Goal: Task Accomplishment & Management: Manage account settings

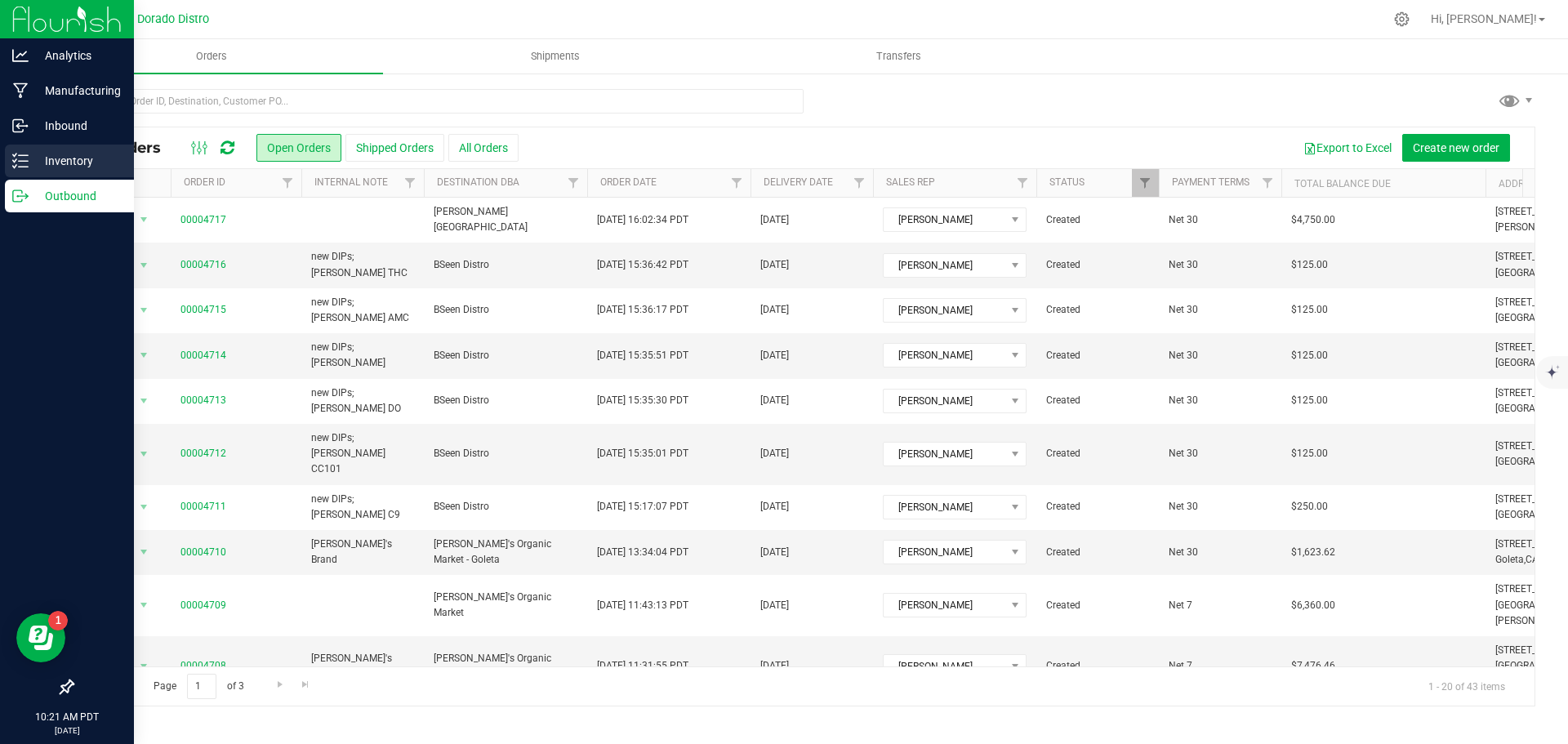
click at [33, 163] on p "Inventory" at bounding box center [77, 160] width 98 height 20
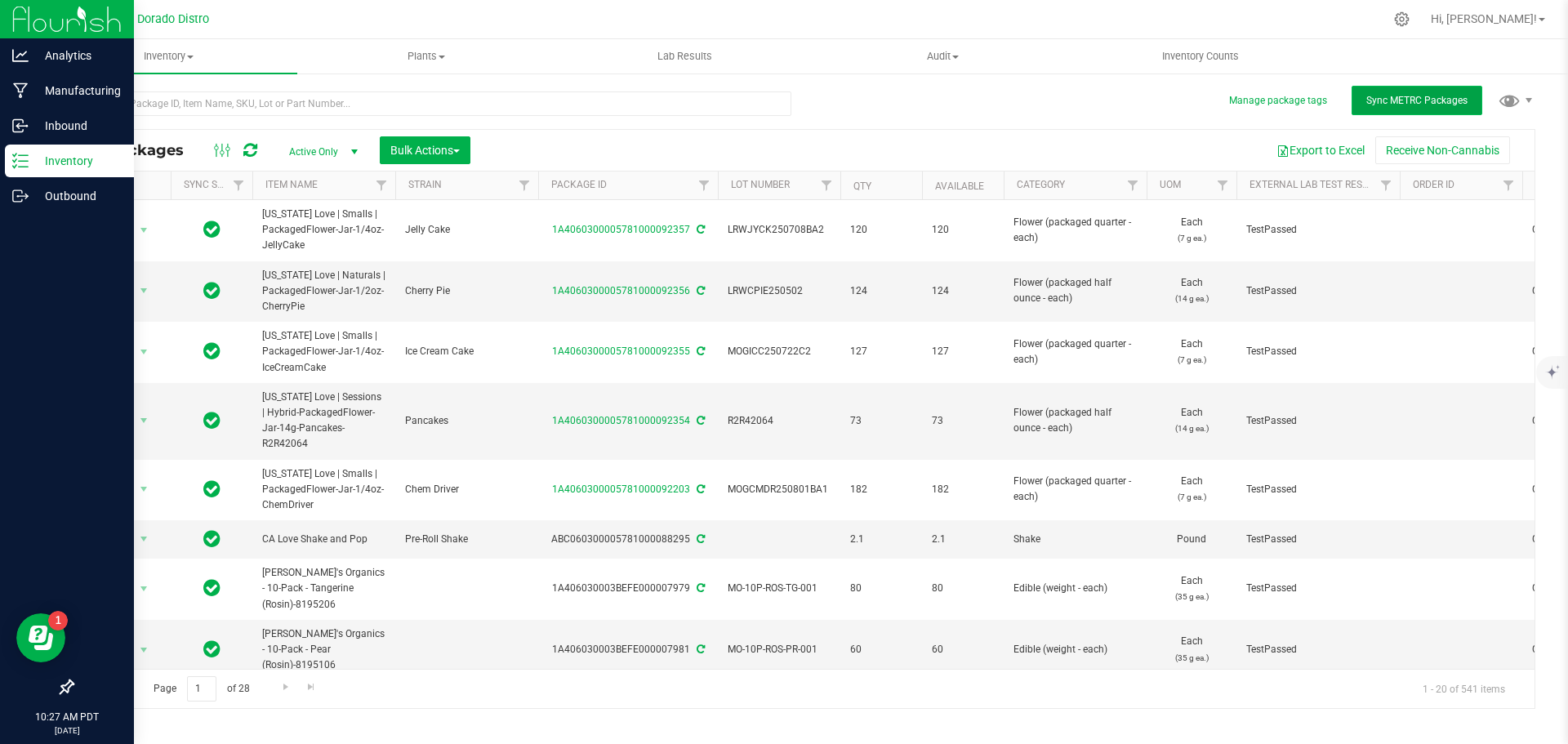
click at [1384, 99] on span "Sync METRC Packages" at bounding box center [1417, 100] width 101 height 11
click at [181, 104] on input "text" at bounding box center [431, 104] width 719 height 24
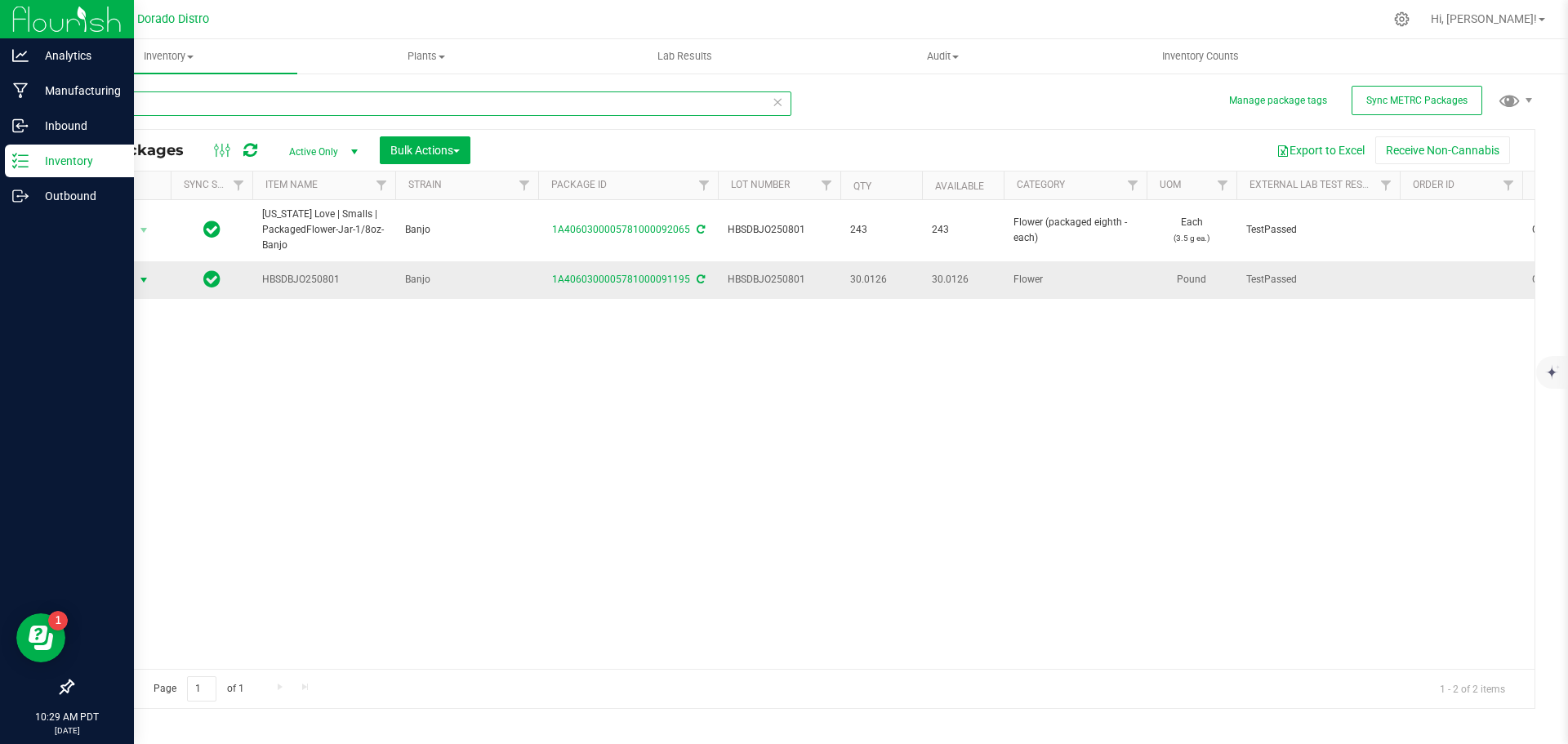
type input "HBSDBJ"
click at [124, 274] on span "Action" at bounding box center [111, 280] width 44 height 23
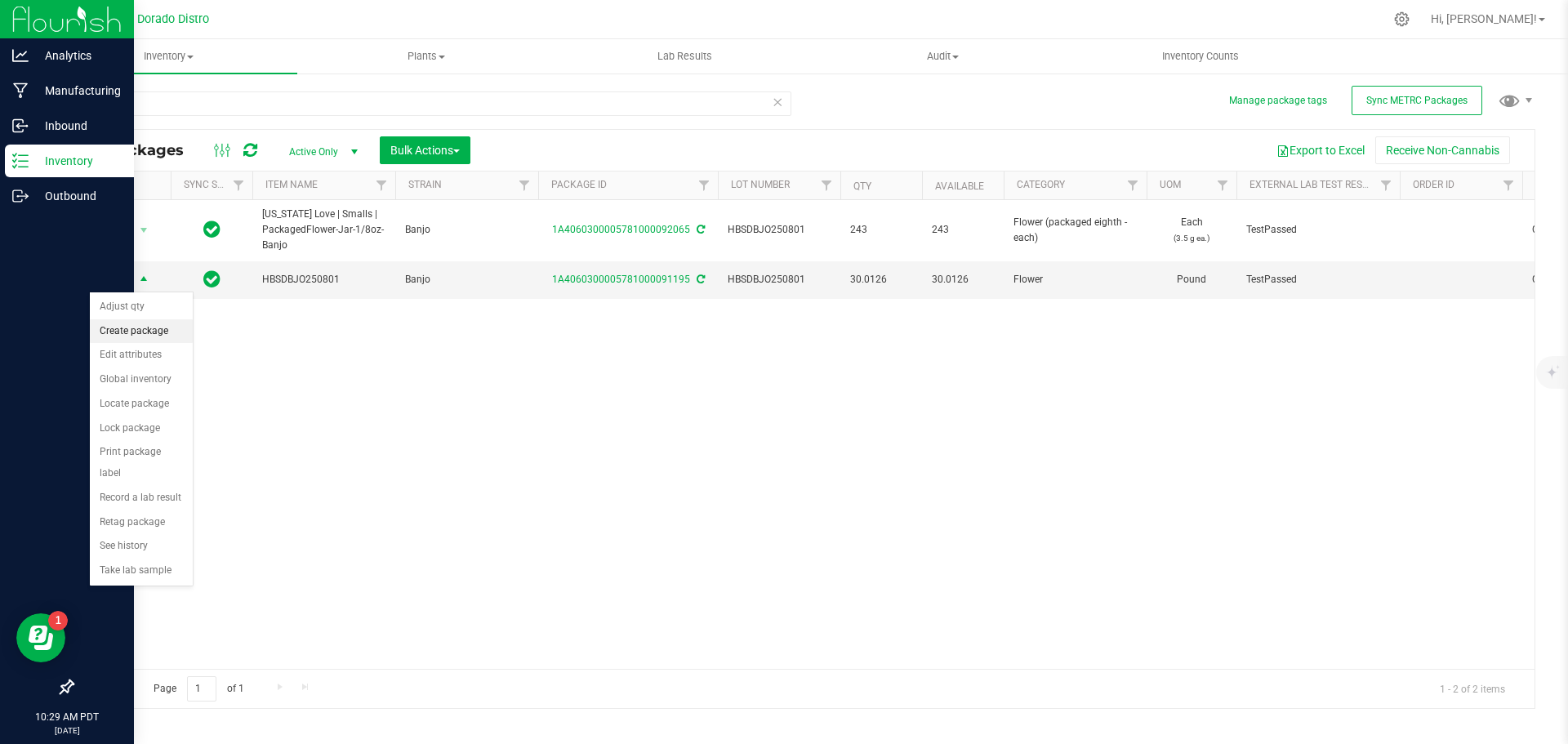
click at [183, 337] on li "Create package" at bounding box center [142, 331] width 103 height 24
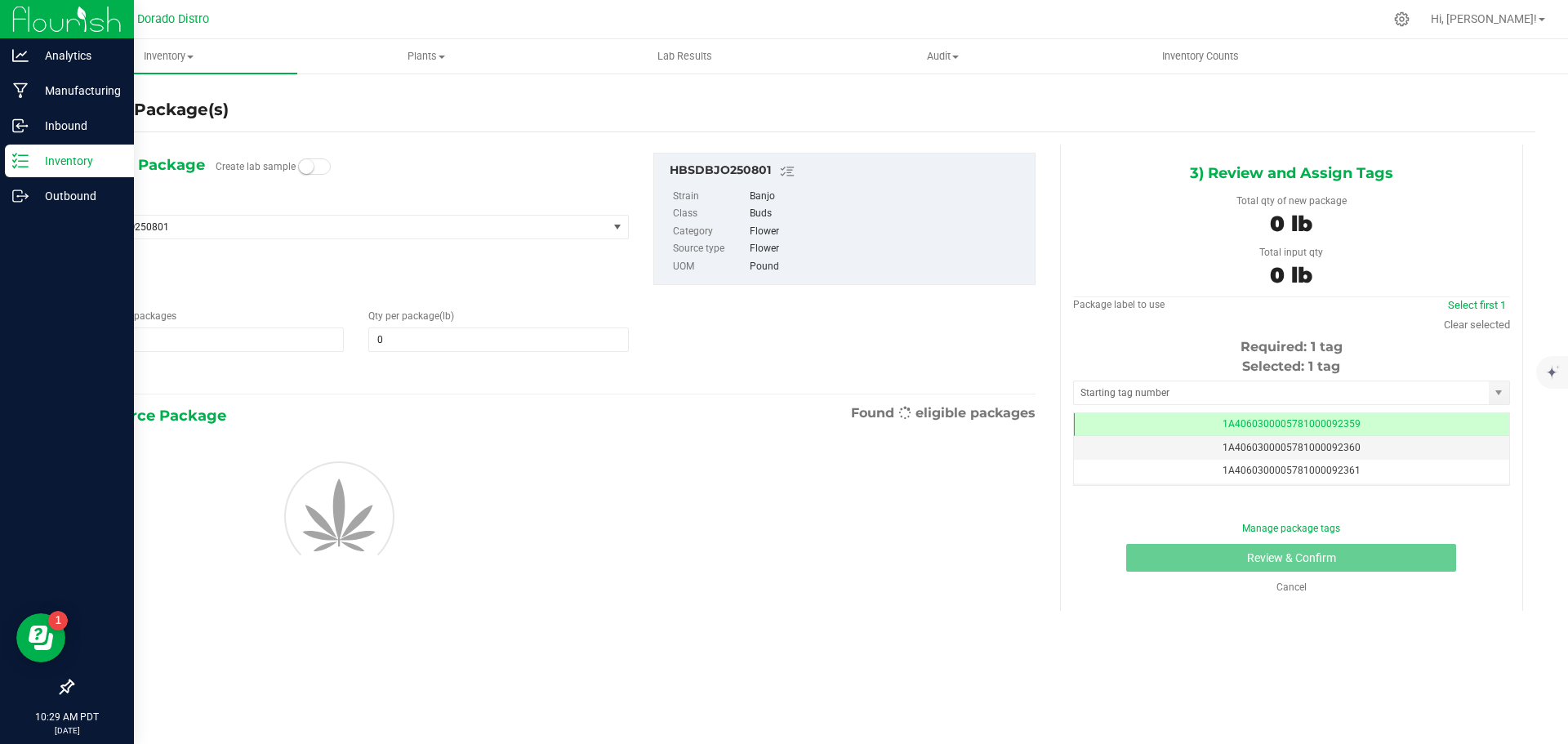
type input "0.0000"
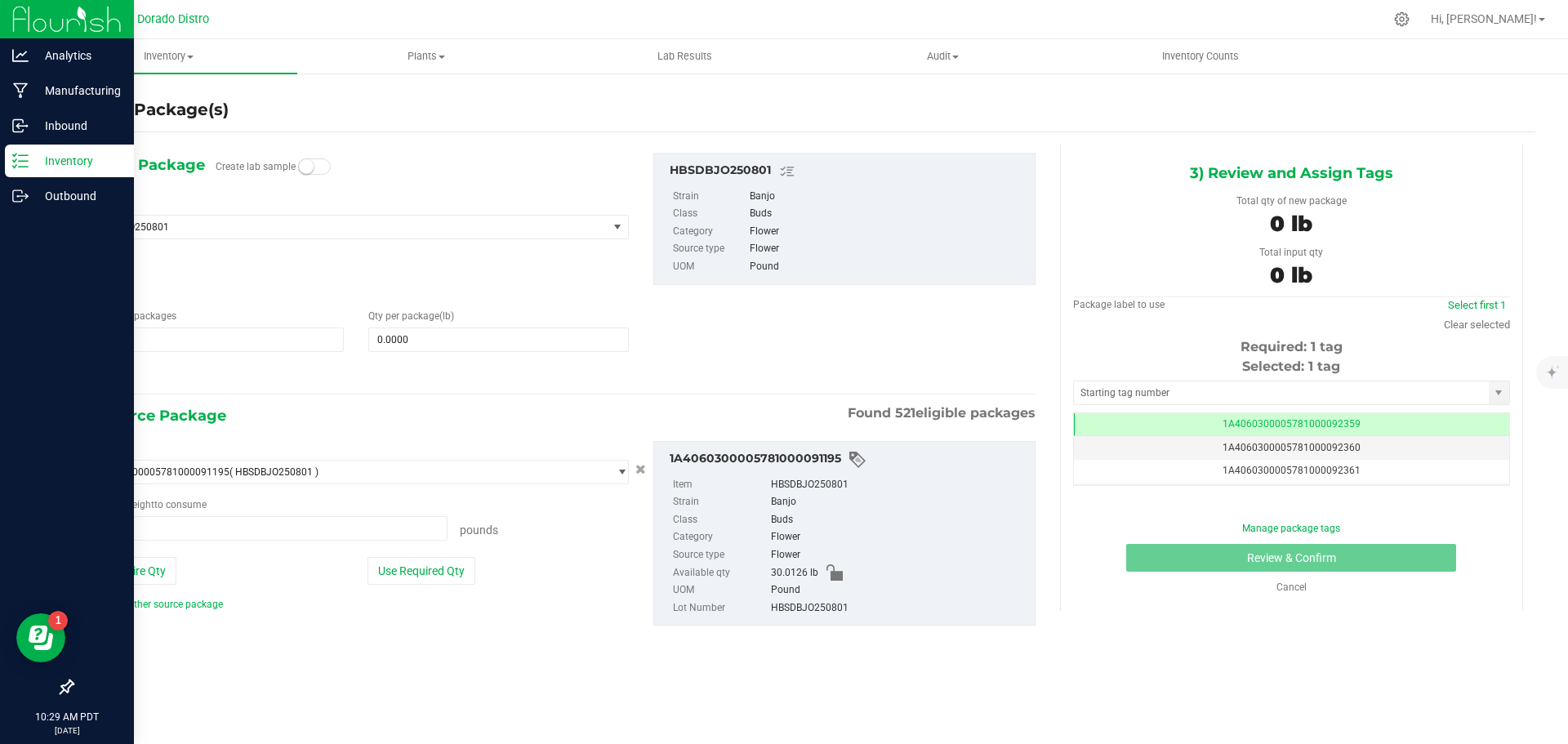
type input "0.0000 lb"
click at [283, 223] on span "HBSDBJO250801" at bounding box center [337, 227] width 490 height 11
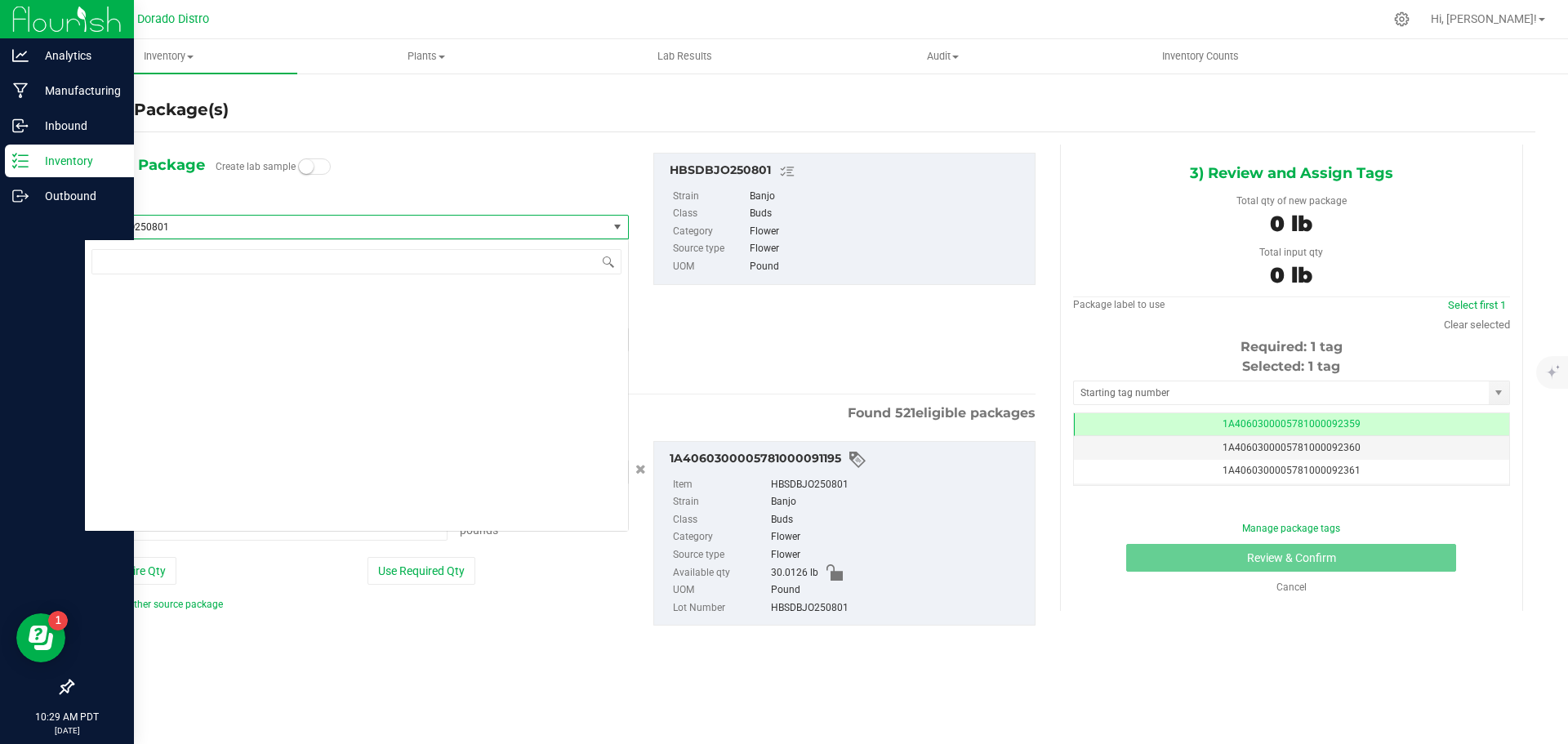
scroll to position [41517, 0]
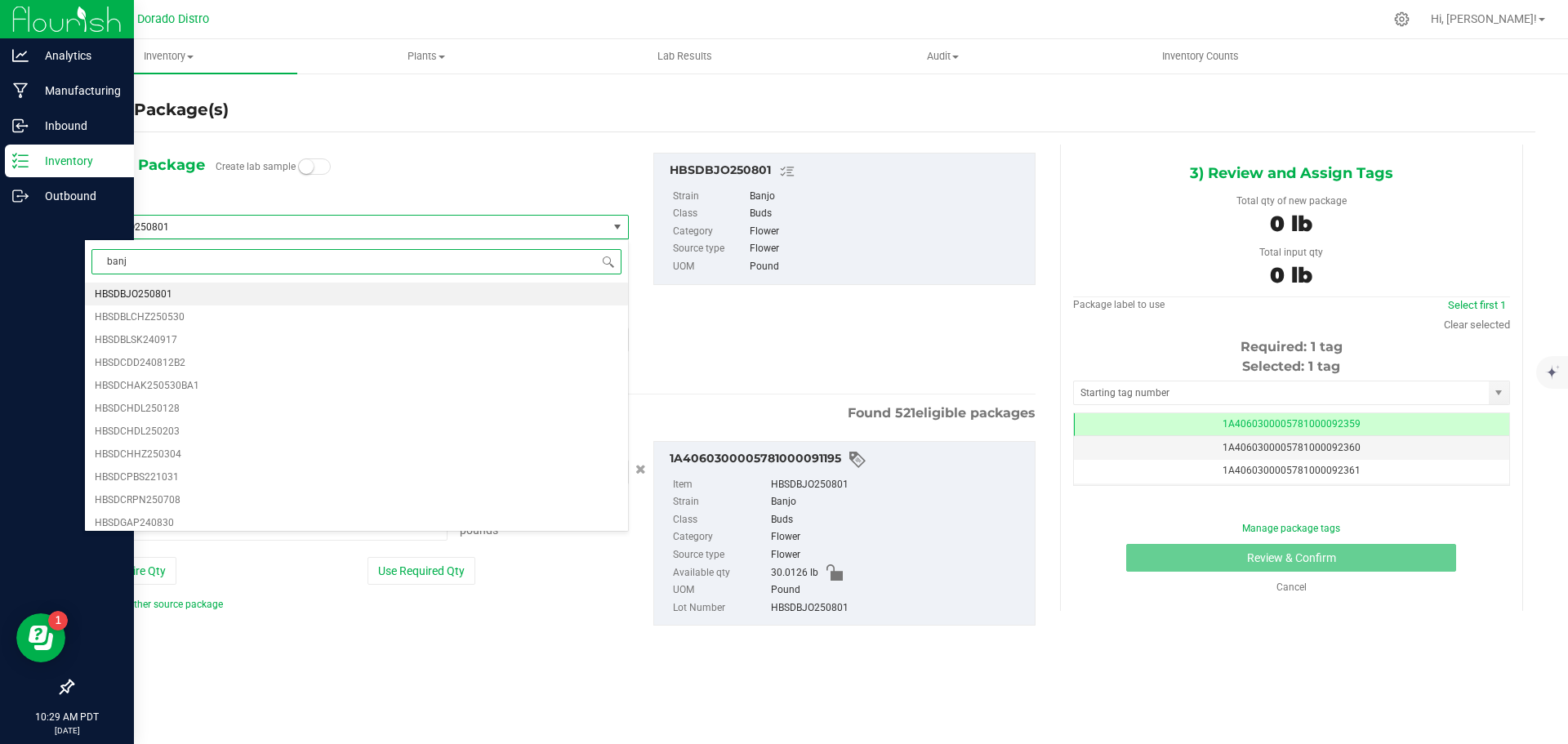
type input "banjo"
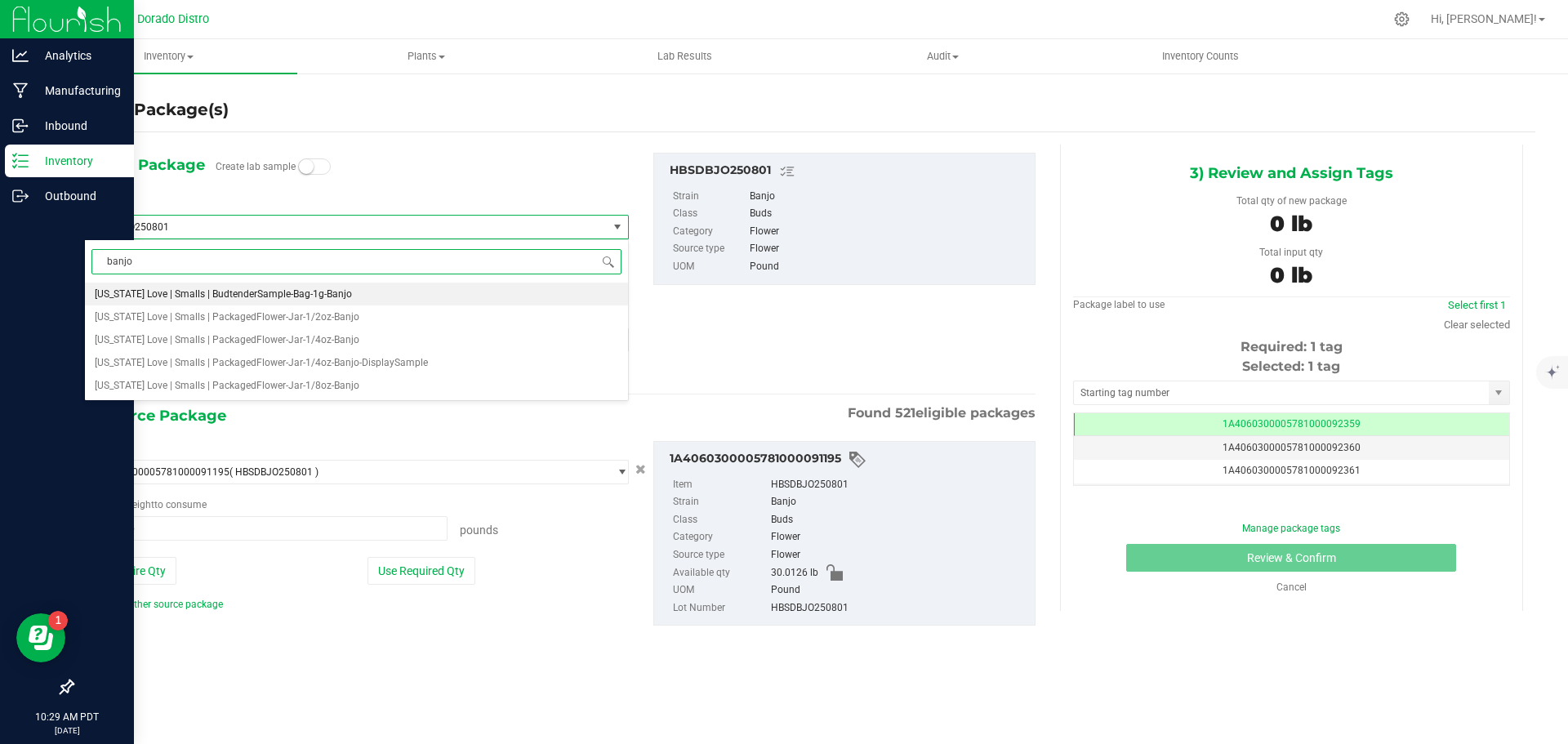
scroll to position [0, 0]
click at [314, 342] on span "California Love | Smalls | PackagedFlower-Jar-1/4oz-Banjo" at bounding box center [227, 340] width 264 height 11
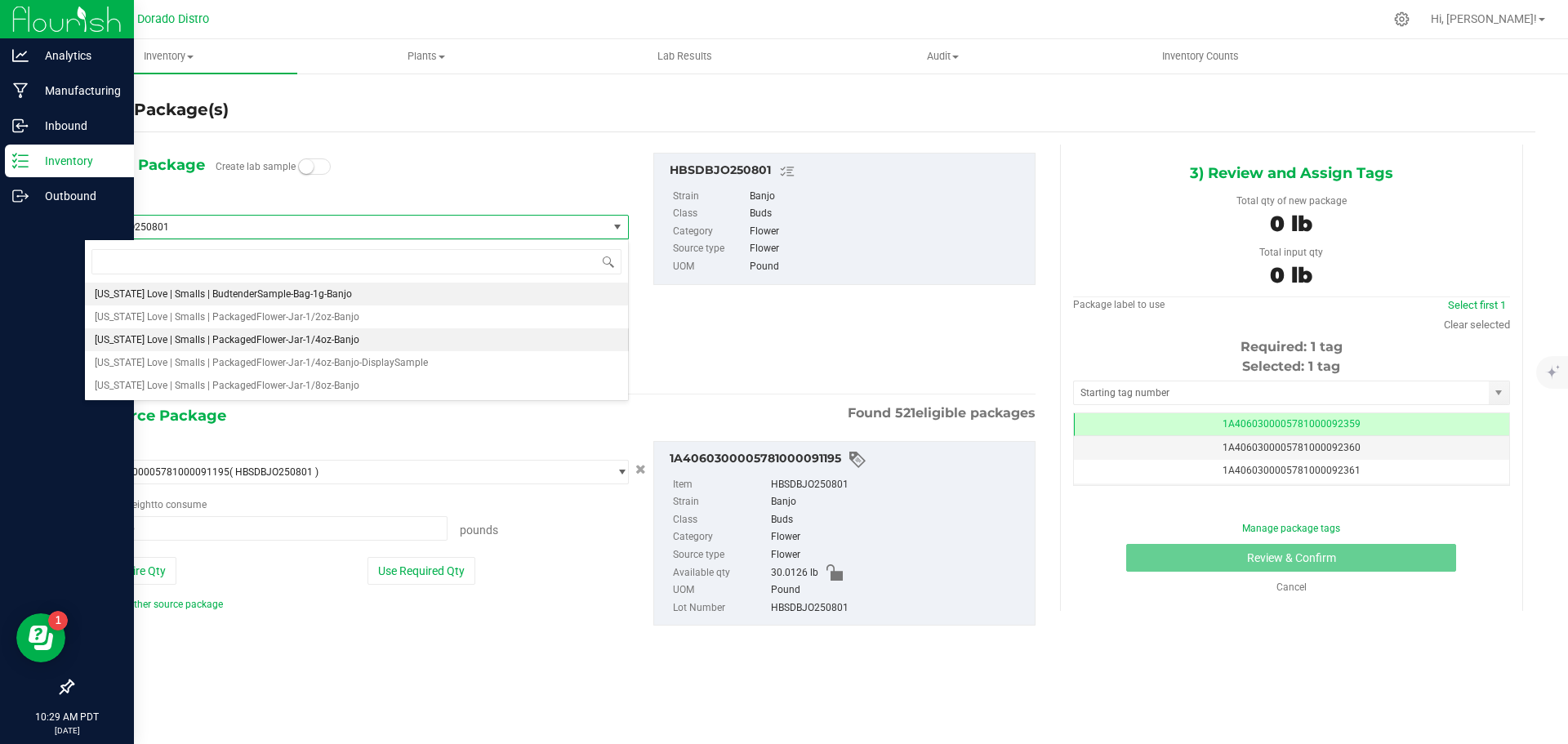
type input "0"
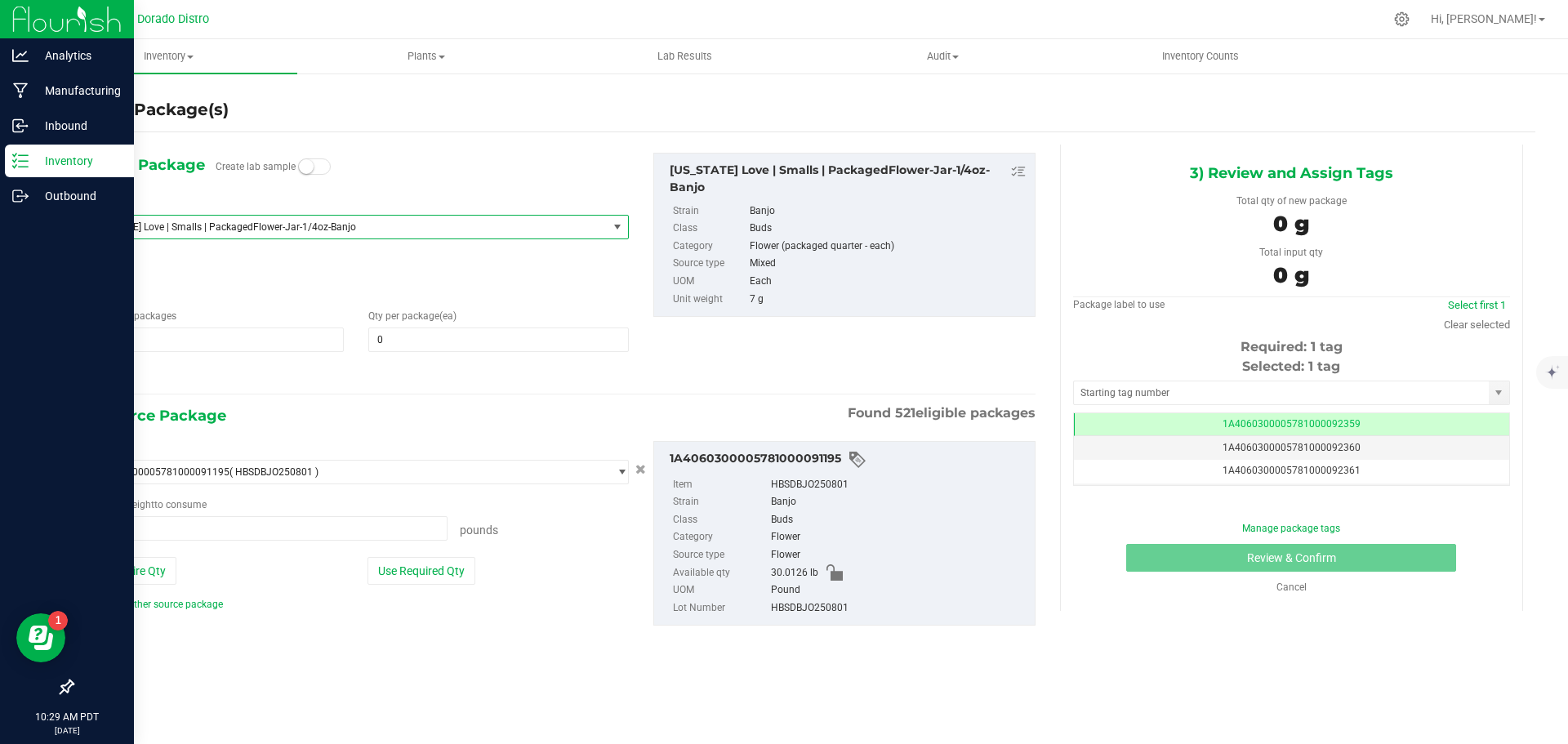
type input "0.0000 lb"
click at [312, 282] on span "Banjo" at bounding box center [356, 279] width 545 height 24
click at [389, 336] on span at bounding box center [498, 340] width 260 height 24
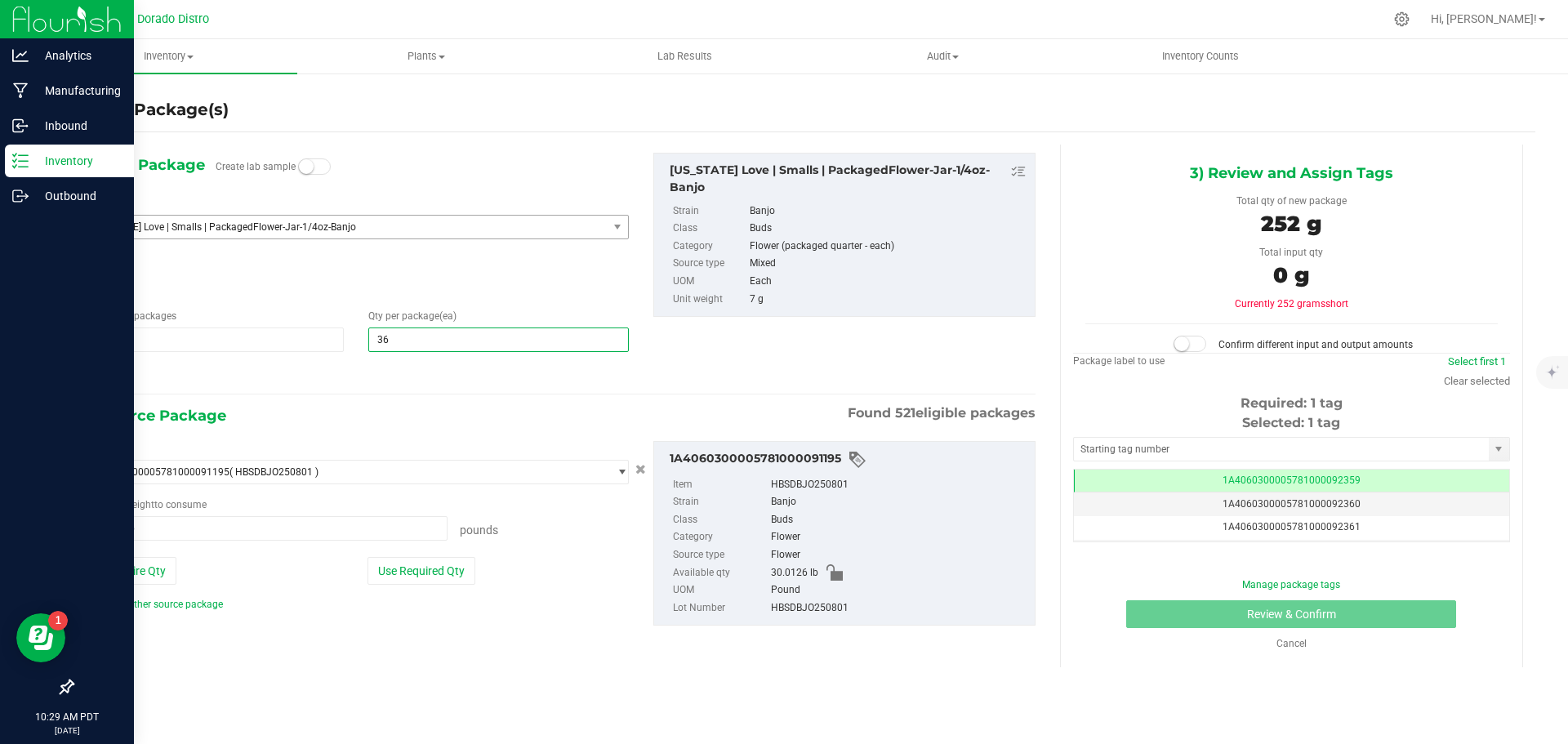
type input "368"
click at [281, 265] on div "Strain Banjo" at bounding box center [356, 274] width 545 height 43
click at [402, 572] on button "Use Required Qty" at bounding box center [421, 571] width 108 height 28
type input "5.6791 lb"
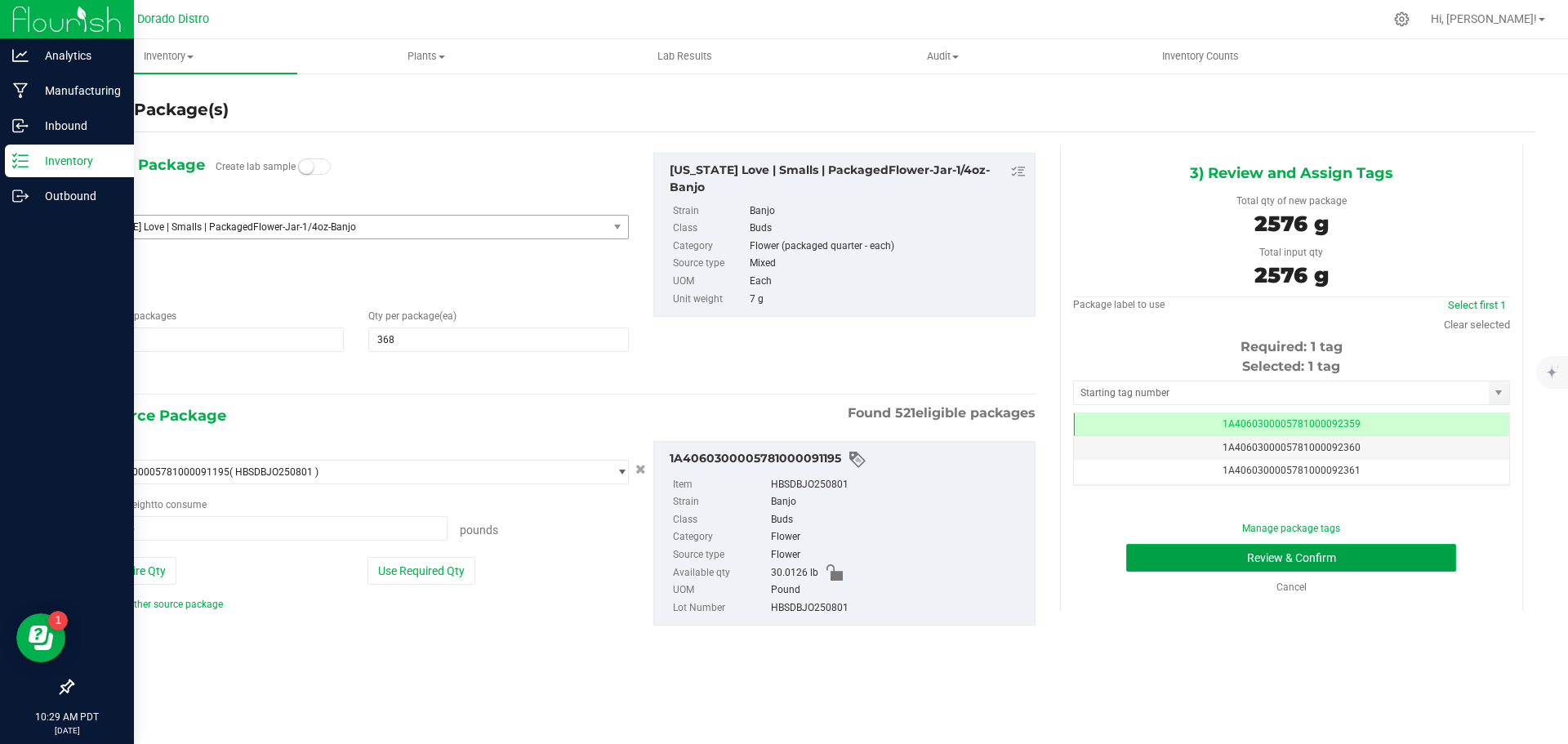
click at [1138, 561] on button "Review & Confirm" at bounding box center [1291, 558] width 330 height 28
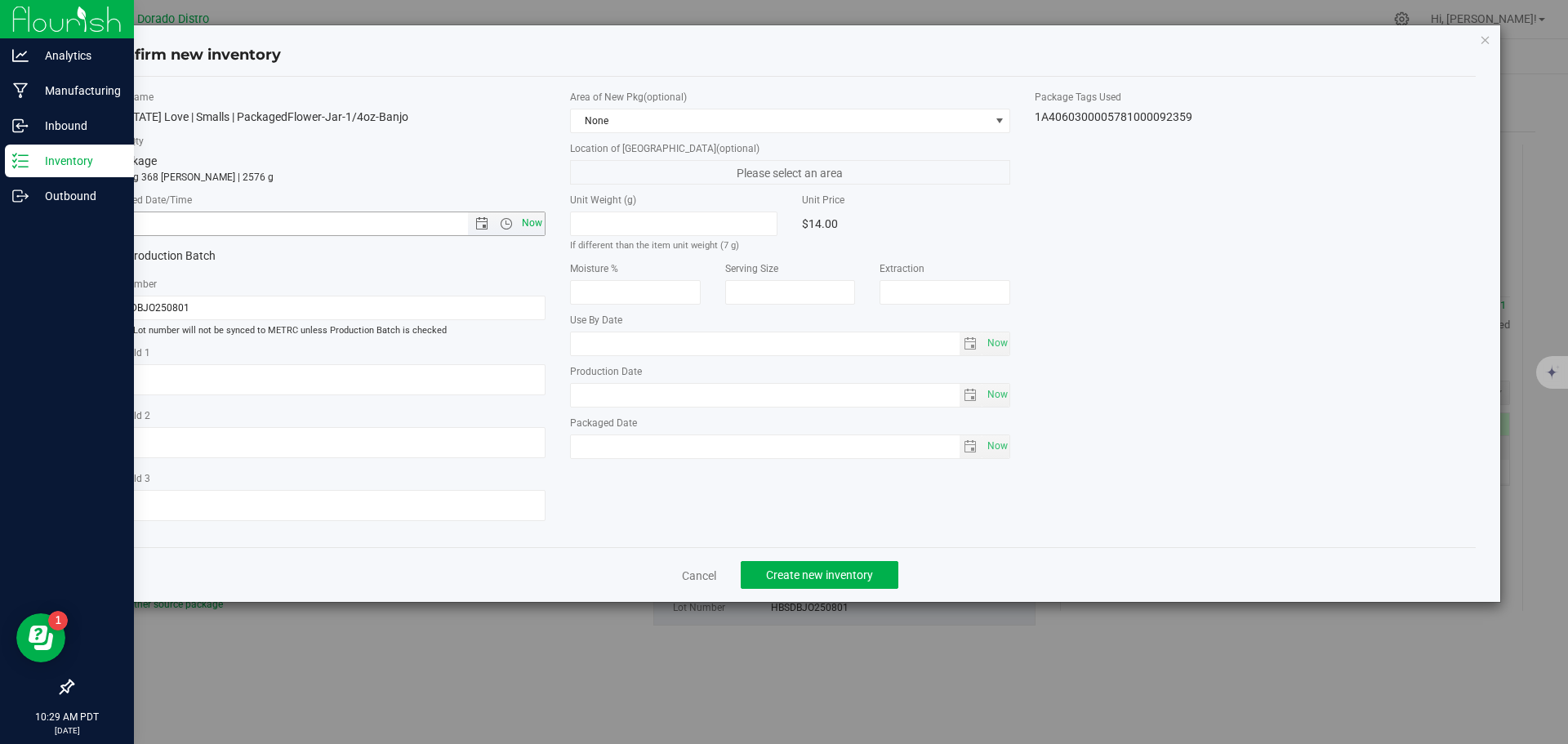
click at [538, 219] on span "Now" at bounding box center [532, 223] width 28 height 23
type input "8/19/2025 10:29 AM"
click at [868, 569] on span "Create new inventory" at bounding box center [820, 575] width 107 height 13
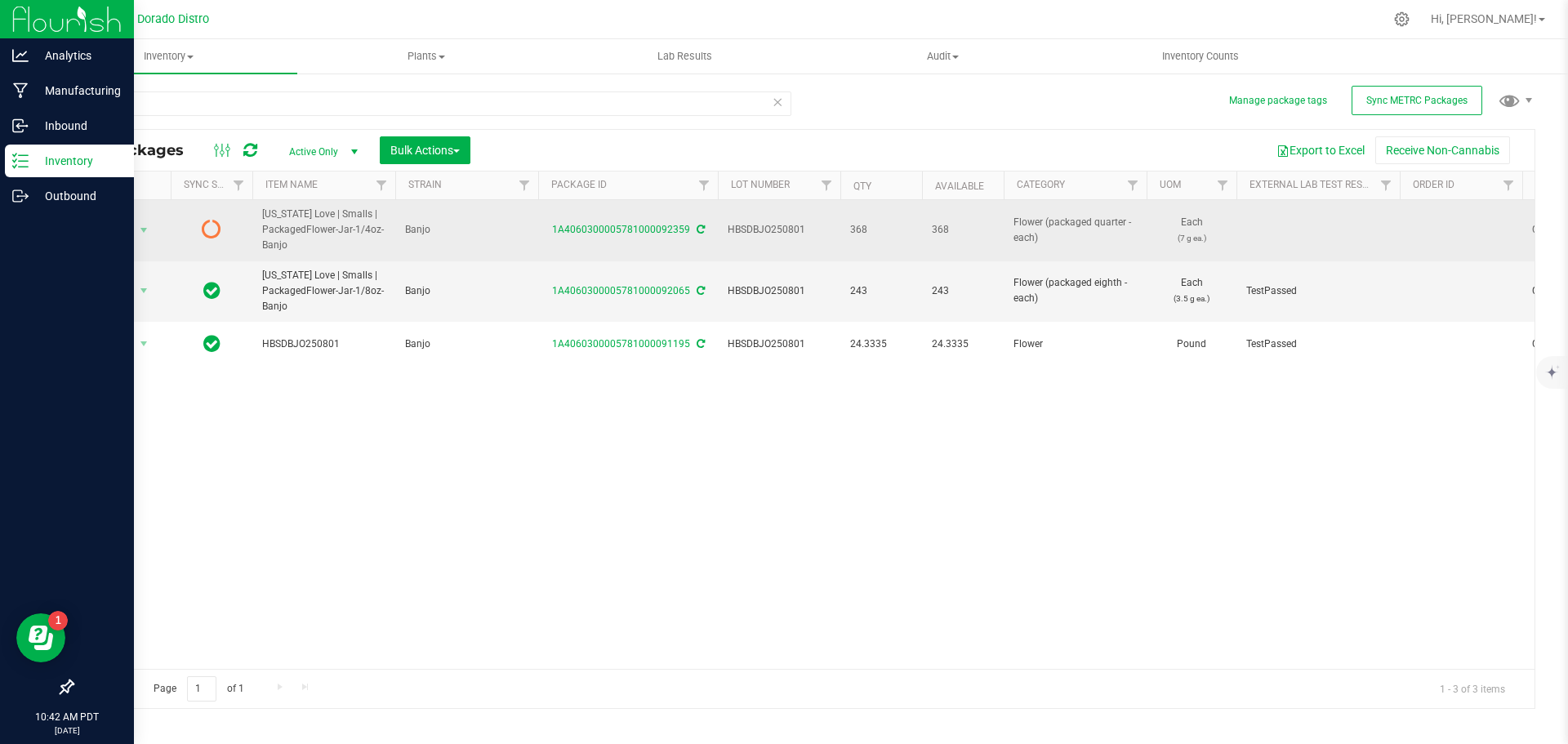
drag, startPoint x: 543, startPoint y: 226, endPoint x: 687, endPoint y: 219, distance: 144.2
click at [687, 219] on td "1A4060300005781000092359" at bounding box center [628, 230] width 180 height 61
copy link "1A4060300005781000092359"
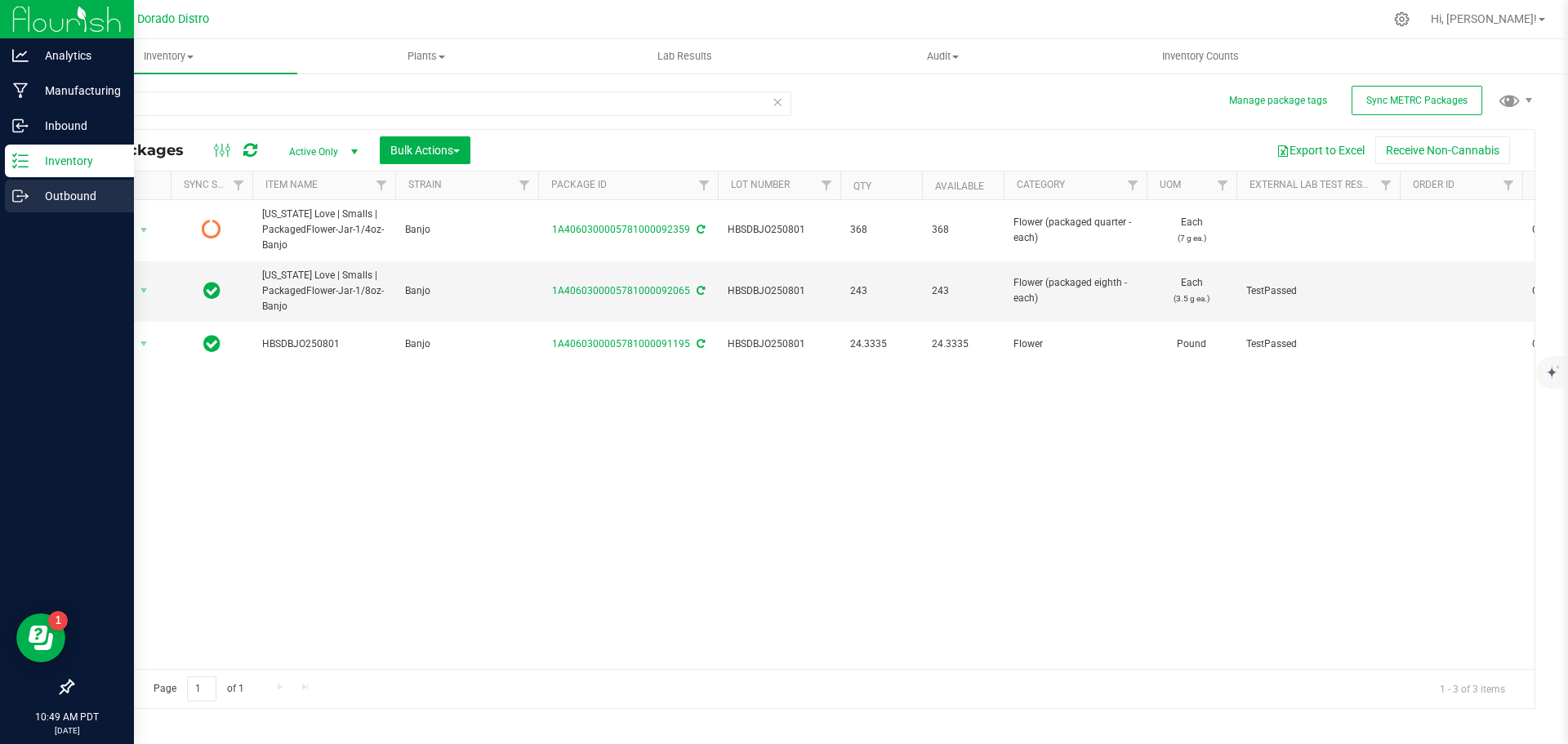
click at [31, 194] on p "Outbound" at bounding box center [77, 196] width 98 height 20
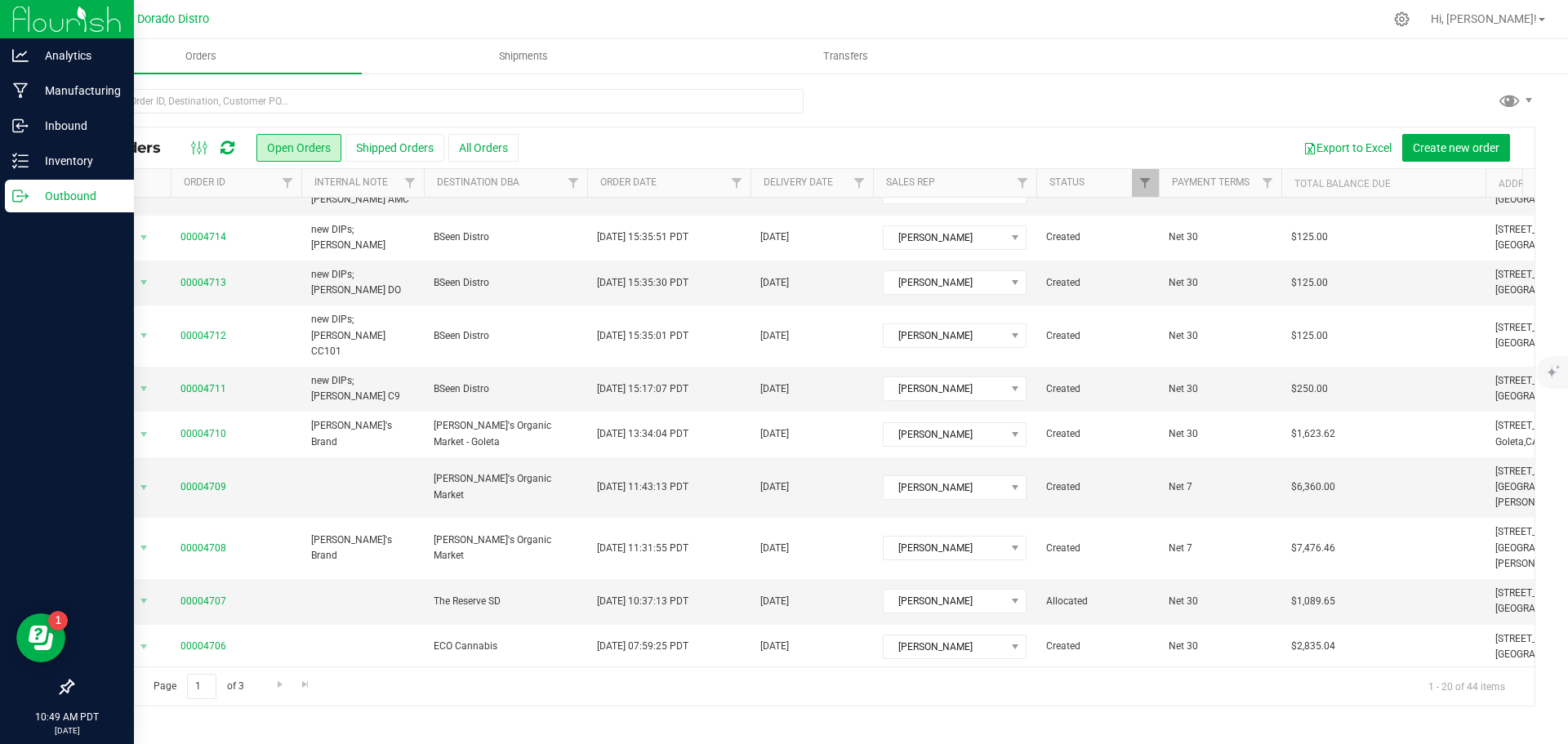
scroll to position [245, 0]
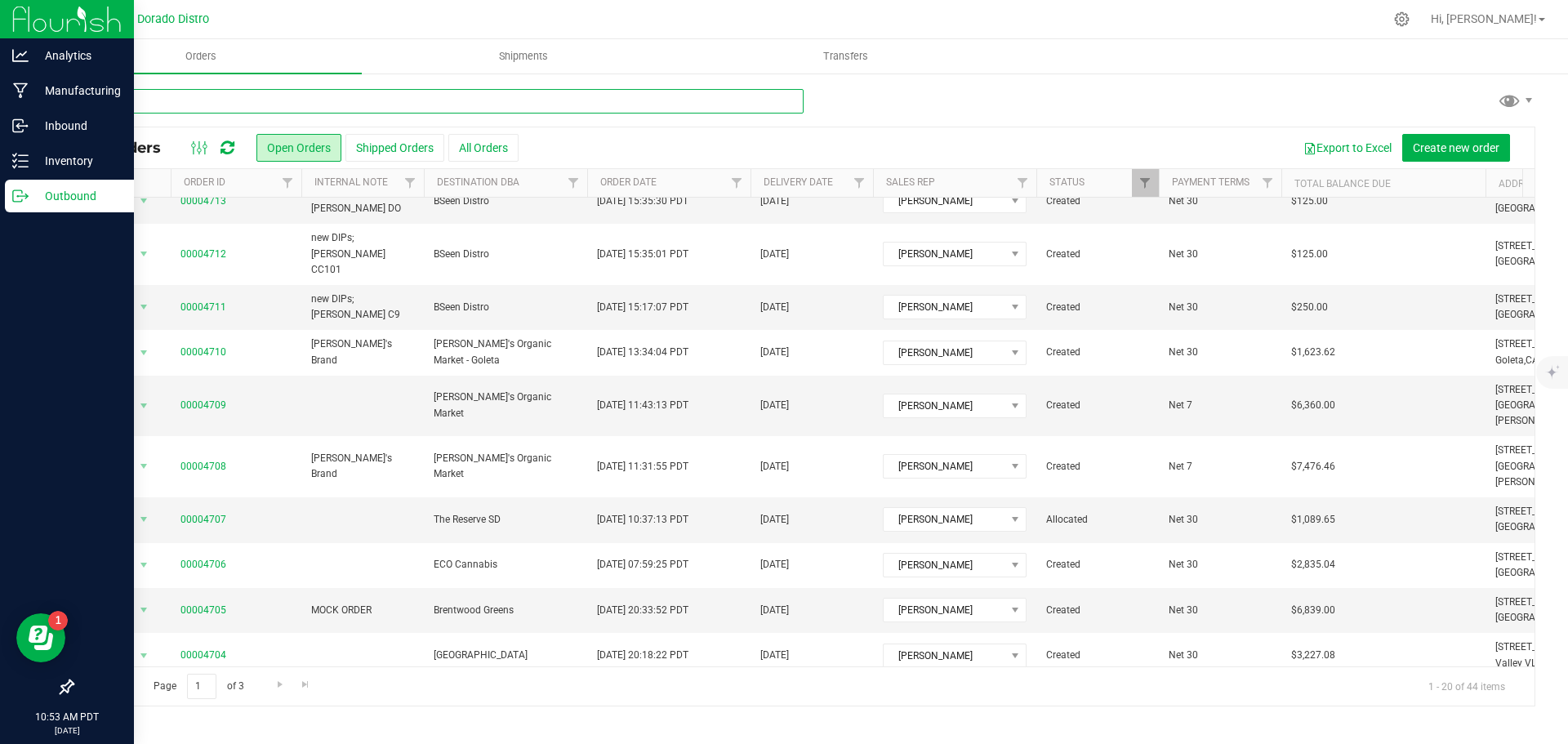
click at [143, 104] on input "text" at bounding box center [438, 101] width 731 height 24
type input "4691"
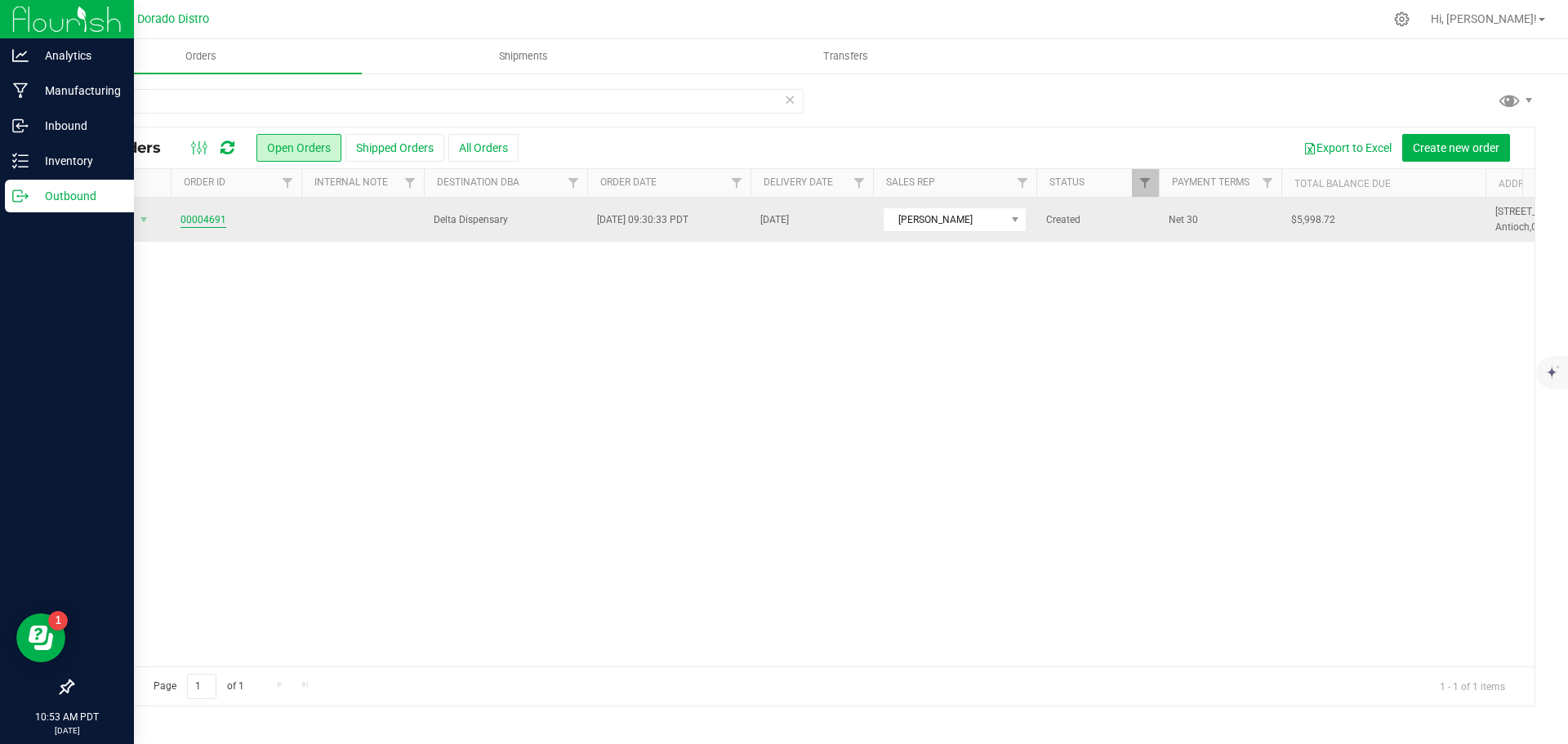
click at [182, 220] on link "00004691" at bounding box center [203, 220] width 46 height 16
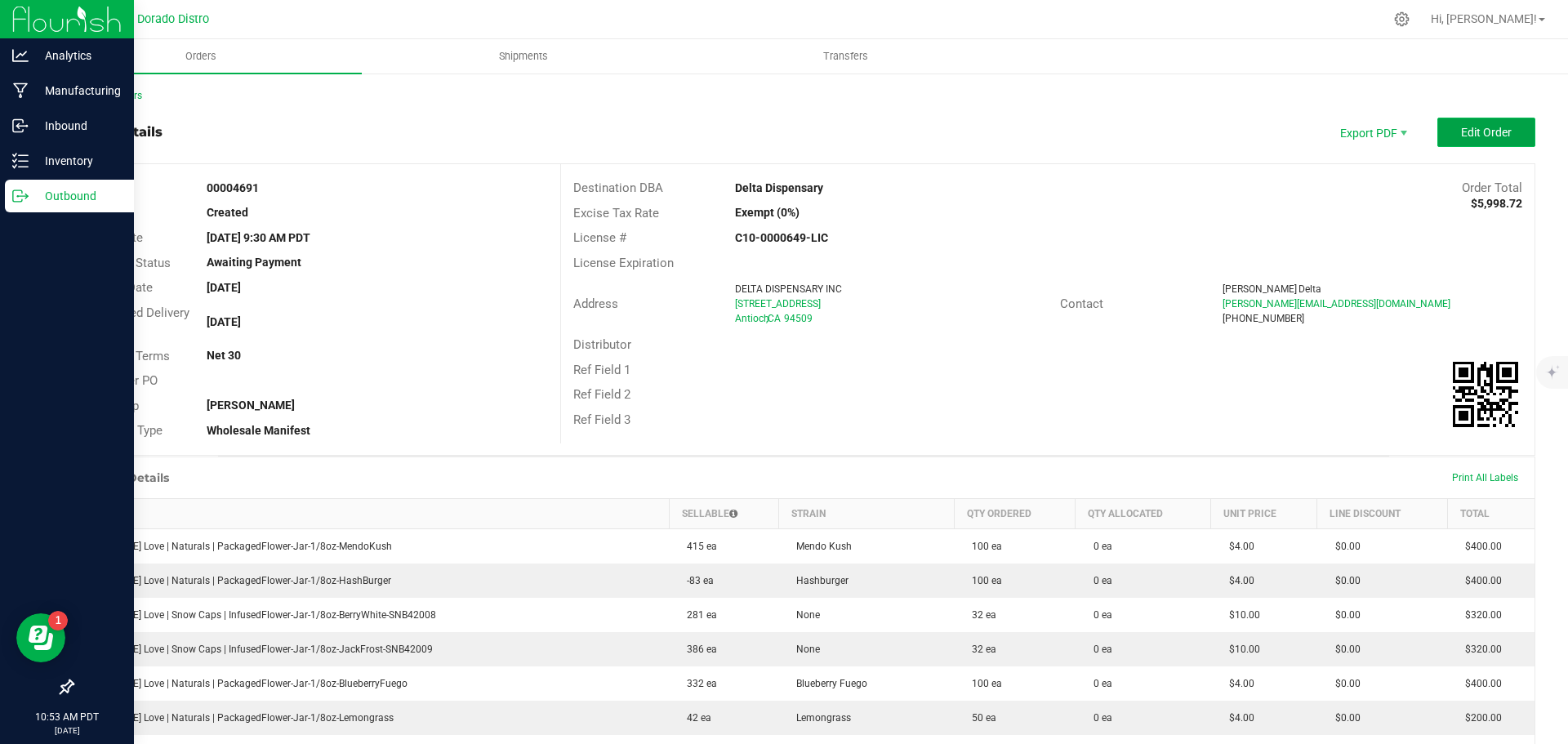
click at [1438, 129] on button "Edit Order" at bounding box center [1486, 131] width 98 height 29
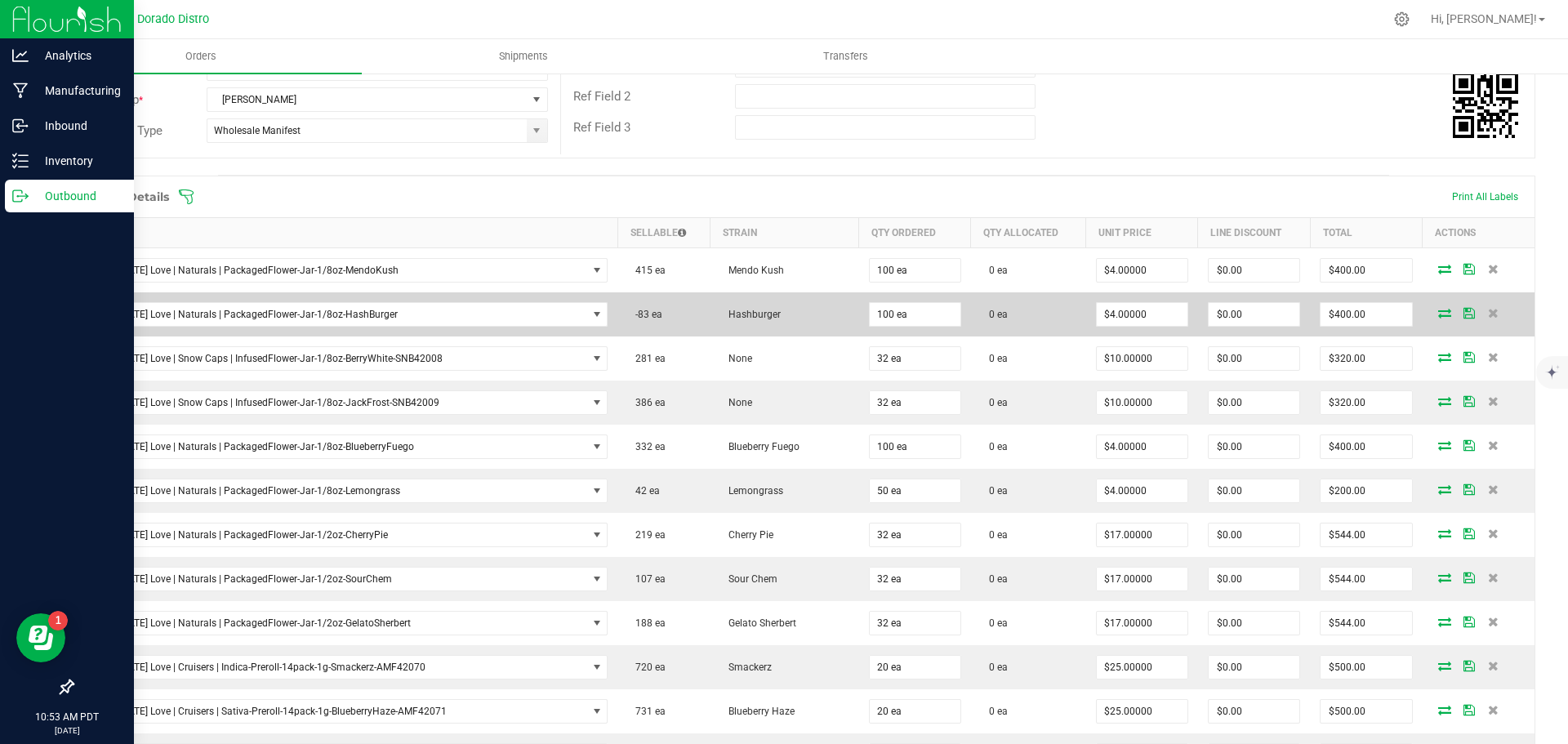
scroll to position [326, 0]
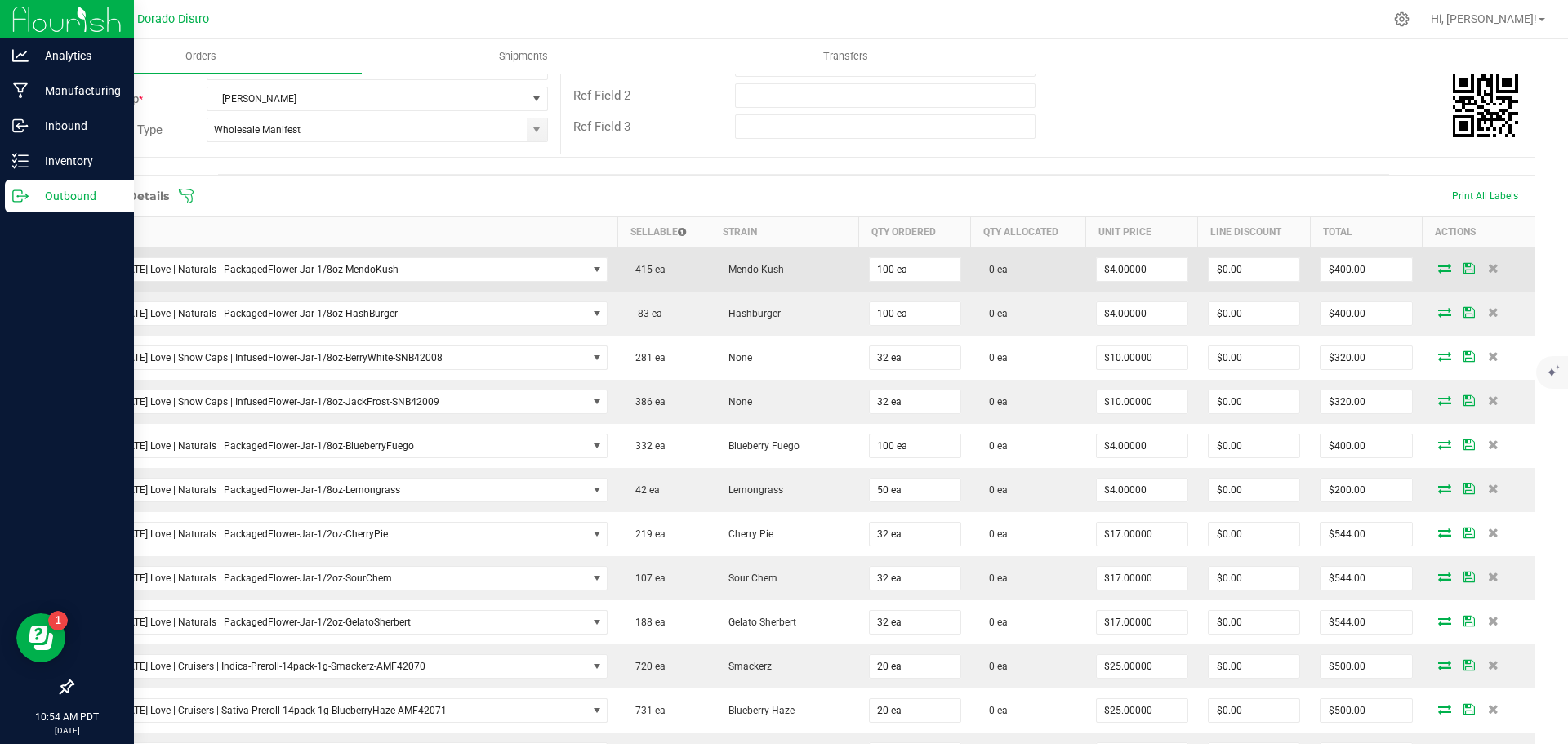
click at [1438, 268] on icon at bounding box center [1444, 267] width 13 height 9
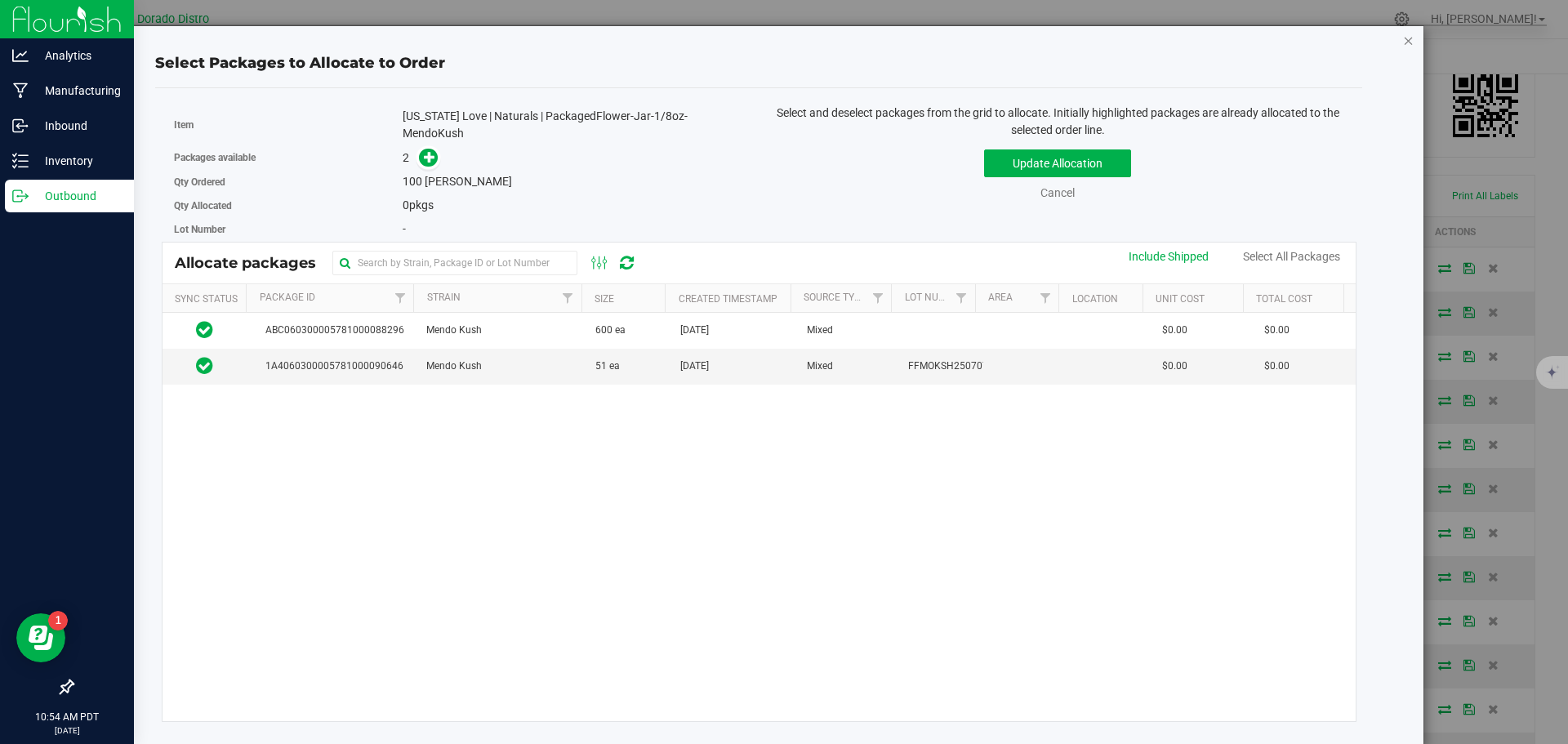
click at [1411, 40] on icon "button" at bounding box center [1409, 39] width 11 height 20
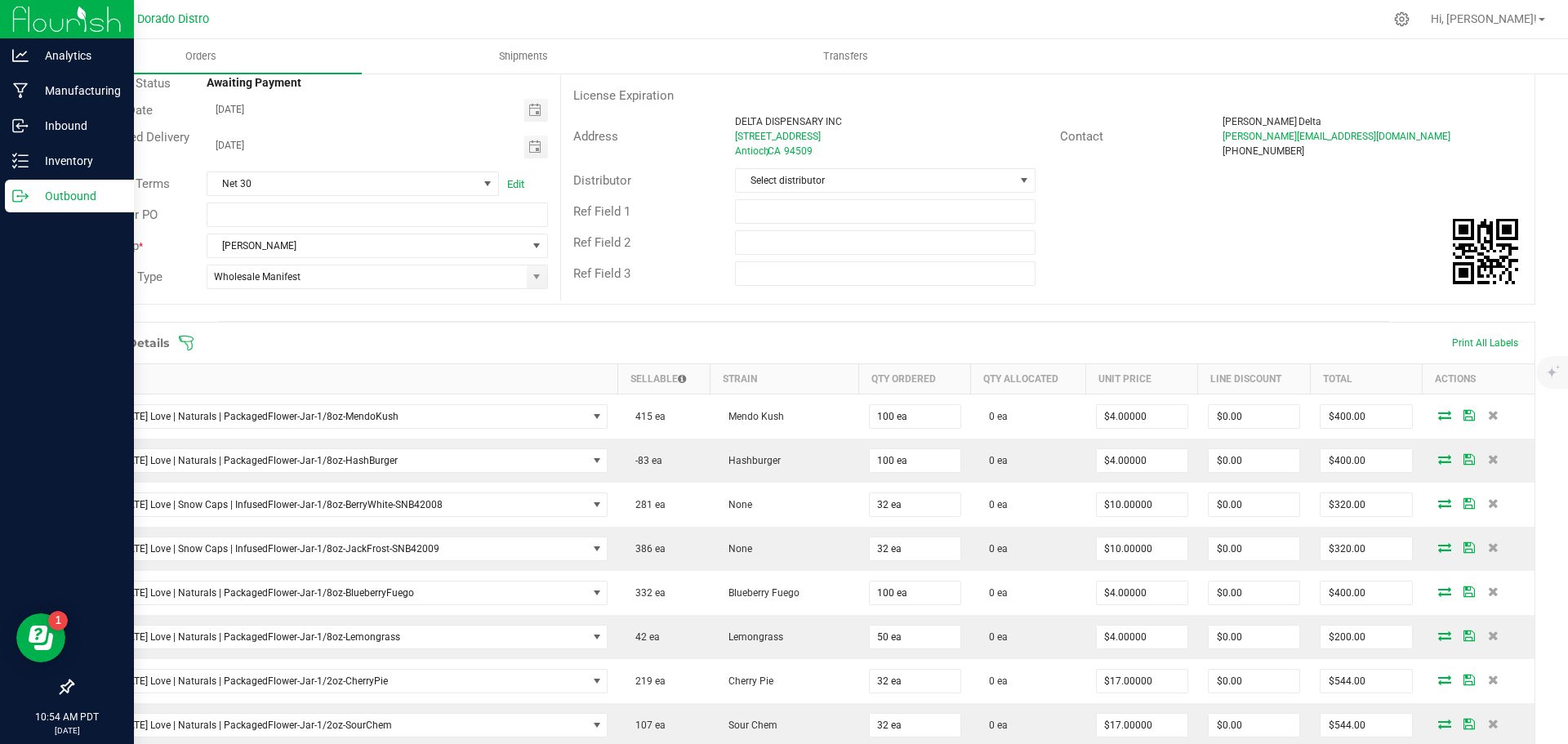
scroll to position [0, 0]
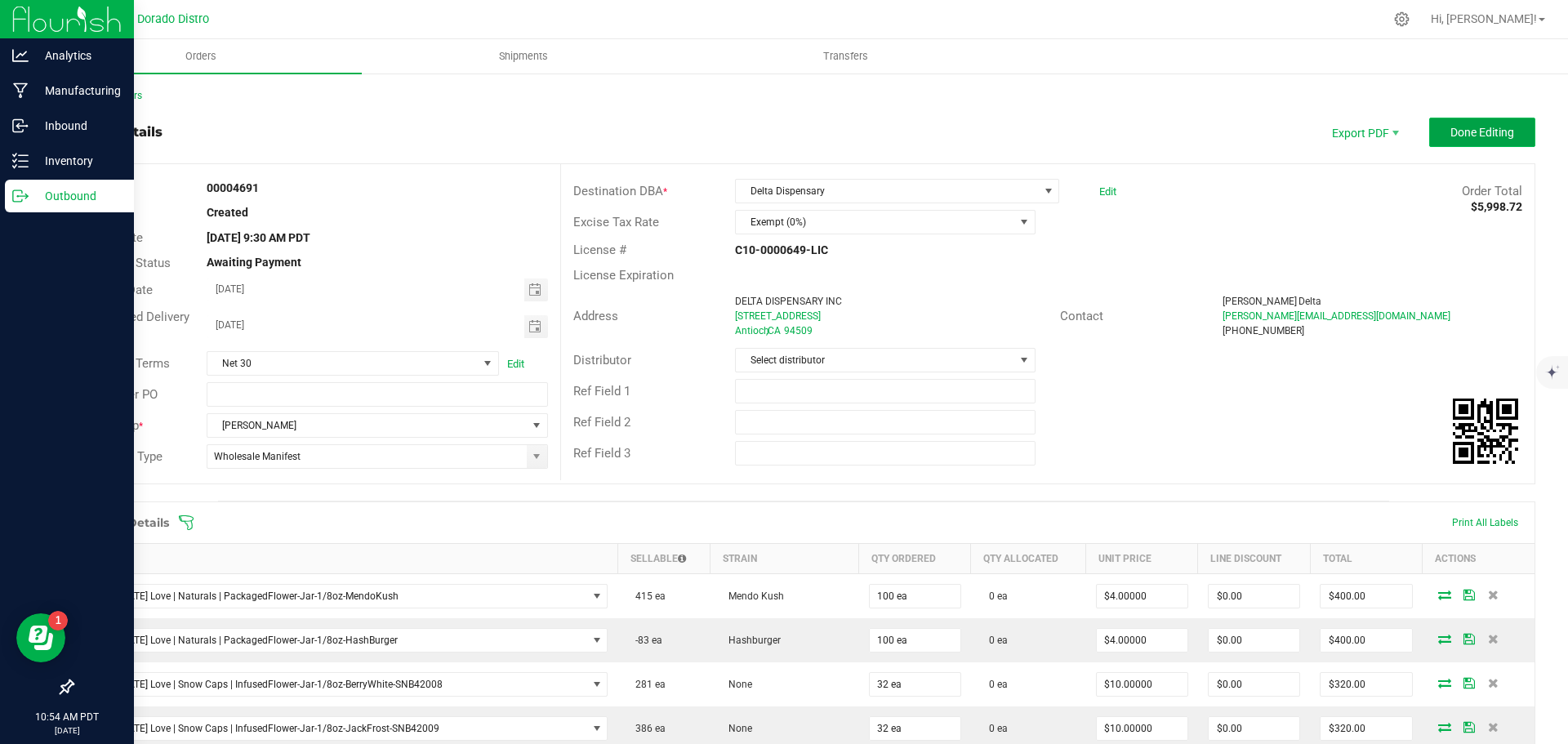
click at [1450, 130] on span "Done Editing" at bounding box center [1482, 132] width 64 height 13
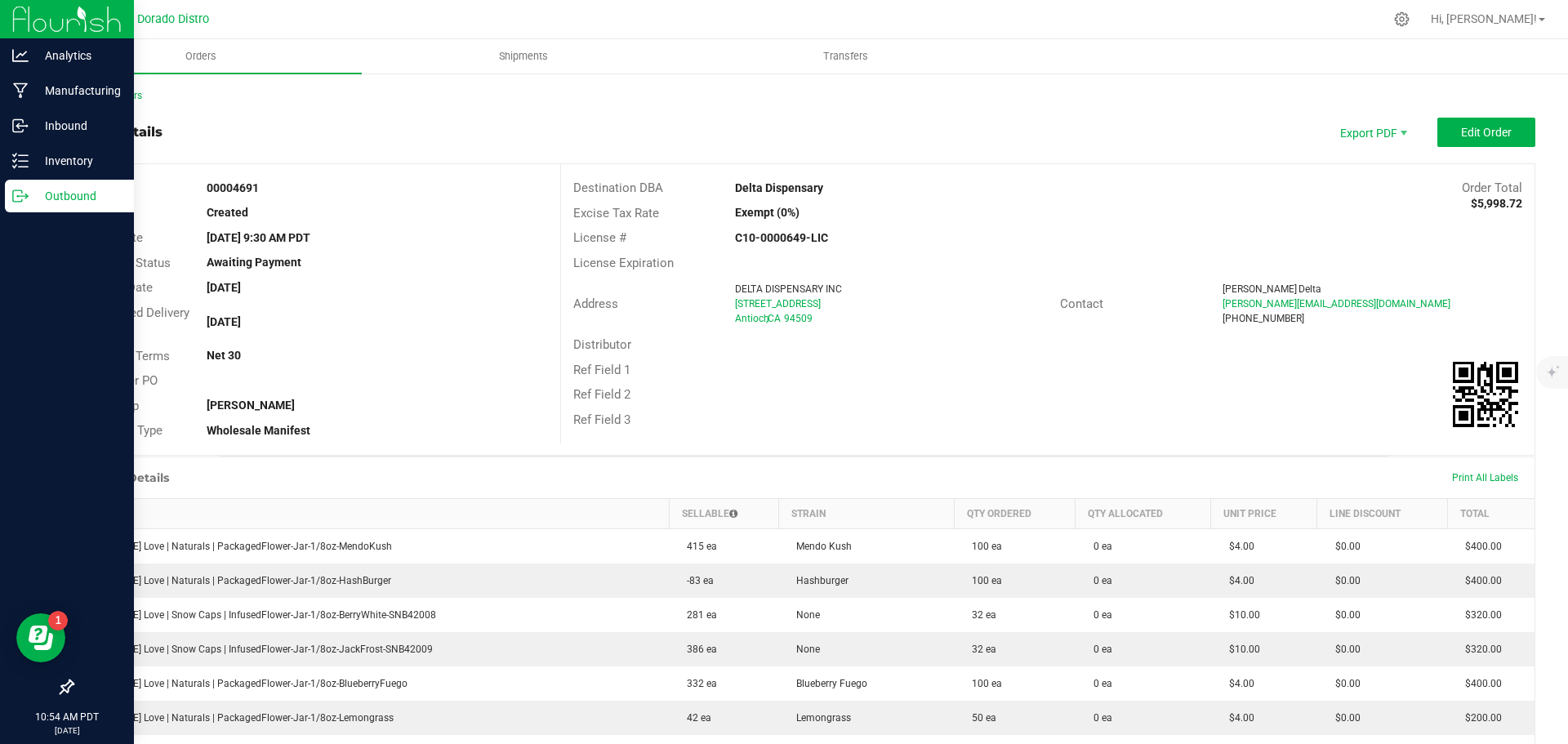
click at [27, 198] on icon at bounding box center [26, 197] width 3 height 3
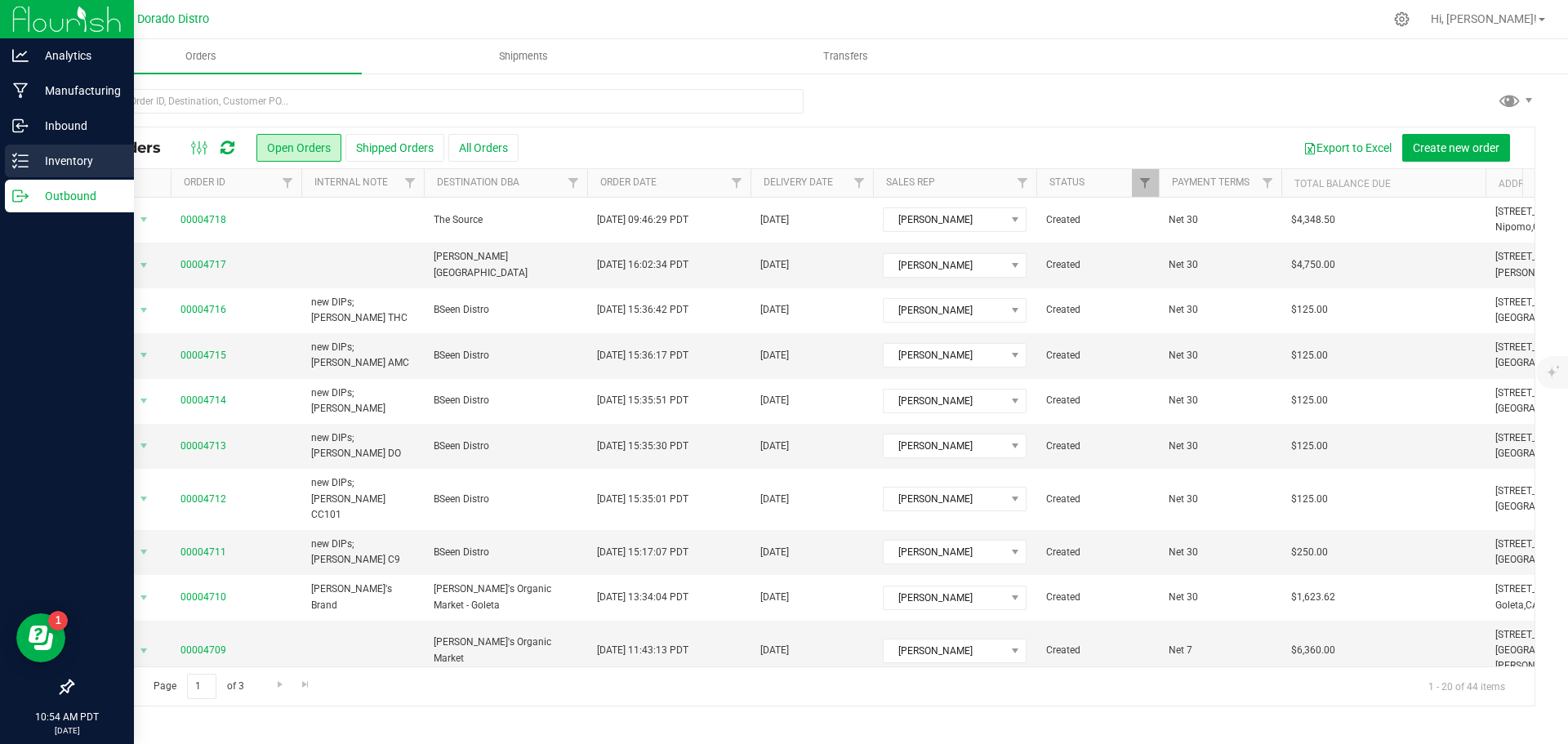
click at [33, 167] on p "Inventory" at bounding box center [77, 160] width 98 height 20
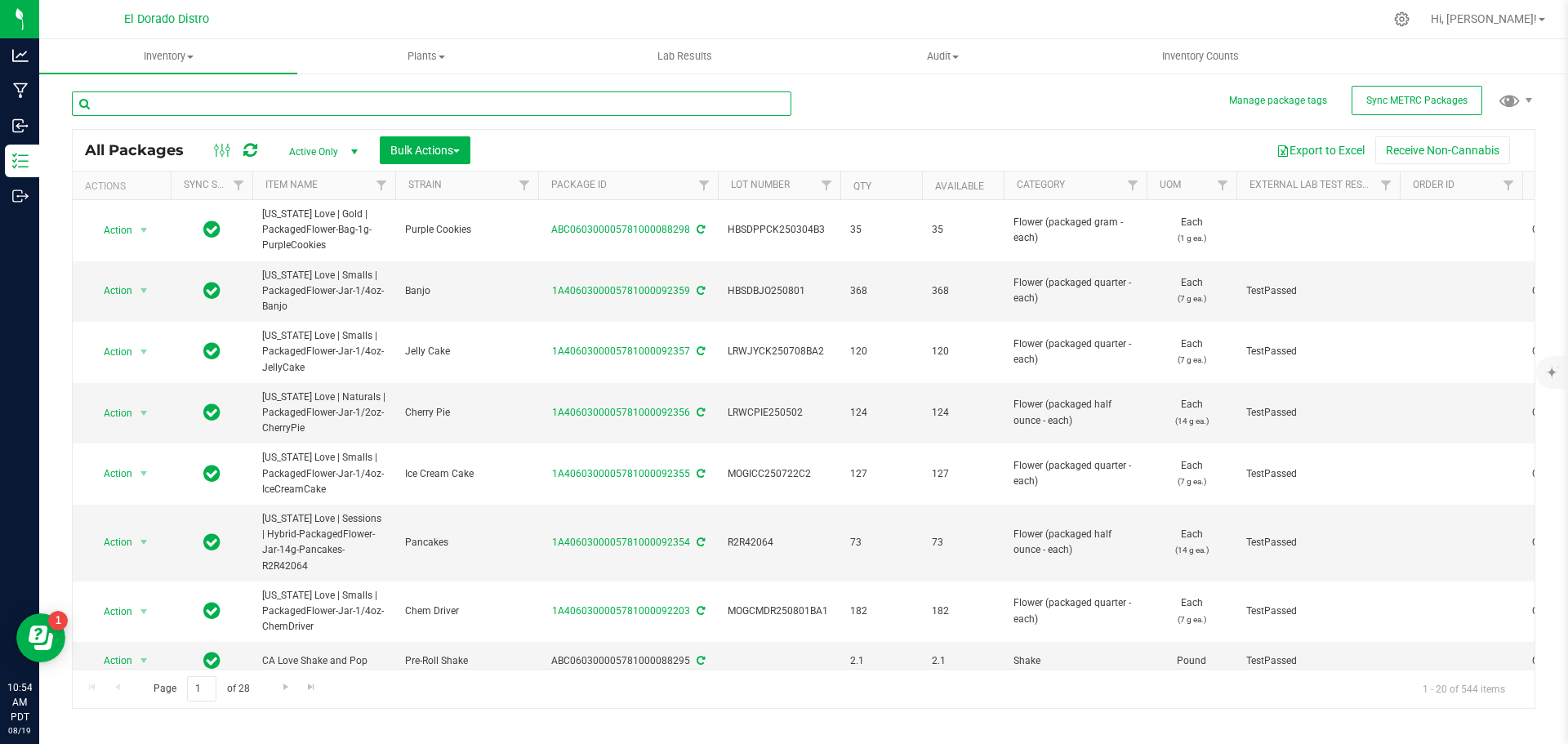
click at [229, 99] on input "text" at bounding box center [431, 104] width 719 height 24
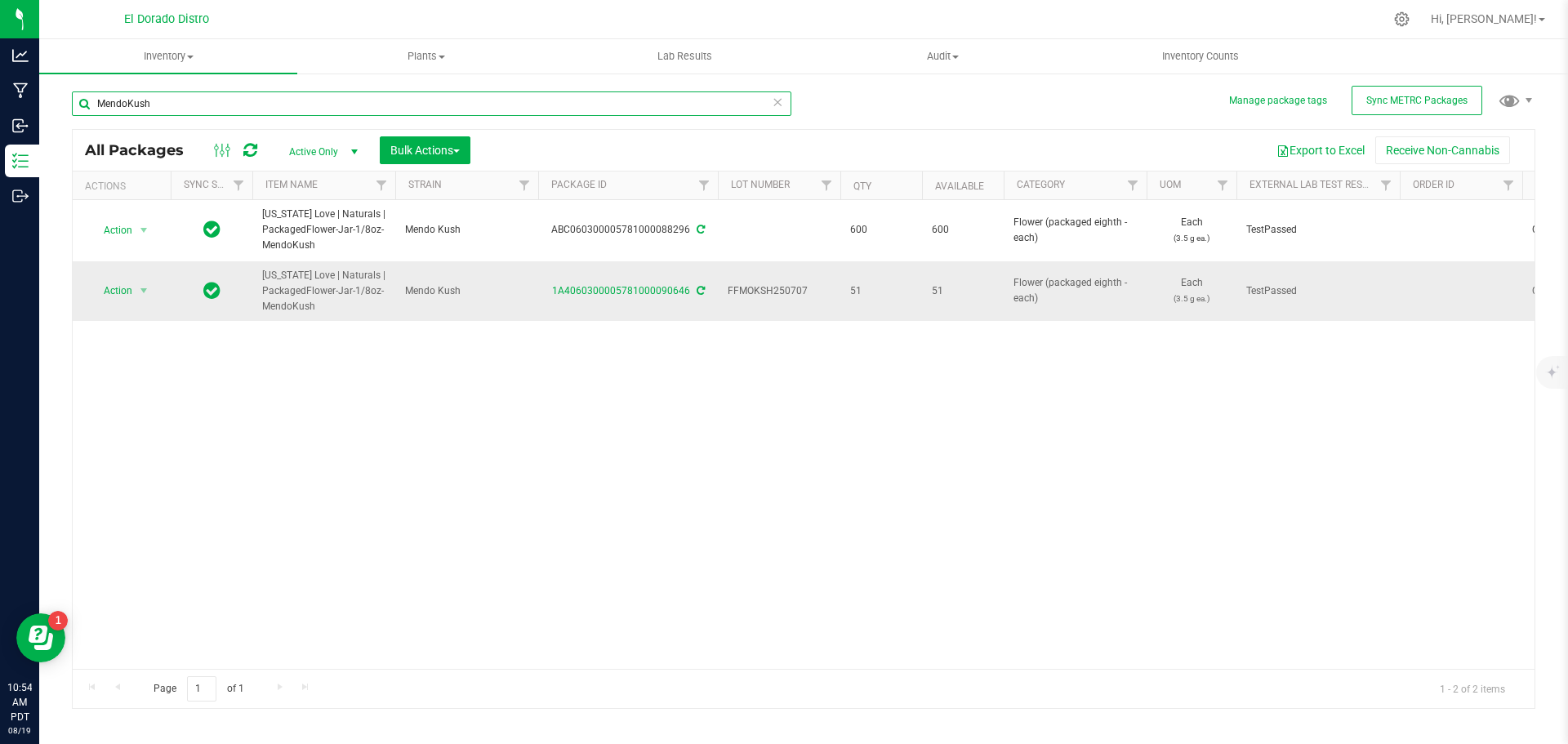
type input "MendoKush"
click at [777, 296] on span "FFMOKSH250707" at bounding box center [779, 291] width 103 height 16
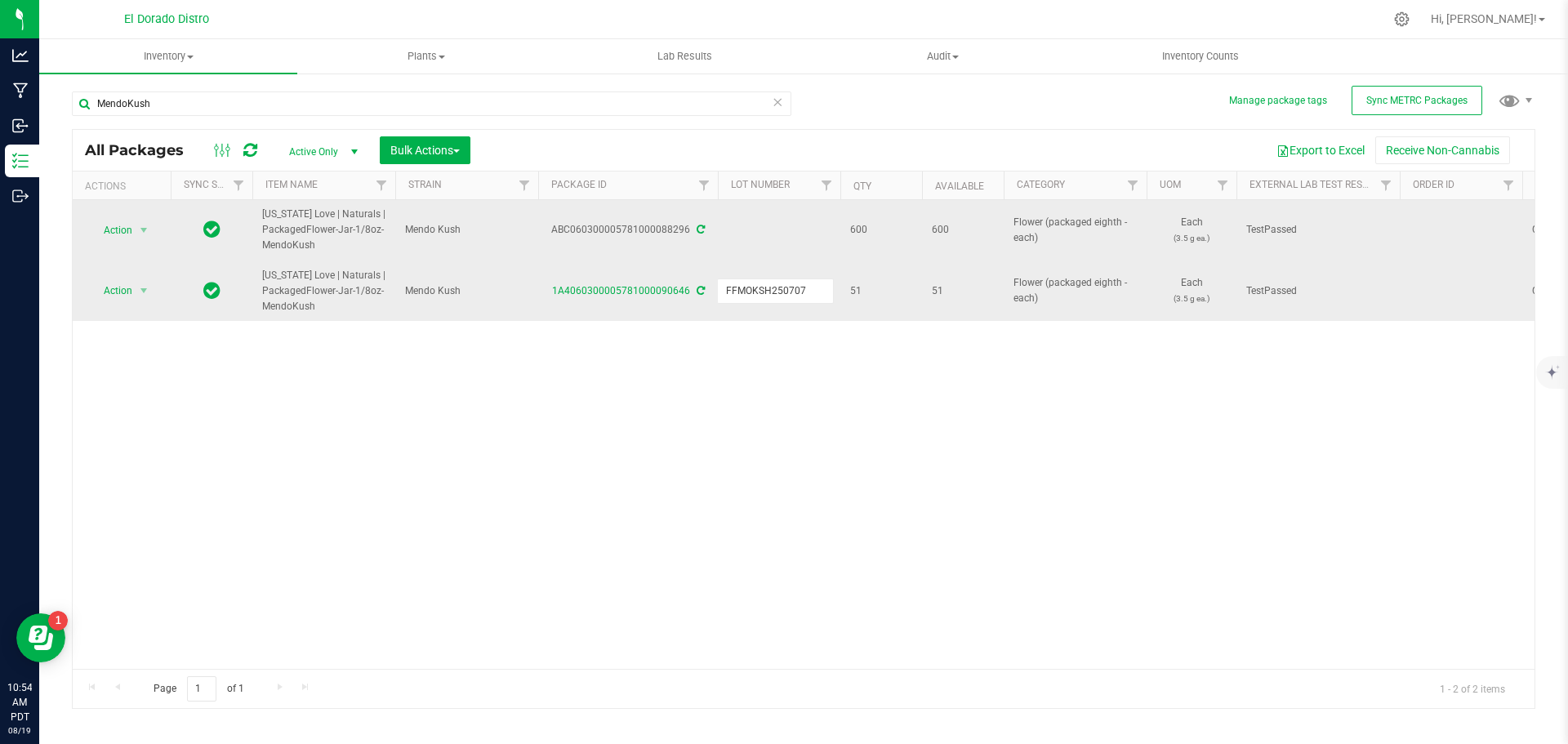
click at [766, 243] on td at bounding box center [778, 230] width 123 height 61
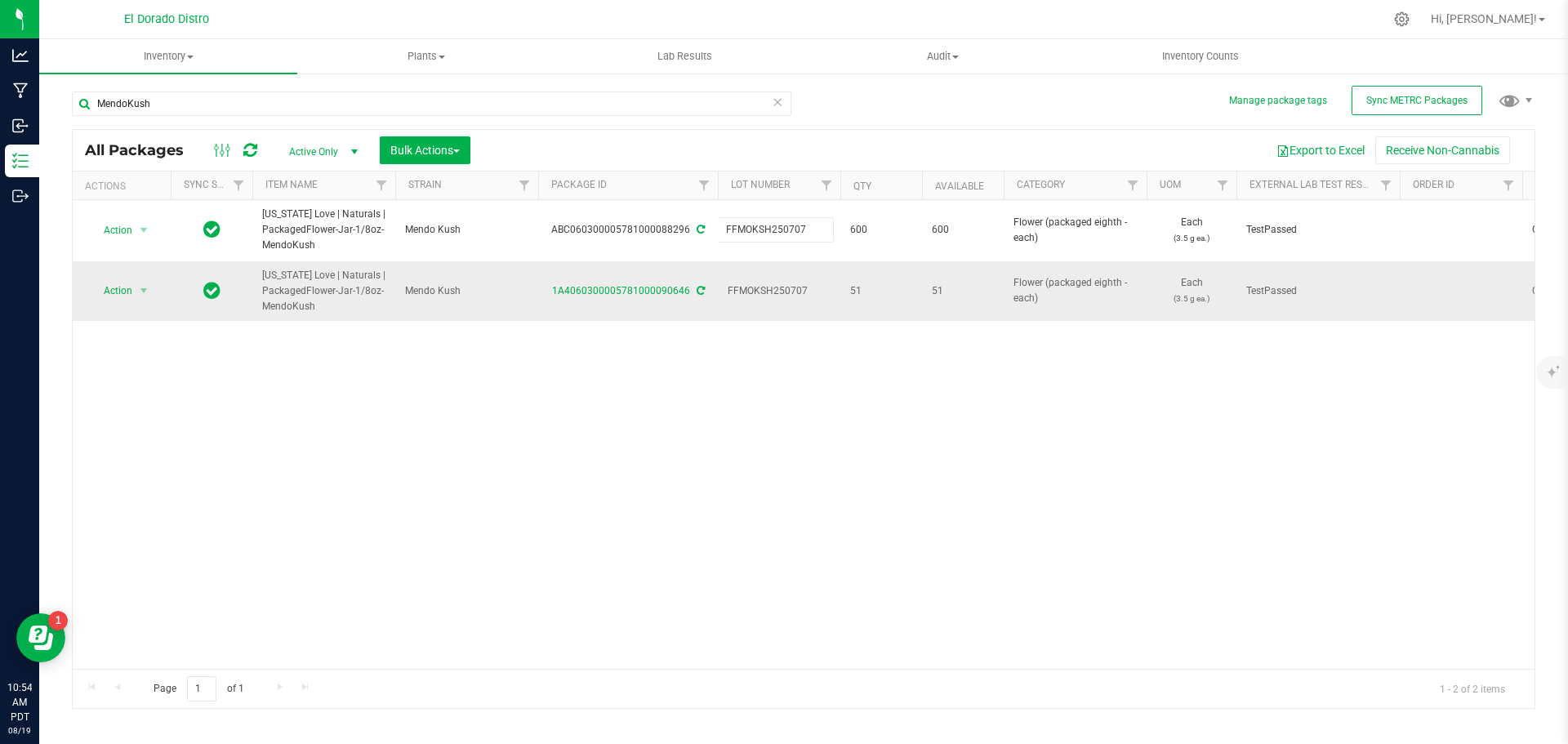
type input "FFMOKSH250707"
click at [790, 350] on div "All Packages Active Only Active Only Lab Samples Locked All External Internal B…" at bounding box center [804, 419] width 1463 height 580
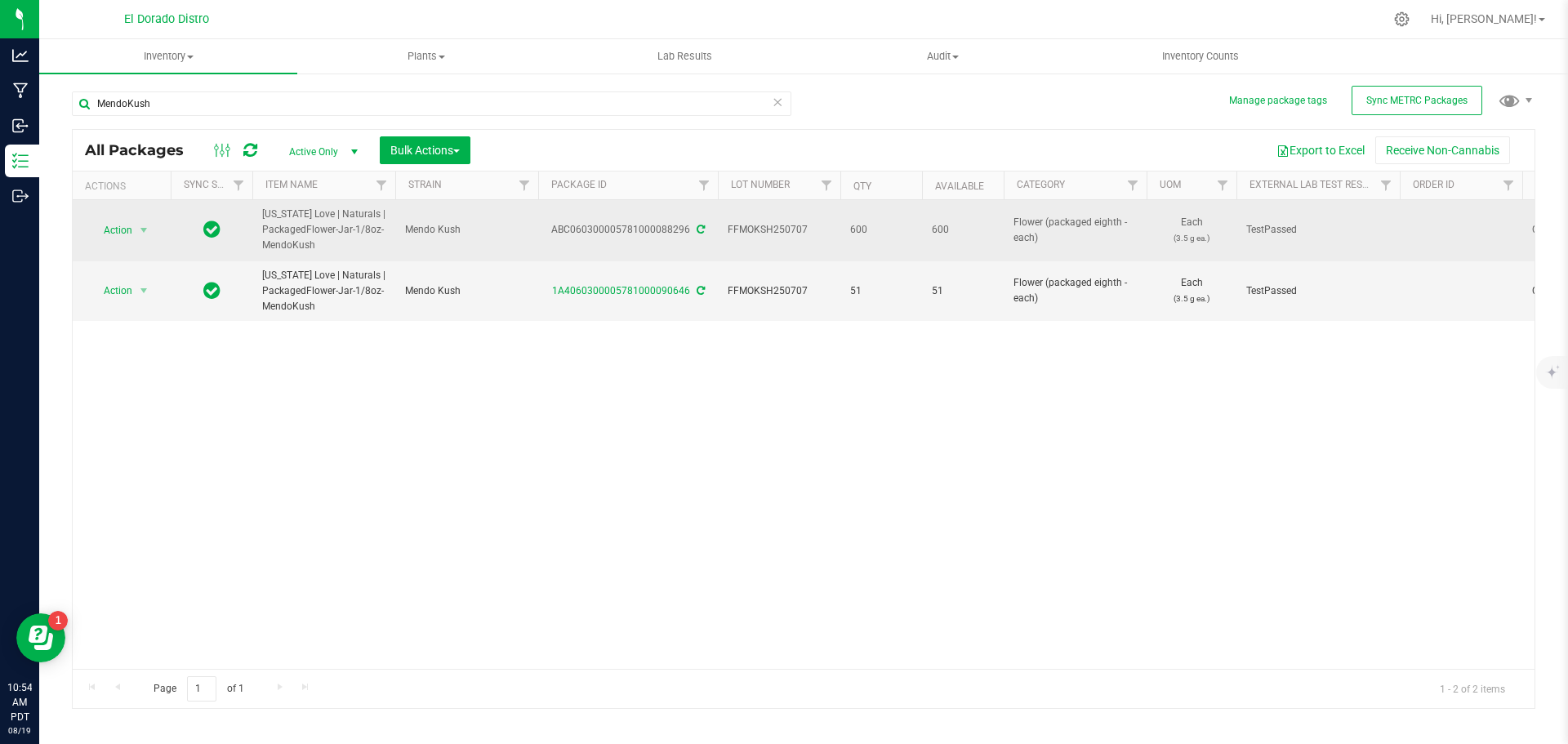
click at [698, 232] on icon at bounding box center [701, 229] width 8 height 9
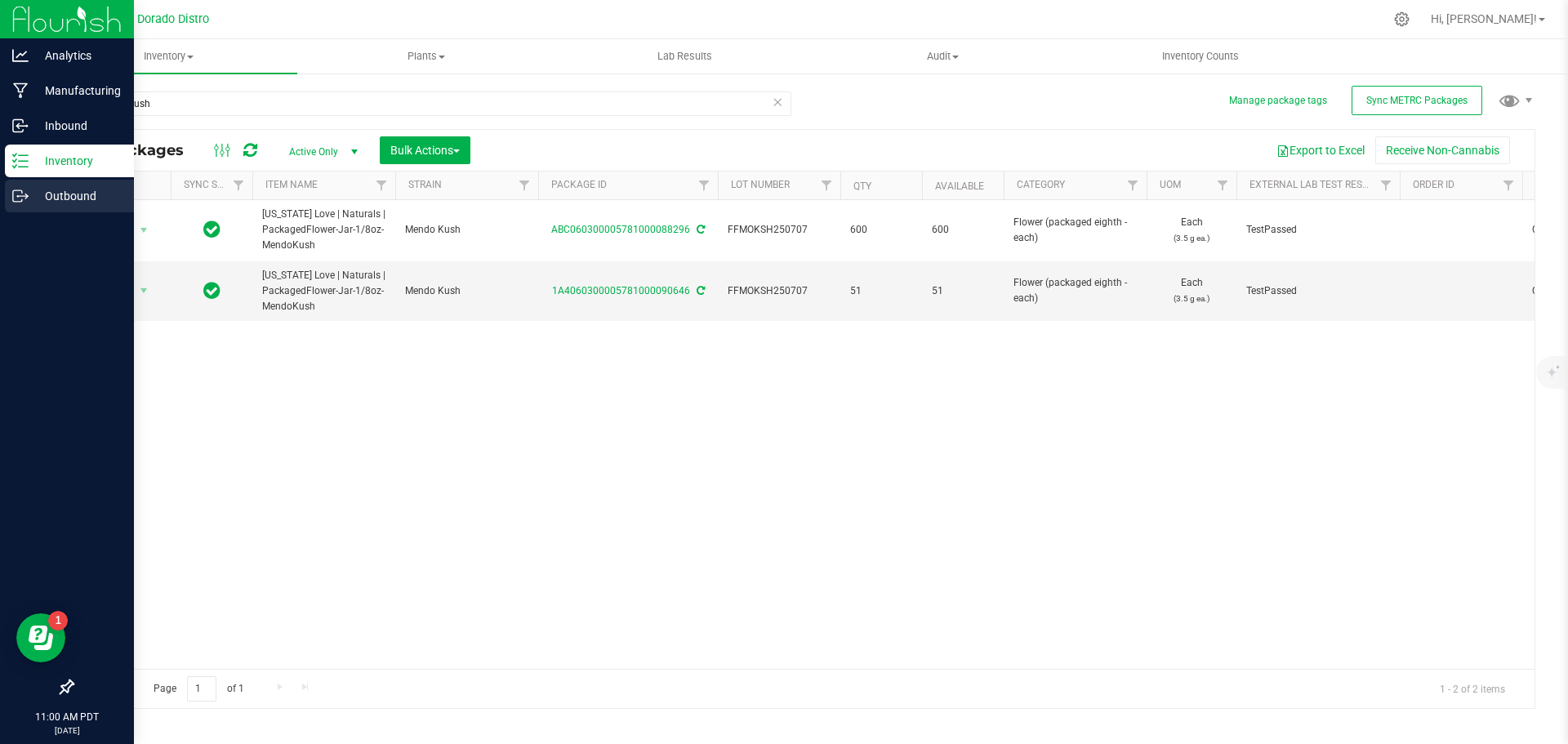
click at [28, 190] on icon at bounding box center [20, 195] width 16 height 16
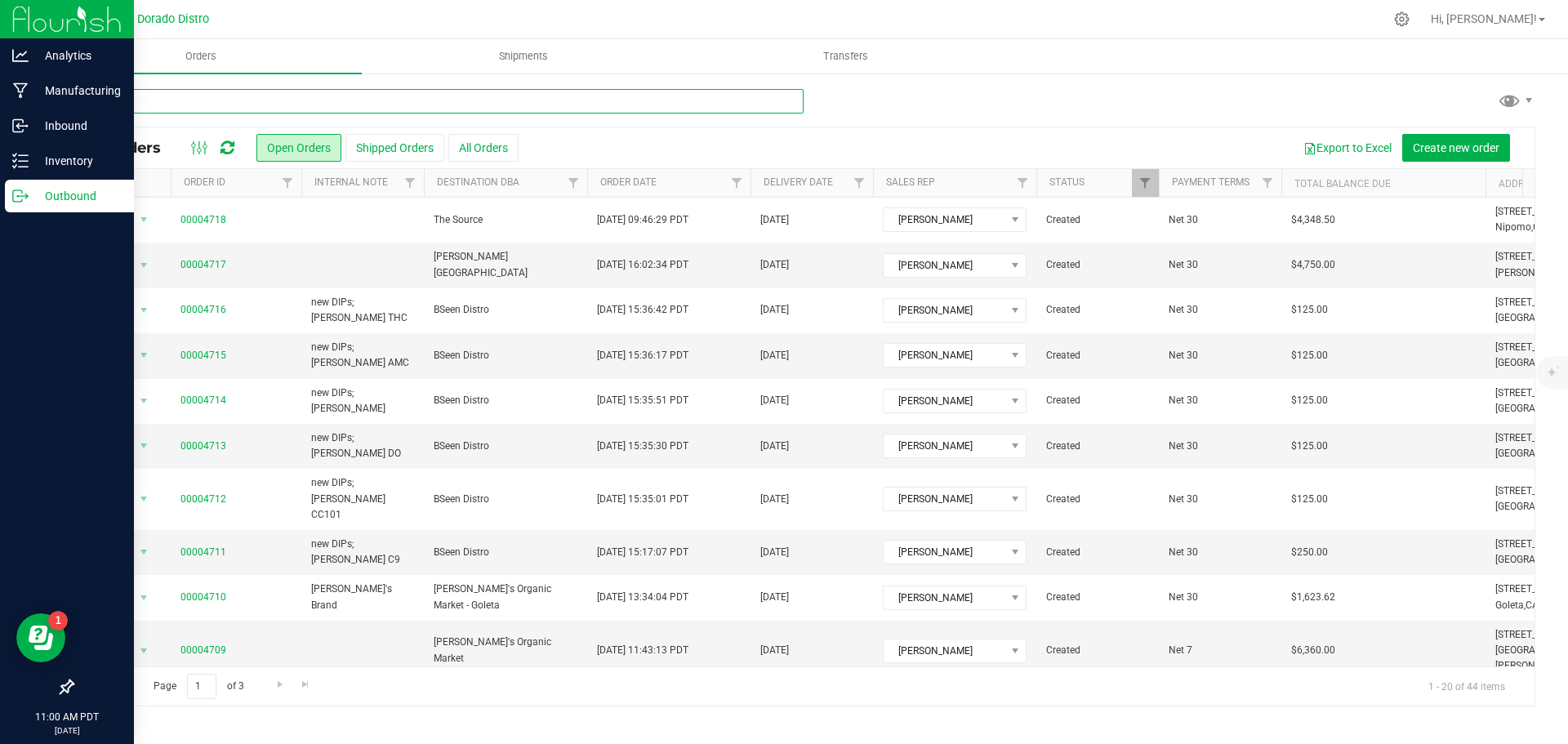
click at [325, 110] on input "text" at bounding box center [438, 101] width 731 height 24
type input "4691"
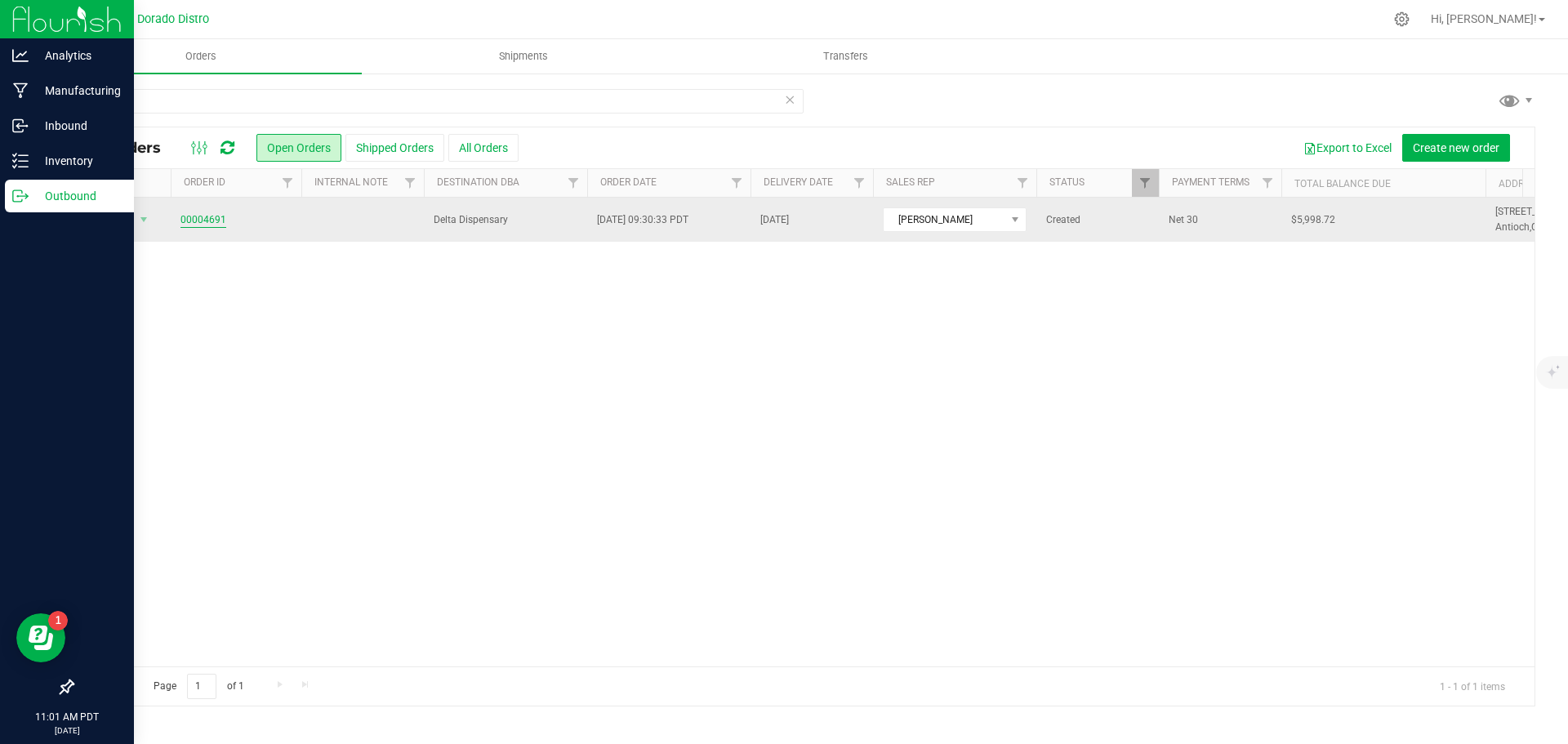
click at [204, 218] on link "00004691" at bounding box center [203, 220] width 46 height 16
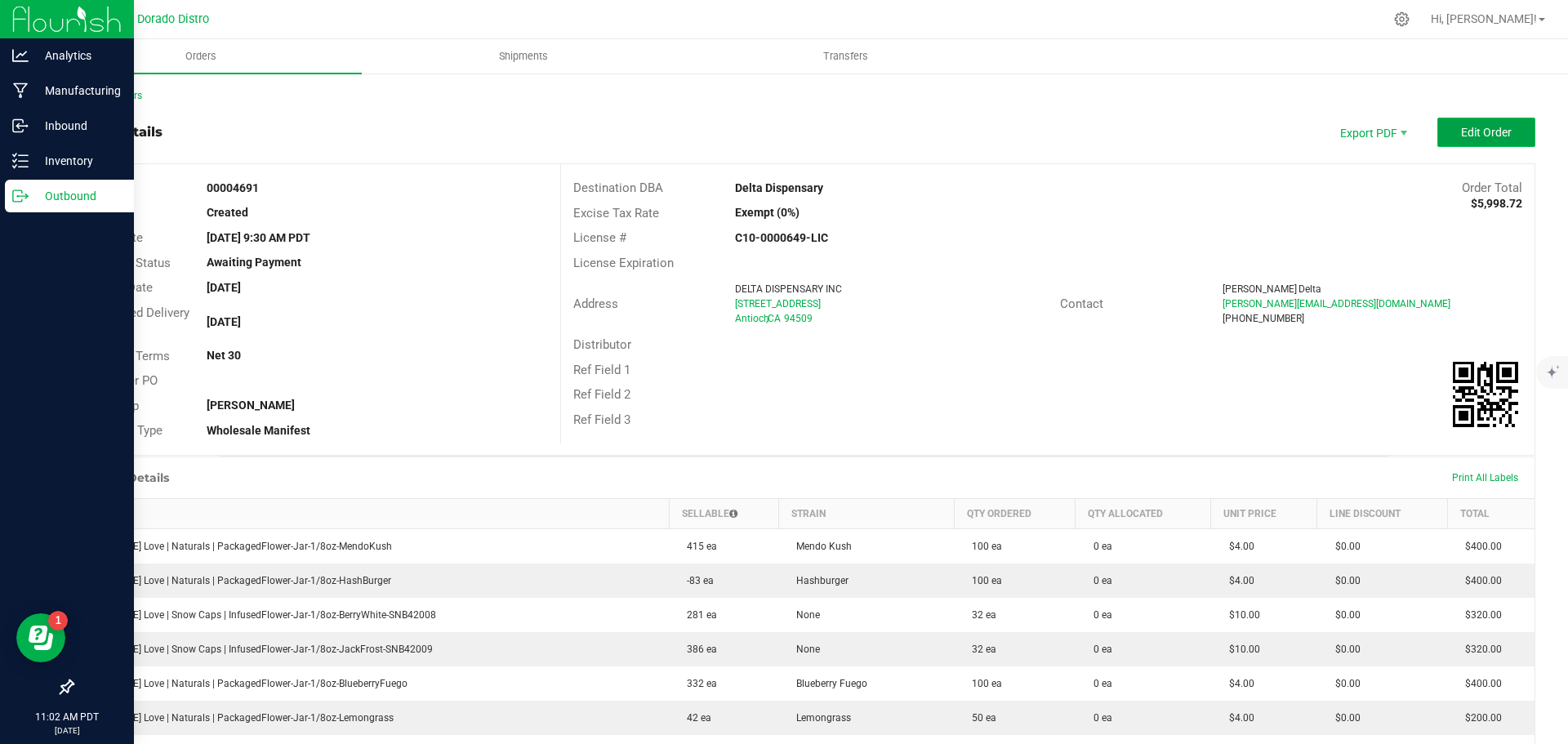
click at [1441, 132] on button "Edit Order" at bounding box center [1486, 131] width 98 height 29
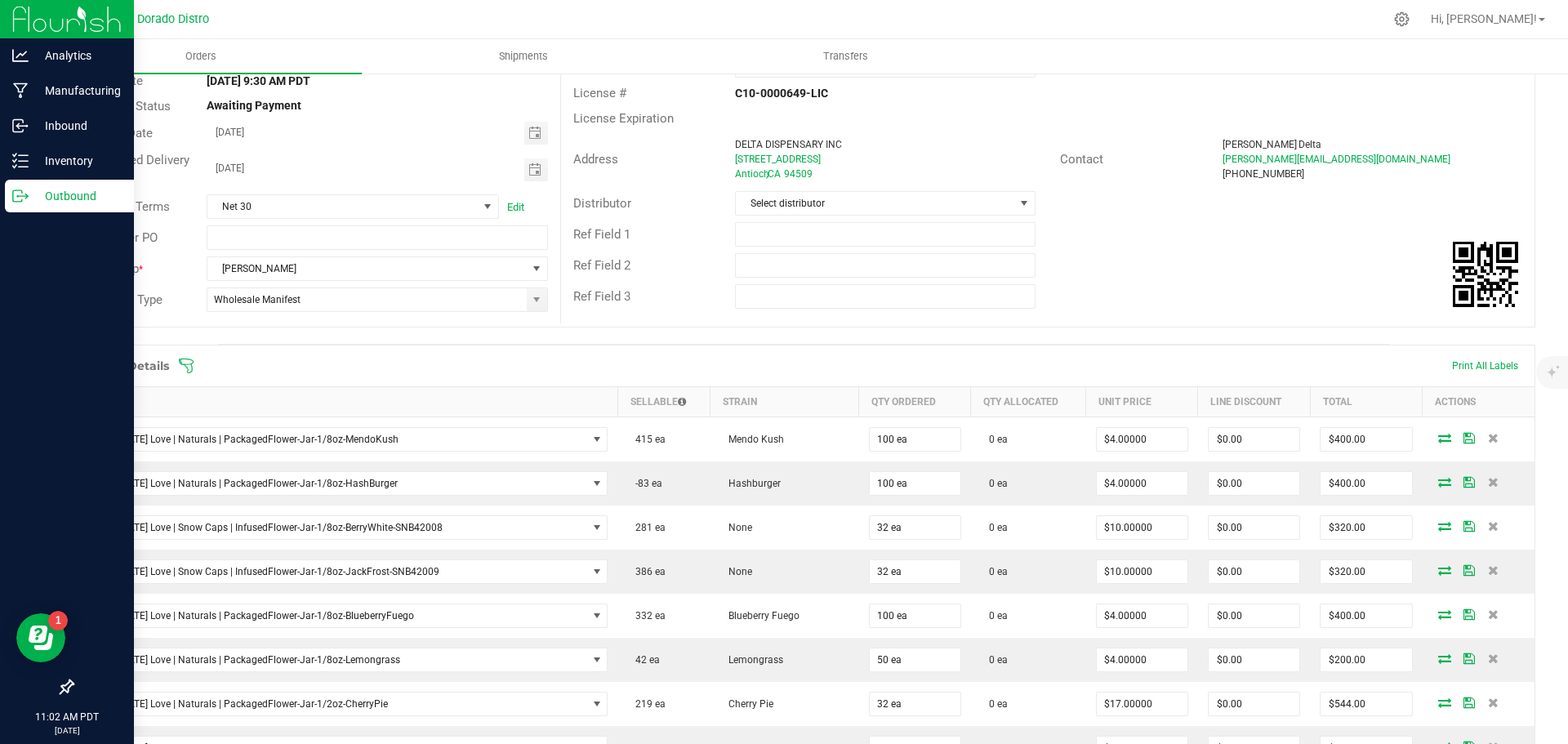
scroll to position [163, 0]
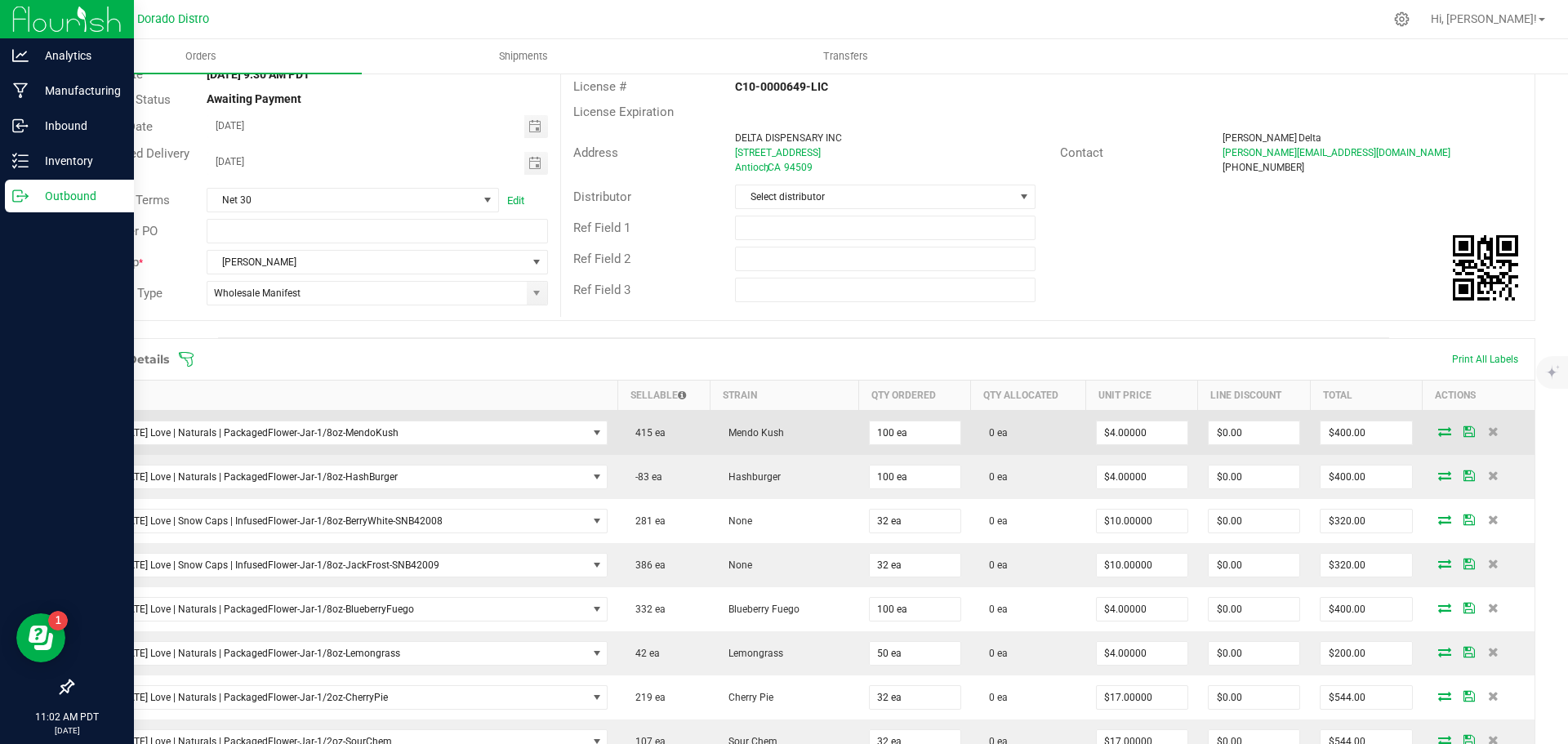
click at [1438, 430] on icon at bounding box center [1444, 432] width 13 height 9
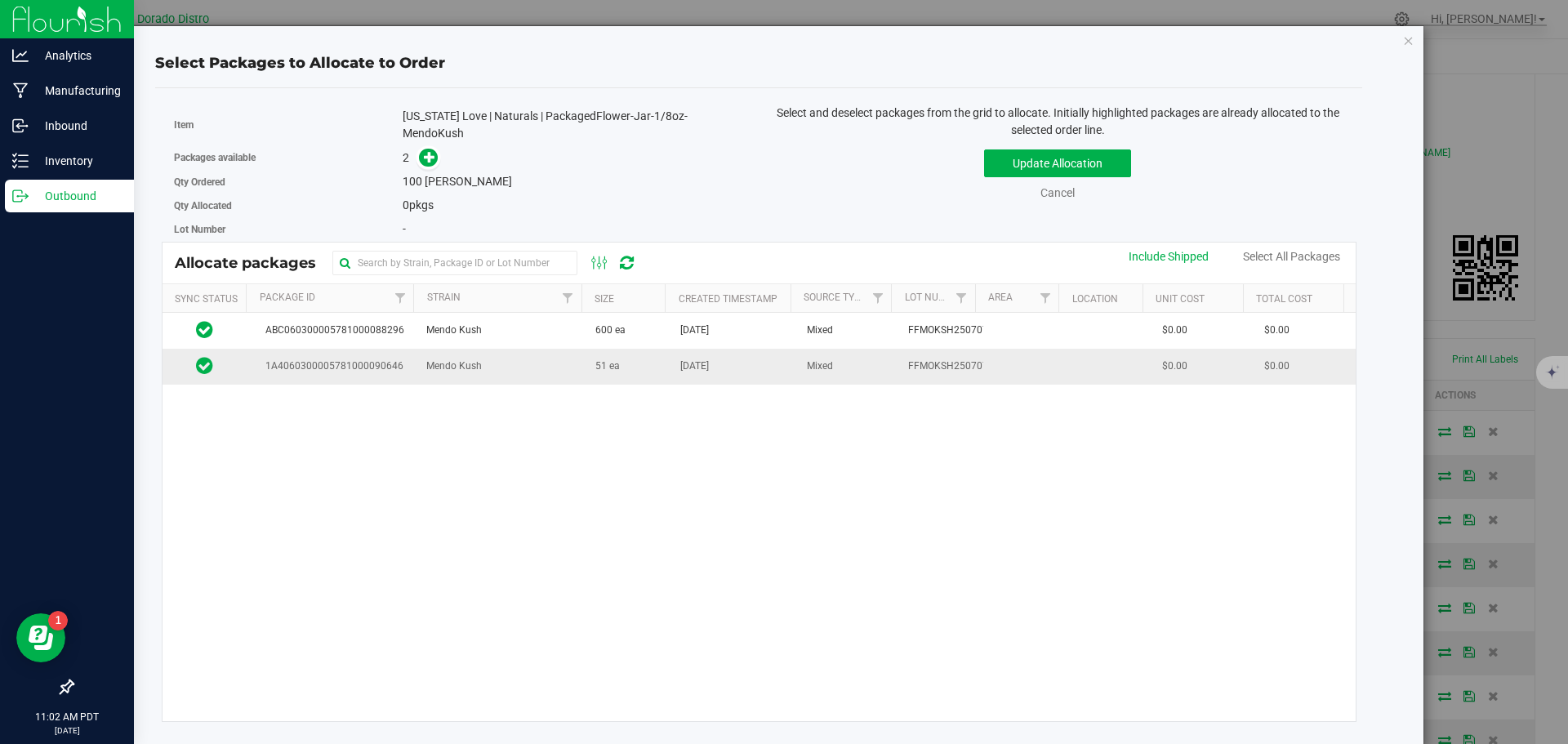
click at [619, 374] on td "51 ea" at bounding box center [627, 366] width 85 height 35
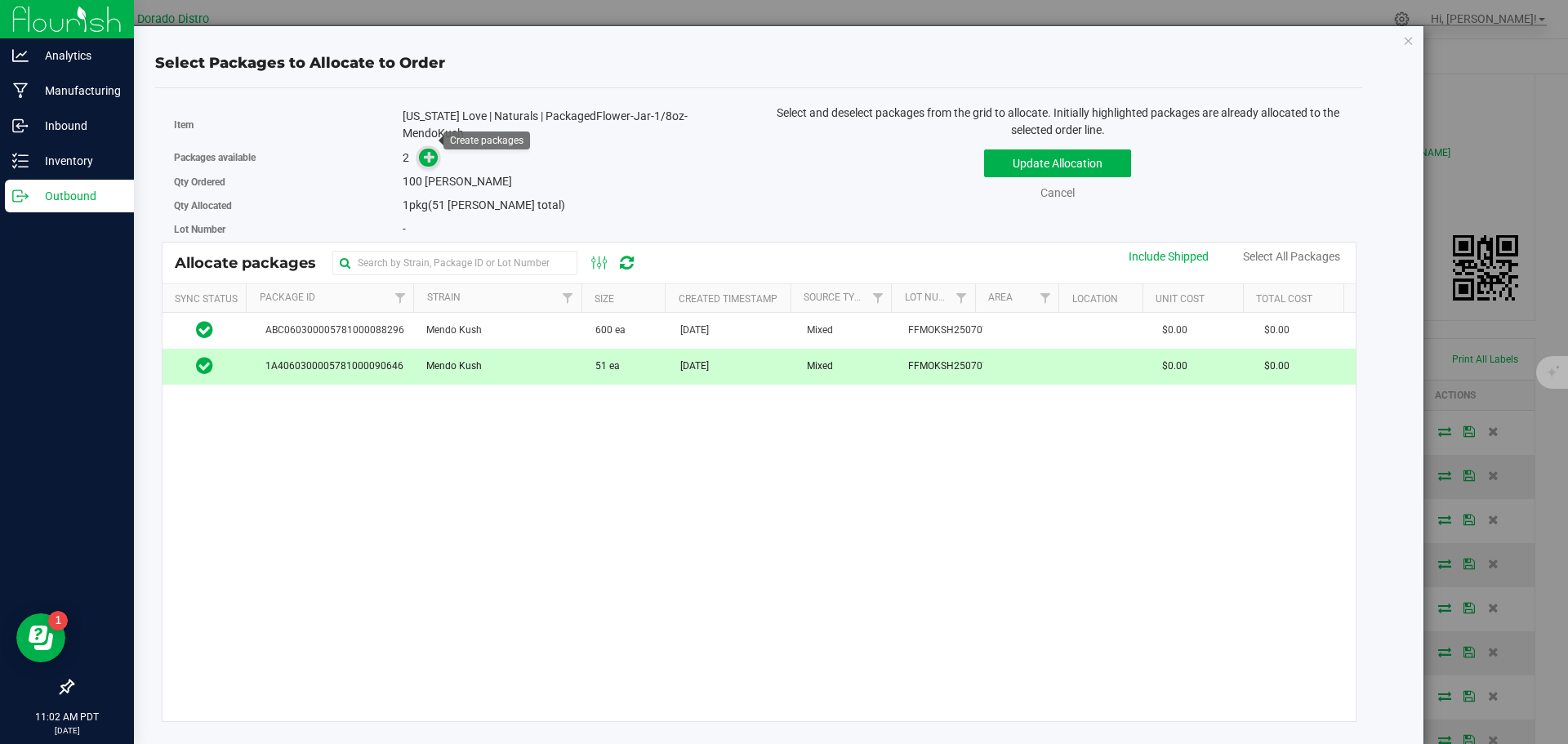
click at [425, 151] on icon at bounding box center [430, 157] width 11 height 11
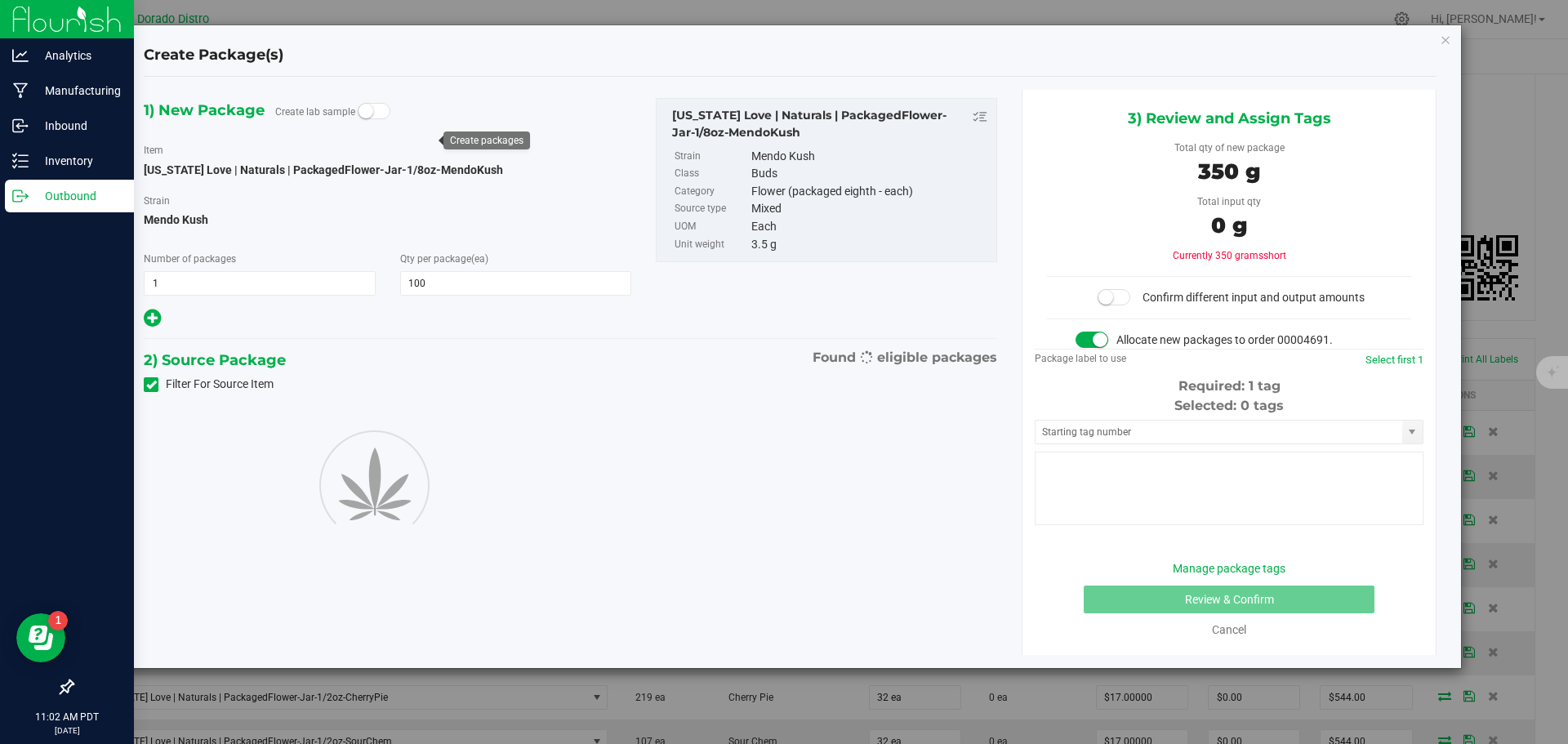
type input "100"
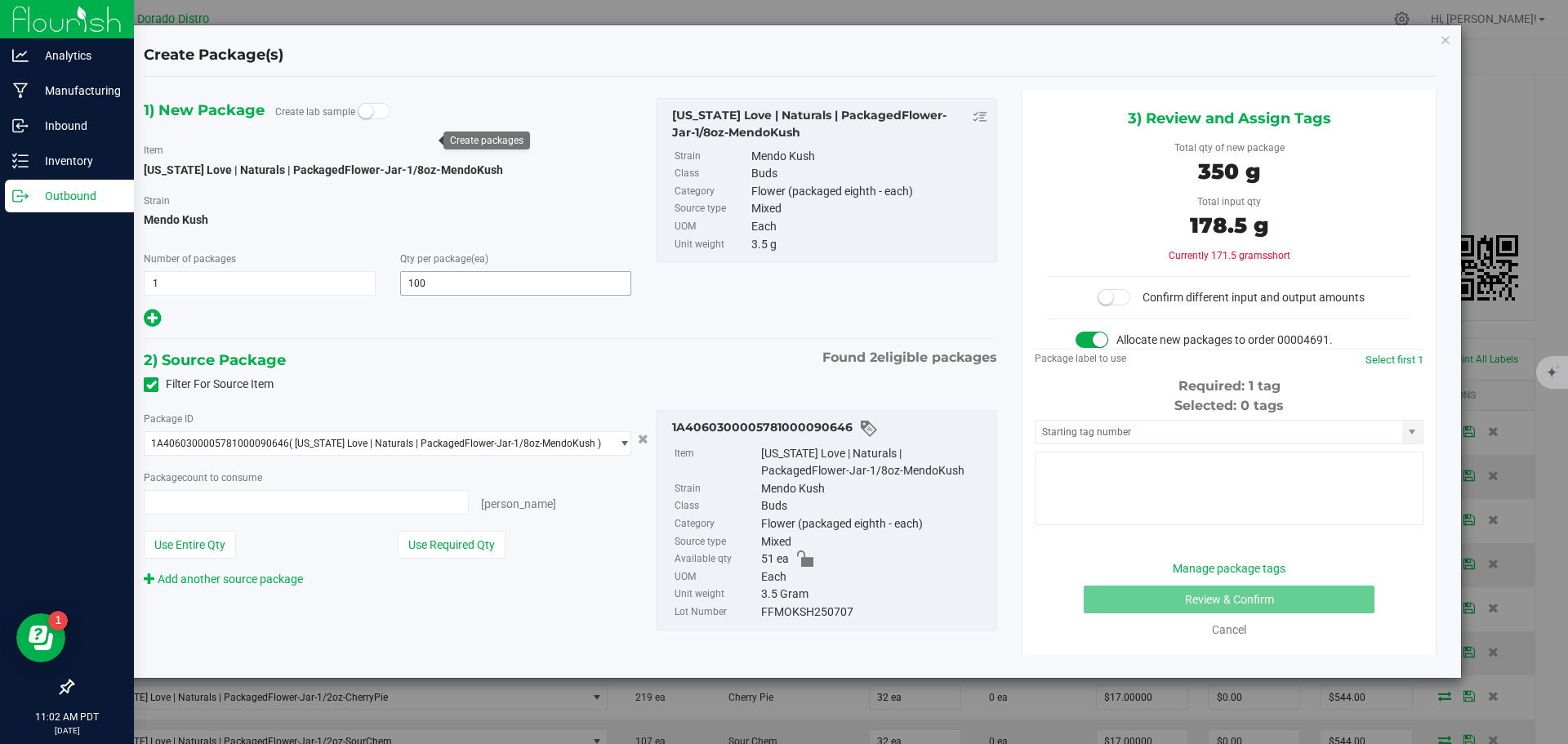
type input "51 ea"
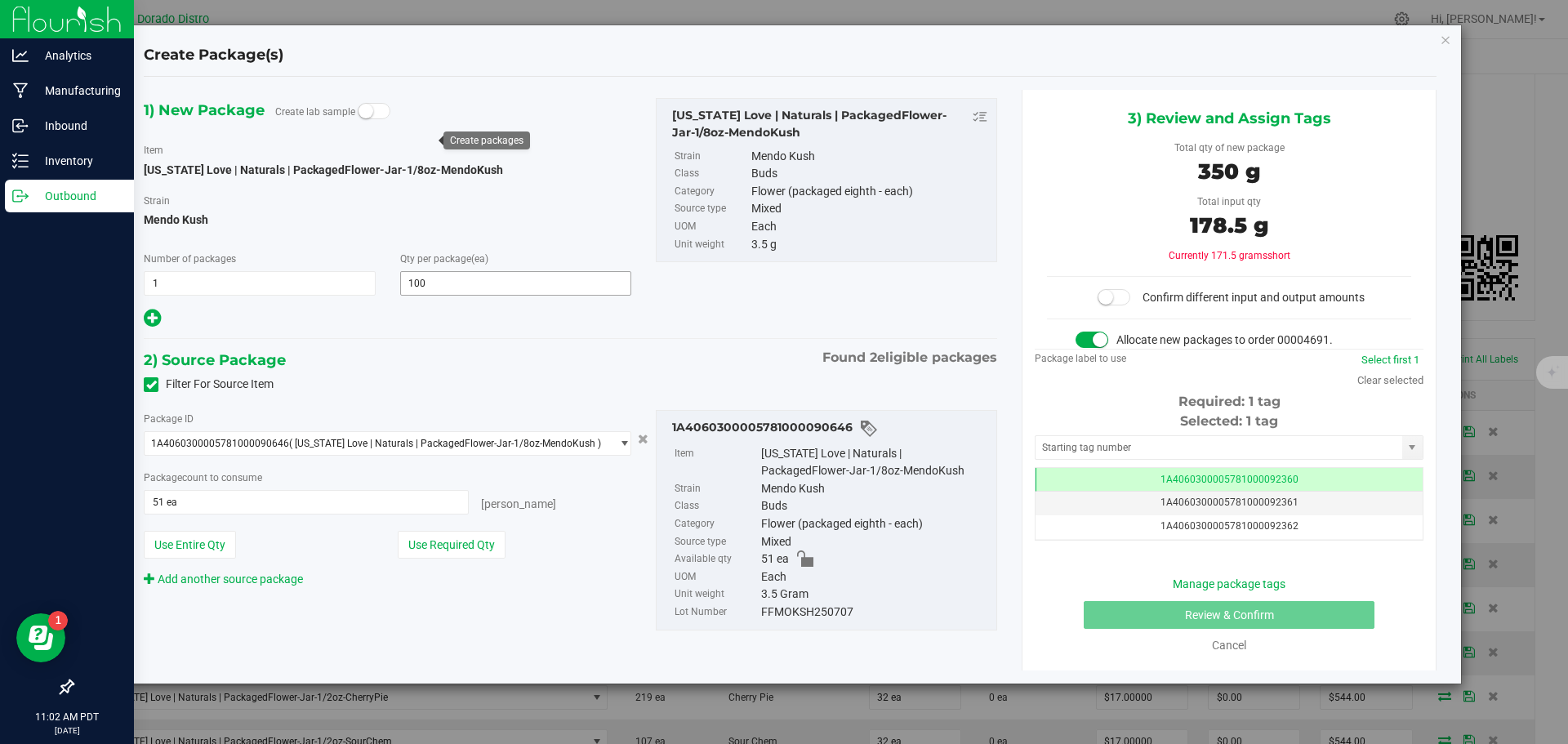
scroll to position [0, -1]
click at [295, 581] on link "Add another source package" at bounding box center [223, 579] width 159 height 13
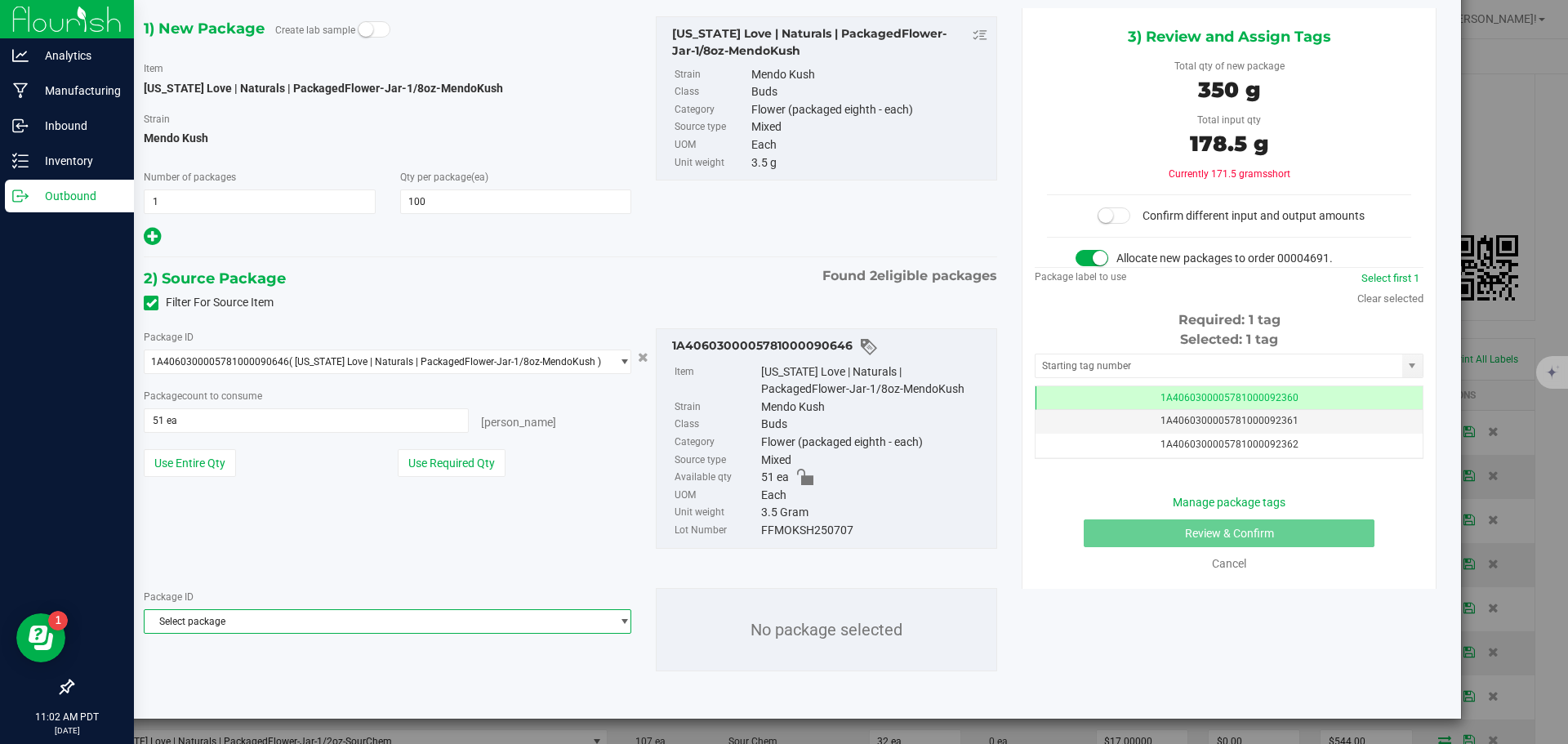
click at [307, 619] on span "Select package" at bounding box center [377, 621] width 465 height 23
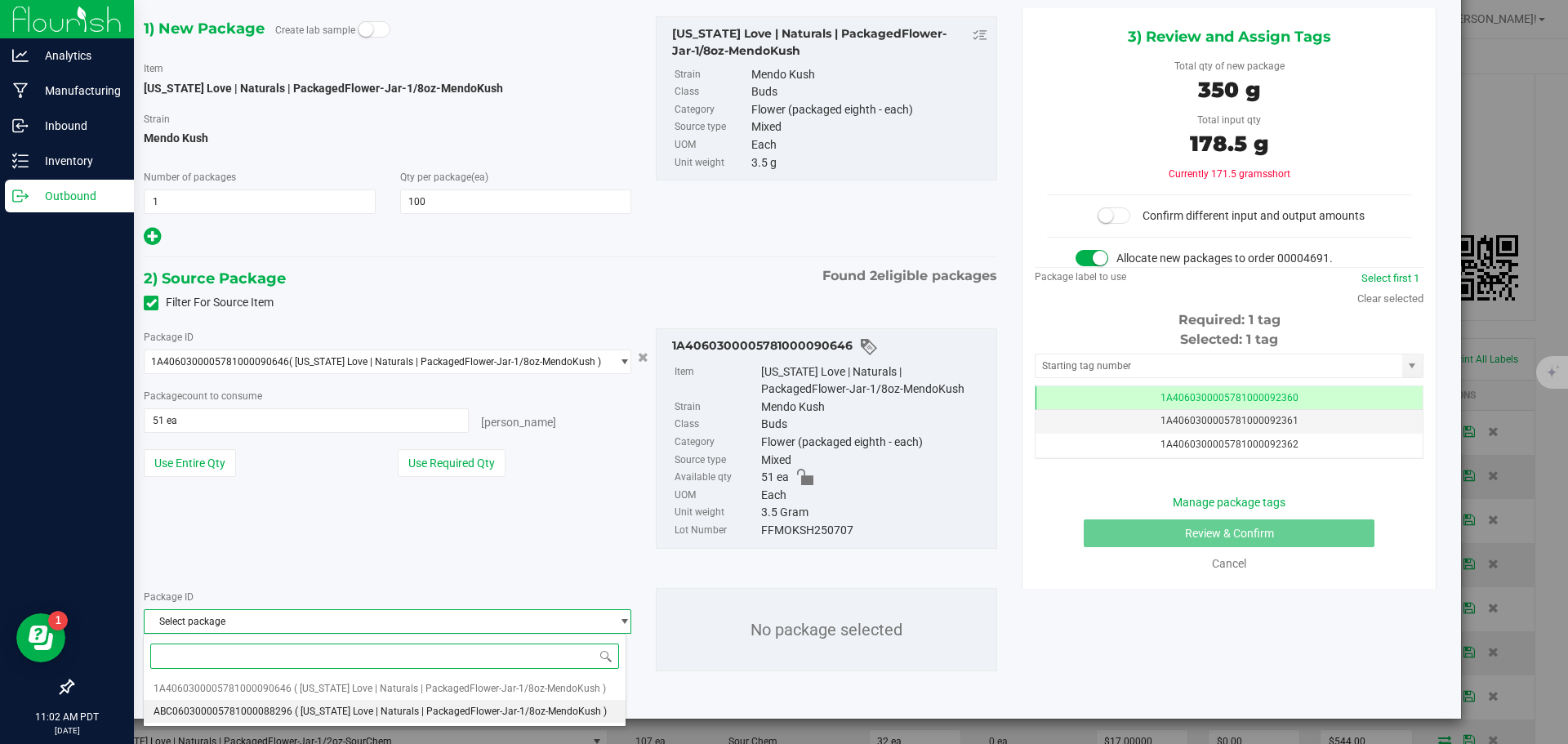
click at [321, 707] on span "( [US_STATE] Love | Naturals | PackagedFlower-Jar-1/8oz-MendoKush )" at bounding box center [450, 711] width 312 height 11
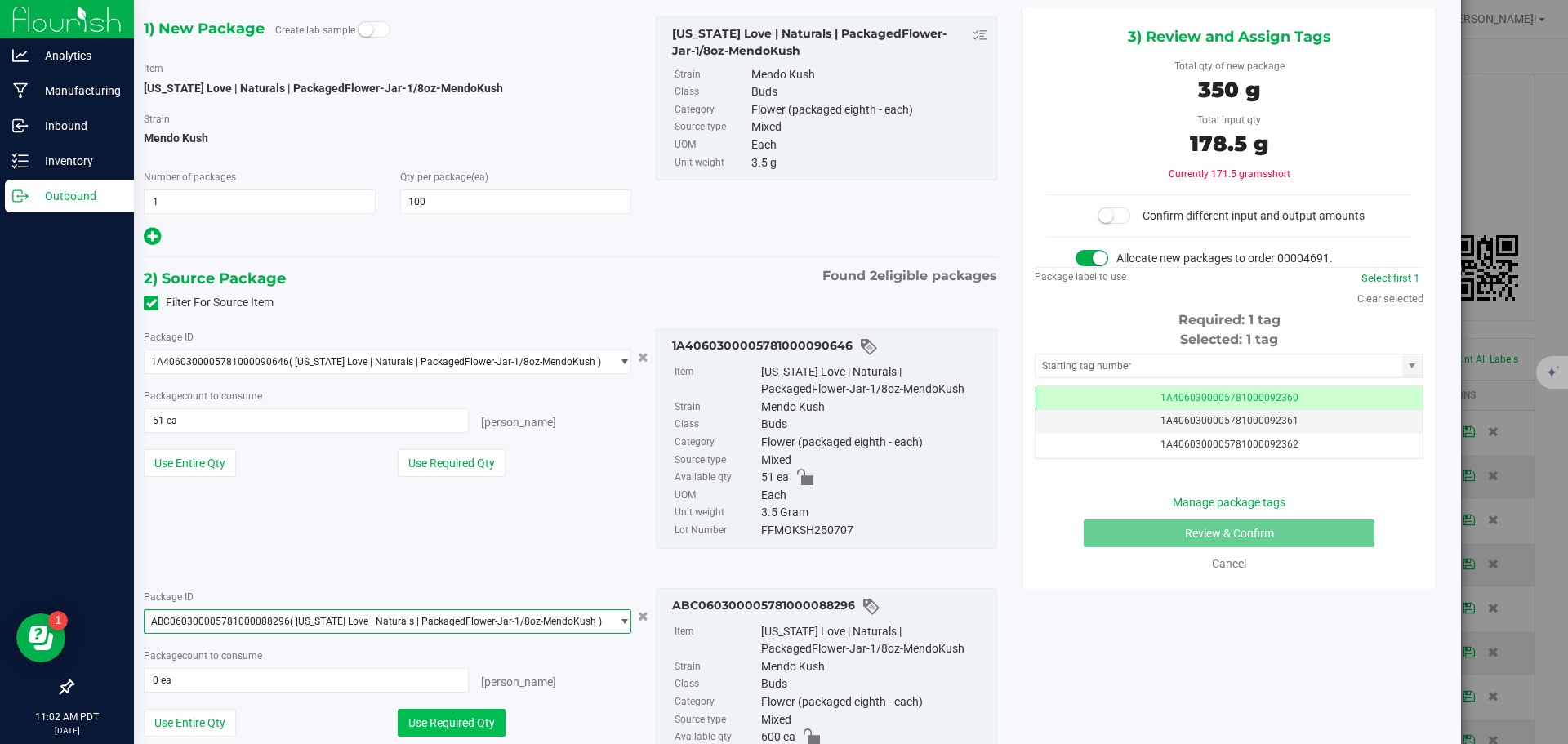
click at [445, 723] on button "Use Required Qty" at bounding box center [451, 723] width 108 height 28
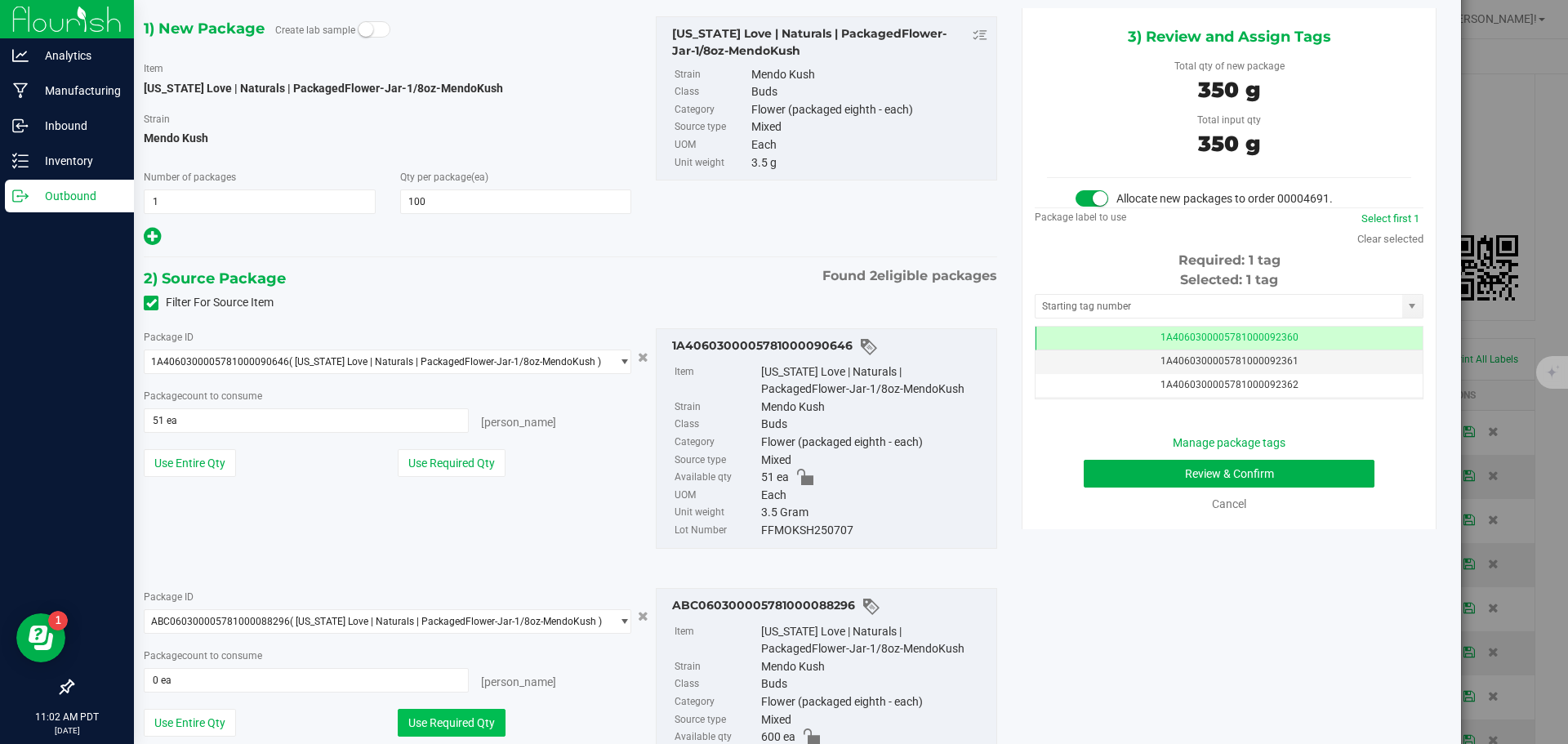
type input "49 ea"
click at [1090, 476] on button "Review & Confirm" at bounding box center [1229, 474] width 291 height 28
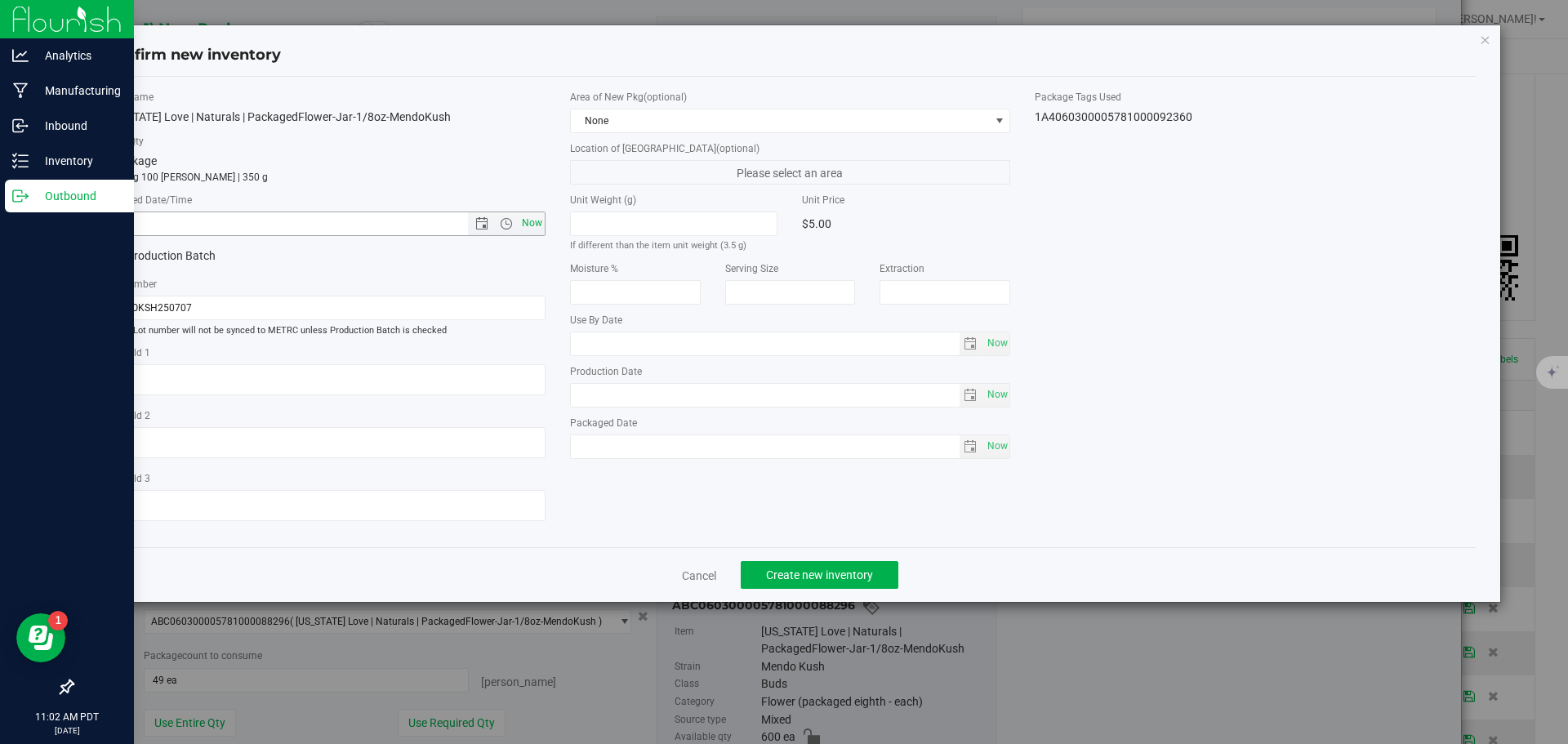
click at [534, 219] on span "Now" at bounding box center [532, 223] width 28 height 23
type input "8/19/2025 11:02 AM"
click at [809, 575] on span "Create new inventory" at bounding box center [820, 575] width 107 height 13
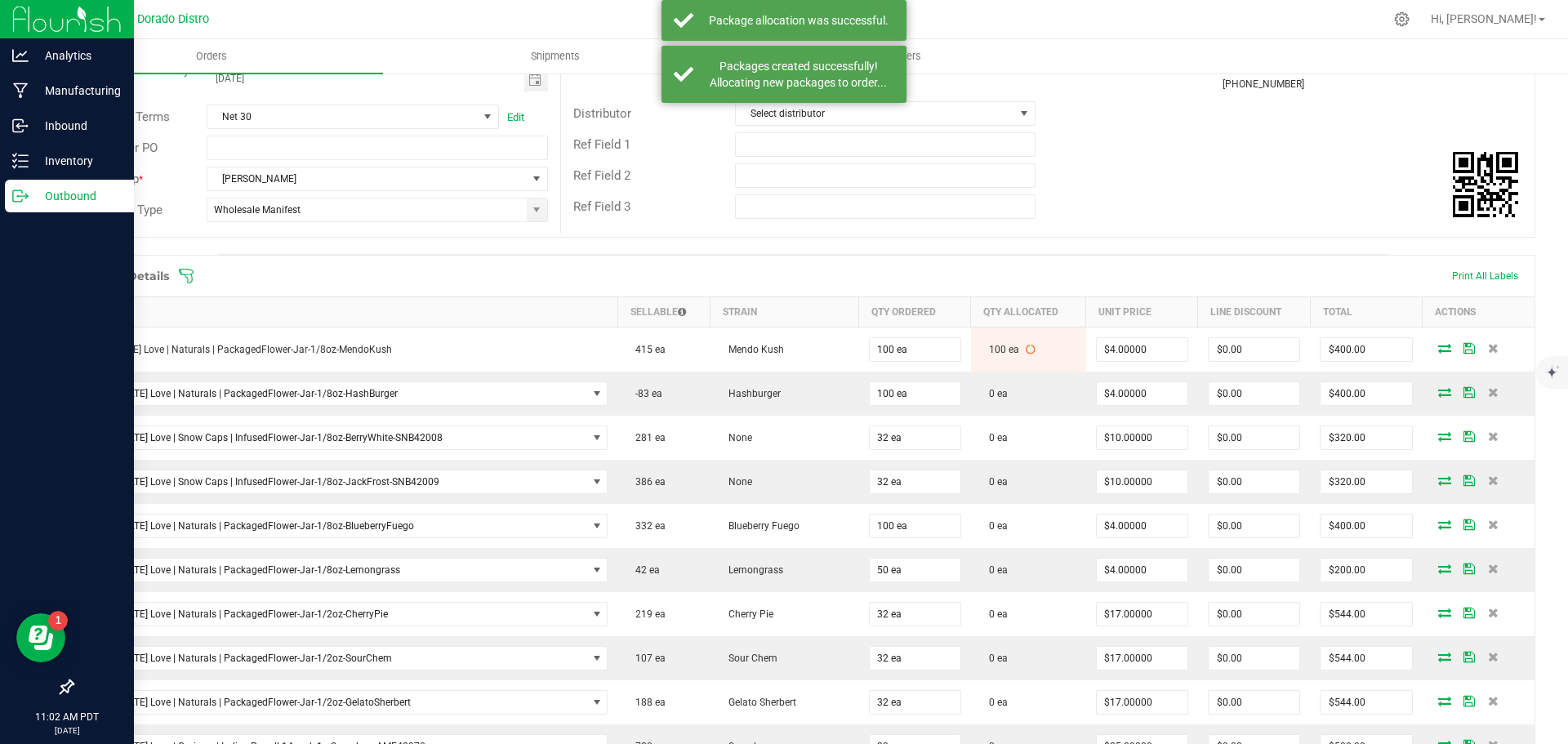
scroll to position [326, 0]
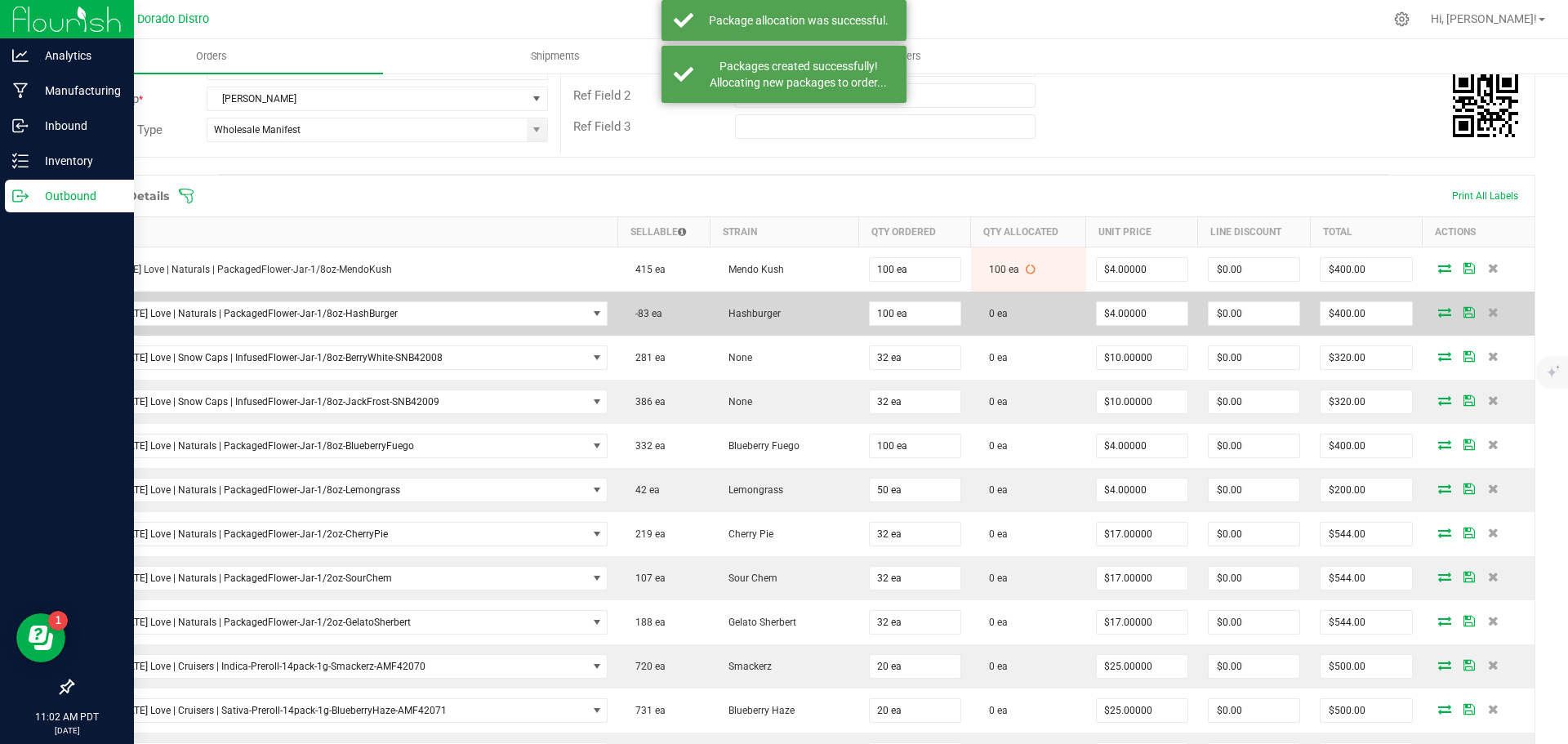
click at [1438, 309] on icon at bounding box center [1444, 311] width 13 height 9
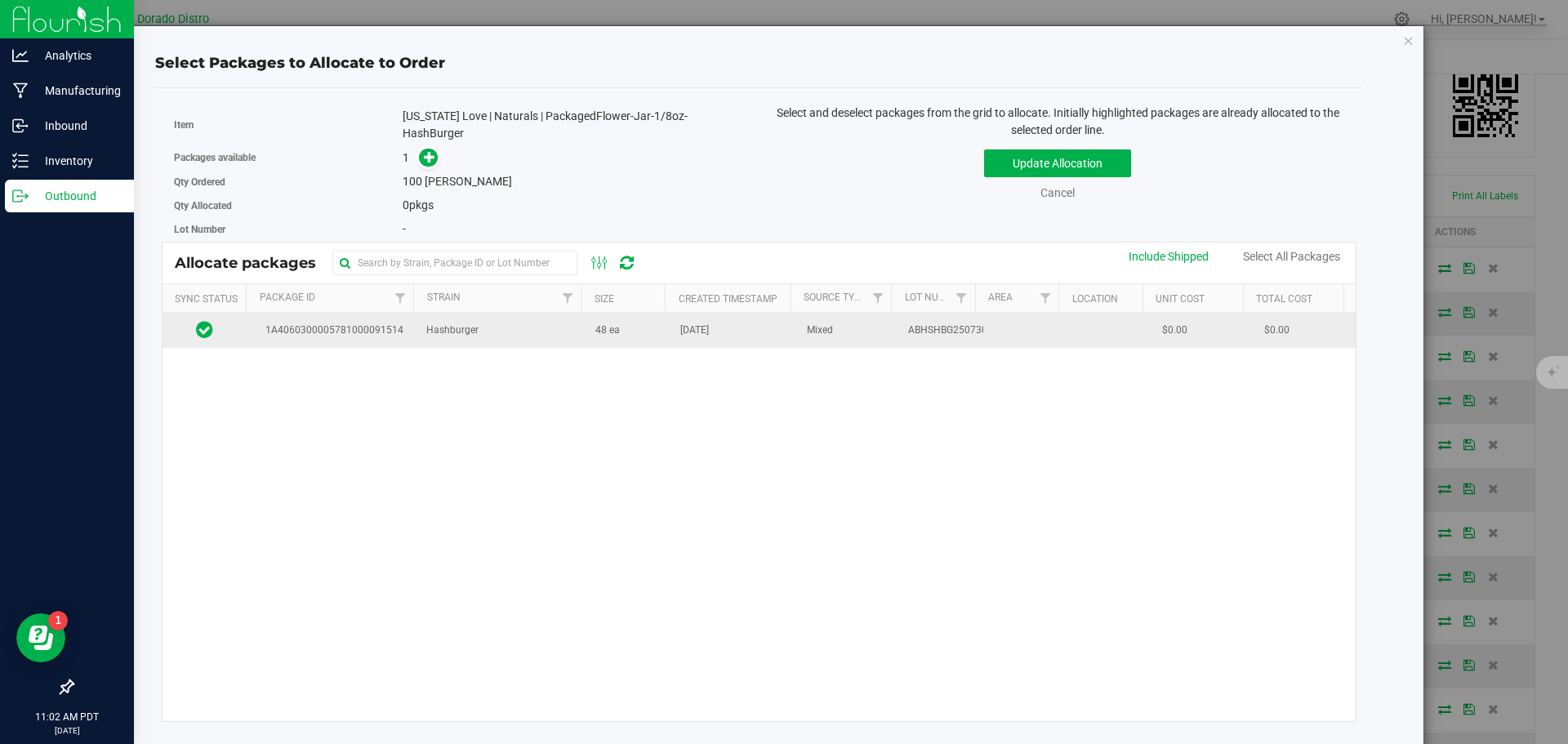
click at [661, 326] on td "48 ea" at bounding box center [627, 329] width 85 height 35
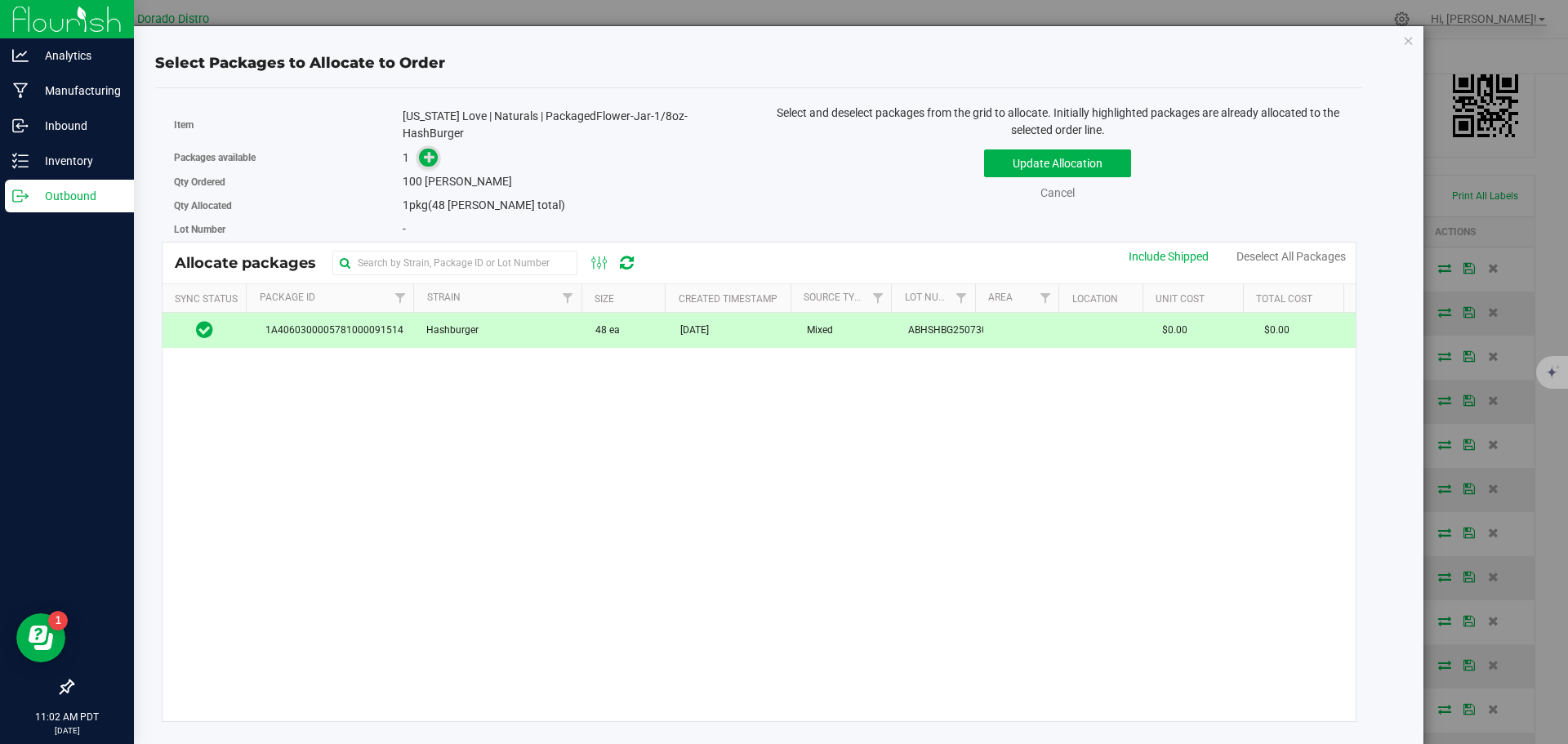
click at [432, 151] on icon at bounding box center [430, 157] width 11 height 11
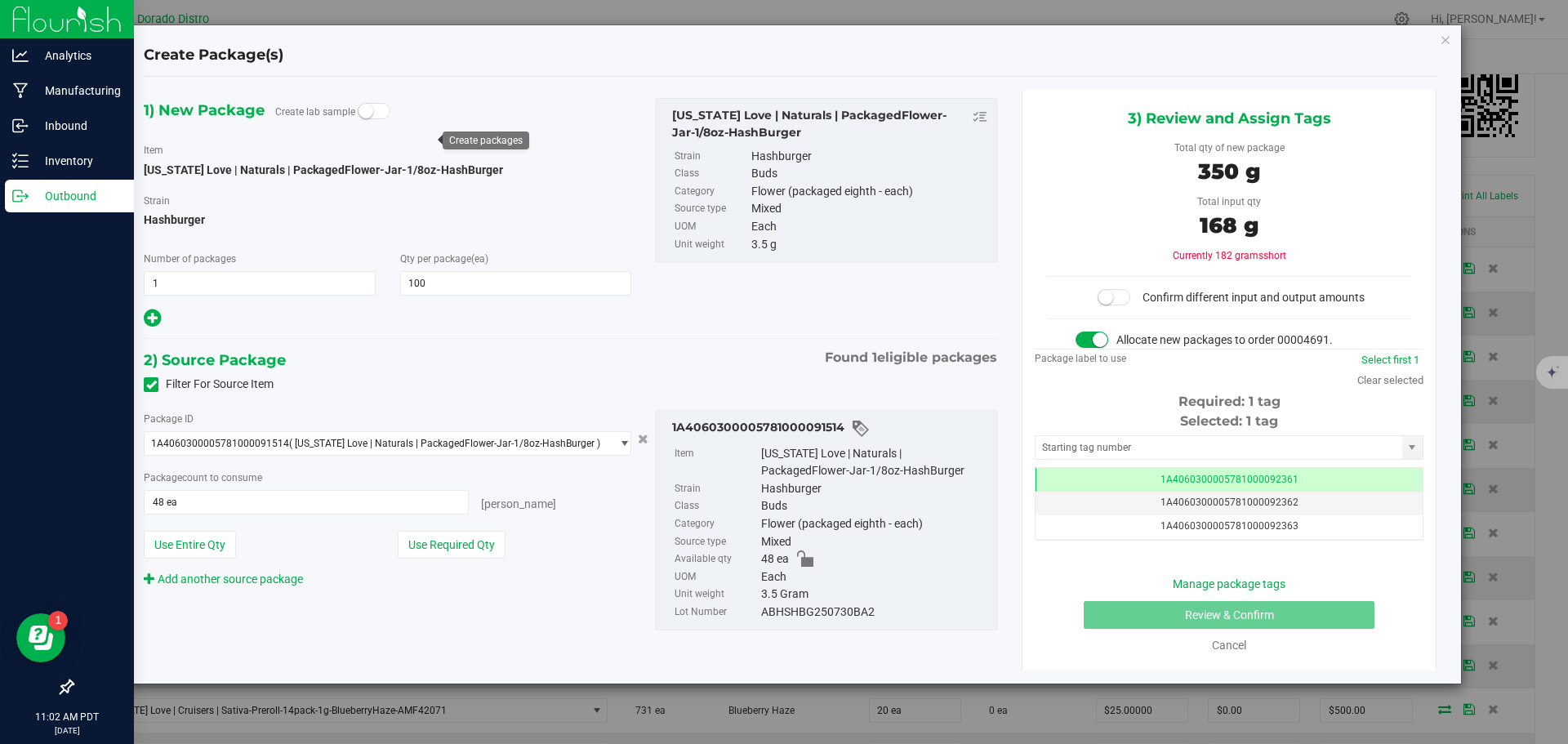
scroll to position [0, -1]
click at [263, 581] on link "Add another source package" at bounding box center [223, 579] width 159 height 13
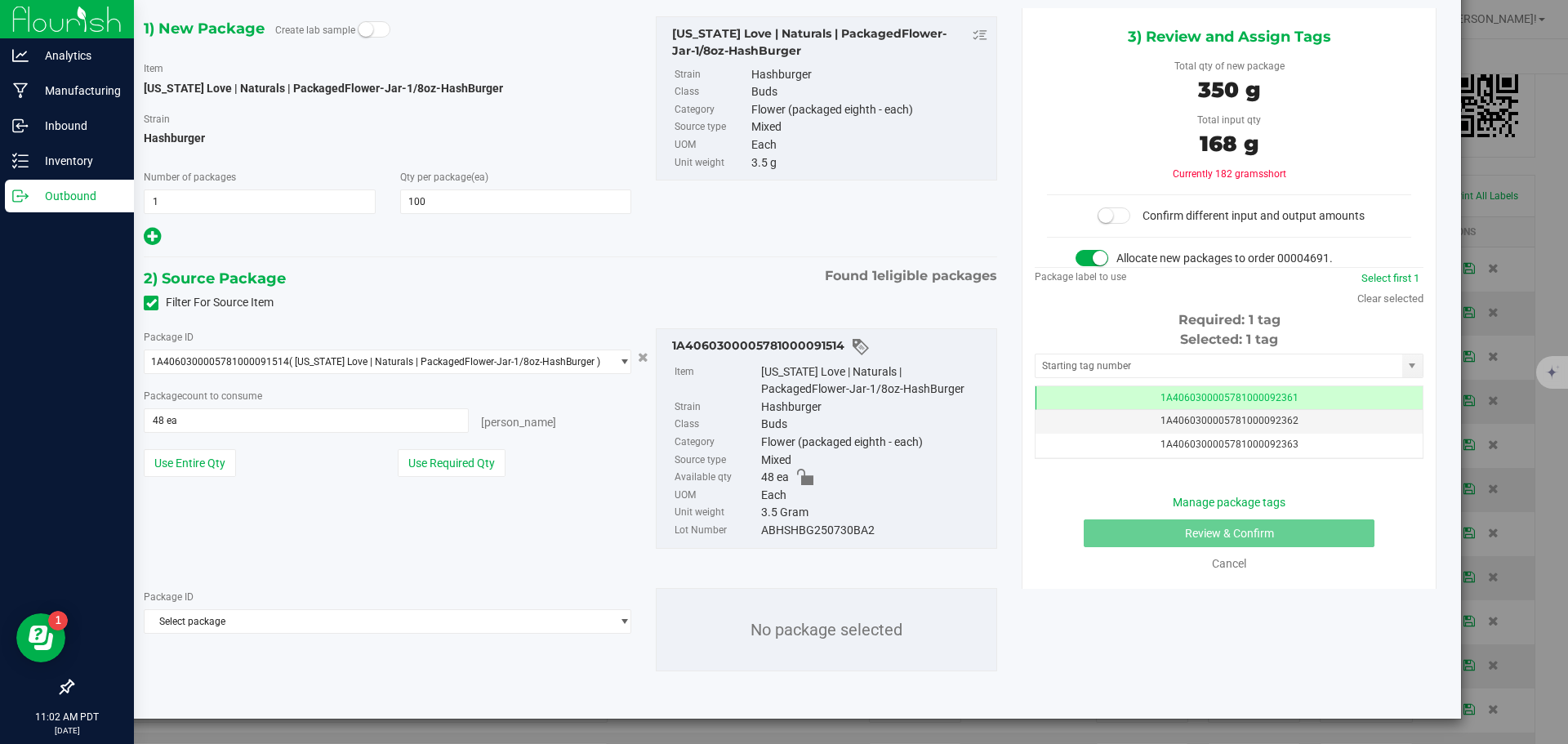
click at [790, 529] on div "ABHSHBG250730BA2" at bounding box center [875, 530] width 227 height 18
copy div "ABHSHBG250730BA2"
click at [147, 303] on icon at bounding box center [151, 303] width 10 height 0
click at [0, 0] on input "Filter For Source Item" at bounding box center [0, 0] width 0 height 0
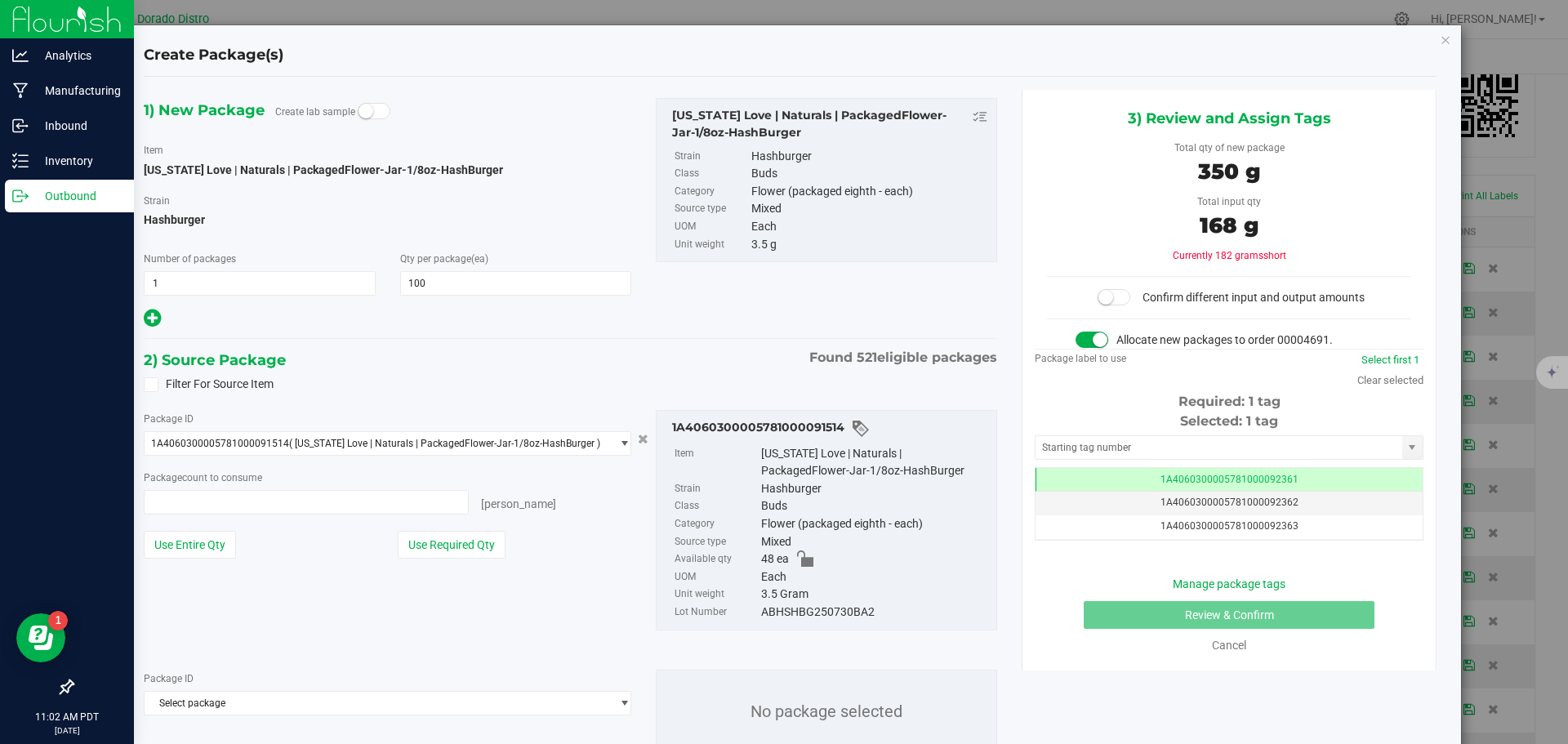
type input "48 ea"
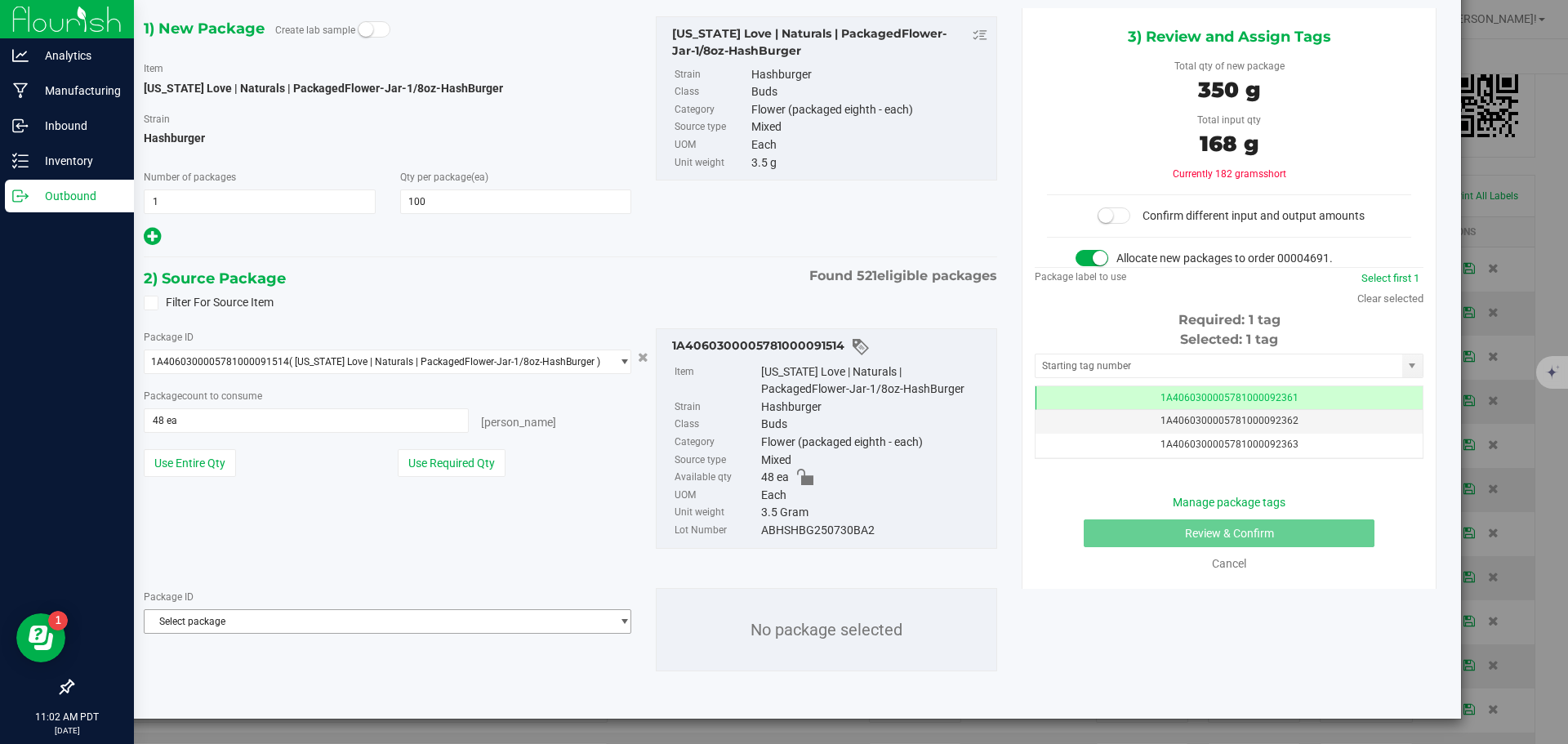
click at [337, 628] on span "Select package" at bounding box center [377, 621] width 465 height 23
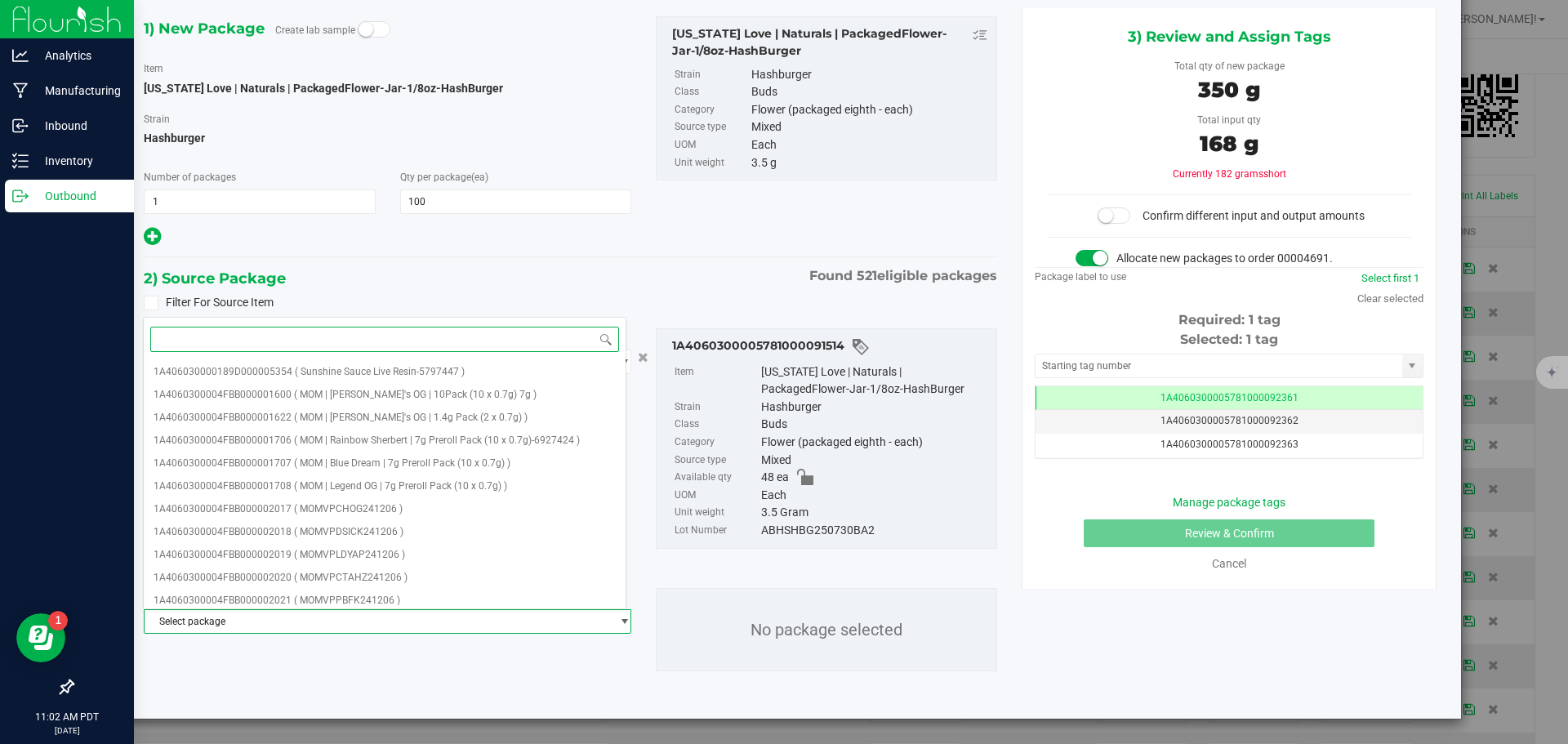
paste input "ABHSHBG250730BA2"
type input "ABHSHBG250730BA2"
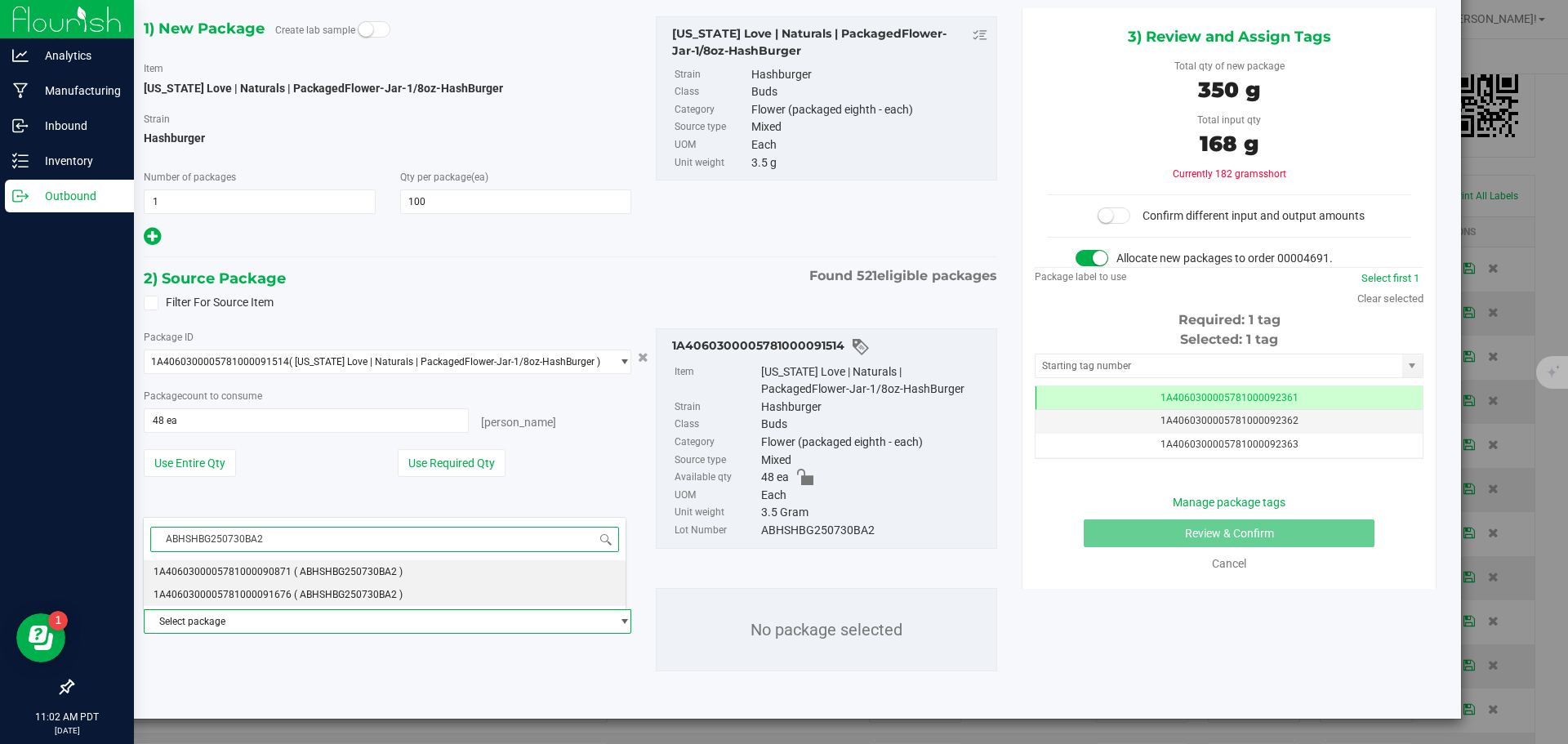
click at [345, 588] on li "1A4060300005781000091676 ( ABHSHBG250730BA2 )" at bounding box center [384, 595] width 482 height 23
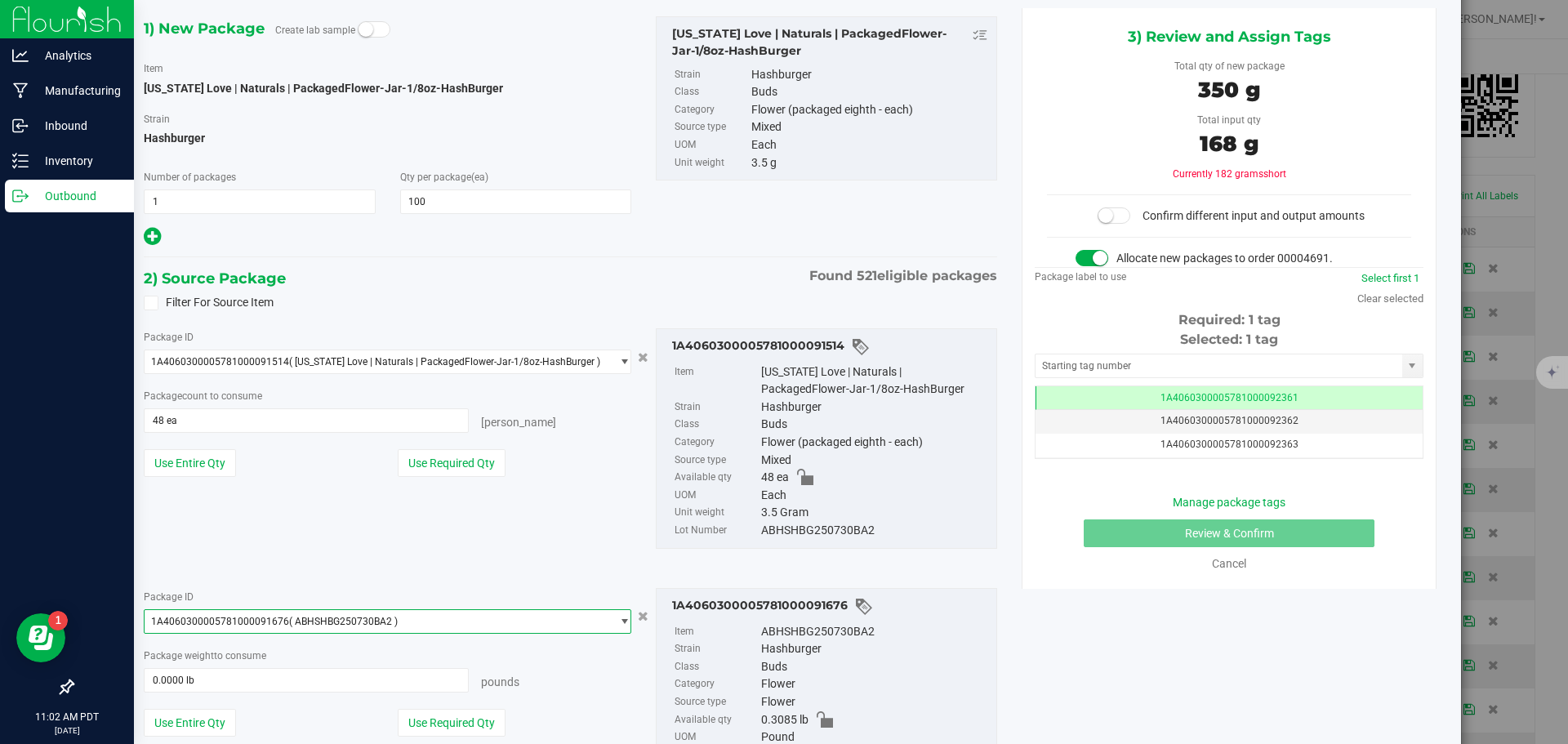
click at [352, 565] on div "2) Source Package Found 521 eligible packages Filter For Source Item Package ID…" at bounding box center [570, 529] width 853 height 526
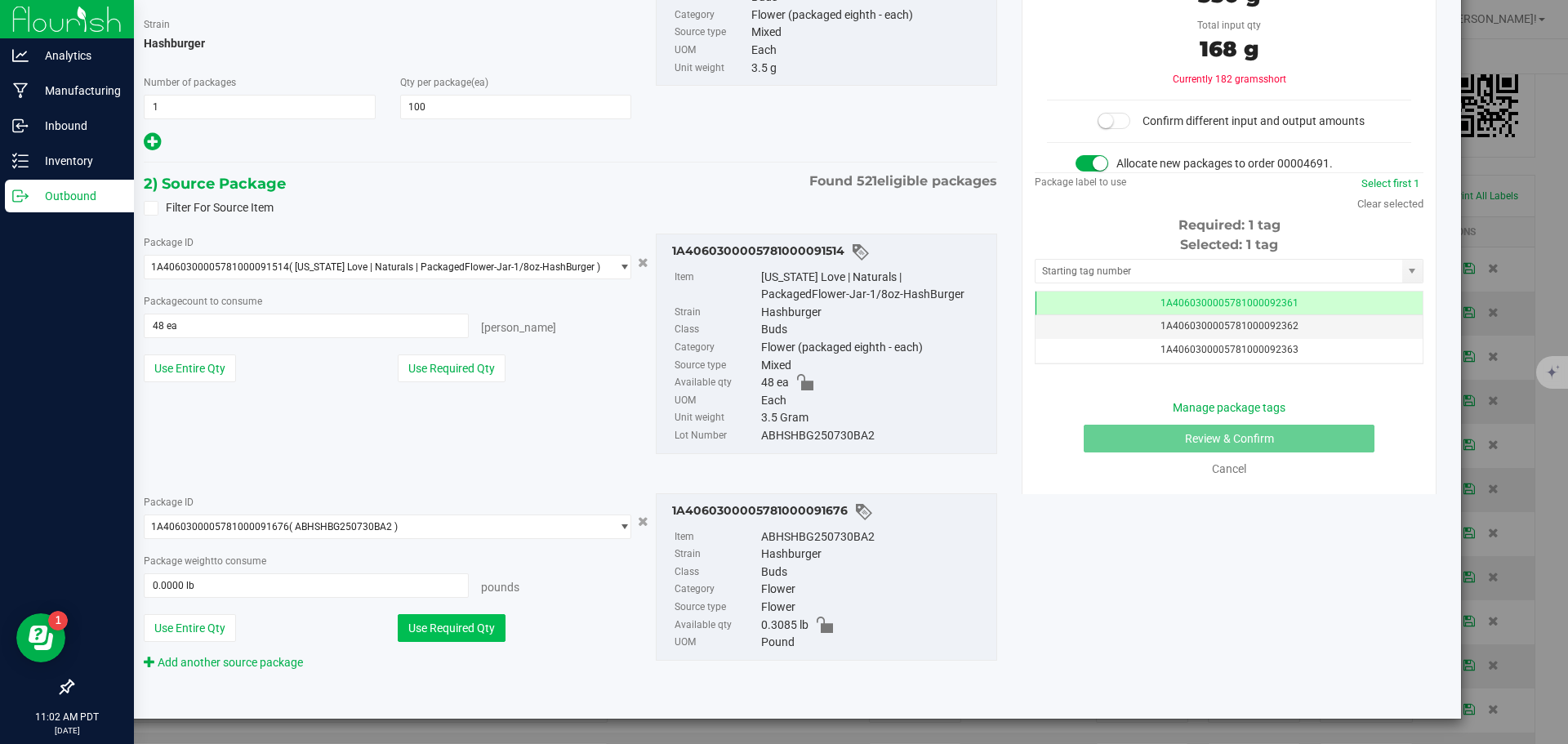
click at [430, 619] on button "Use Required Qty" at bounding box center [451, 629] width 108 height 28
type input "0.3085 lb"
click at [272, 668] on link "Add another source package" at bounding box center [223, 662] width 159 height 13
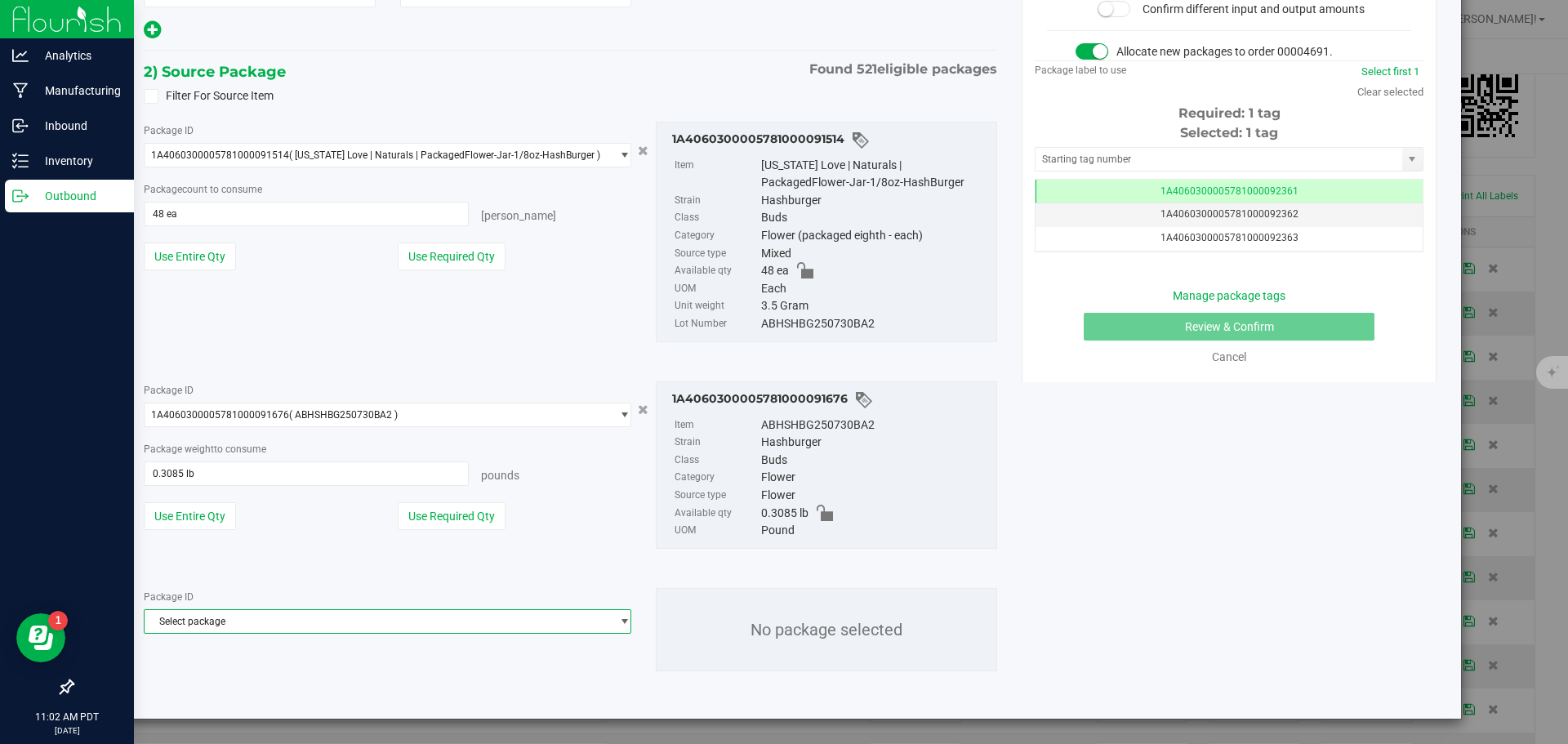
click at [278, 631] on span "Select package" at bounding box center [377, 621] width 465 height 23
click at [733, 591] on p "No package selected" at bounding box center [826, 630] width 339 height 82
click at [803, 433] on div "Hashburger" at bounding box center [875, 442] width 227 height 18
click at [530, 418] on span "1A4060300005781000091676 ( ABHSHBG250730BA2 )" at bounding box center [377, 415] width 465 height 23
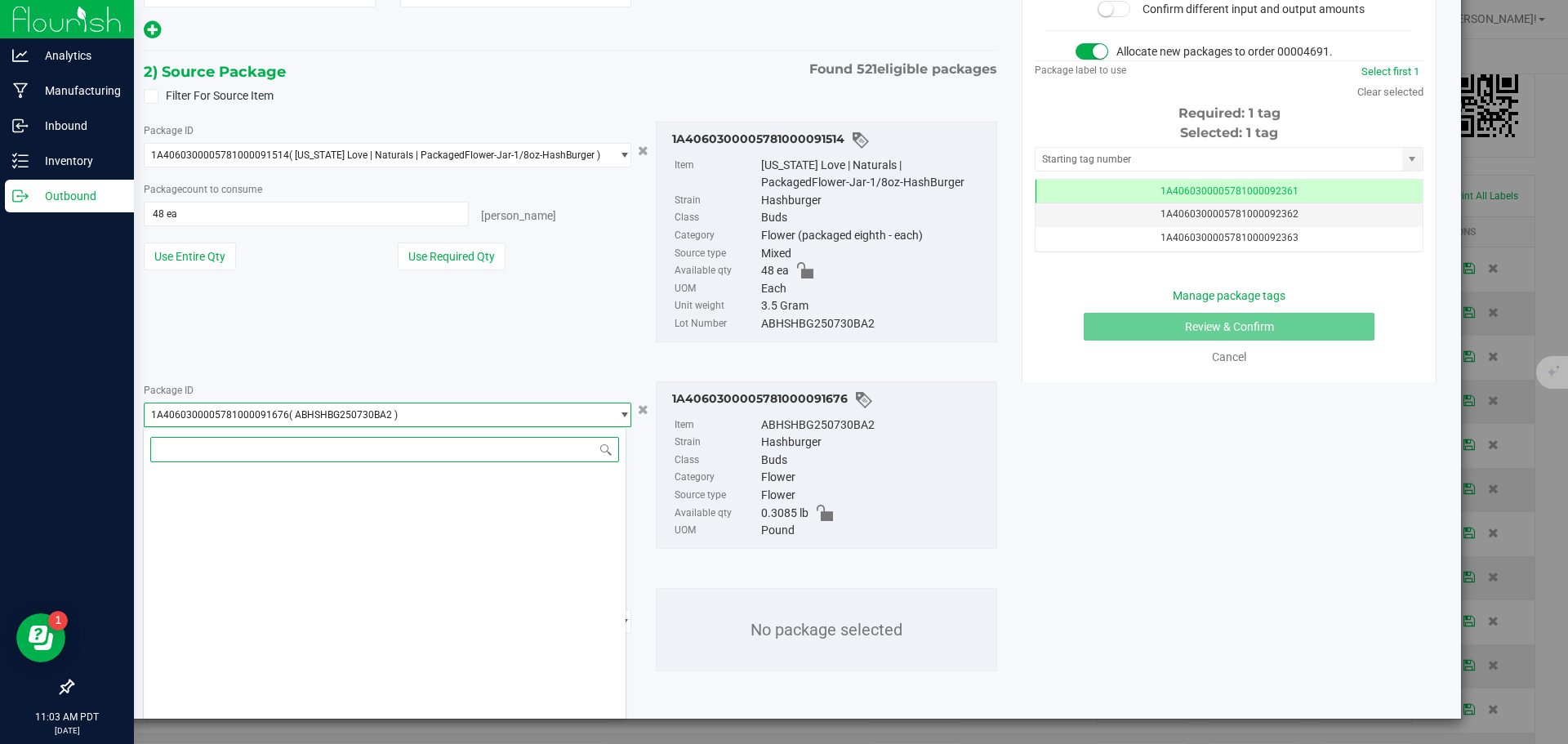
paste input "ABHSHBG250730BA2"
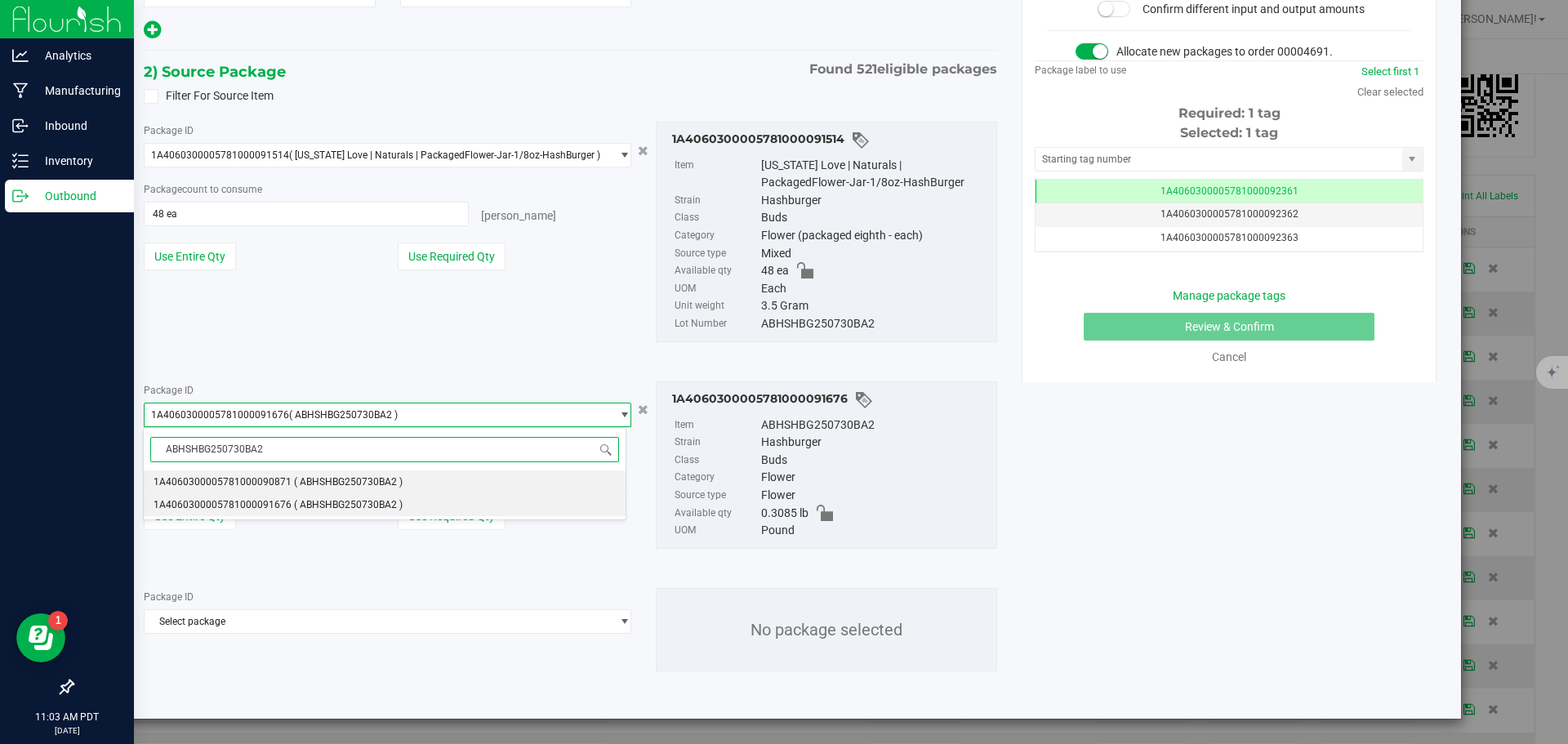
click at [435, 504] on li "1A4060300005781000091676 ( ABHSHBG250730BA2 )" at bounding box center [384, 505] width 482 height 23
type input "ABHSHBG250730BA2"
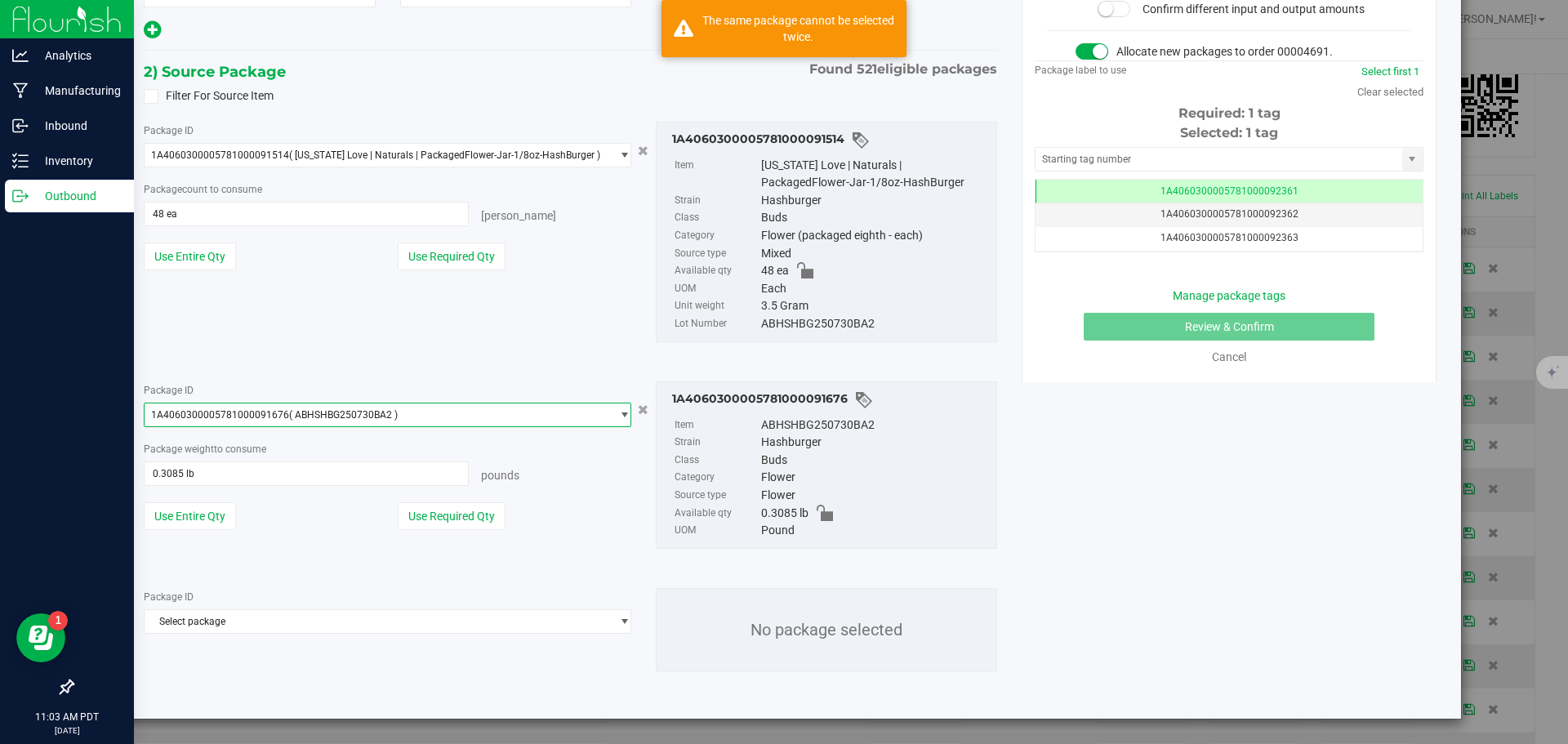
click at [421, 420] on span "1A4060300005781000091676 ( ABHSHBG250730BA2 )" at bounding box center [377, 415] width 465 height 23
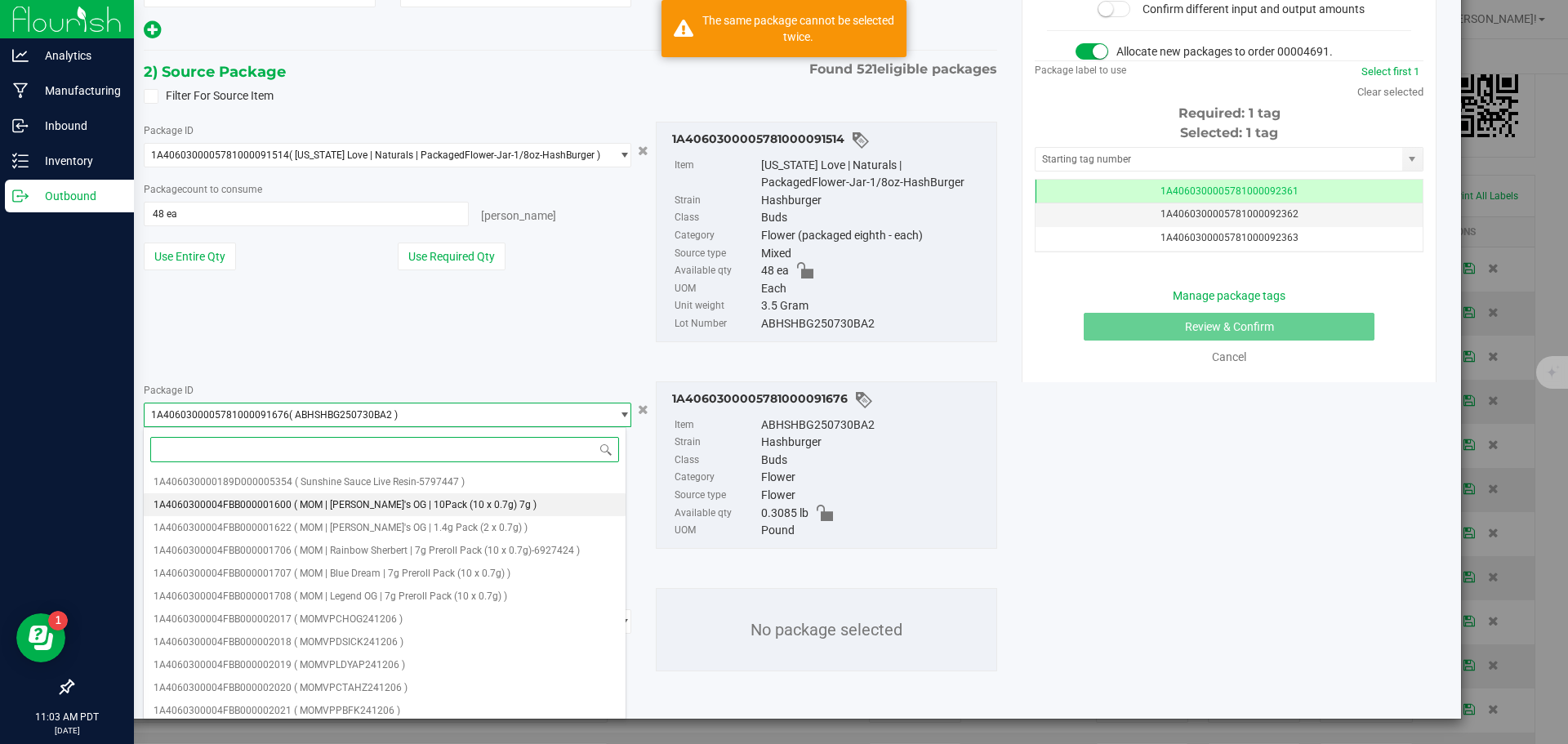
paste input "ABHSHBG250730BA2"
type input "ABHSHBG250730BA2"
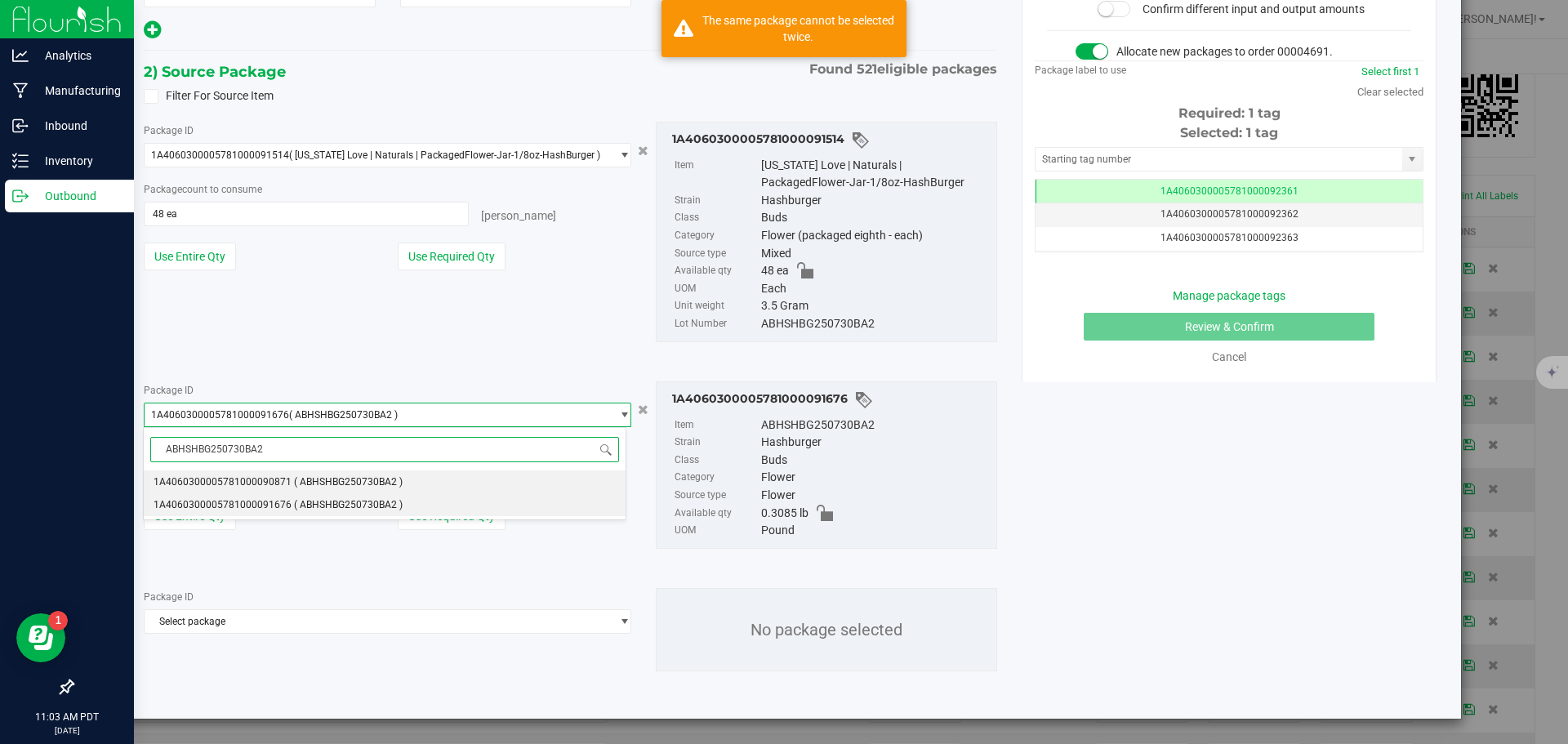
click at [402, 478] on li "1A4060300005781000090871 ( ABHSHBG250730BA2 )" at bounding box center [384, 482] width 482 height 23
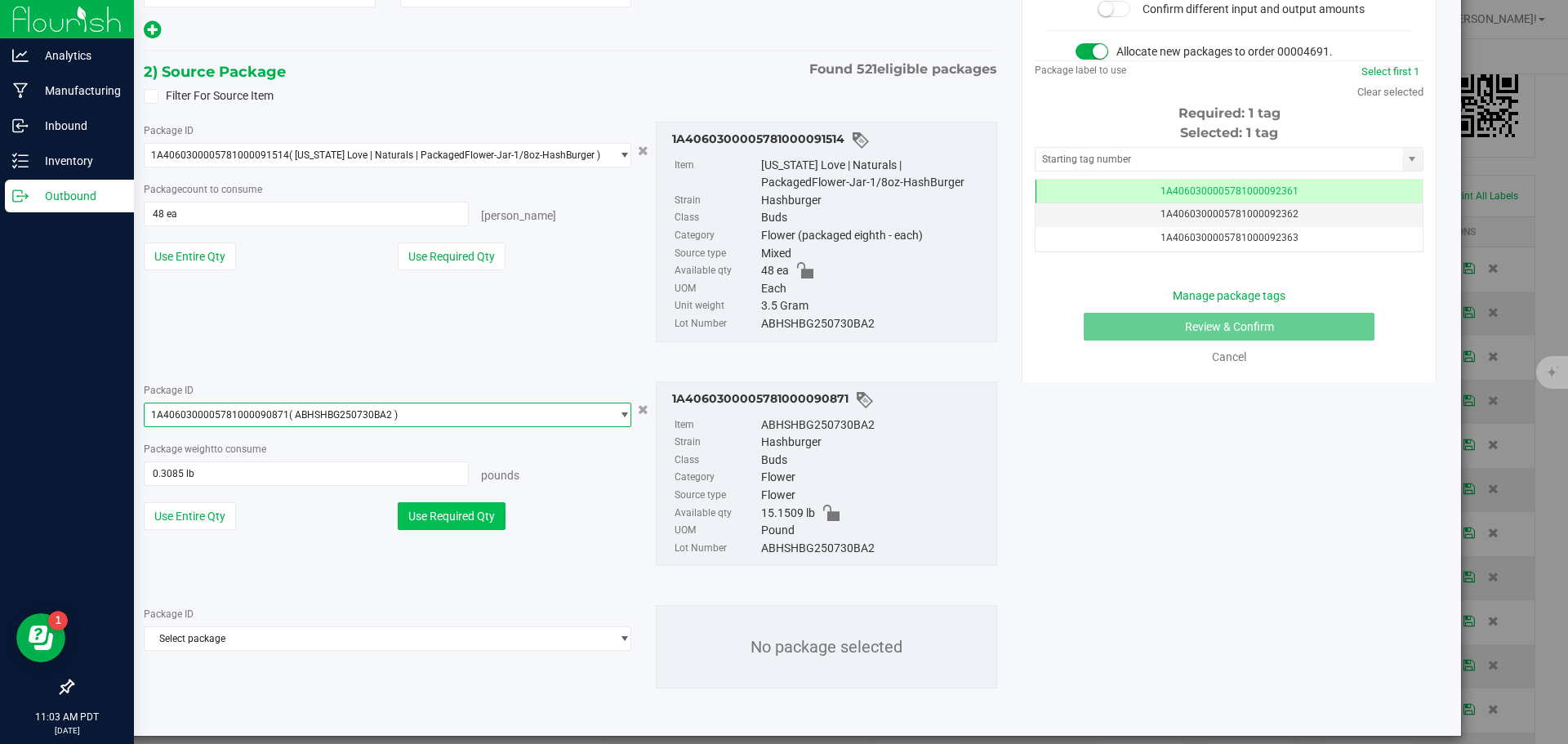
click at [446, 515] on button "Use Required Qty" at bounding box center [451, 517] width 108 height 28
type input "0.4012 lb"
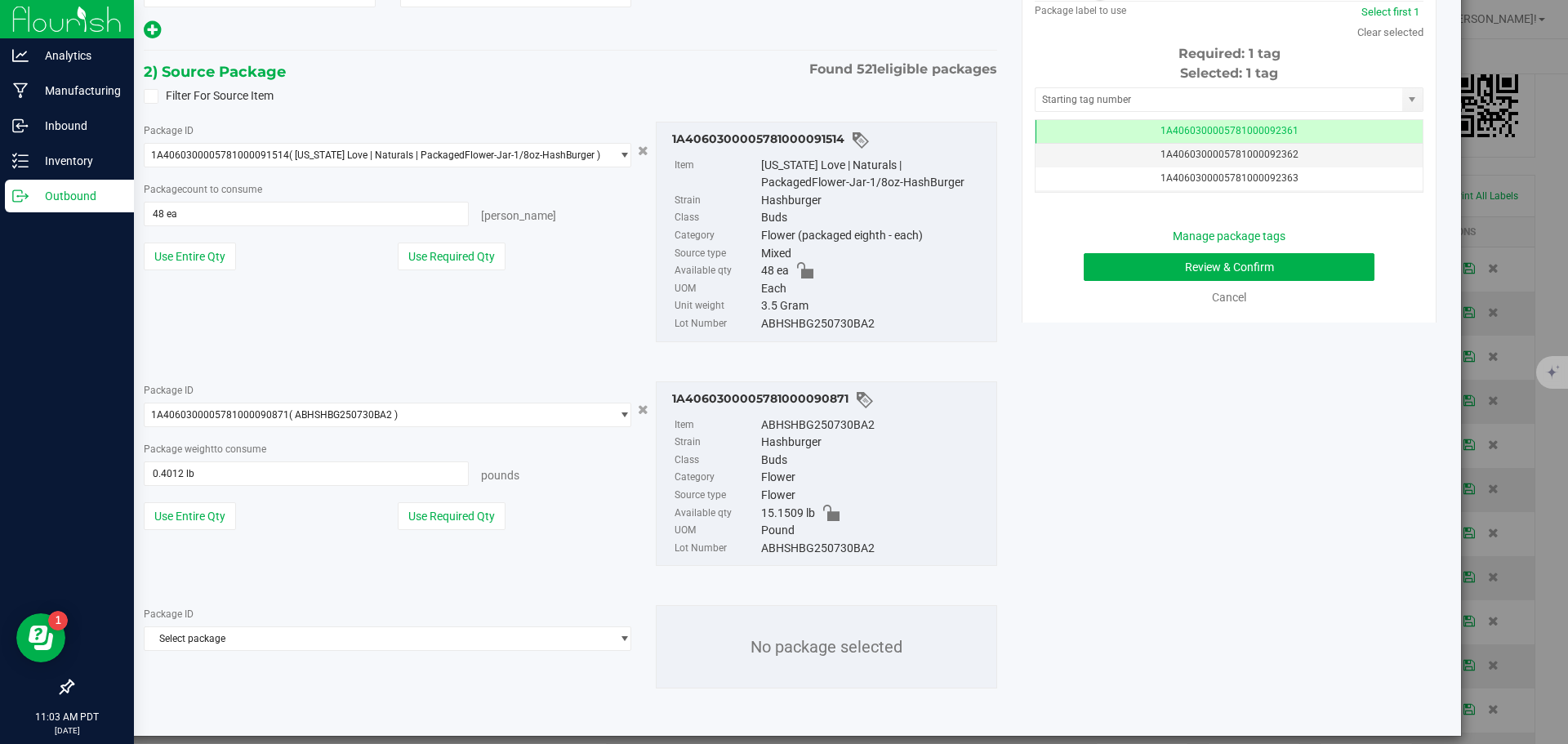
click at [817, 558] on div "1A4060300005781000090871 Item ABHSHBG250730BA2 Strain Hashburger Class Buds Cat…" at bounding box center [826, 475] width 341 height 186
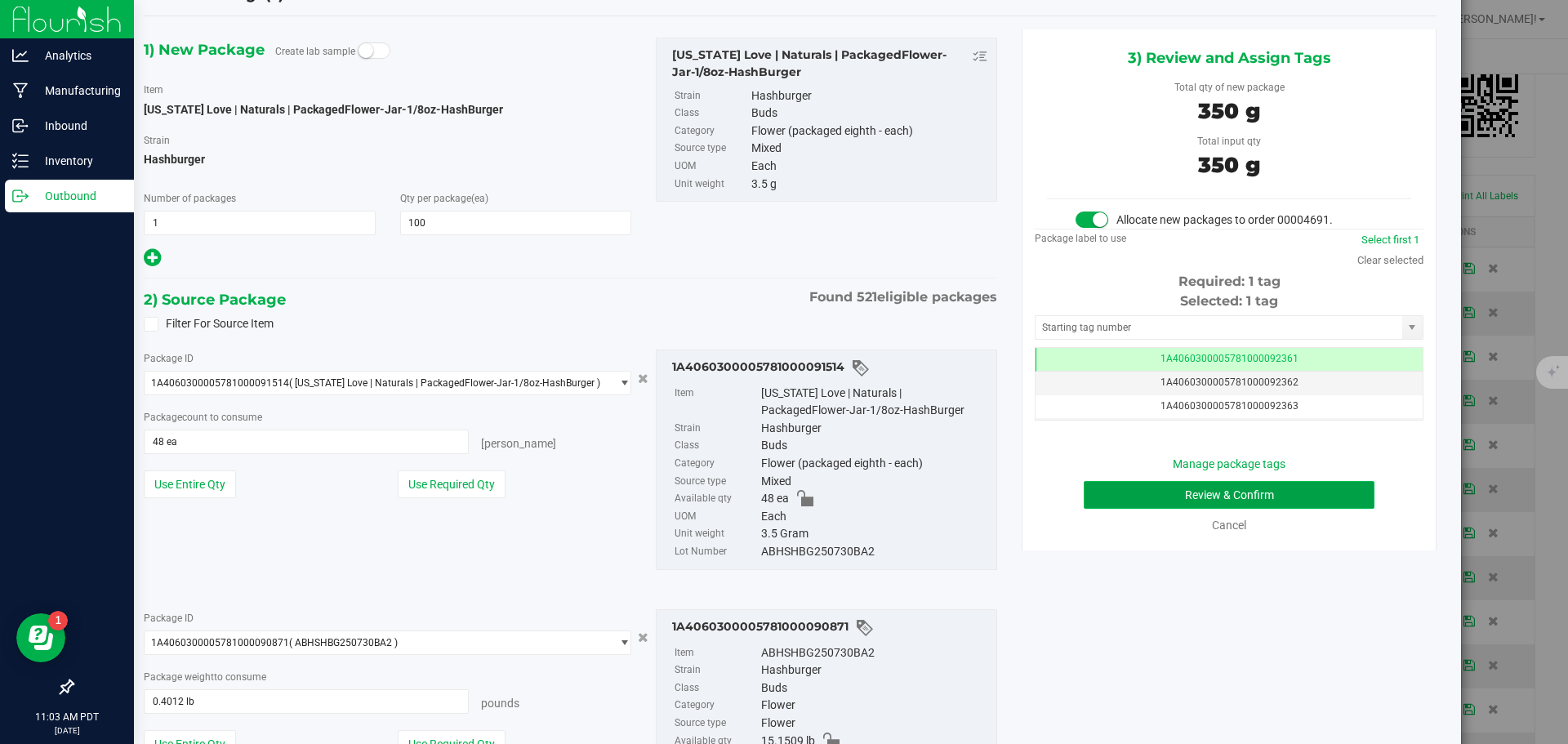
click at [1086, 492] on button "Review & Confirm" at bounding box center [1229, 495] width 291 height 28
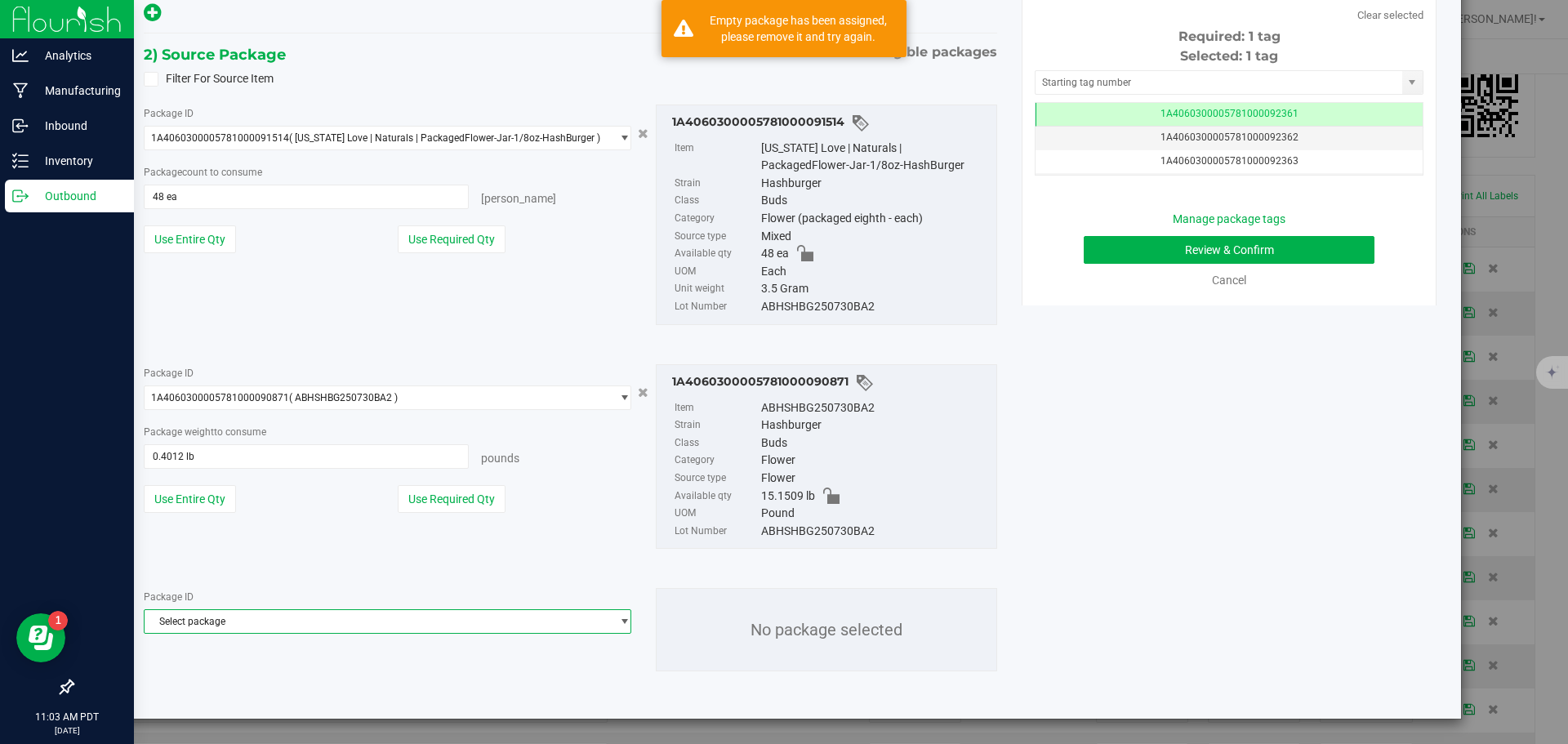
click at [445, 619] on span "Select package" at bounding box center [377, 621] width 465 height 23
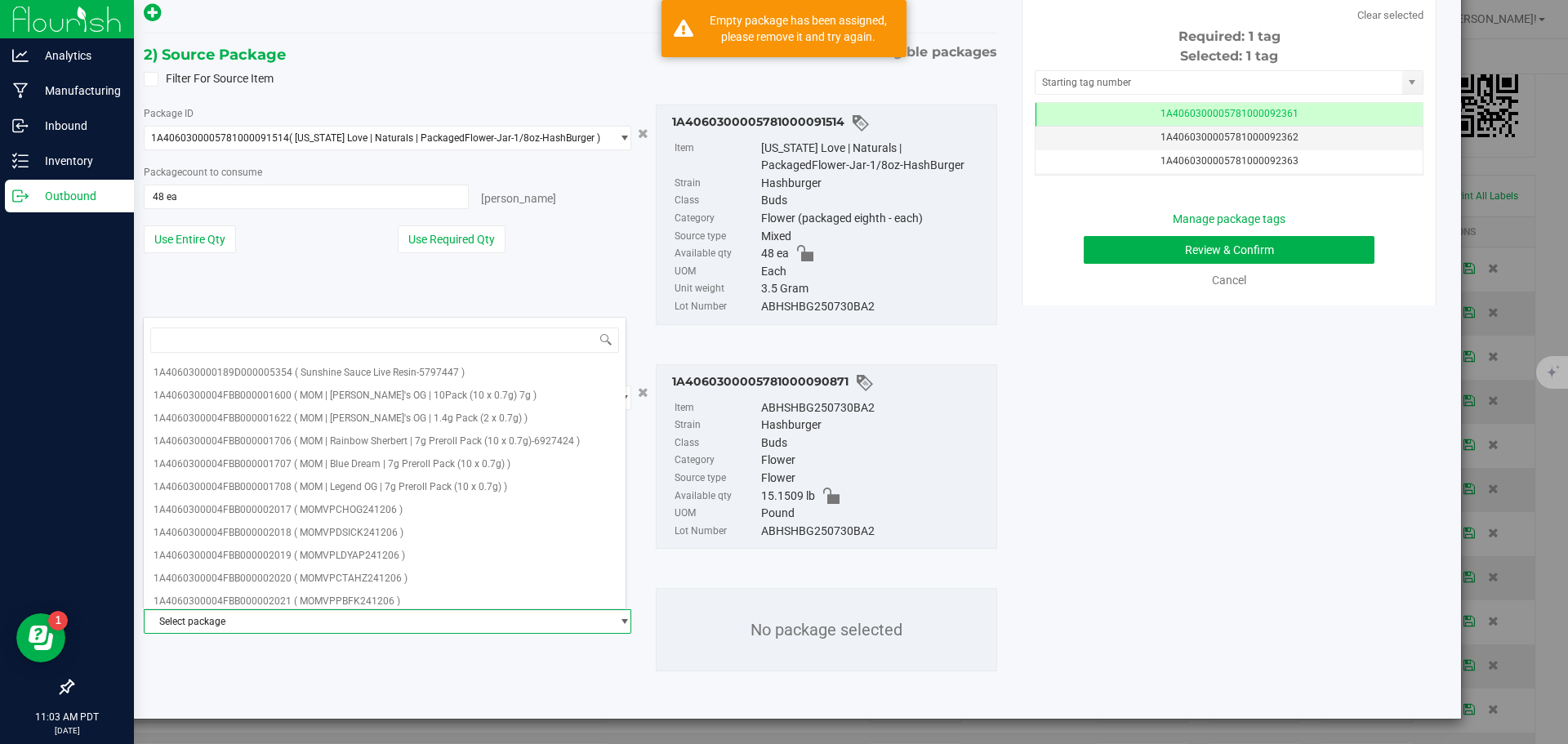
click at [445, 619] on span "Select package" at bounding box center [377, 621] width 465 height 23
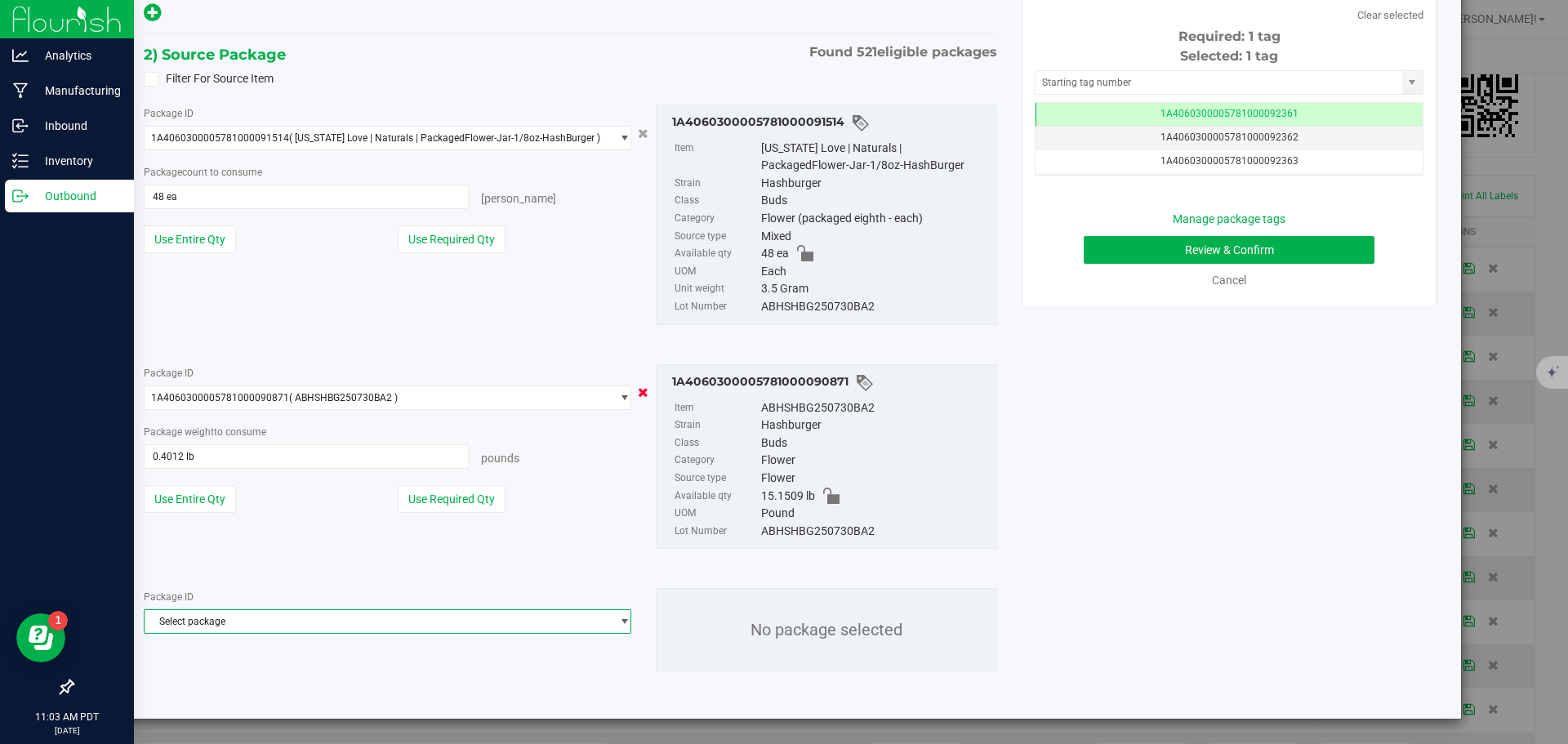
click at [638, 138] on icon "Cancel button" at bounding box center [642, 133] width 10 height 9
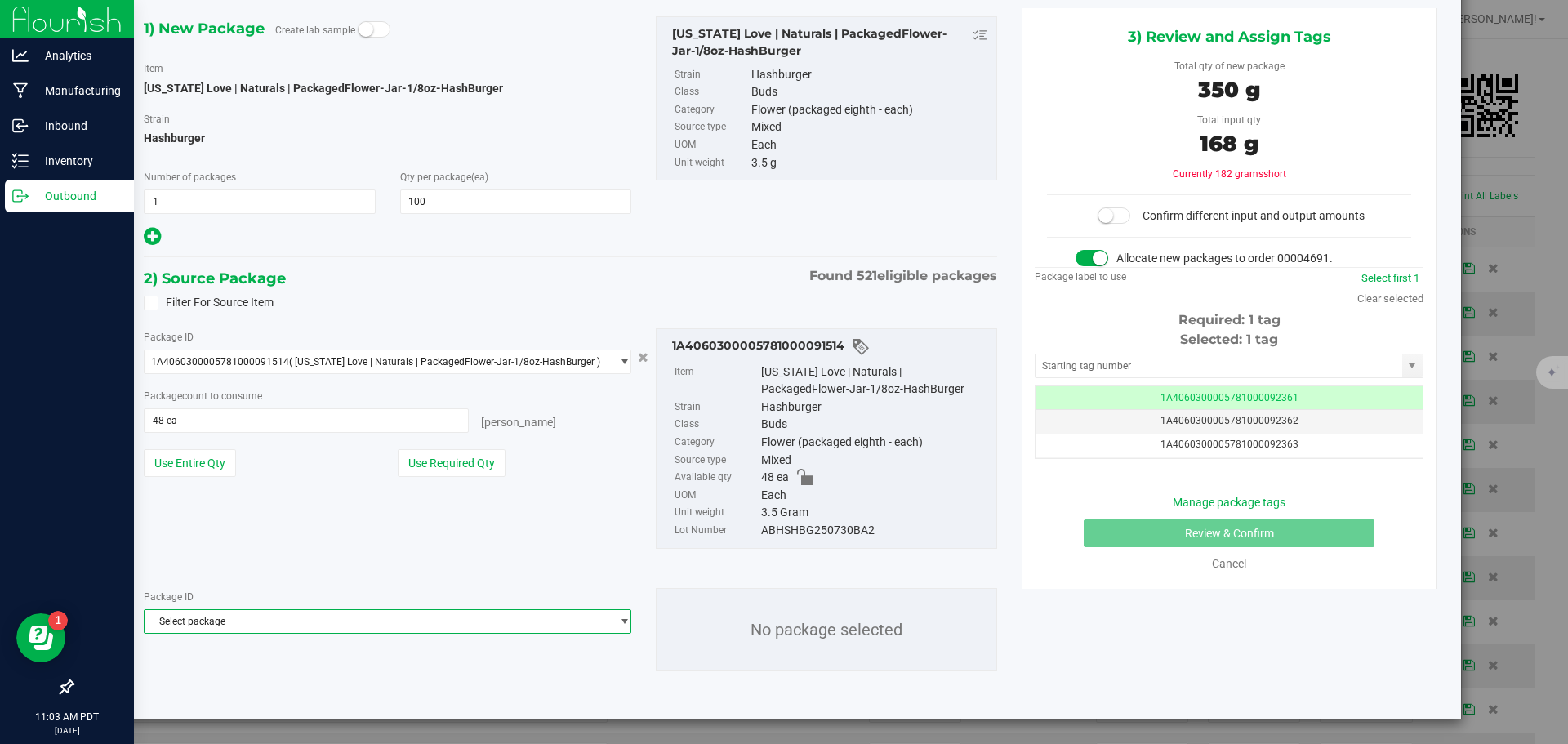
click at [333, 621] on span "Select package" at bounding box center [377, 621] width 465 height 23
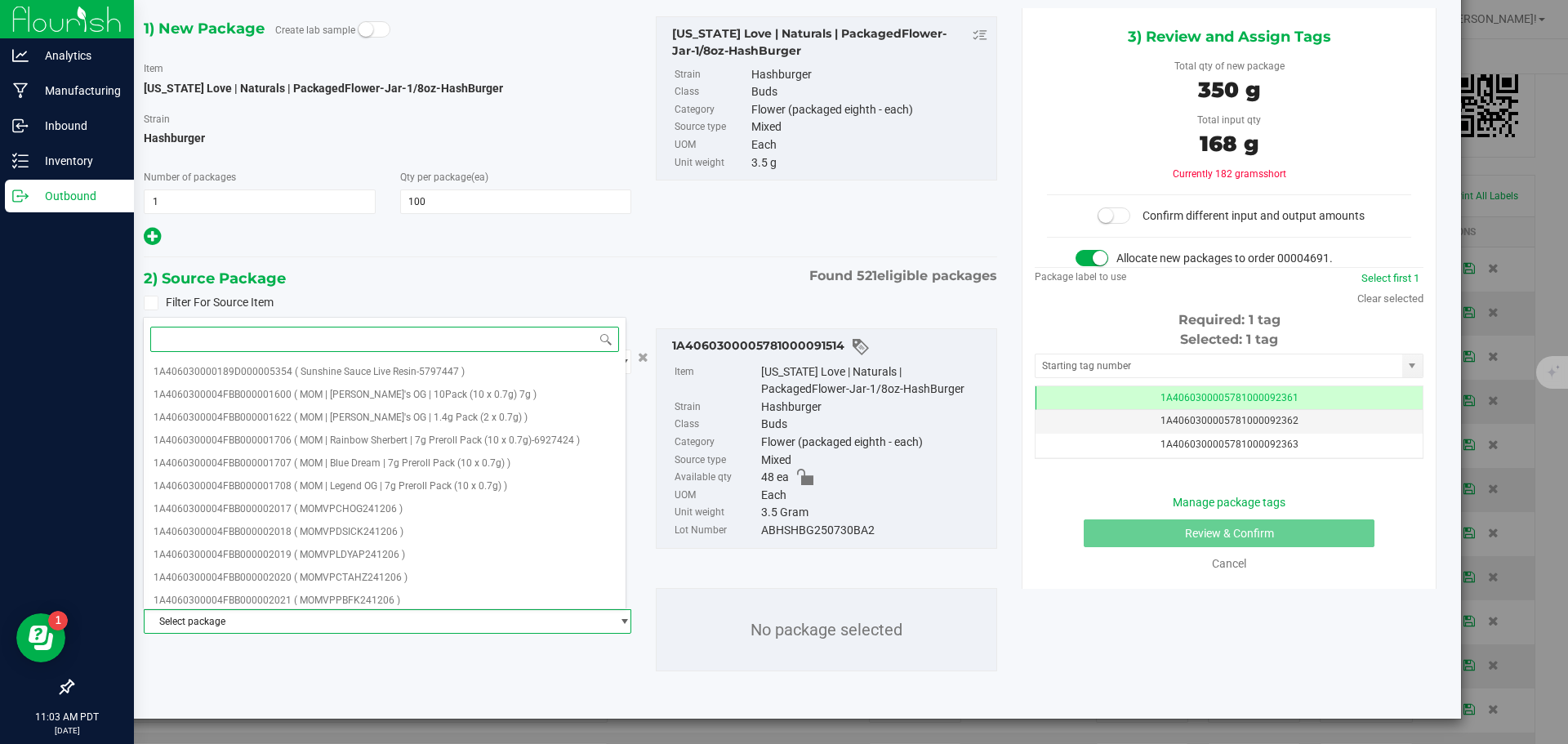
paste input "ABHSHBG250730BA2"
type input "ABHSHBG250730BA2"
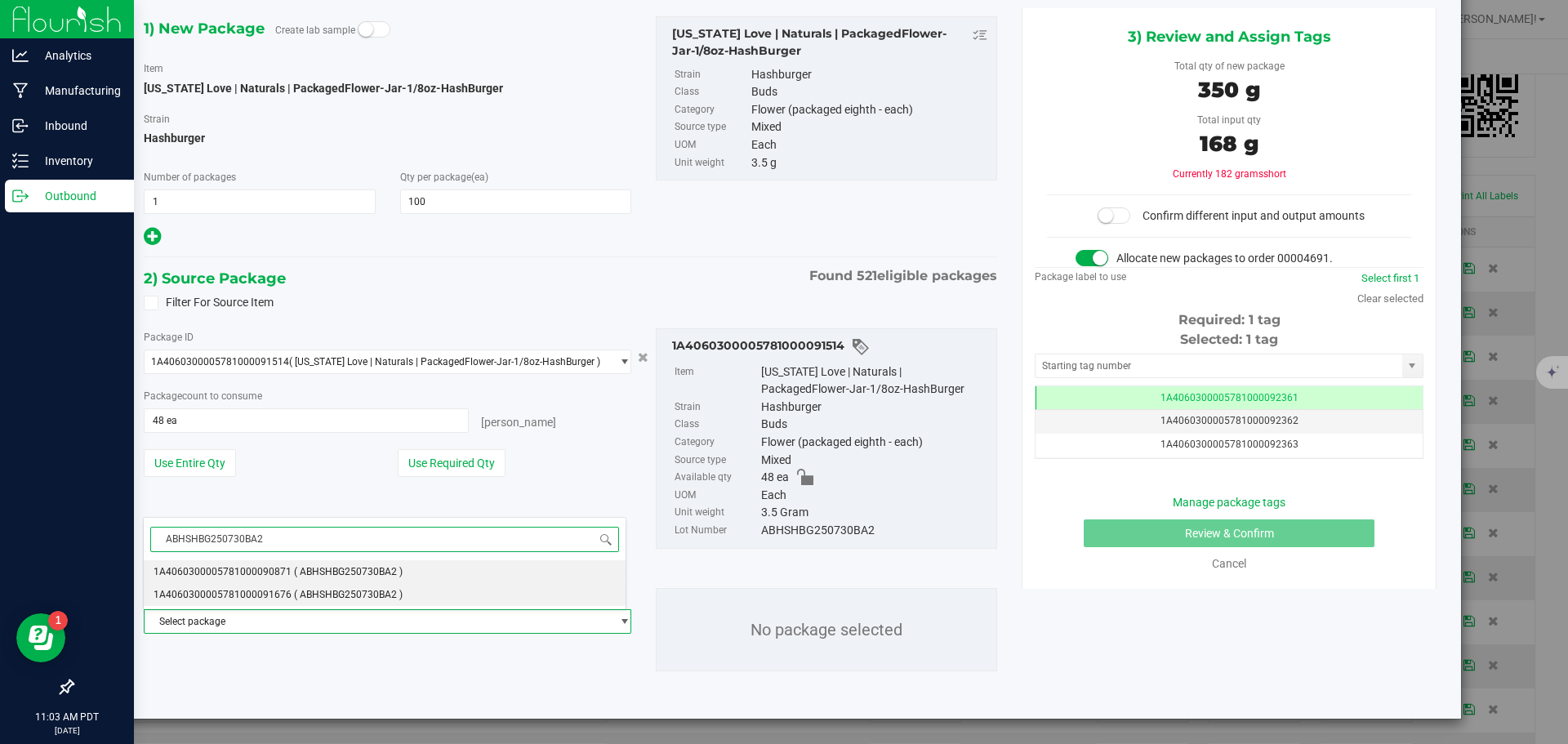
click at [339, 598] on span "( ABHSHBG250730BA2 )" at bounding box center [348, 595] width 109 height 11
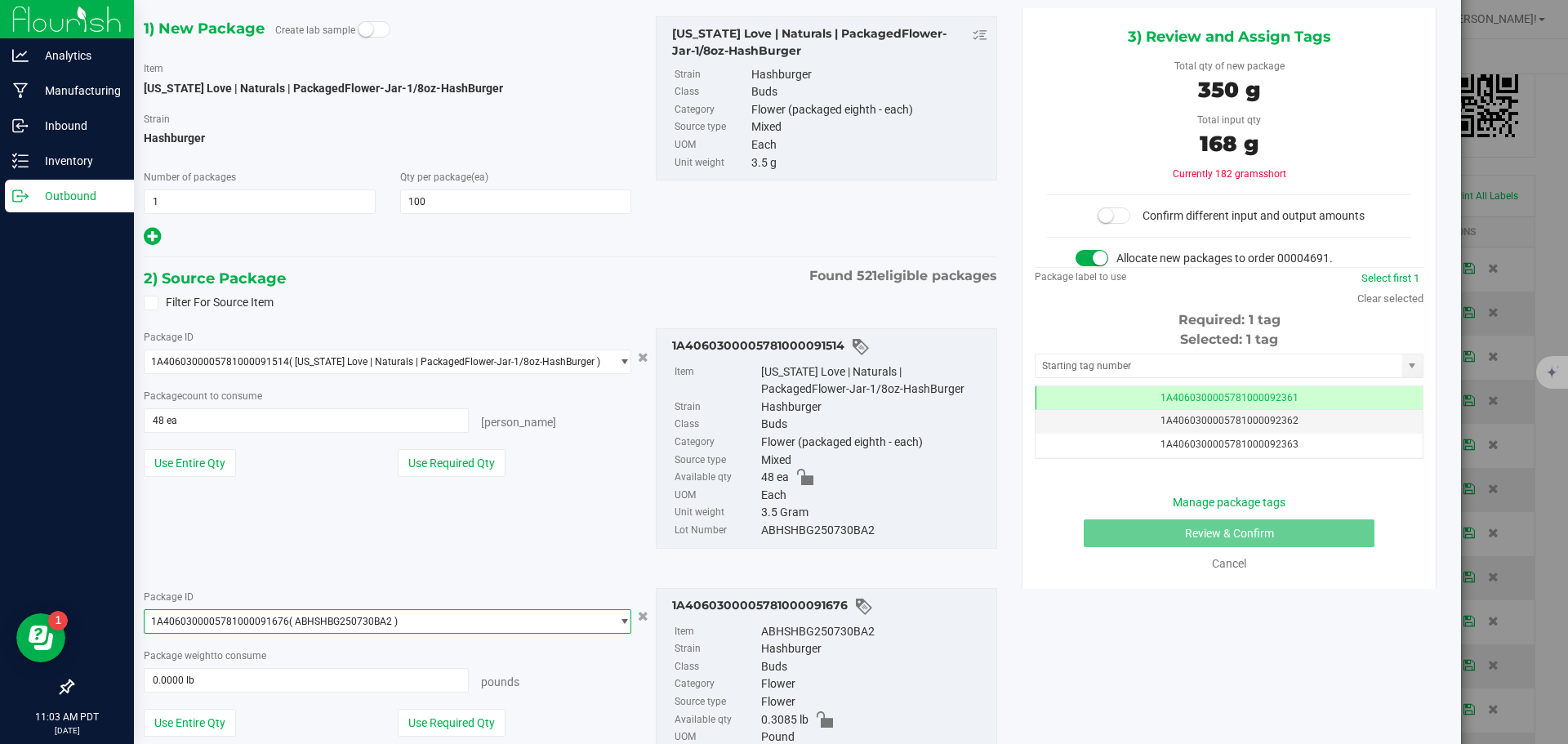
click at [343, 624] on span "( ABHSHBG250730BA2 )" at bounding box center [343, 622] width 109 height 11
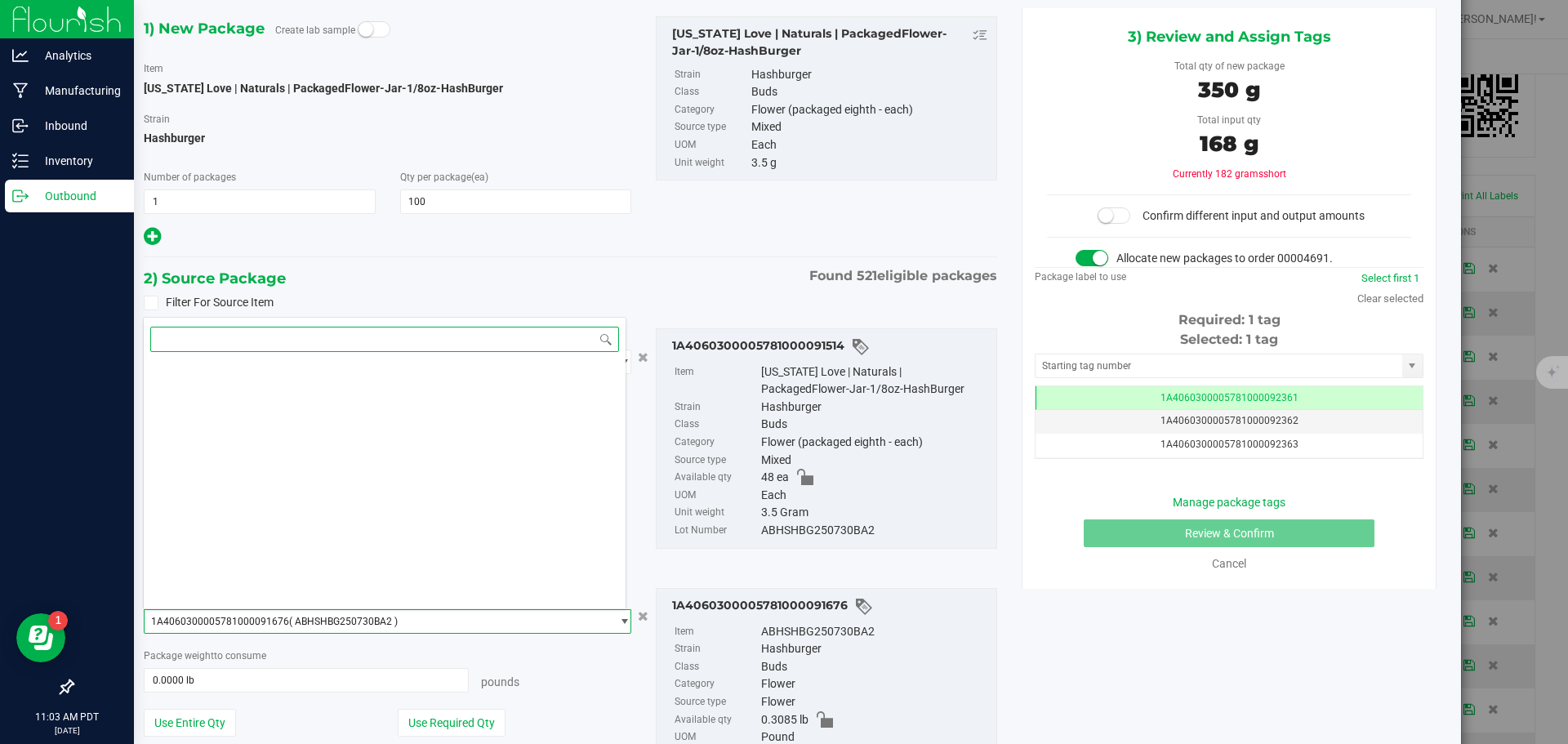
paste input "ABHSHBG250730BA2"
type input "ABHSHBG250730BA2"
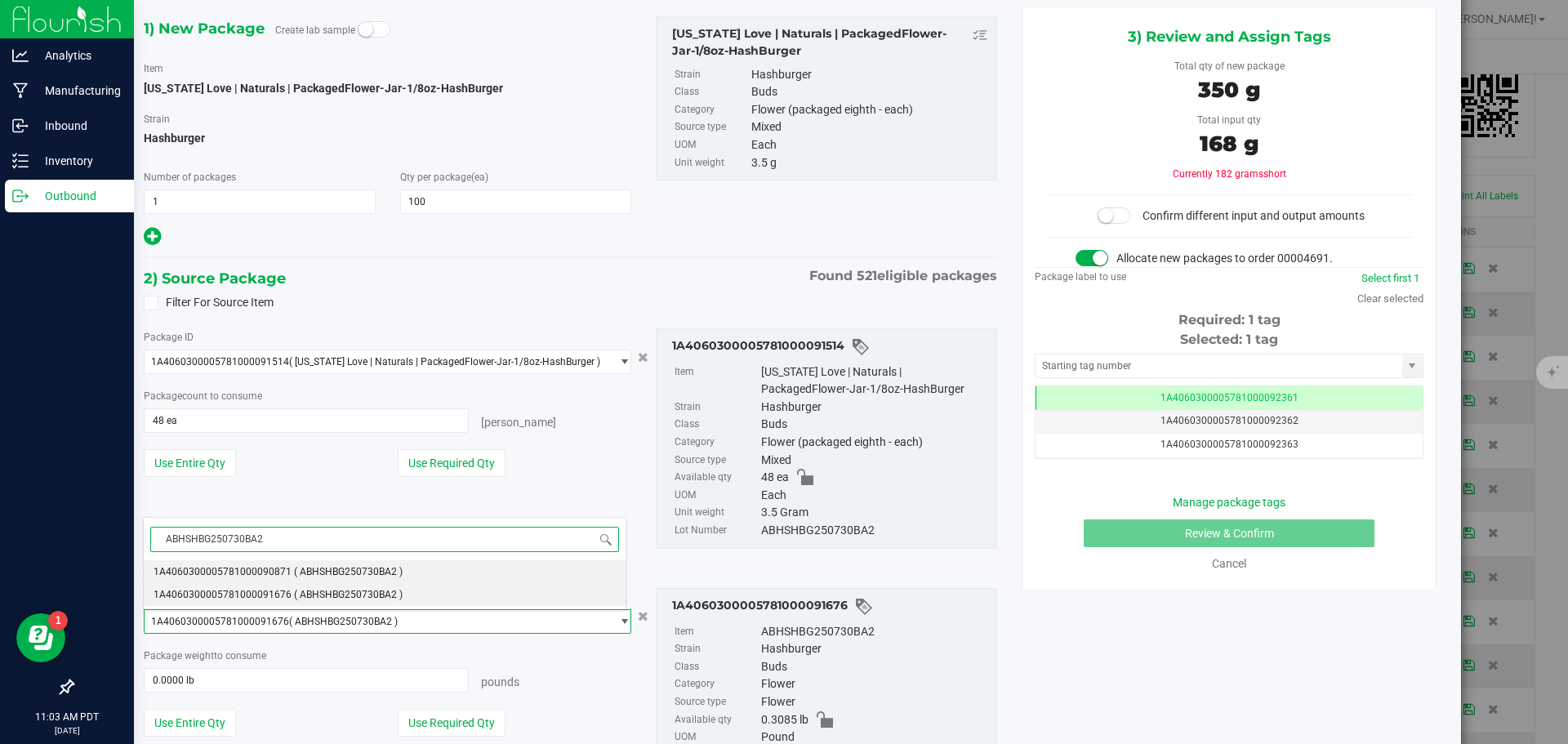
click at [346, 569] on span "( ABHSHBG250730BA2 )" at bounding box center [348, 571] width 109 height 11
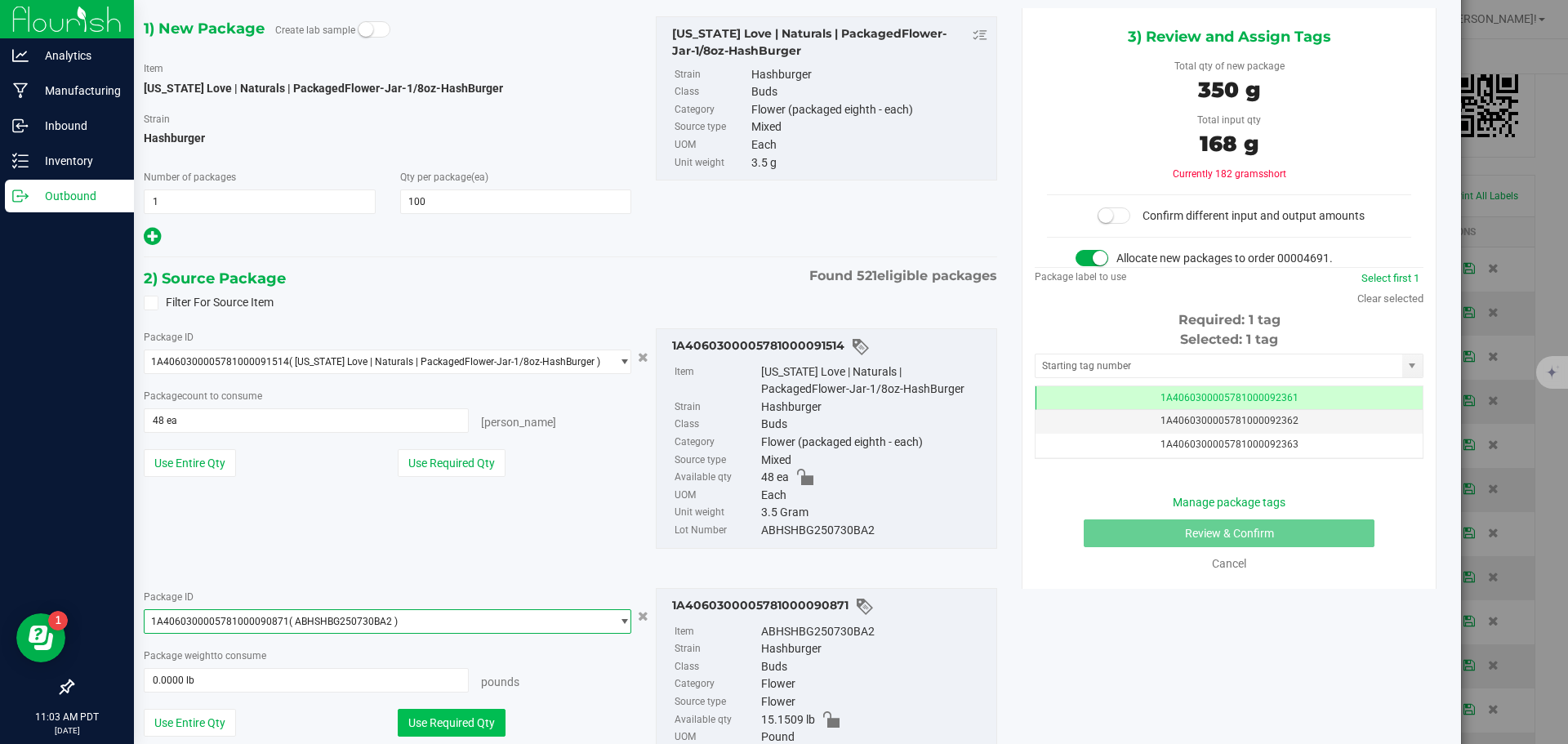
click at [435, 717] on button "Use Required Qty" at bounding box center [451, 723] width 108 height 28
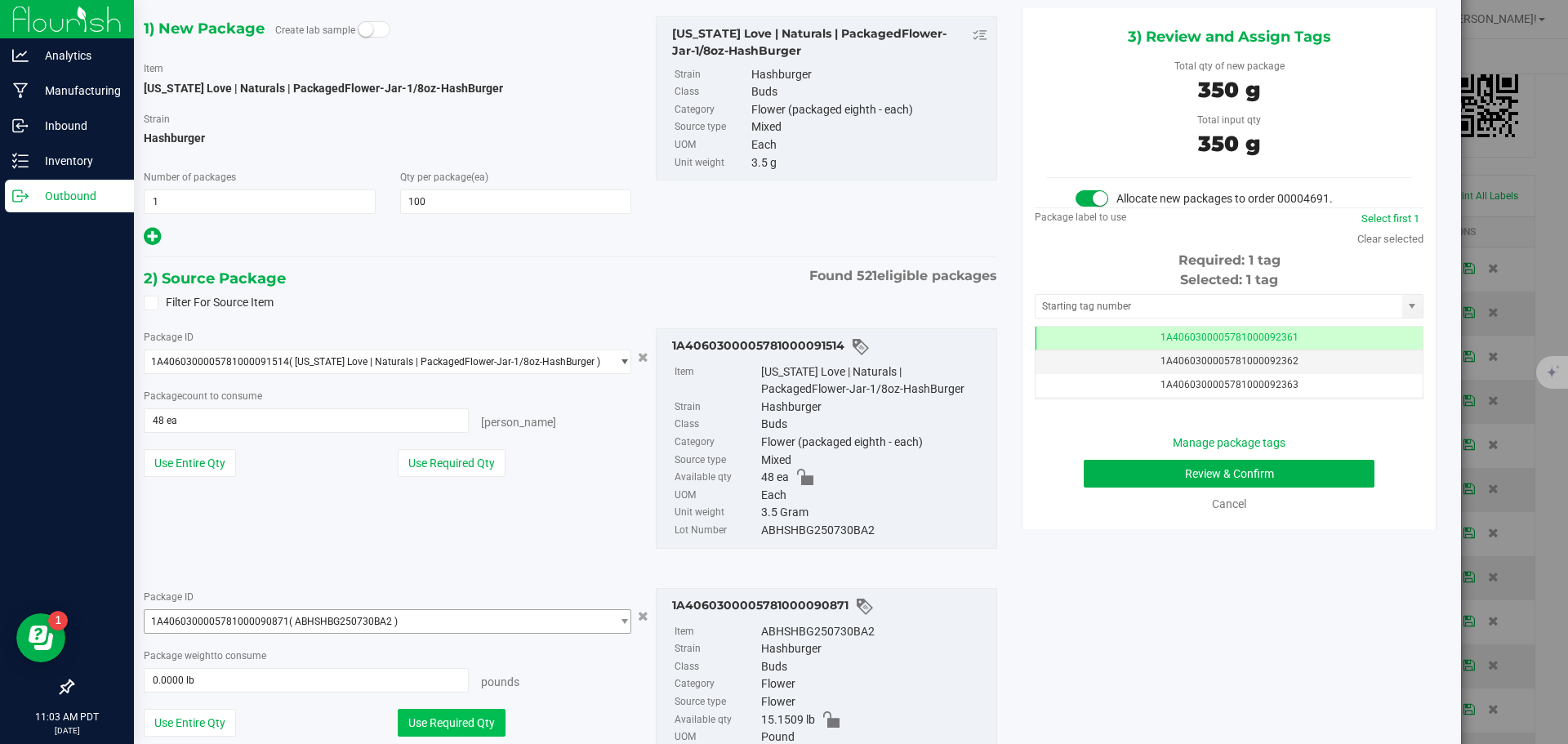
type input "0.4012 lb"
click at [1102, 465] on button "Review & Confirm" at bounding box center [1229, 474] width 291 height 28
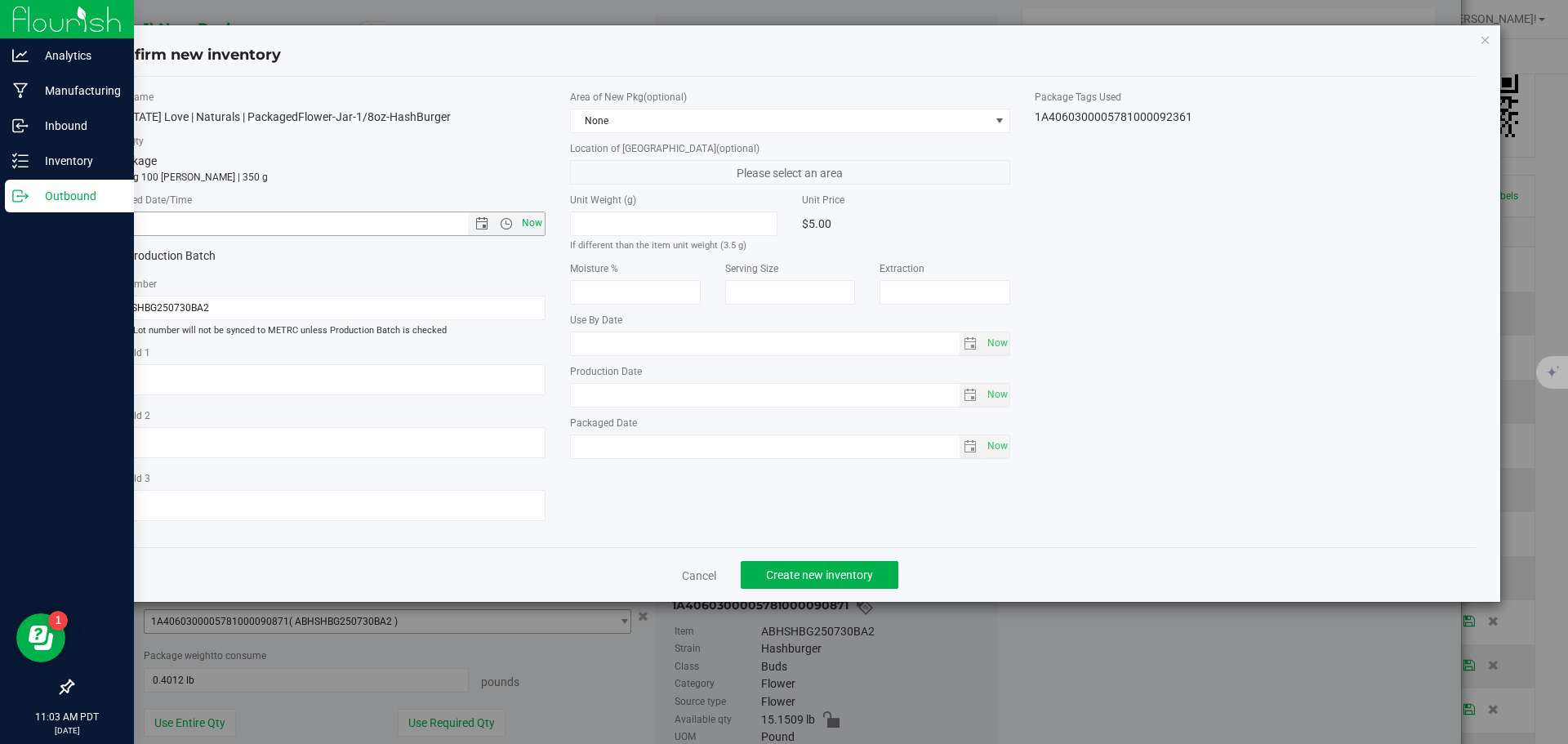
click at [527, 225] on span "Now" at bounding box center [532, 223] width 28 height 23
type input "8/19/2025 11:03 AM"
click at [790, 574] on span "Create new inventory" at bounding box center [820, 575] width 107 height 13
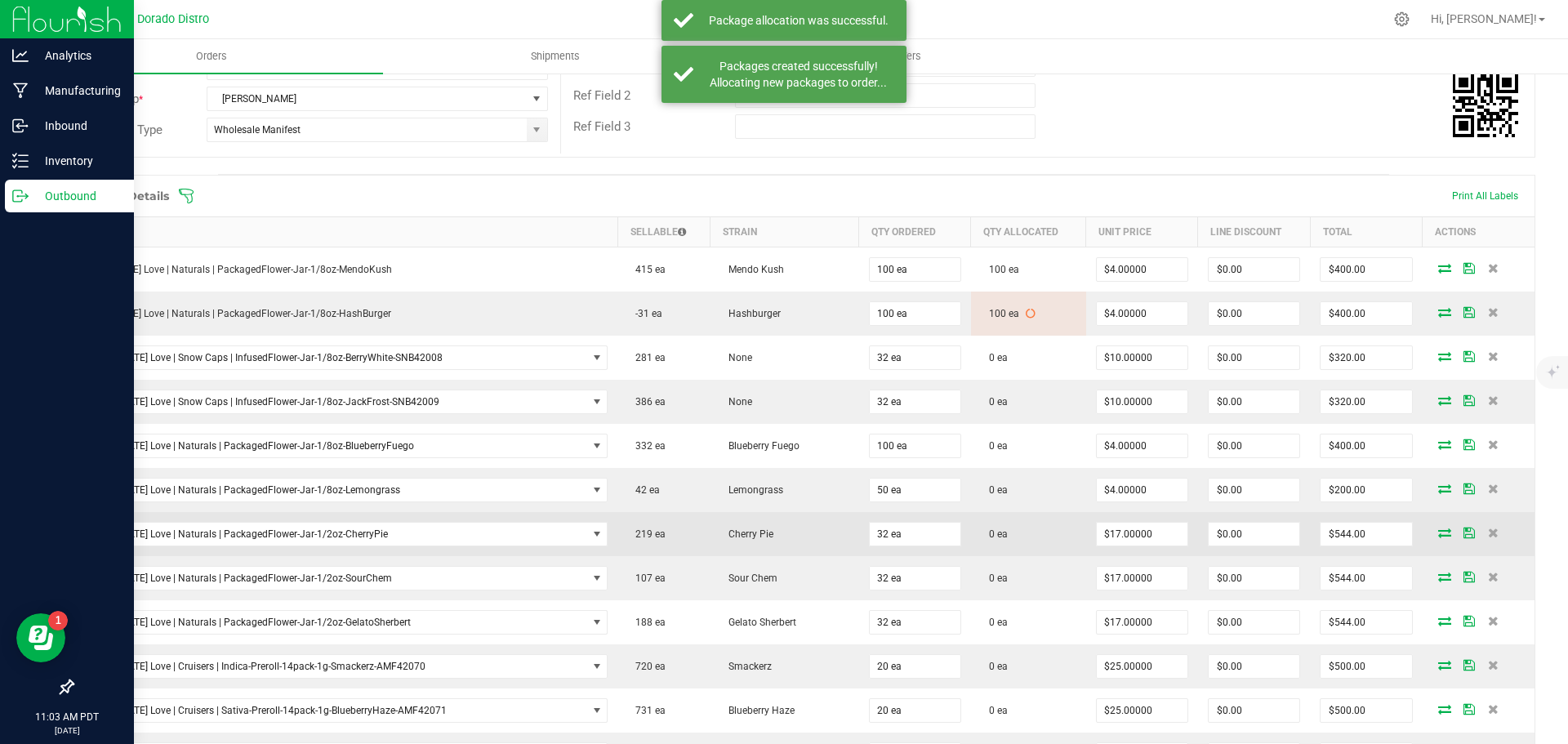
scroll to position [408, 0]
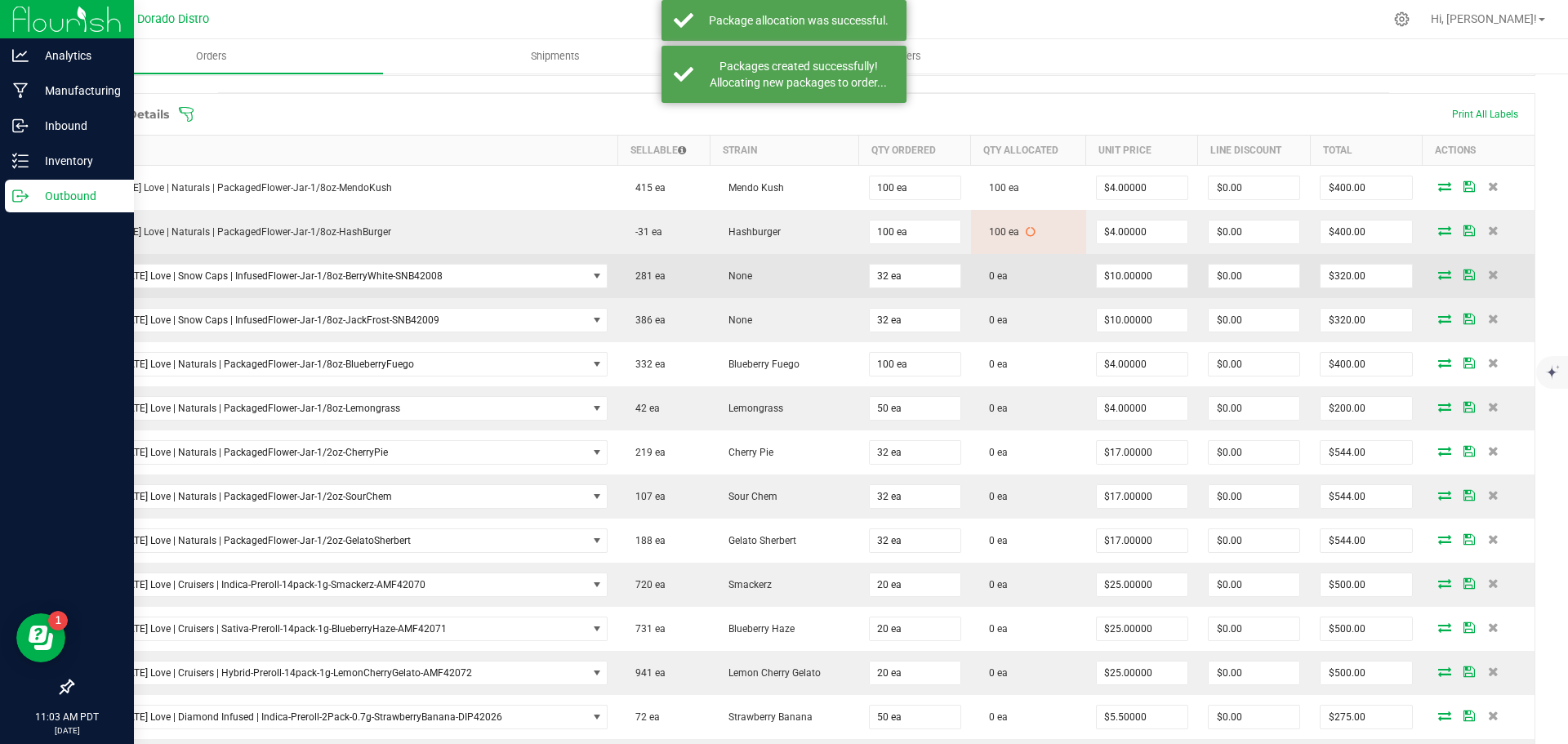
click at [1438, 275] on icon at bounding box center [1444, 274] width 13 height 9
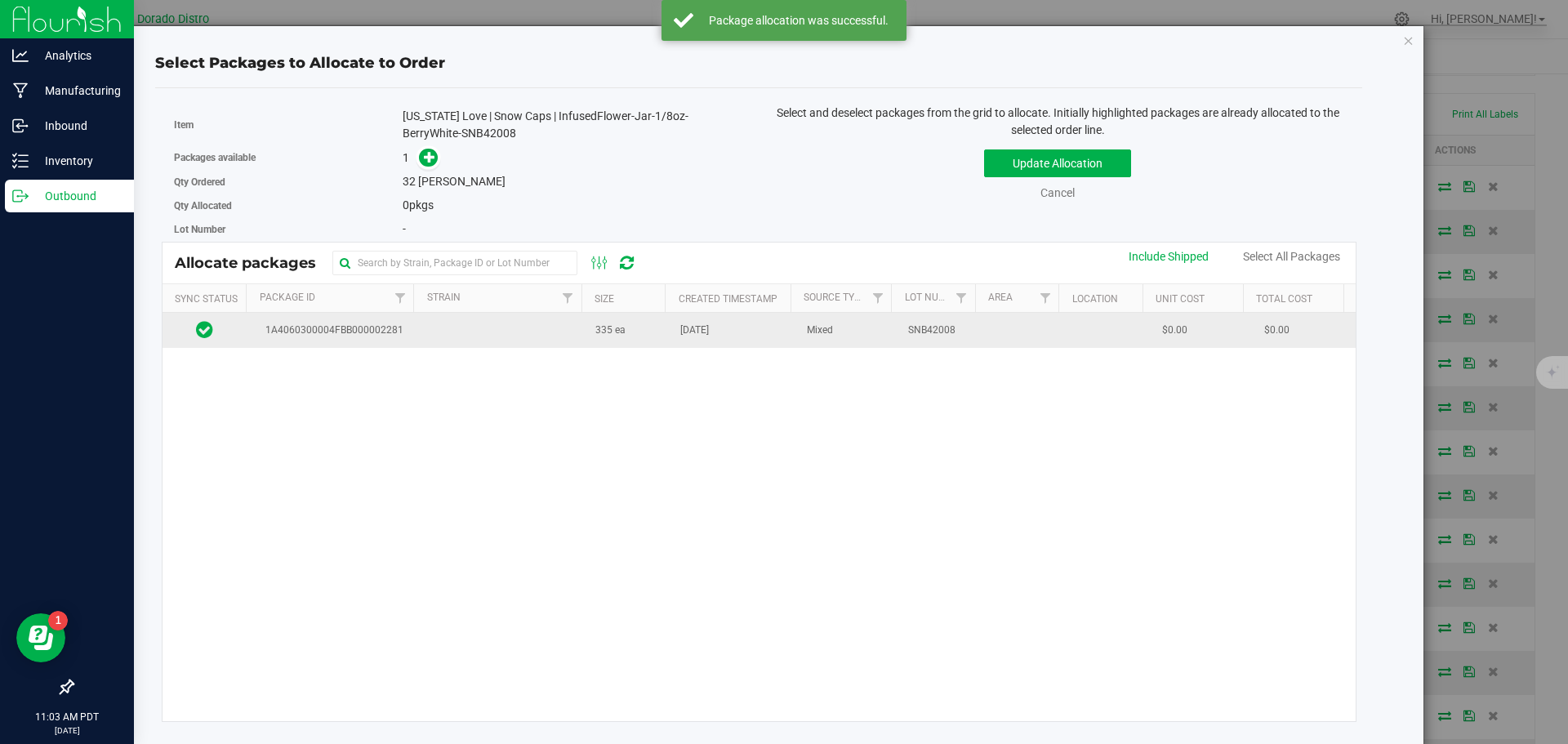
click at [557, 332] on td at bounding box center [501, 329] width 169 height 35
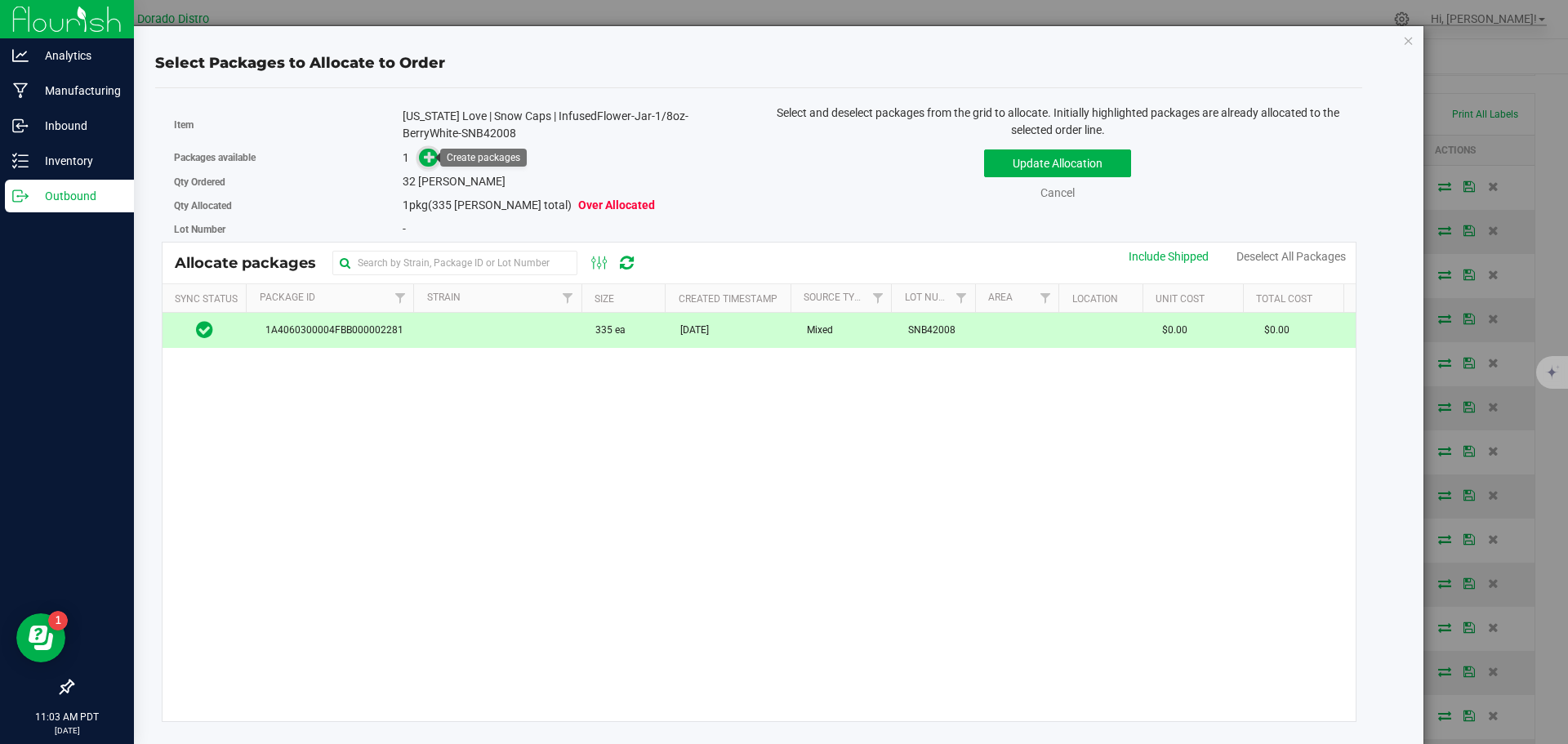
click at [428, 151] on icon at bounding box center [430, 157] width 11 height 11
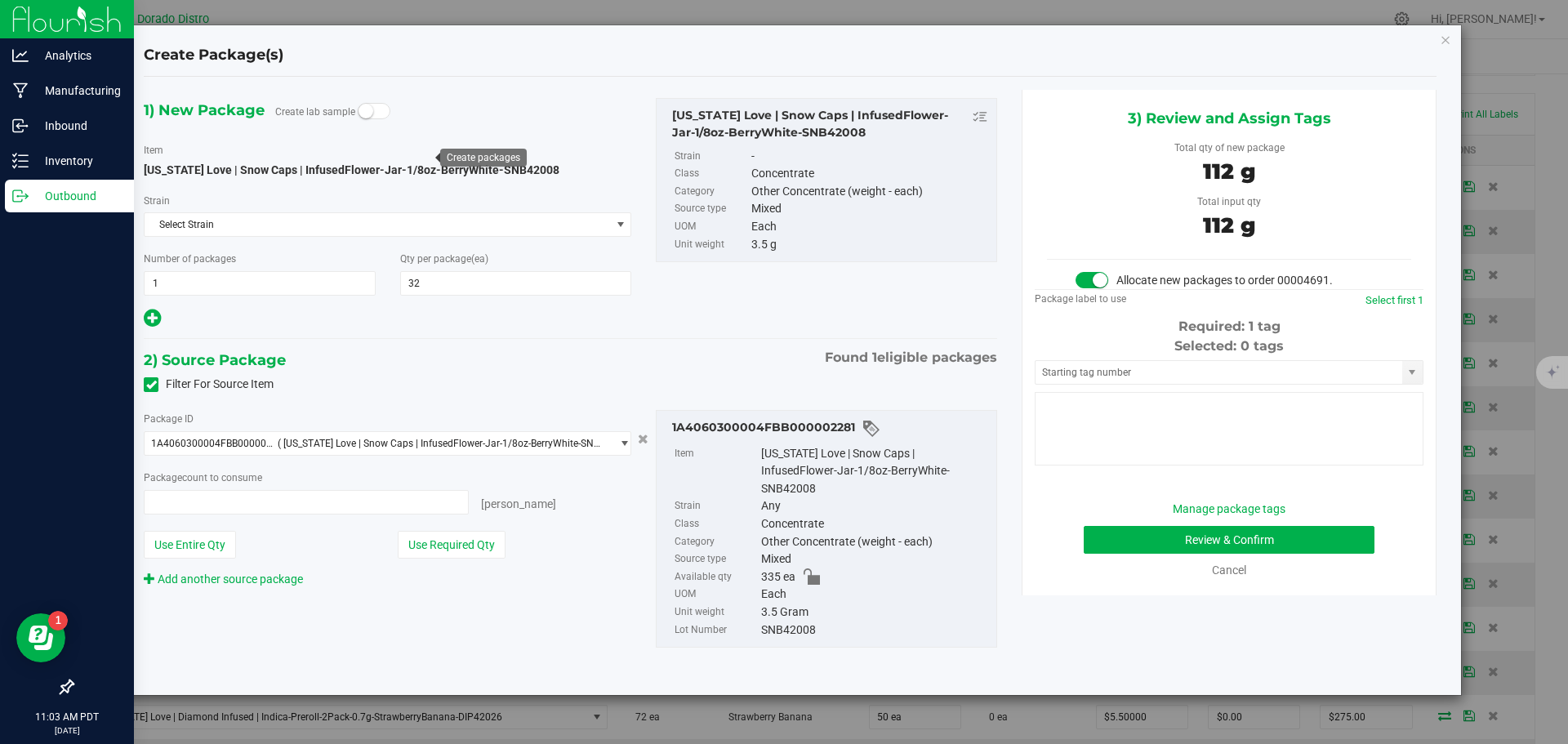
type input "32 ea"
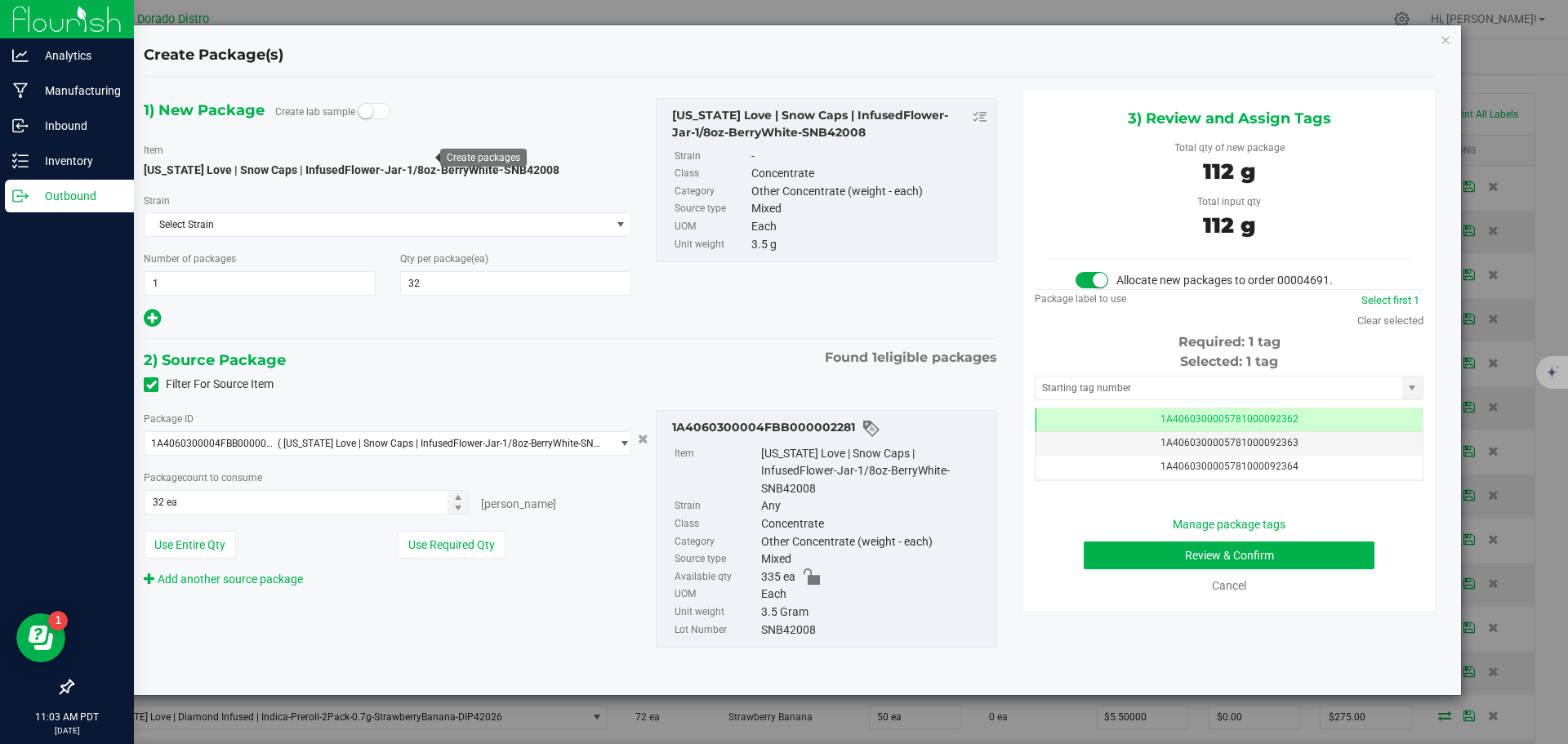
scroll to position [0, -1]
click at [1107, 547] on button "Review & Confirm" at bounding box center [1229, 555] width 291 height 28
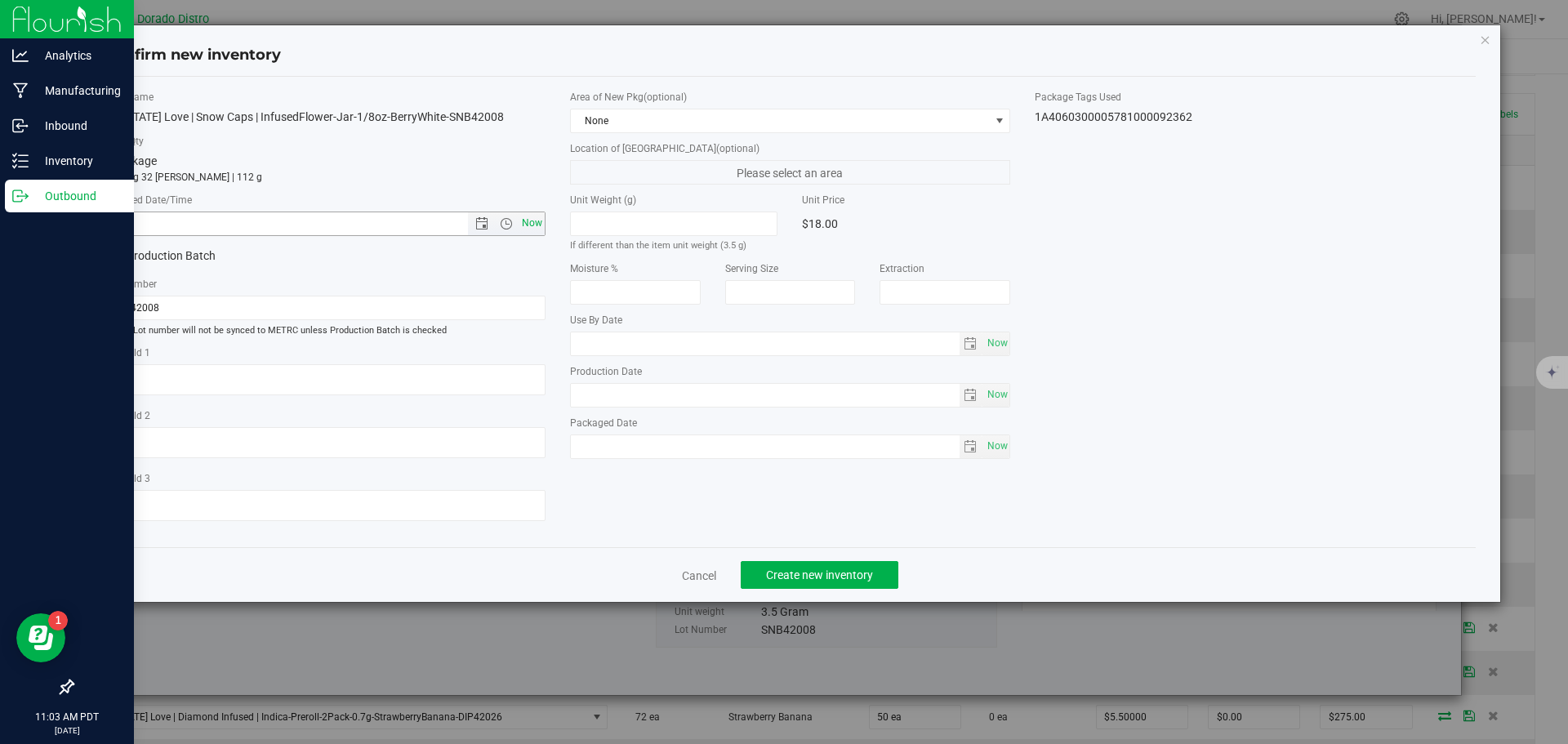
click at [534, 219] on span "Now" at bounding box center [532, 223] width 28 height 23
type input "8/19/2025 11:03 AM"
click at [801, 568] on button "Create new inventory" at bounding box center [820, 575] width 158 height 28
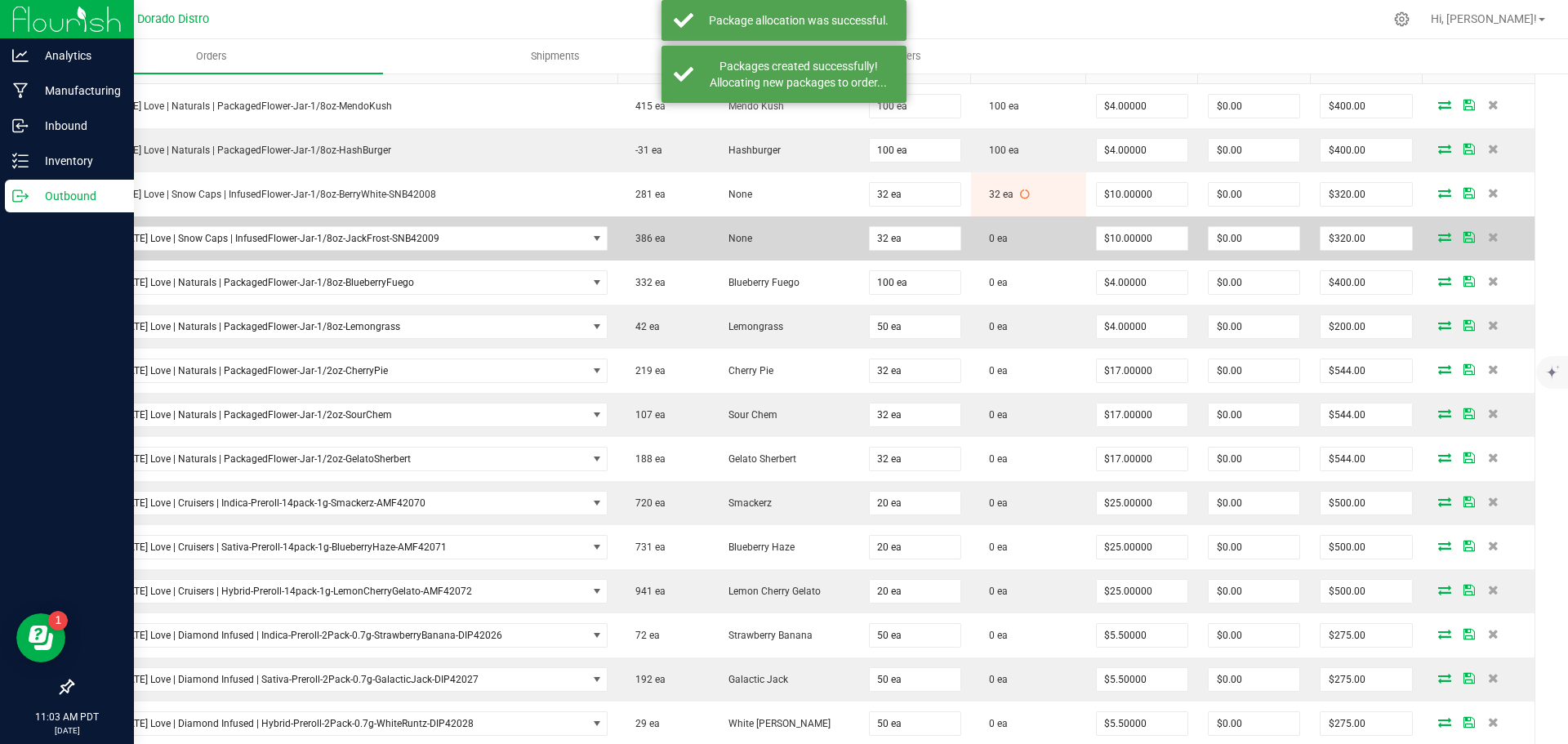
click at [1438, 241] on icon at bounding box center [1444, 236] width 13 height 9
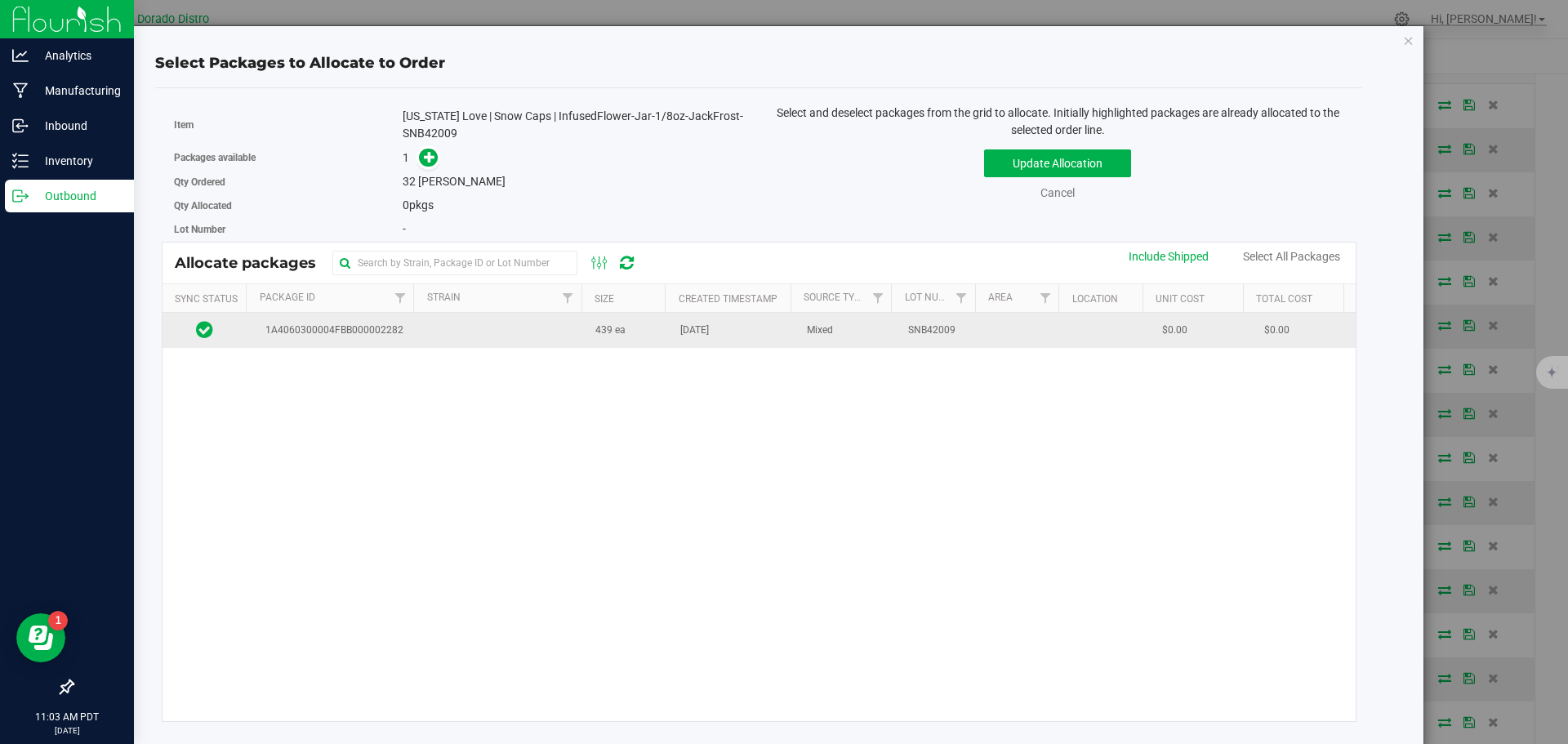
click at [597, 318] on td "439 ea" at bounding box center [627, 329] width 85 height 35
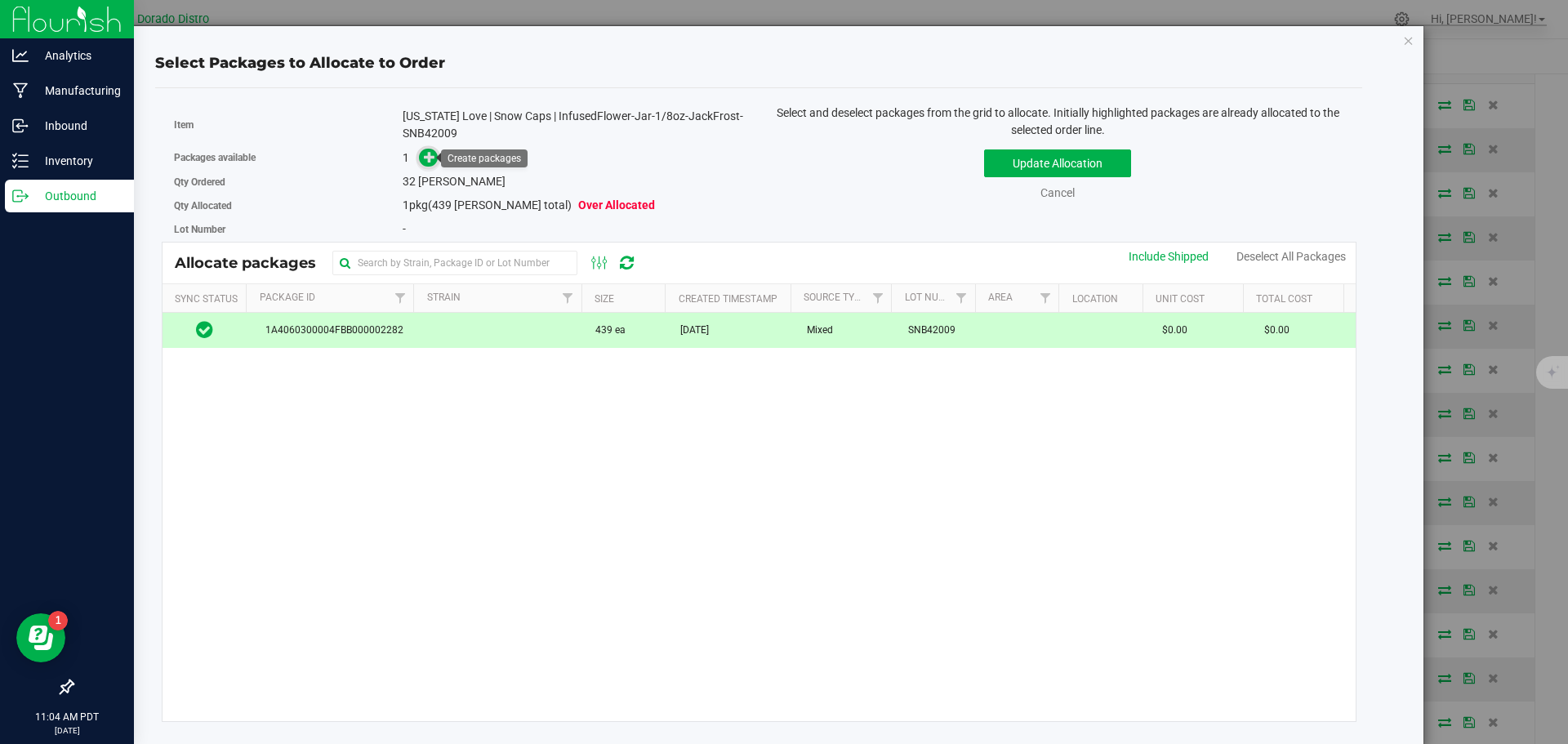
click at [430, 155] on icon at bounding box center [430, 157] width 11 height 11
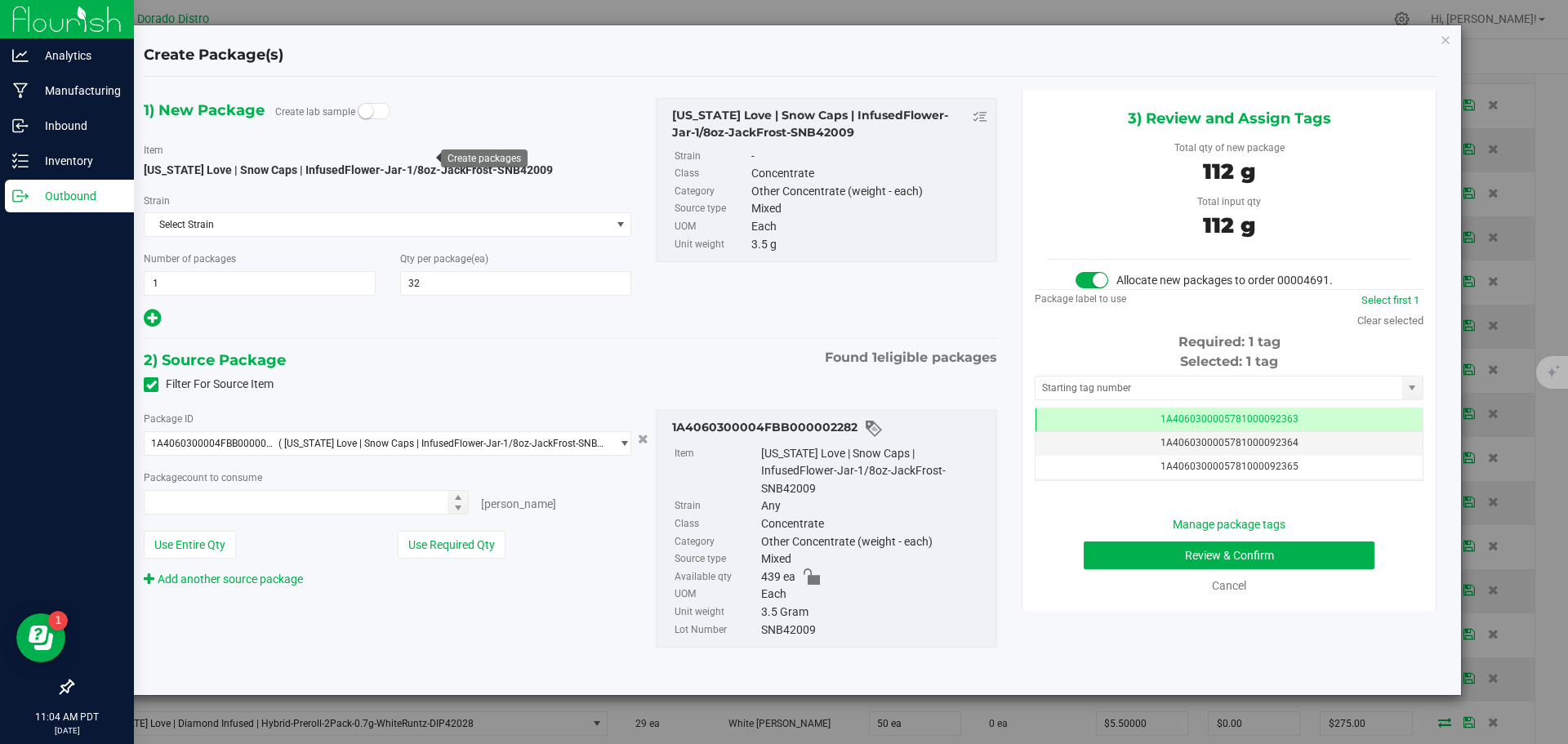
type input "32 ea"
click at [1102, 553] on button "Review & Confirm" at bounding box center [1229, 555] width 291 height 28
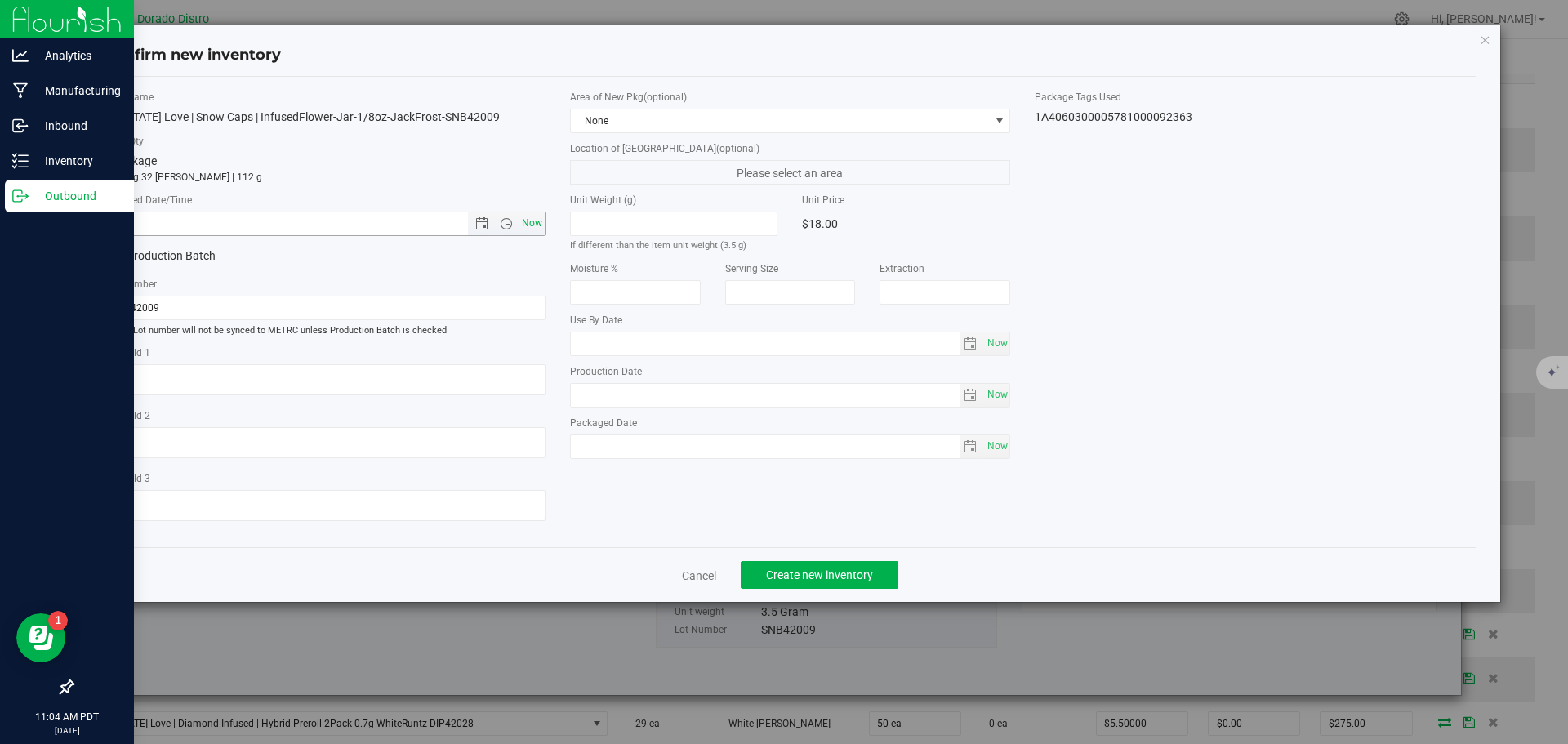
click at [540, 224] on span "Now" at bounding box center [532, 223] width 28 height 23
type input "8/19/2025 11:04 AM"
click at [781, 569] on span "Create new inventory" at bounding box center [820, 575] width 107 height 13
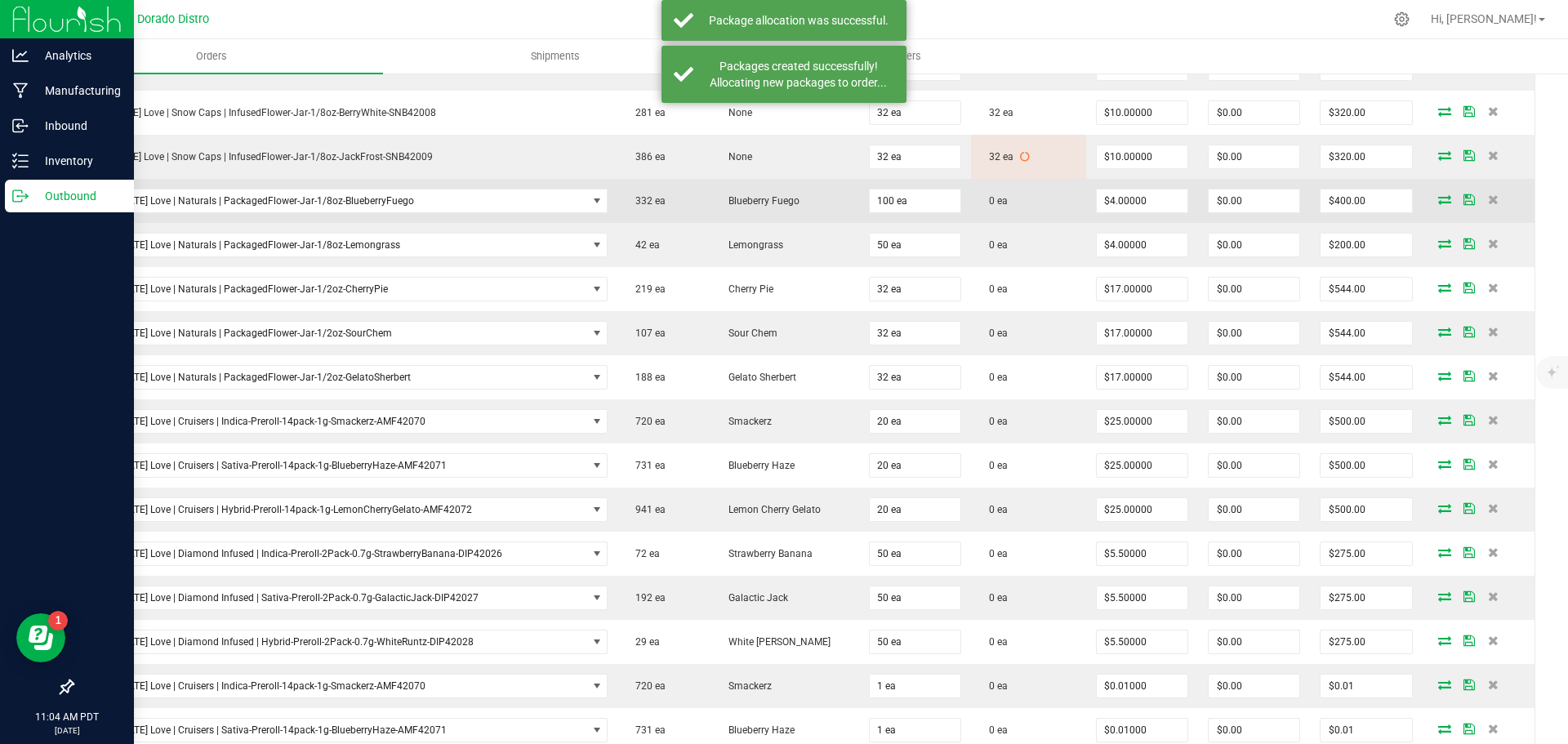
click at [1438, 196] on icon at bounding box center [1444, 199] width 13 height 9
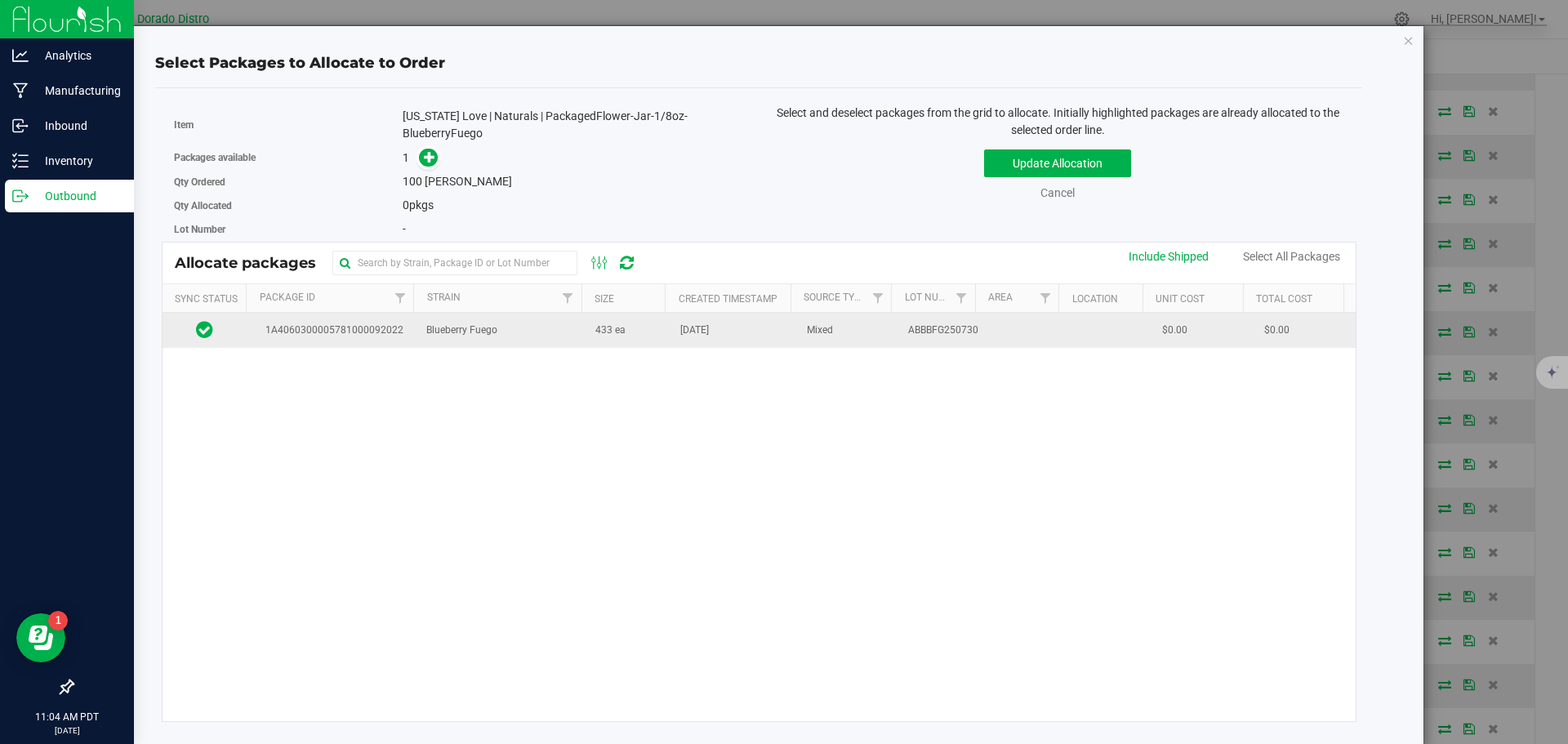
click at [754, 341] on td "[DATE]" at bounding box center [733, 329] width 127 height 35
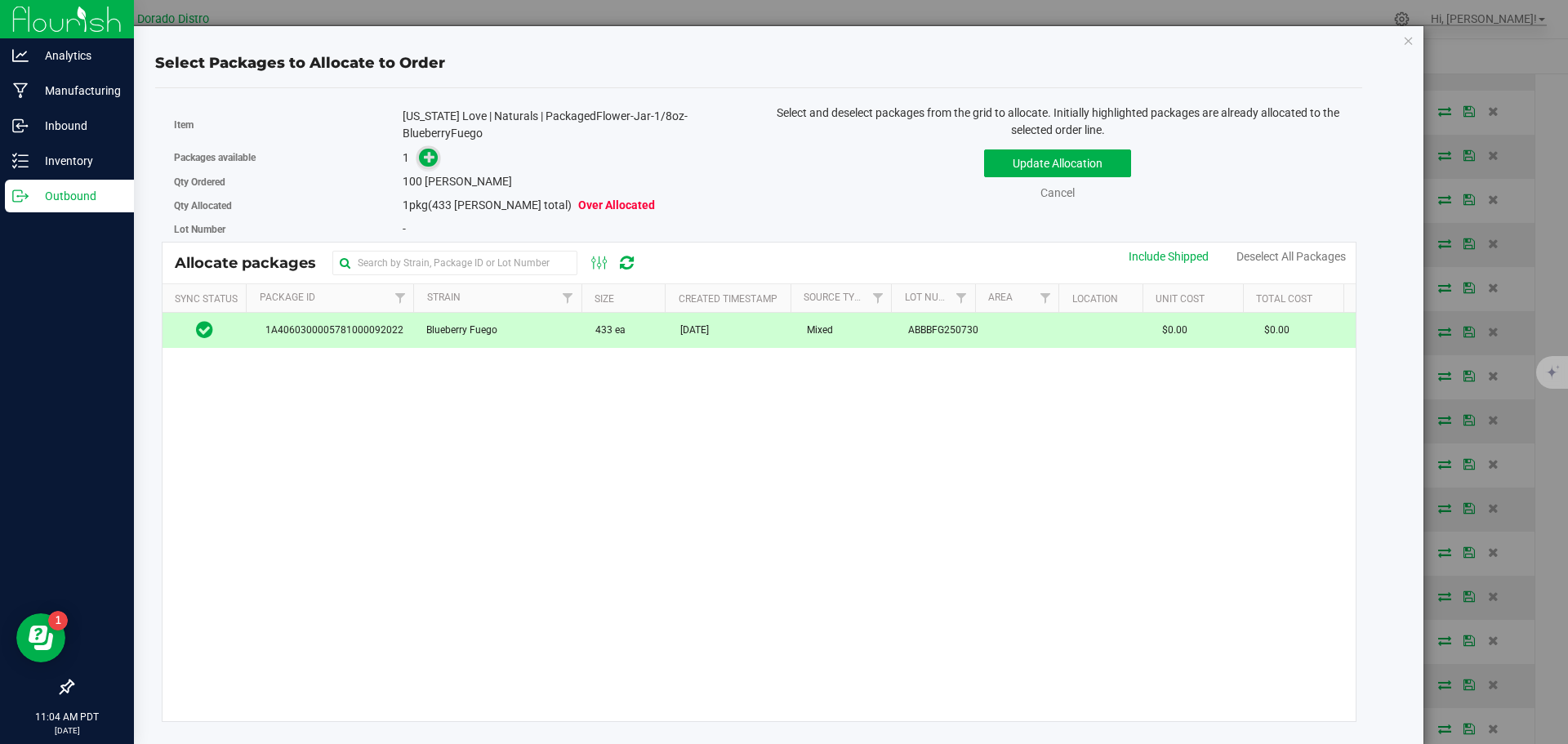
click at [430, 155] on icon at bounding box center [430, 157] width 11 height 11
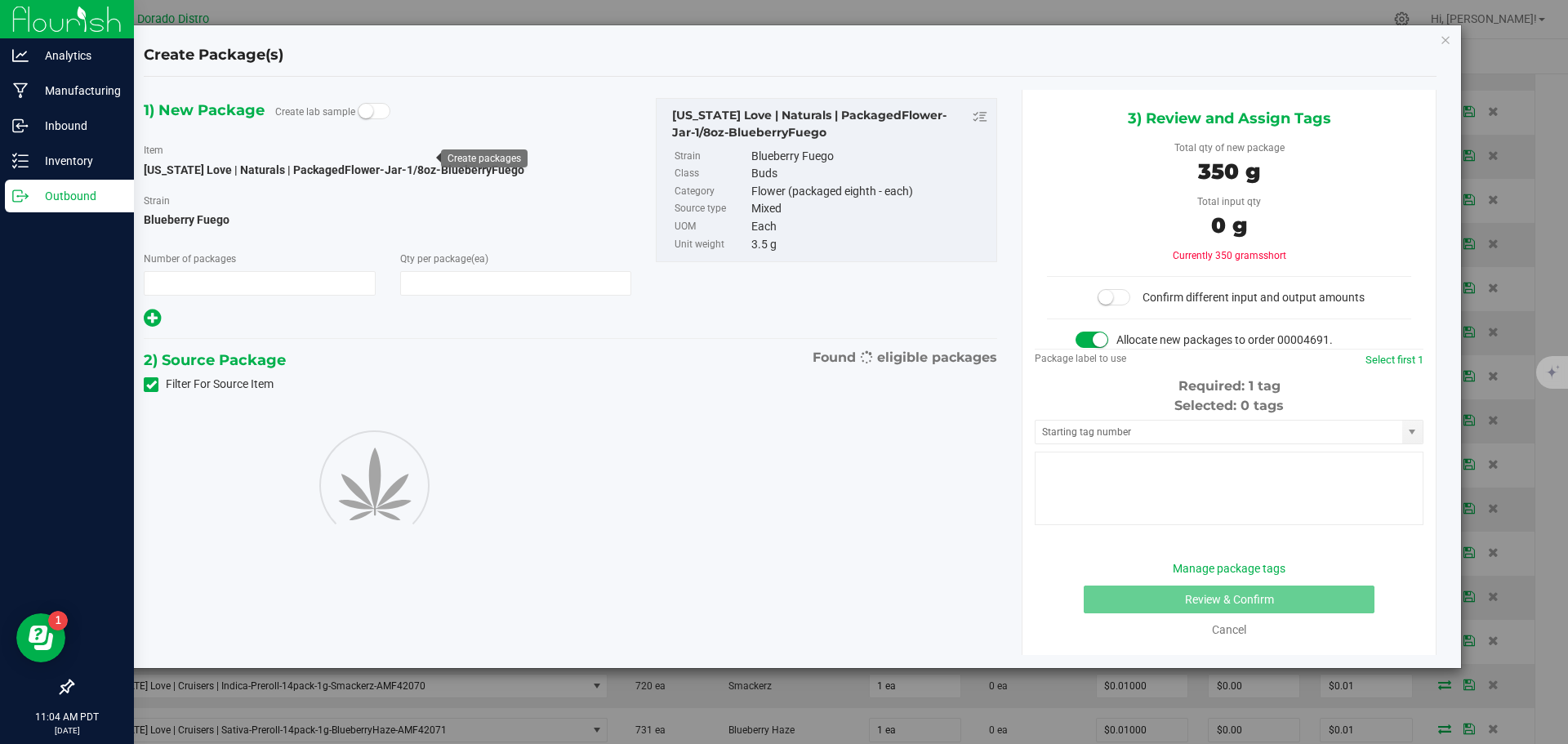
type input "1"
type input "100"
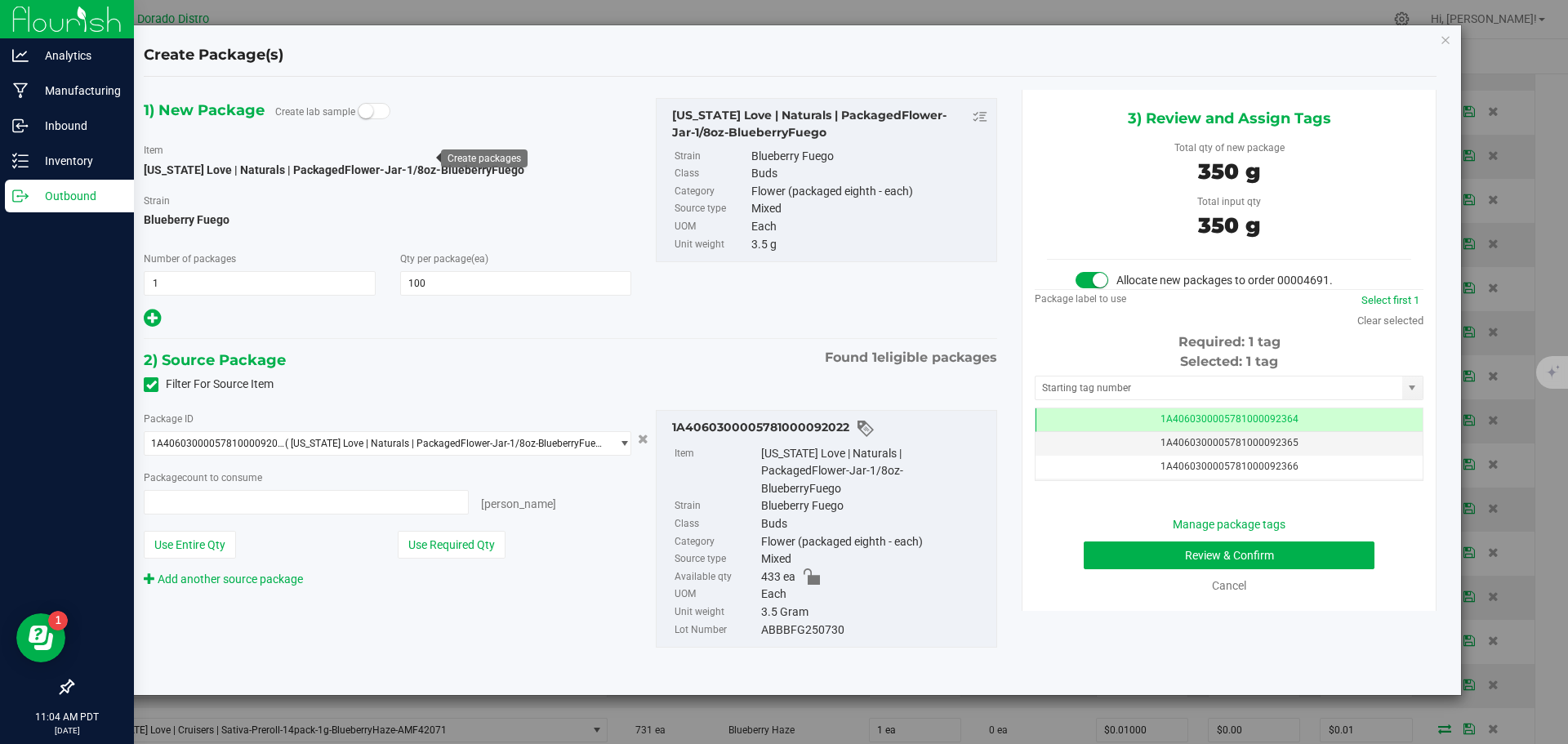
type input "100 ea"
click at [1096, 547] on button "Review & Confirm" at bounding box center [1229, 555] width 291 height 28
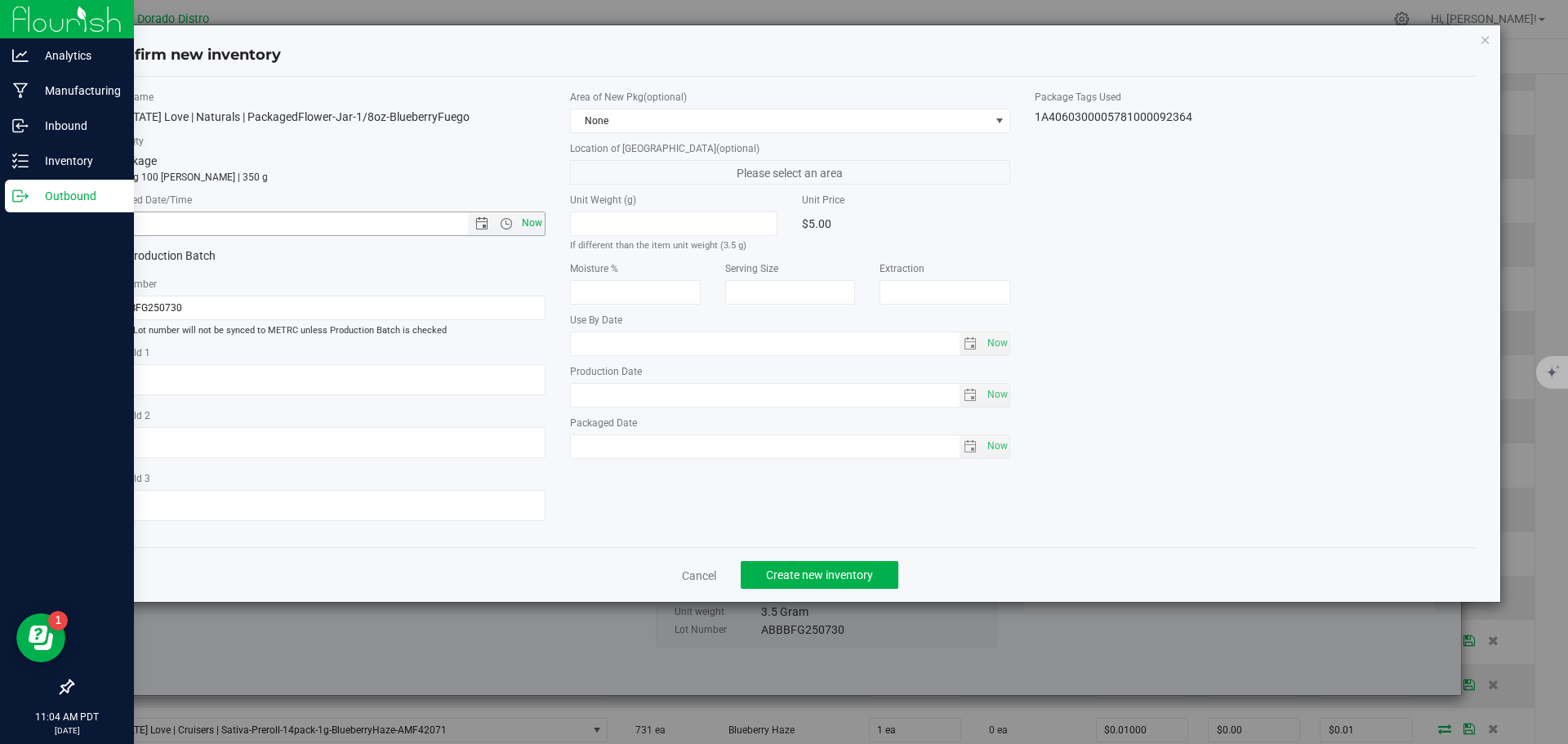
click at [538, 228] on span "Now" at bounding box center [532, 223] width 28 height 23
type input "8/19/2025 11:04 AM"
click at [791, 576] on span "Create new inventory" at bounding box center [820, 575] width 107 height 13
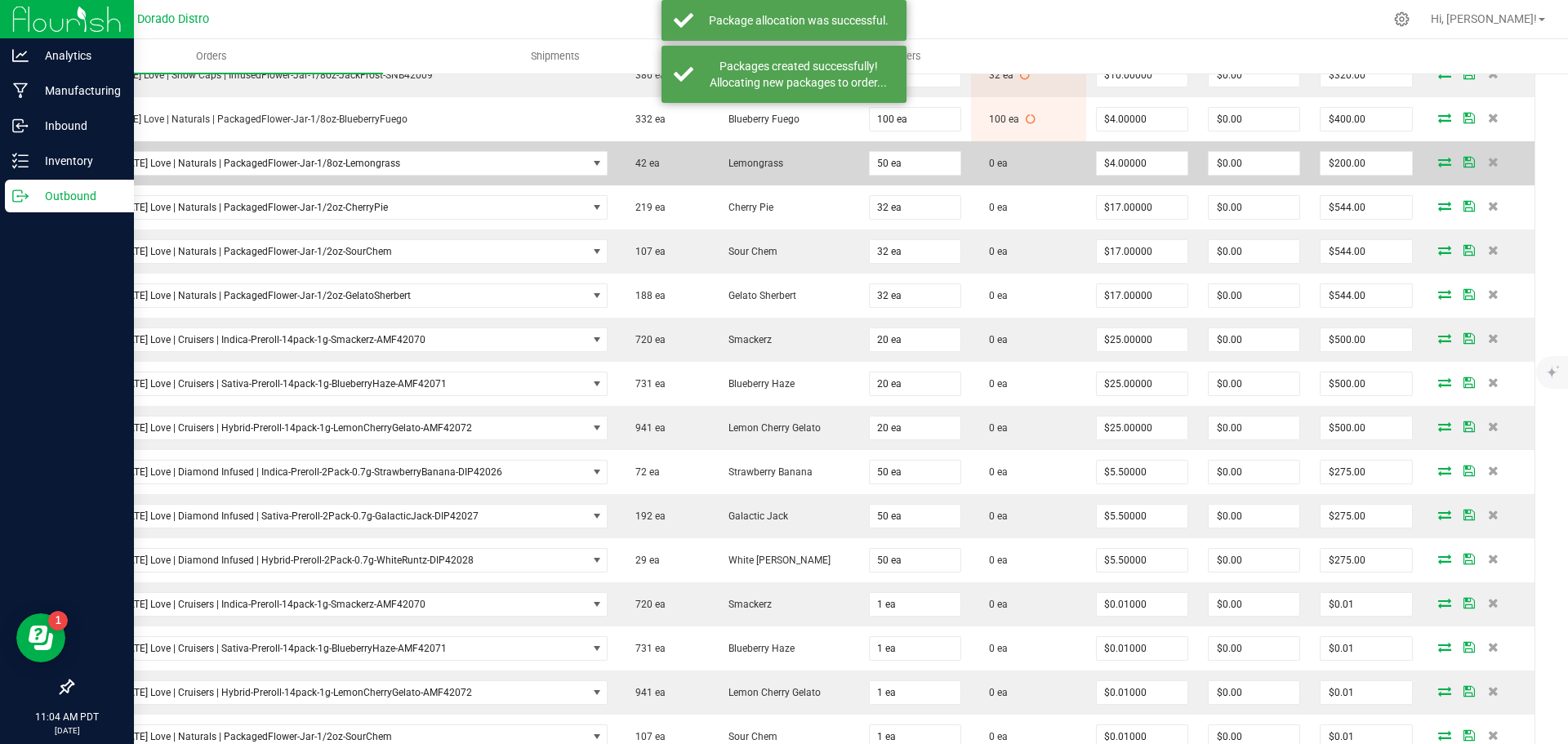
click at [1438, 158] on icon at bounding box center [1444, 161] width 13 height 9
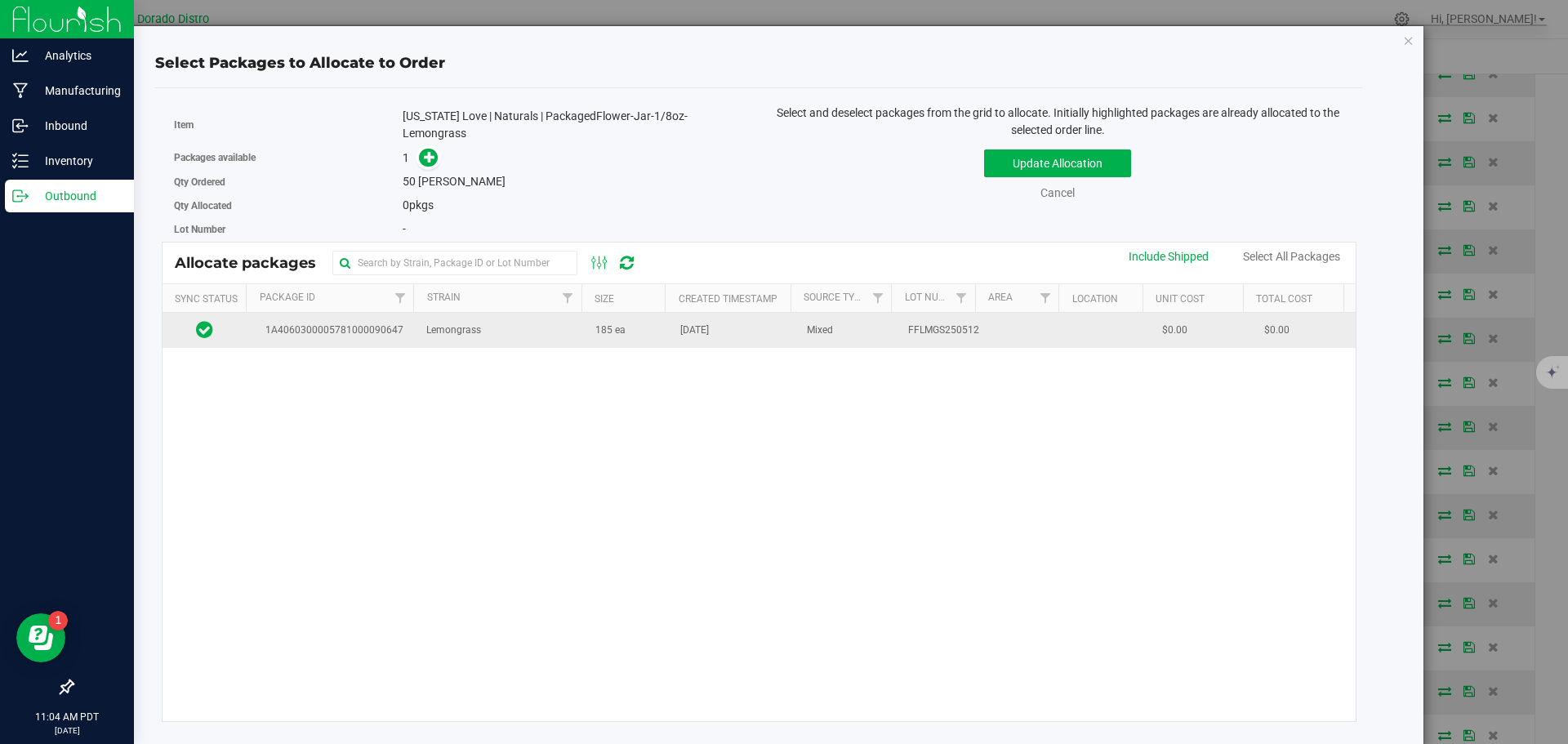
click at [755, 332] on td "[DATE]" at bounding box center [733, 329] width 127 height 35
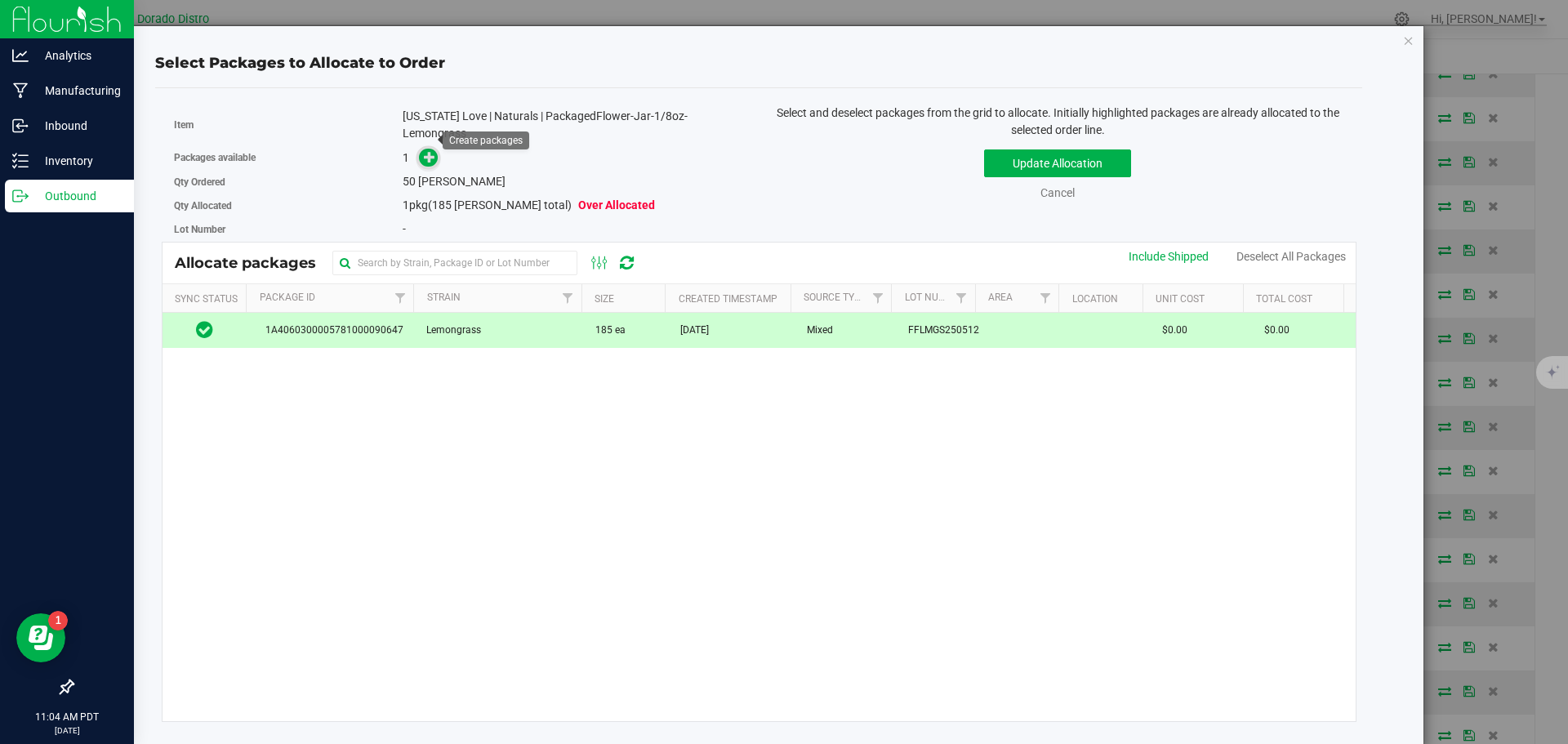
click at [427, 151] on icon at bounding box center [430, 157] width 11 height 11
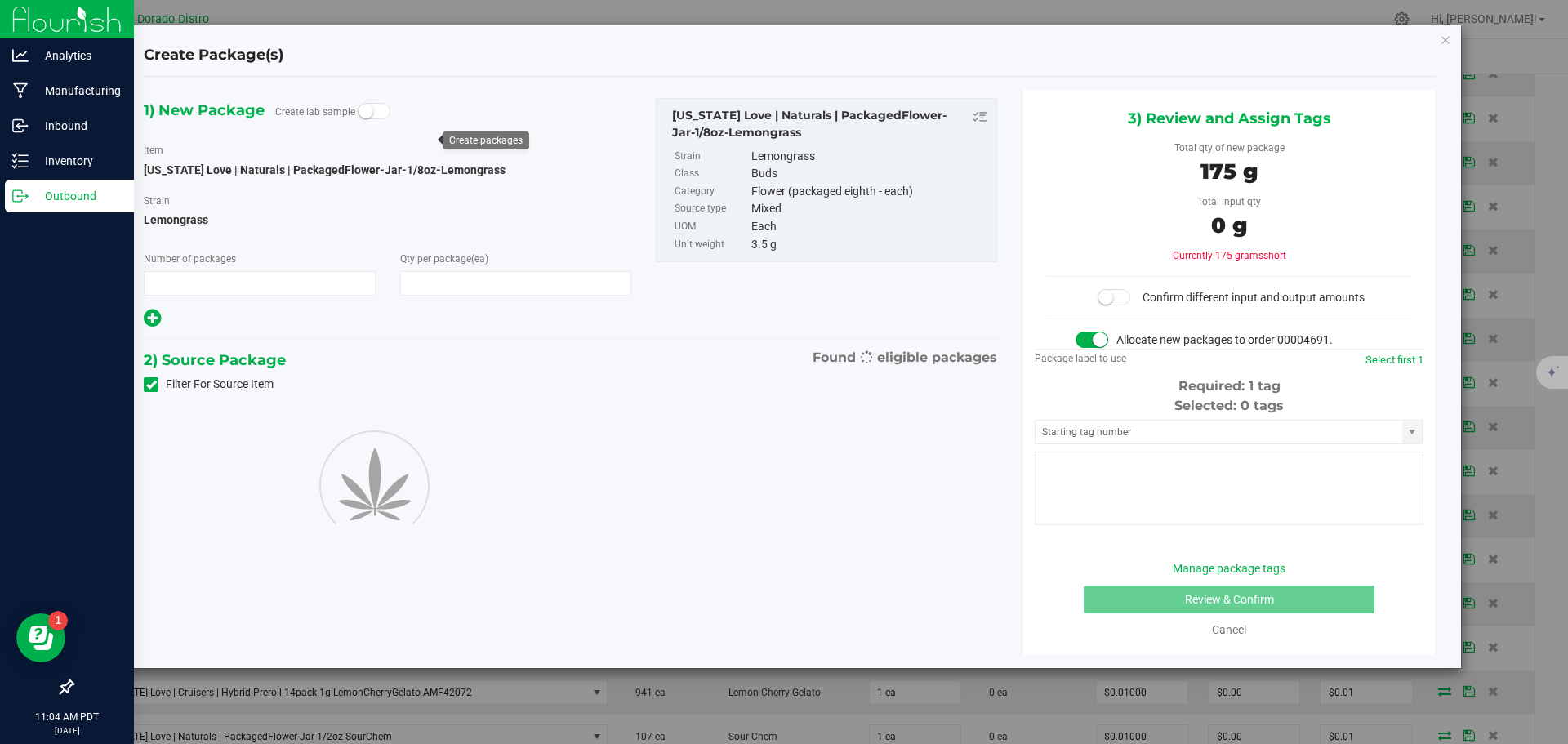
type input "1"
type input "50"
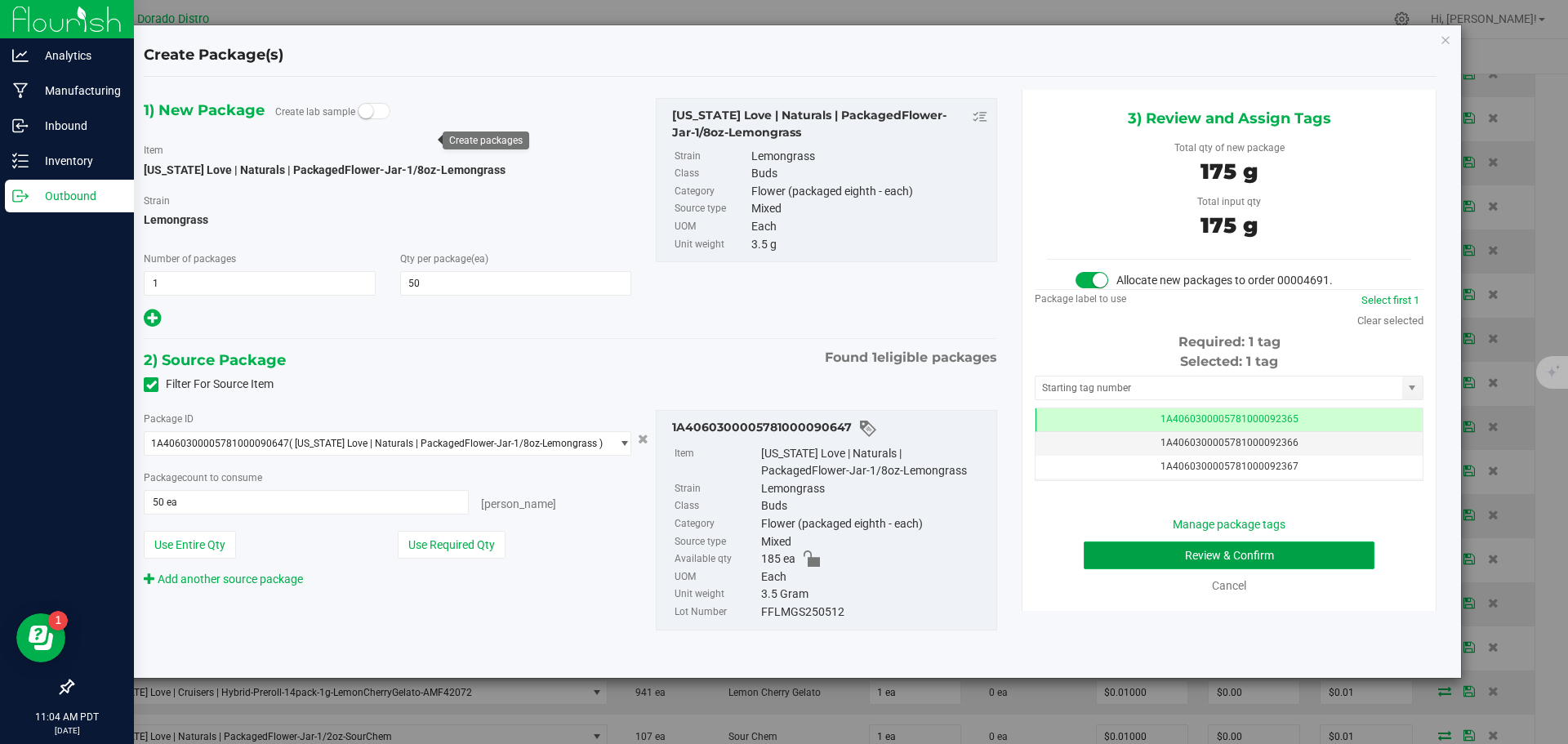
click at [1102, 559] on button "Review & Confirm" at bounding box center [1229, 555] width 291 height 28
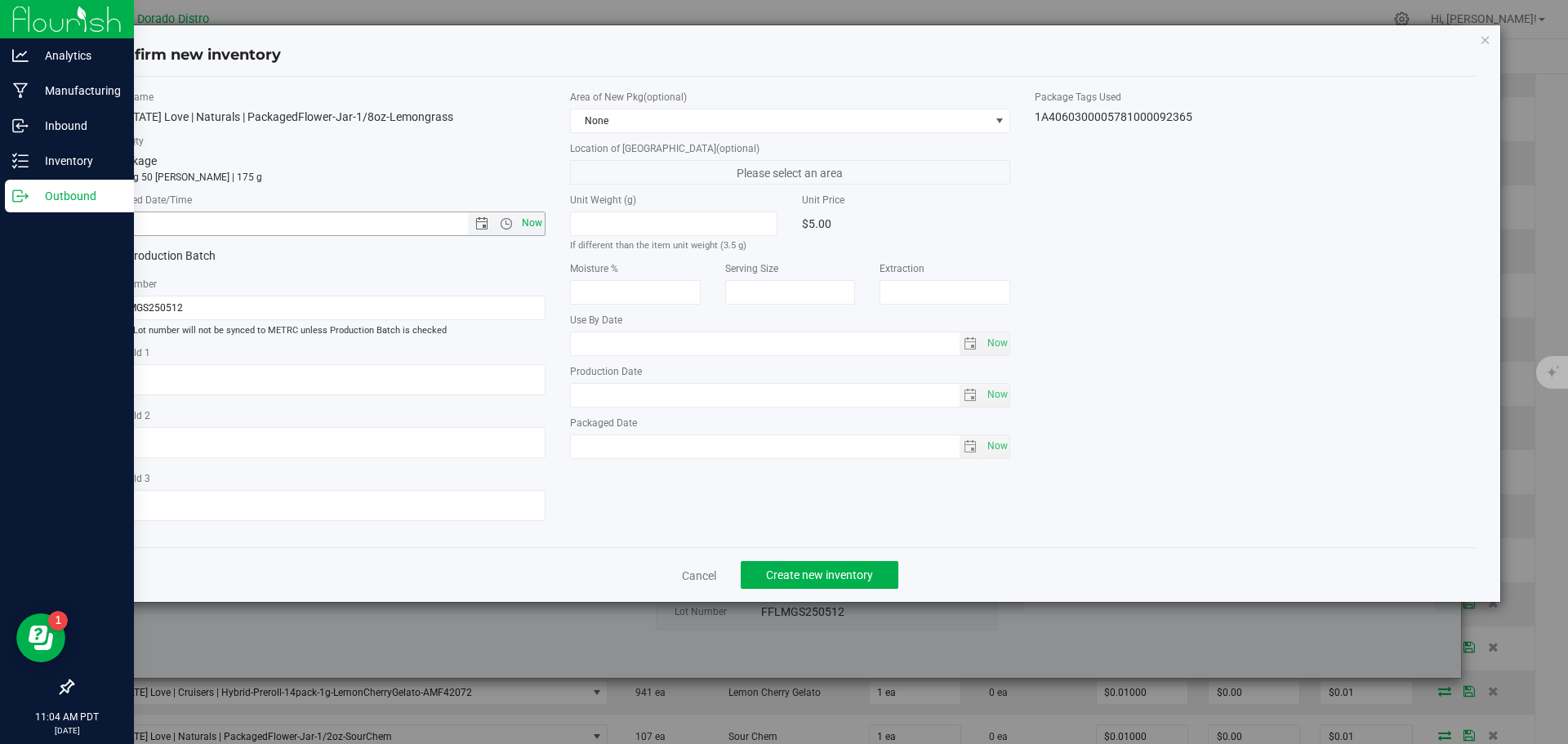
click at [530, 220] on span "Now" at bounding box center [532, 223] width 28 height 23
type input "8/19/2025 11:04 AM"
click at [794, 582] on span "Create new inventory" at bounding box center [820, 575] width 107 height 13
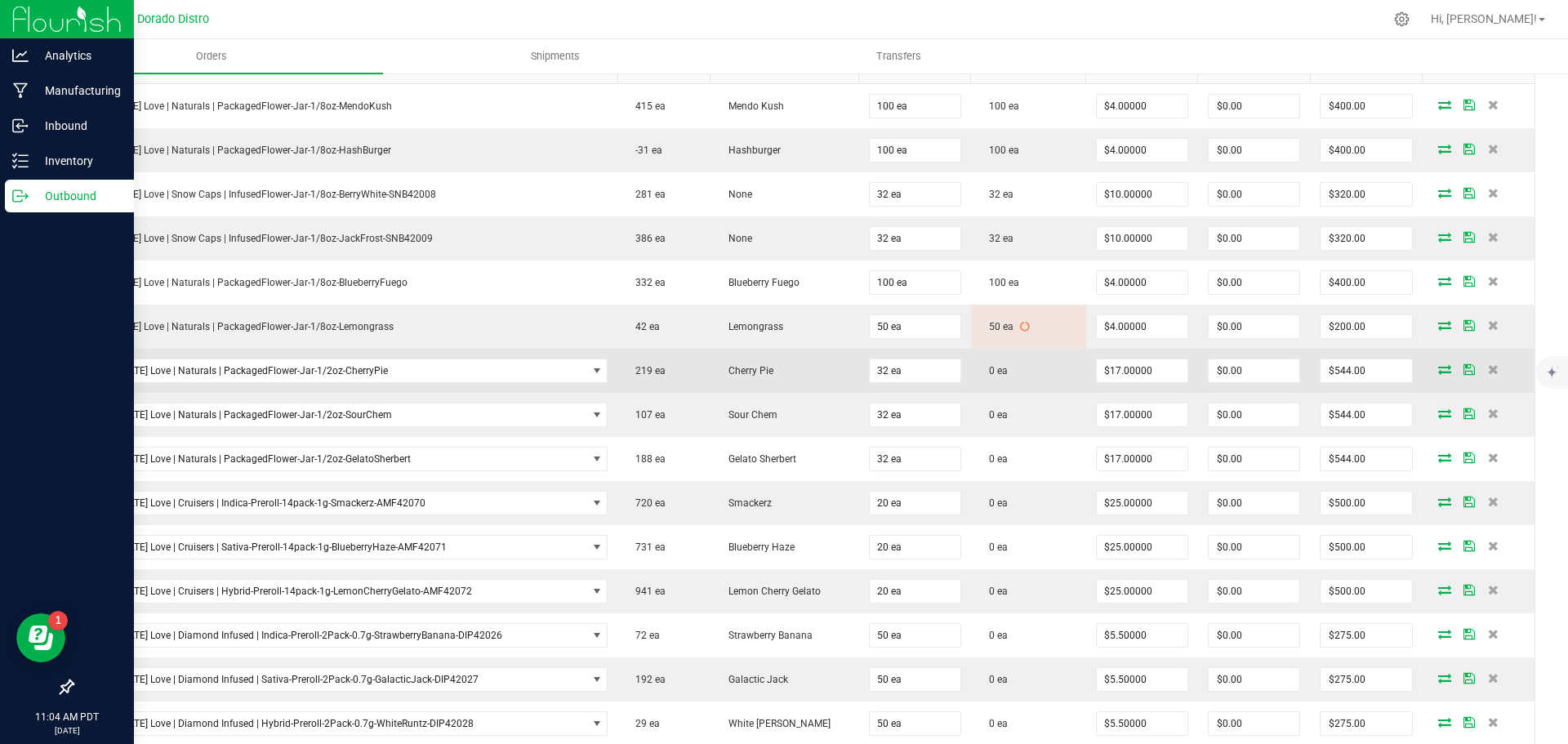
click at [1438, 372] on icon at bounding box center [1444, 369] width 13 height 9
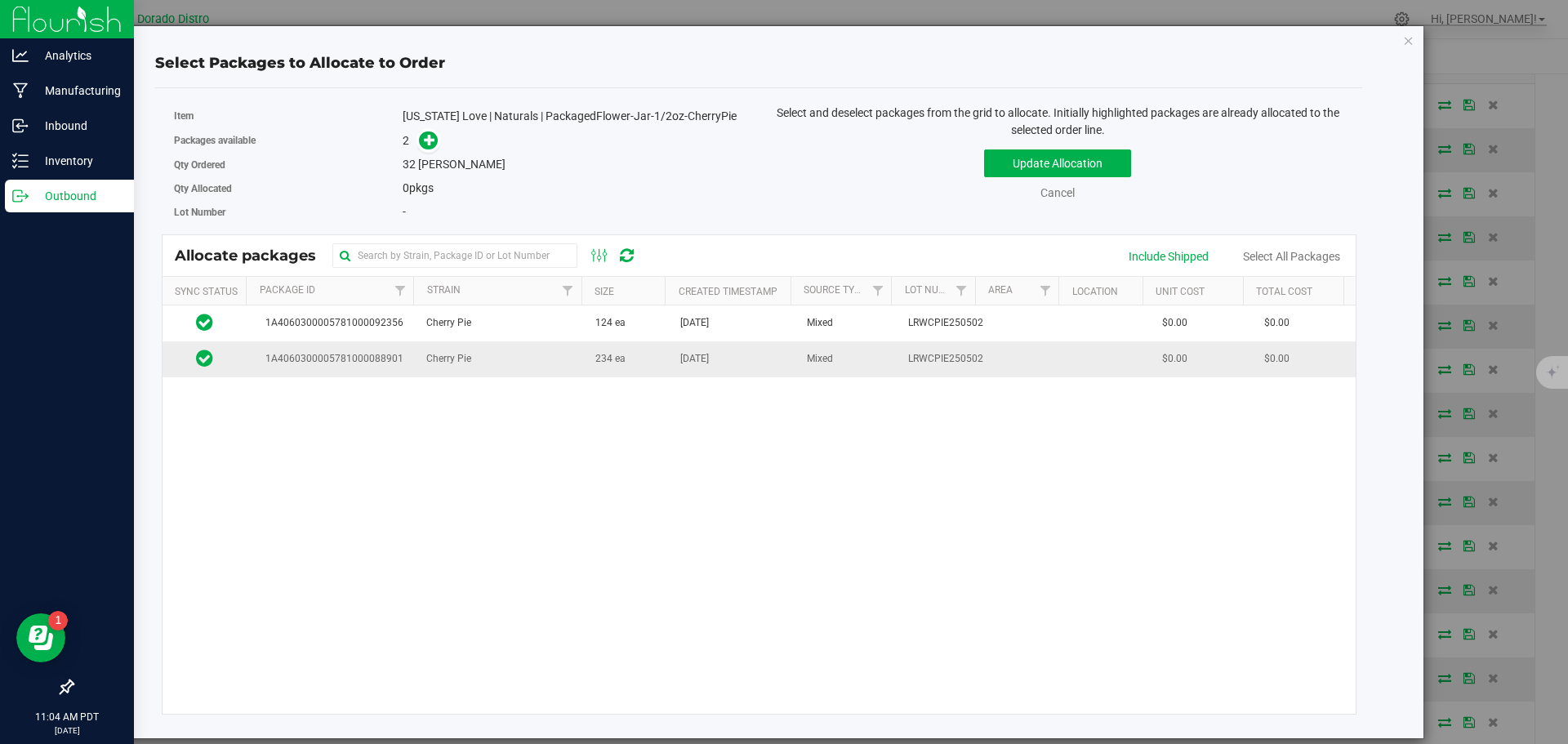
click at [680, 353] on span "[DATE]" at bounding box center [694, 358] width 28 height 16
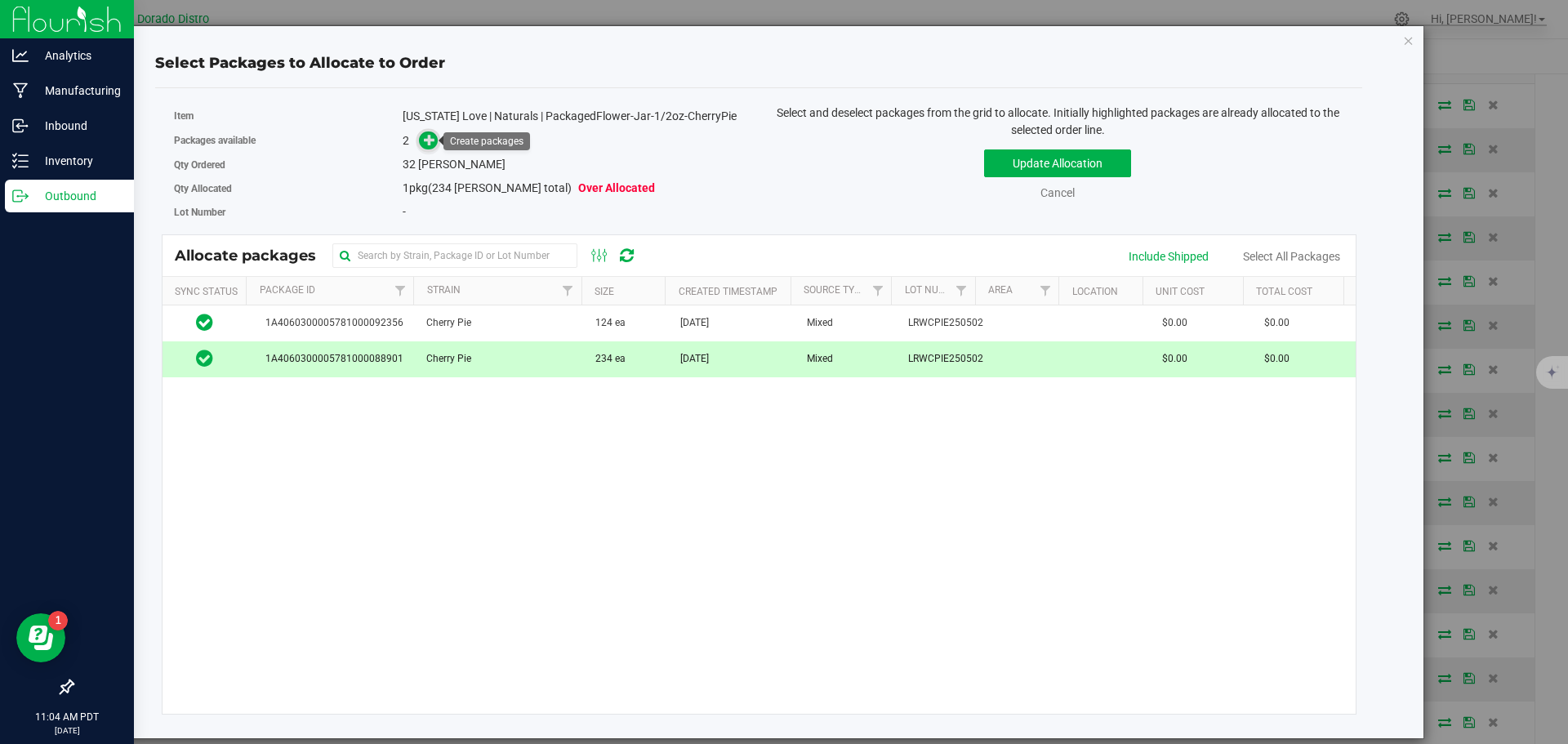
click at [427, 134] on icon at bounding box center [430, 140] width 11 height 11
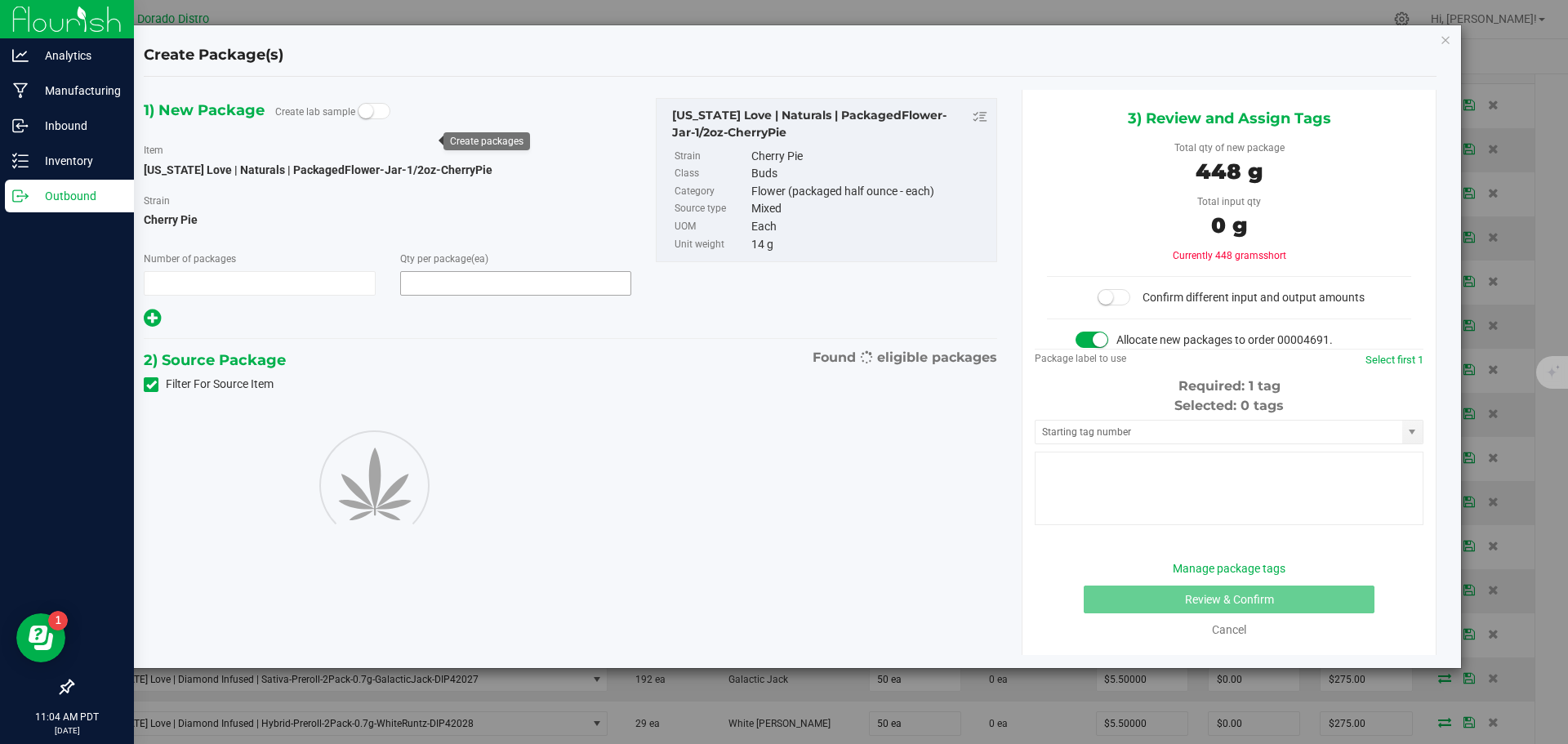
type input "1"
type input "32"
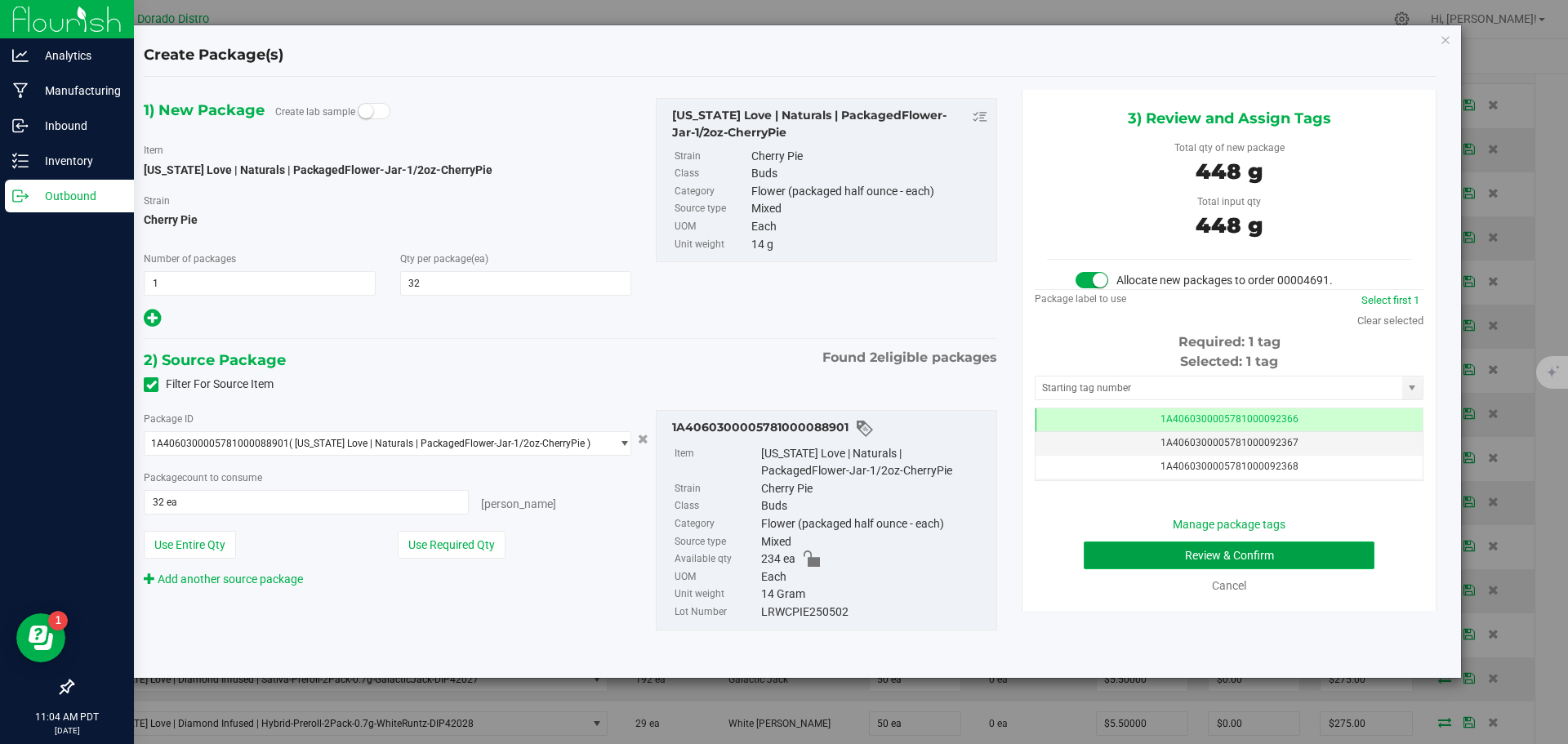
click at [1096, 555] on button "Review & Confirm" at bounding box center [1229, 555] width 291 height 28
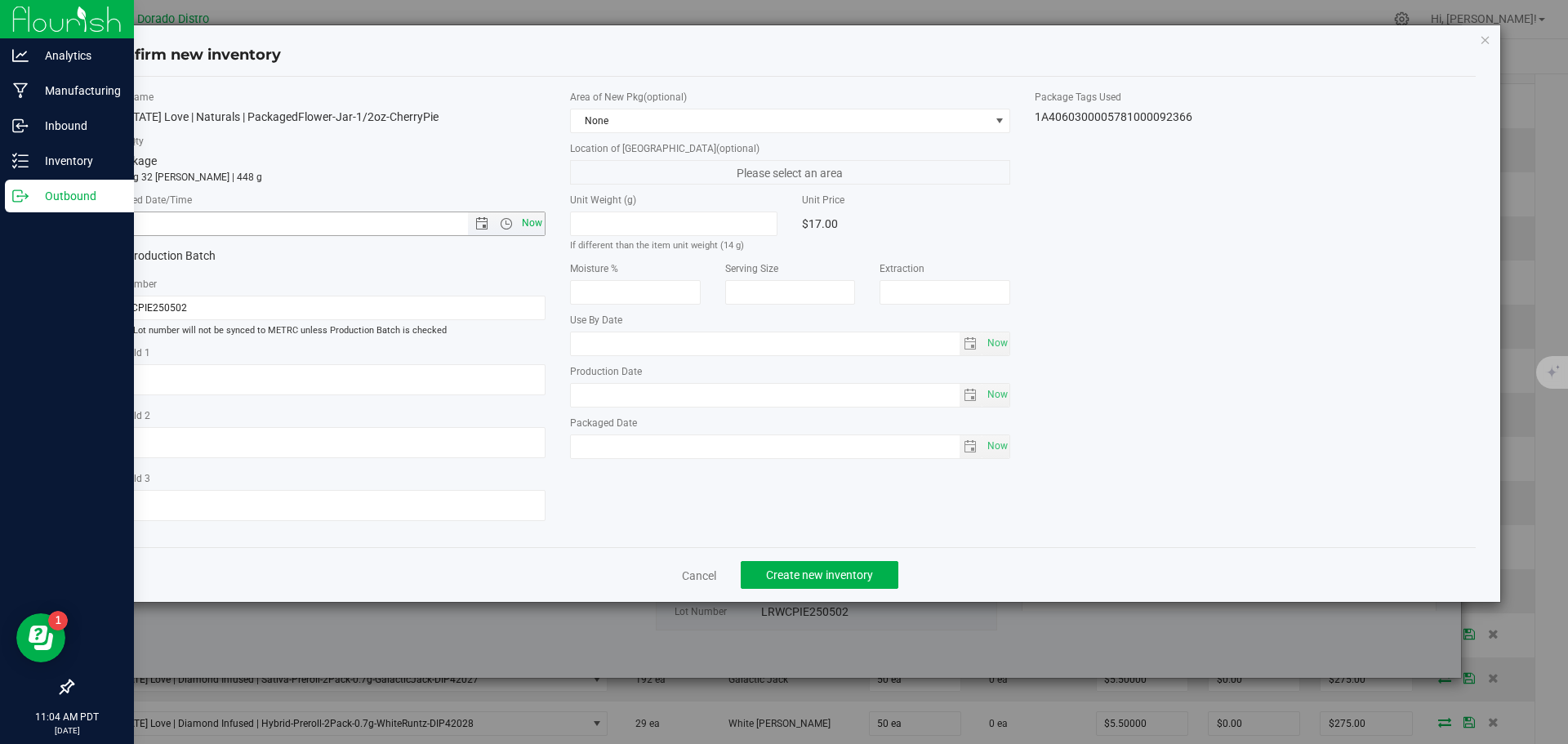
click at [535, 221] on span "Now" at bounding box center [532, 223] width 28 height 23
type input "8/19/2025 11:04 AM"
click at [786, 571] on span "Create new inventory" at bounding box center [820, 575] width 107 height 13
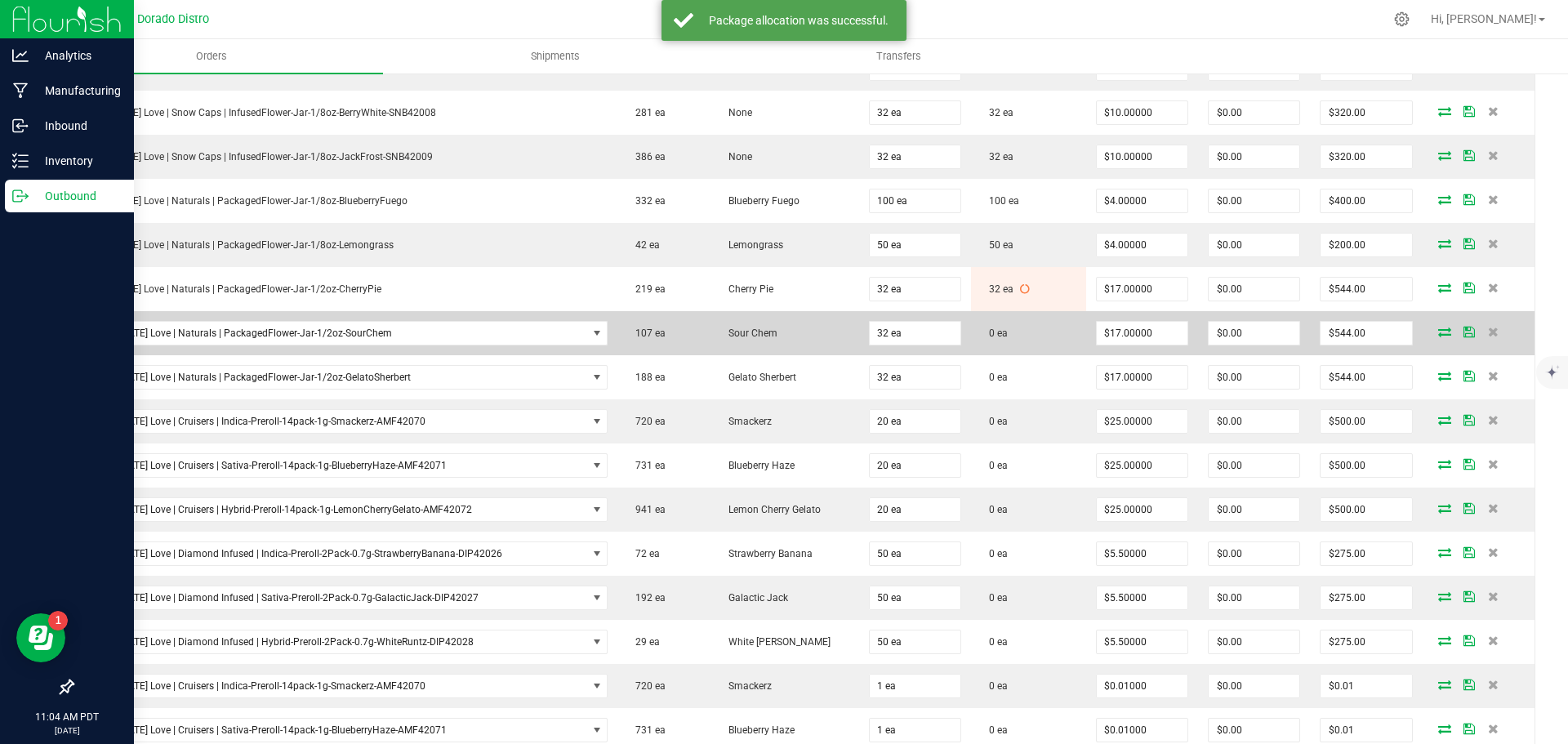
click at [1438, 334] on icon at bounding box center [1444, 331] width 13 height 9
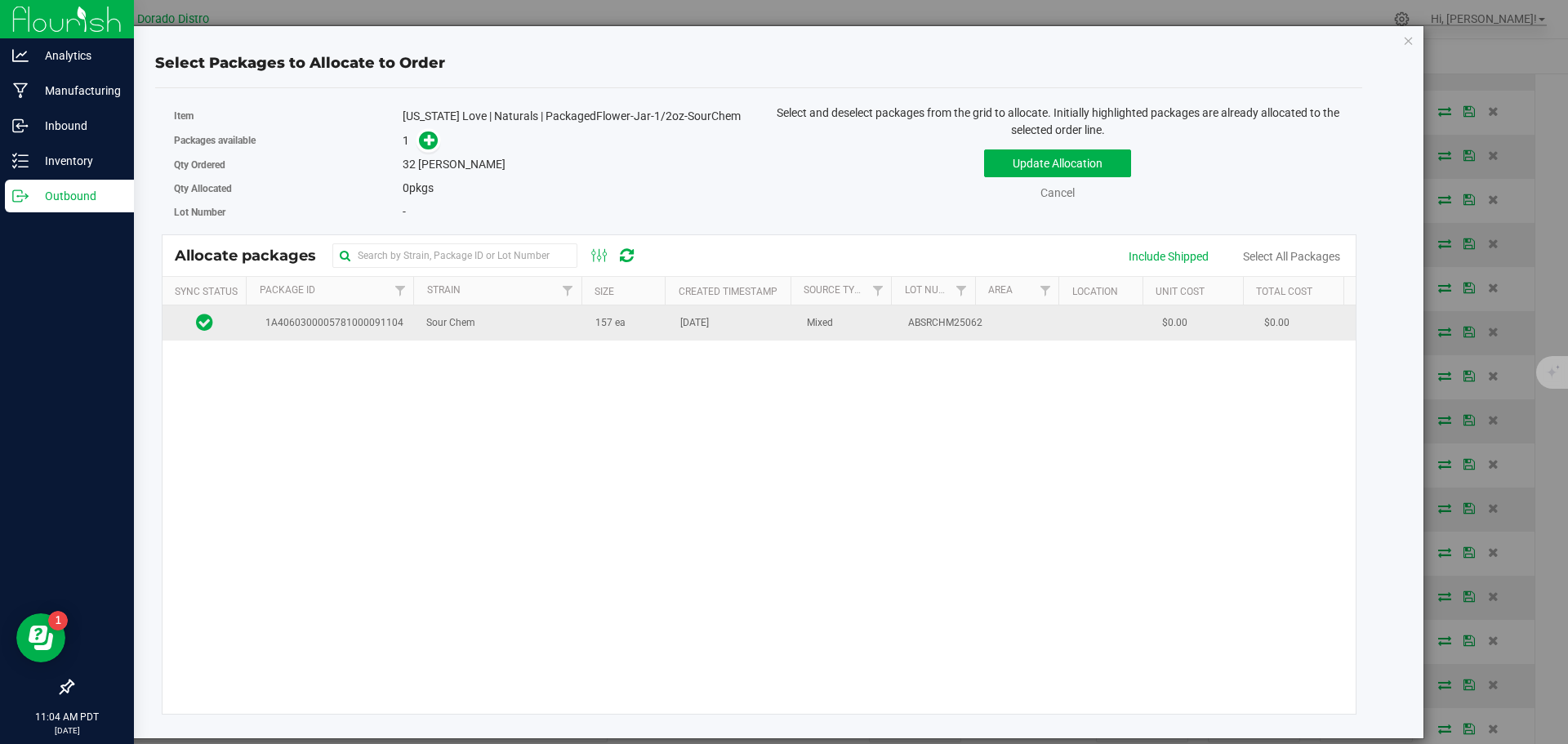
click at [769, 313] on td "[DATE]" at bounding box center [733, 323] width 127 height 35
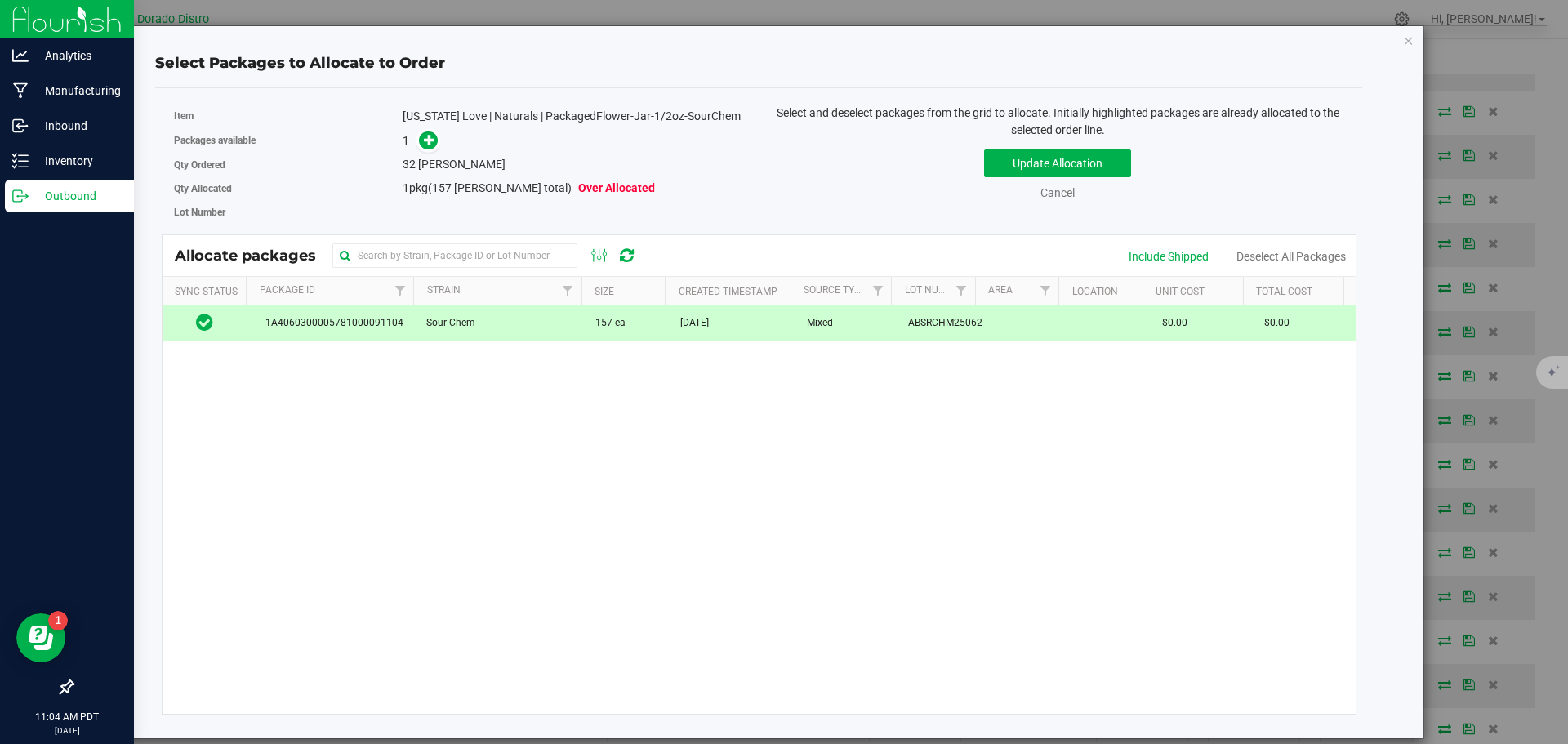
click at [435, 131] on span at bounding box center [425, 141] width 26 height 19
click at [434, 136] on icon at bounding box center [430, 140] width 11 height 11
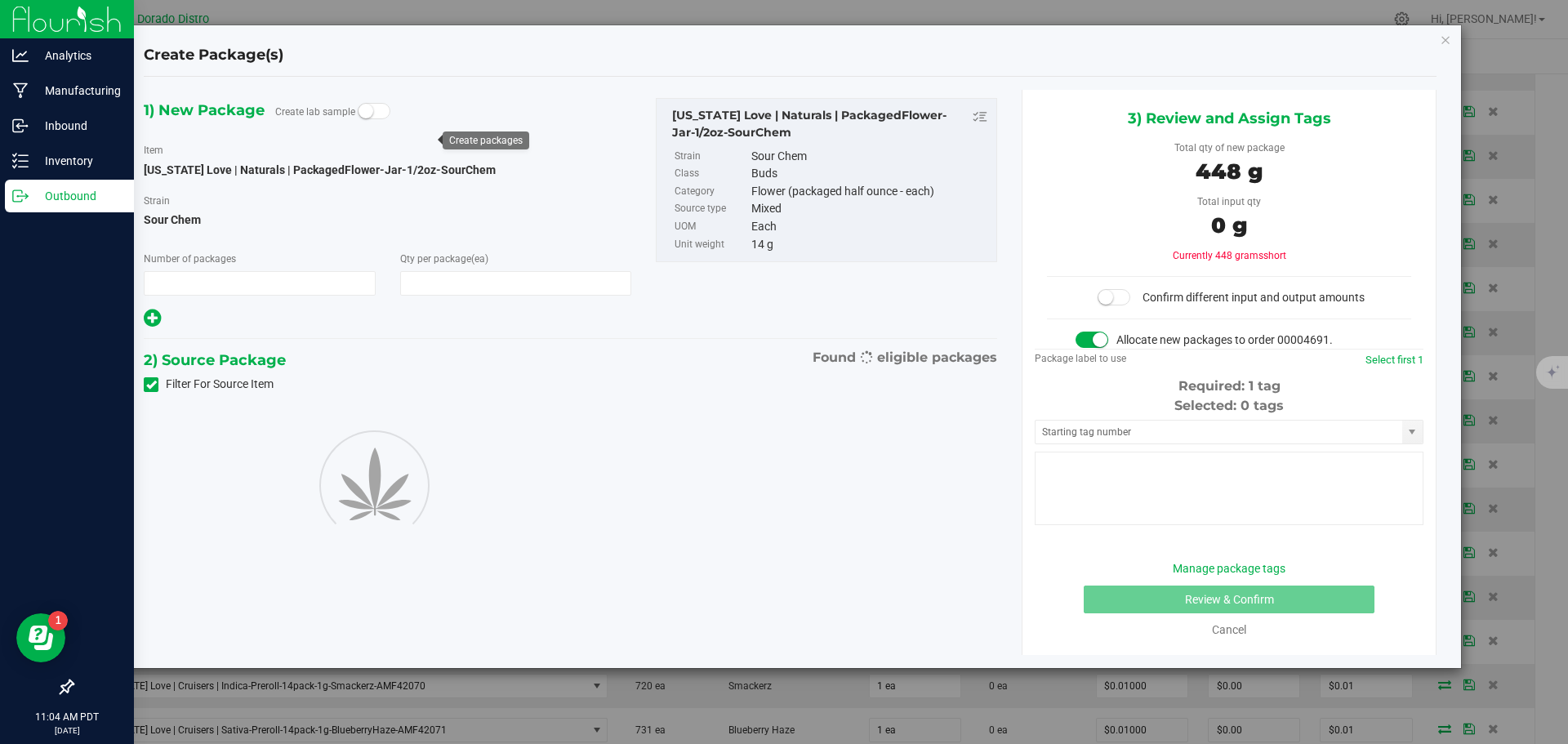
type input "1"
type input "32"
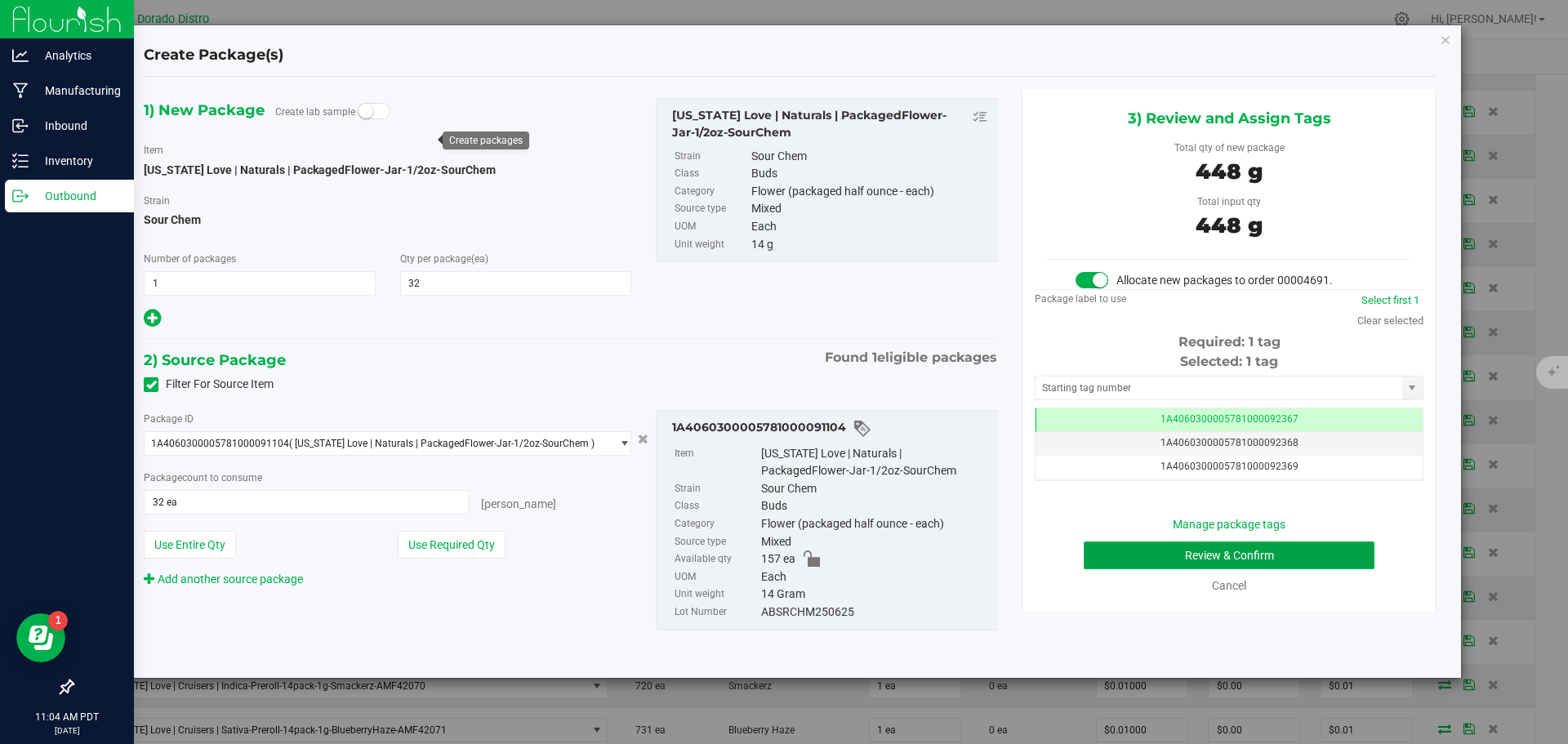
click at [1112, 545] on button "Review & Confirm" at bounding box center [1229, 555] width 291 height 28
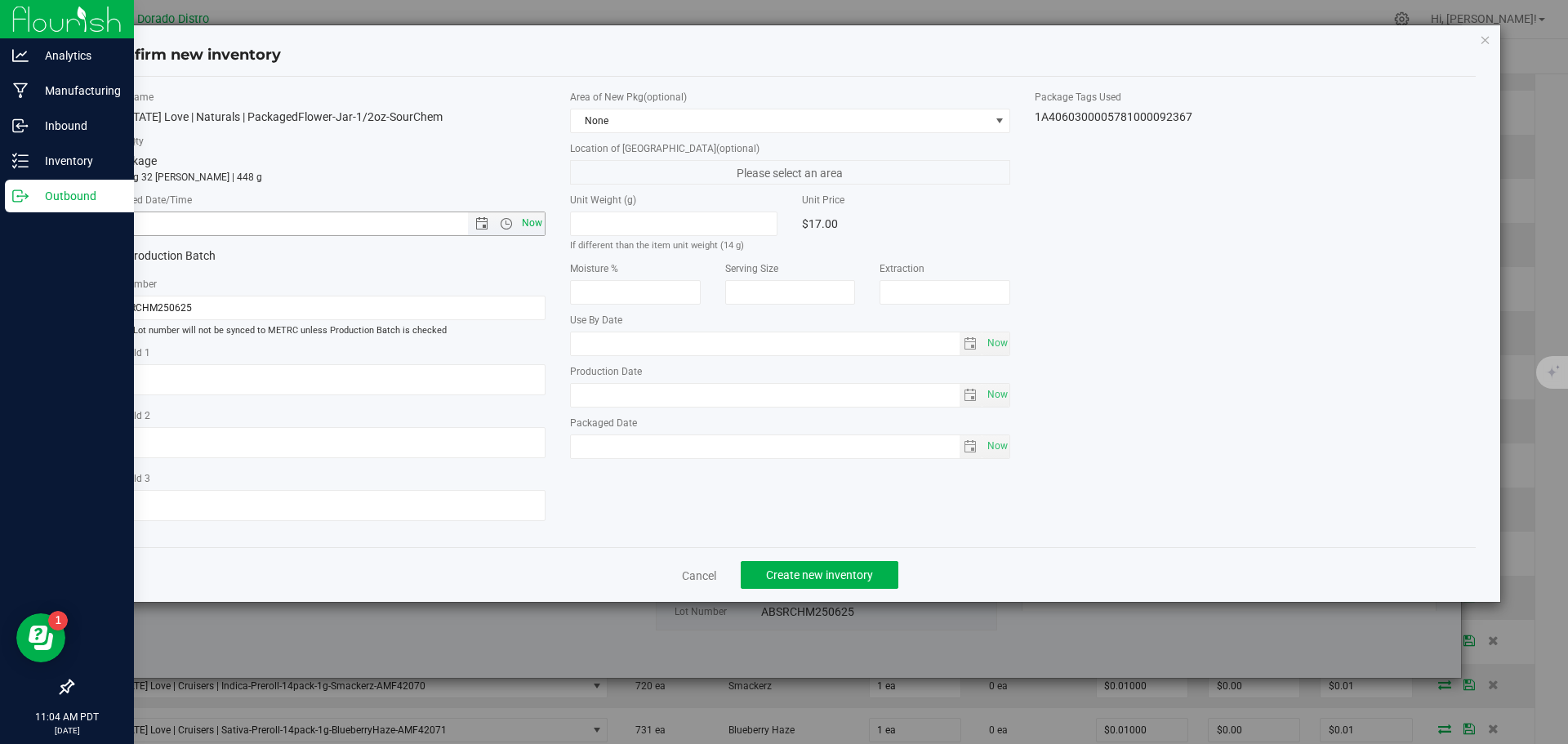
click at [526, 220] on span "Now" at bounding box center [532, 223] width 28 height 23
type input "8/19/2025 11:04 AM"
click at [826, 566] on button "Create new inventory" at bounding box center [820, 575] width 158 height 28
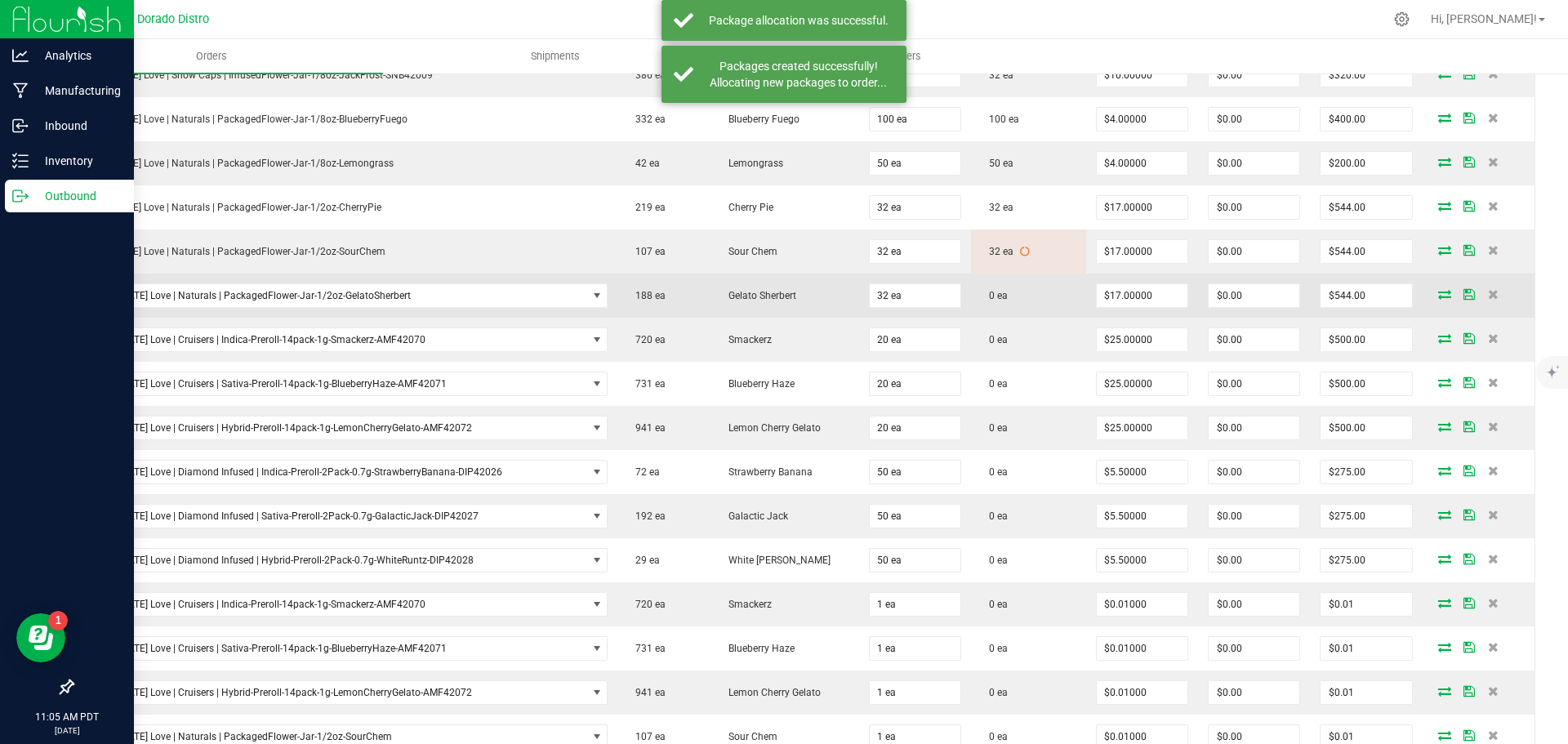
click at [1438, 296] on icon at bounding box center [1444, 294] width 13 height 9
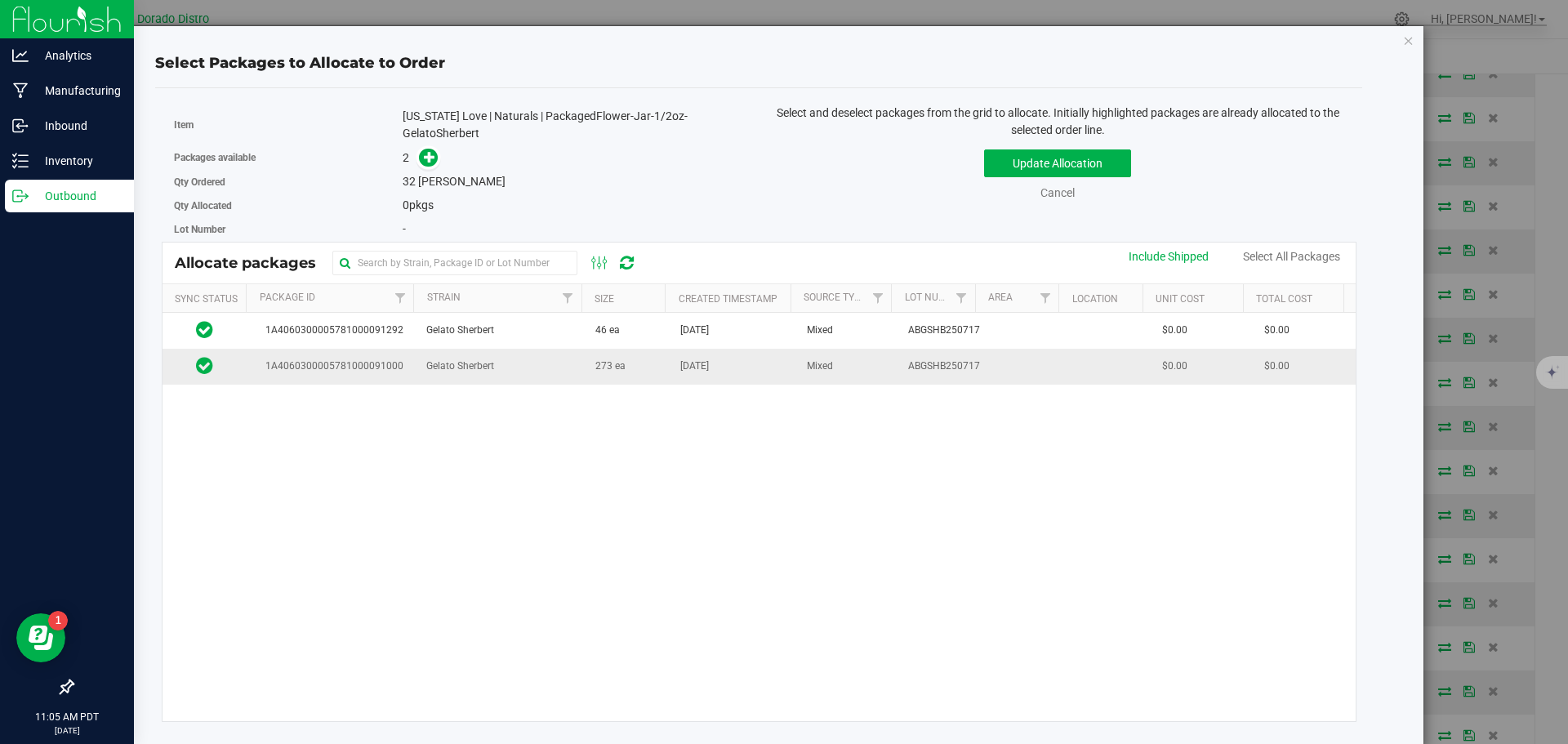
click at [709, 370] on span "[DATE]" at bounding box center [694, 366] width 28 height 16
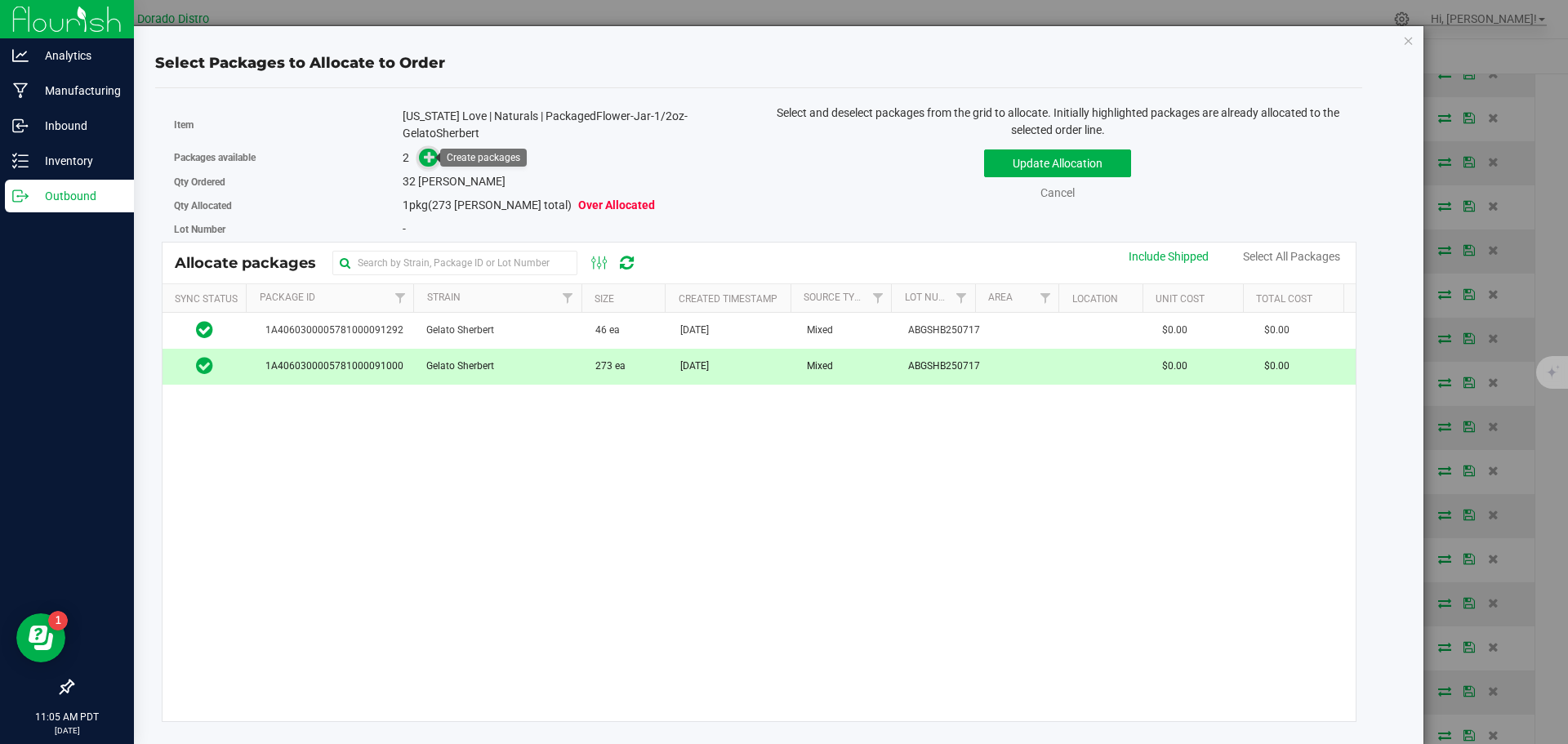
click at [425, 155] on icon at bounding box center [430, 157] width 11 height 11
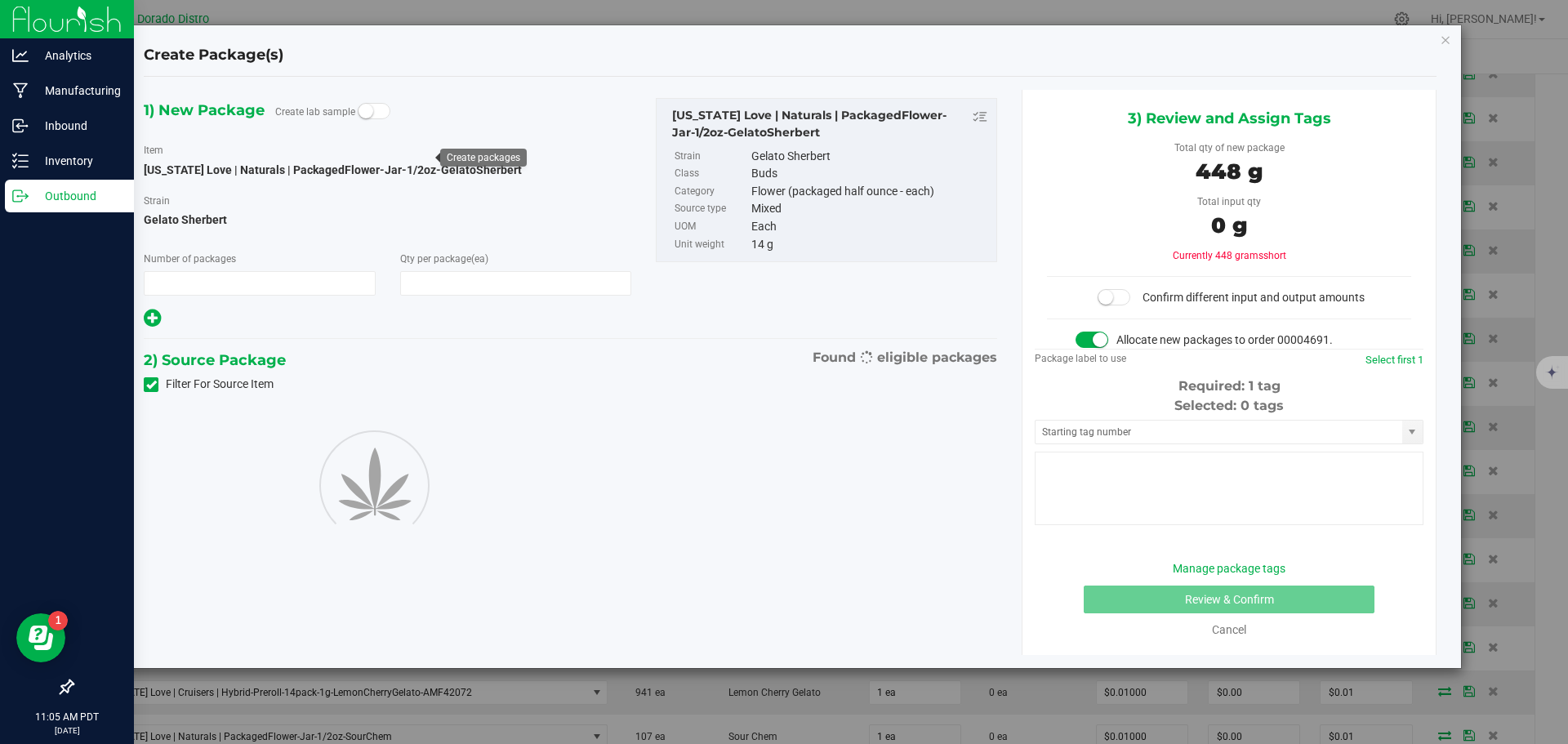
type input "1"
type input "32"
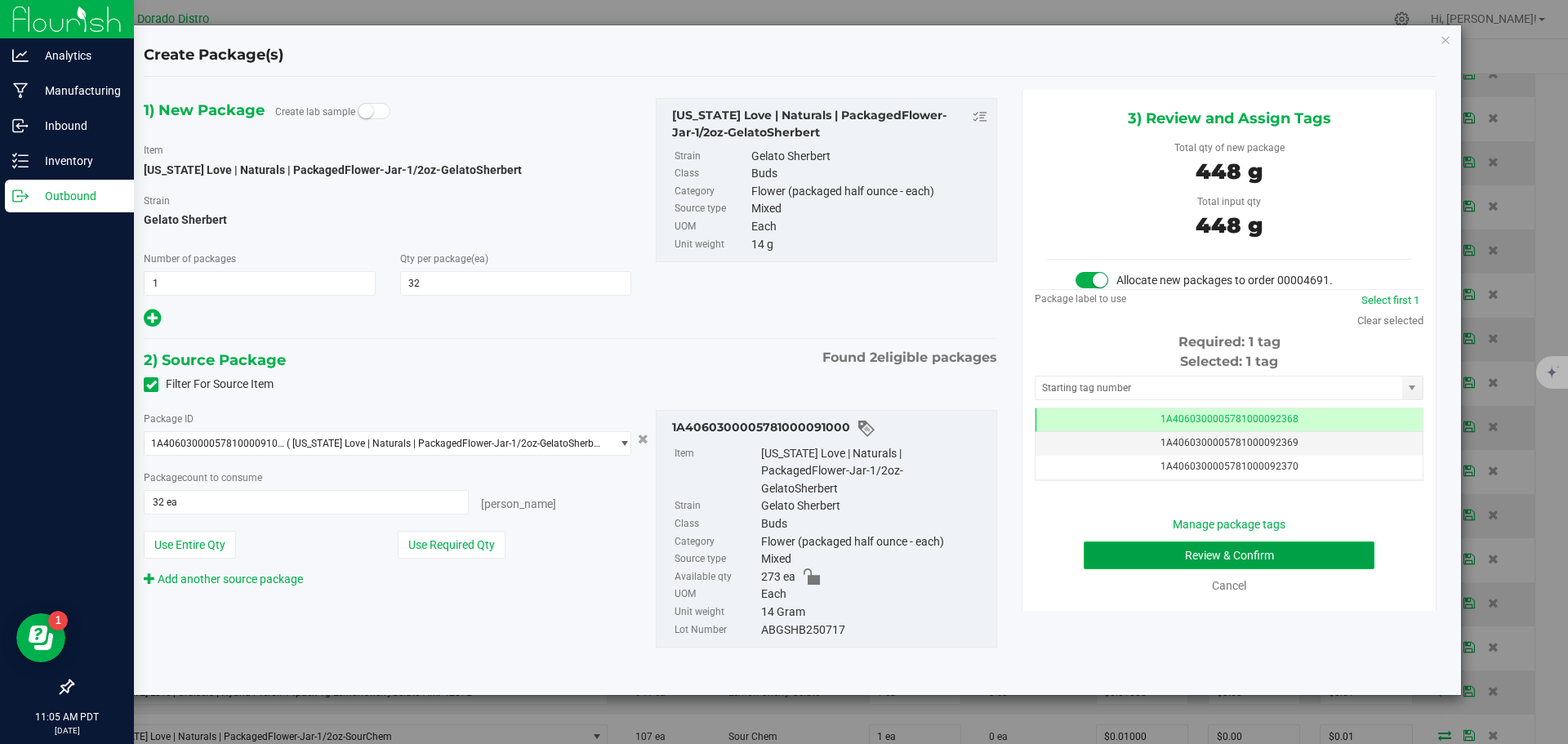
click at [1088, 546] on button "Review & Confirm" at bounding box center [1229, 555] width 291 height 28
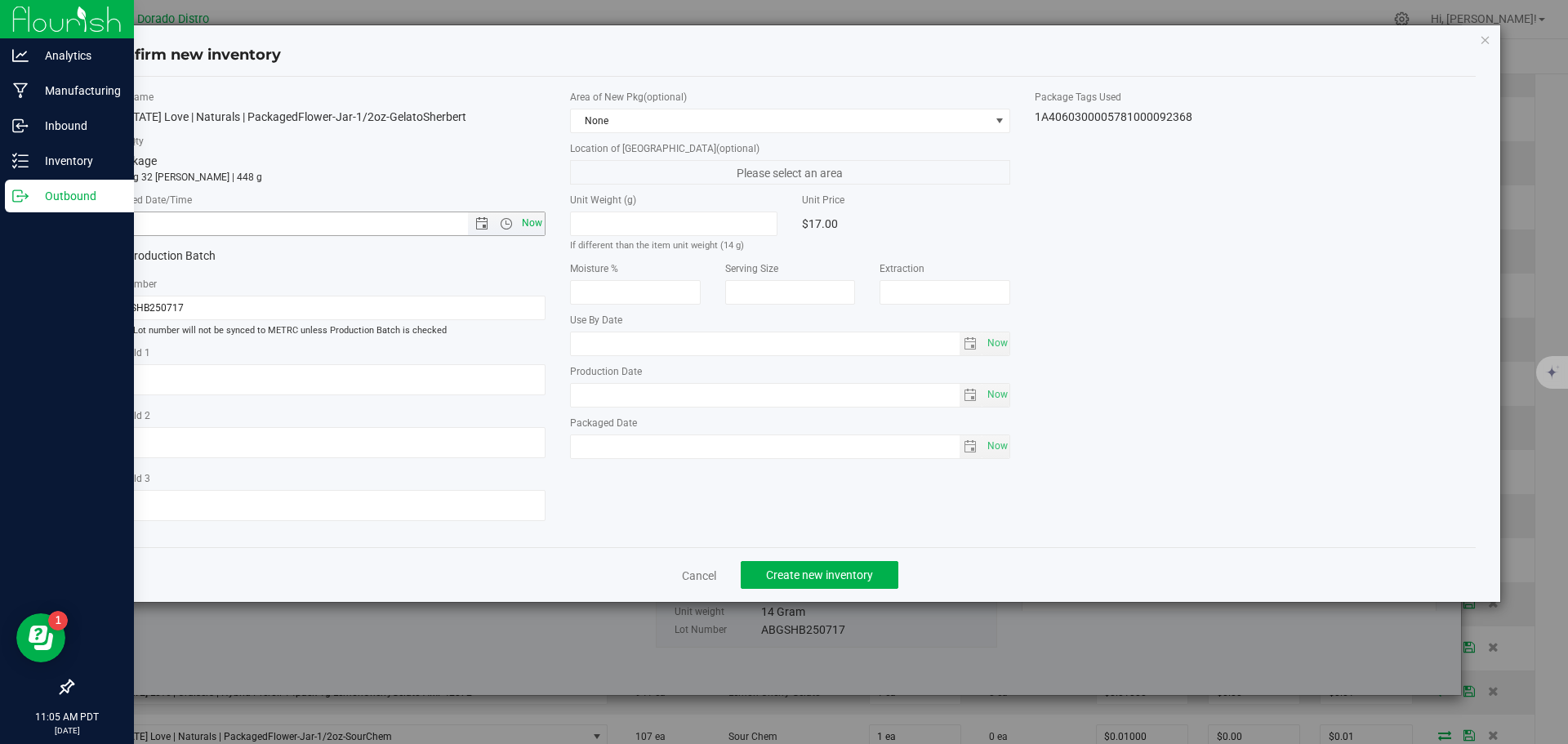
click at [535, 226] on span "Now" at bounding box center [532, 223] width 28 height 23
type input "8/19/2025 11:05 AM"
click at [838, 574] on span "Create new inventory" at bounding box center [820, 575] width 107 height 13
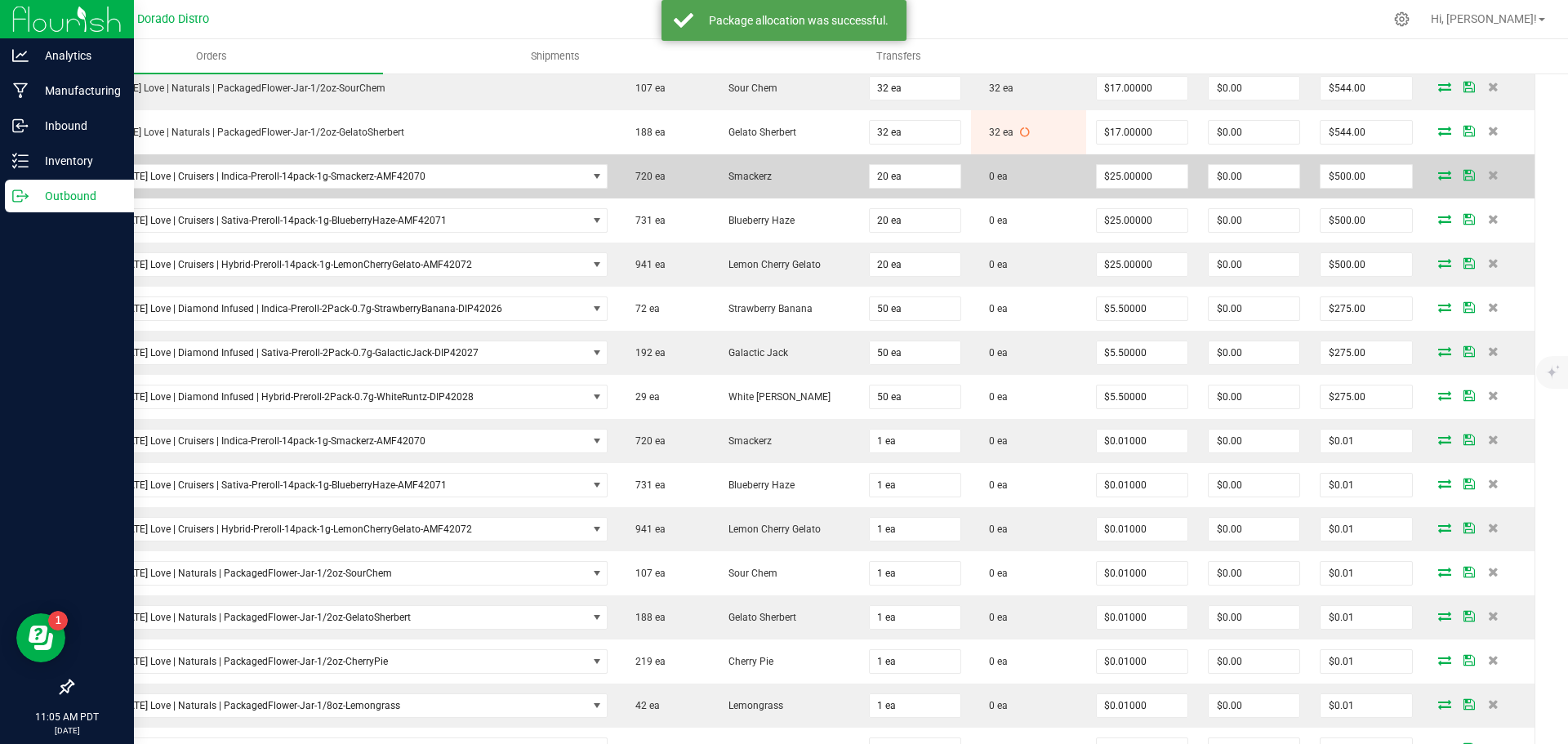
click at [1438, 176] on icon at bounding box center [1444, 175] width 13 height 9
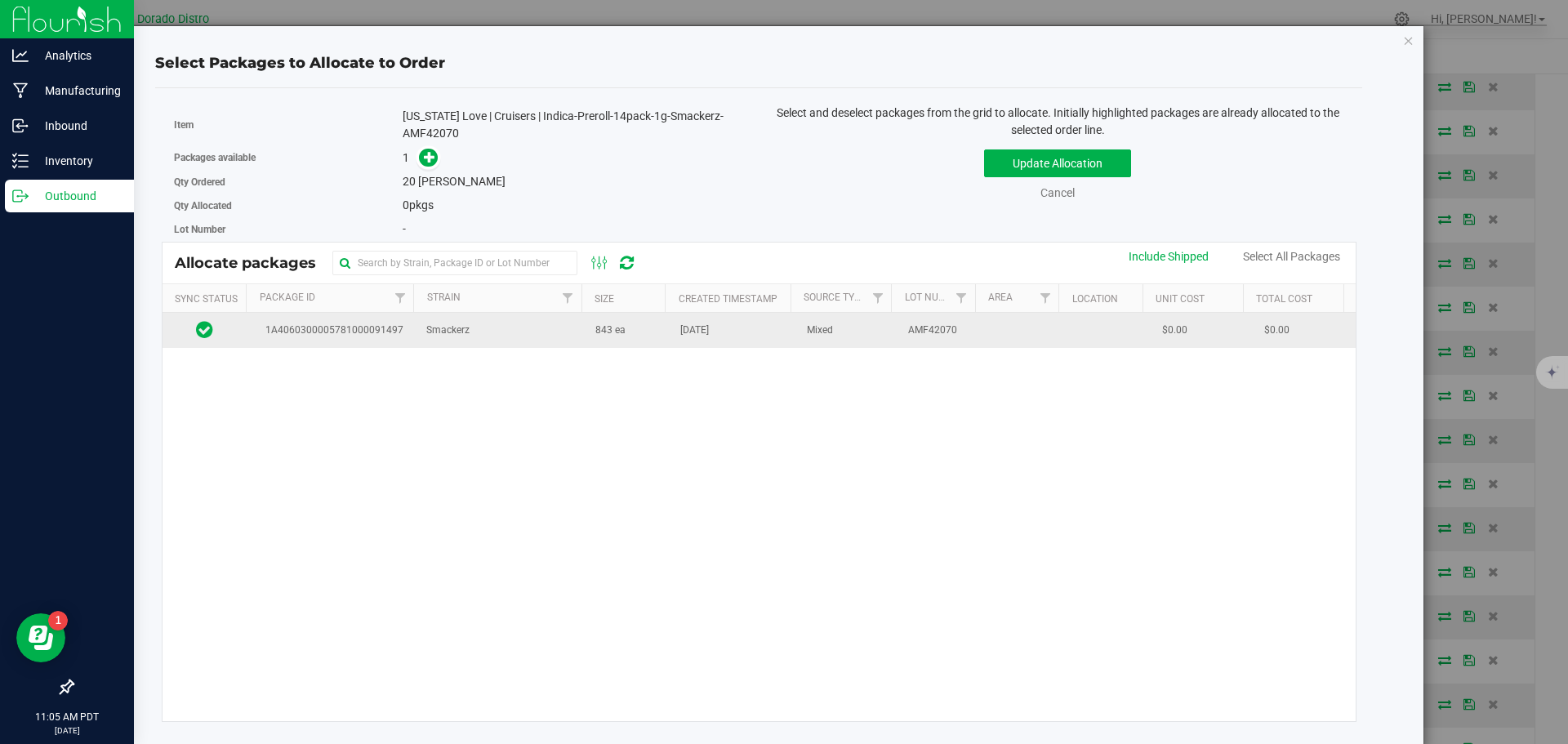
click at [647, 345] on td "843 ea" at bounding box center [627, 329] width 85 height 35
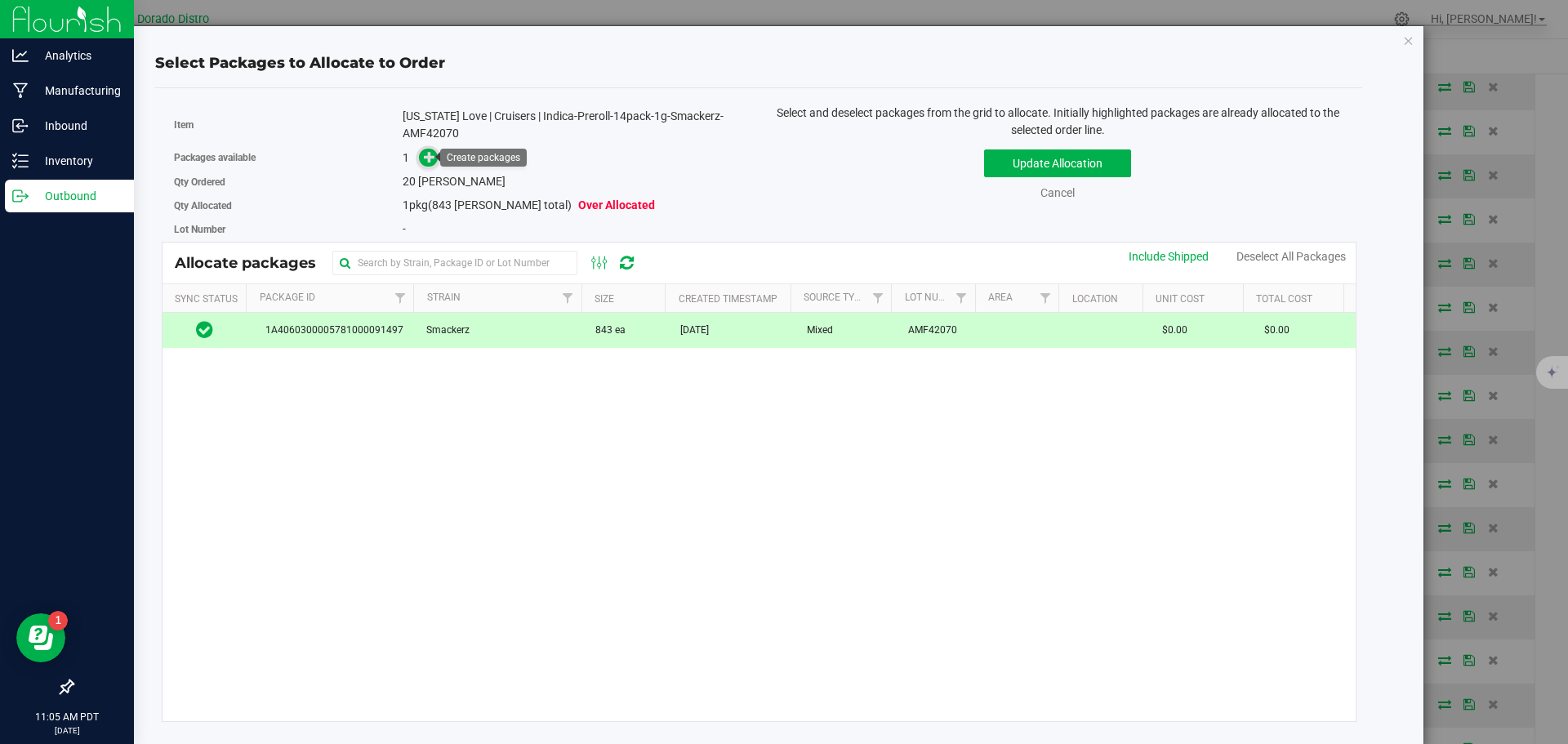
click at [429, 148] on span at bounding box center [429, 158] width 19 height 19
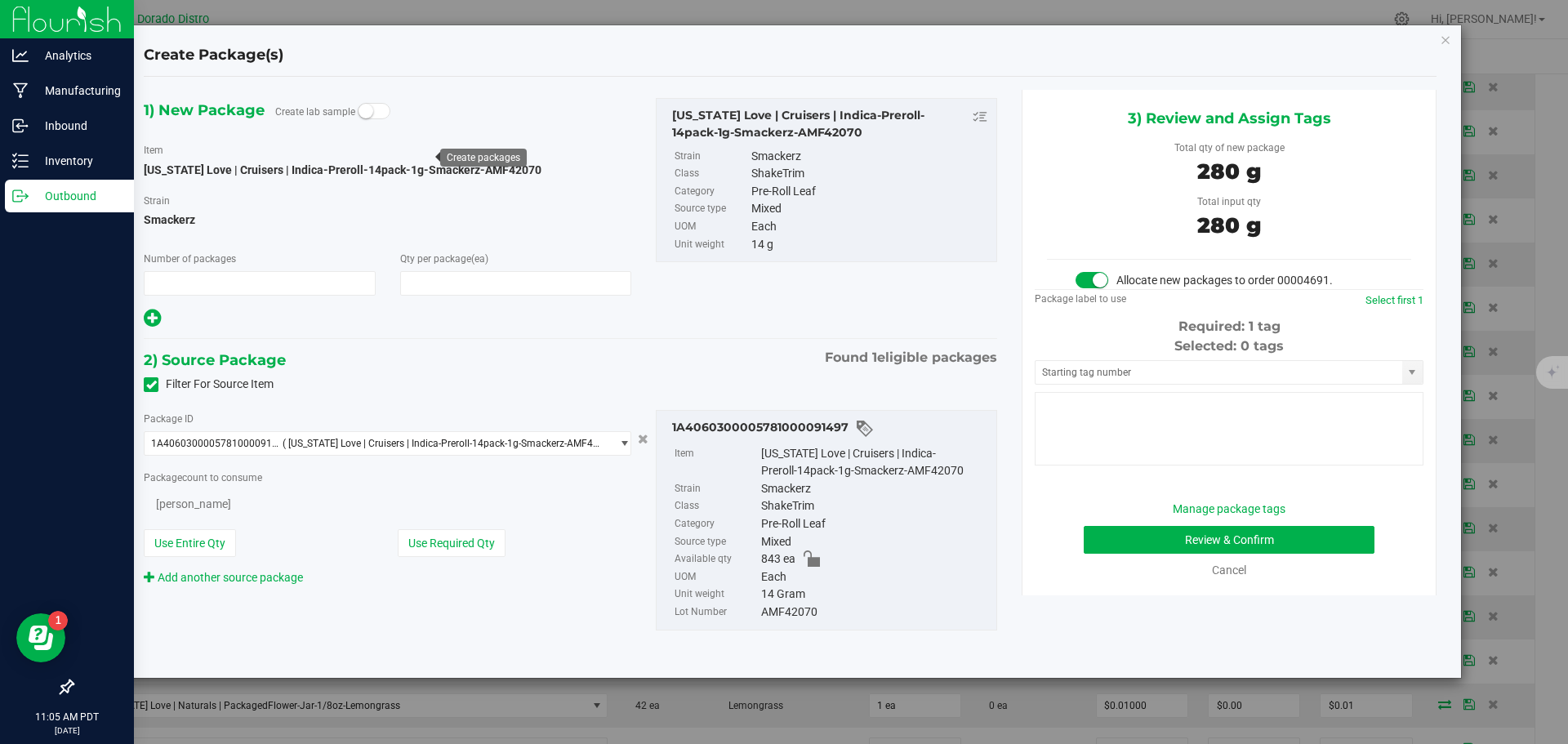
type input "1"
type input "20"
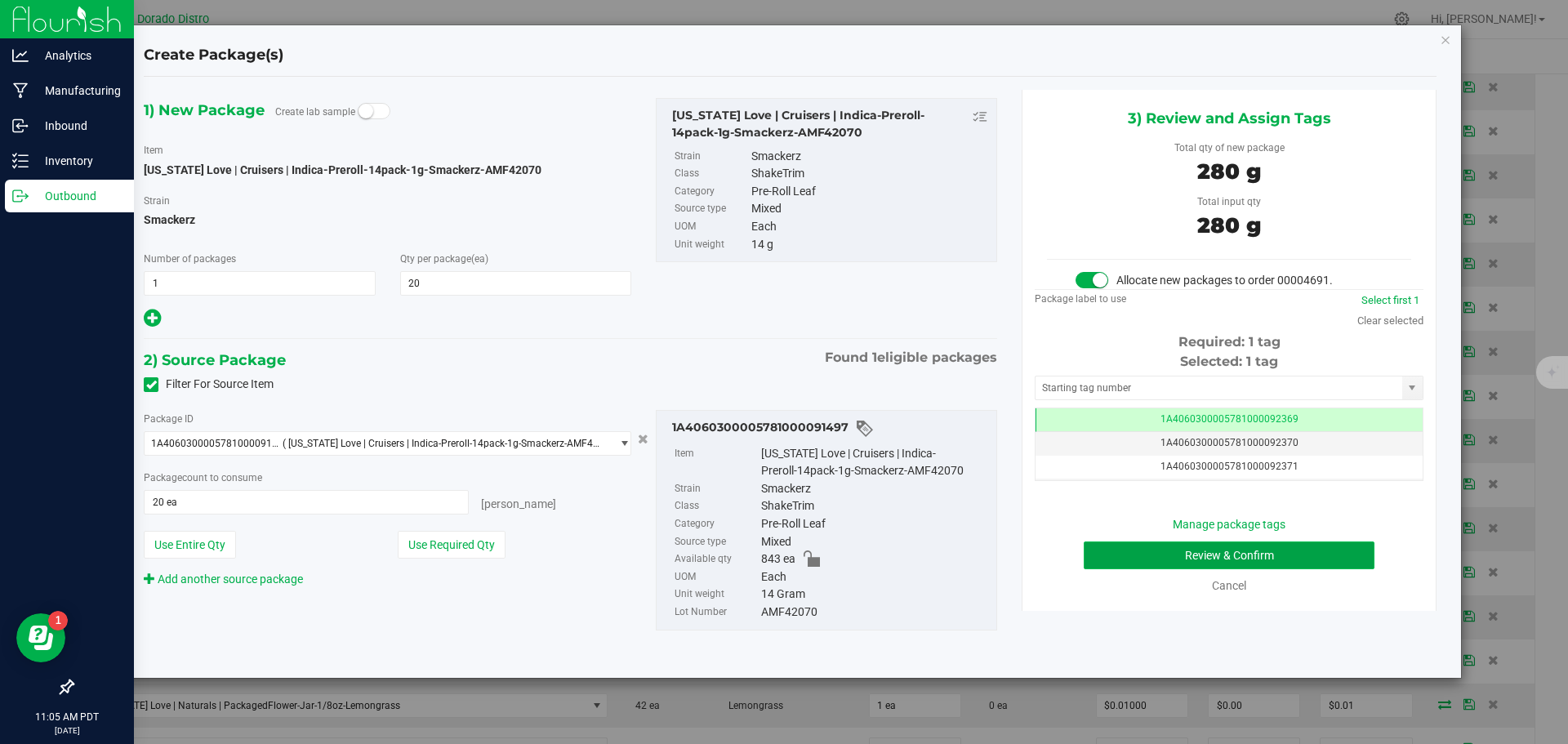
click at [1093, 554] on button "Review & Confirm" at bounding box center [1229, 555] width 291 height 28
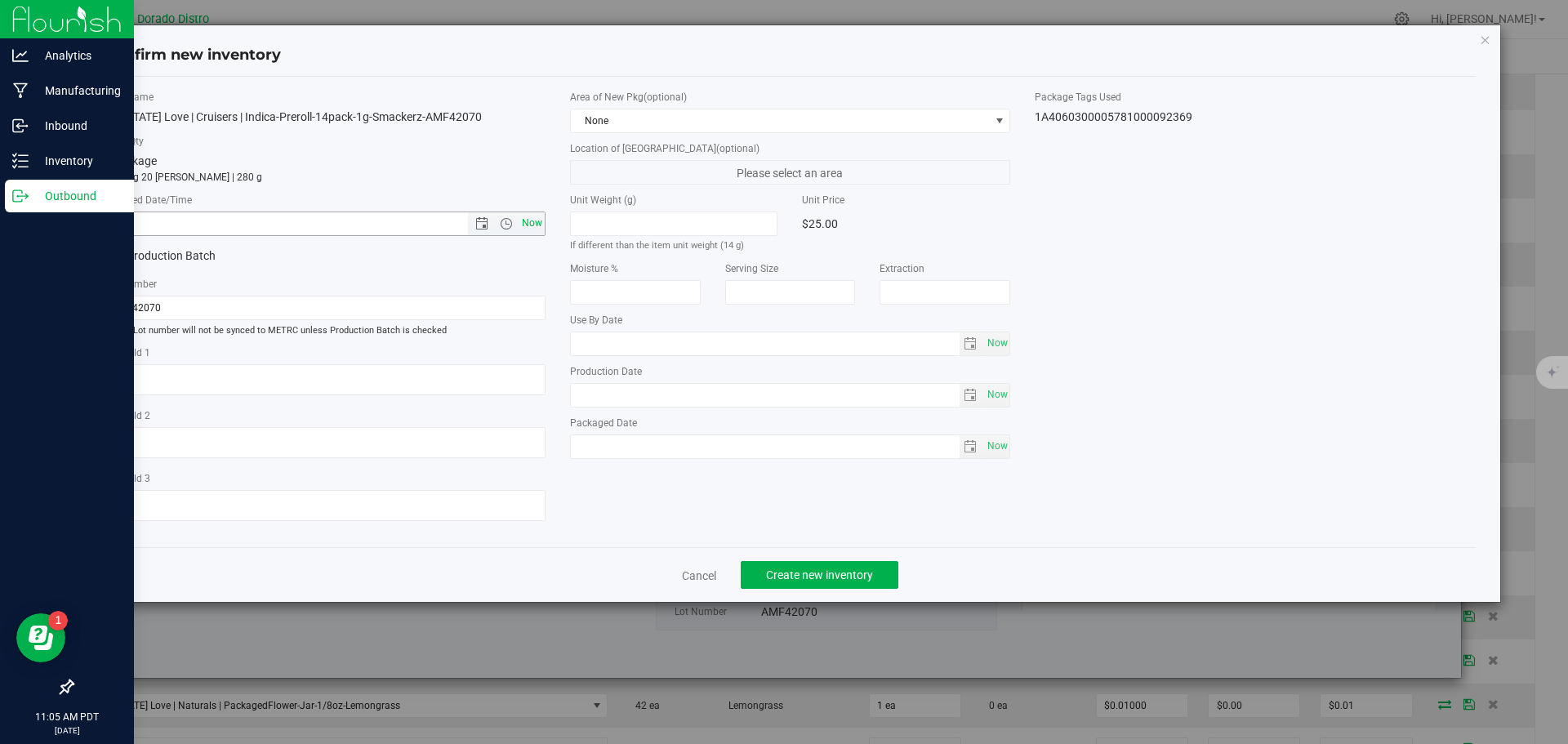
click at [530, 224] on span "Now" at bounding box center [532, 223] width 28 height 23
type input "8/19/2025 11:05 AM"
click at [814, 572] on span "Create new inventory" at bounding box center [820, 575] width 107 height 13
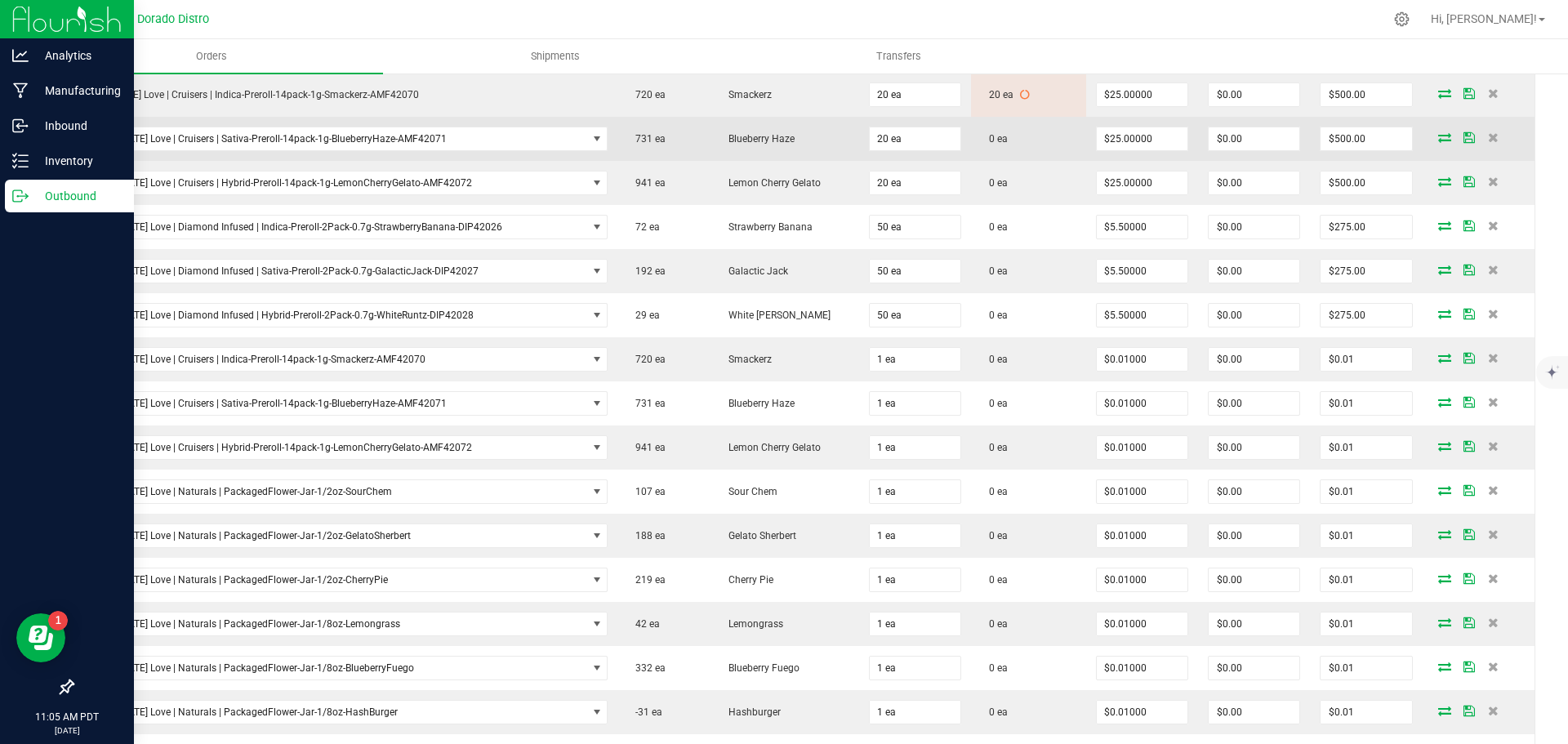
click at [1438, 136] on icon at bounding box center [1444, 137] width 13 height 9
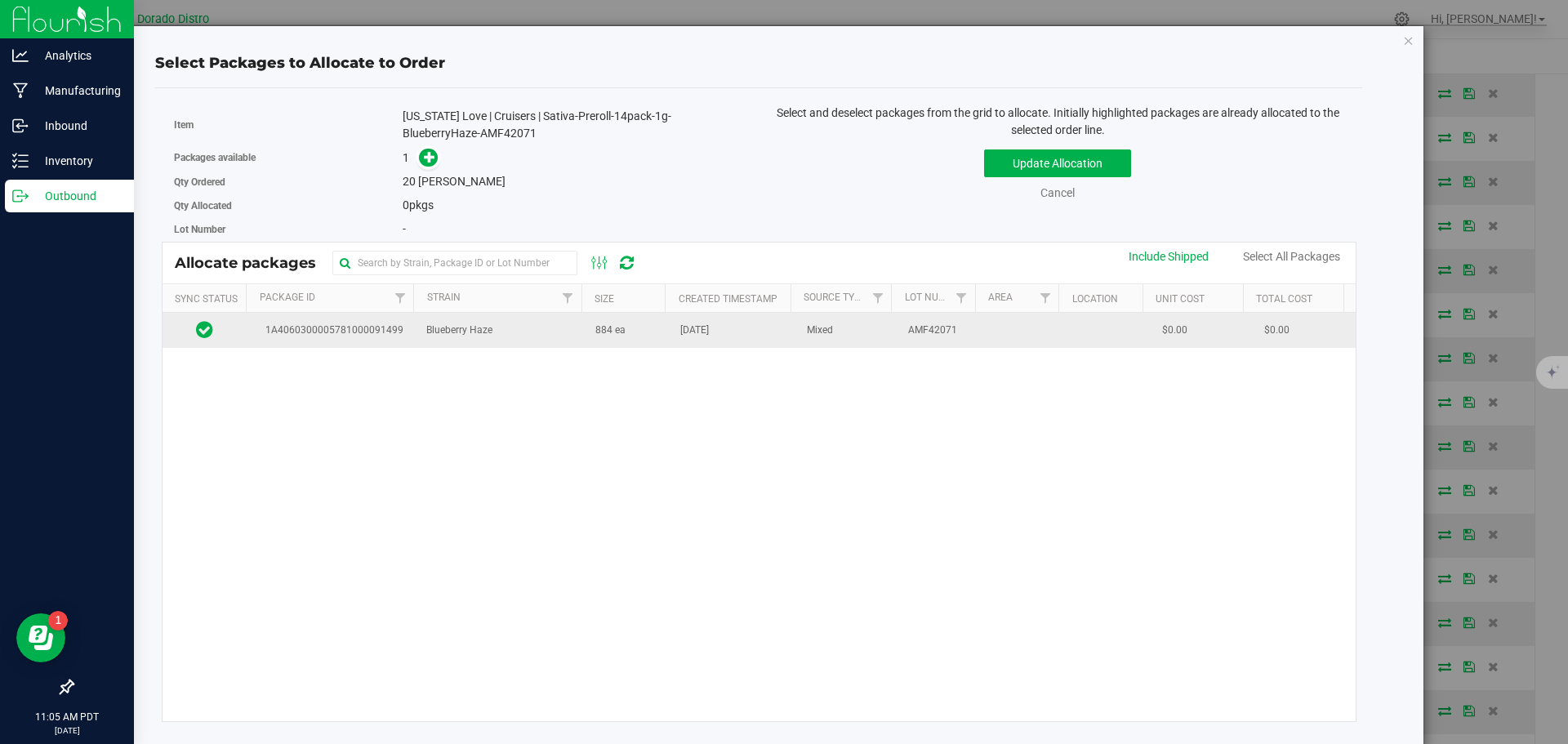
click at [727, 342] on td "Aug 7, 2025" at bounding box center [733, 329] width 127 height 35
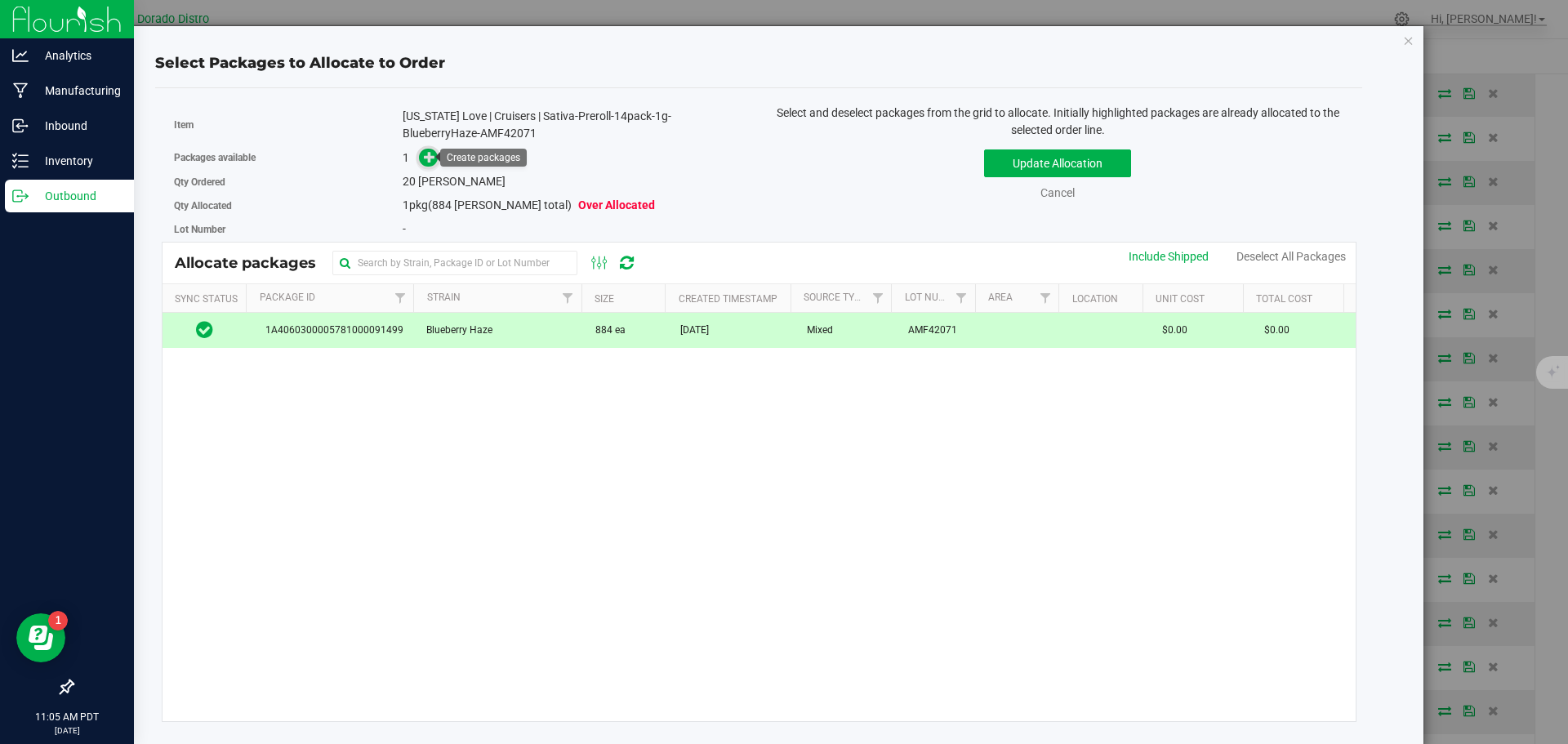
click at [426, 155] on icon at bounding box center [430, 157] width 11 height 11
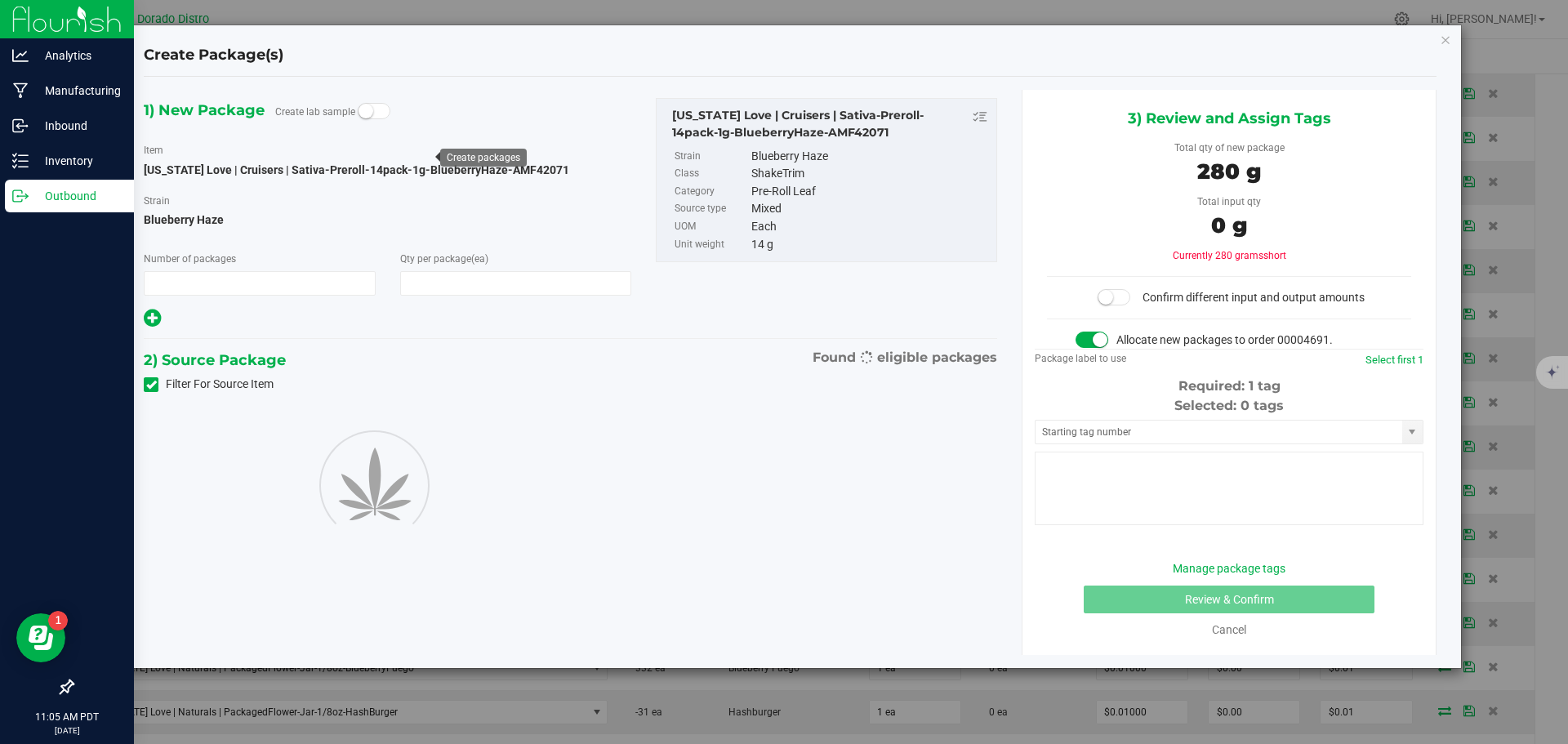
type input "1"
type input "20"
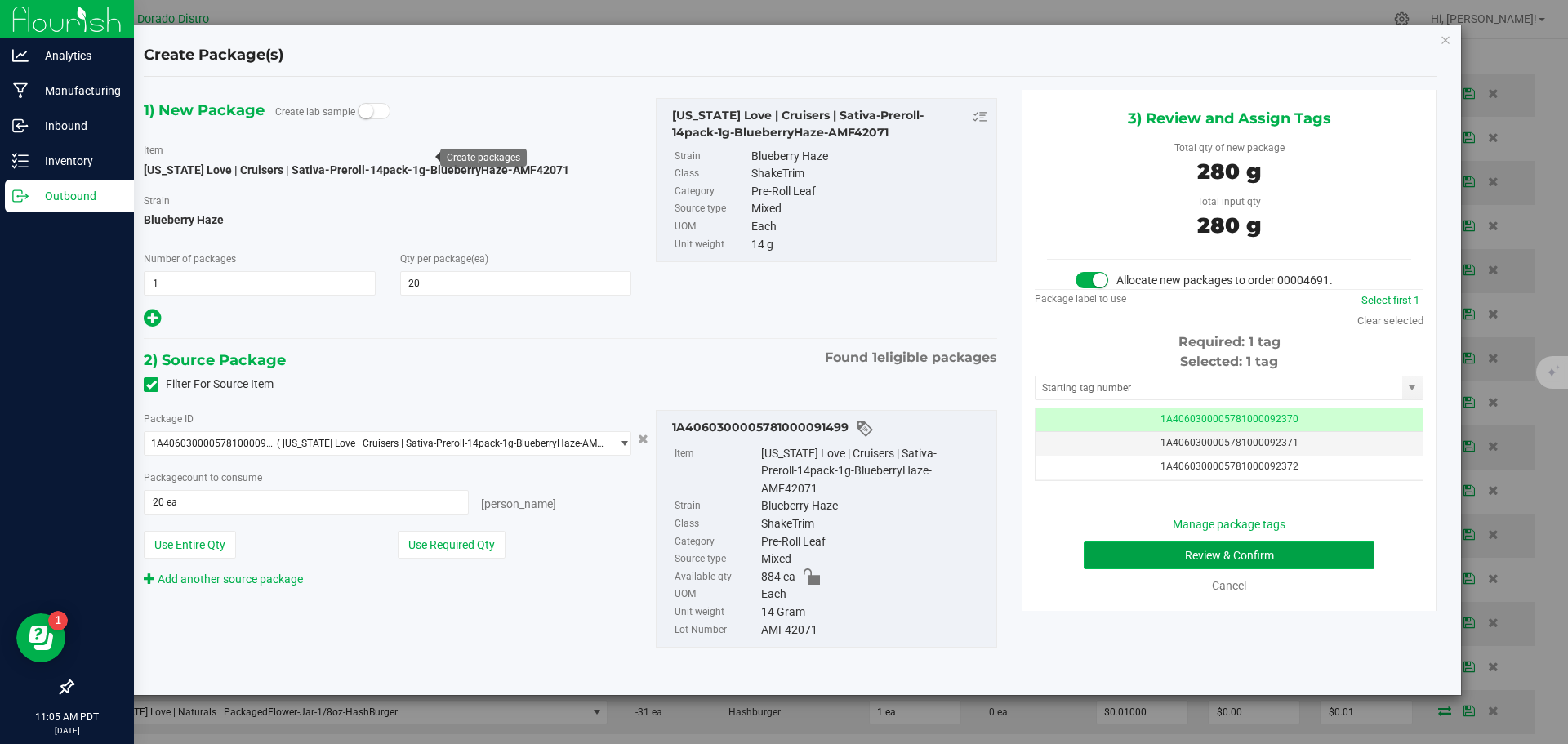
click at [1102, 563] on button "Review & Confirm" at bounding box center [1229, 555] width 291 height 28
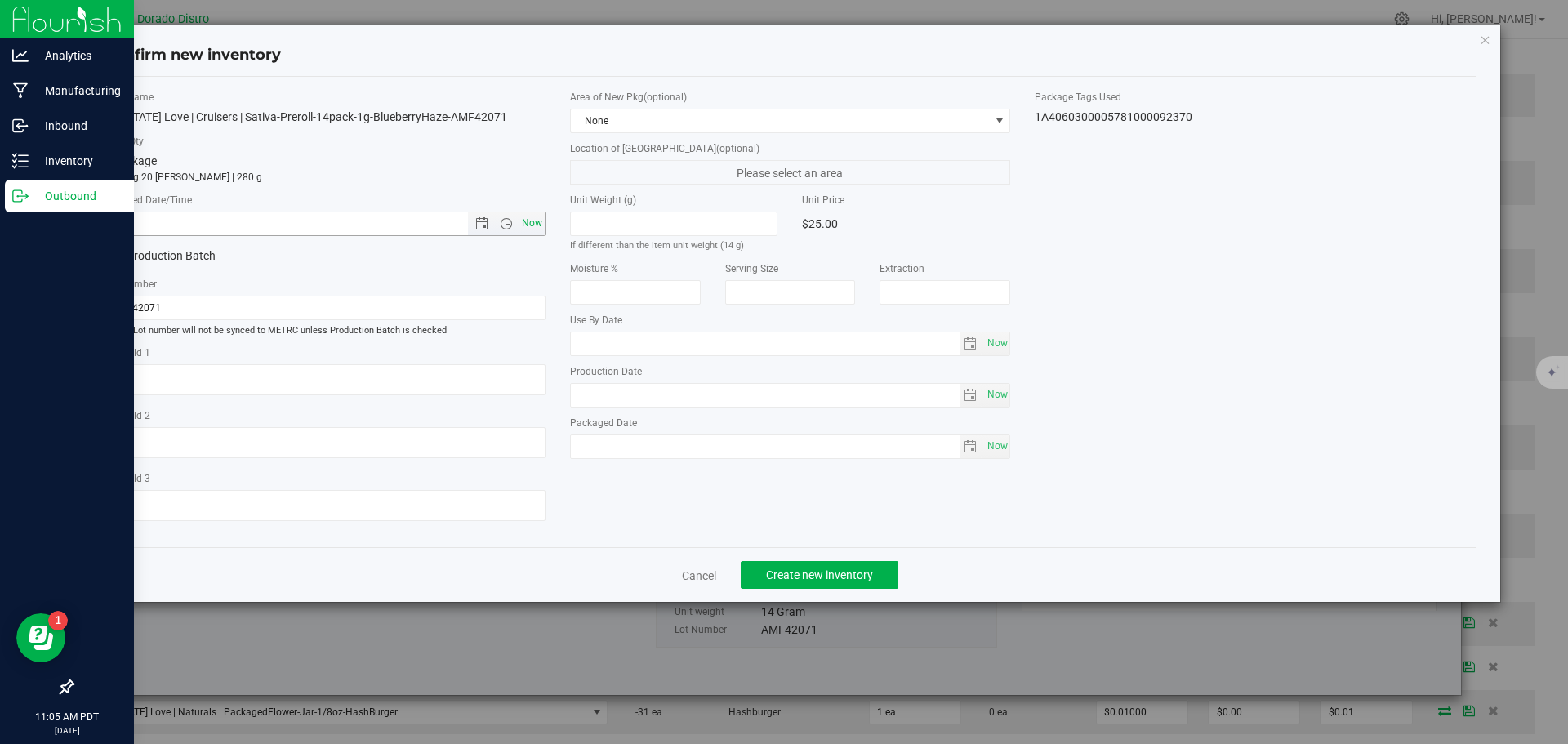
click at [534, 218] on span "Now" at bounding box center [532, 223] width 28 height 23
type input "8/19/2025 11:05 AM"
click at [806, 564] on button "Create new inventory" at bounding box center [820, 575] width 158 height 28
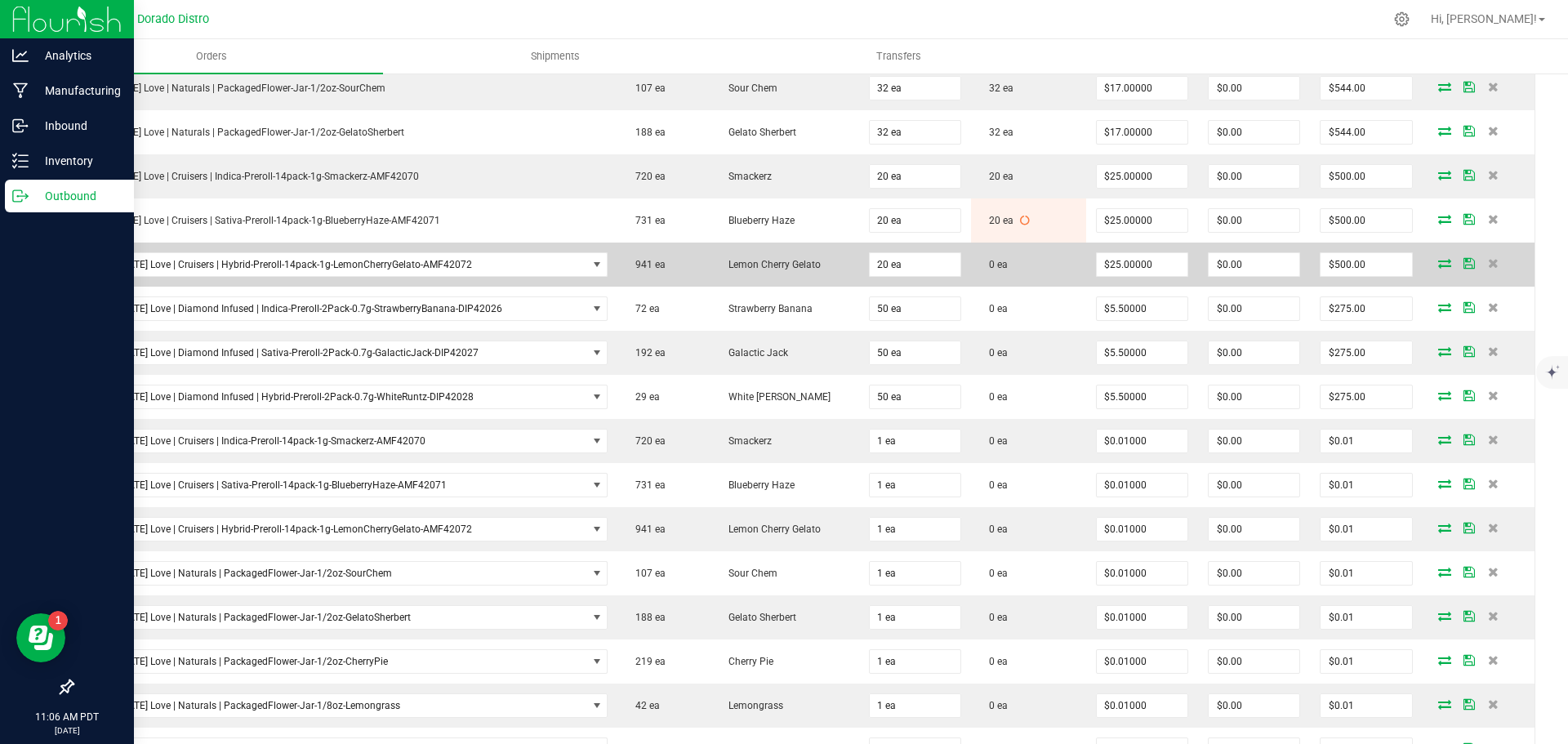
click at [1438, 262] on icon at bounding box center [1444, 263] width 13 height 9
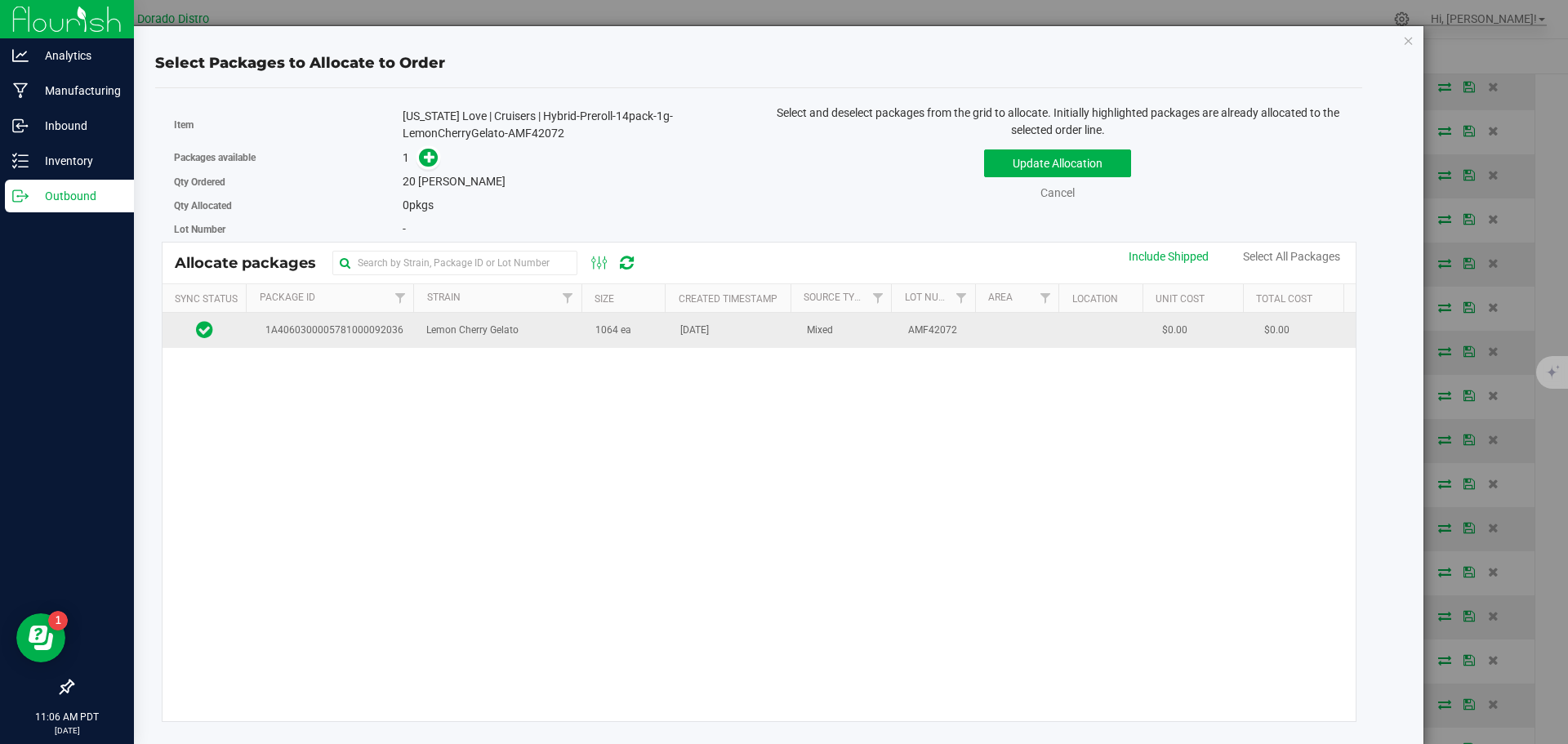
click at [707, 341] on td "[DATE]" at bounding box center [733, 329] width 127 height 35
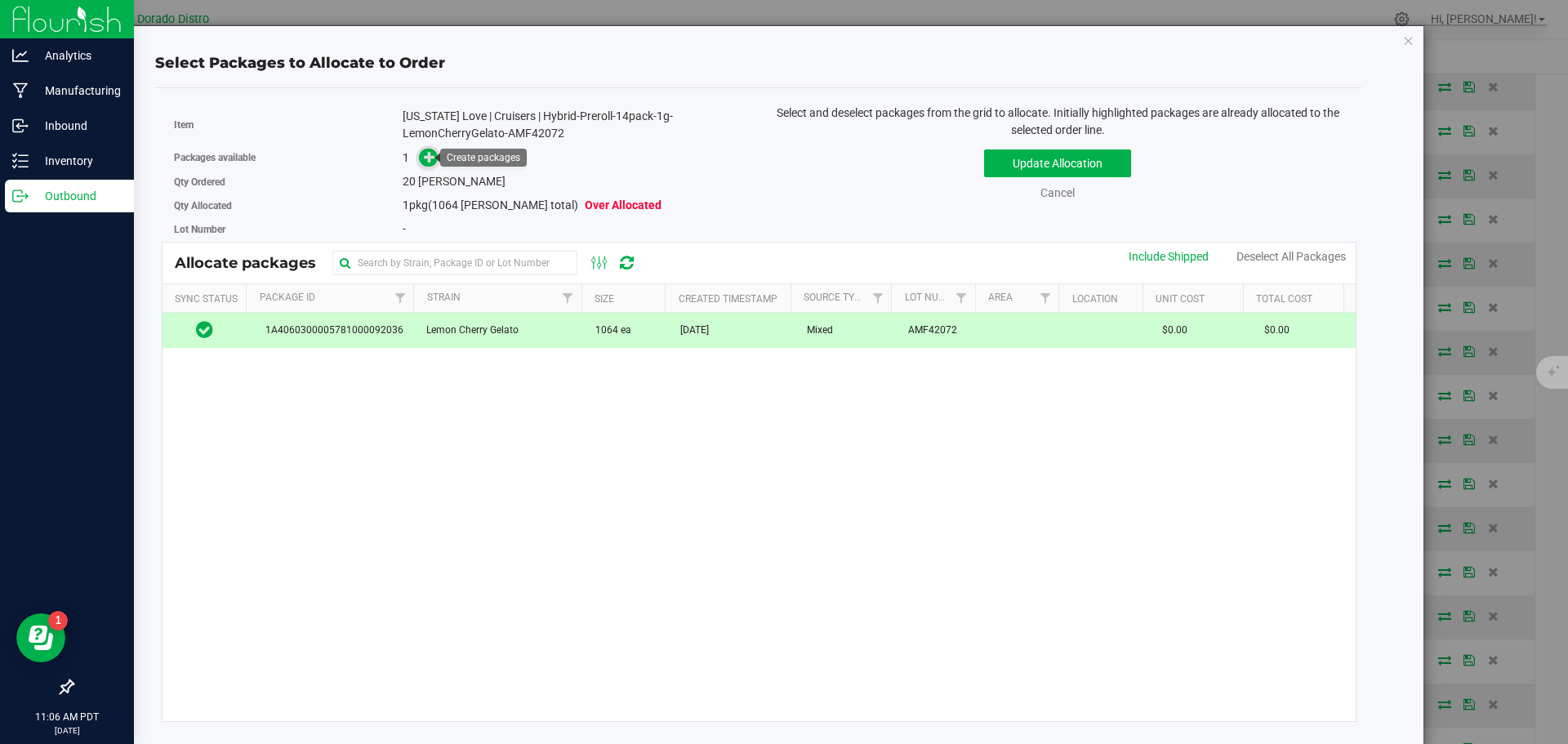
click at [425, 157] on icon at bounding box center [430, 157] width 11 height 11
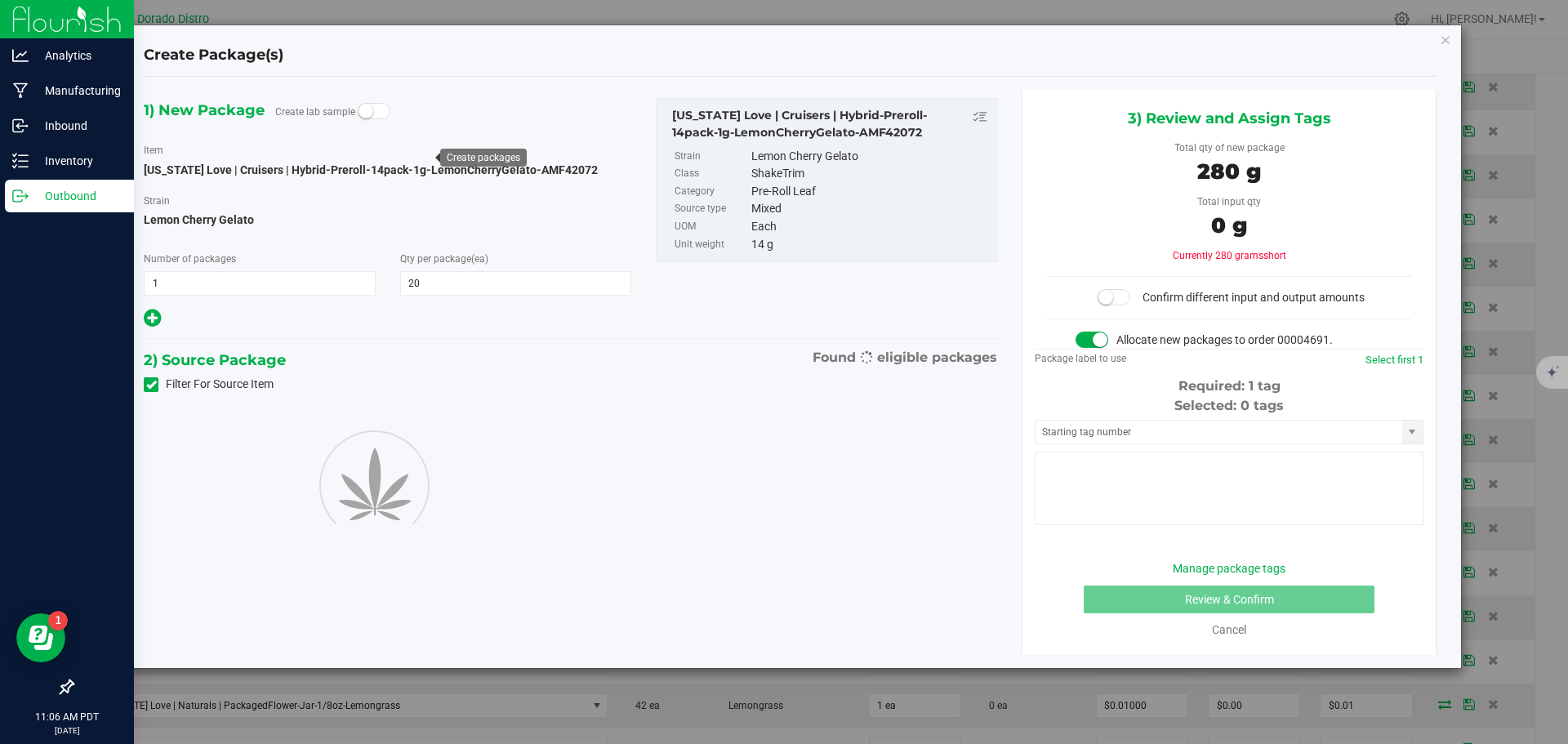
type input "20"
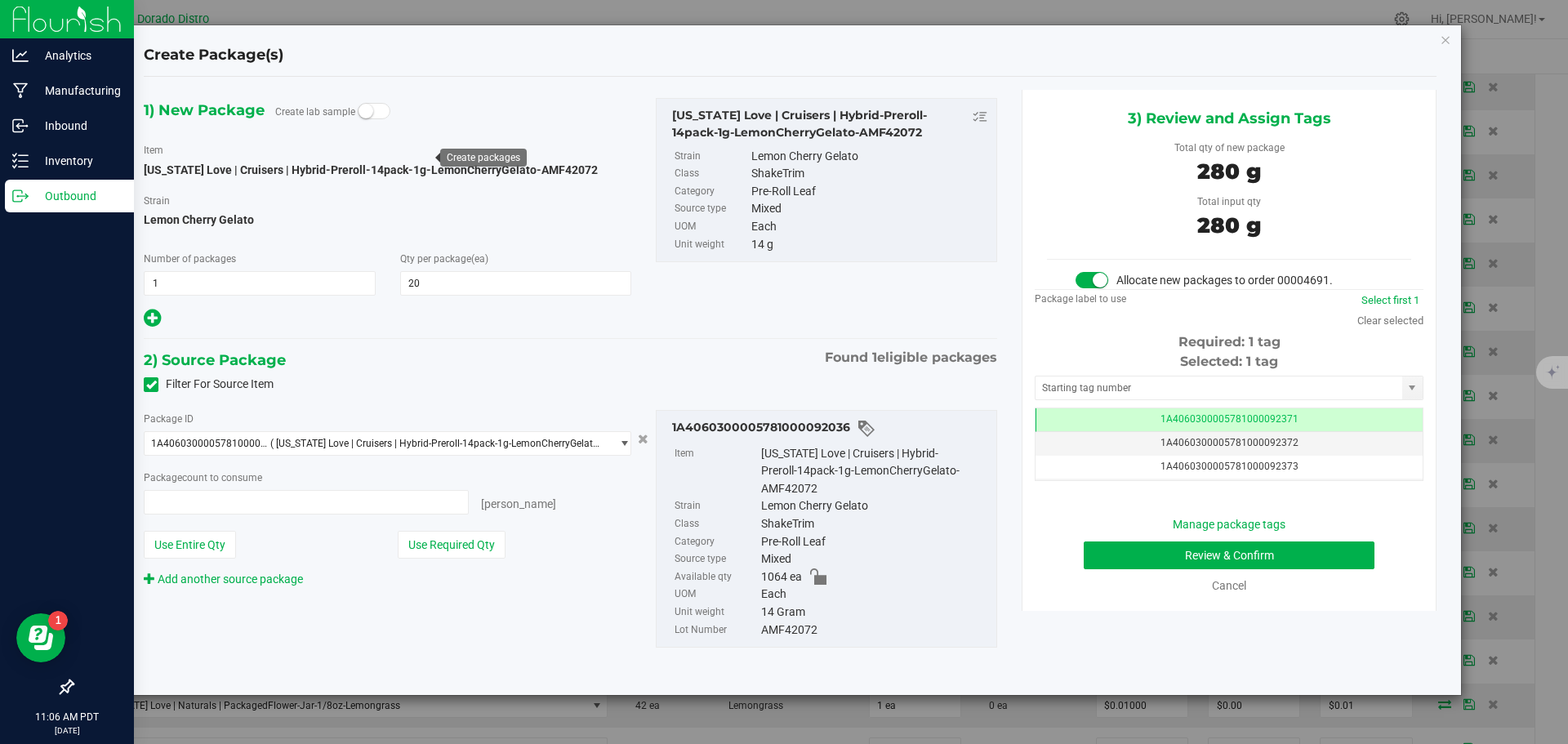
type input "20 ea"
click at [1096, 544] on button "Review & Confirm" at bounding box center [1229, 555] width 291 height 28
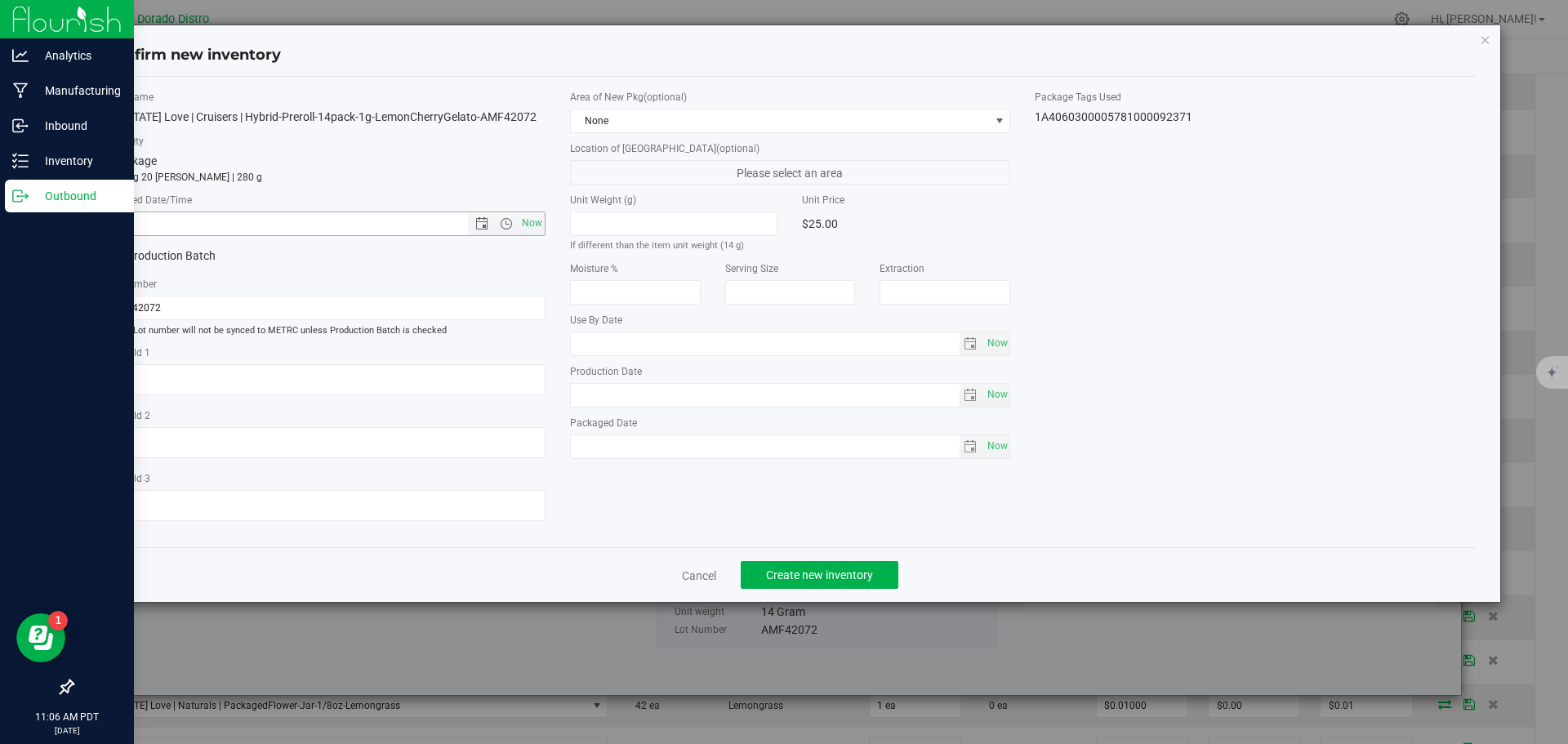
click at [536, 212] on span "Now" at bounding box center [324, 224] width 441 height 24
click at [534, 216] on span "Now" at bounding box center [532, 223] width 28 height 23
type input "8/19/2025 11:06 AM"
click at [853, 570] on span "Create new inventory" at bounding box center [820, 575] width 107 height 13
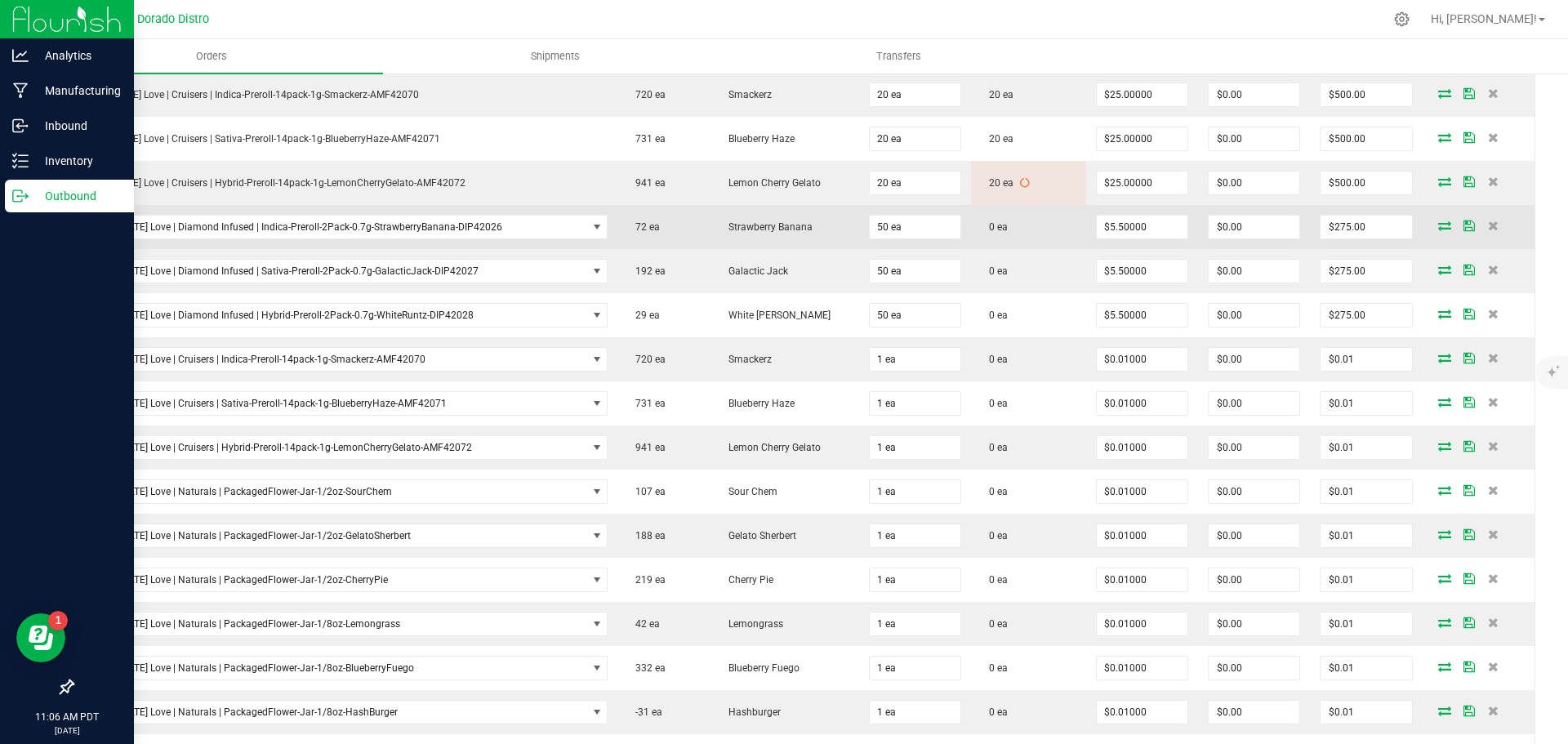
click at [1438, 228] on icon at bounding box center [1444, 225] width 13 height 9
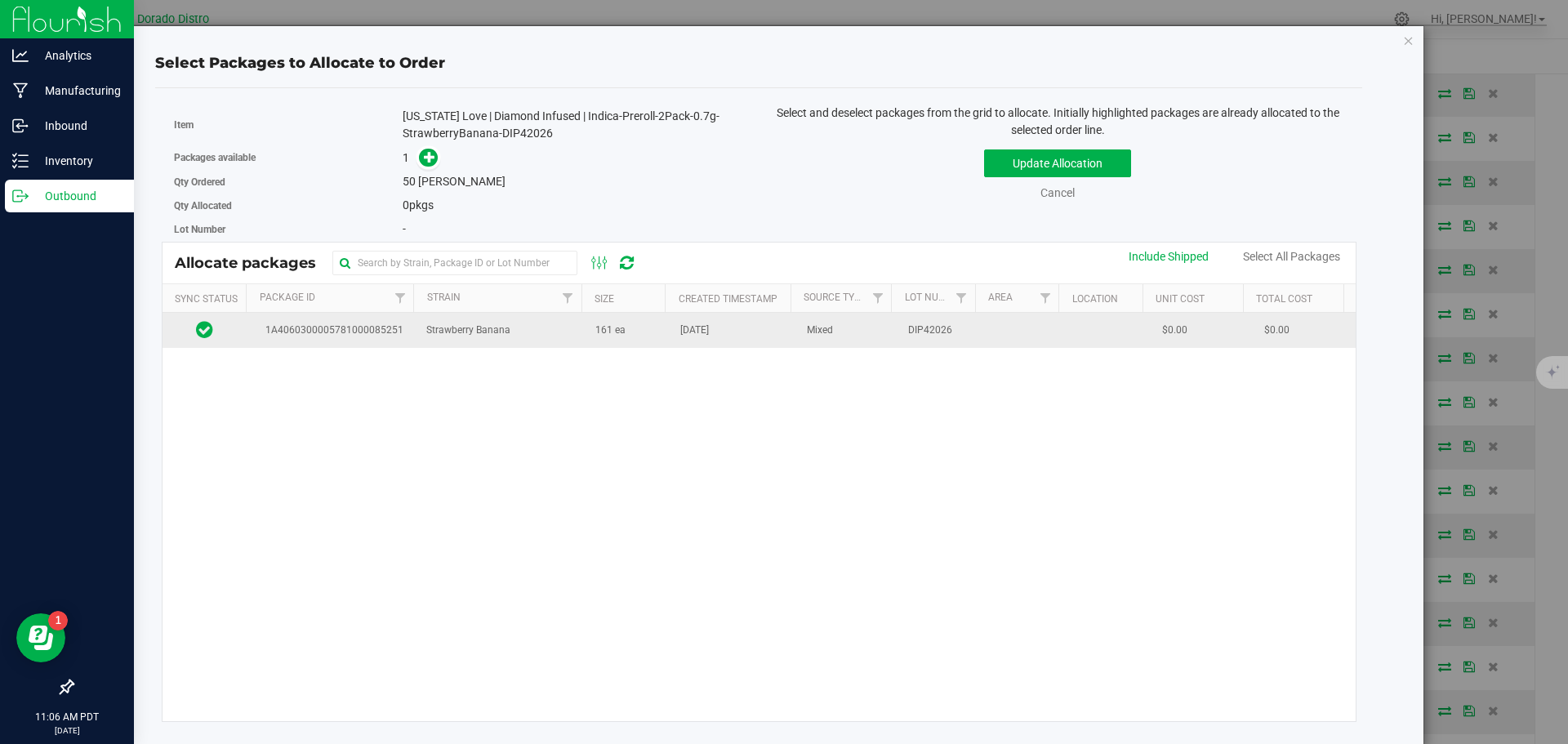
click at [727, 335] on td "Jun 3, 2025" at bounding box center [733, 329] width 127 height 35
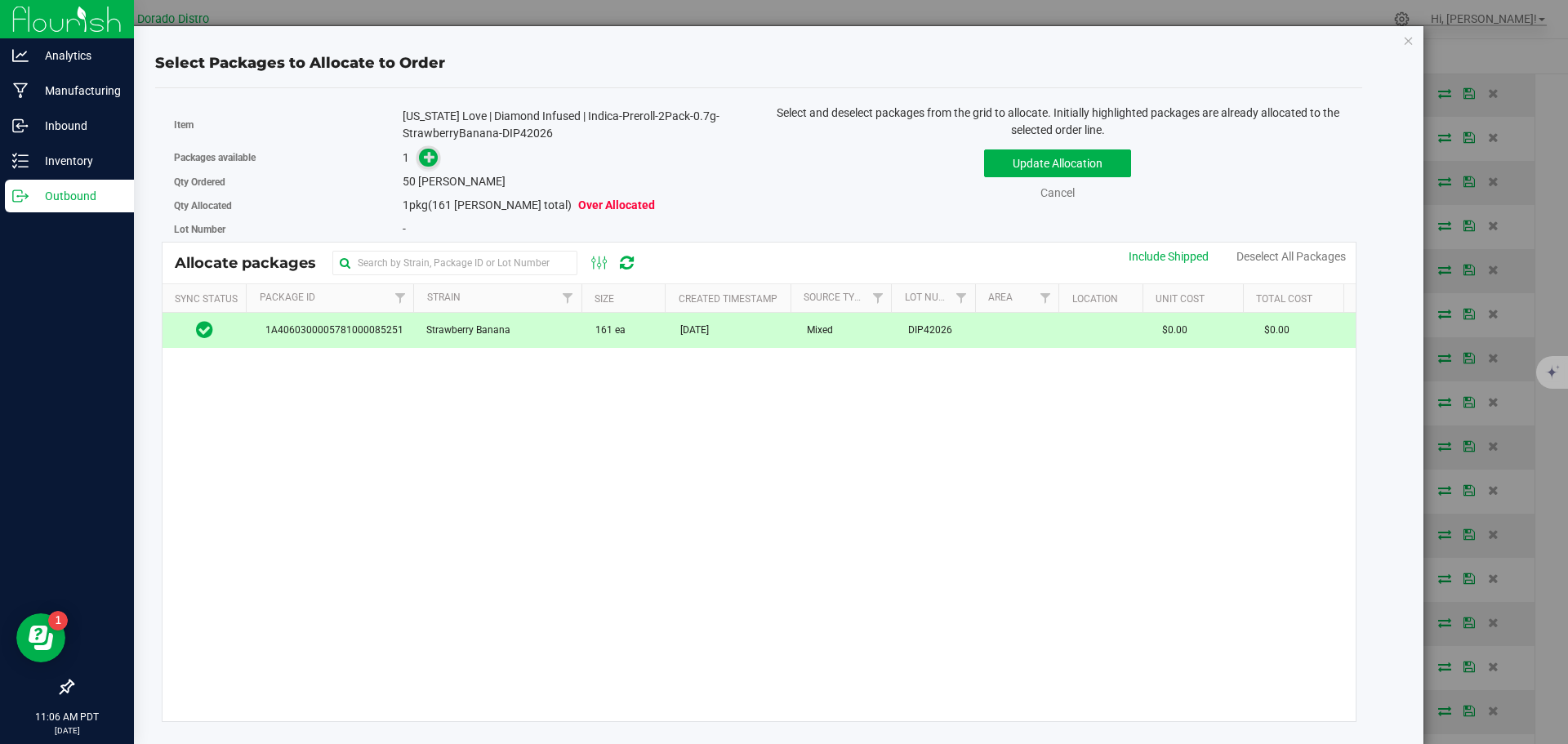
click at [433, 154] on span at bounding box center [429, 158] width 19 height 19
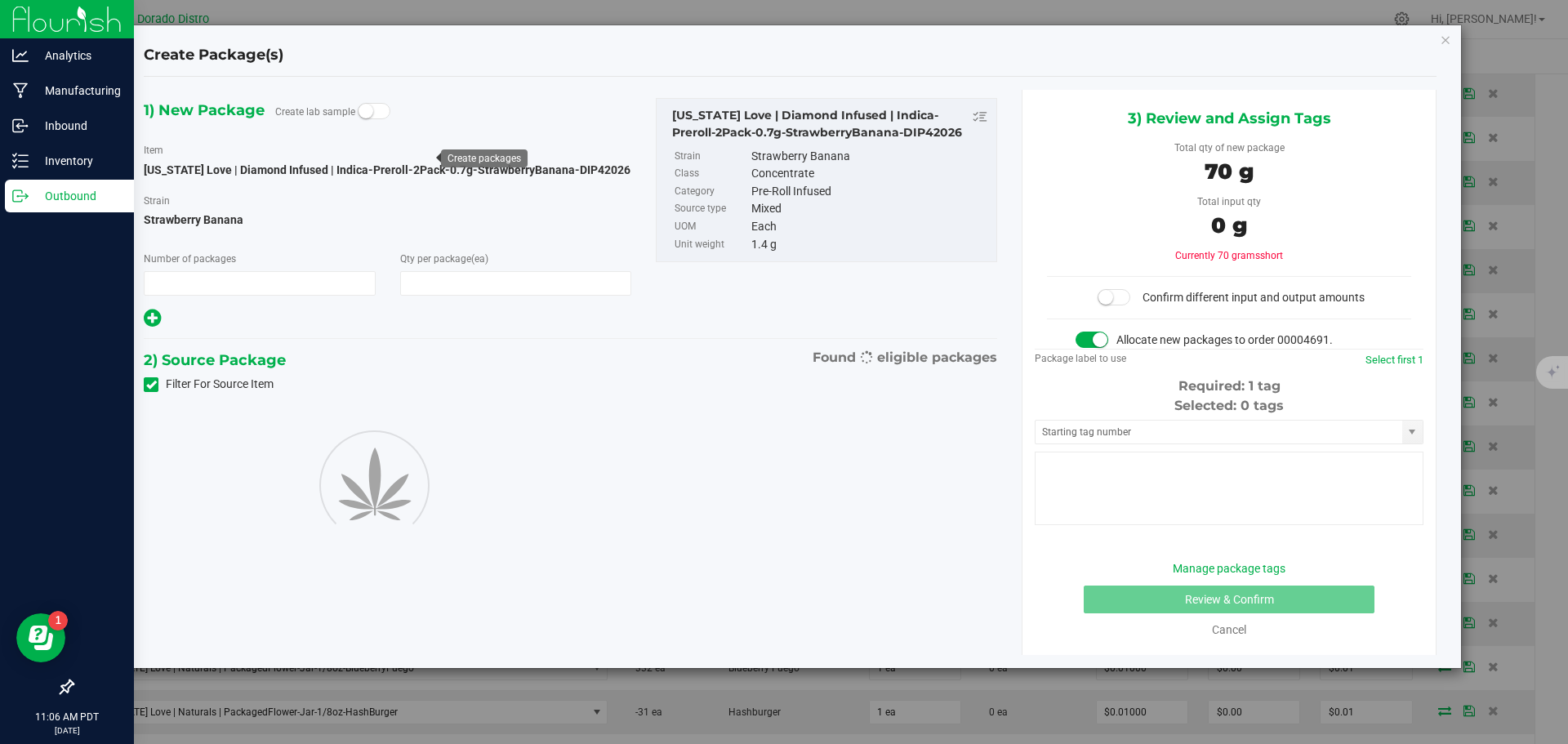
type input "1"
type input "50"
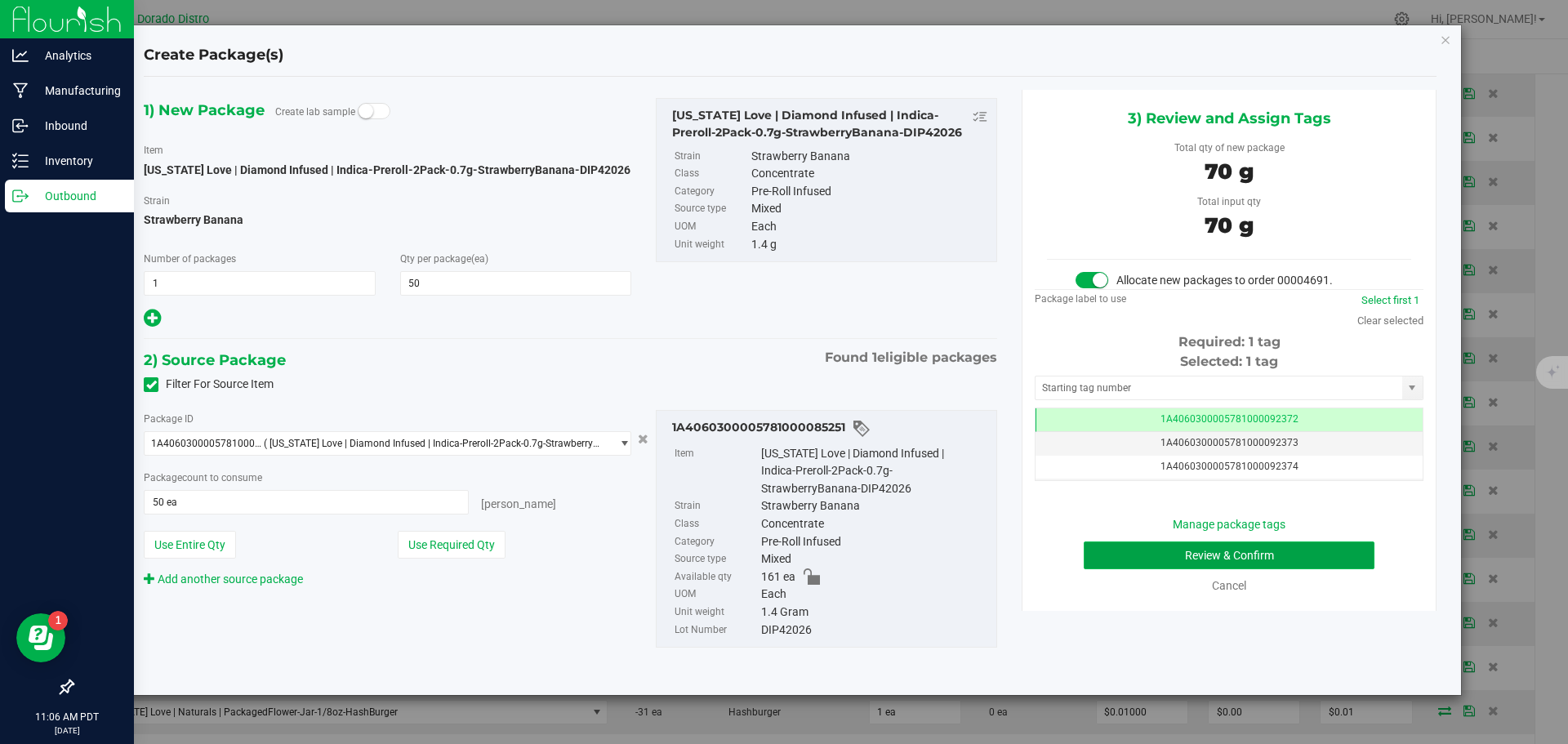
click at [1121, 550] on button "Review & Confirm" at bounding box center [1229, 555] width 291 height 28
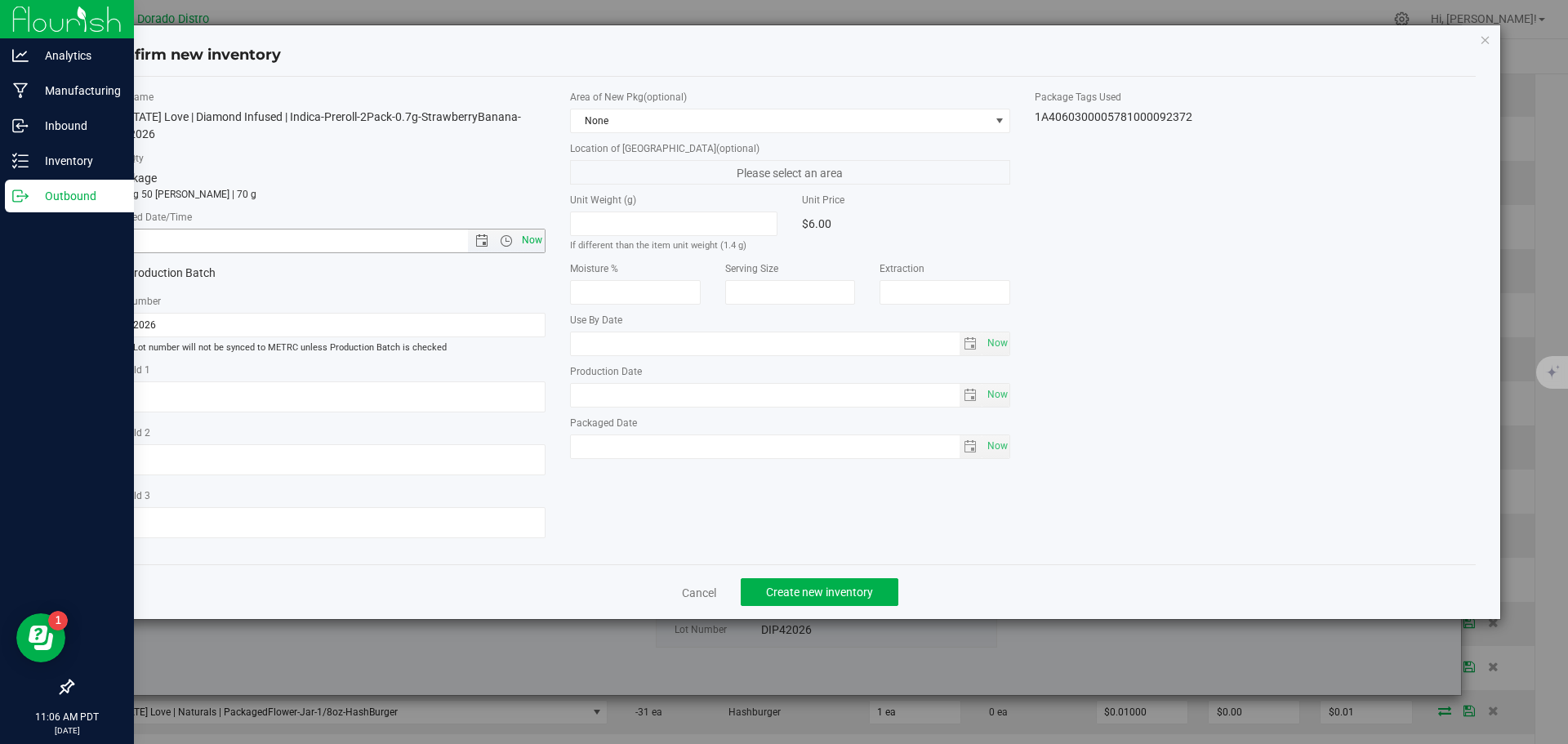
click at [531, 239] on span "Now" at bounding box center [532, 240] width 28 height 23
type input "8/19/2025 11:06 AM"
click at [802, 592] on span "Create new inventory" at bounding box center [820, 592] width 107 height 13
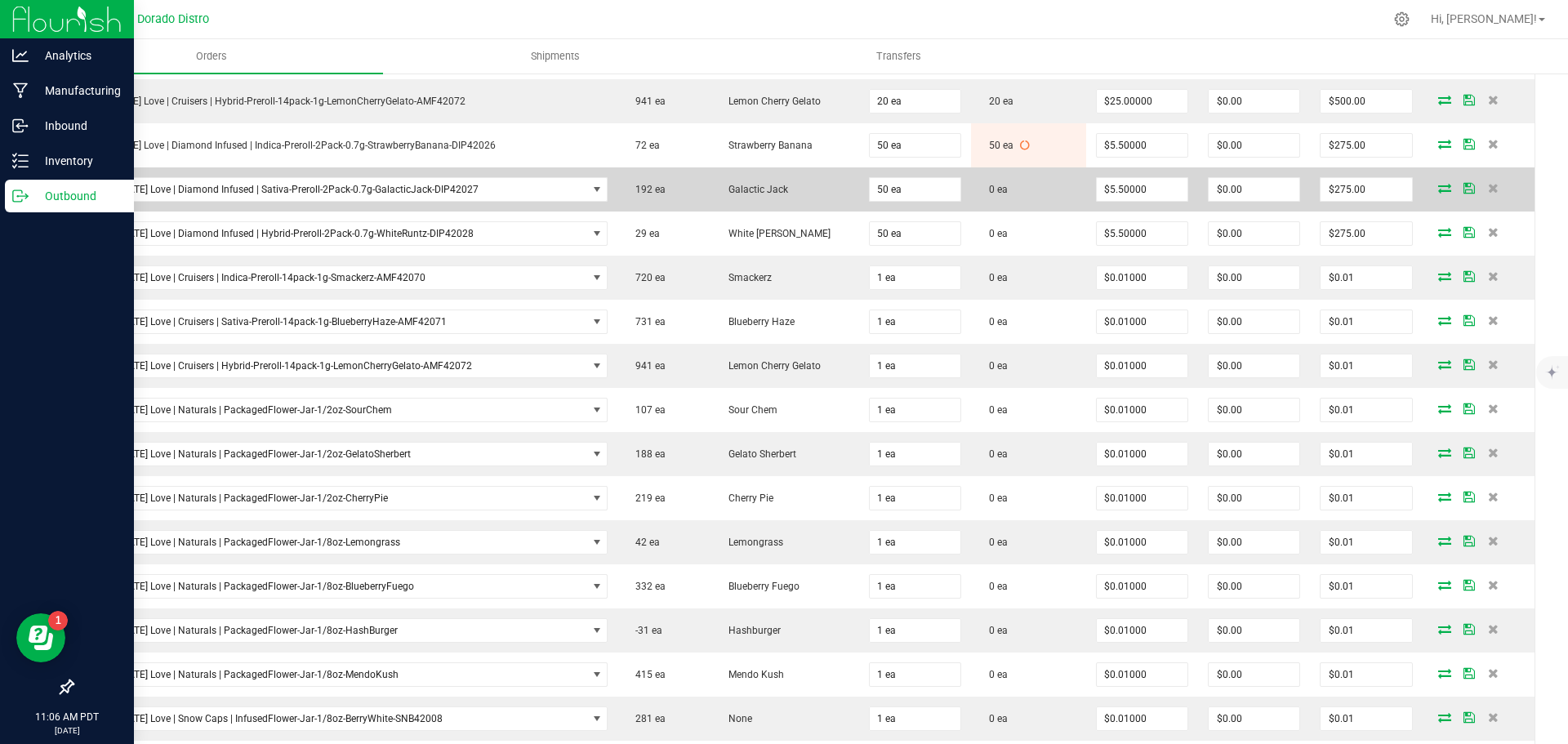
click at [1438, 190] on icon at bounding box center [1444, 188] width 13 height 9
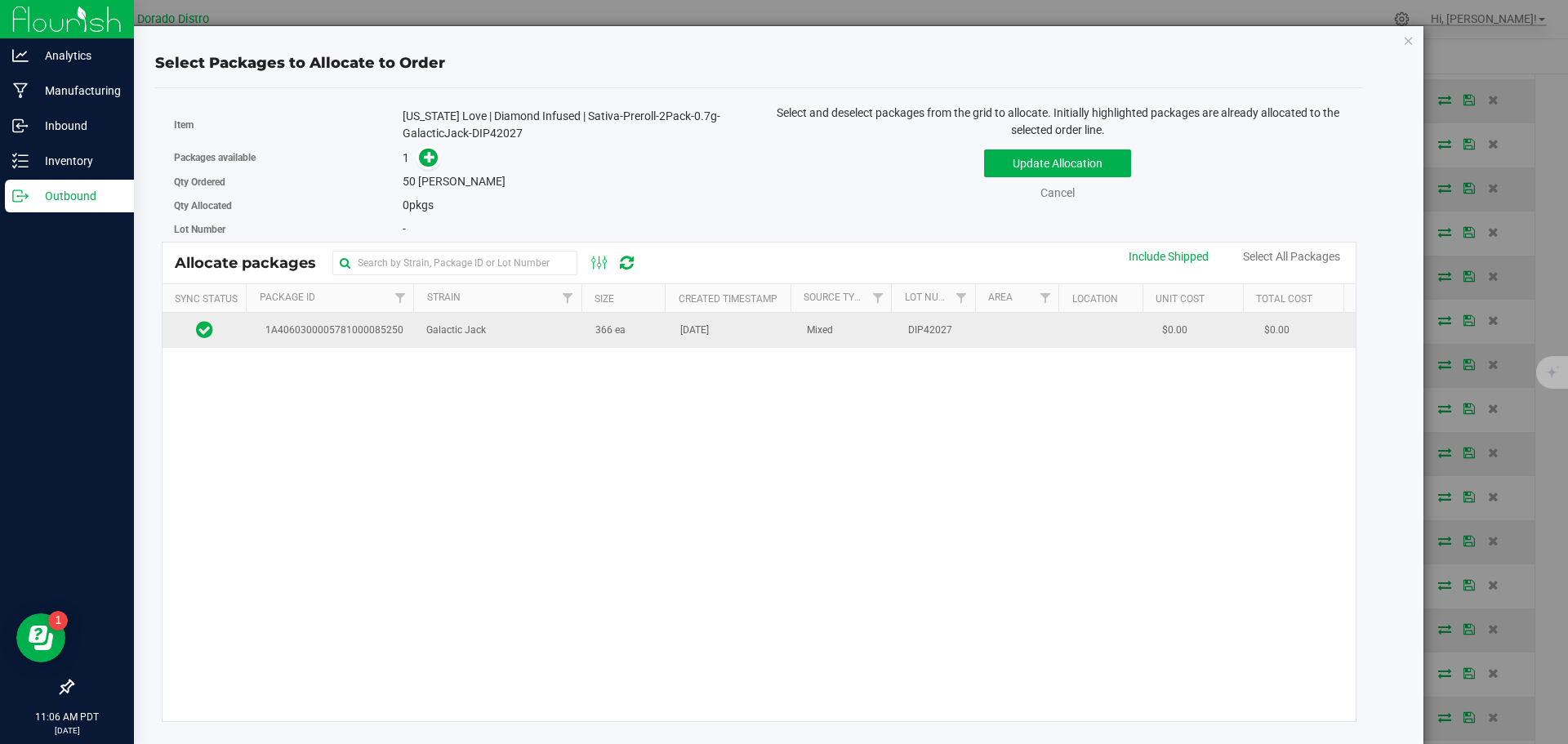
click at [671, 335] on td "Jun 3, 2025" at bounding box center [733, 329] width 127 height 35
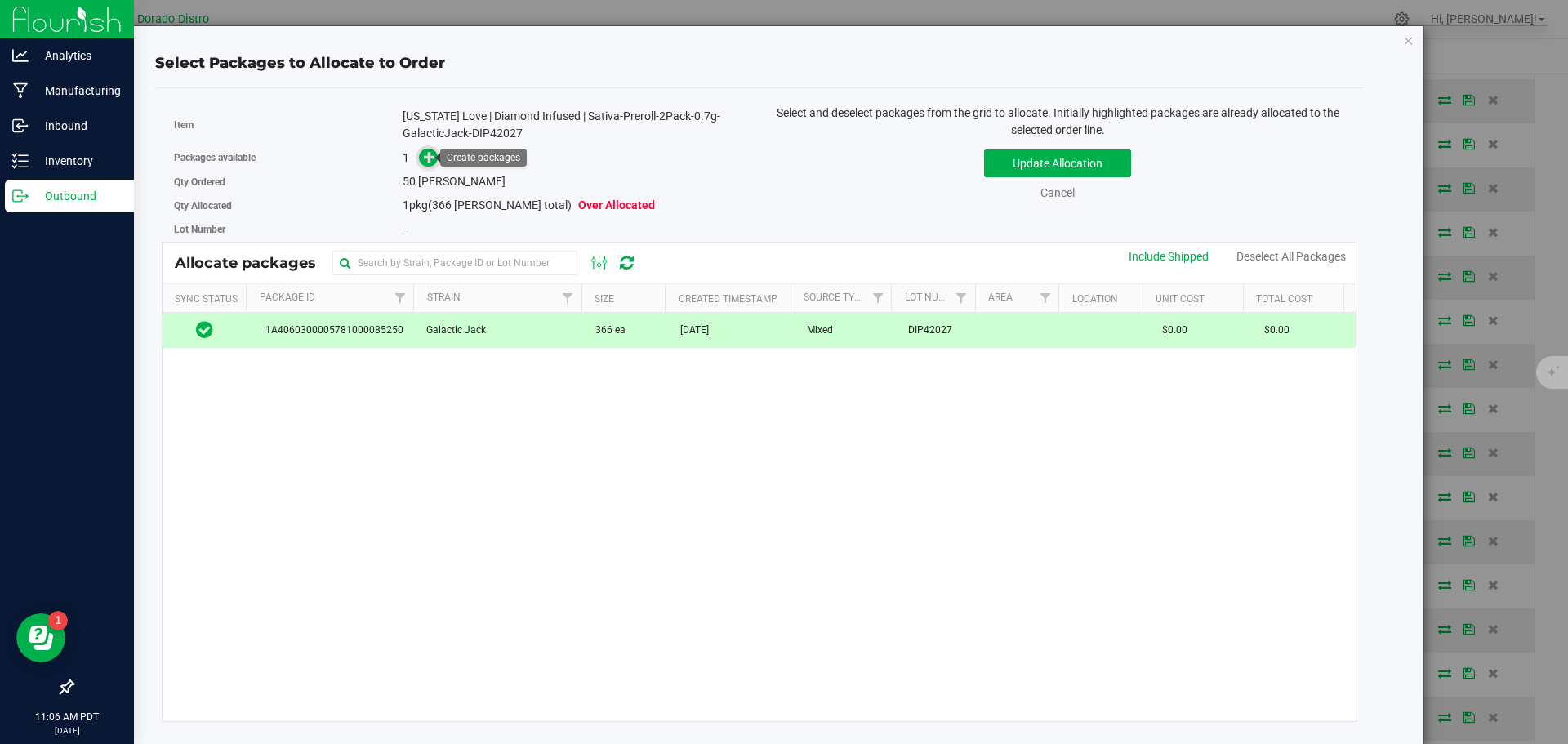
click at [432, 156] on icon at bounding box center [430, 157] width 11 height 11
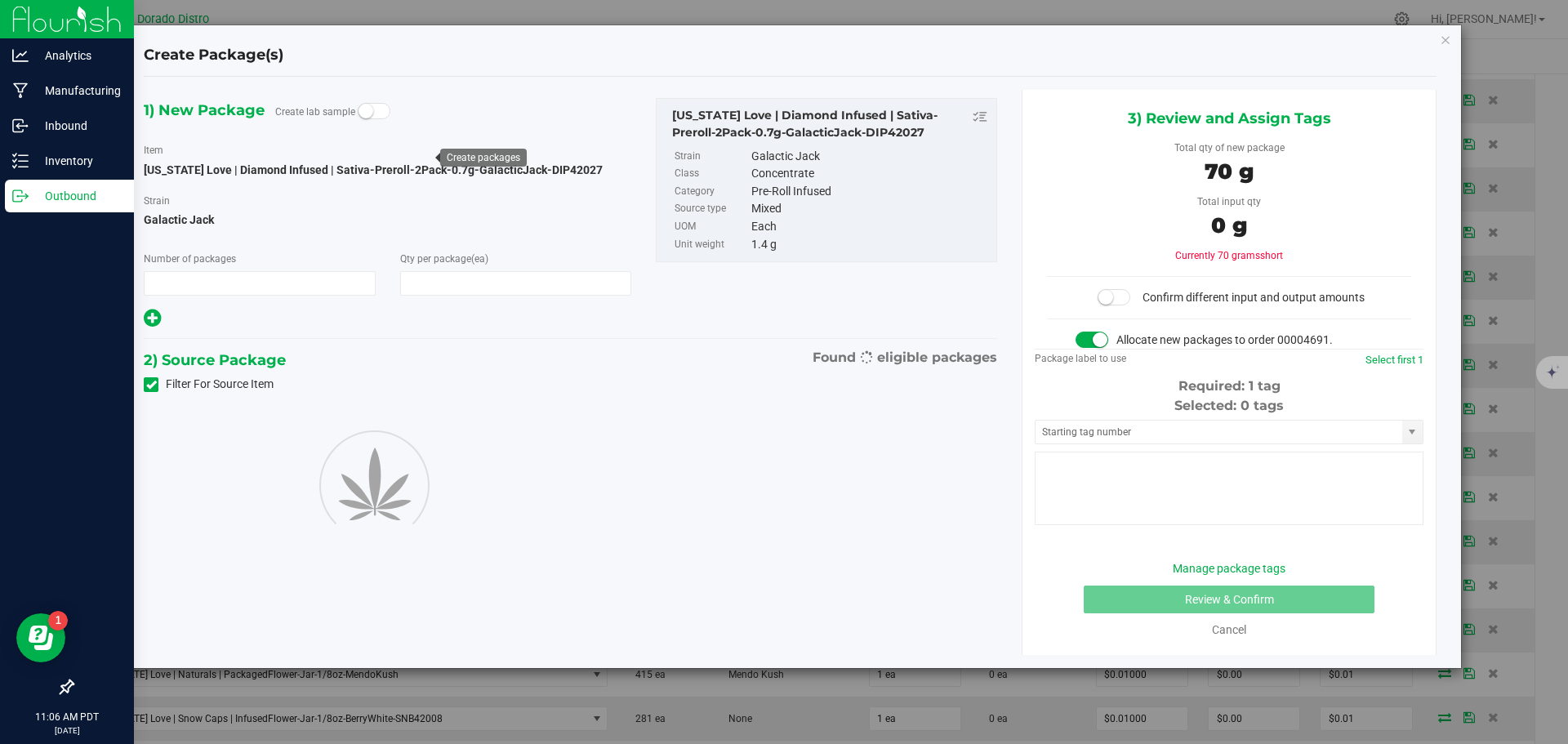
type input "1"
type input "50"
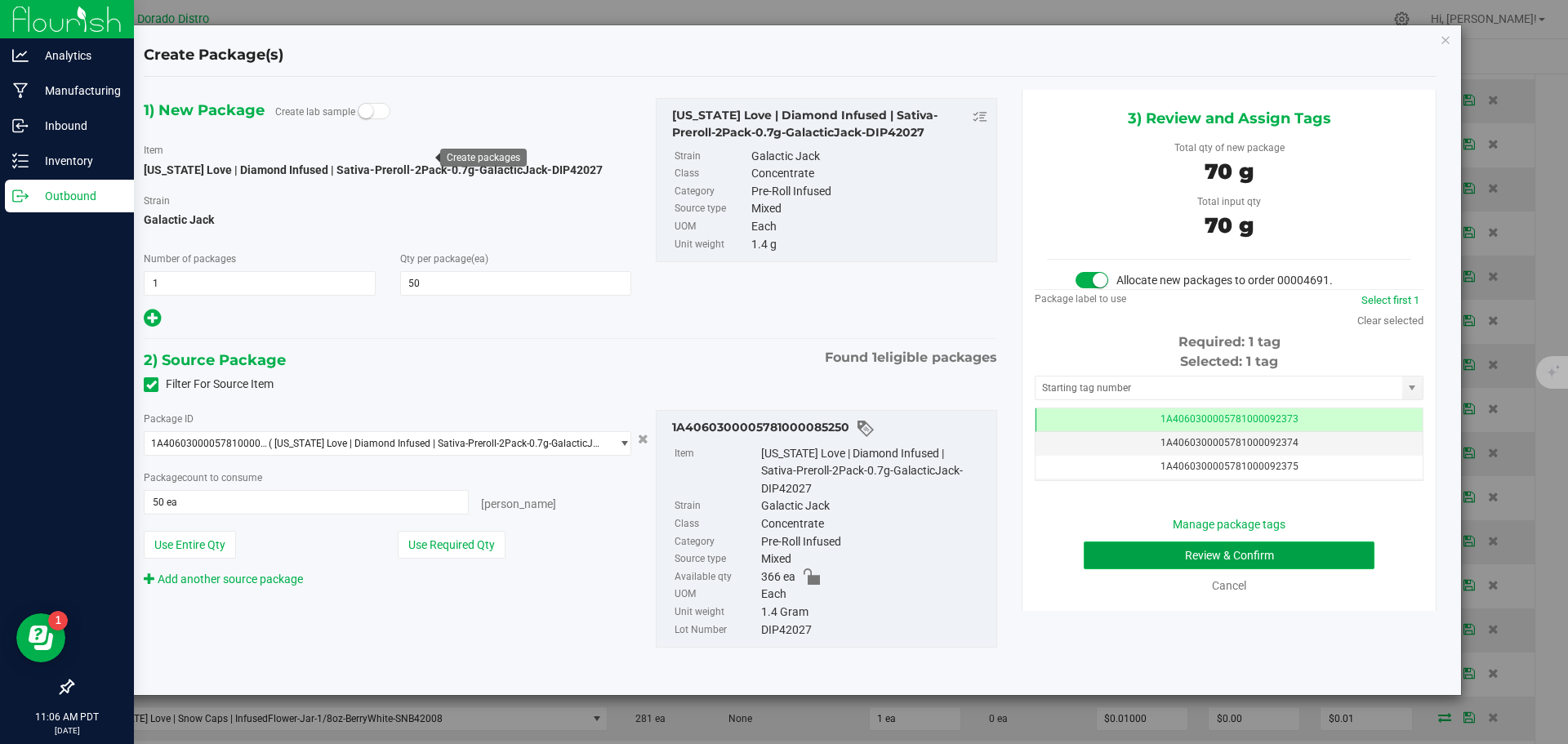
click at [1105, 550] on button "Review & Confirm" at bounding box center [1229, 555] width 291 height 28
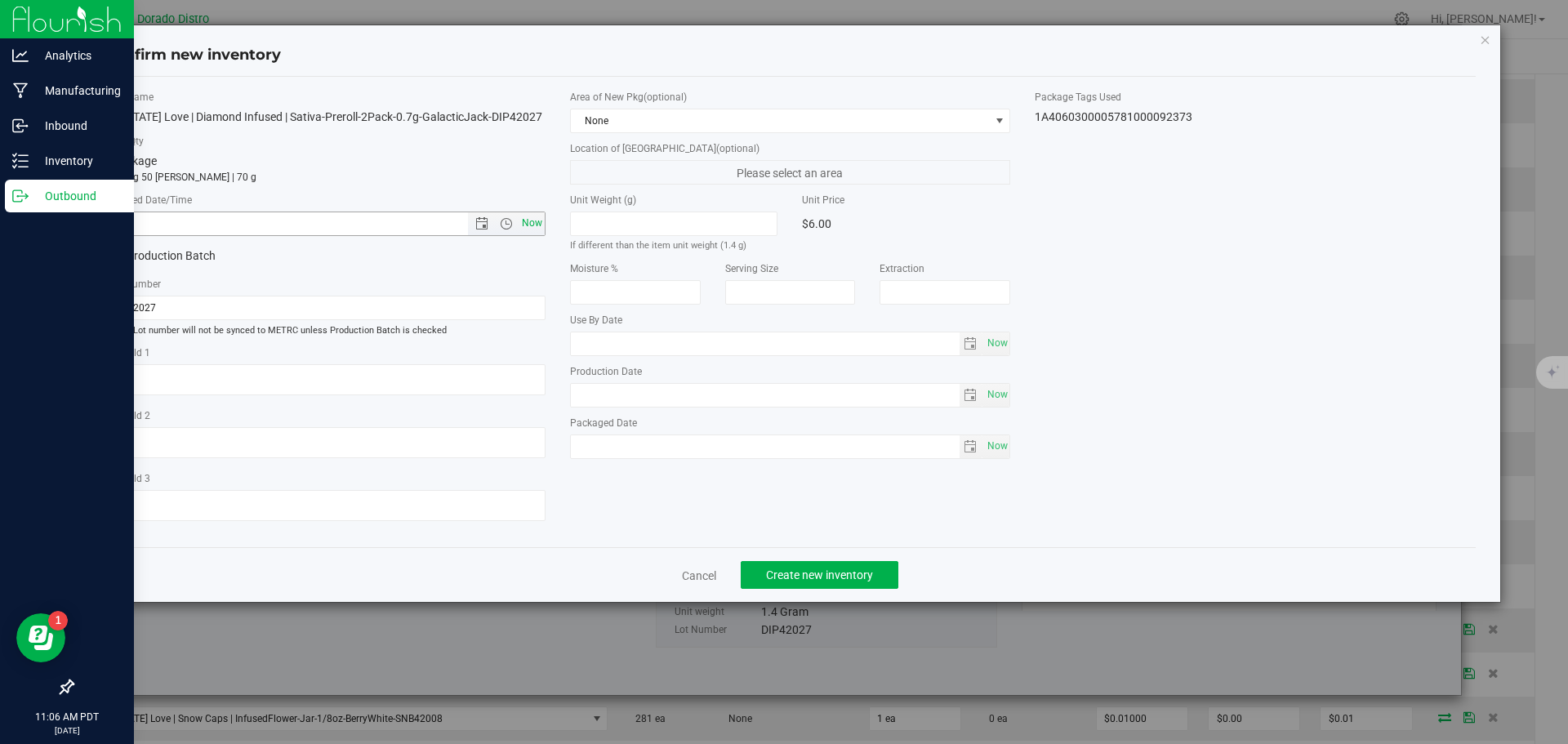
click at [535, 218] on span "Now" at bounding box center [532, 223] width 28 height 23
type input "8/19/2025 11:06 AM"
click at [806, 569] on span "Create new inventory" at bounding box center [820, 575] width 107 height 13
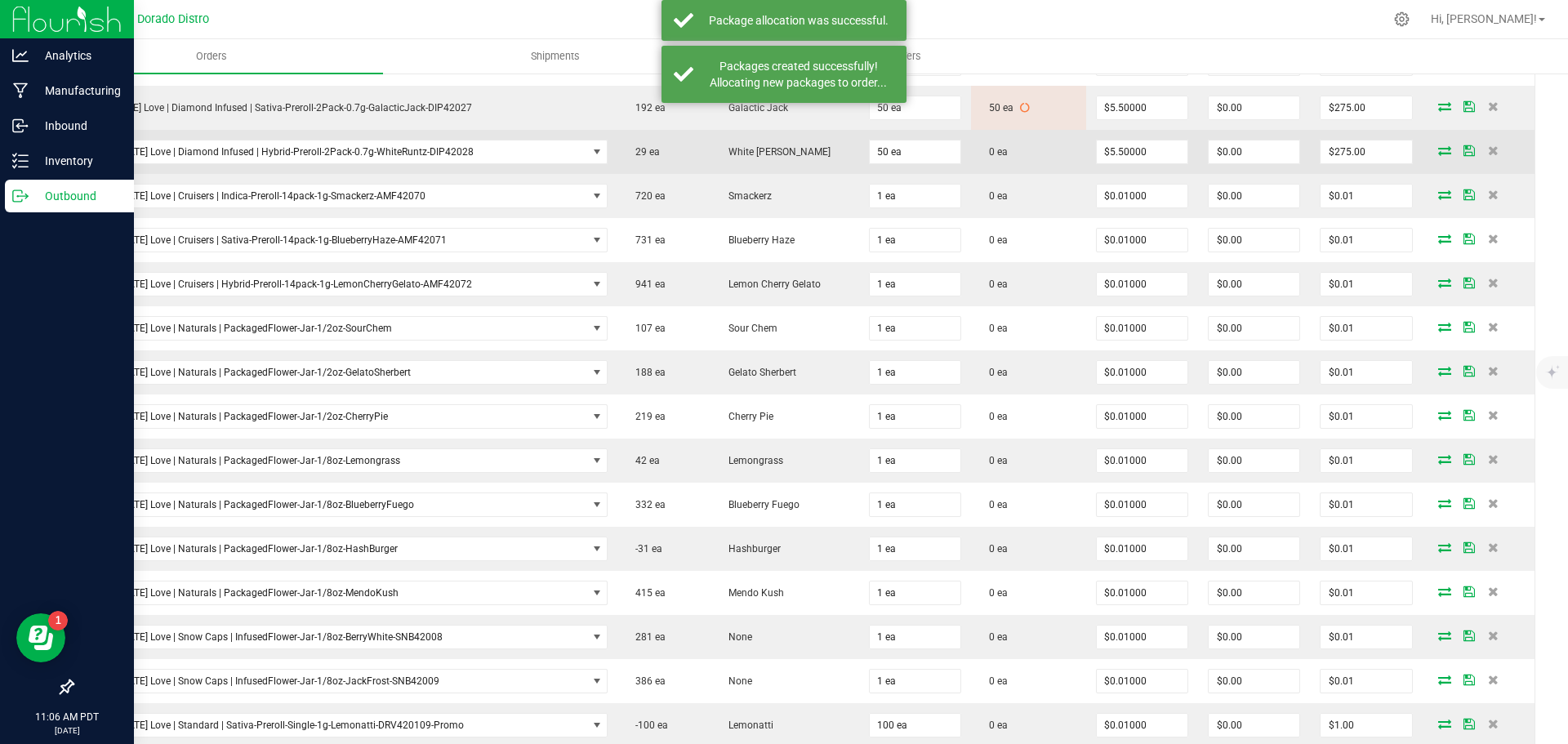
click at [1438, 152] on icon at bounding box center [1444, 150] width 13 height 9
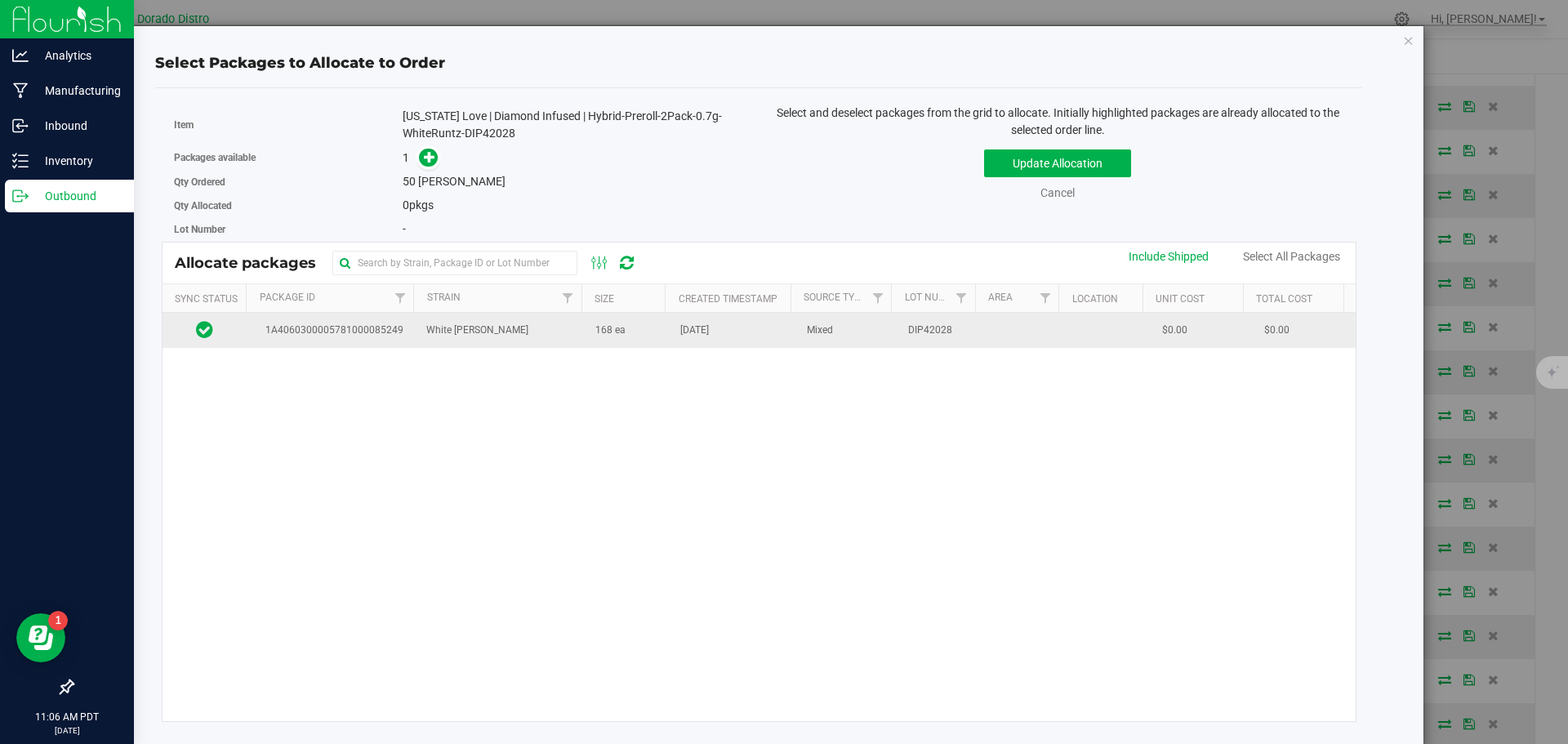
click at [585, 340] on td "168 ea" at bounding box center [627, 329] width 85 height 35
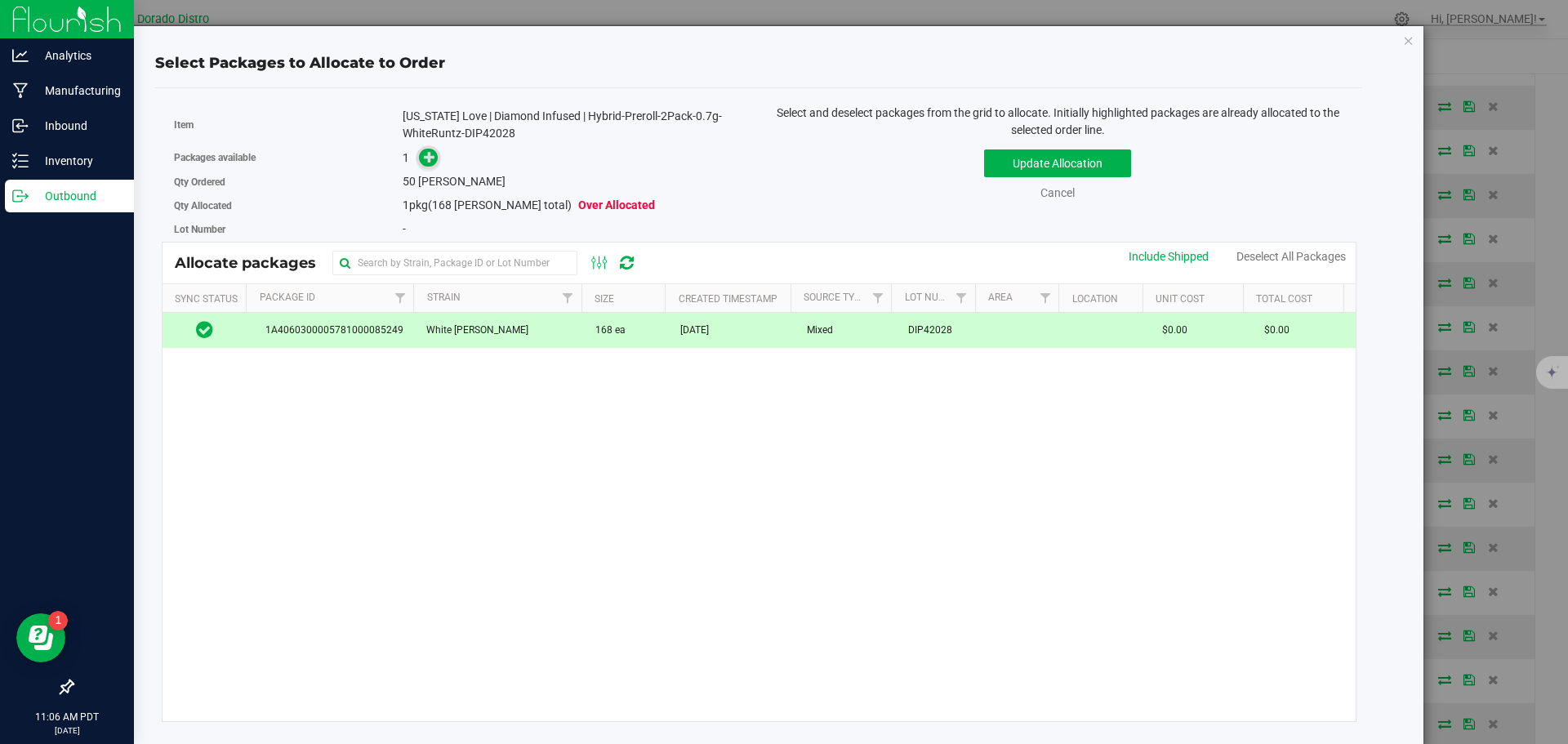
click at [430, 161] on icon at bounding box center [430, 157] width 11 height 11
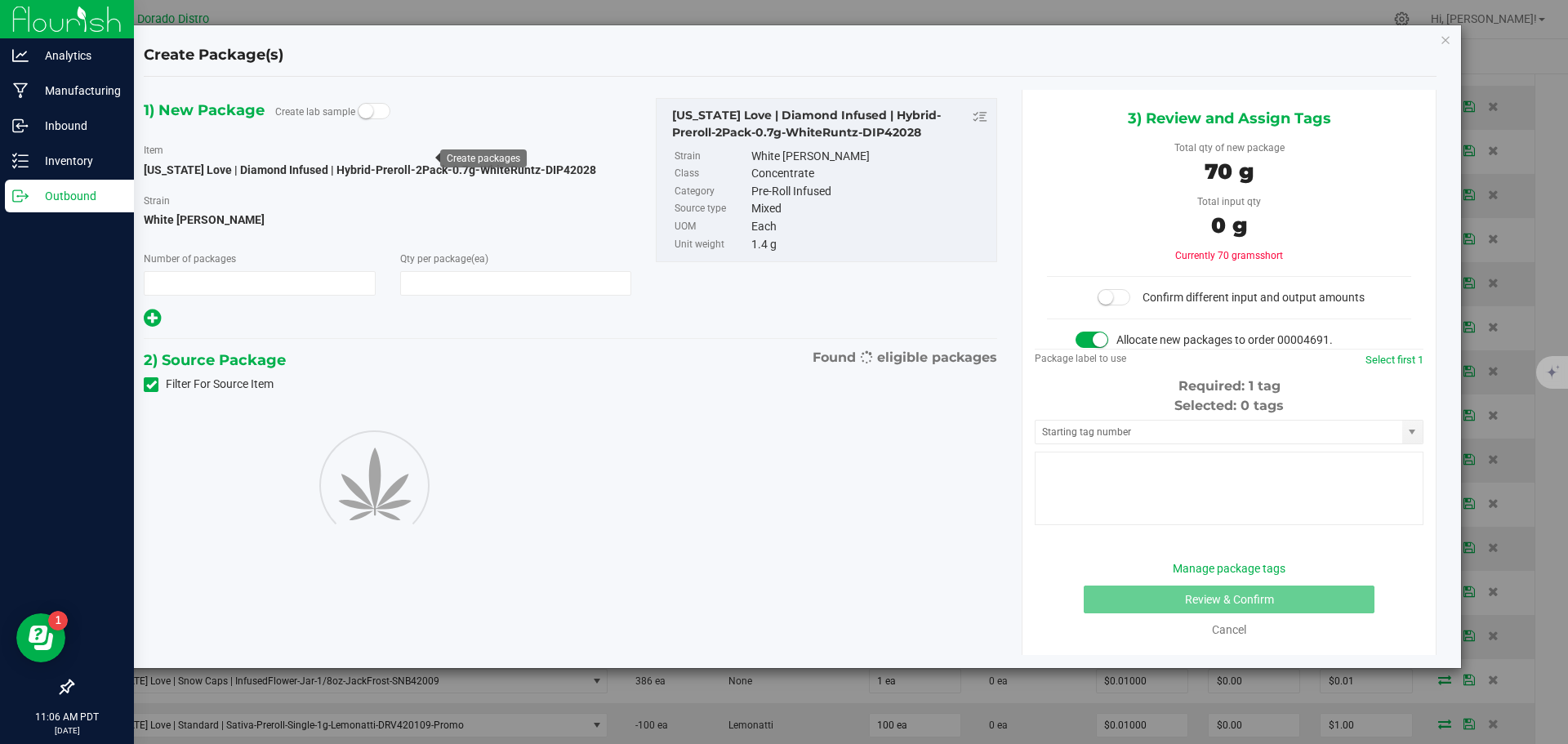
type input "1"
type input "50"
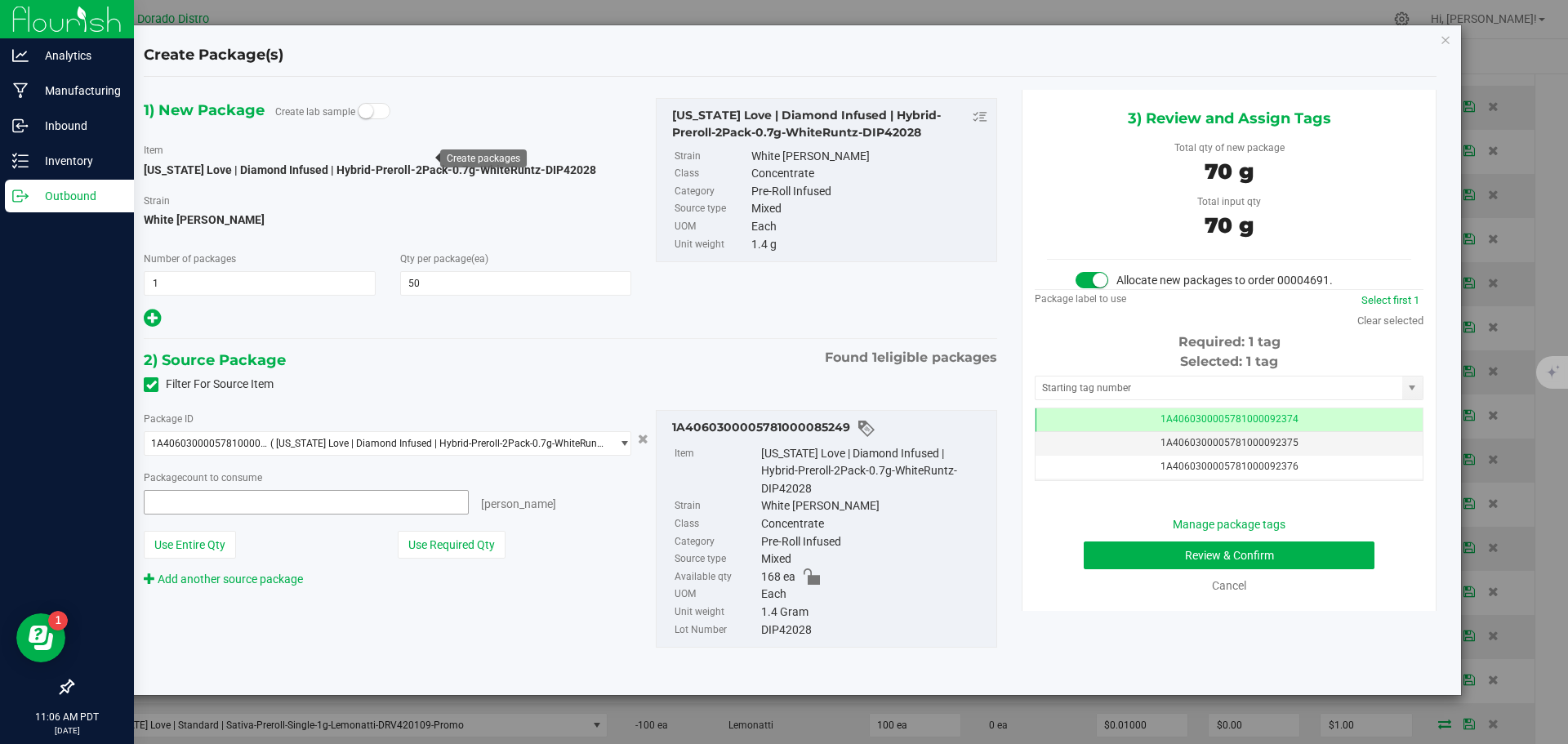
type input "50 ea"
click at [1120, 556] on button "Review & Confirm" at bounding box center [1229, 555] width 291 height 28
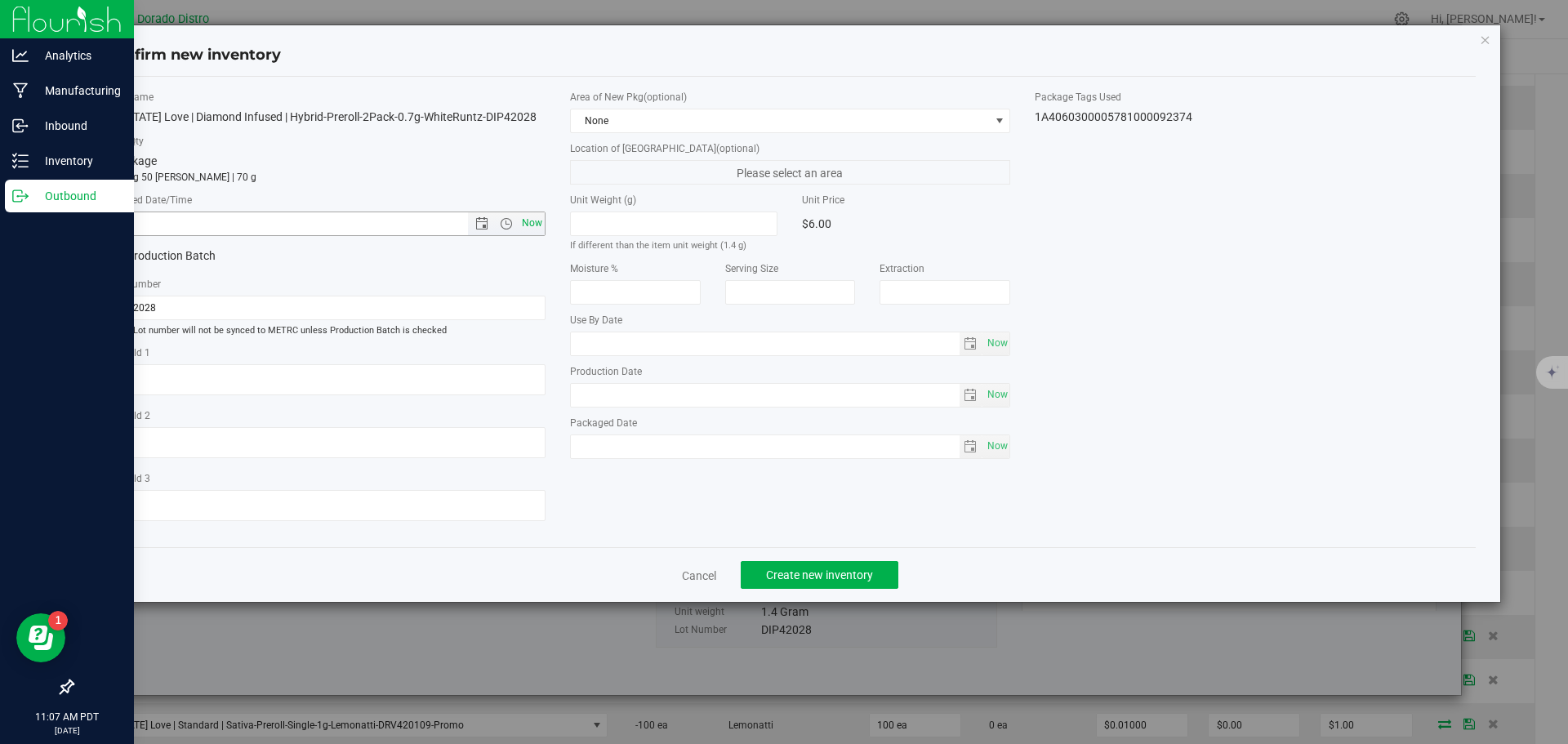
click at [537, 222] on span "Now" at bounding box center [532, 223] width 28 height 23
type input "8/19/2025 11:07 AM"
click at [843, 578] on span "Create new inventory" at bounding box center [820, 575] width 107 height 13
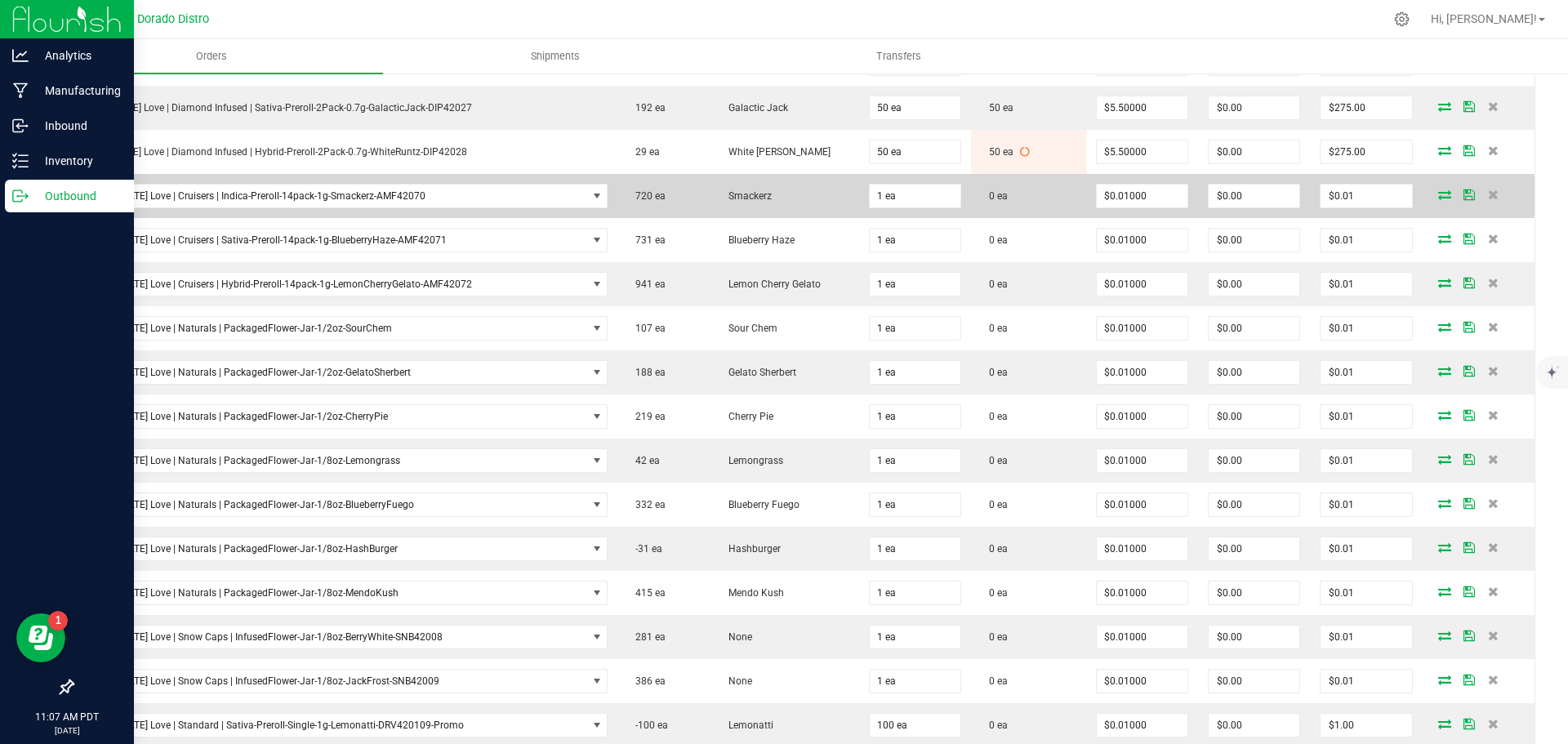
click at [1438, 196] on icon at bounding box center [1444, 194] width 13 height 9
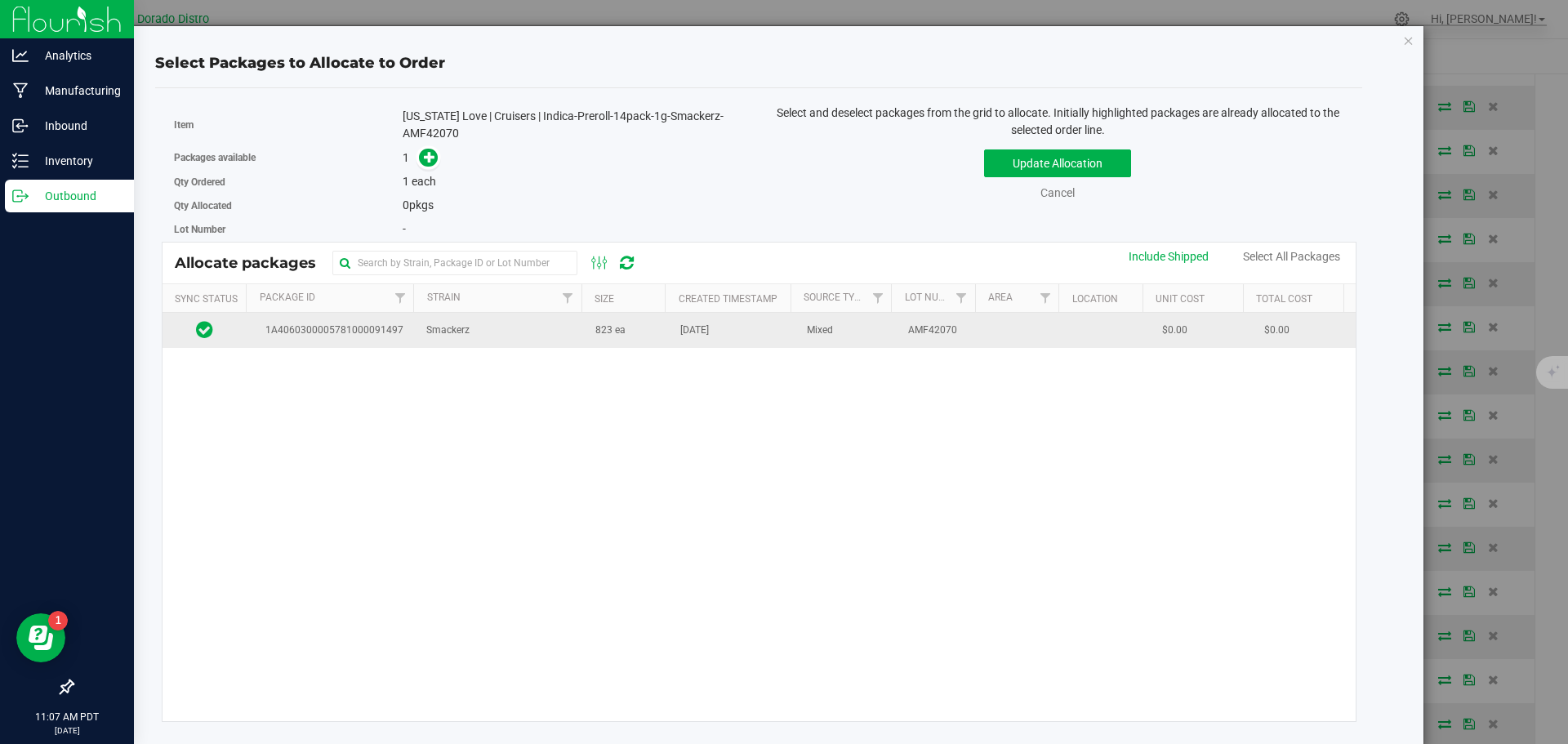
click at [654, 338] on td "823 ea" at bounding box center [627, 329] width 85 height 35
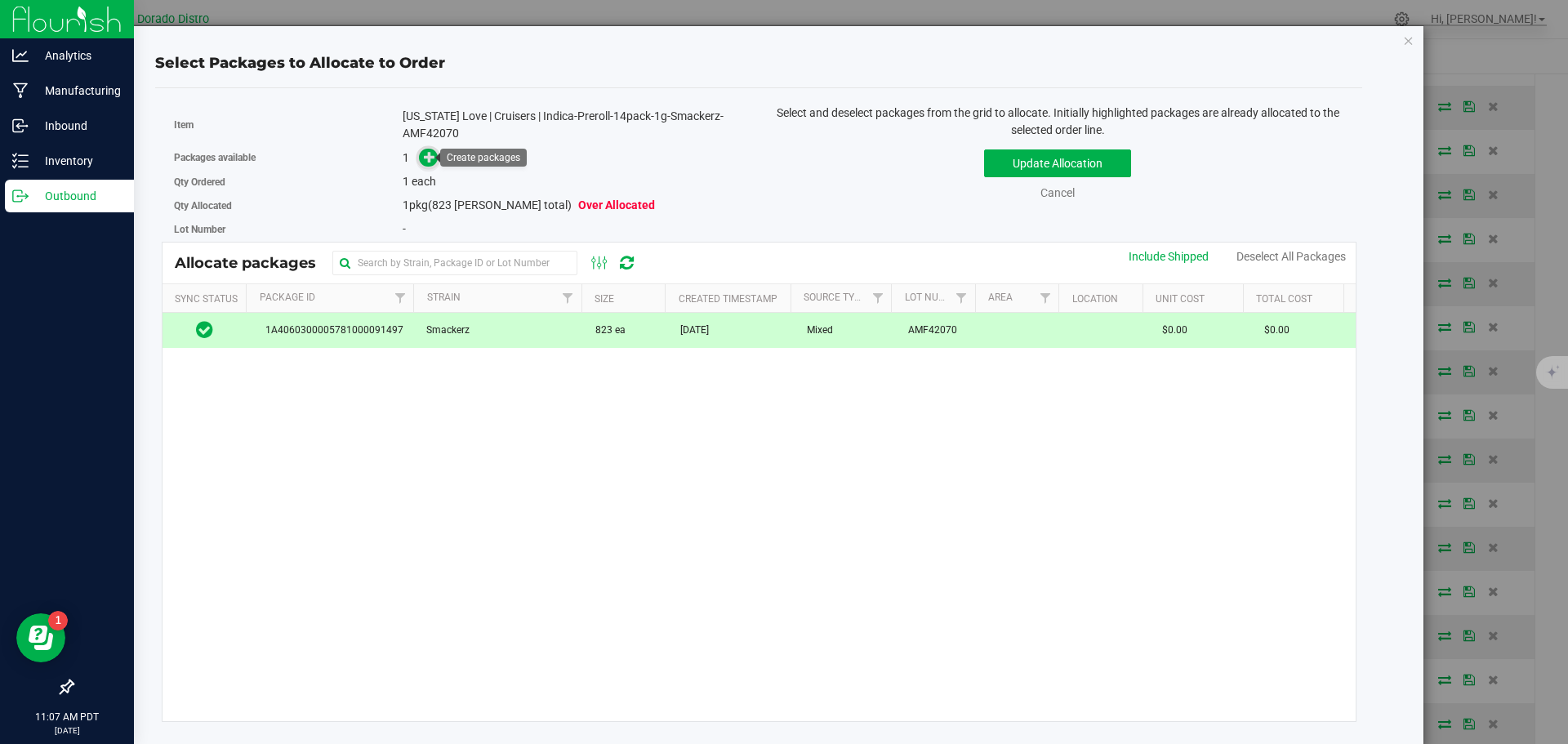
click at [424, 154] on icon at bounding box center [430, 157] width 11 height 11
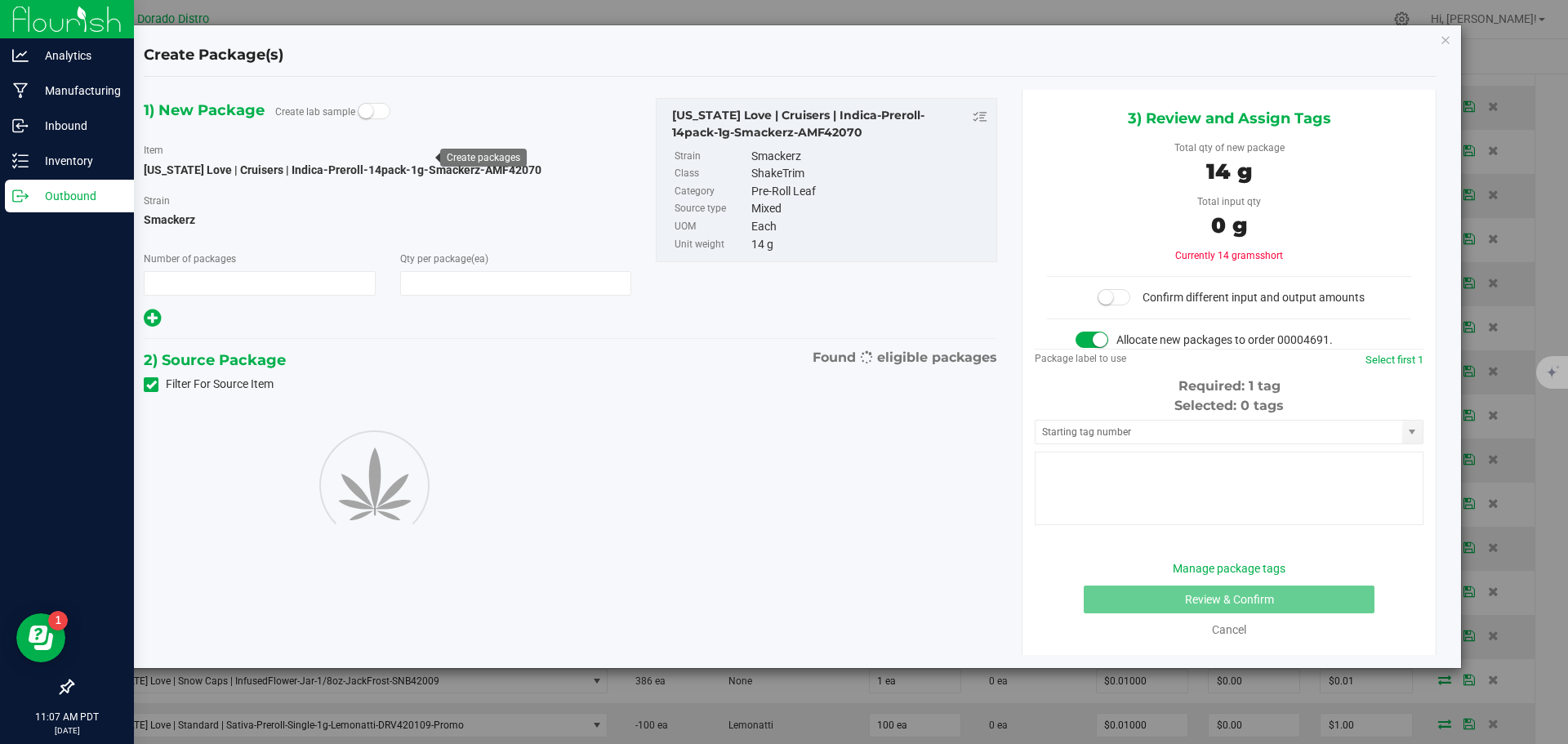
type input "1"
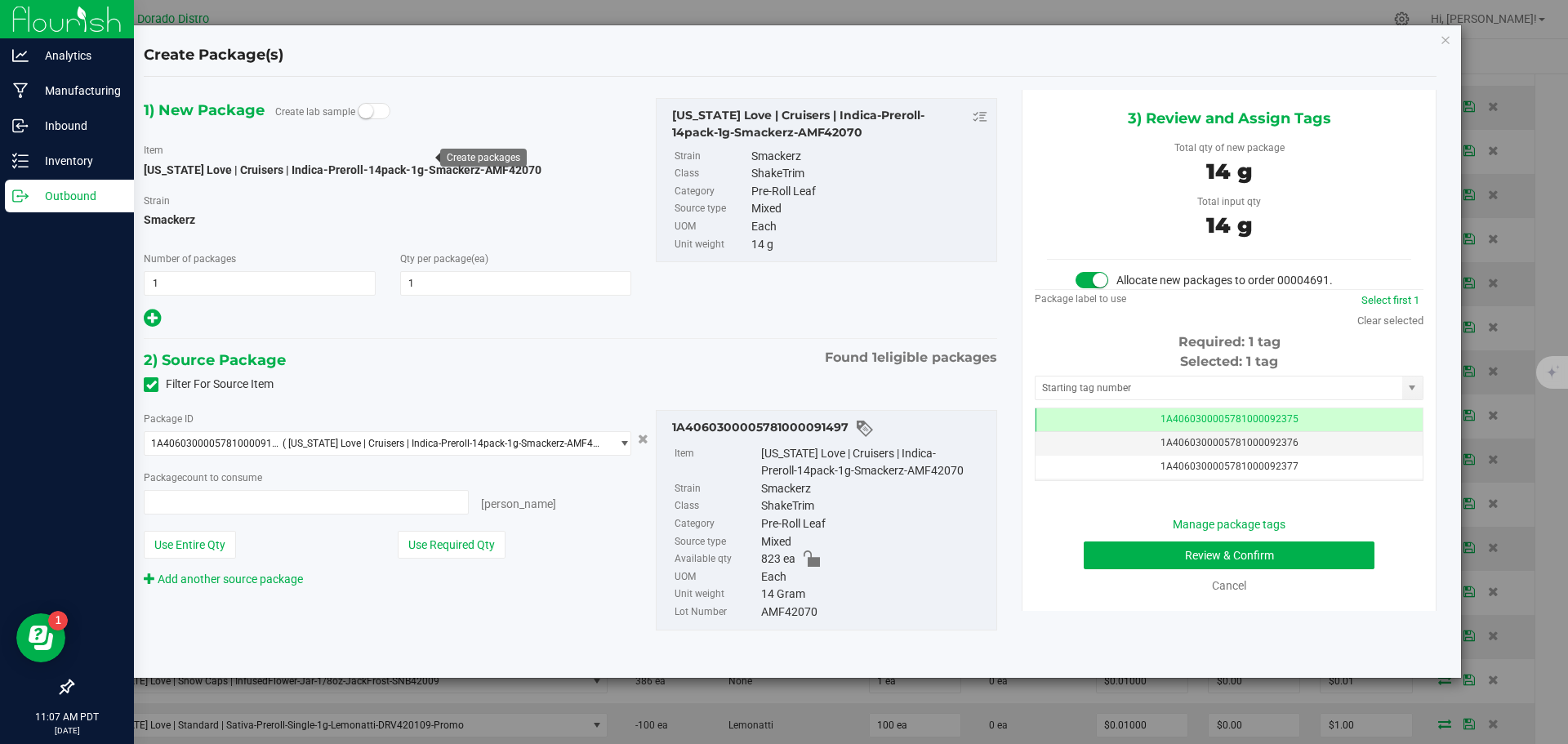
type input "1 ea"
click at [1099, 556] on button "Review & Confirm" at bounding box center [1229, 555] width 291 height 28
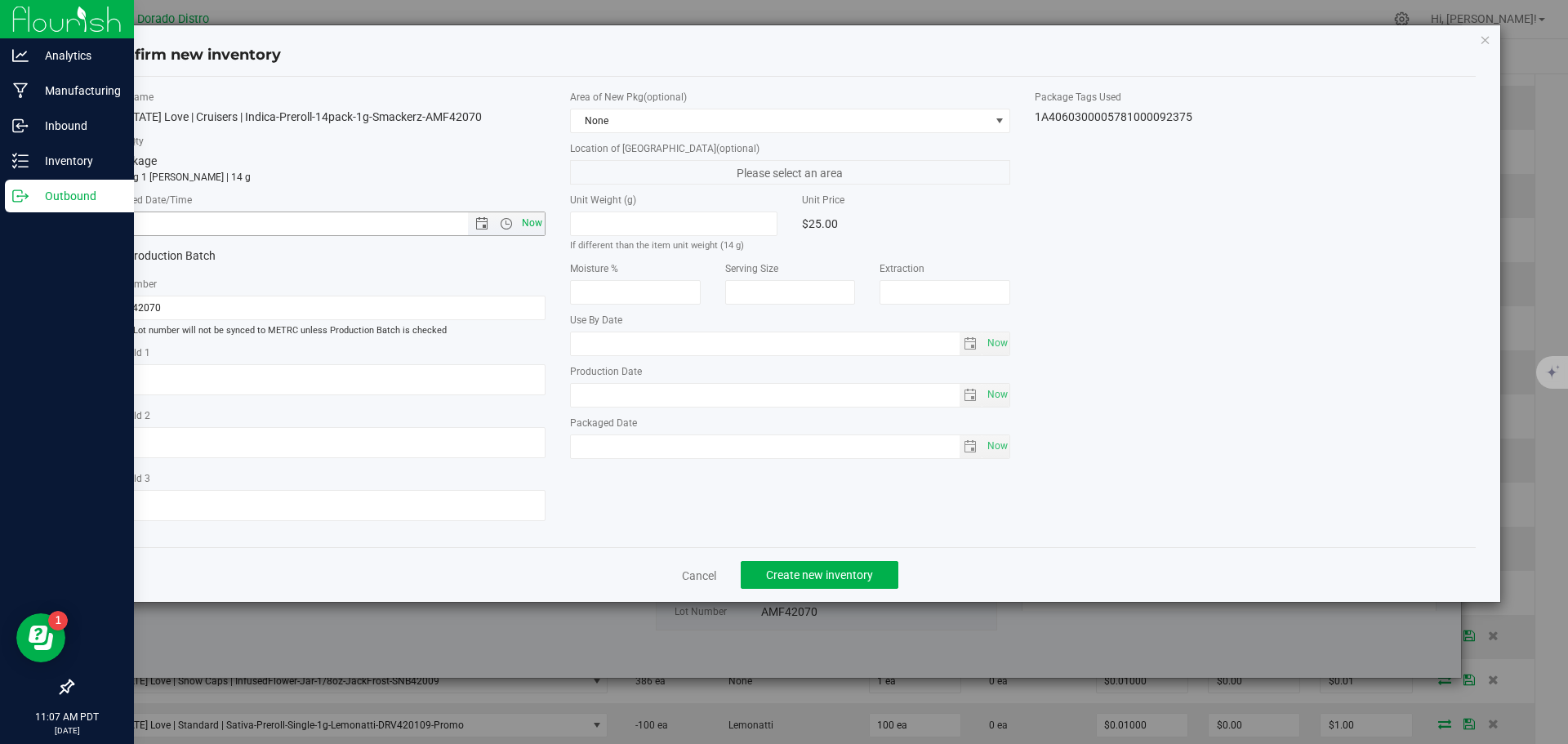
click at [538, 220] on span "Now" at bounding box center [532, 223] width 28 height 23
type input "8/19/2025 11:07 AM"
click at [802, 566] on button "Create new inventory" at bounding box center [820, 575] width 158 height 28
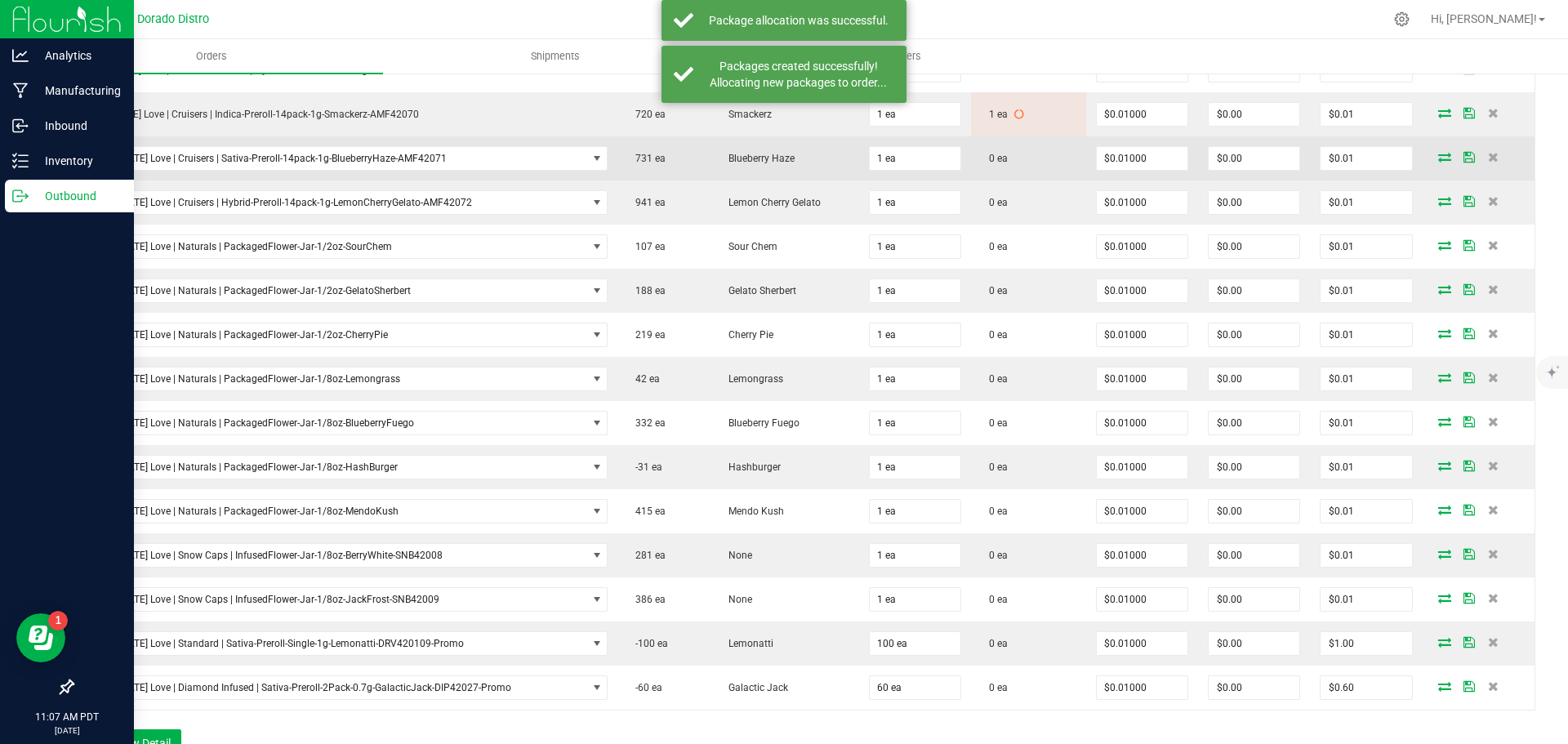
click at [1438, 158] on icon at bounding box center [1444, 157] width 13 height 9
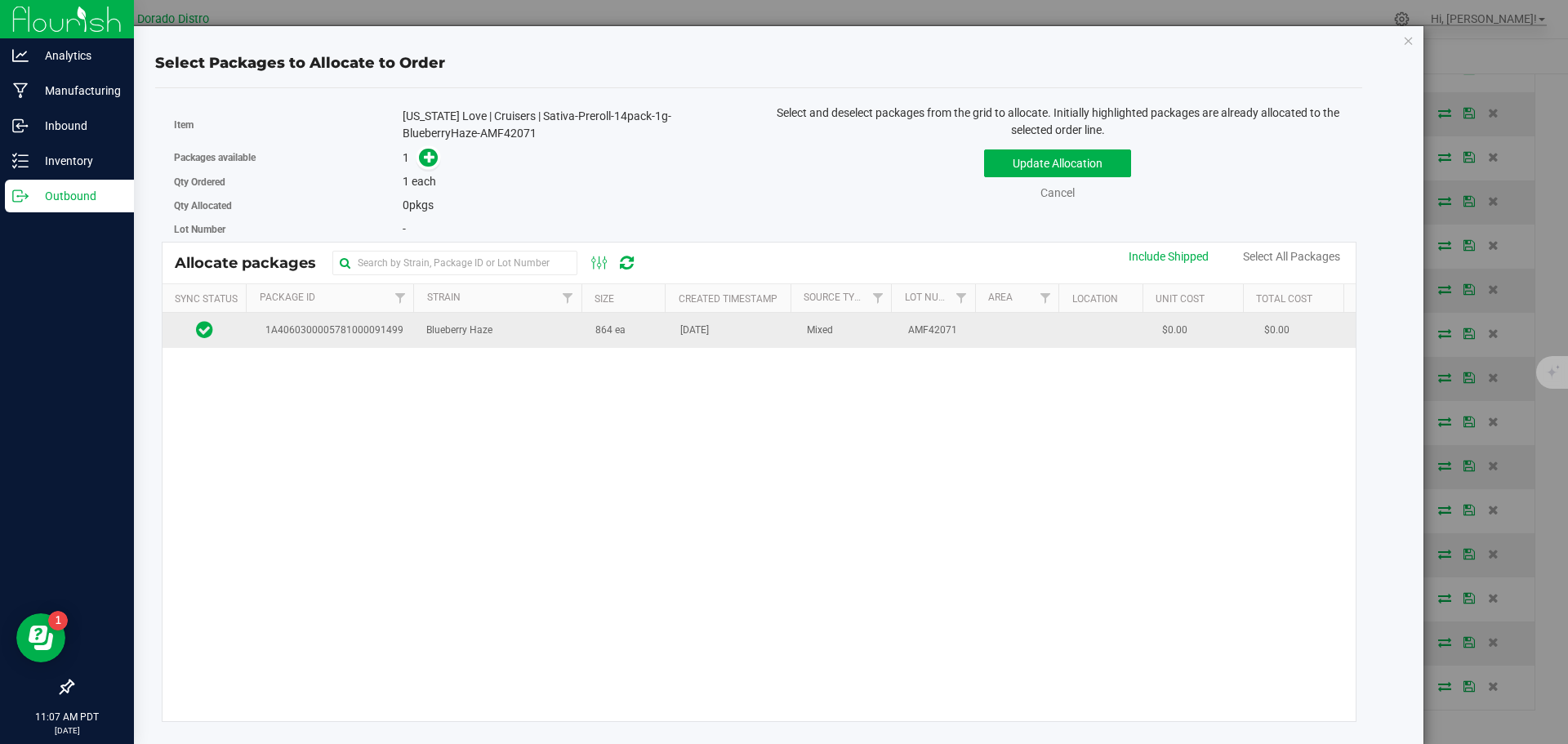
click at [534, 338] on td "Blueberry Haze" at bounding box center [501, 329] width 169 height 35
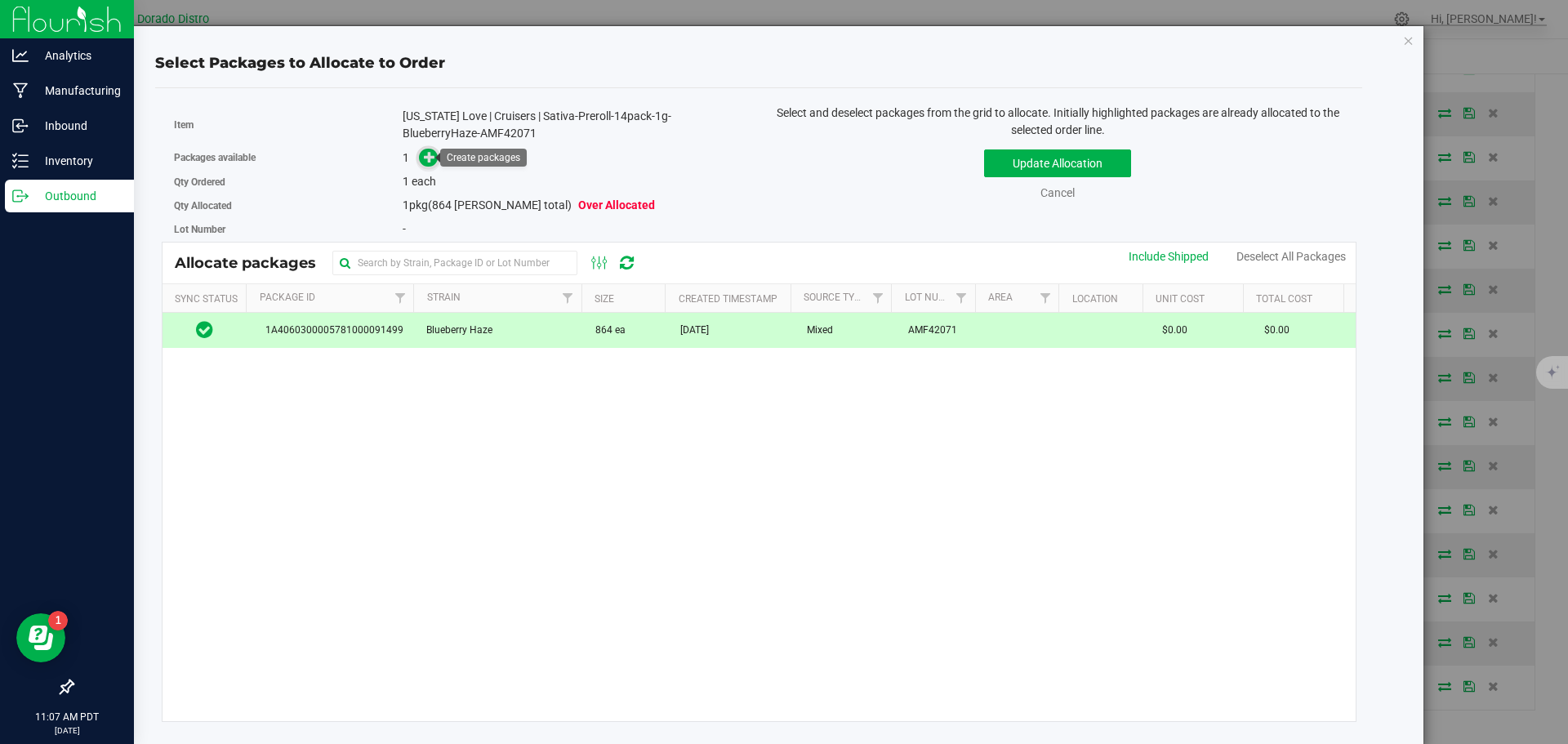
click at [423, 165] on span at bounding box center [429, 158] width 19 height 19
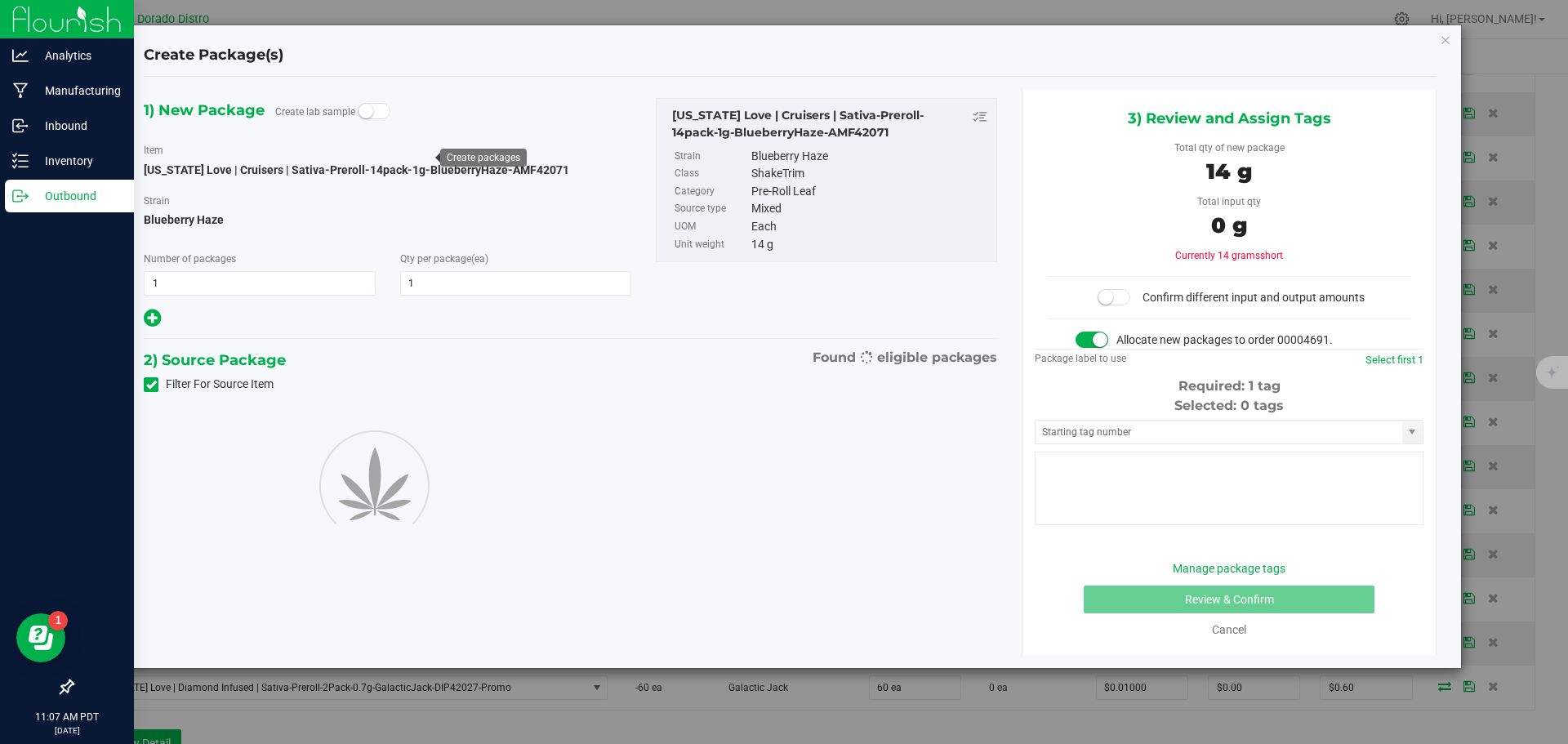
type input "1"
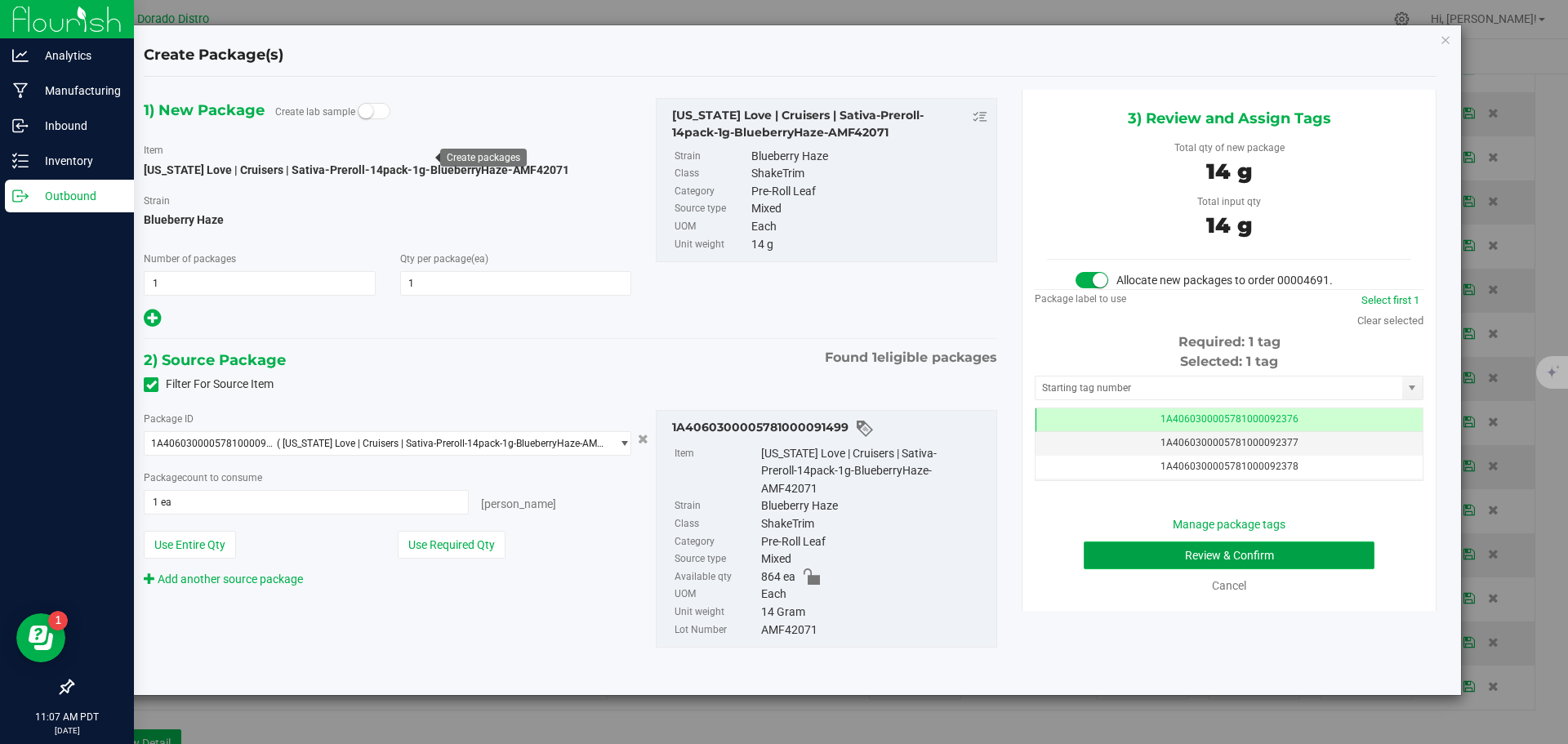
click at [1097, 556] on button "Review & Confirm" at bounding box center [1229, 555] width 291 height 28
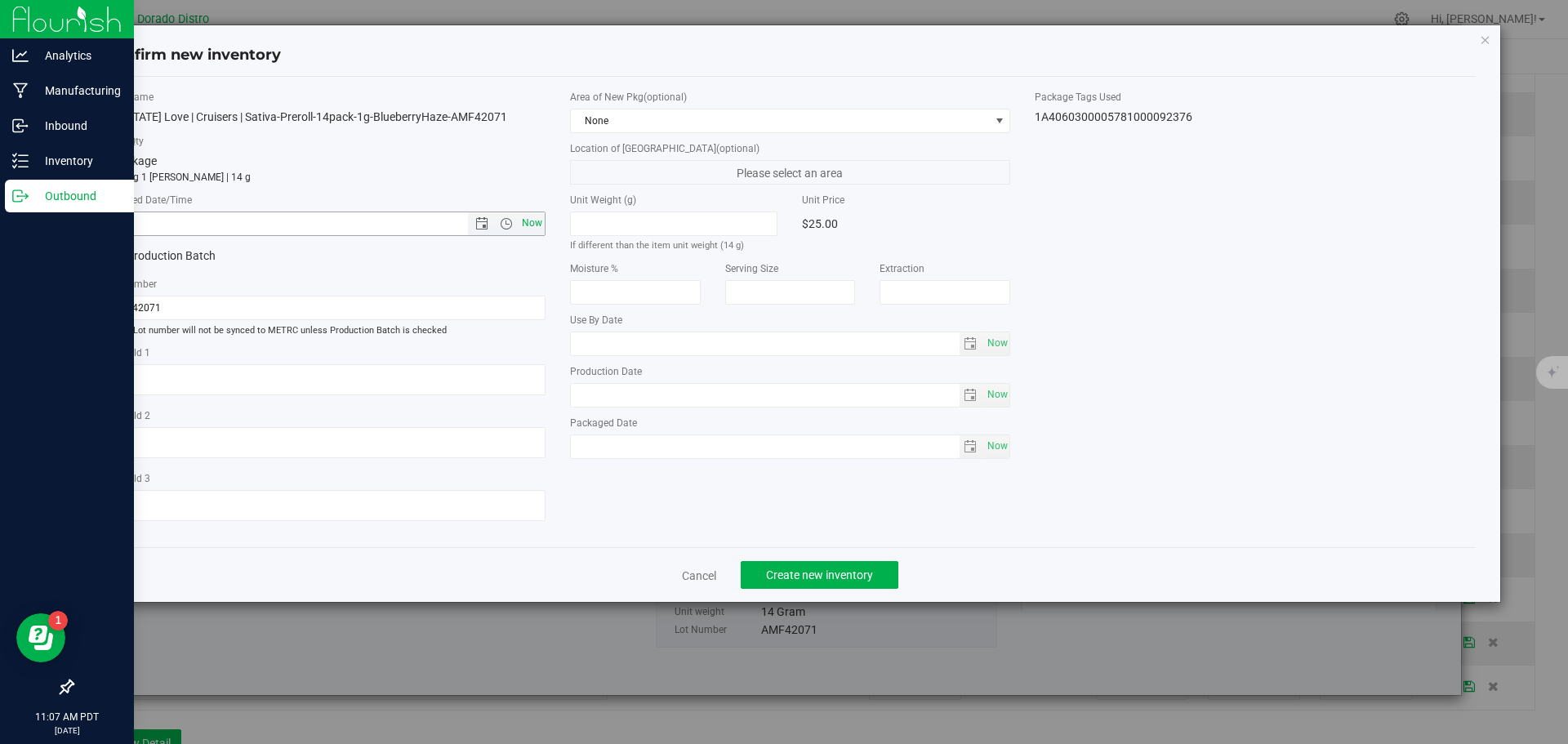
click at [530, 223] on span "Now" at bounding box center [532, 223] width 28 height 23
type input "[DATE] 11:08 AM"
click at [767, 578] on span "Create new inventory" at bounding box center [820, 575] width 107 height 13
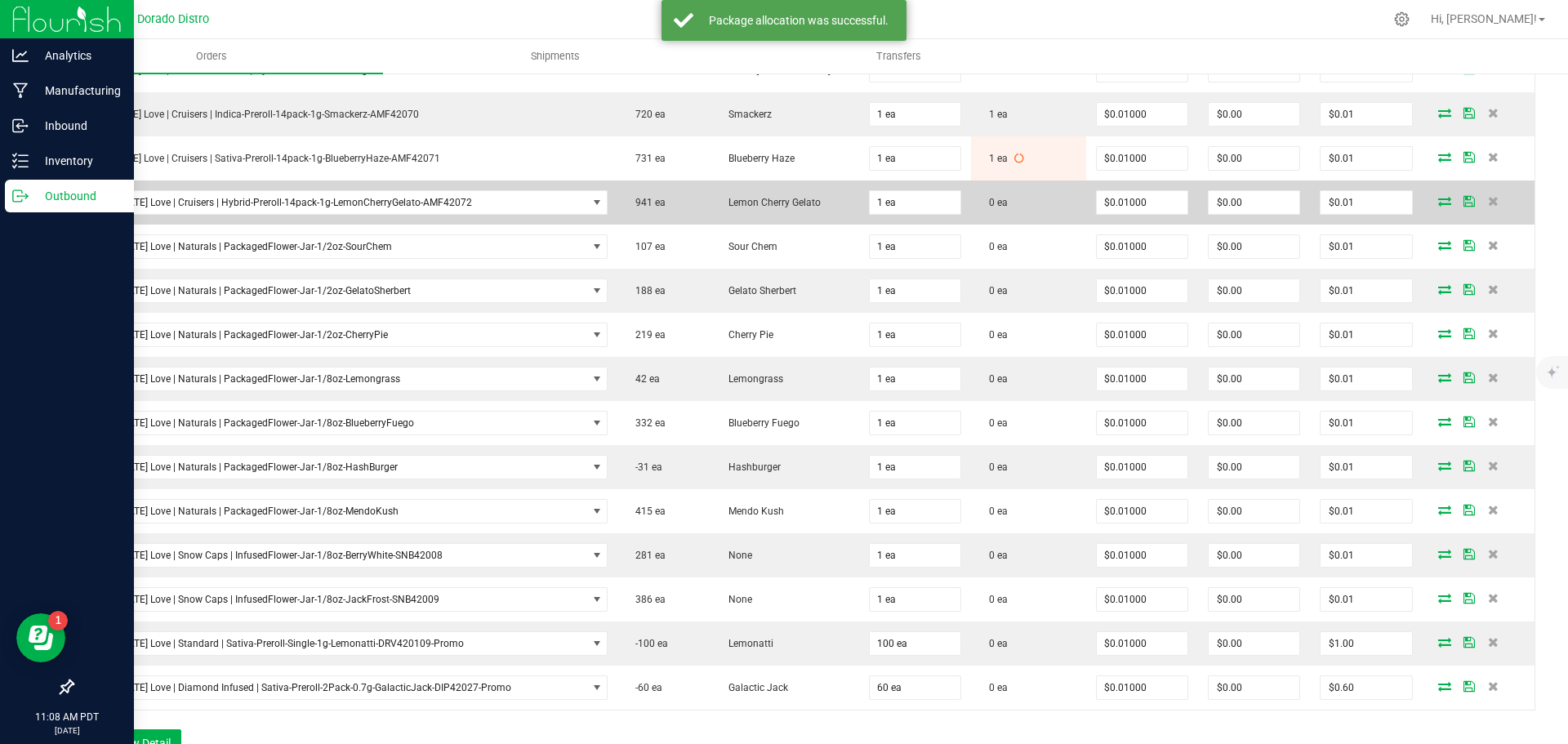
click at [1438, 202] on icon at bounding box center [1444, 201] width 13 height 9
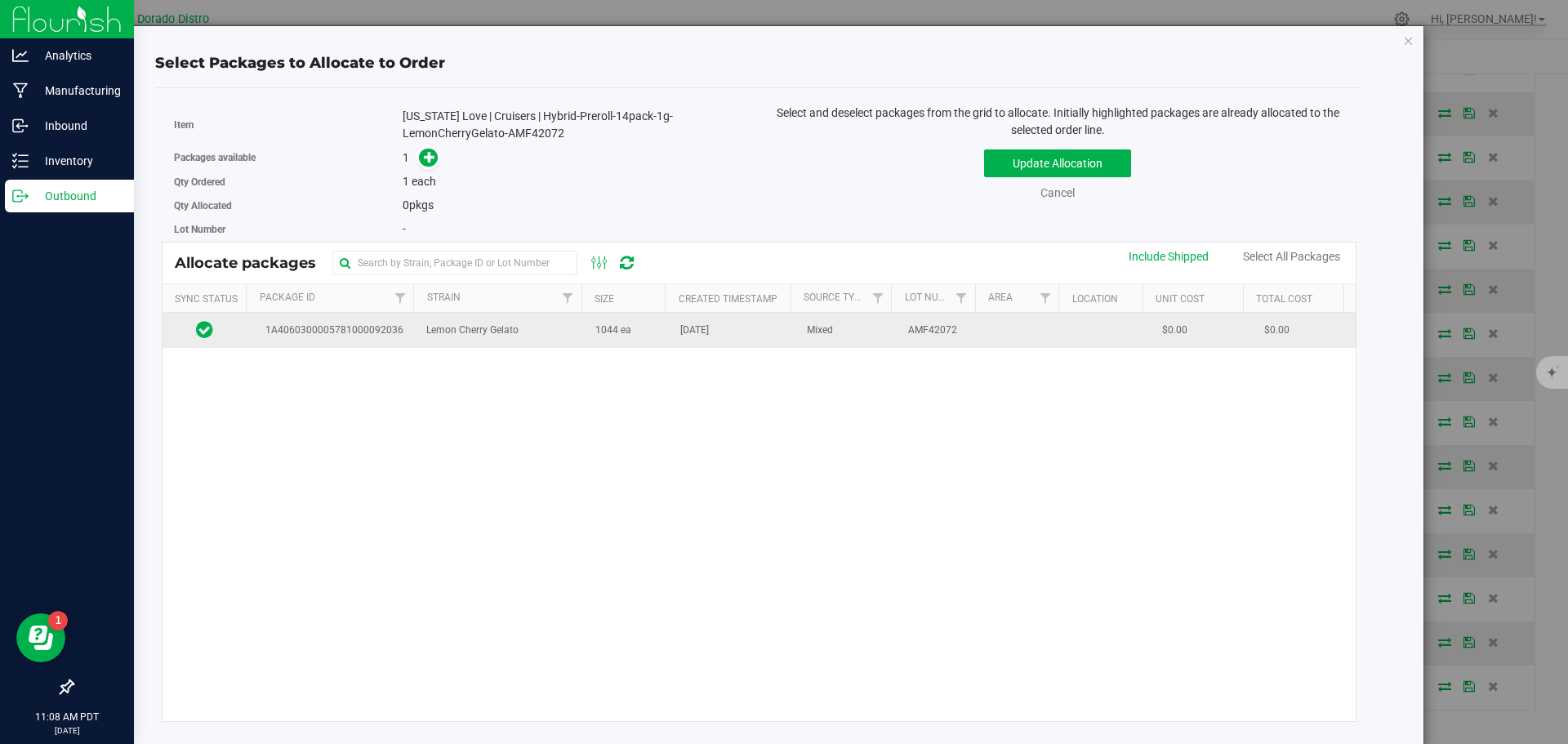
click at [716, 343] on td "[DATE]" at bounding box center [733, 329] width 127 height 35
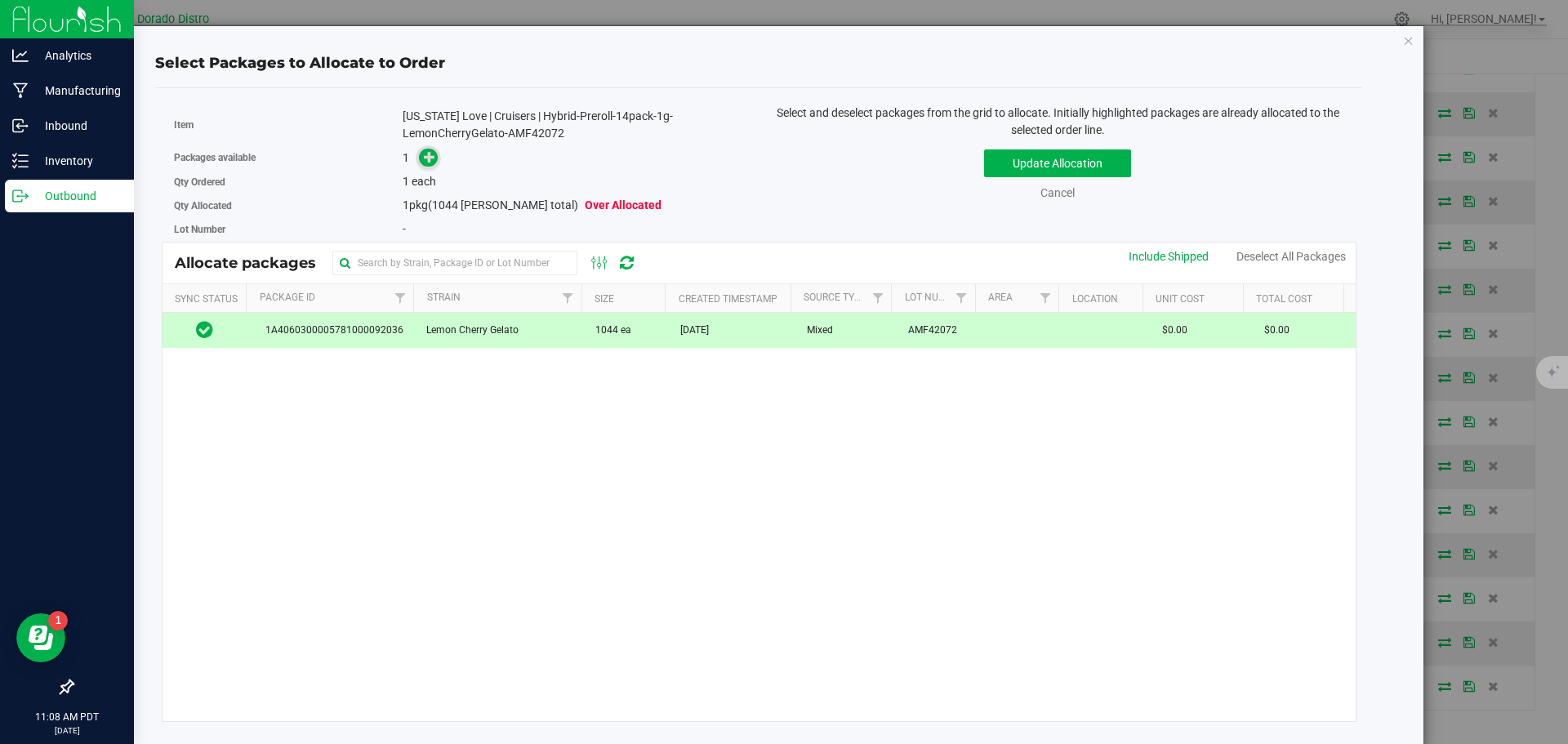
click at [430, 164] on span at bounding box center [429, 158] width 19 height 19
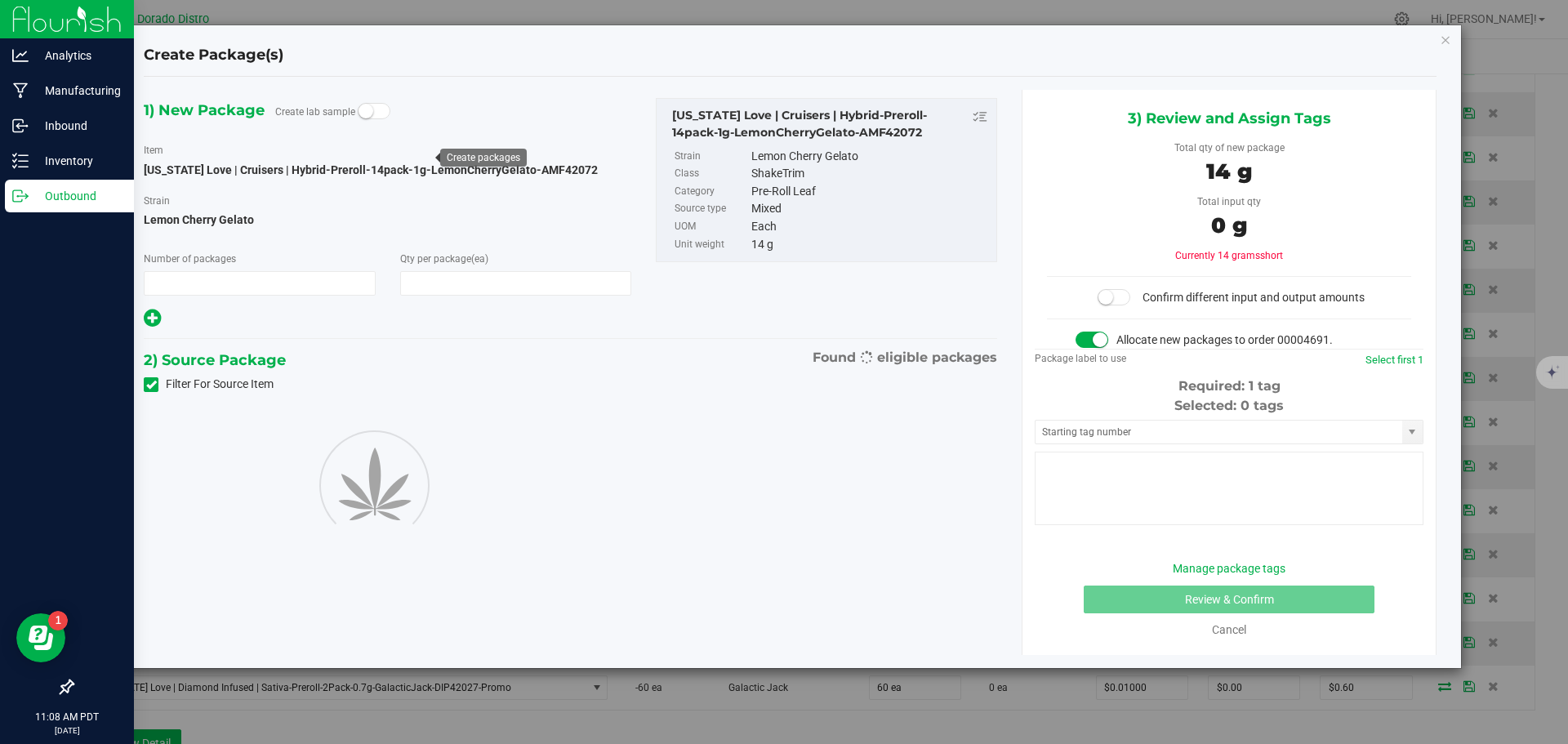
type input "1"
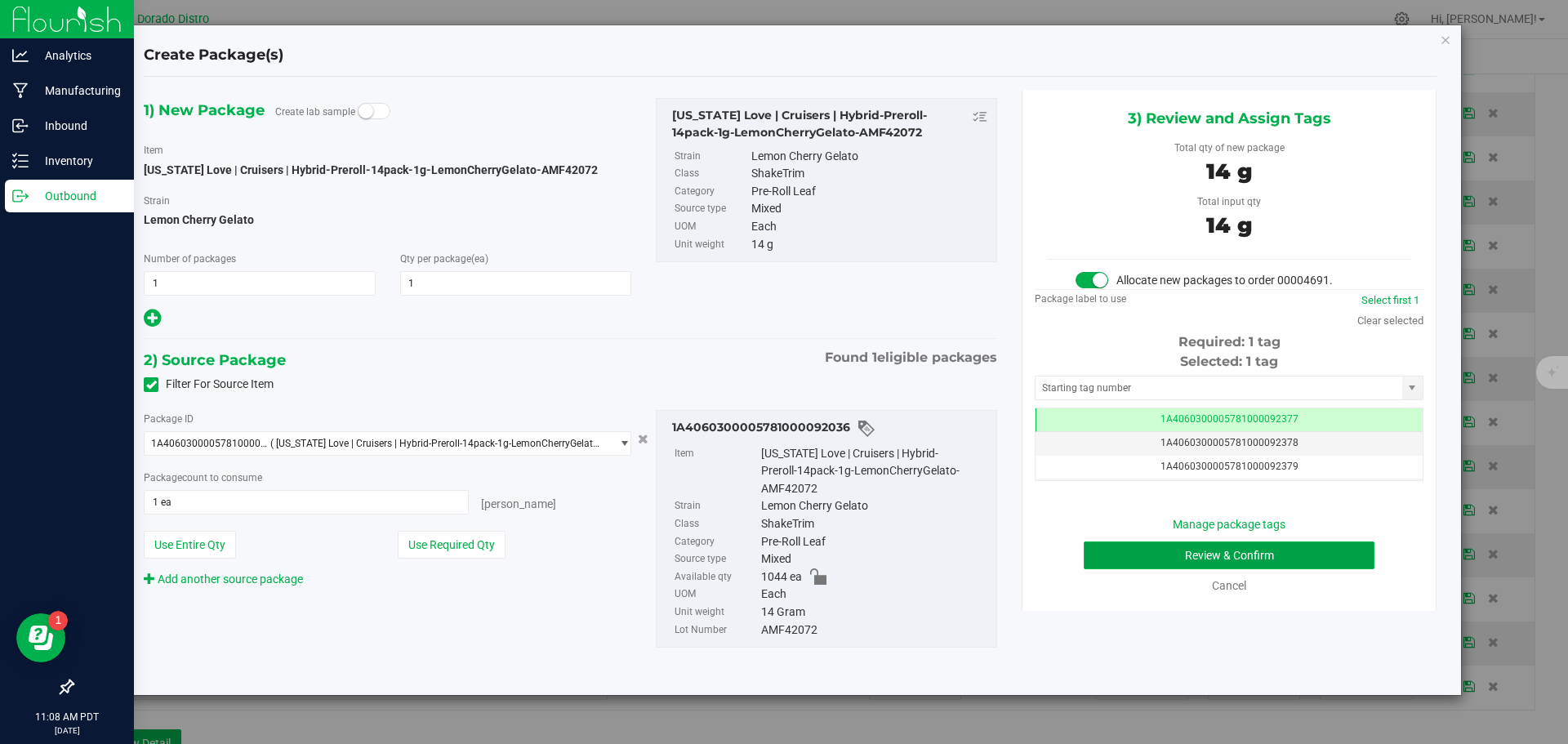
click at [1105, 561] on button "Review & Confirm" at bounding box center [1229, 555] width 291 height 28
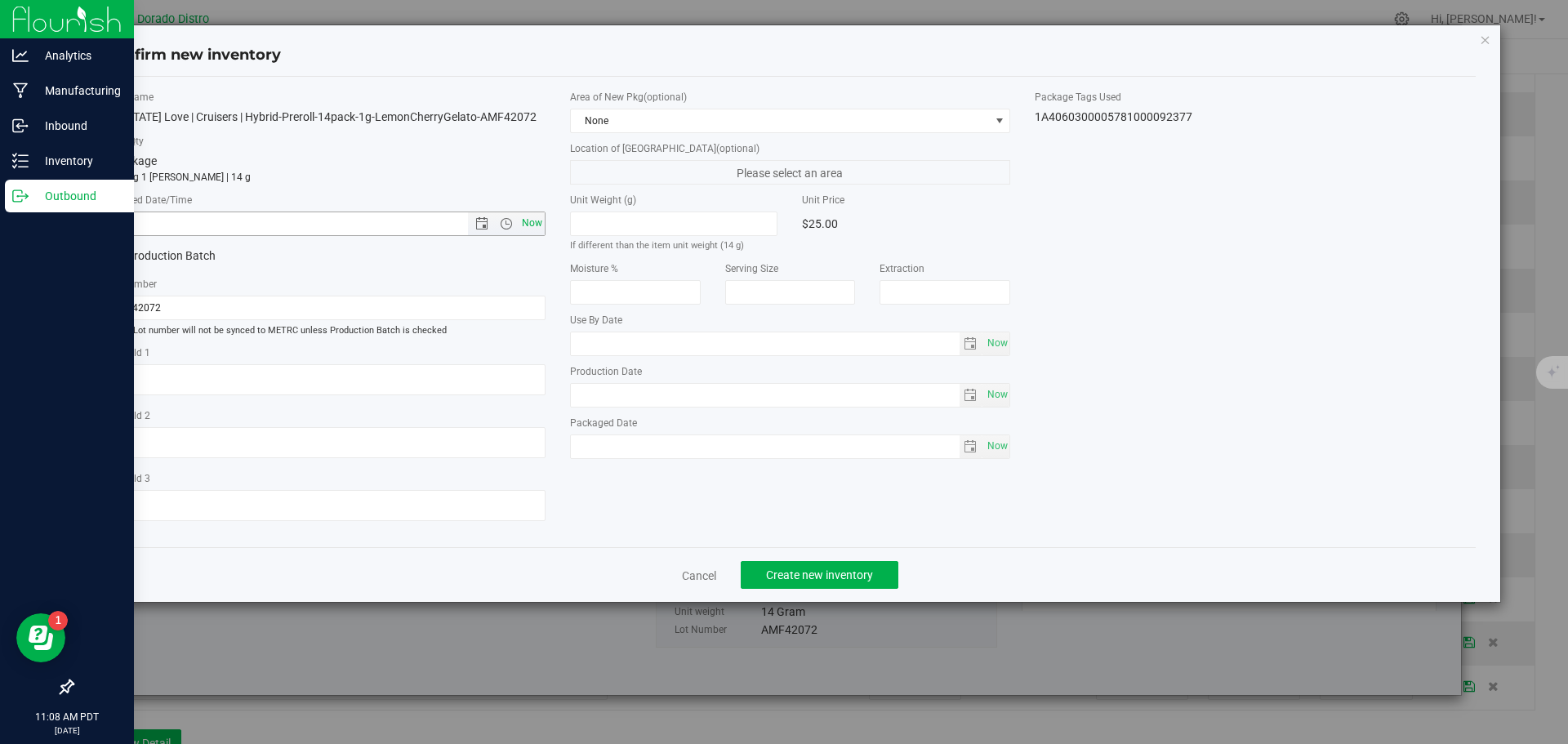
click at [525, 227] on span "Now" at bounding box center [532, 223] width 28 height 23
type input "[DATE] 11:08 AM"
click at [804, 576] on span "Create new inventory" at bounding box center [820, 575] width 107 height 13
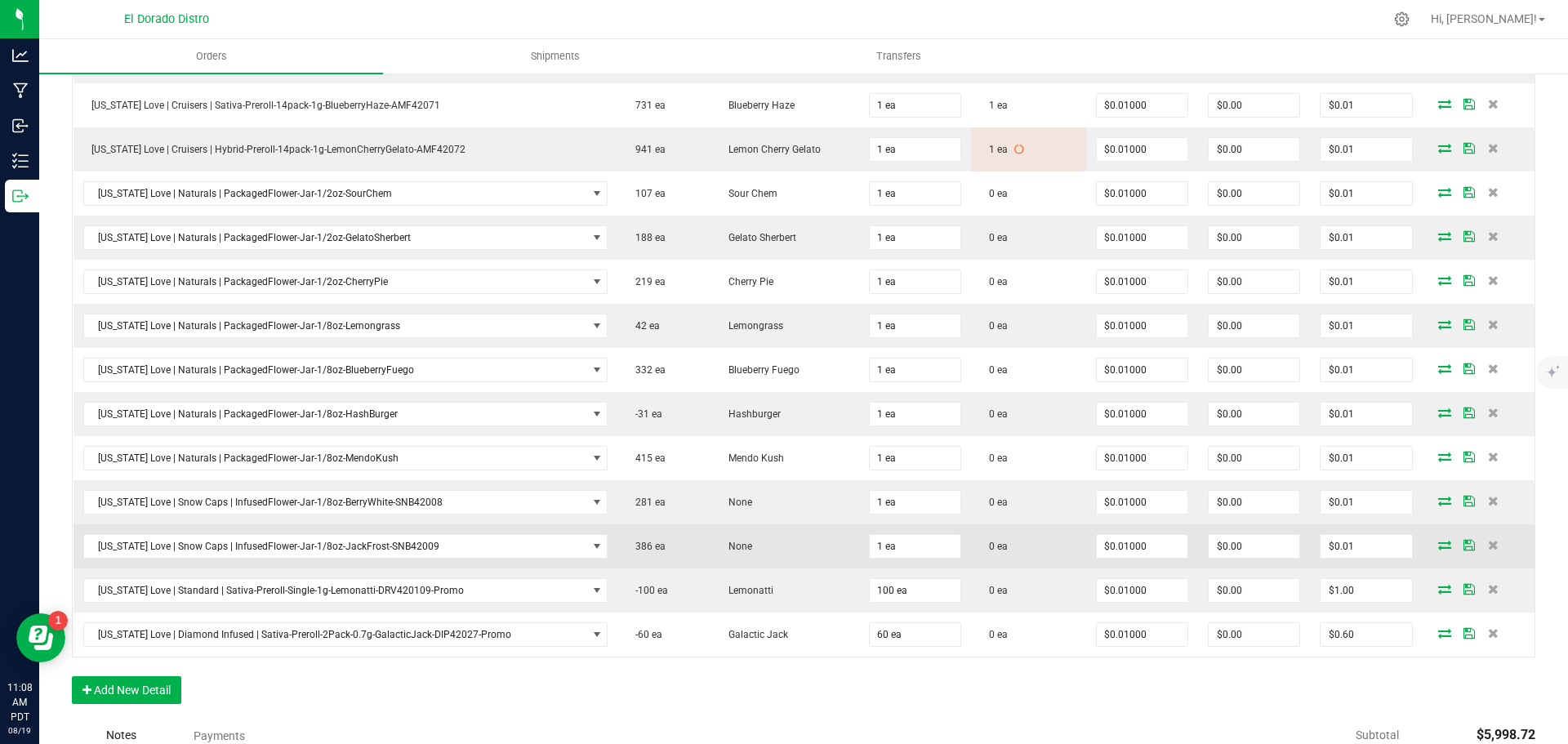
scroll to position [1225, 0]
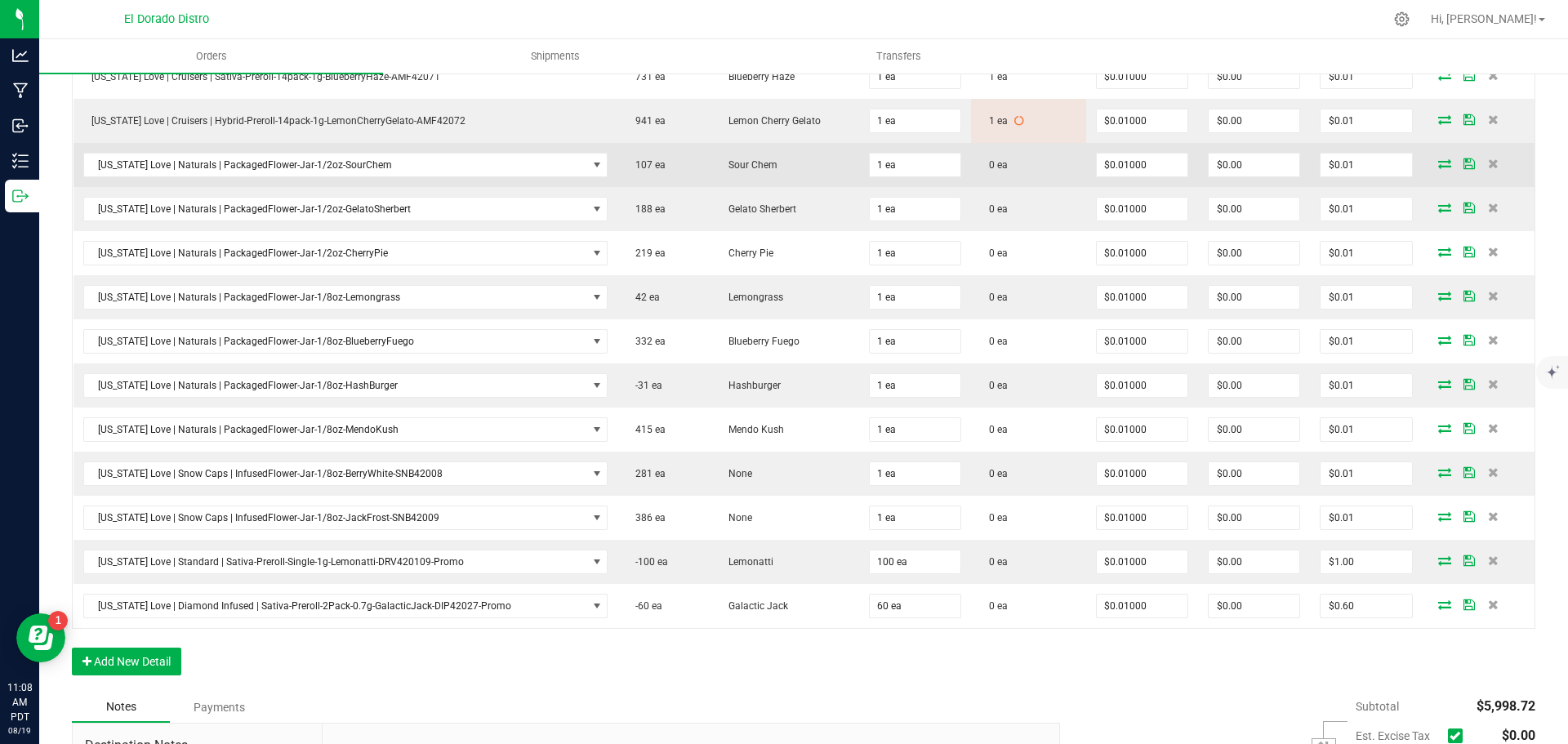
click at [1438, 166] on icon at bounding box center [1444, 163] width 13 height 9
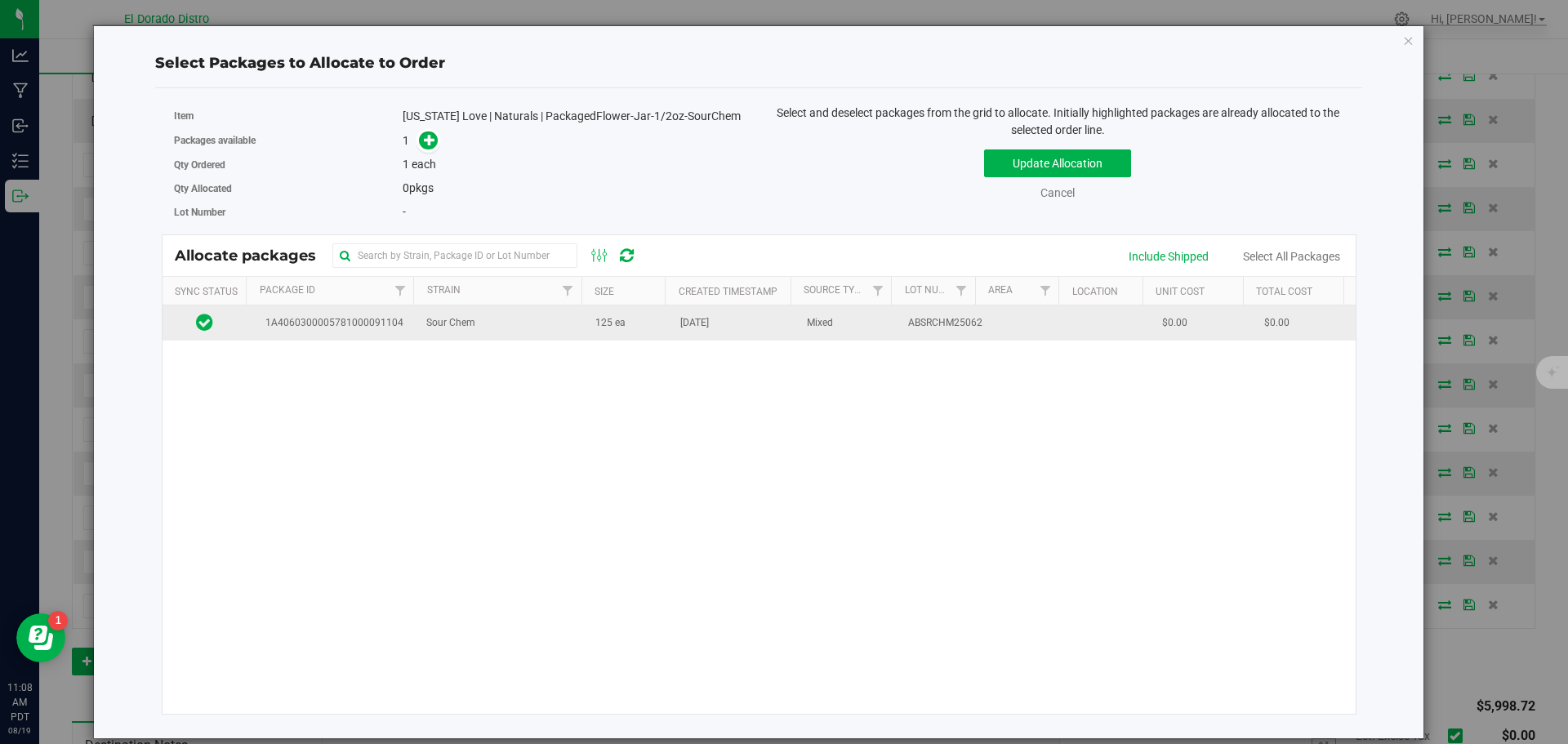
click at [585, 336] on td "125 ea" at bounding box center [627, 323] width 85 height 35
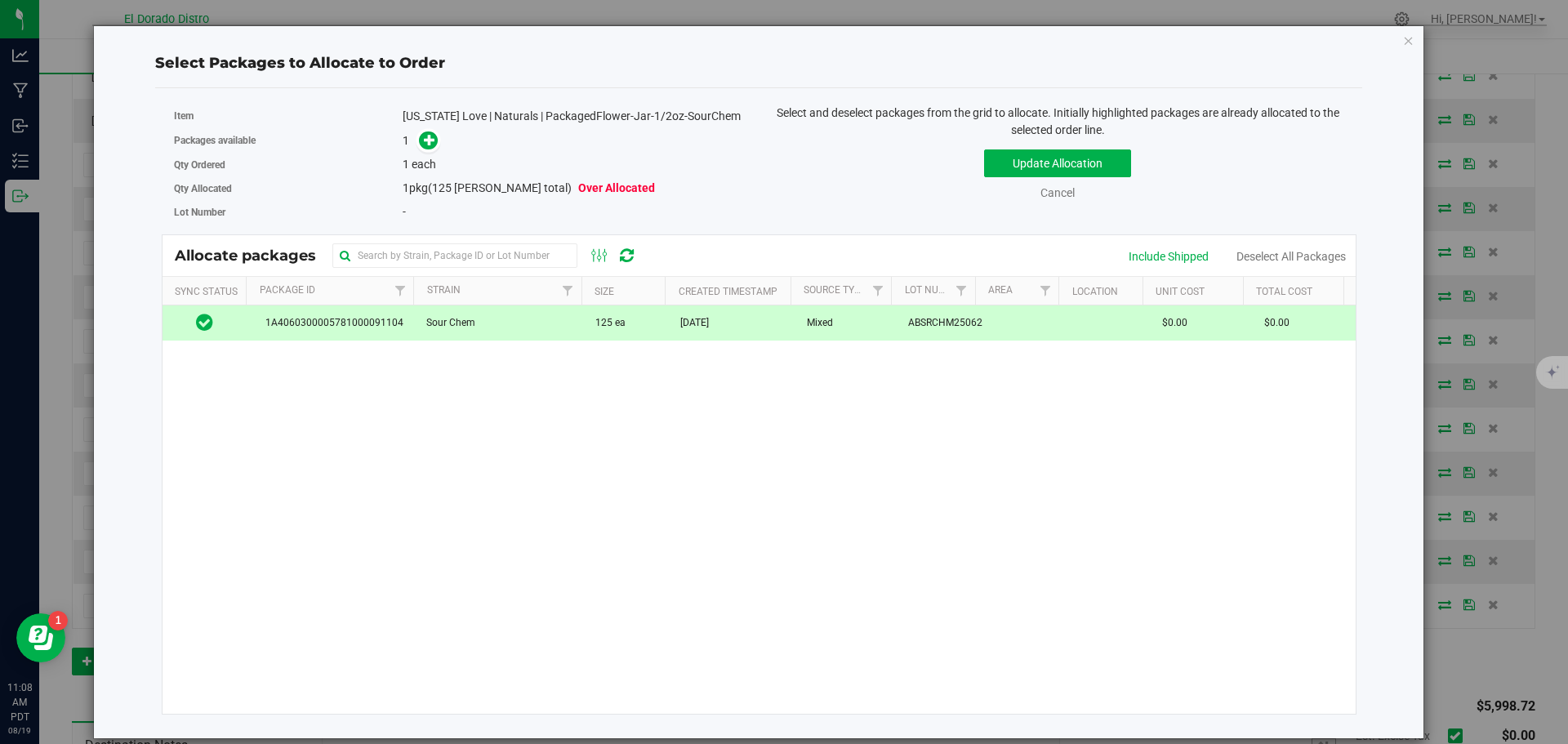
click at [430, 150] on div "Packages available 1" at bounding box center [460, 141] width 573 height 25
click at [430, 147] on span at bounding box center [429, 141] width 19 height 19
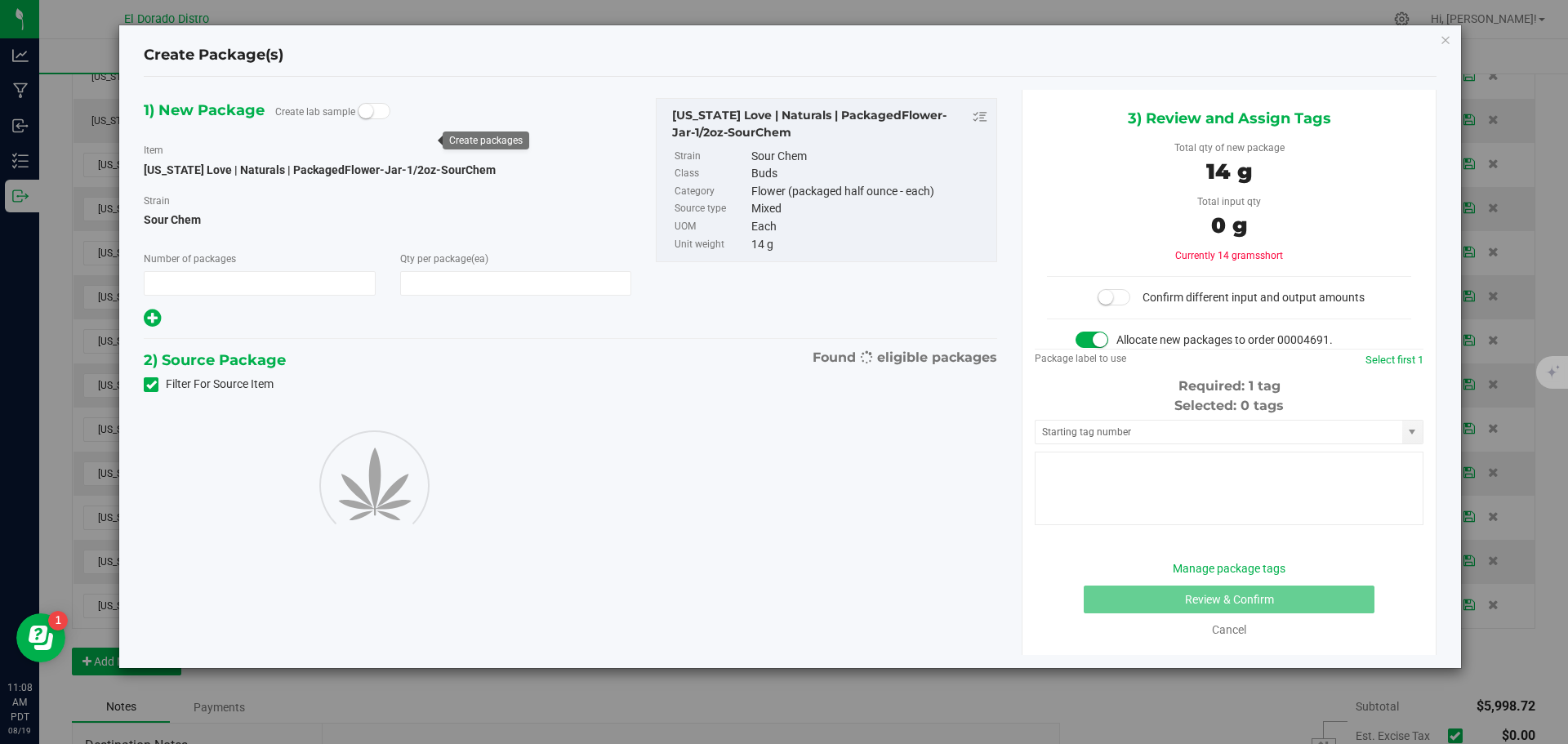
type input "1"
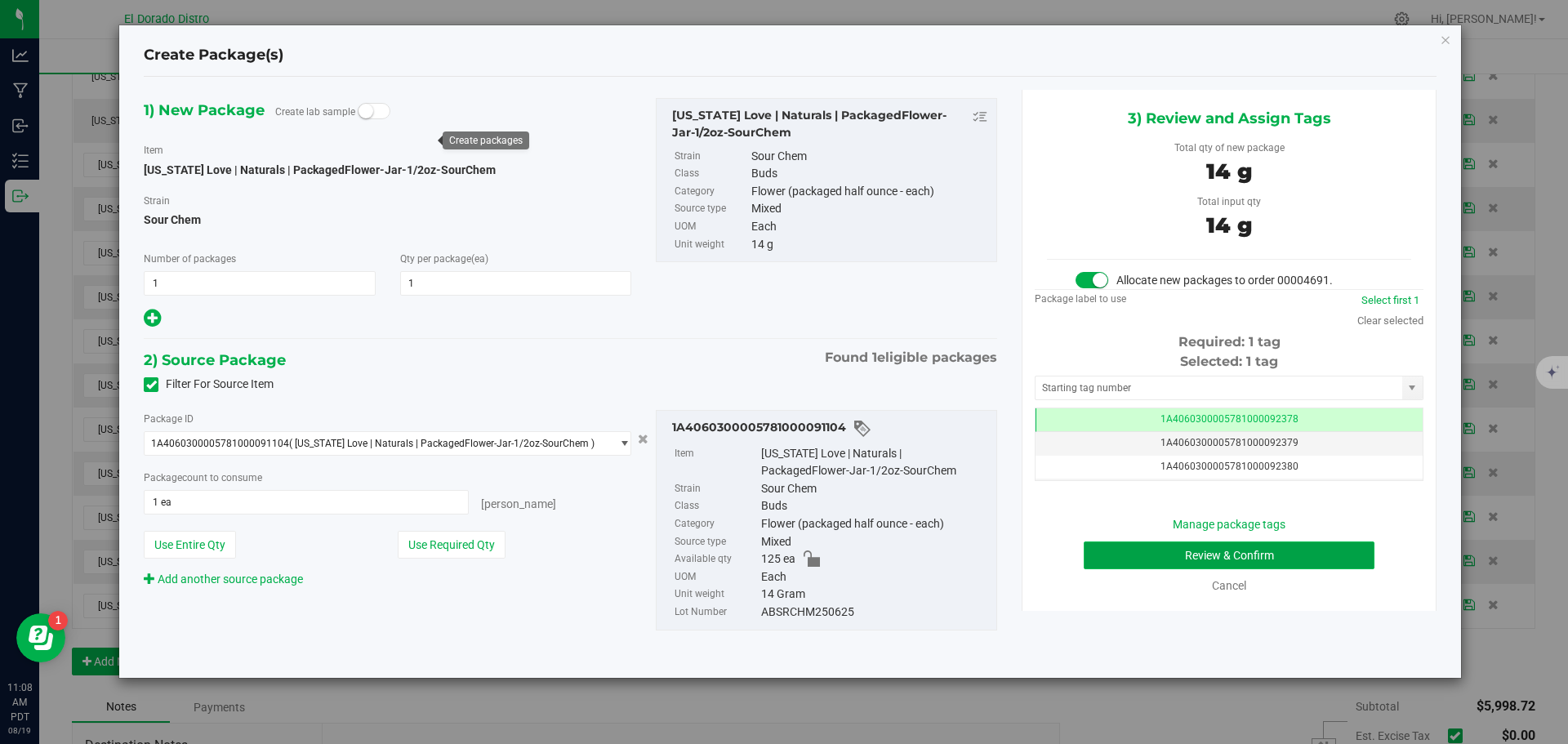
click at [1100, 545] on button "Review & Confirm" at bounding box center [1229, 555] width 291 height 28
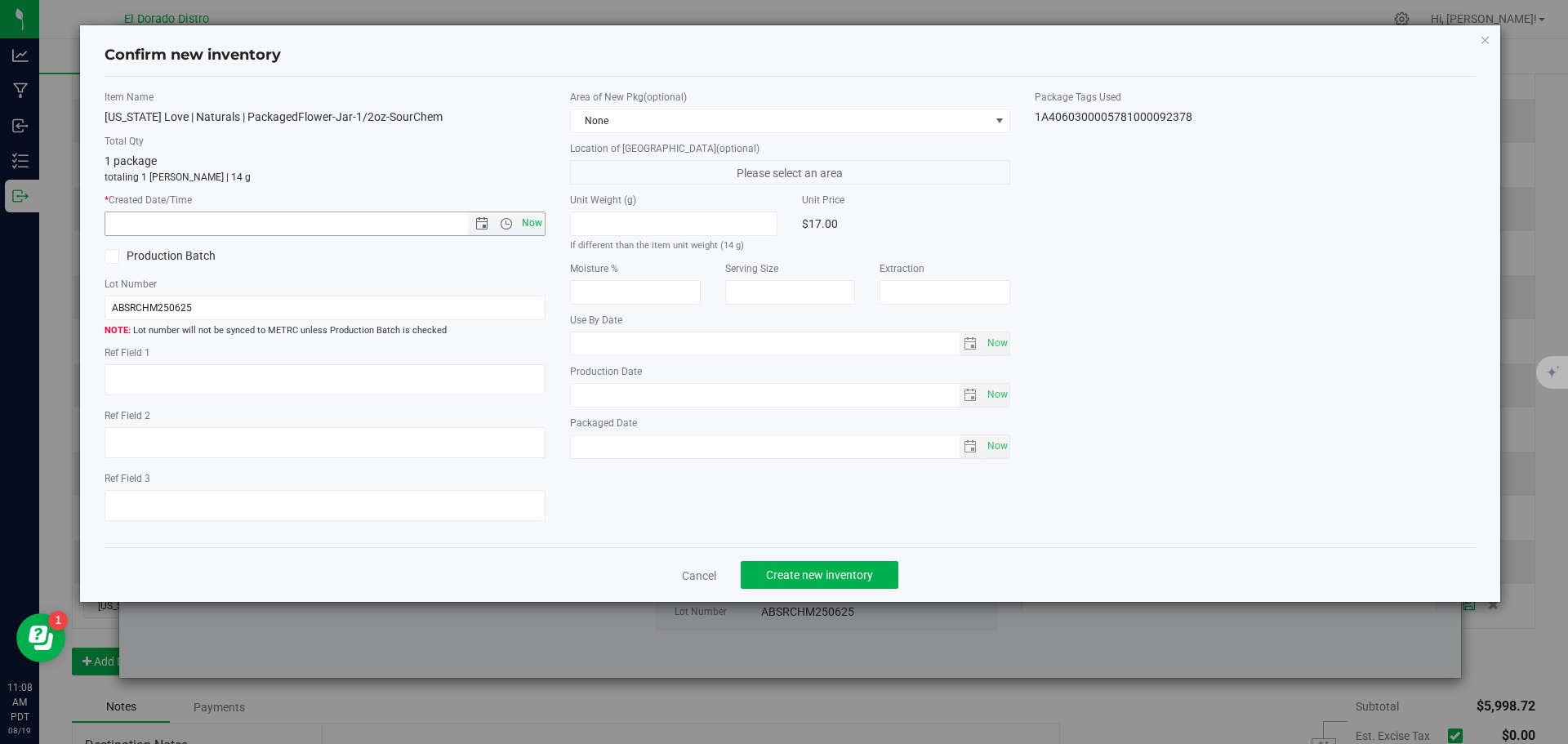
click at [535, 216] on span "Now" at bounding box center [532, 223] width 28 height 23
type input "[DATE] 11:08 AM"
click at [813, 582] on span "Create new inventory" at bounding box center [820, 575] width 107 height 13
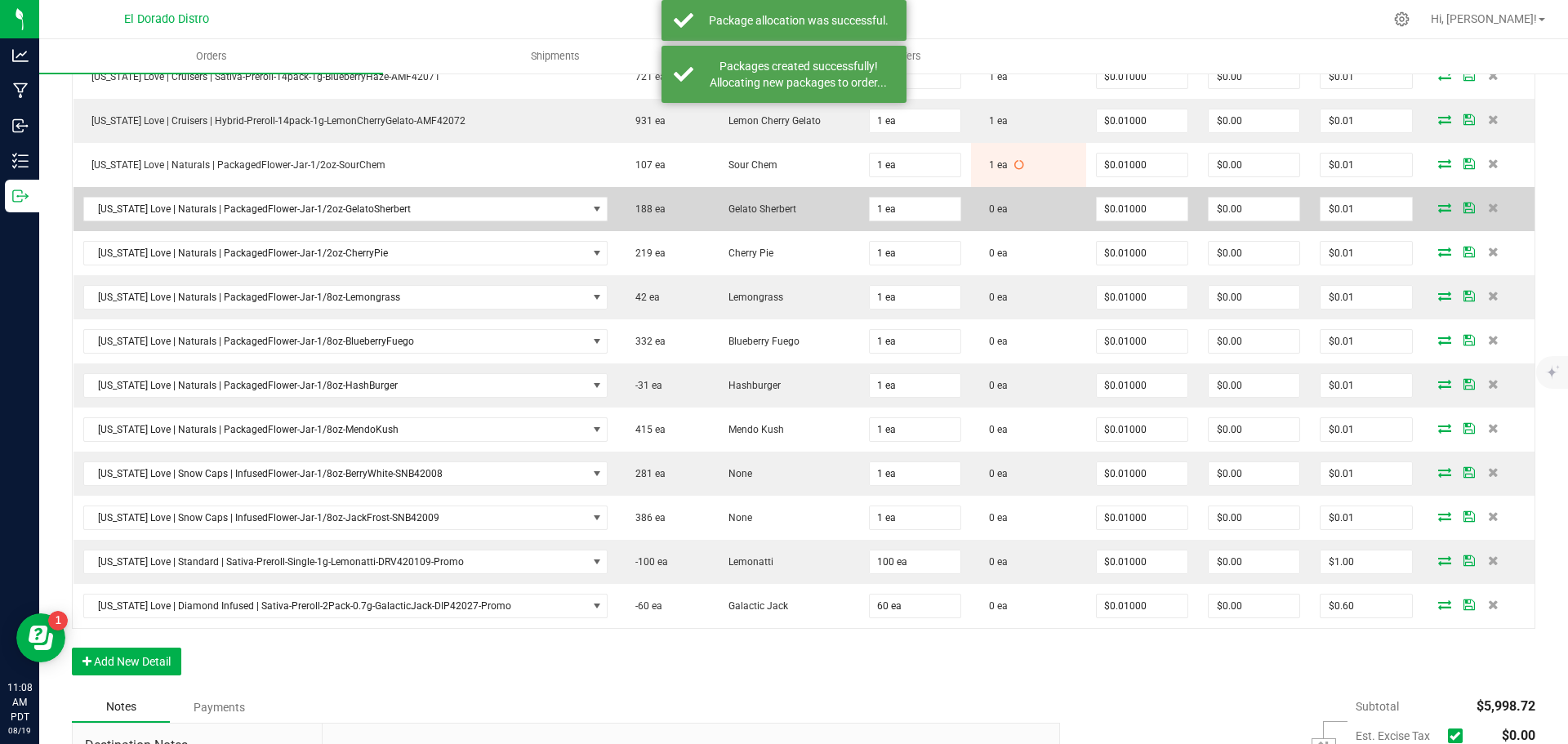
click at [1438, 205] on icon at bounding box center [1444, 207] width 13 height 9
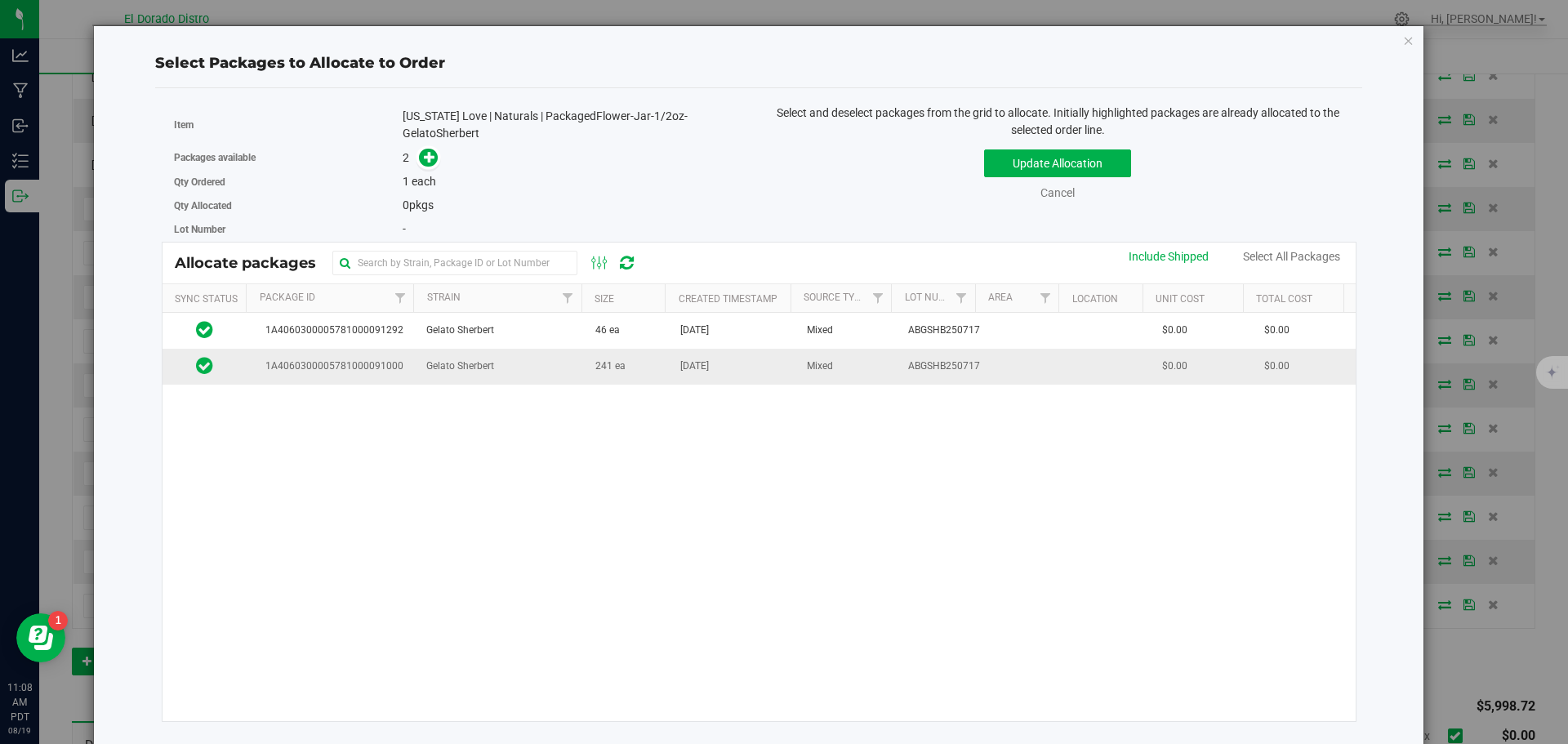
click at [671, 368] on td "[DATE]" at bounding box center [733, 366] width 127 height 35
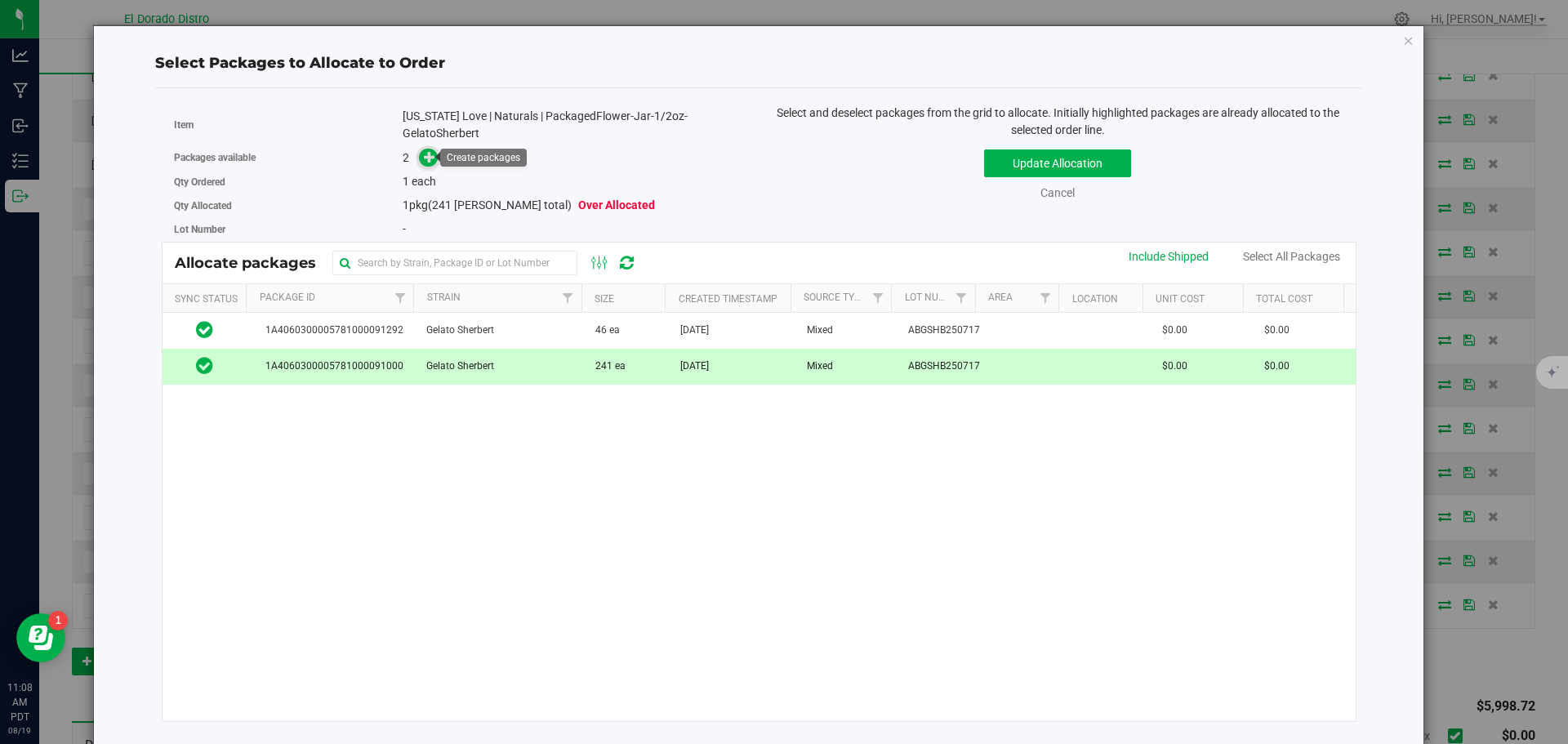
click at [432, 159] on icon at bounding box center [430, 157] width 11 height 11
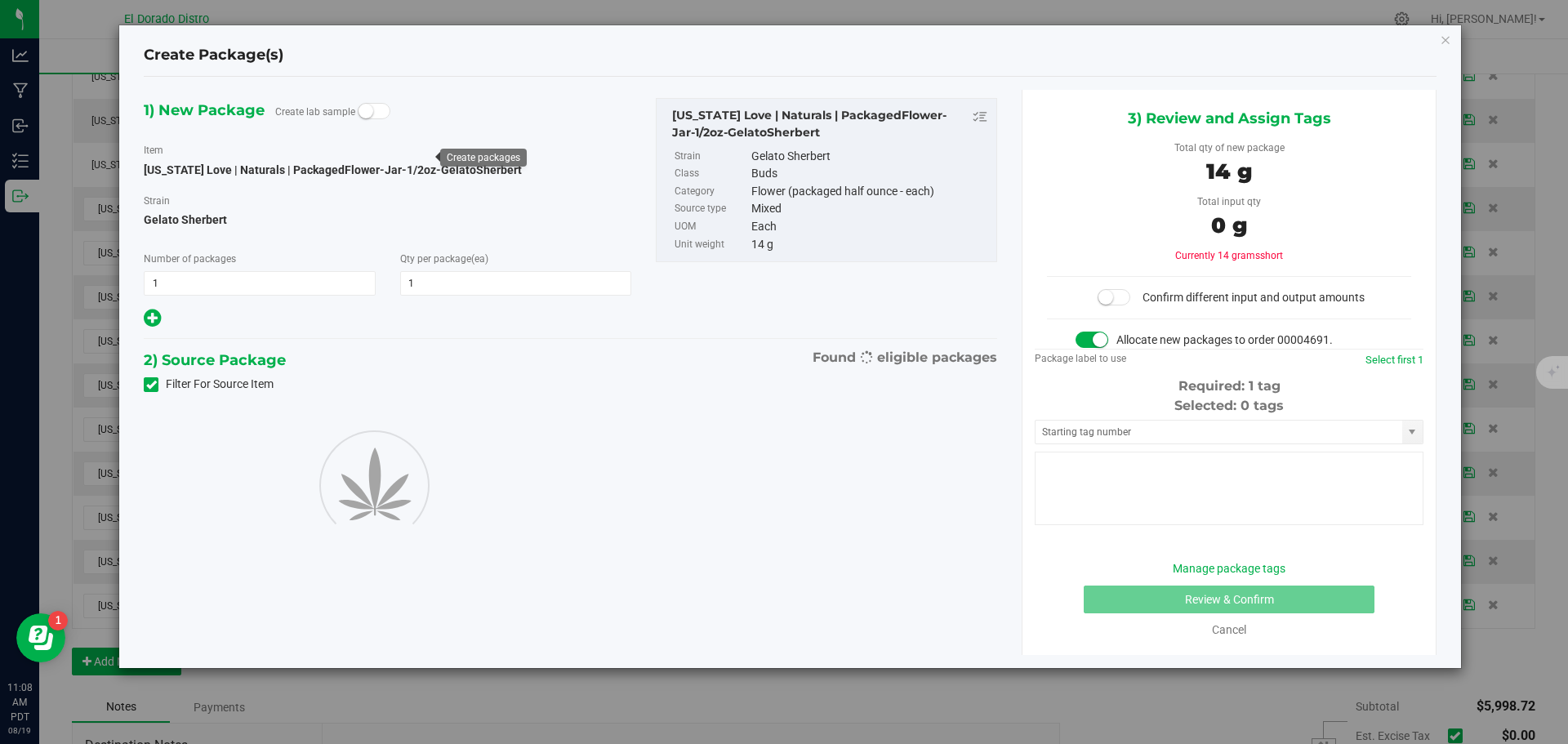
type input "1"
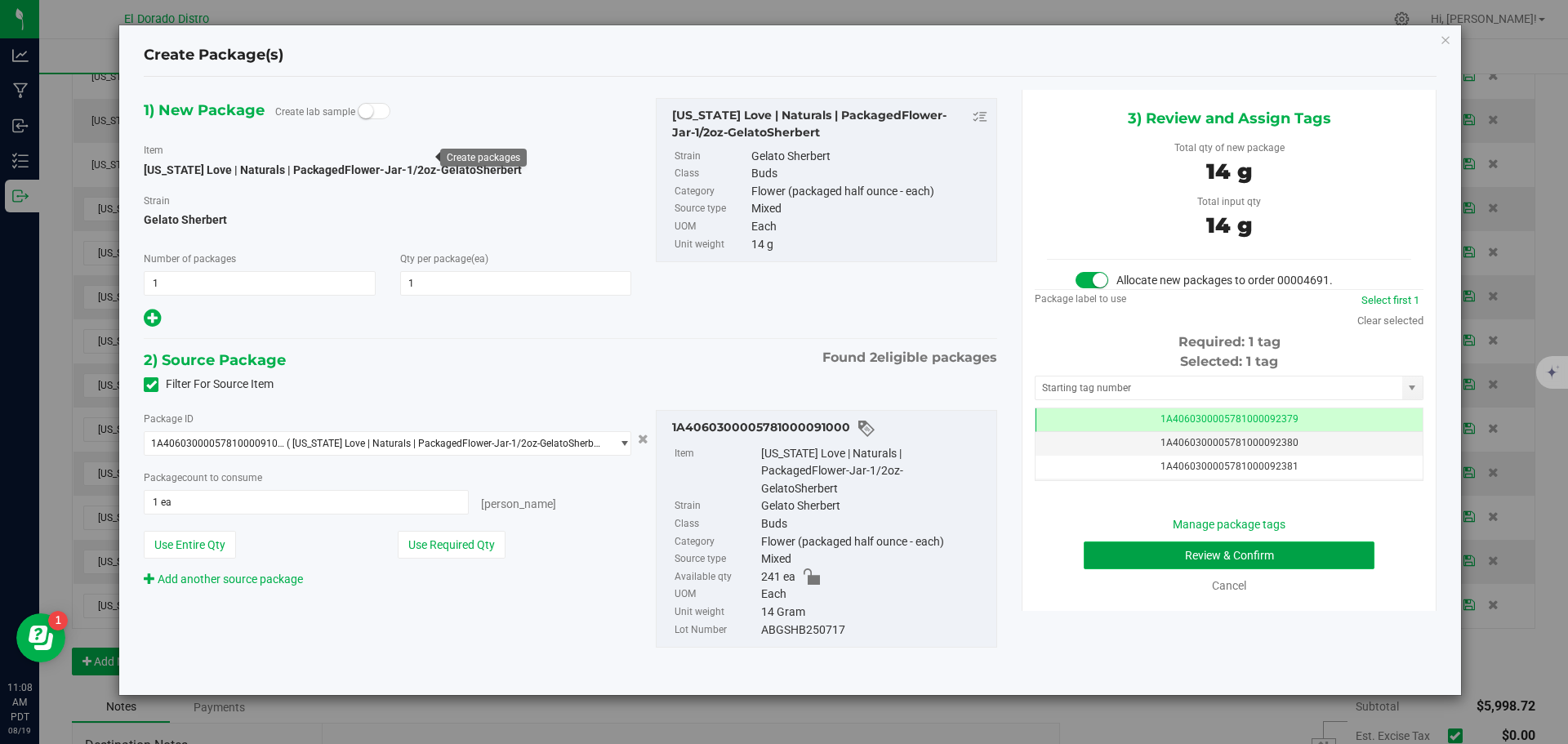
click at [1094, 551] on button "Review & Confirm" at bounding box center [1229, 555] width 291 height 28
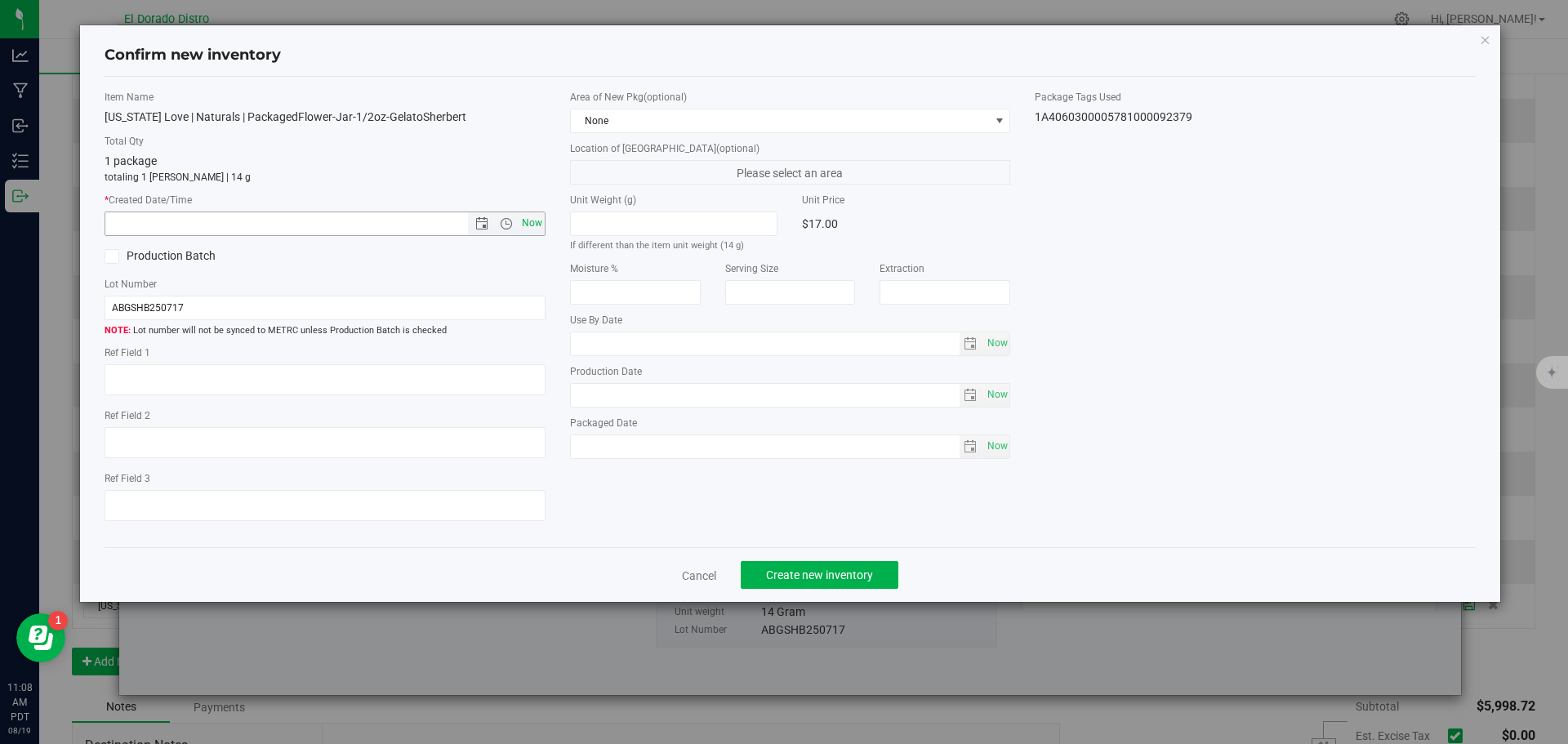
click at [527, 227] on span "Now" at bounding box center [532, 223] width 28 height 23
type input "[DATE] 11:08 AM"
click at [790, 591] on div "Cancel Create new inventory" at bounding box center [790, 574] width 1372 height 54
click at [796, 574] on span "Create new inventory" at bounding box center [820, 575] width 107 height 13
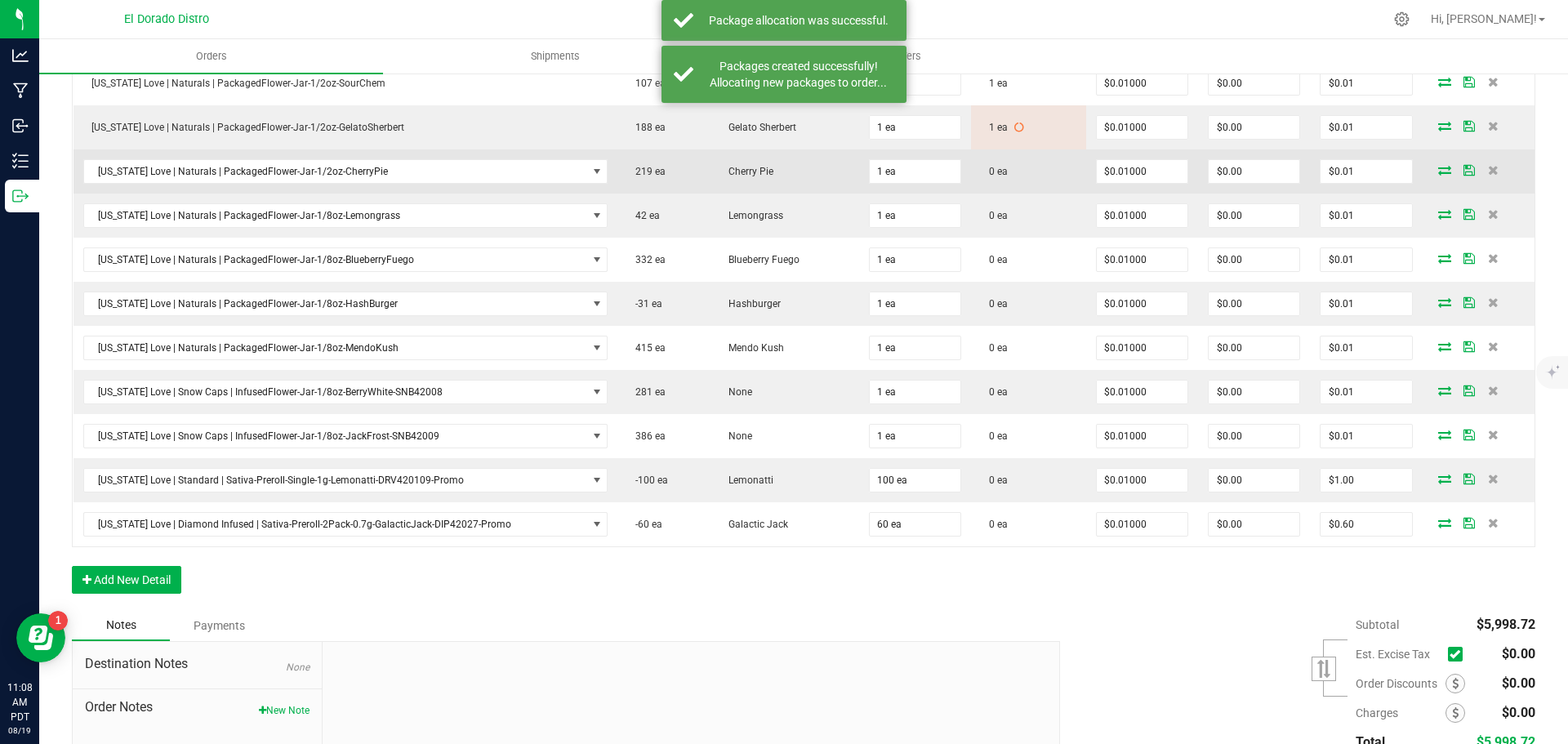
click at [1438, 172] on icon at bounding box center [1444, 170] width 13 height 9
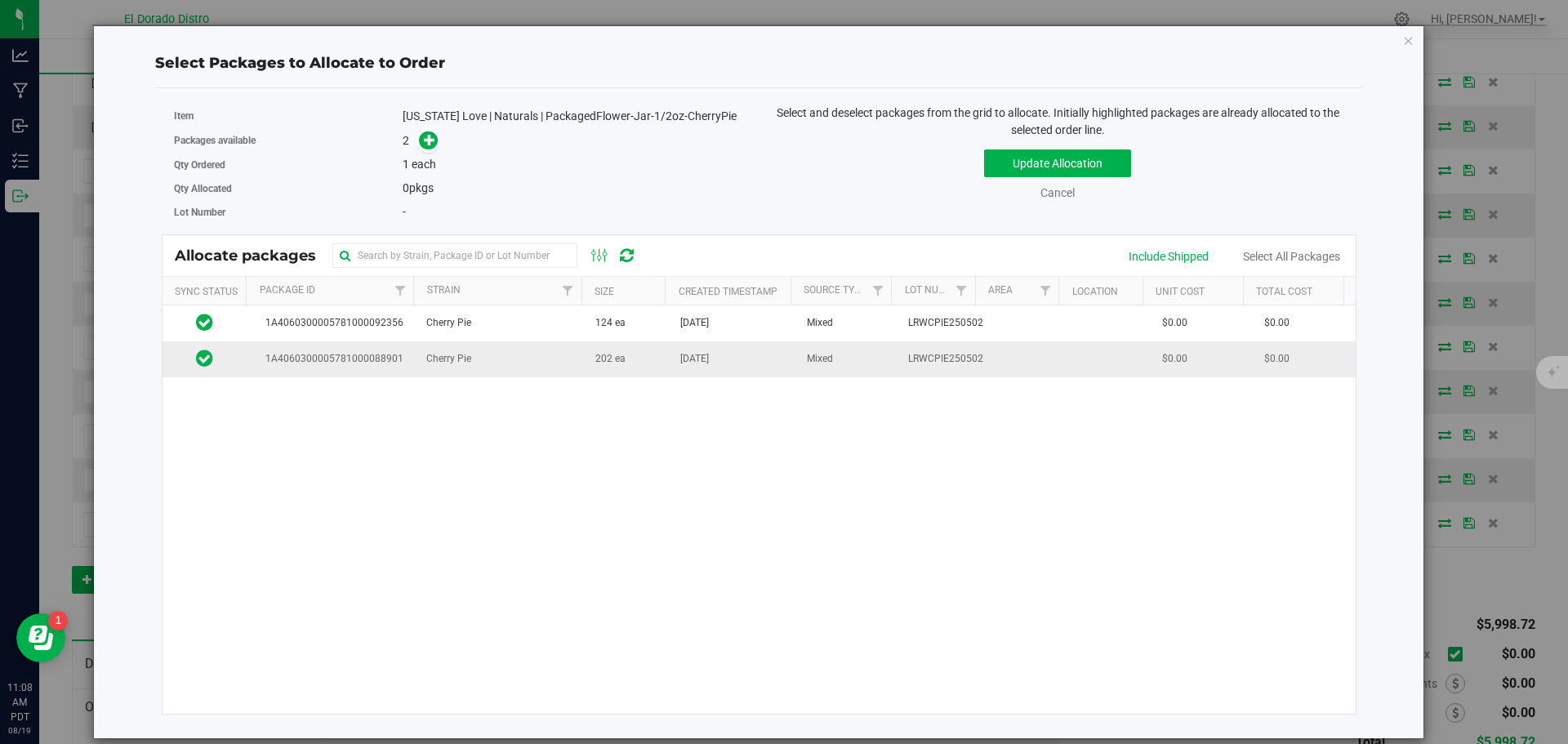
click at [566, 354] on td "Cherry Pie" at bounding box center [501, 358] width 169 height 35
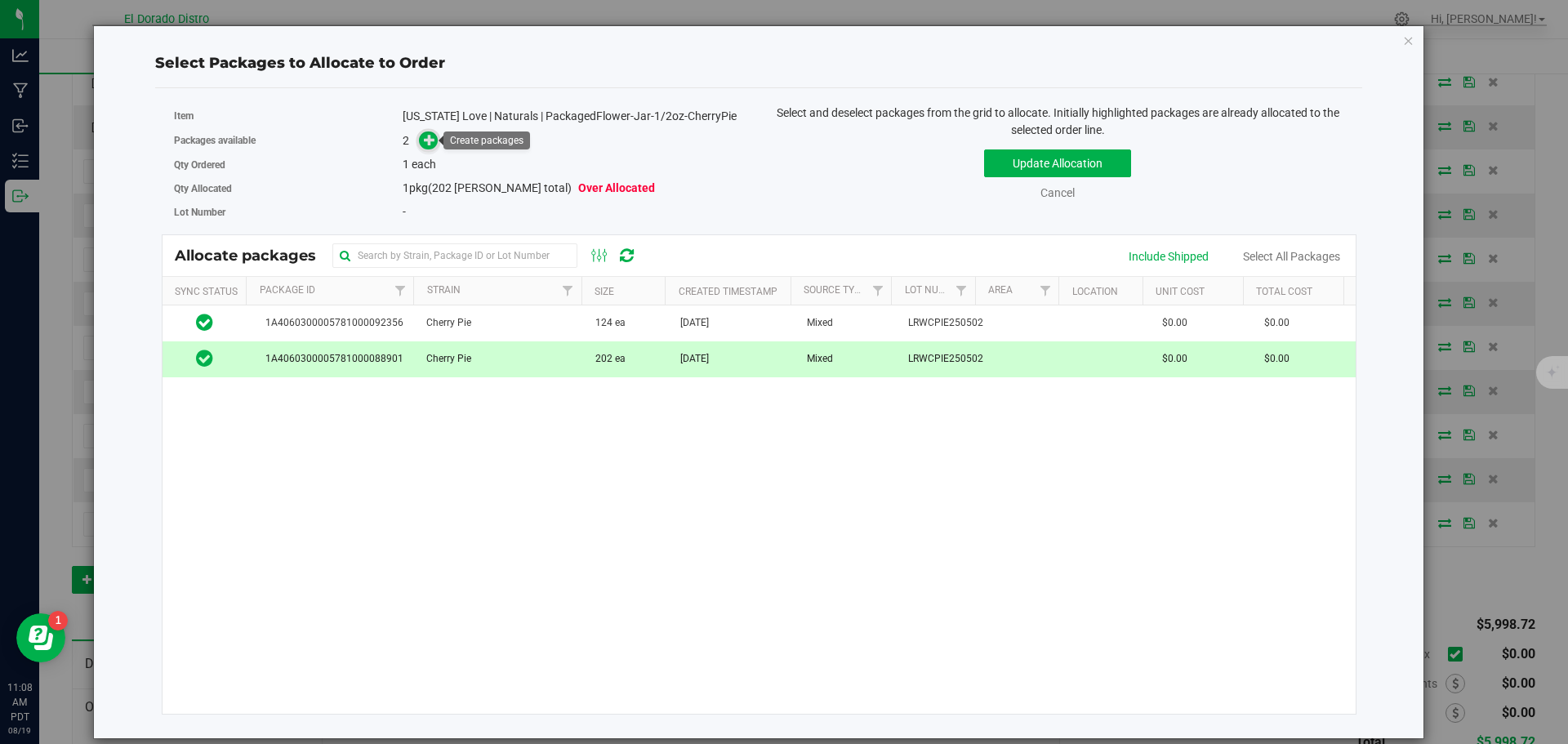
click at [432, 140] on icon at bounding box center [430, 140] width 11 height 11
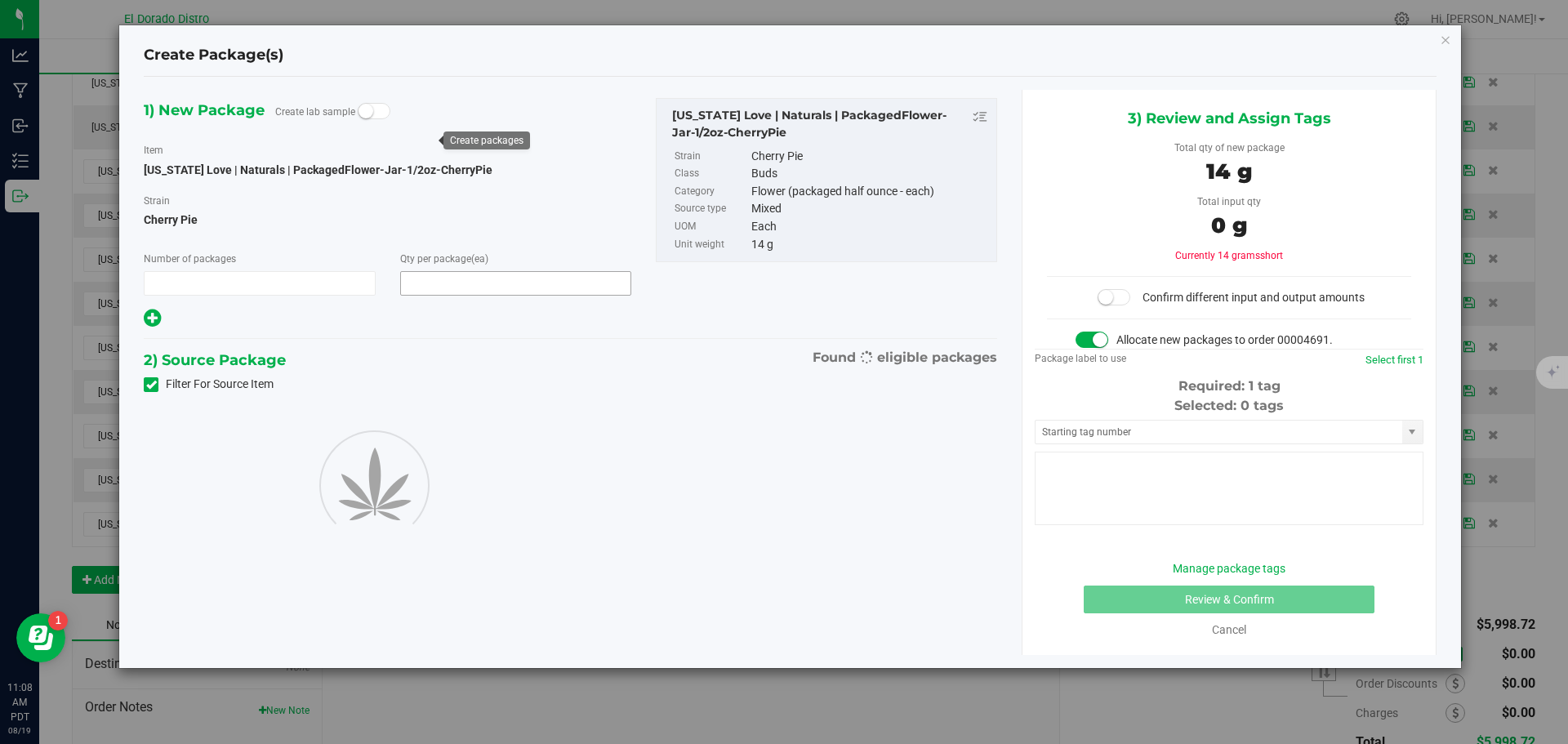
type input "1"
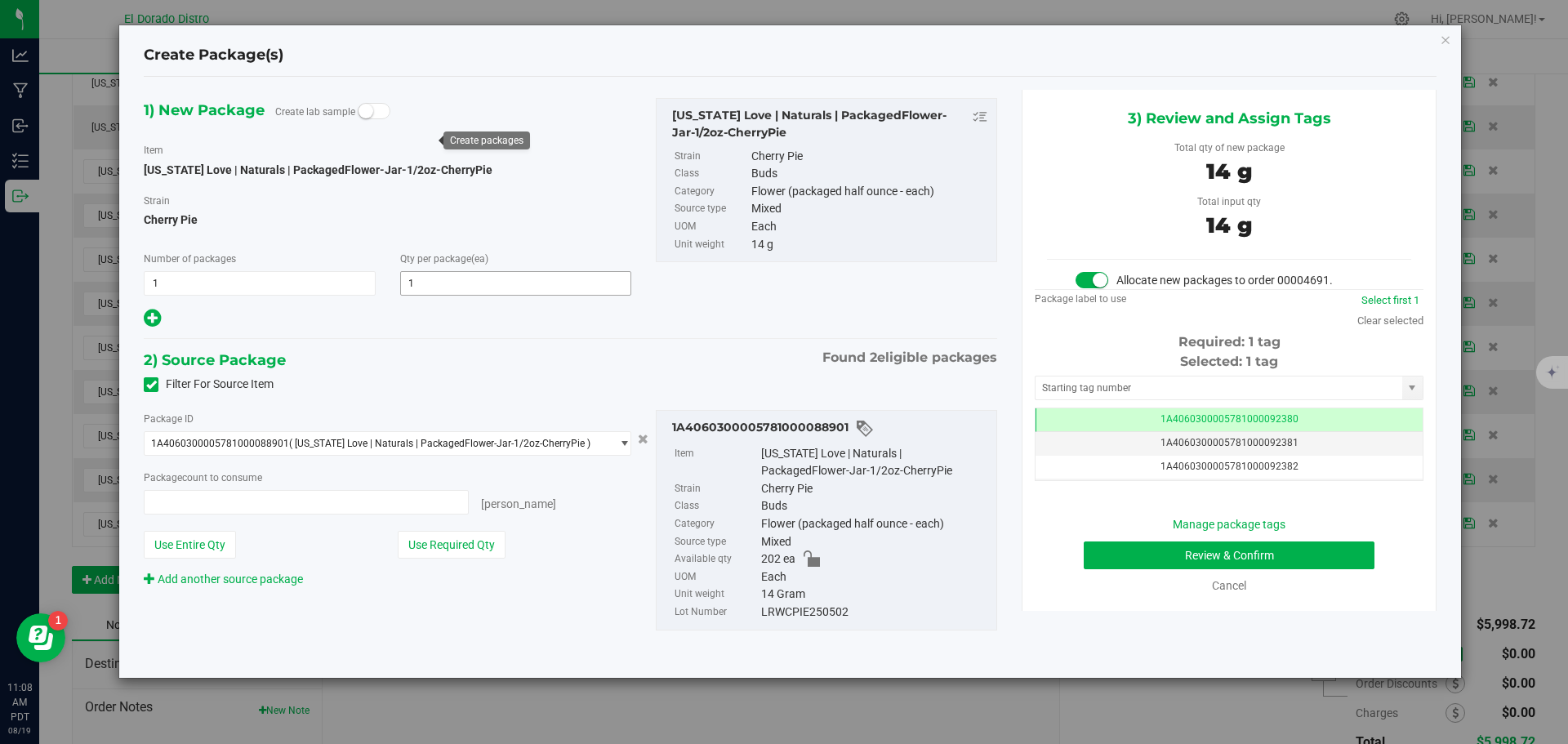
type input "1 ea"
click at [1113, 557] on button "Review & Confirm" at bounding box center [1229, 555] width 291 height 28
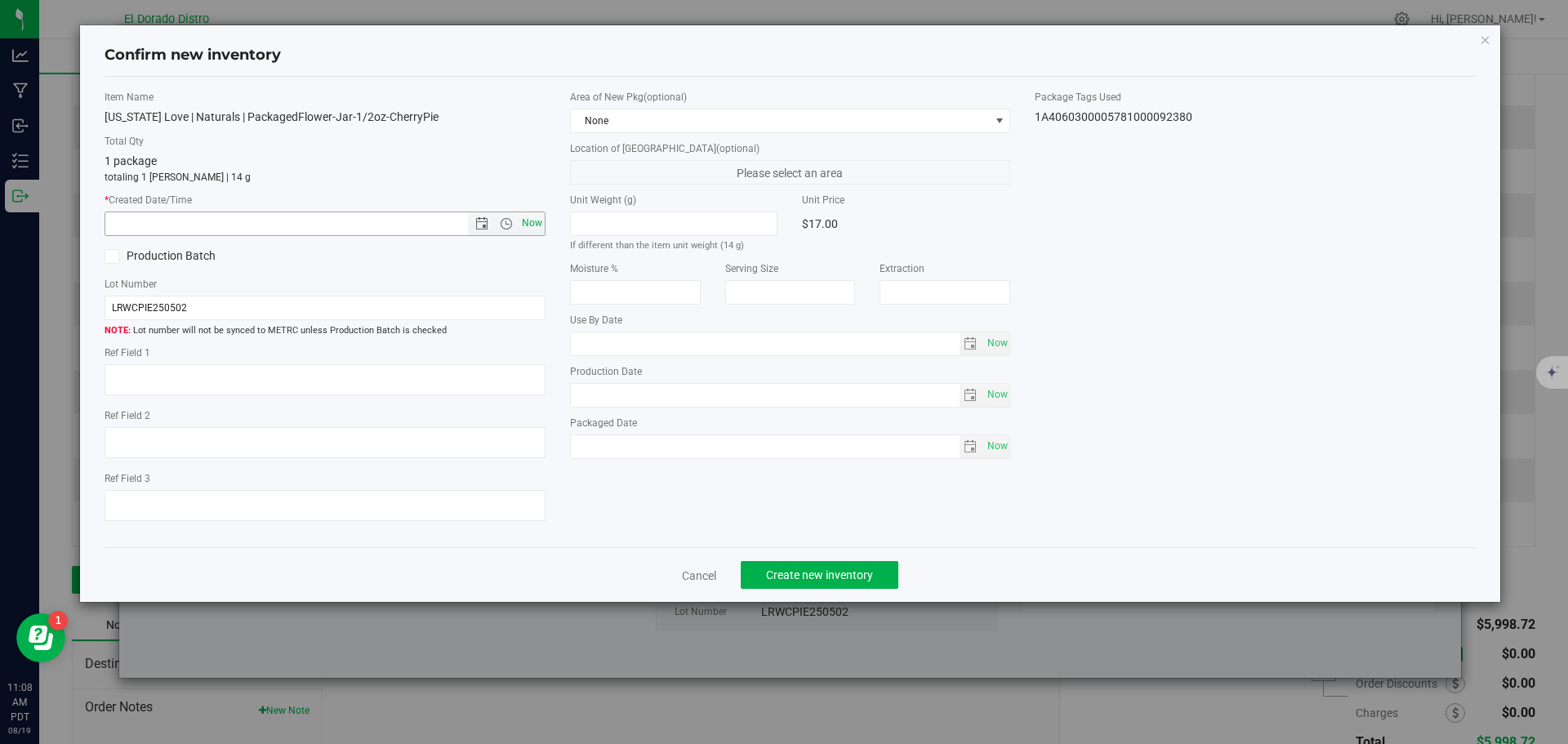
click at [535, 218] on span "Now" at bounding box center [532, 223] width 28 height 23
type input "[DATE] 11:08 AM"
click at [863, 578] on span "Create new inventory" at bounding box center [820, 575] width 107 height 13
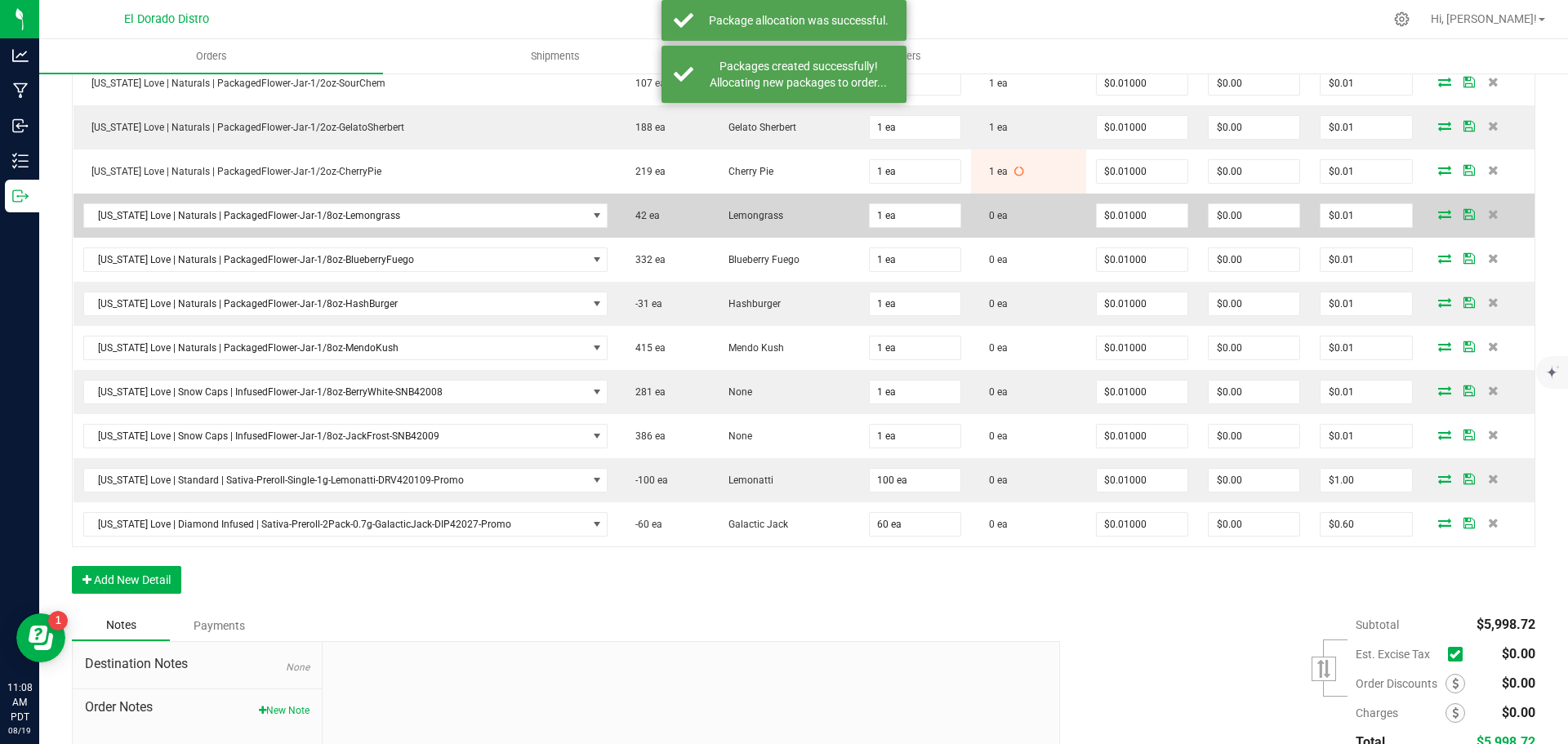
click at [1438, 214] on icon at bounding box center [1444, 214] width 13 height 9
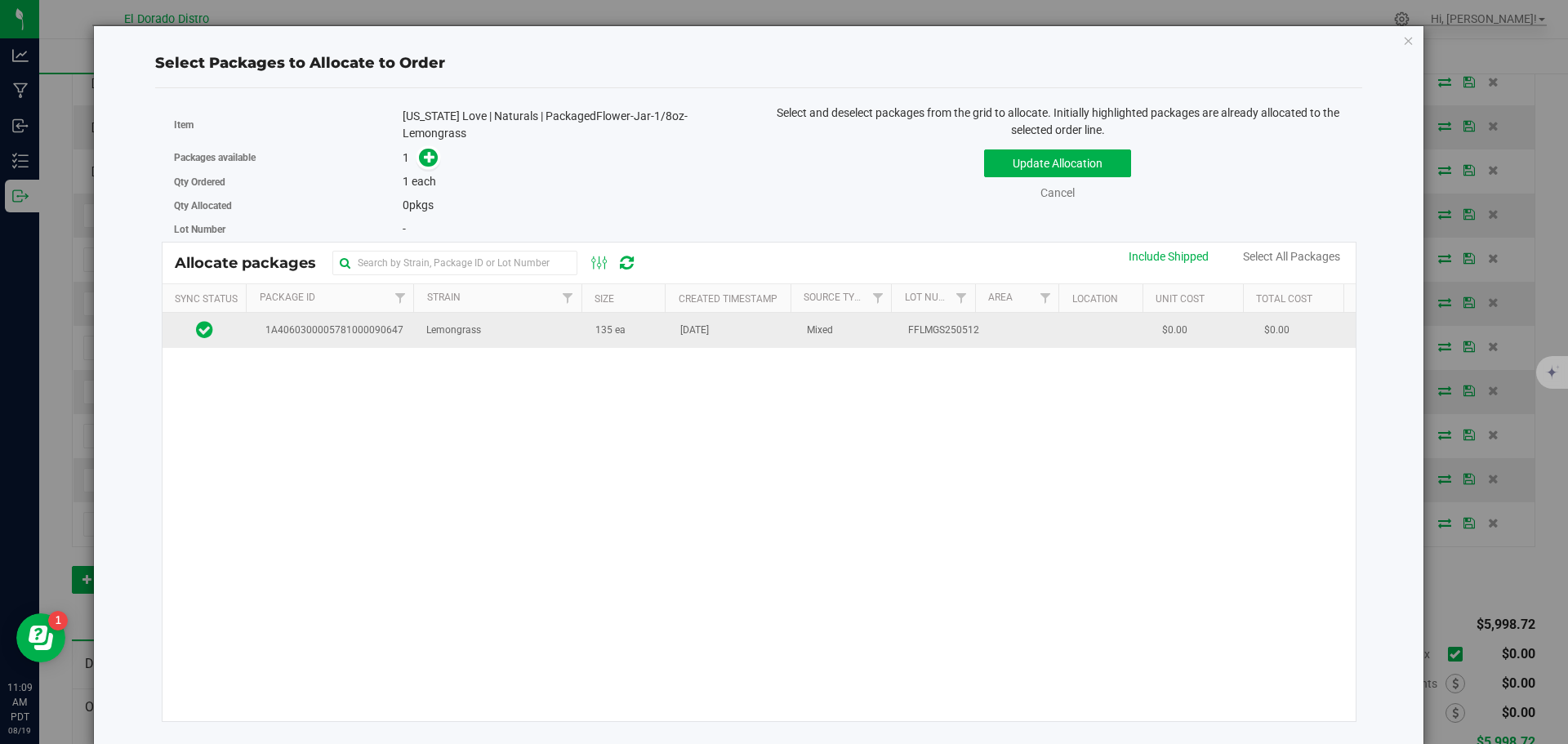
click at [651, 341] on td "135 ea" at bounding box center [627, 329] width 85 height 35
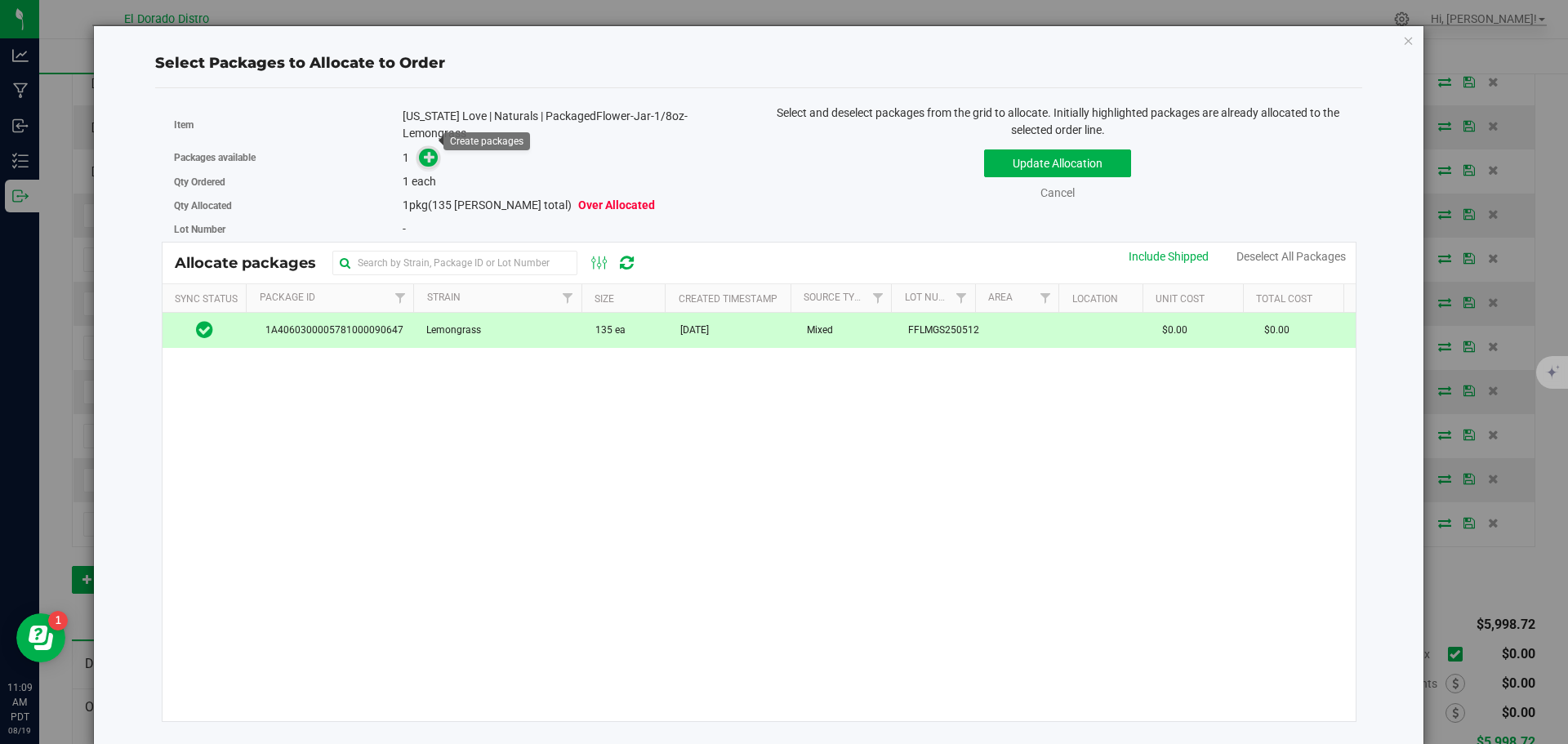
click at [431, 151] on icon at bounding box center [430, 157] width 11 height 11
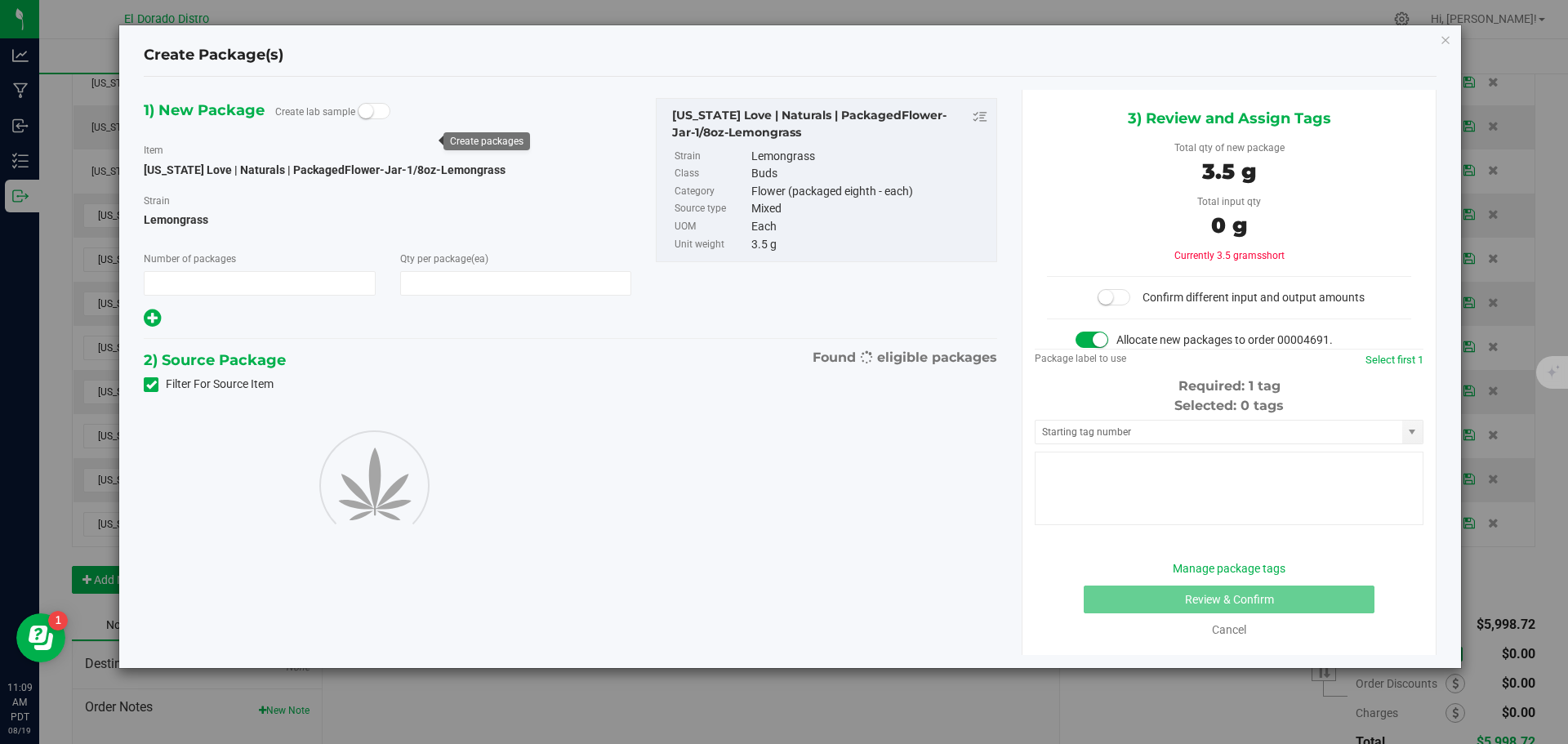
type input "1"
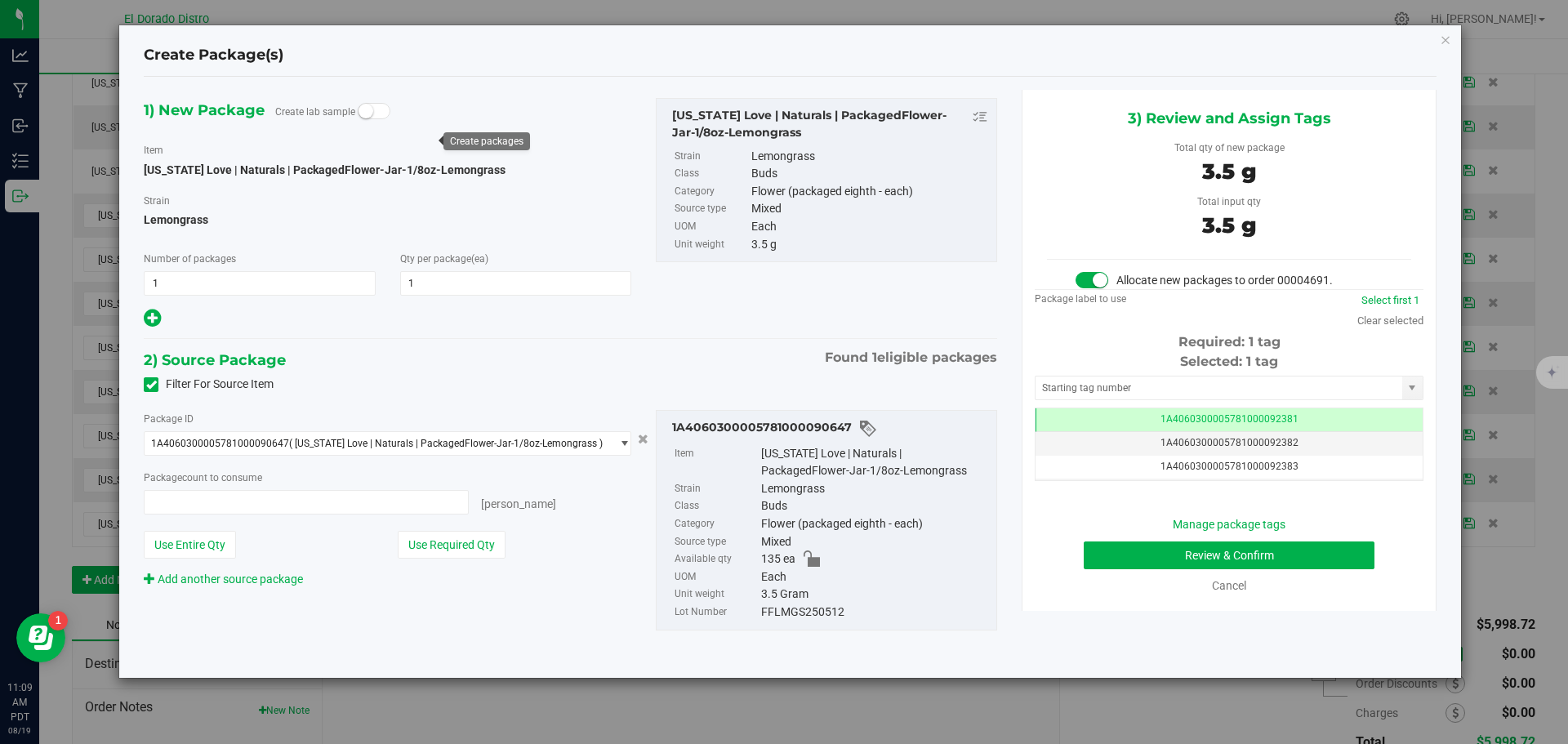
type input "1 ea"
click at [1105, 559] on button "Review & Confirm" at bounding box center [1229, 555] width 291 height 28
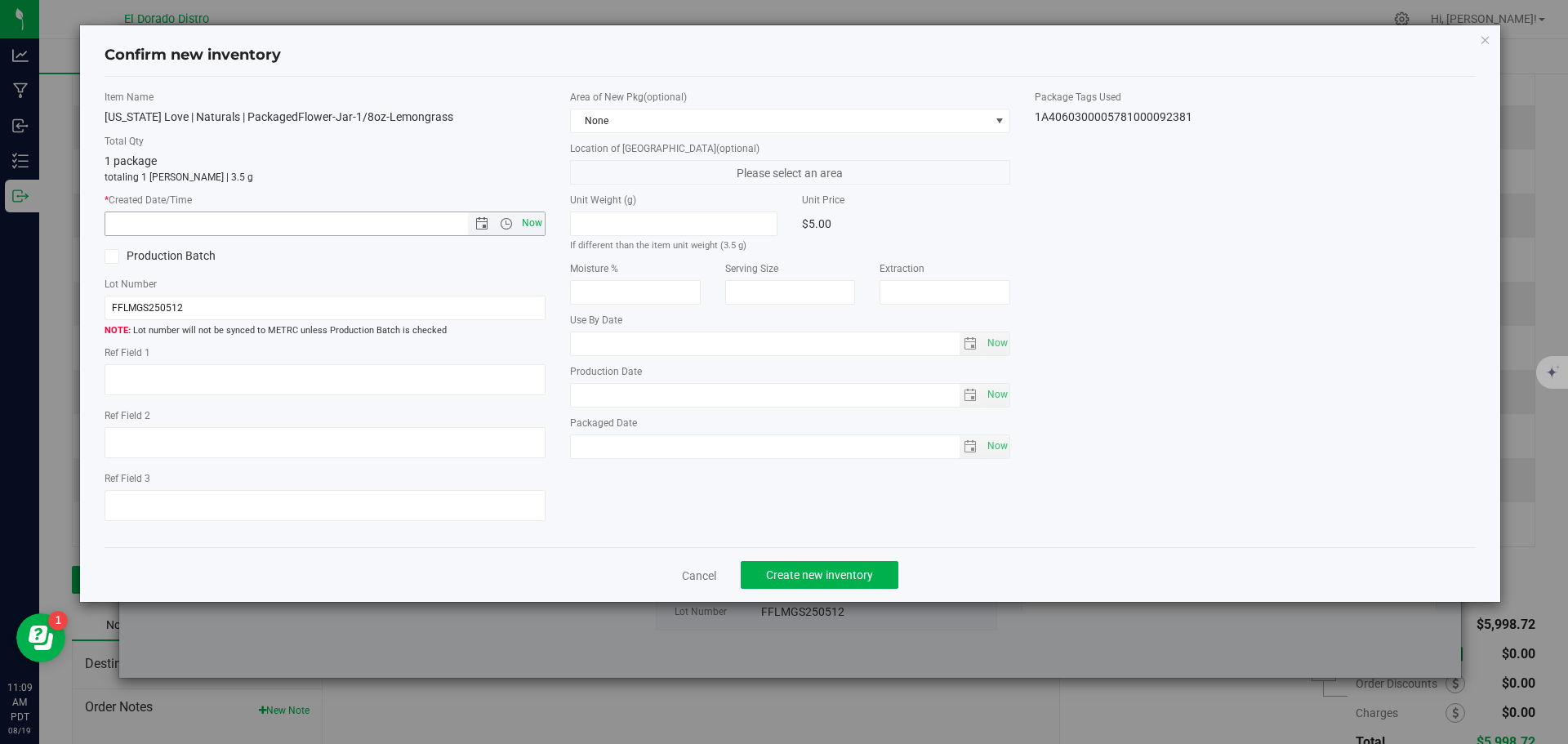
click at [538, 223] on span "Now" at bounding box center [532, 223] width 28 height 23
type input "[DATE] 11:09 AM"
click at [789, 575] on span "Create new inventory" at bounding box center [820, 575] width 107 height 13
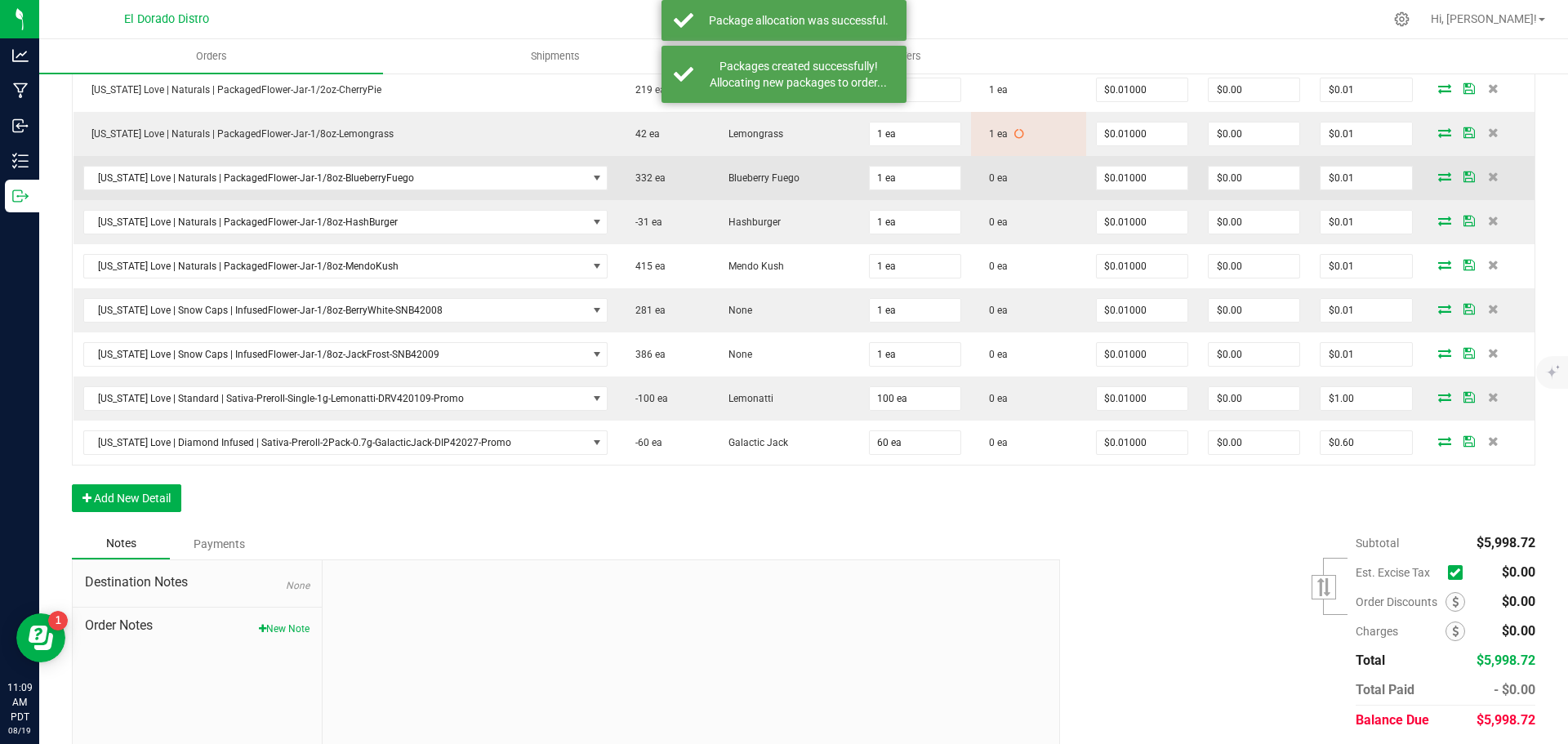
click at [1438, 173] on icon at bounding box center [1444, 176] width 13 height 9
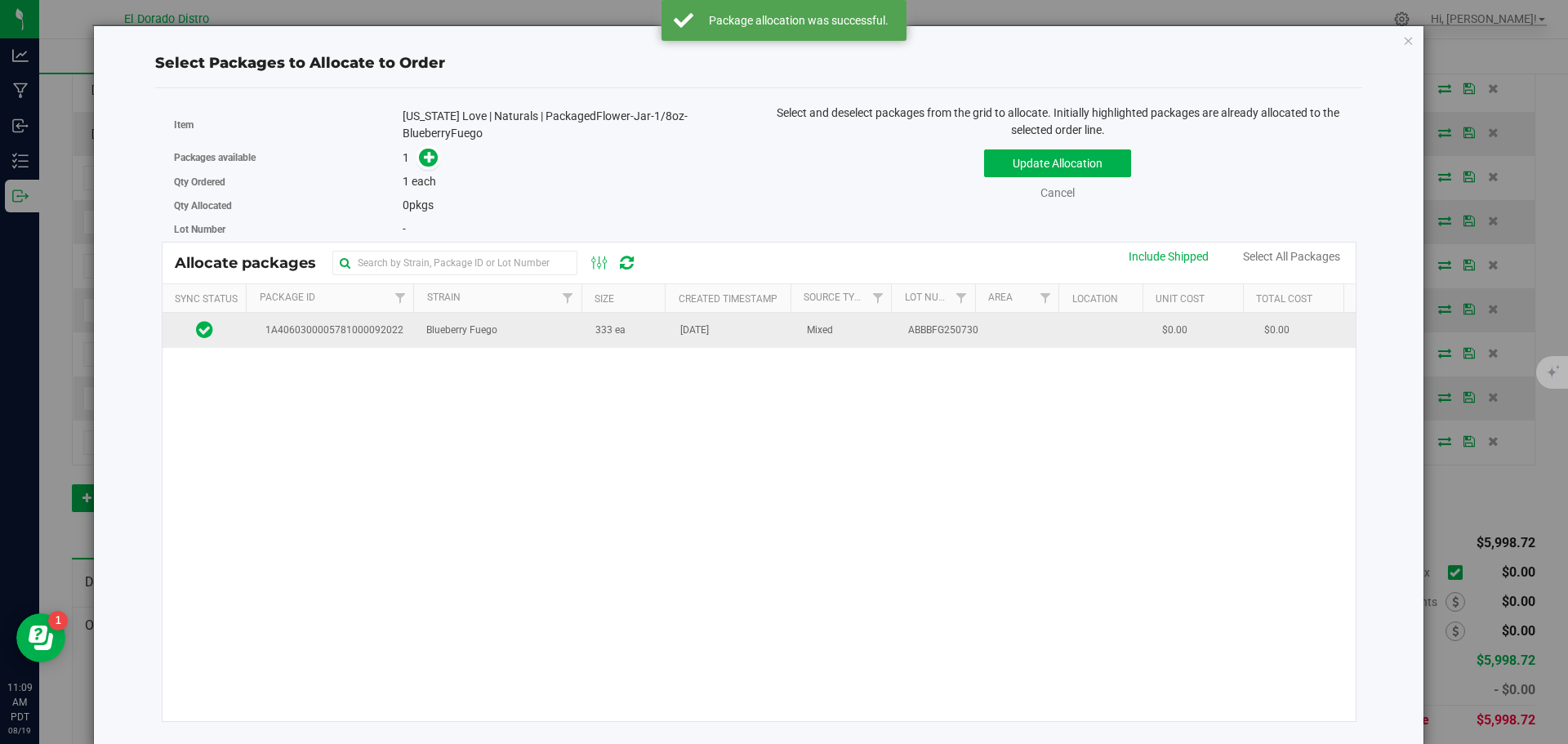
click at [559, 330] on td "Blueberry Fuego" at bounding box center [501, 329] width 169 height 35
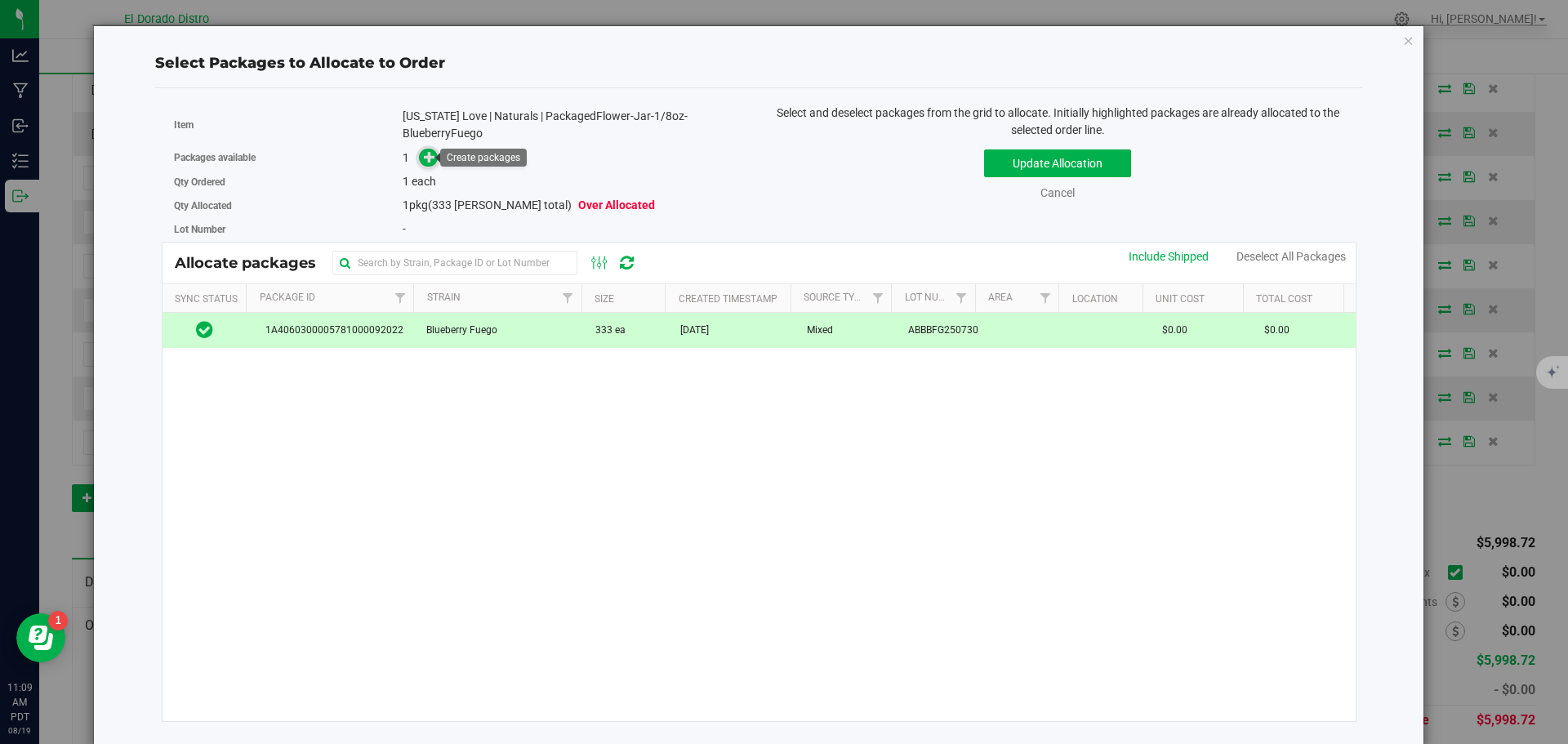
click at [429, 157] on icon at bounding box center [430, 157] width 11 height 11
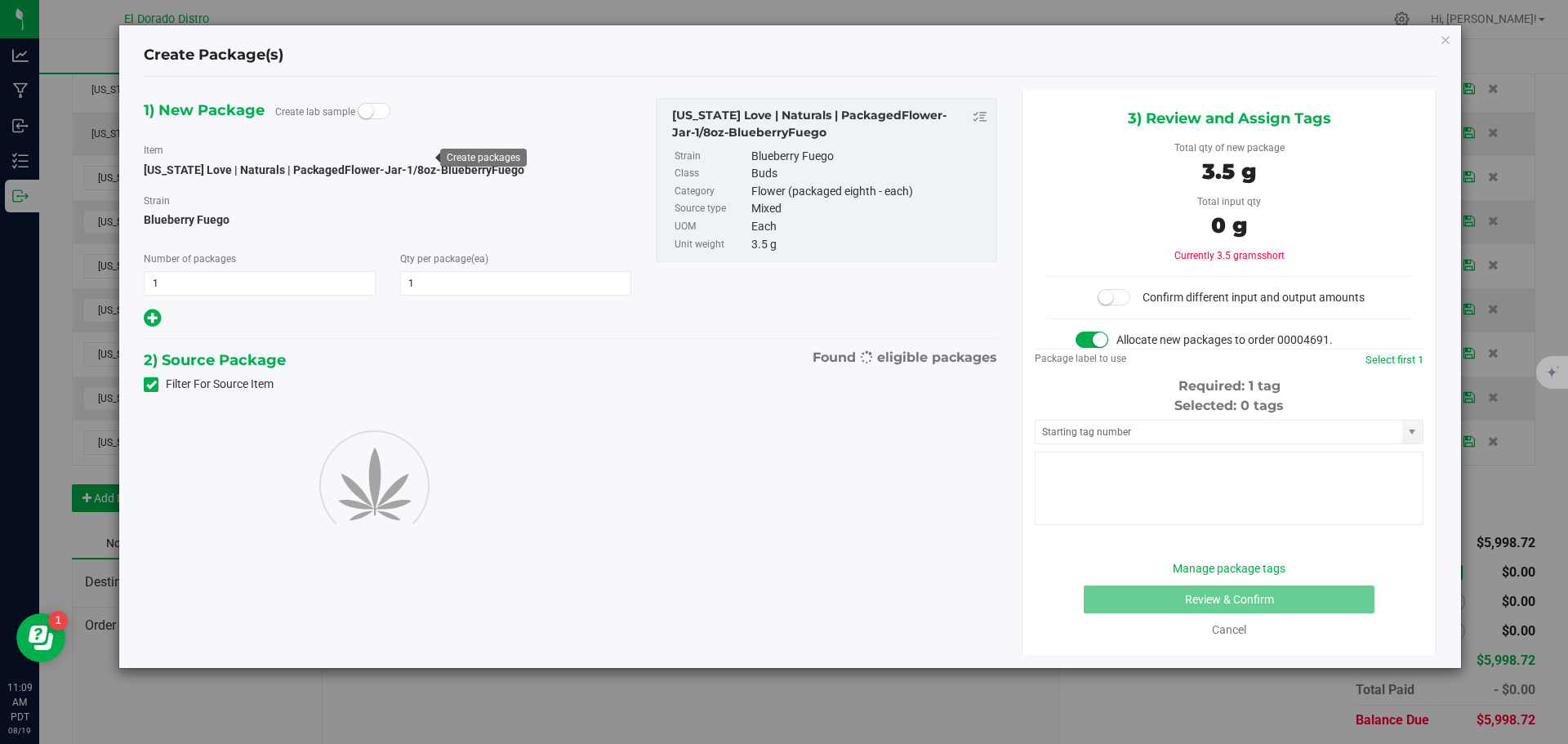
type input "1"
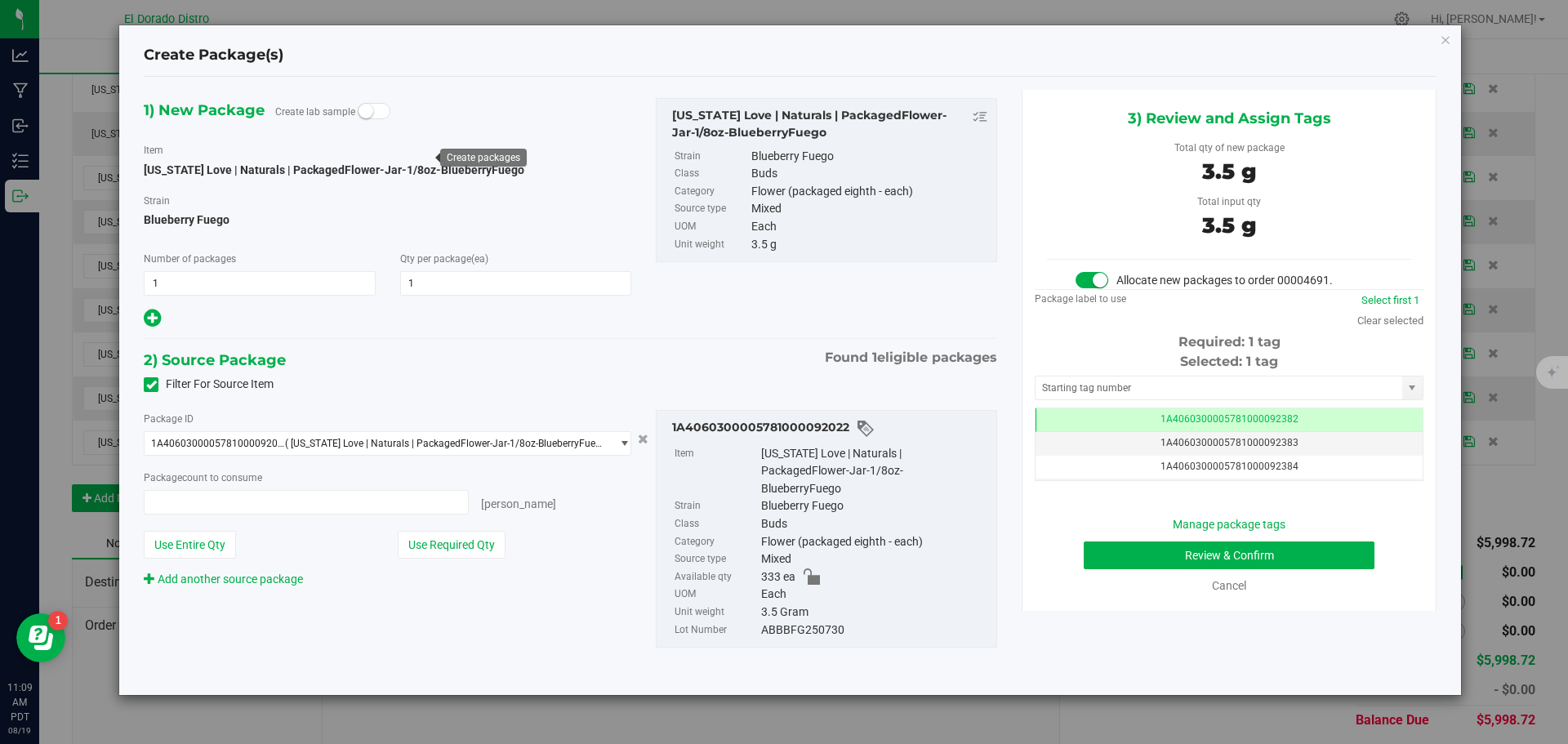
type input "1 ea"
click at [1139, 558] on button "Review & Confirm" at bounding box center [1229, 555] width 291 height 28
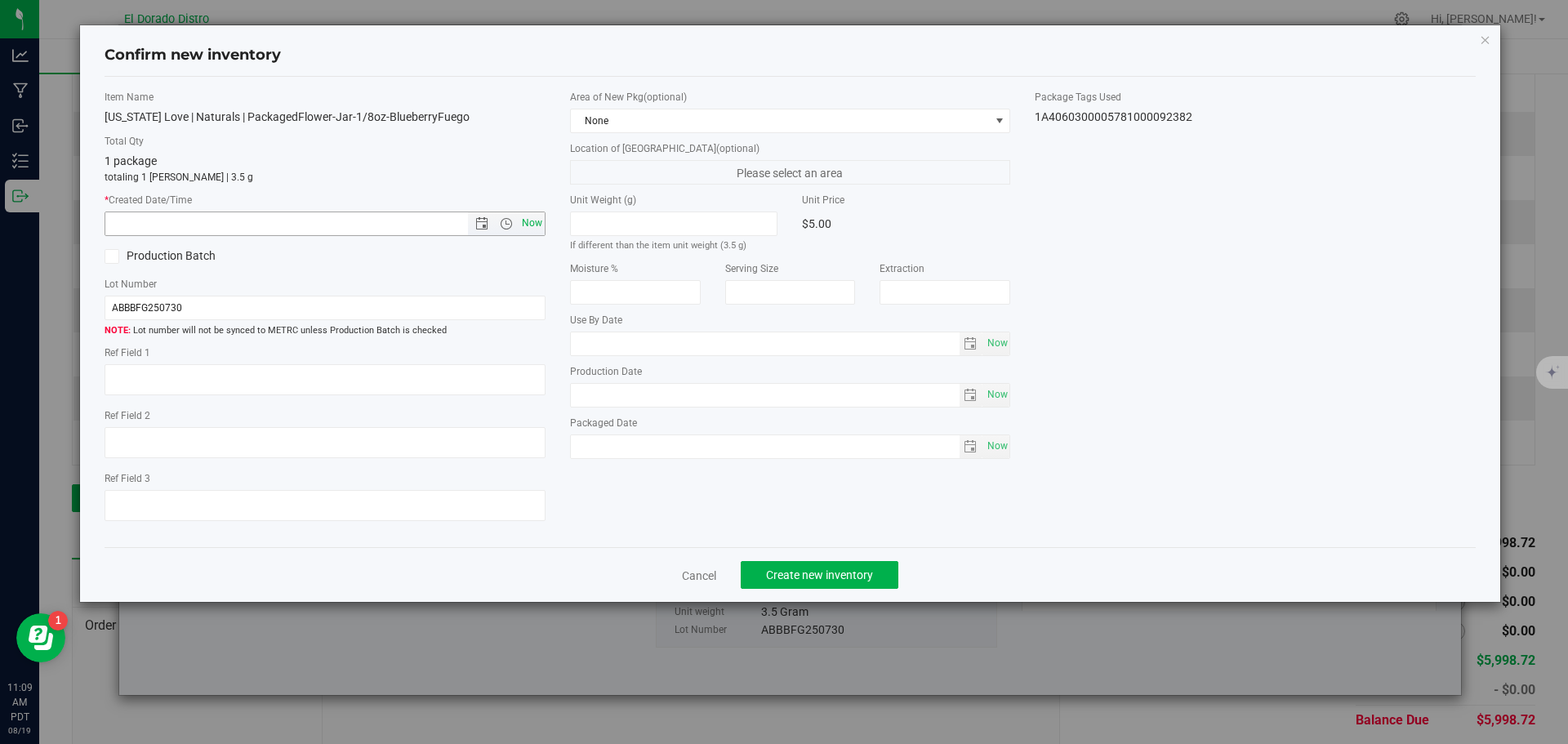
click at [528, 215] on span "Now" at bounding box center [532, 223] width 28 height 23
type input "[DATE] 11:09 AM"
click at [797, 576] on span "Create new inventory" at bounding box center [820, 575] width 107 height 13
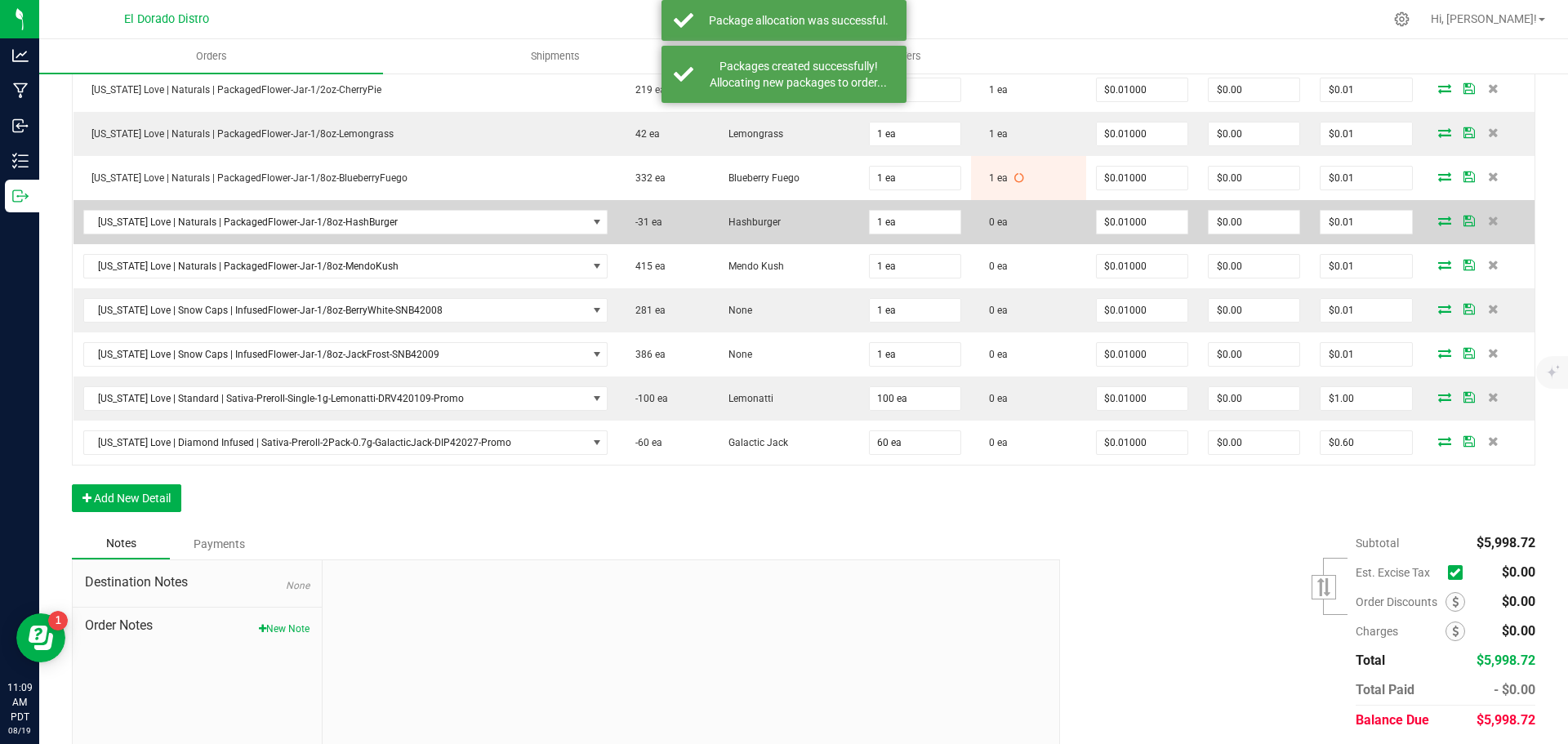
click at [1438, 218] on icon at bounding box center [1444, 220] width 13 height 9
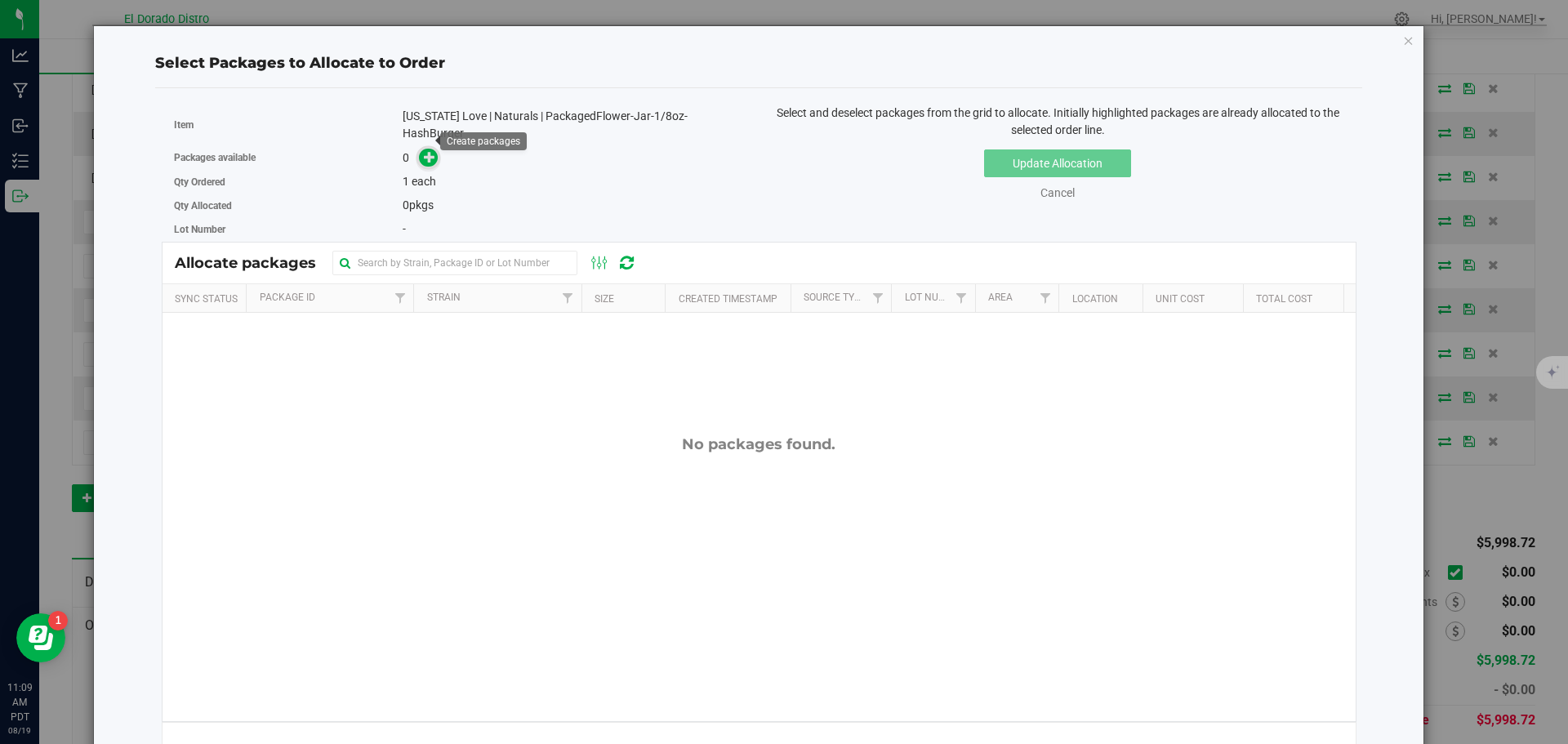
click at [429, 151] on icon at bounding box center [430, 157] width 11 height 11
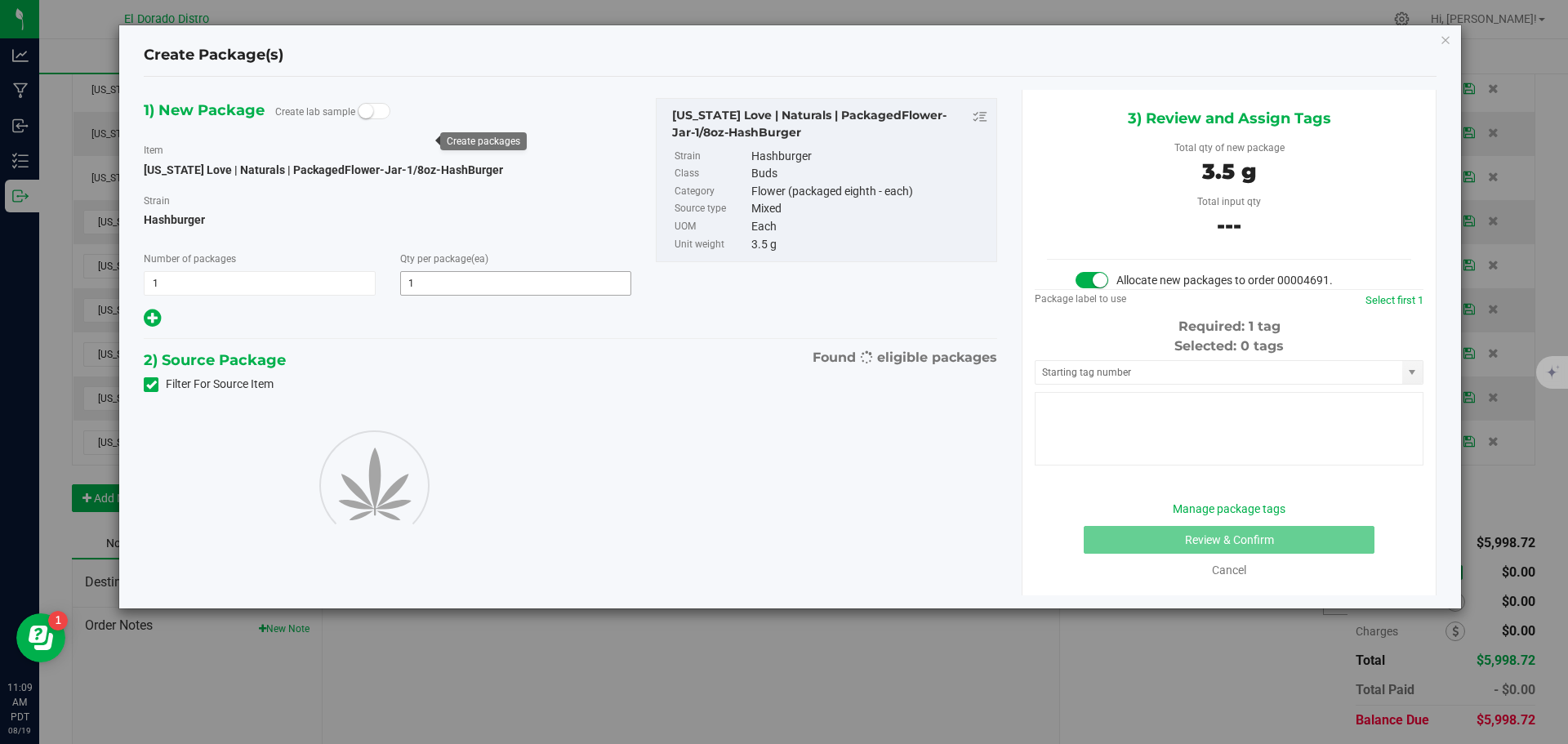
type input "1"
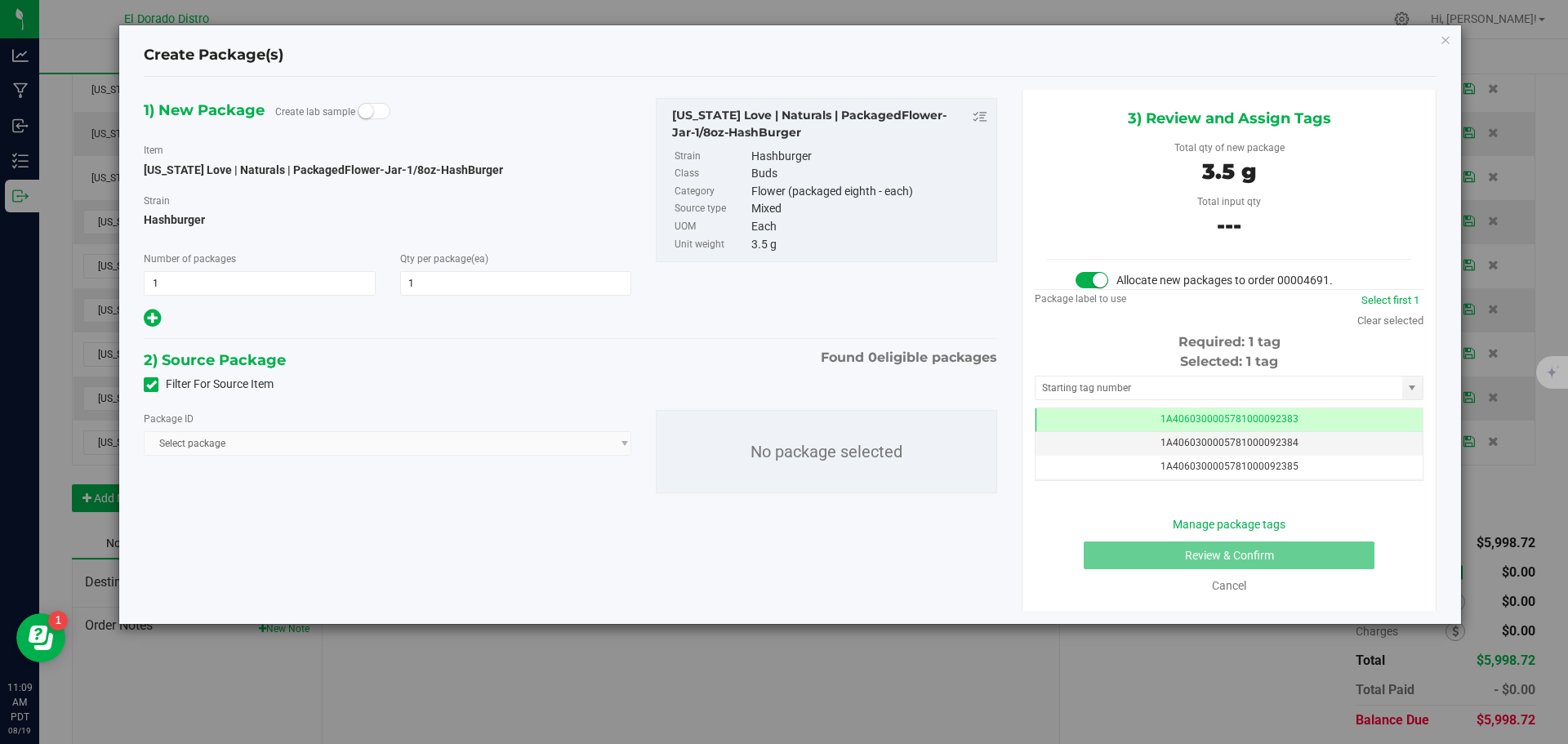
click at [148, 385] on icon at bounding box center [151, 385] width 10 height 0
click at [0, 0] on input "Filter For Source Item" at bounding box center [0, 0] width 0 height 0
click at [460, 444] on span "Select package" at bounding box center [377, 444] width 465 height 23
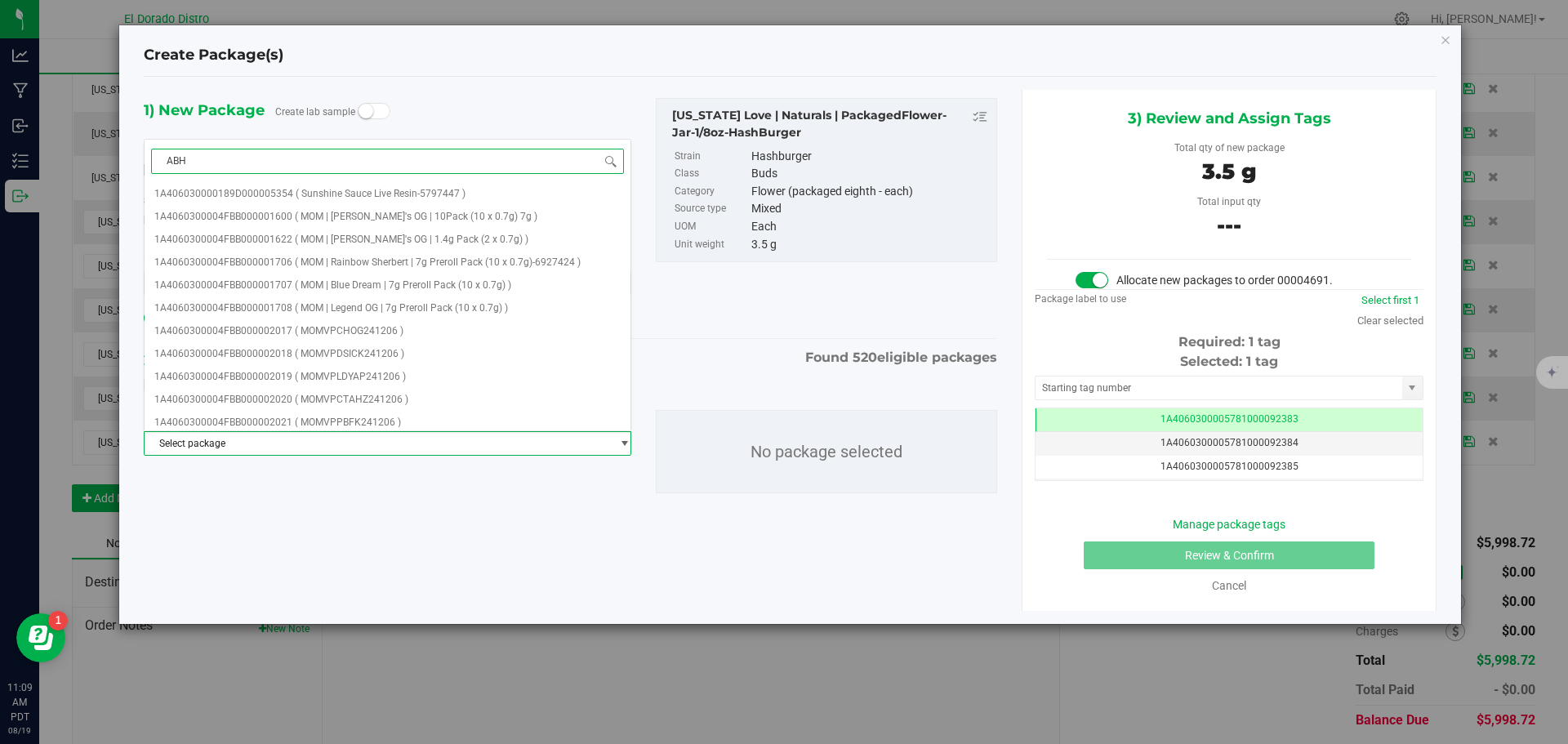
type input "ABHS"
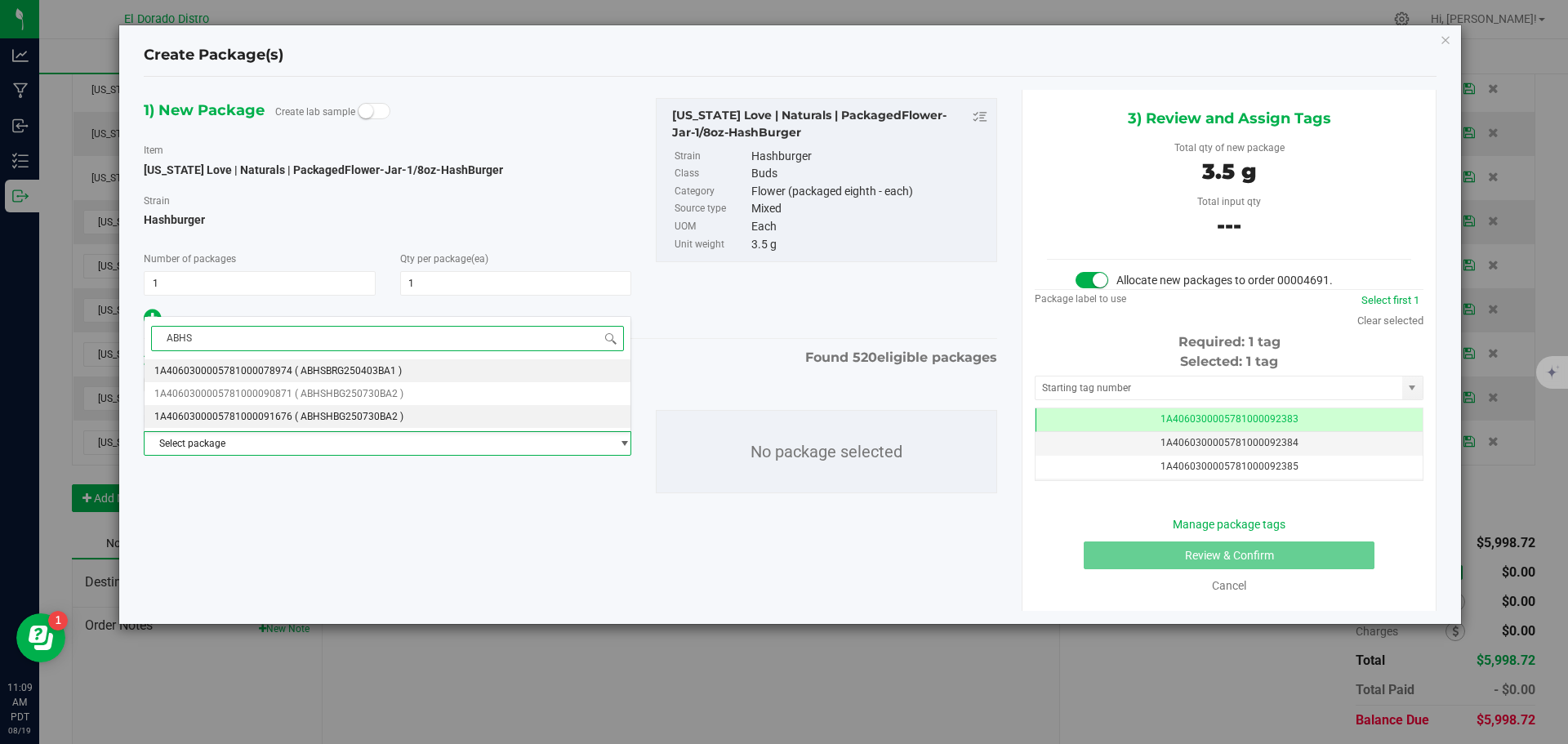
click at [428, 423] on li "1A4060300005781000091676 ( ABHSHBG250730BA2 )" at bounding box center [387, 417] width 486 height 23
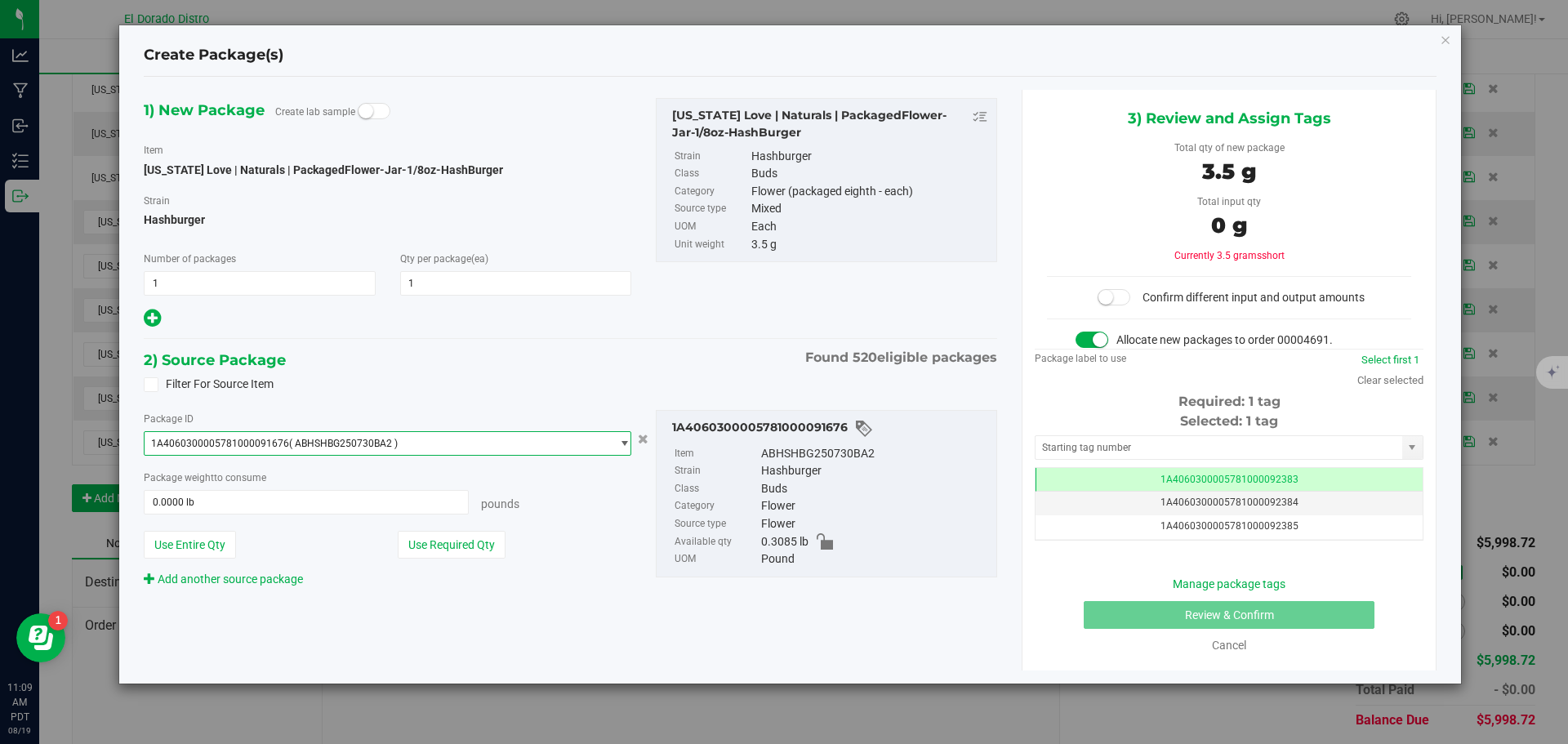
click at [428, 450] on span "1A4060300005781000091676 ( ABHSHBG250730BA2 )" at bounding box center [377, 444] width 465 height 23
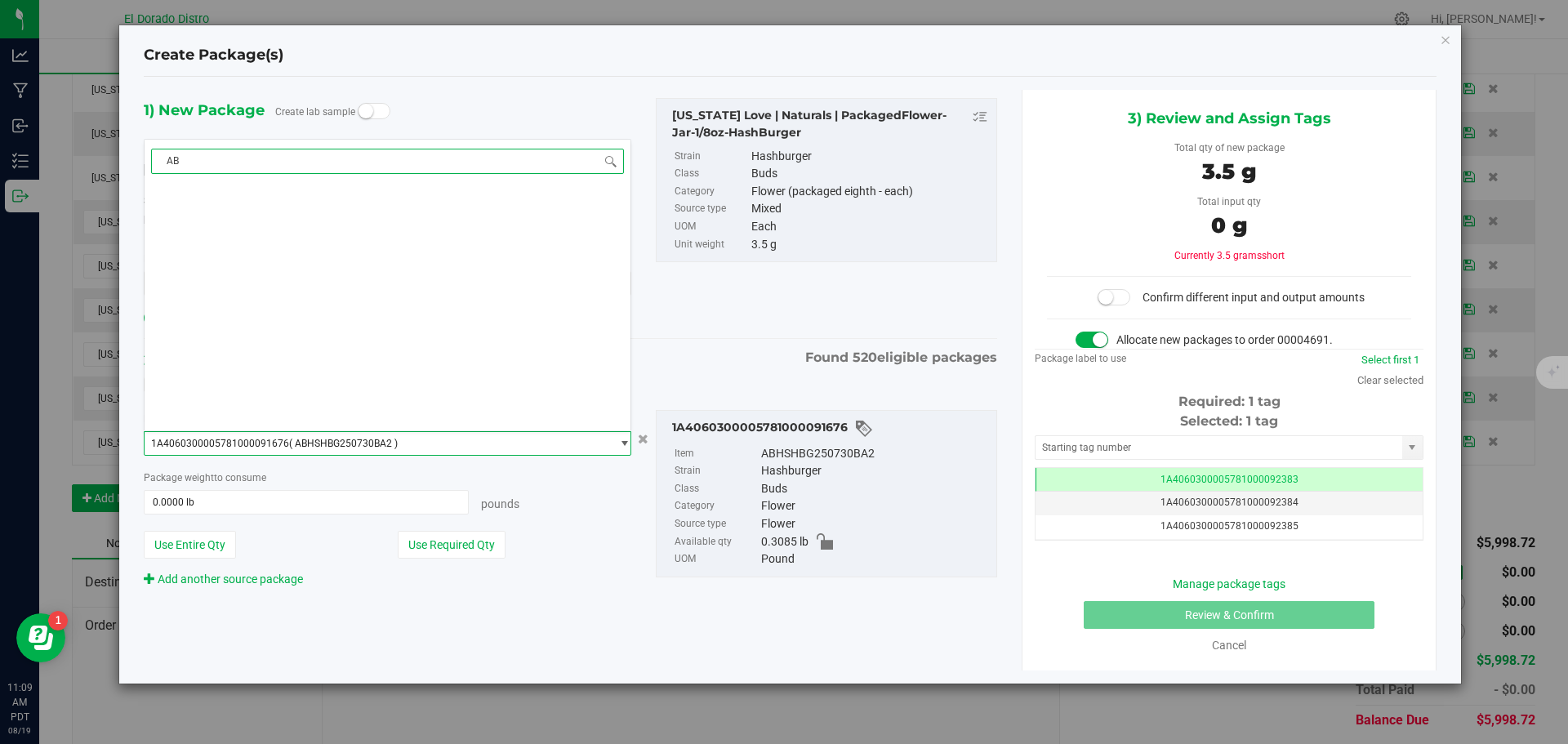
type input "ABH"
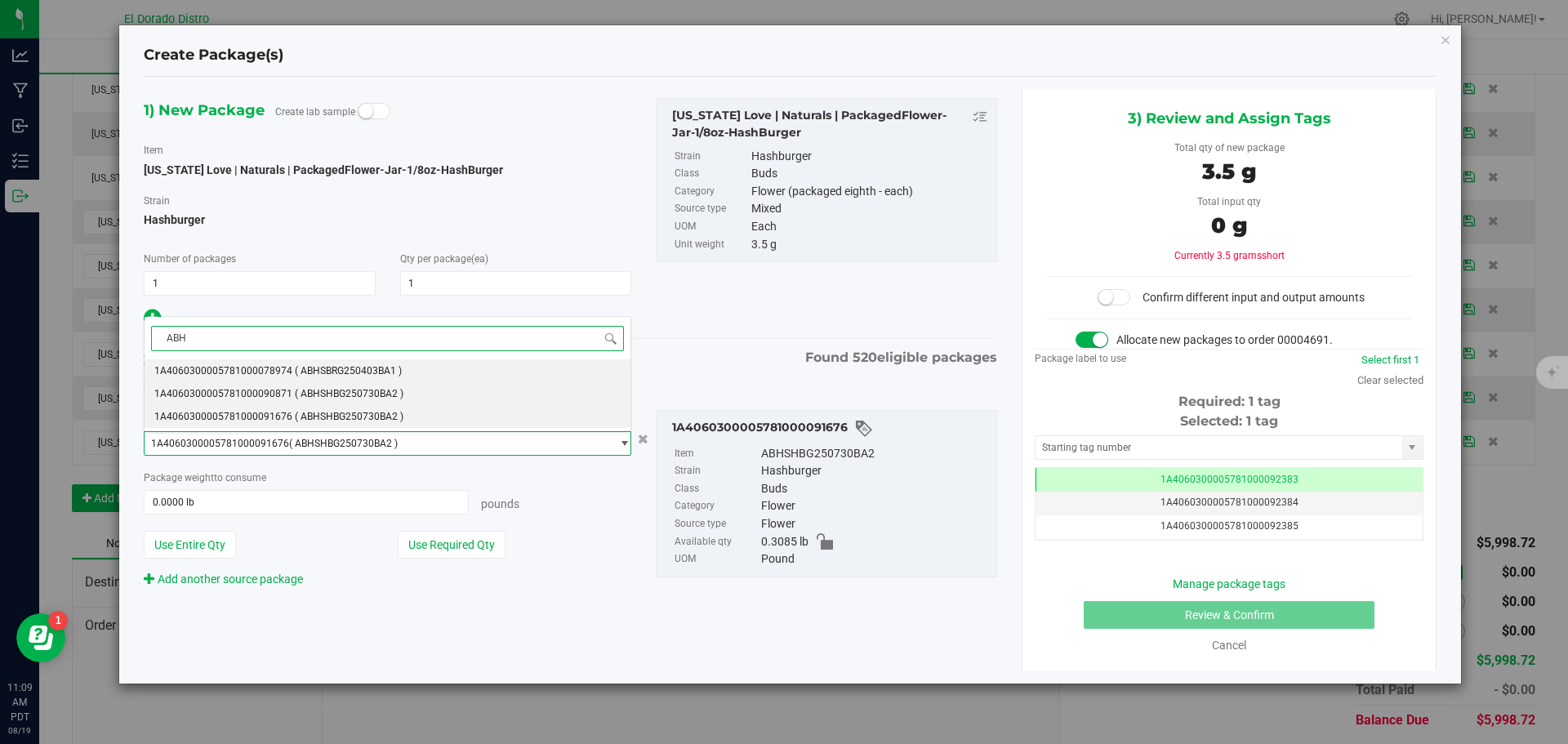
click at [383, 399] on span "( ABHSHBG250730BA2 )" at bounding box center [349, 394] width 109 height 11
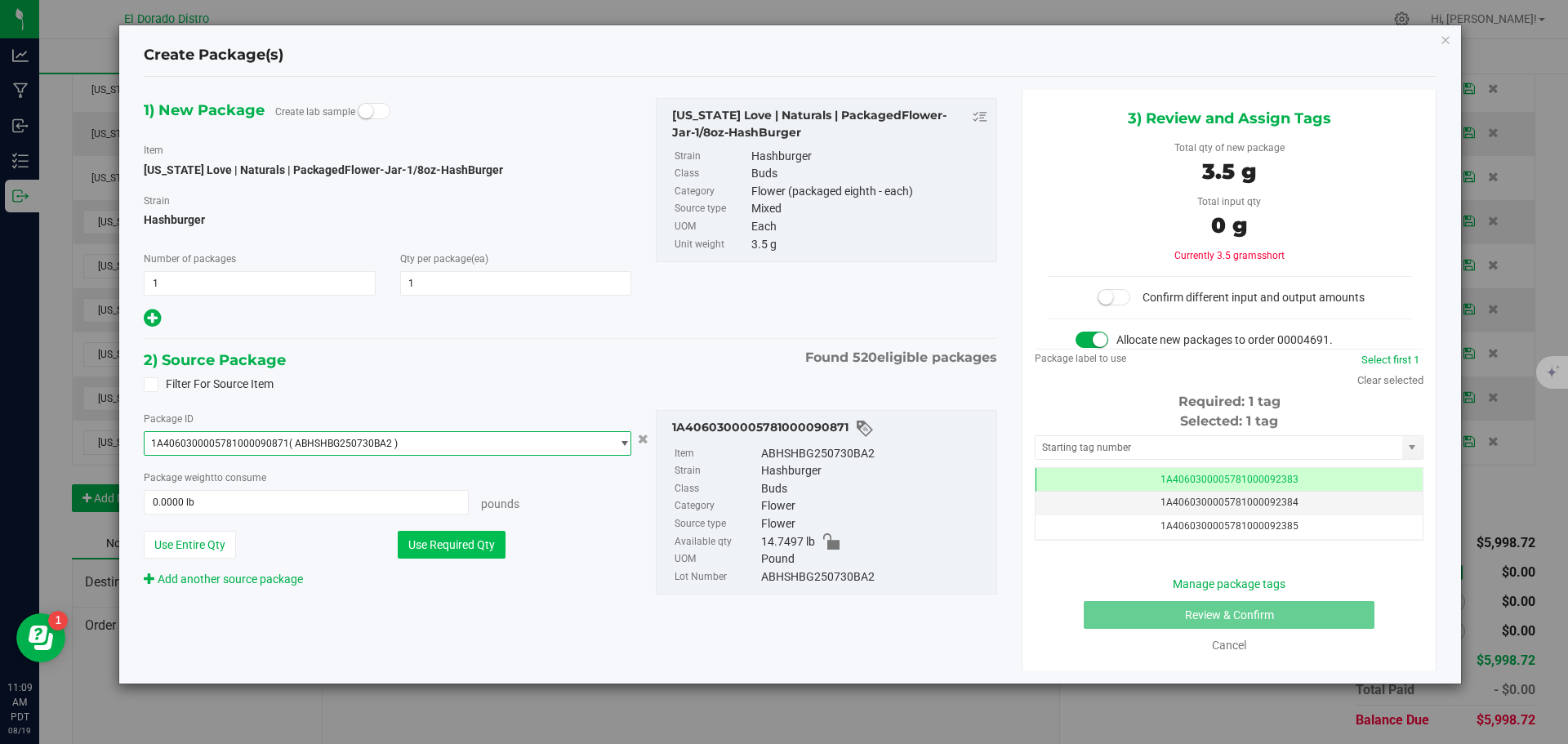
click at [437, 542] on button "Use Required Qty" at bounding box center [451, 545] width 108 height 28
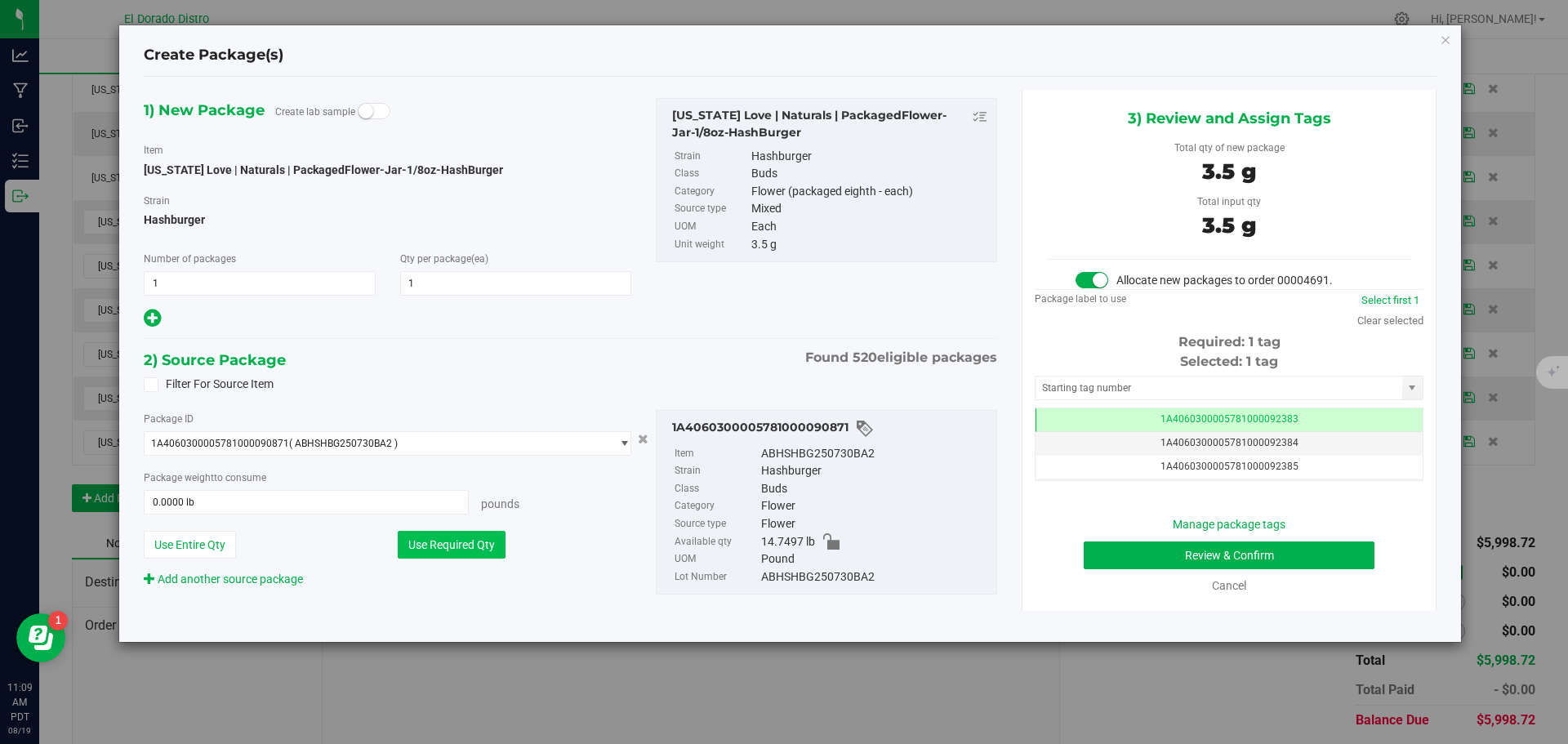
type input "0.0077 lb"
click at [1109, 568] on button "Review & Confirm" at bounding box center [1229, 555] width 291 height 28
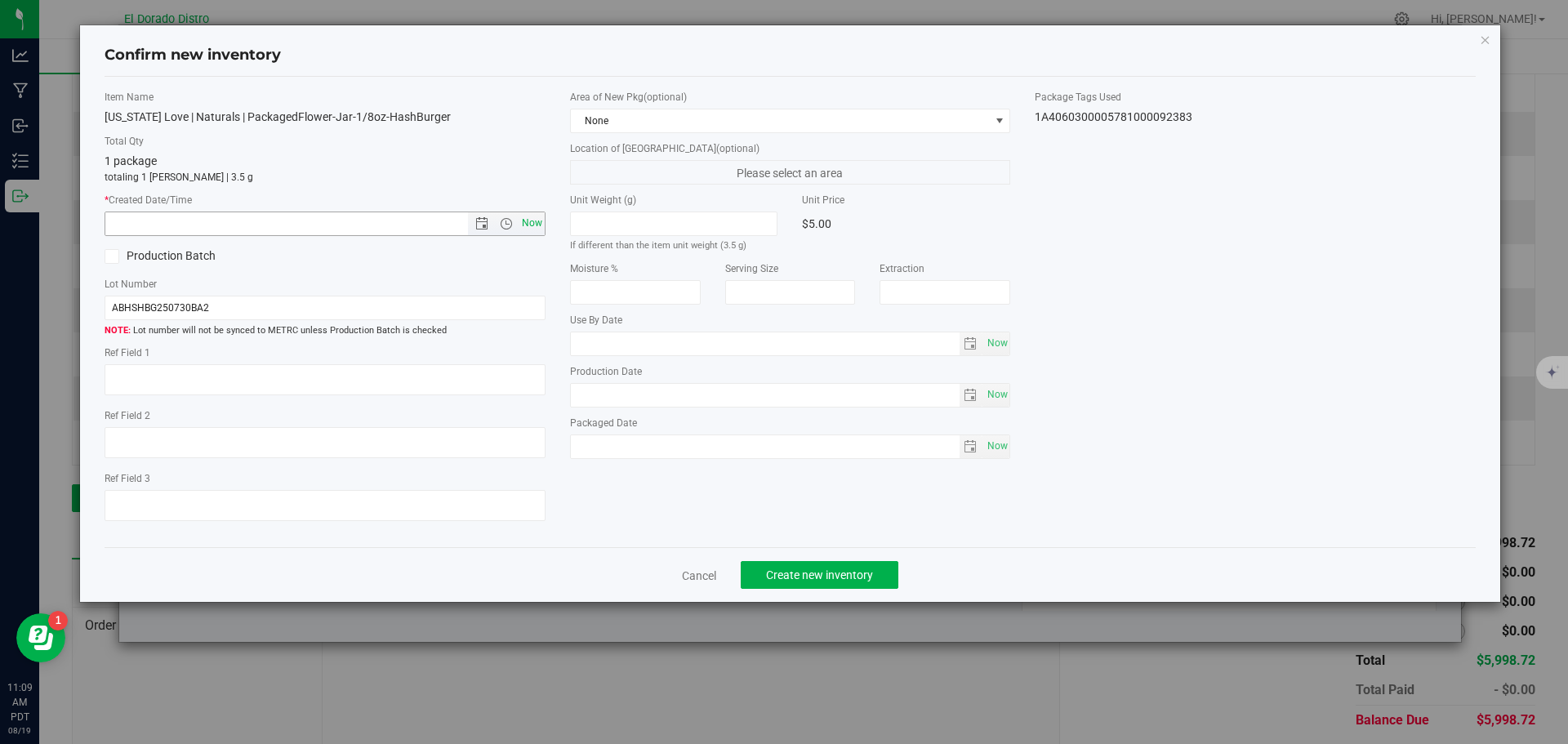
click at [538, 222] on span "Now" at bounding box center [532, 223] width 28 height 23
type input "[DATE] 11:09 AM"
click at [873, 586] on button "Create new inventory" at bounding box center [820, 575] width 158 height 28
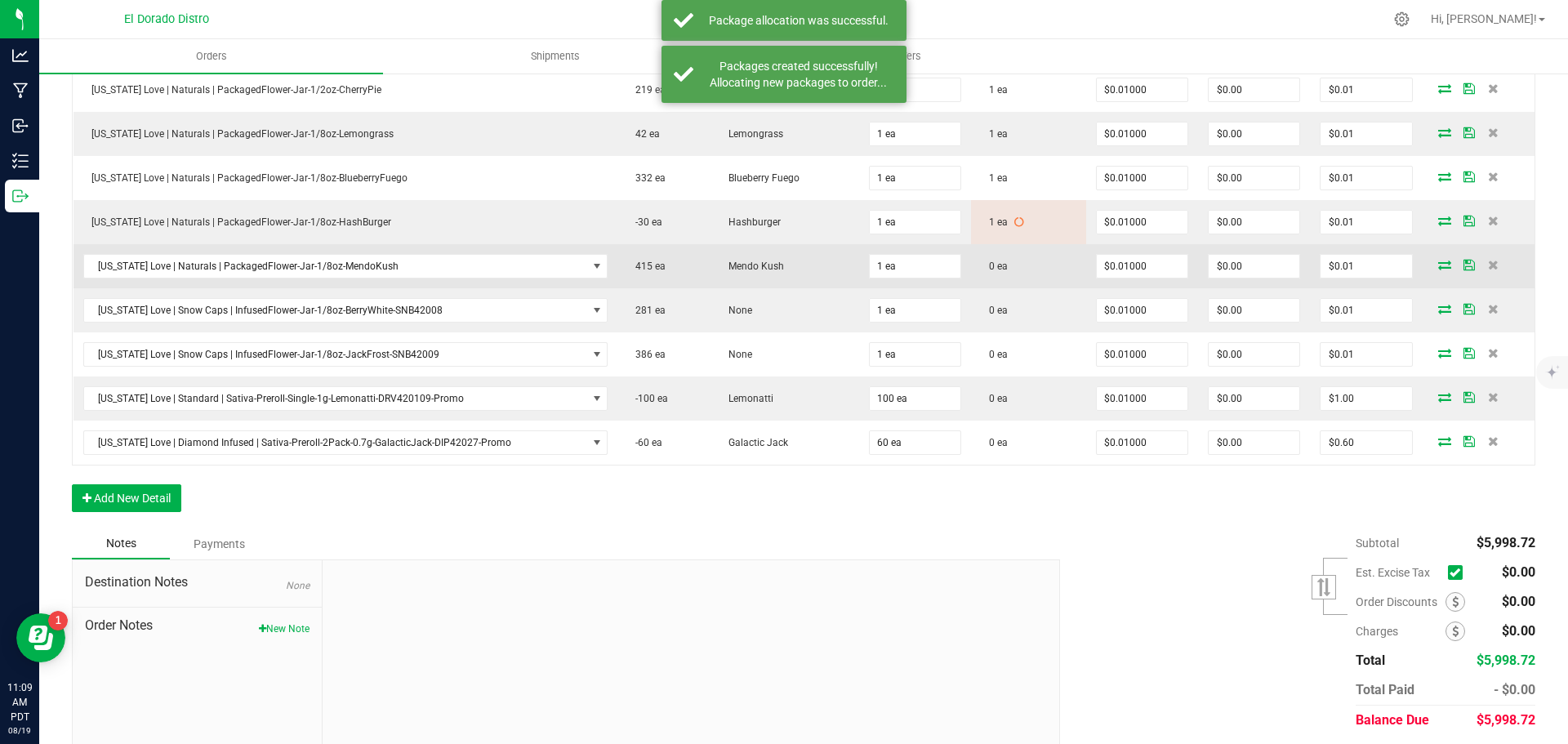
click at [1438, 263] on icon at bounding box center [1444, 265] width 13 height 9
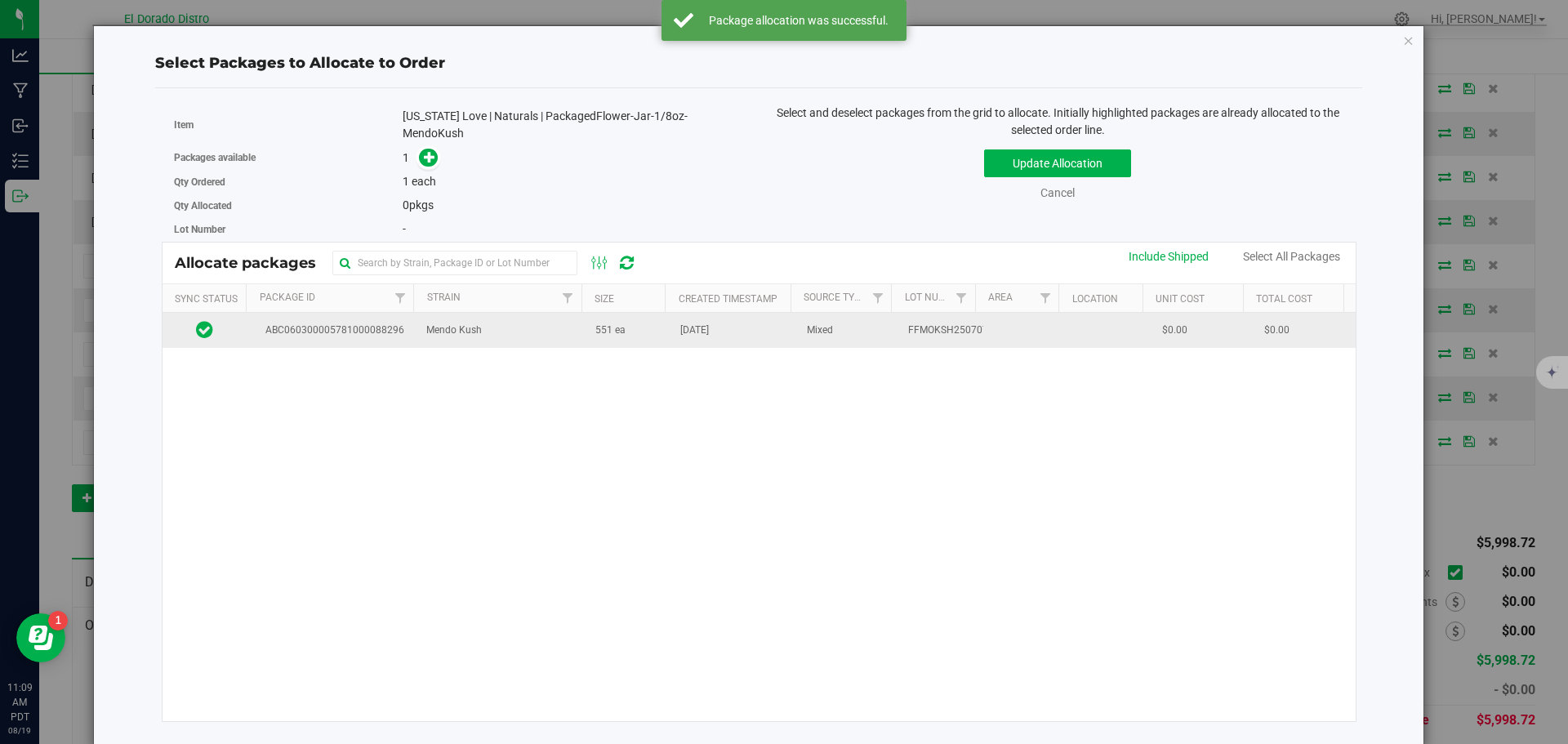
click at [609, 332] on td "551 ea" at bounding box center [627, 329] width 85 height 35
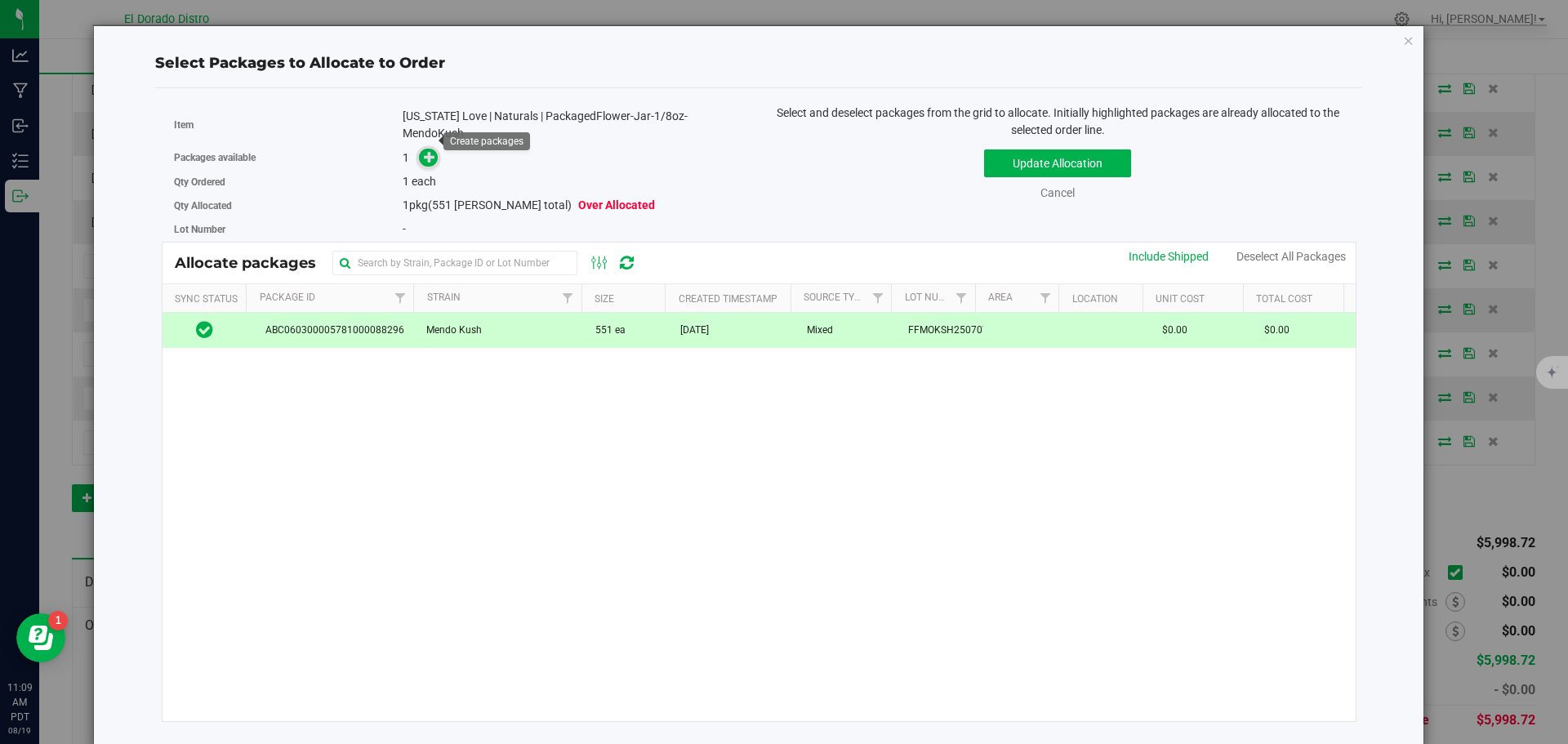
click at [435, 151] on icon at bounding box center [430, 157] width 11 height 11
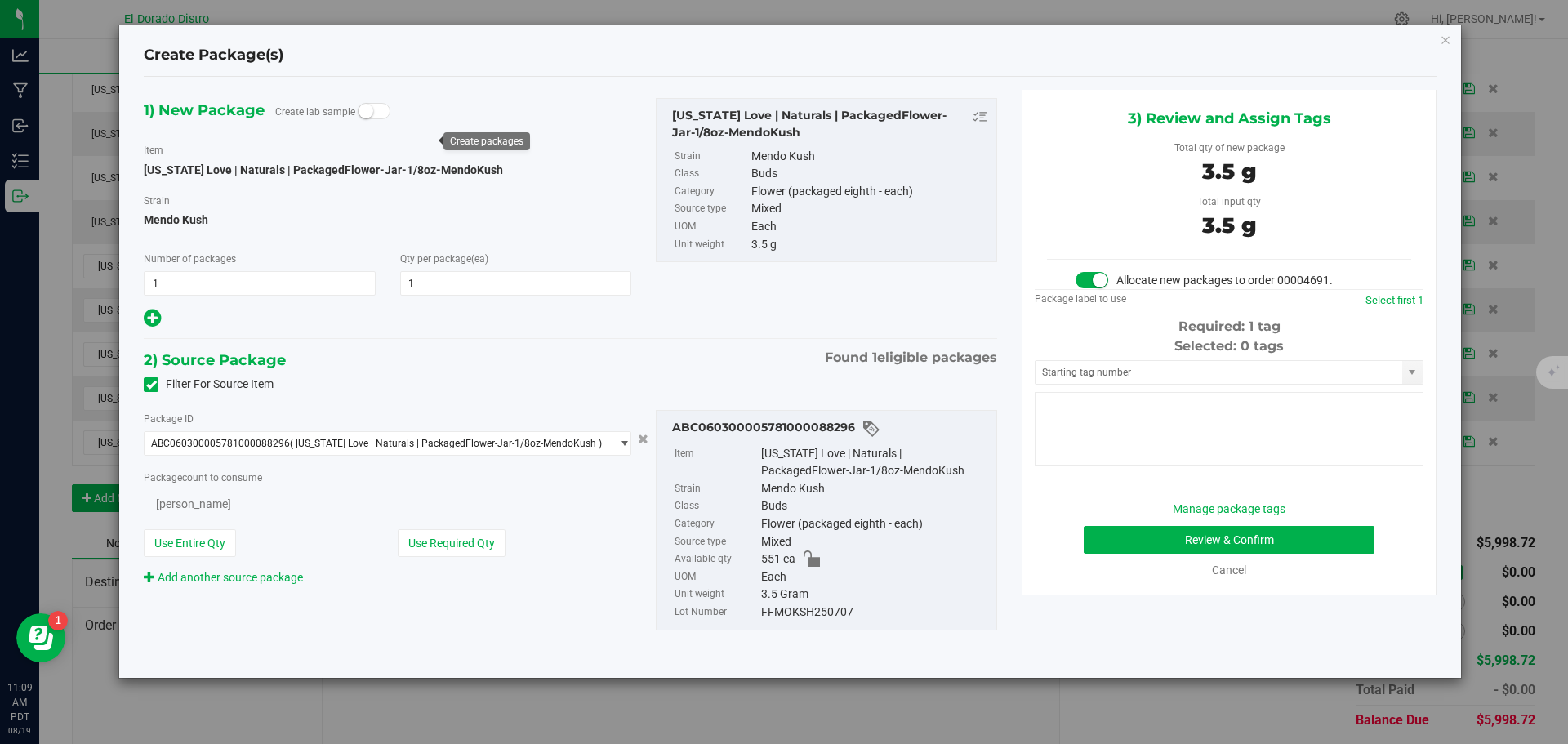
type input "1"
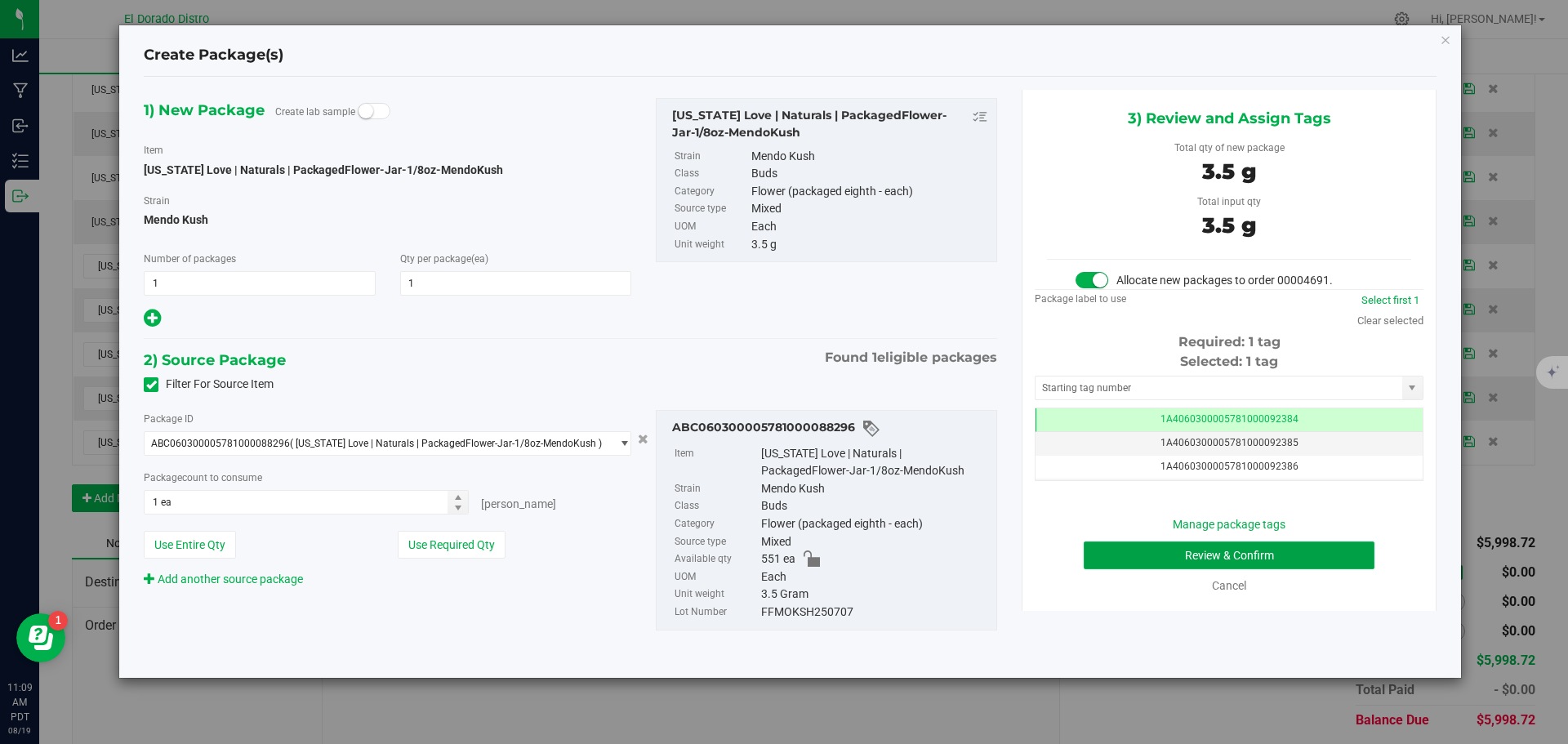
click at [1107, 548] on button "Review & Confirm" at bounding box center [1229, 555] width 291 height 28
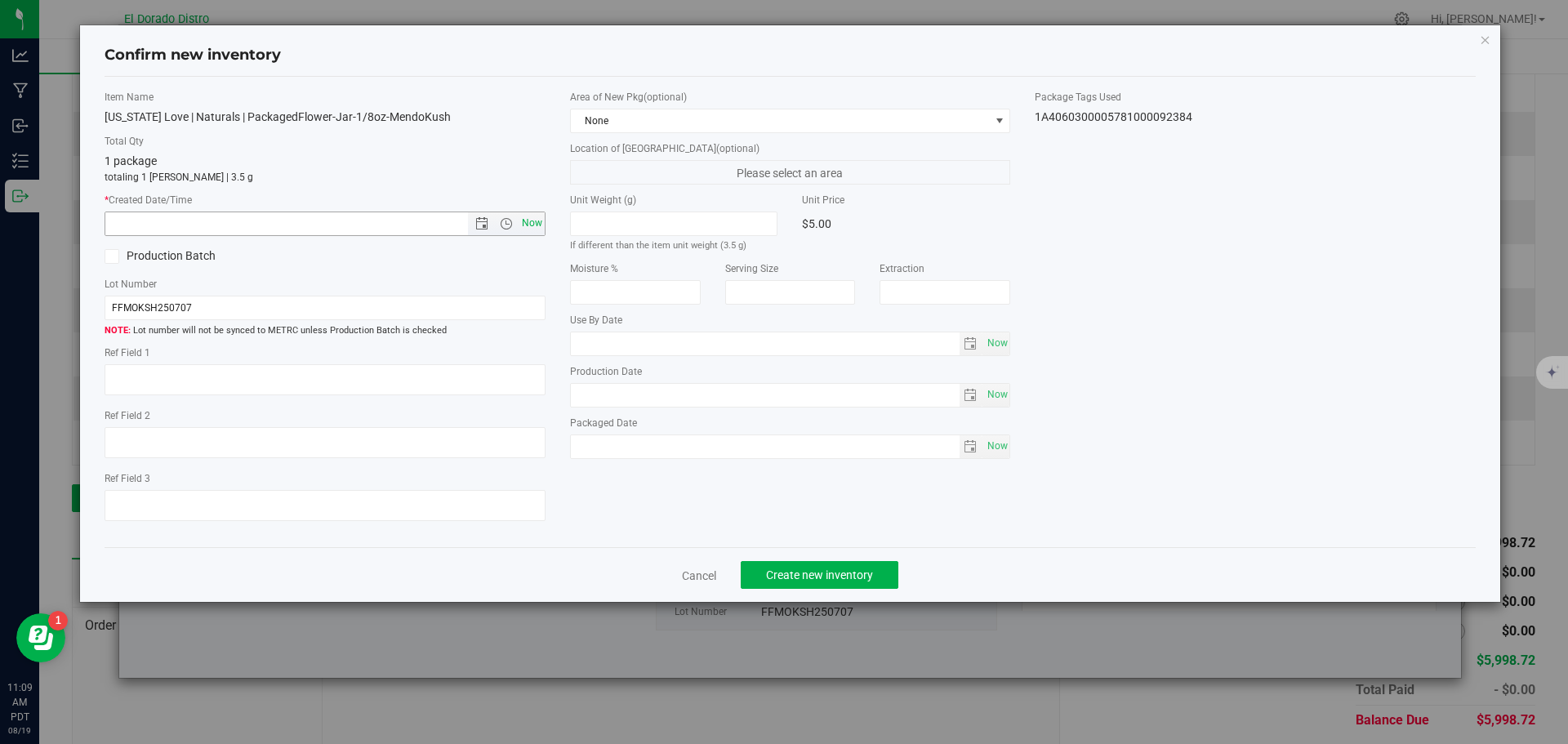
click at [529, 220] on span "Now" at bounding box center [532, 223] width 28 height 23
type input "[DATE] 11:09 AM"
click at [797, 566] on button "Create new inventory" at bounding box center [820, 575] width 158 height 28
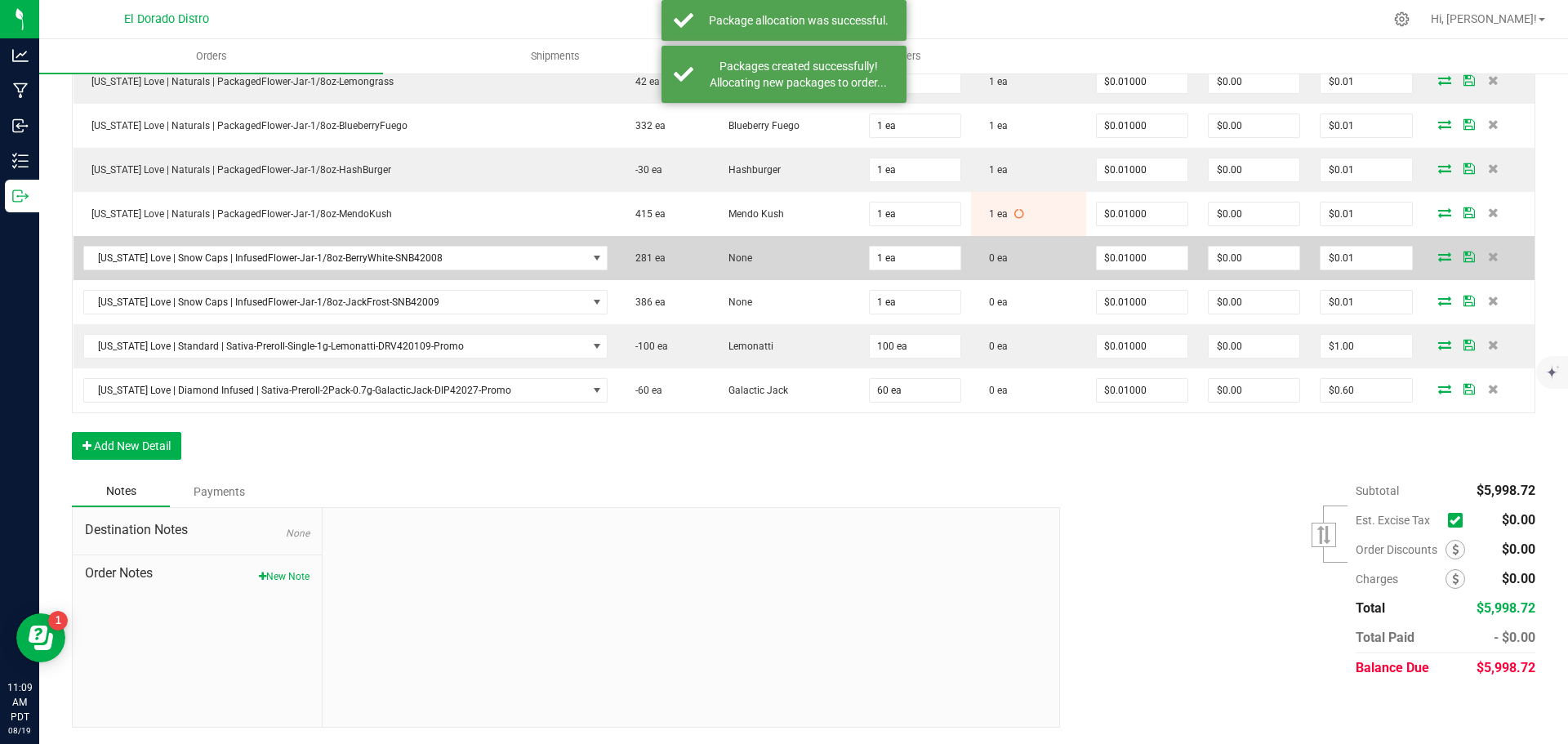
click at [1438, 256] on icon at bounding box center [1444, 256] width 13 height 9
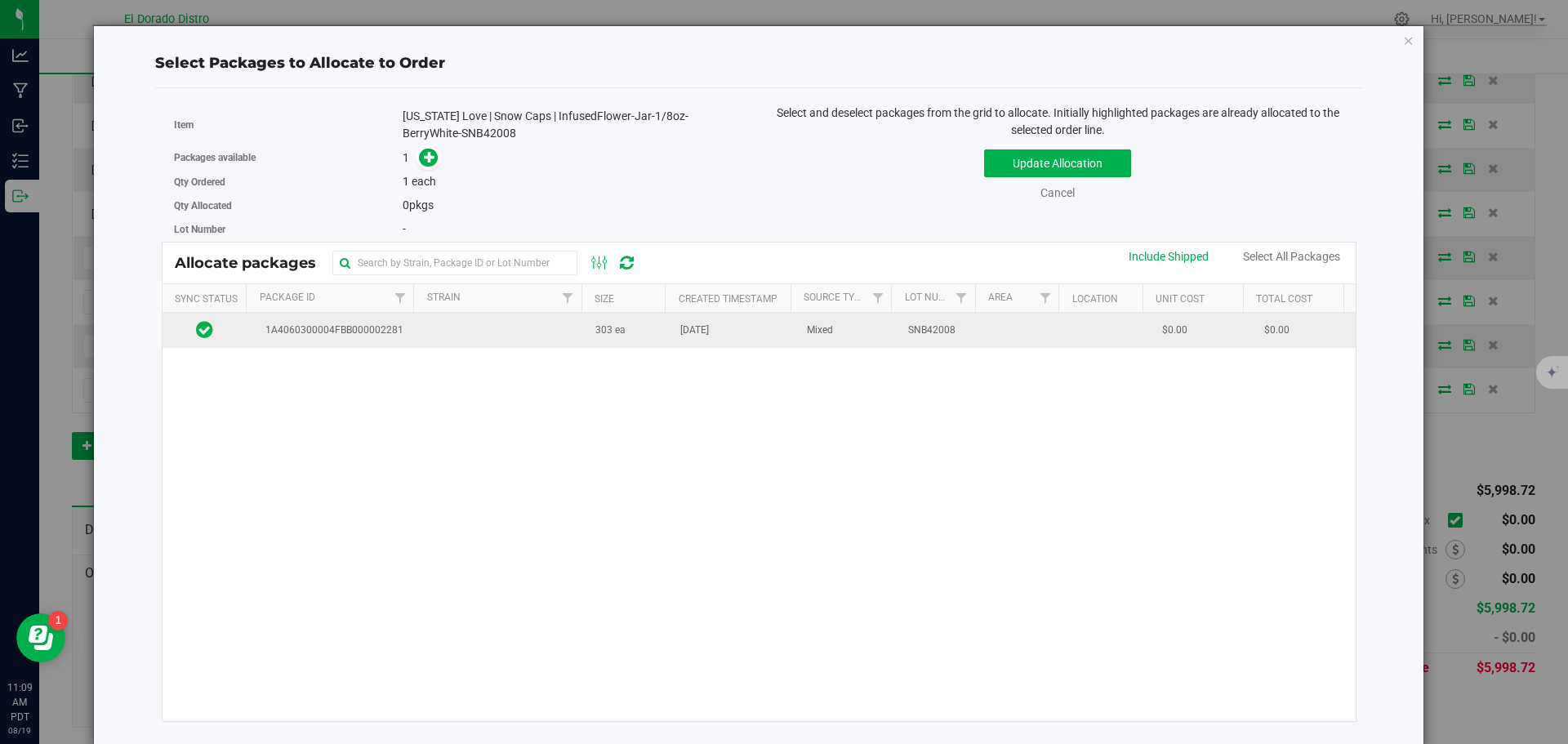
click at [589, 341] on td "303 ea" at bounding box center [627, 329] width 85 height 35
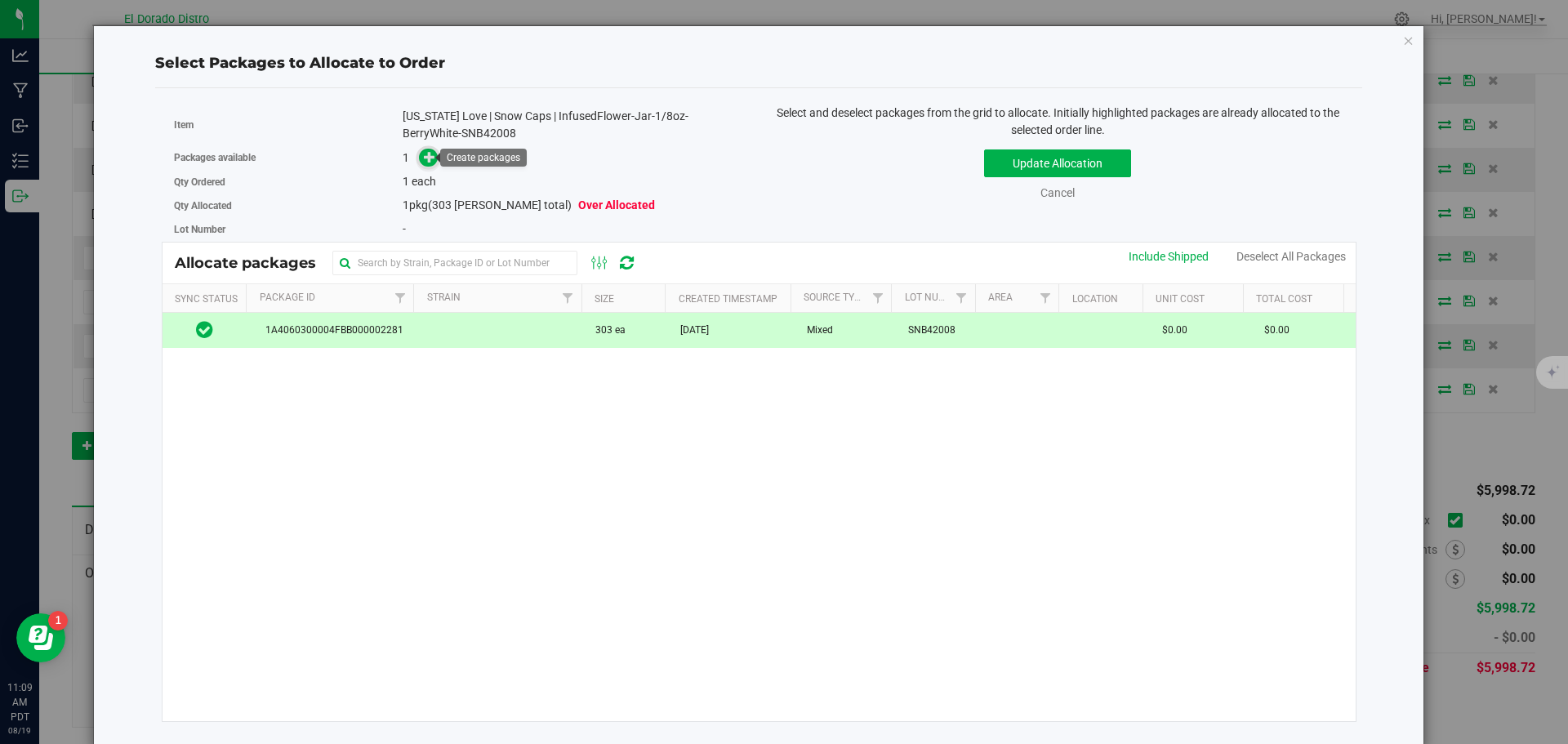
click at [424, 156] on icon at bounding box center [430, 157] width 11 height 11
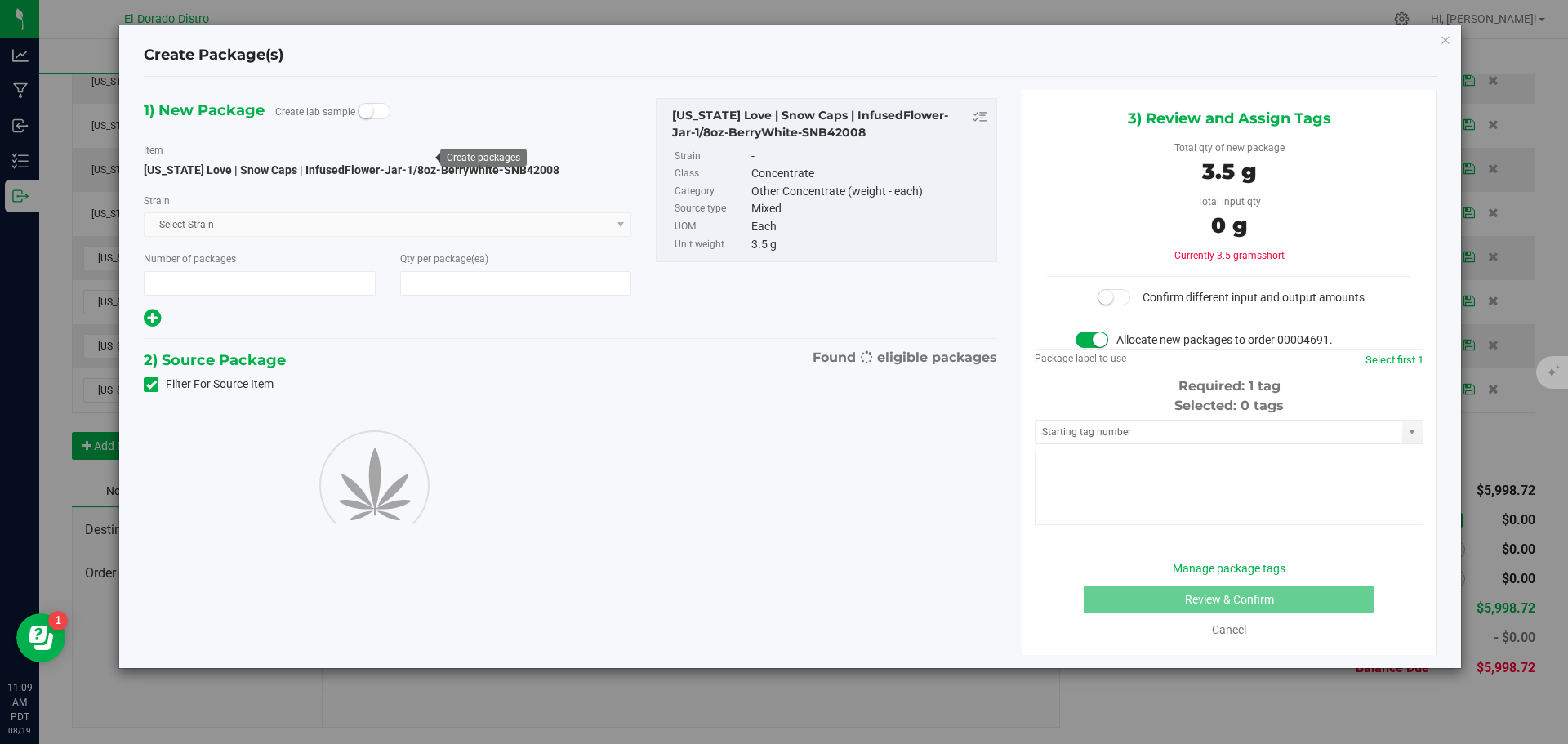
type input "1"
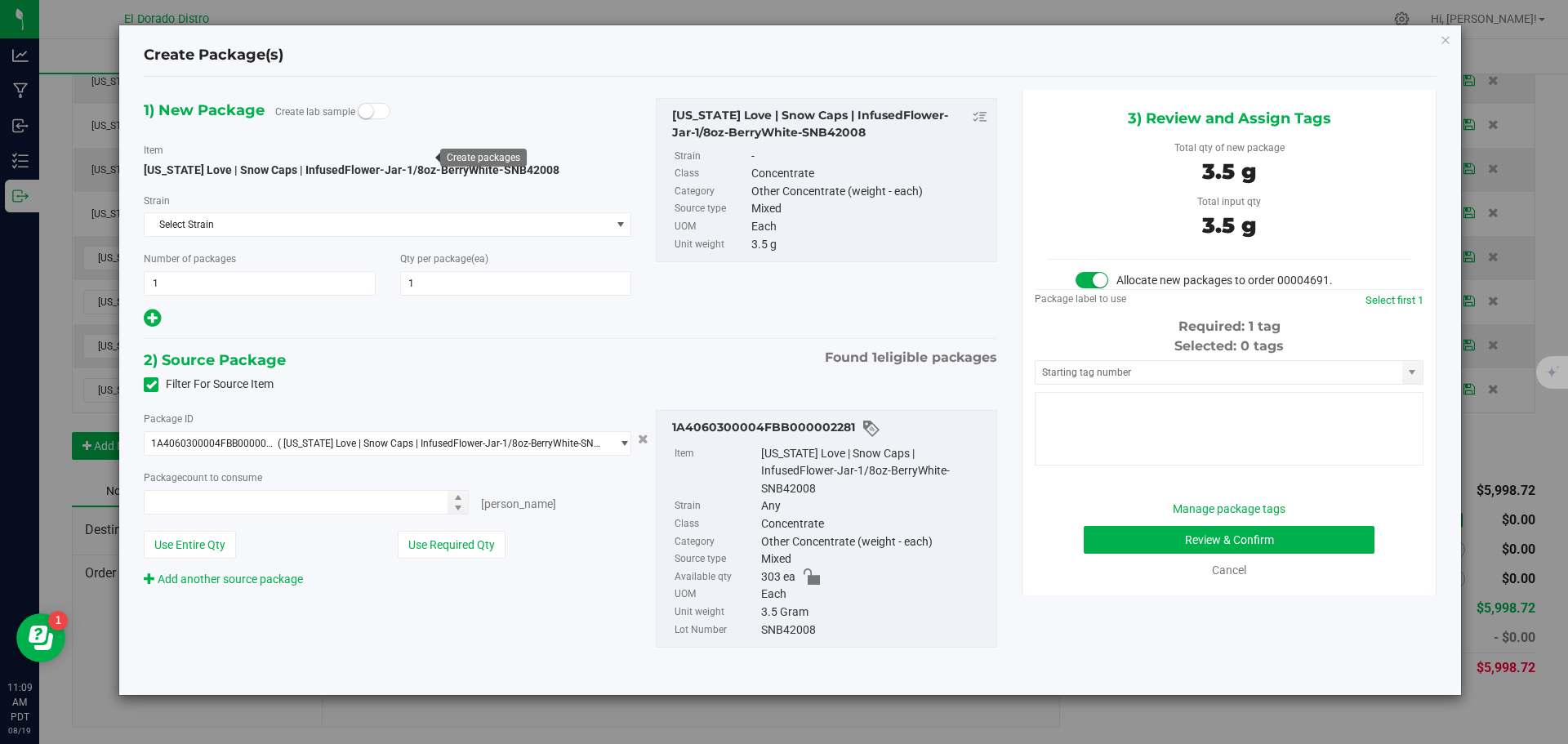
type input "1 ea"
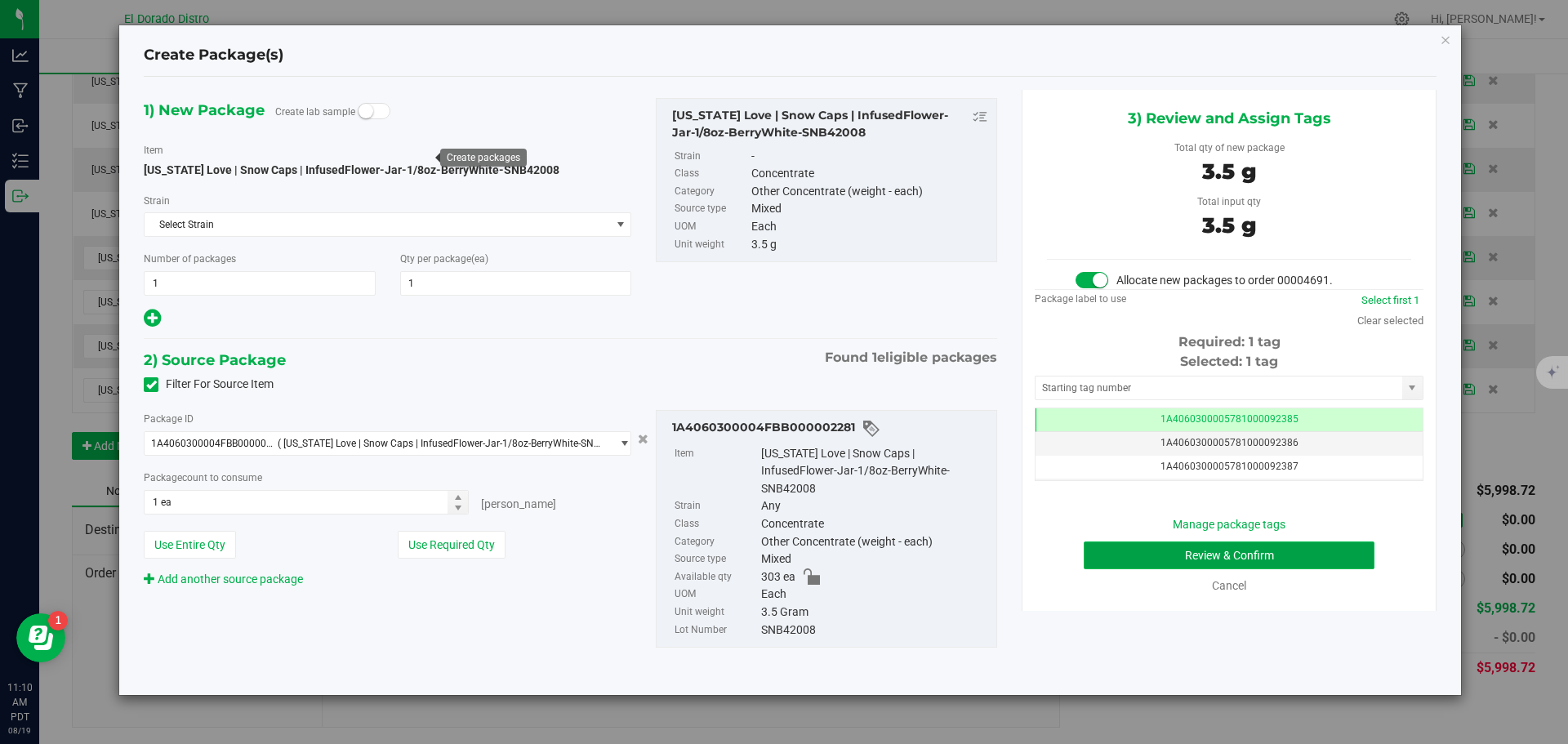
click at [1090, 563] on button "Review & Confirm" at bounding box center [1229, 555] width 291 height 28
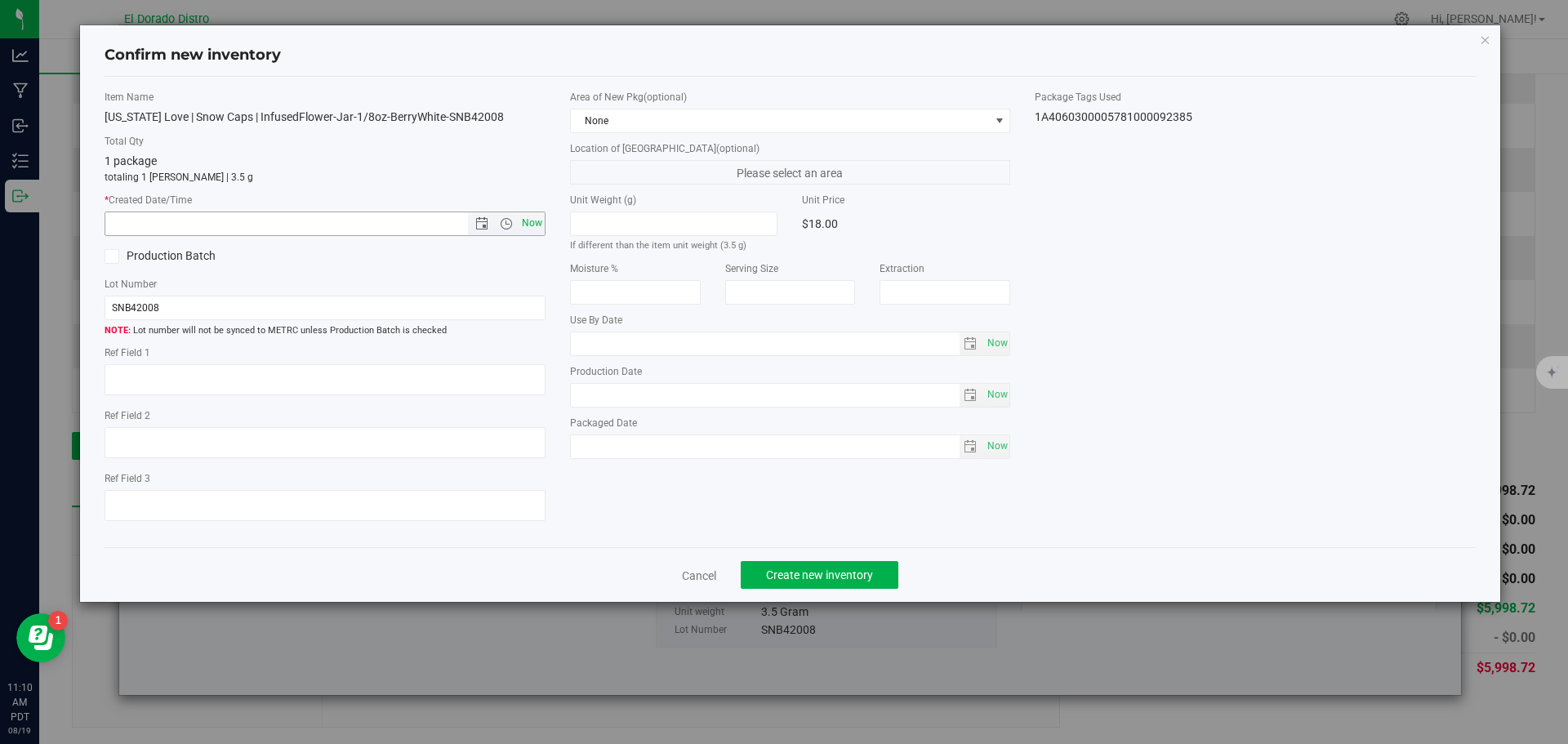
click at [539, 223] on span "Now" at bounding box center [532, 223] width 28 height 23
type input "[DATE] 11:10 AM"
click at [822, 571] on span "Create new inventory" at bounding box center [820, 575] width 107 height 13
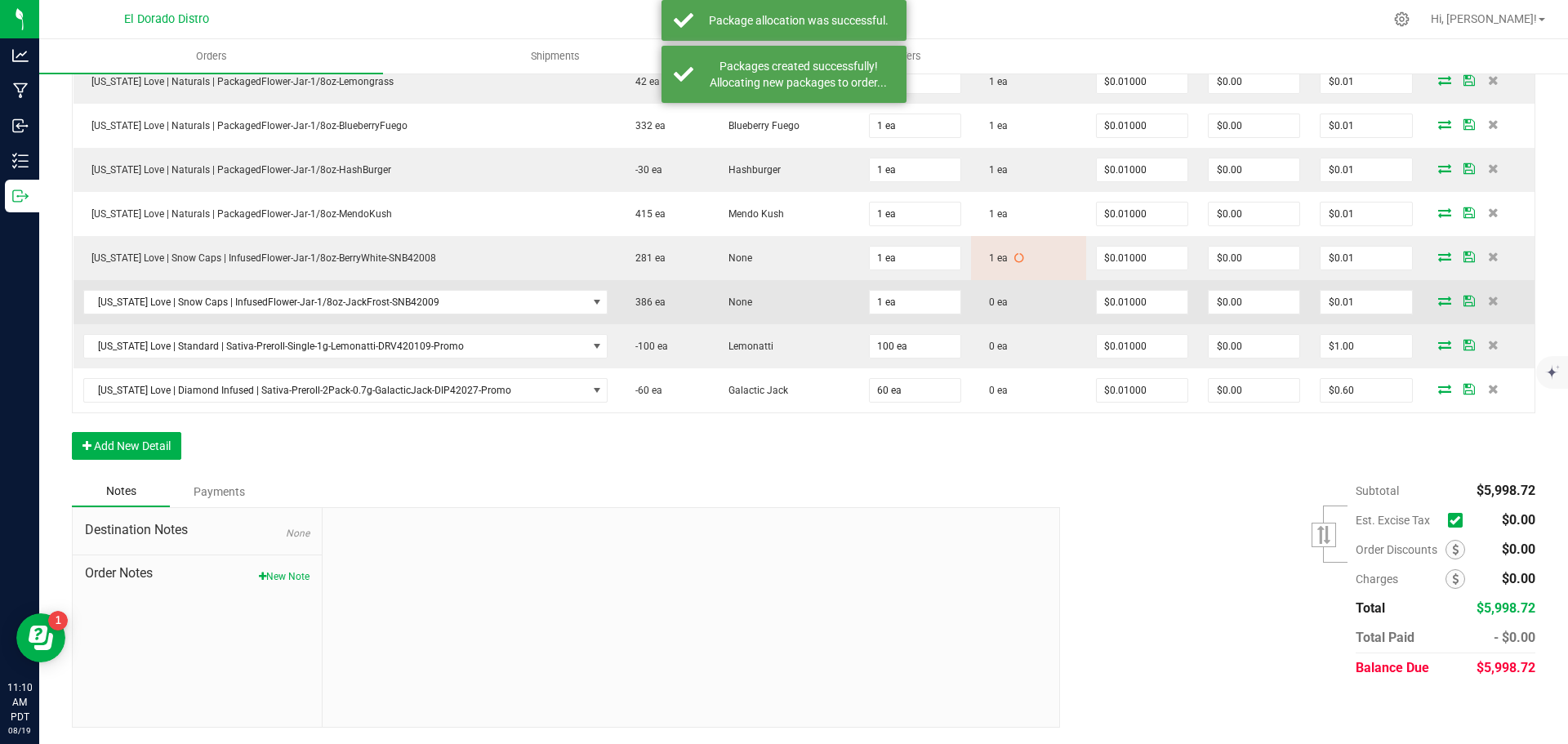
click at [1438, 296] on icon at bounding box center [1444, 300] width 13 height 9
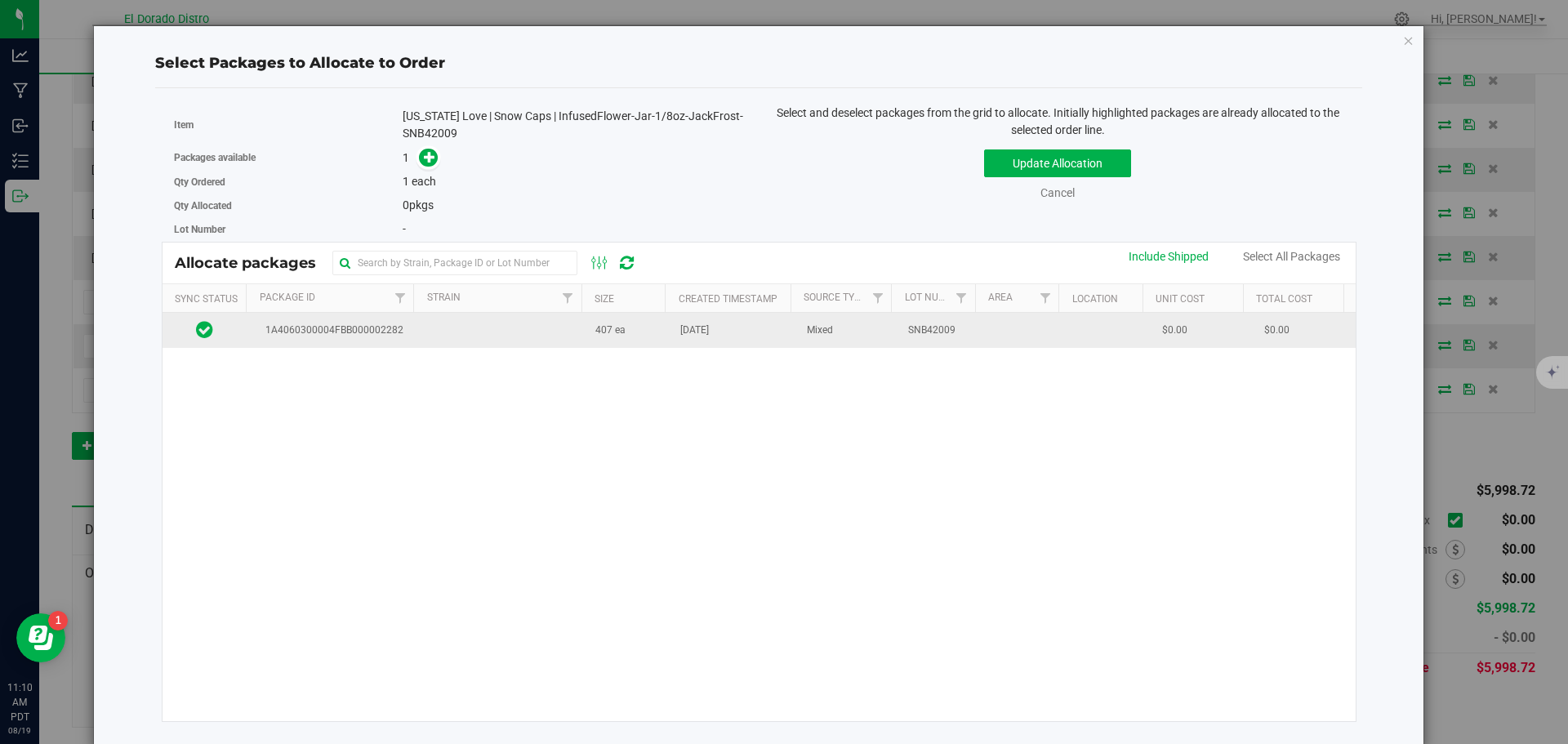
click at [592, 347] on td "407 ea" at bounding box center [627, 329] width 85 height 35
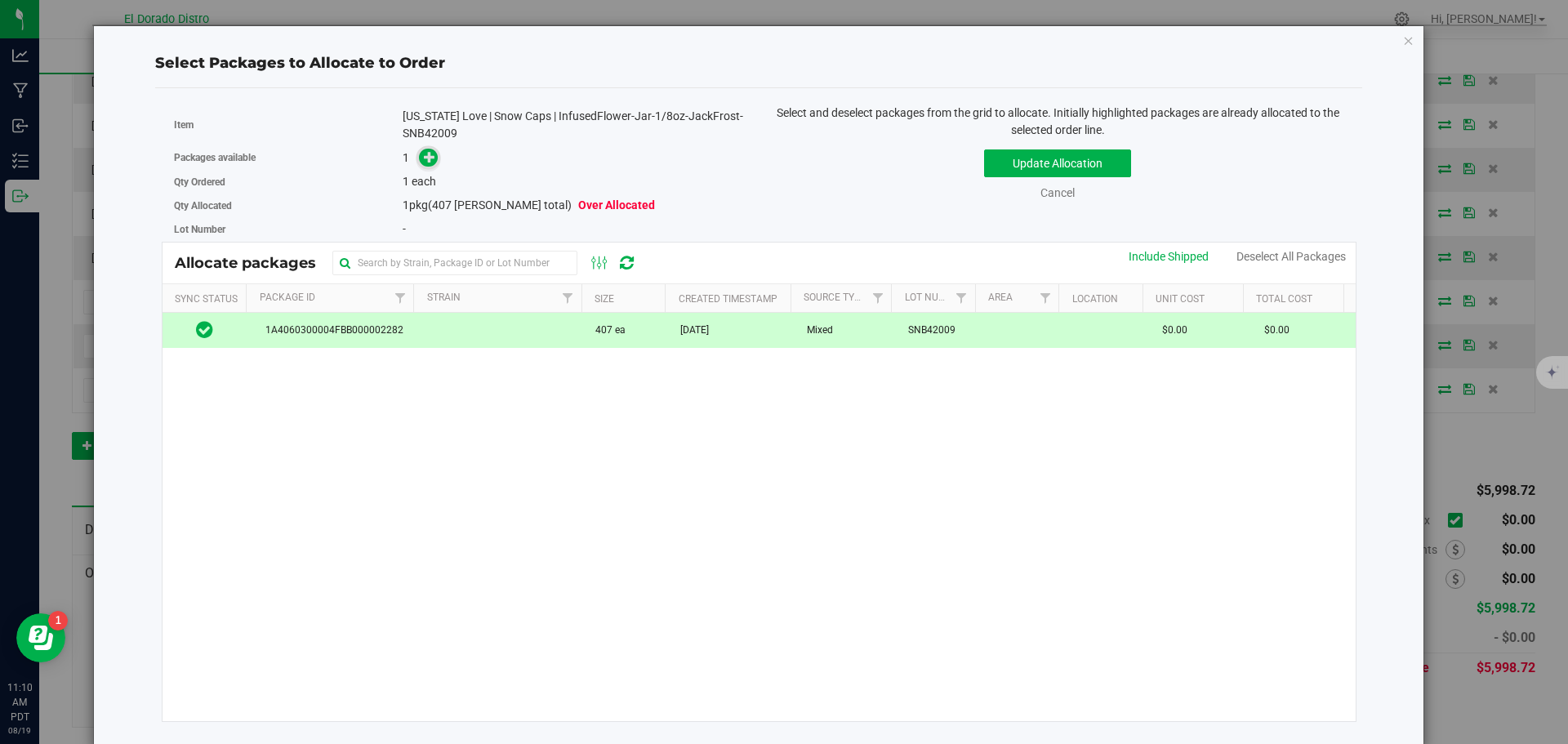
click at [430, 151] on icon at bounding box center [430, 157] width 11 height 11
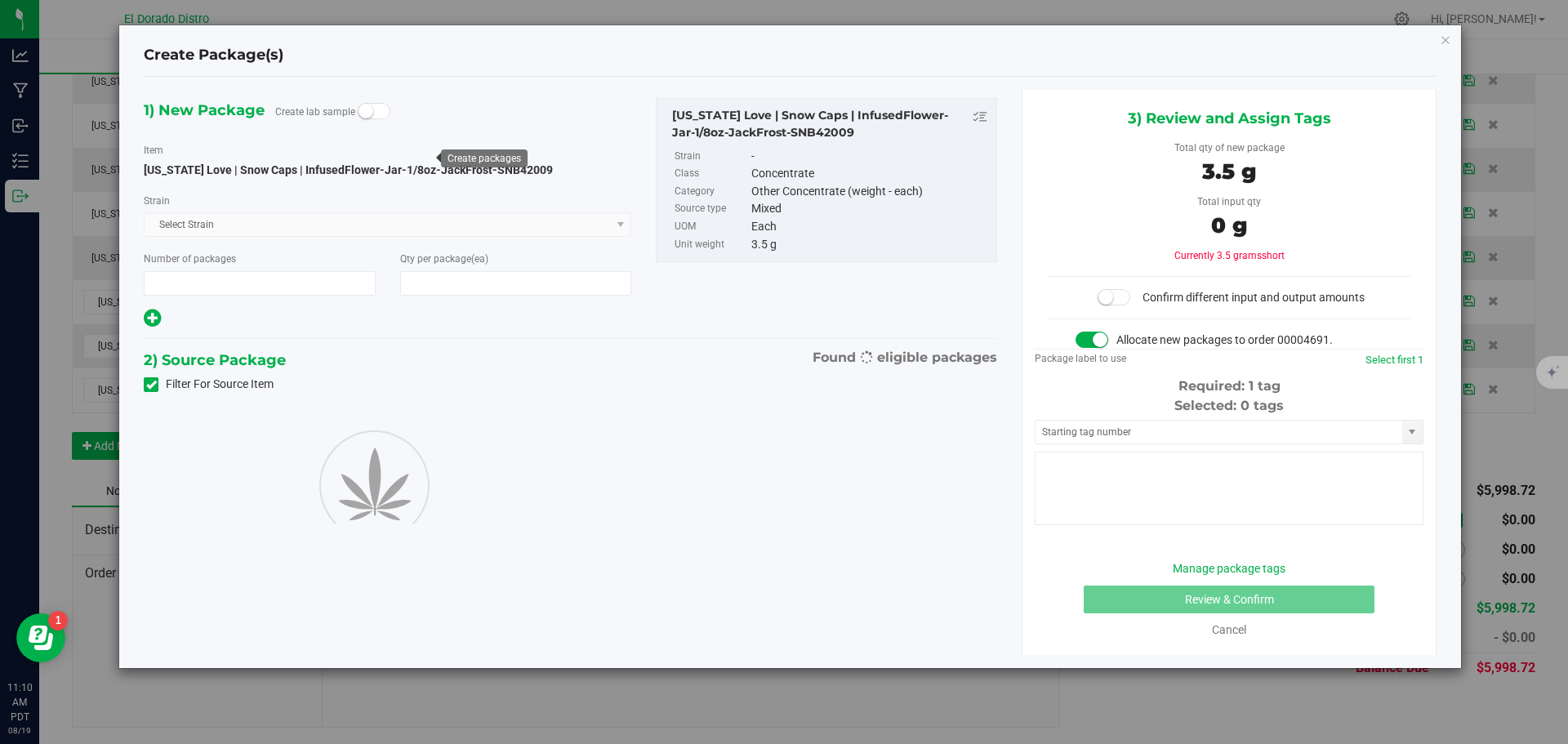
type input "1"
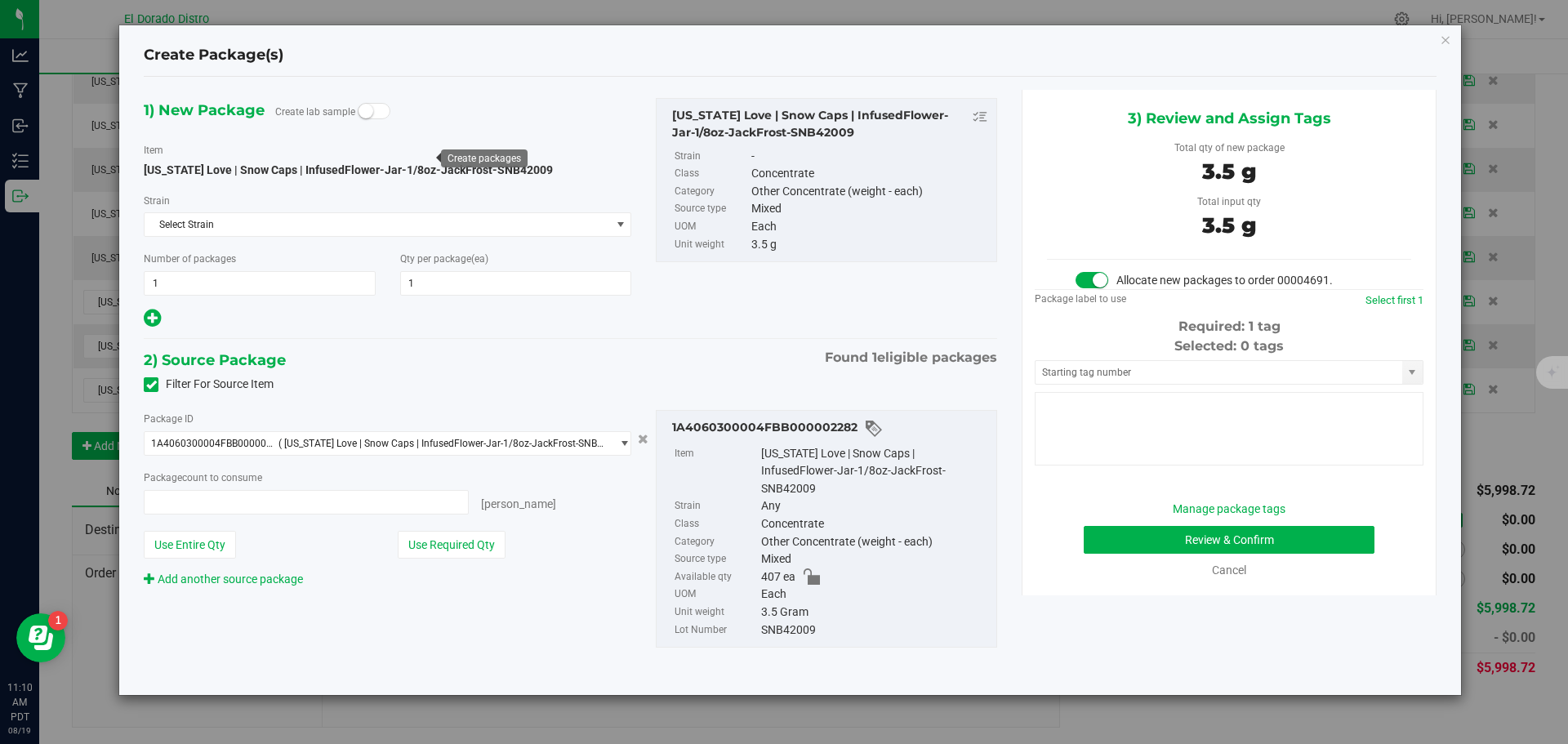
type input "1 ea"
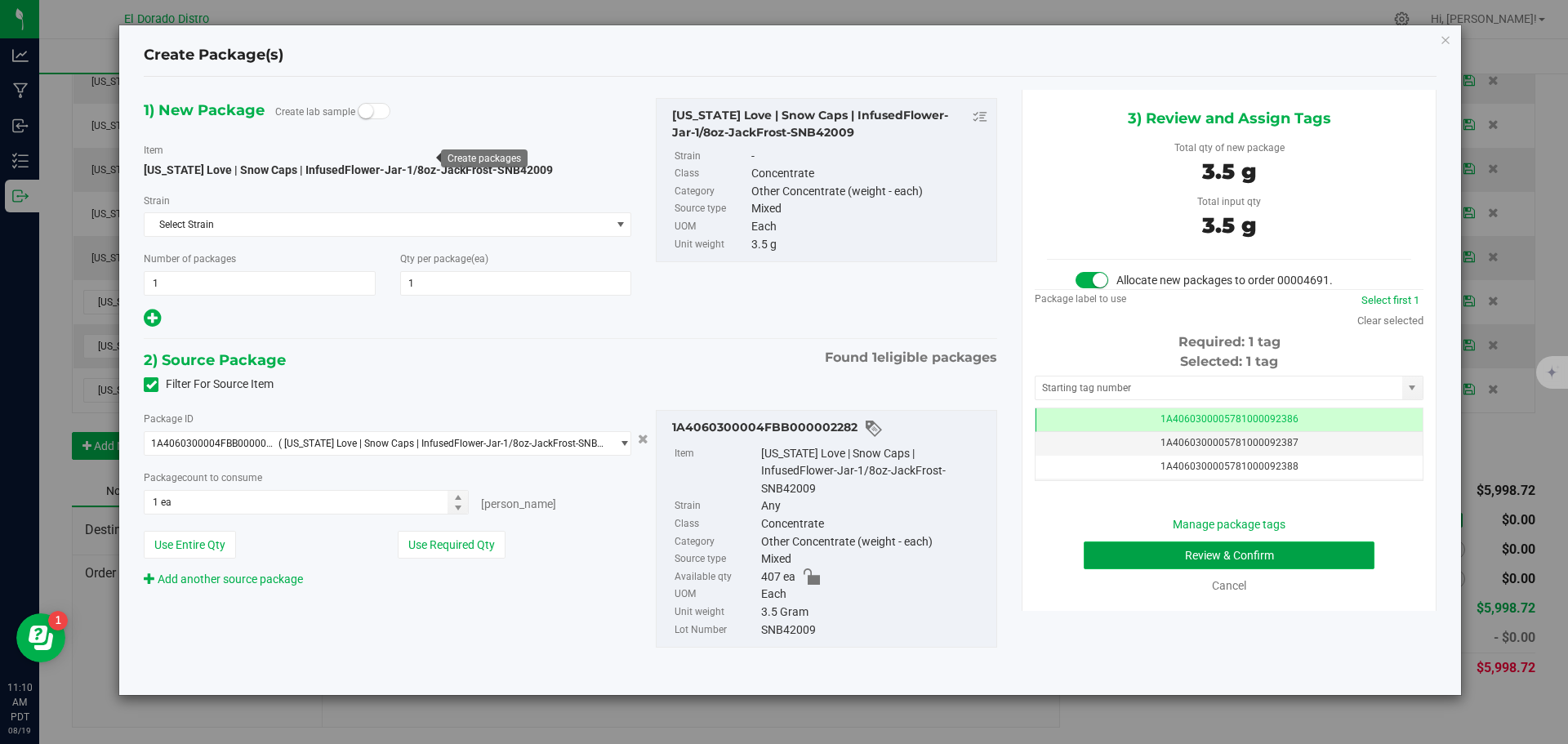
click at [1106, 569] on button "Review & Confirm" at bounding box center [1229, 555] width 291 height 28
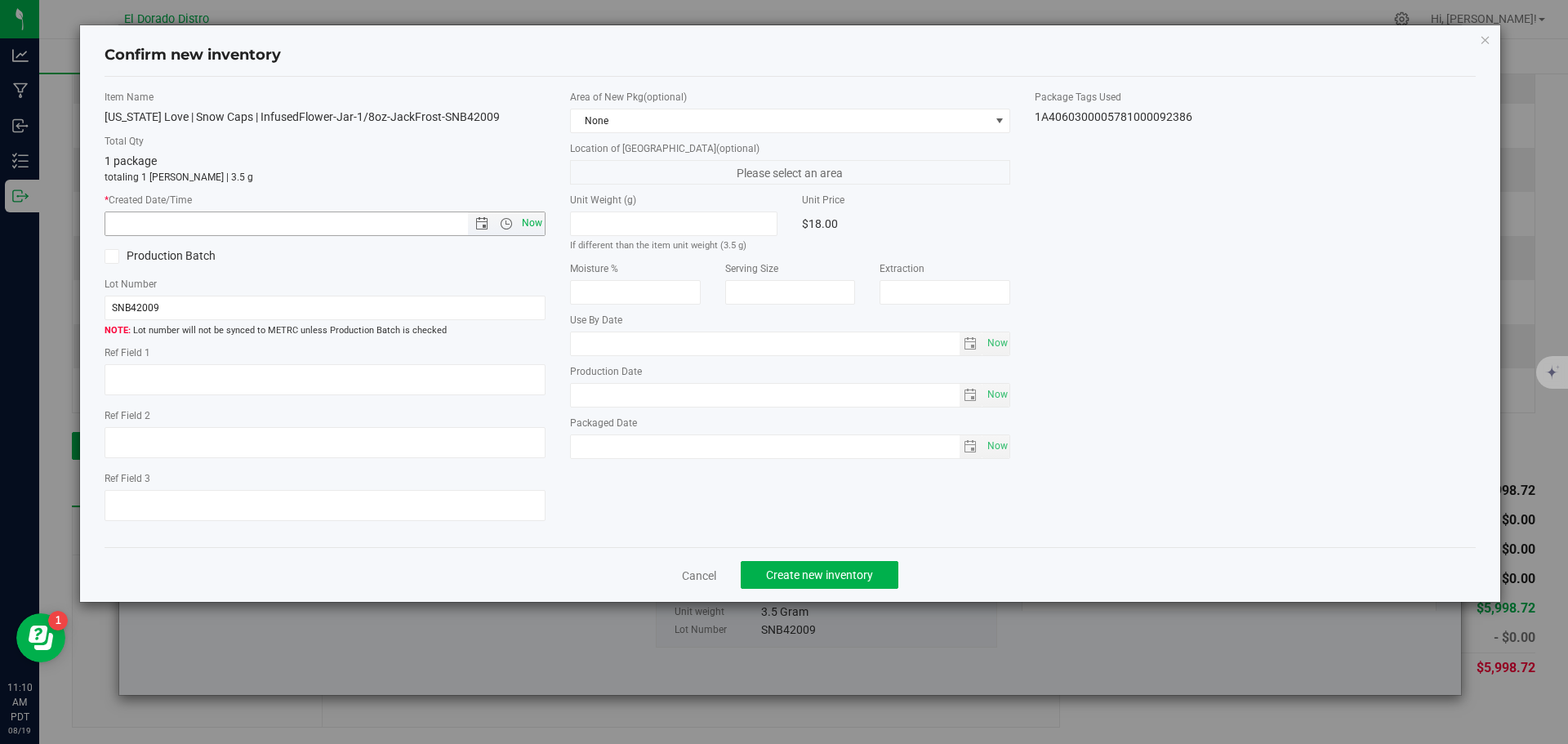
click at [532, 228] on span "Now" at bounding box center [532, 223] width 28 height 23
type input "[DATE] 11:10 AM"
click at [795, 567] on button "Create new inventory" at bounding box center [820, 575] width 158 height 28
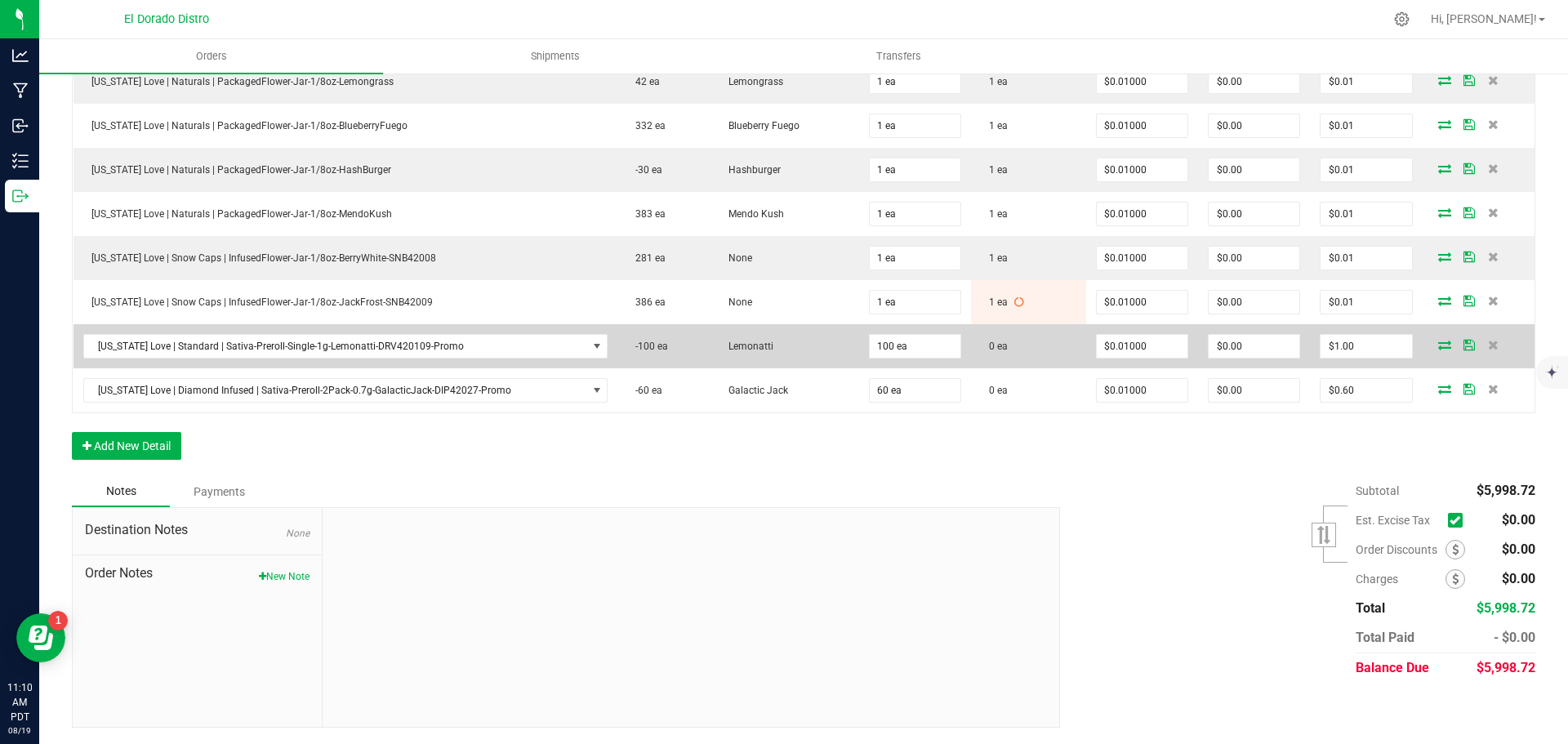
click at [1438, 341] on icon at bounding box center [1444, 344] width 13 height 9
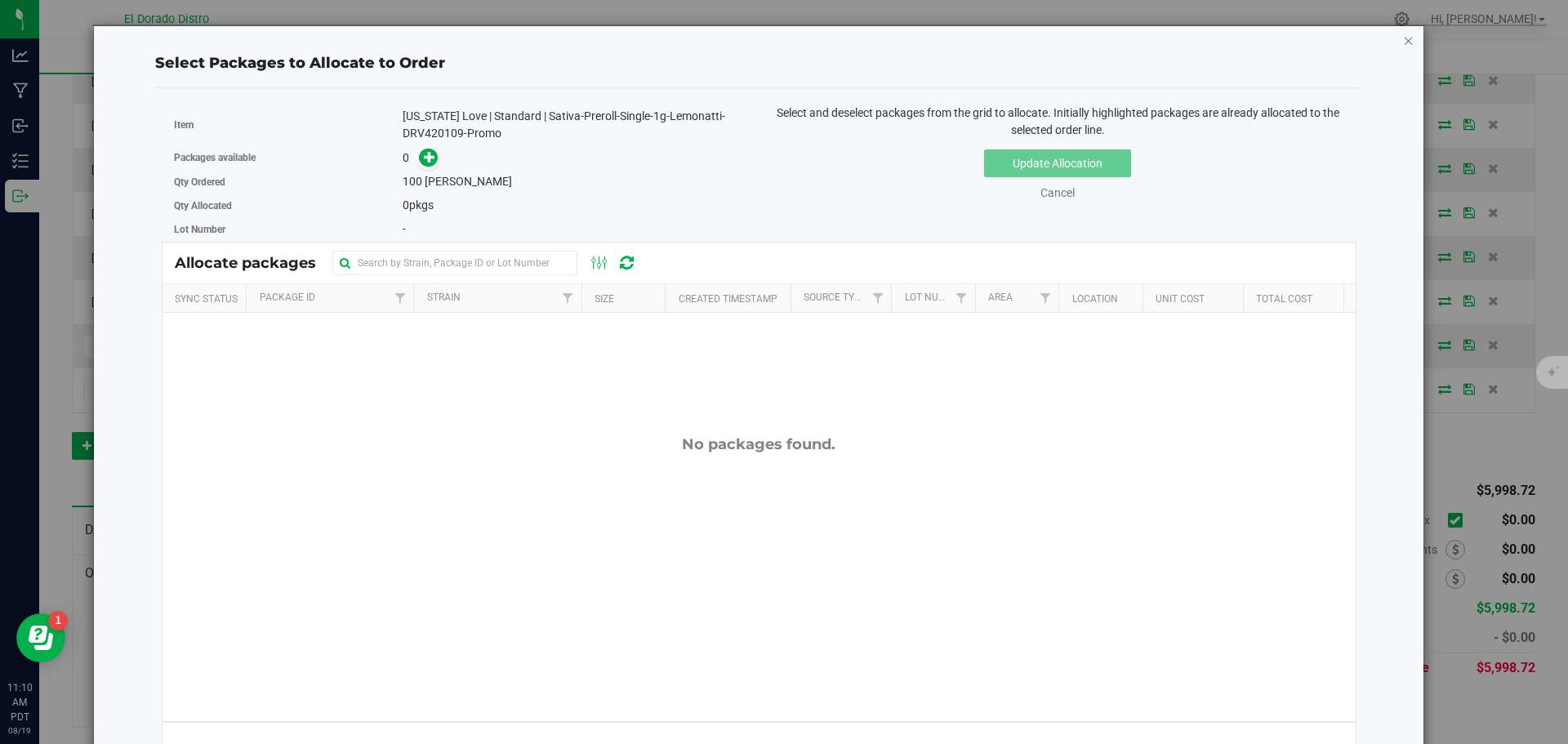
click at [1403, 41] on icon "button" at bounding box center [1409, 39] width 11 height 20
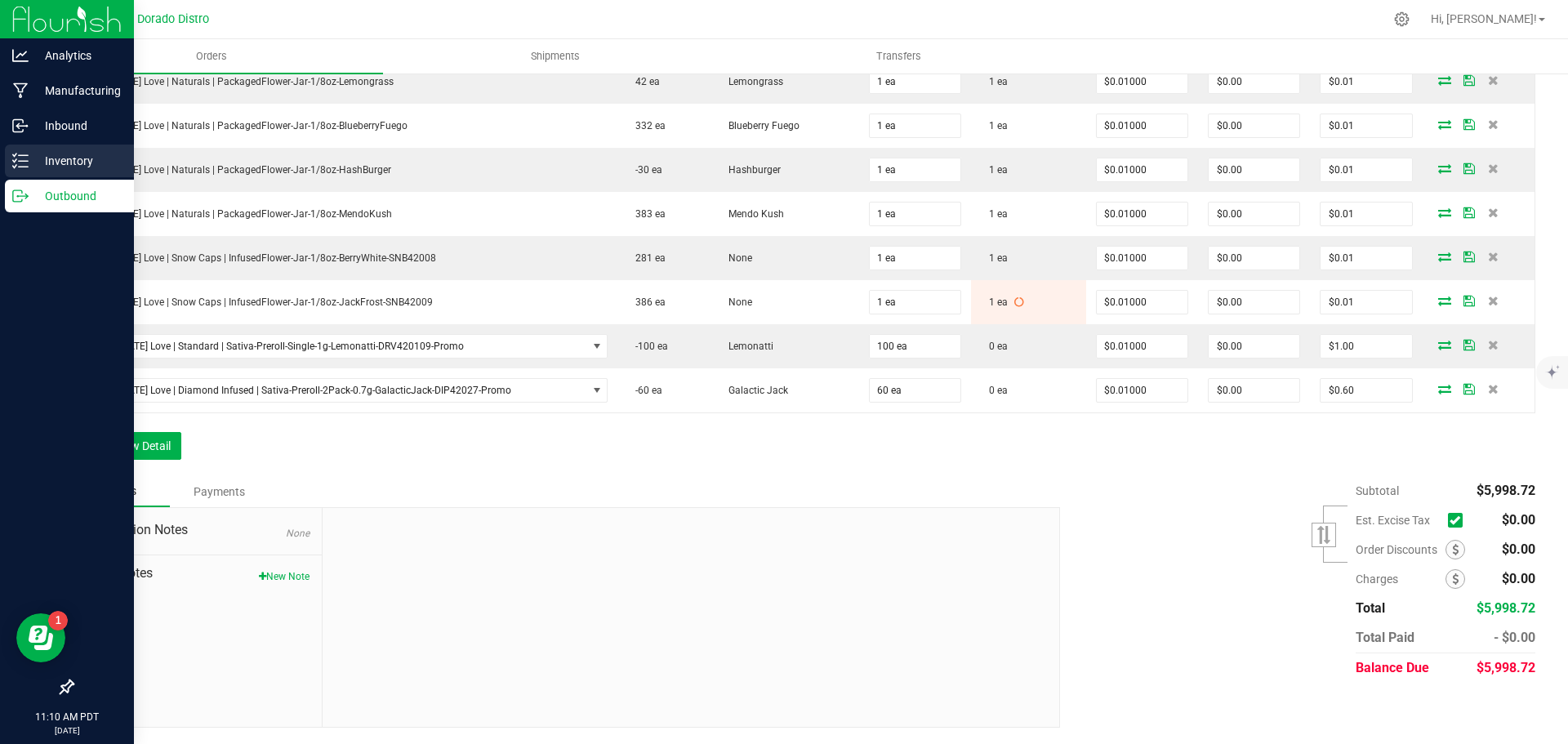
click at [24, 163] on icon at bounding box center [20, 160] width 16 height 16
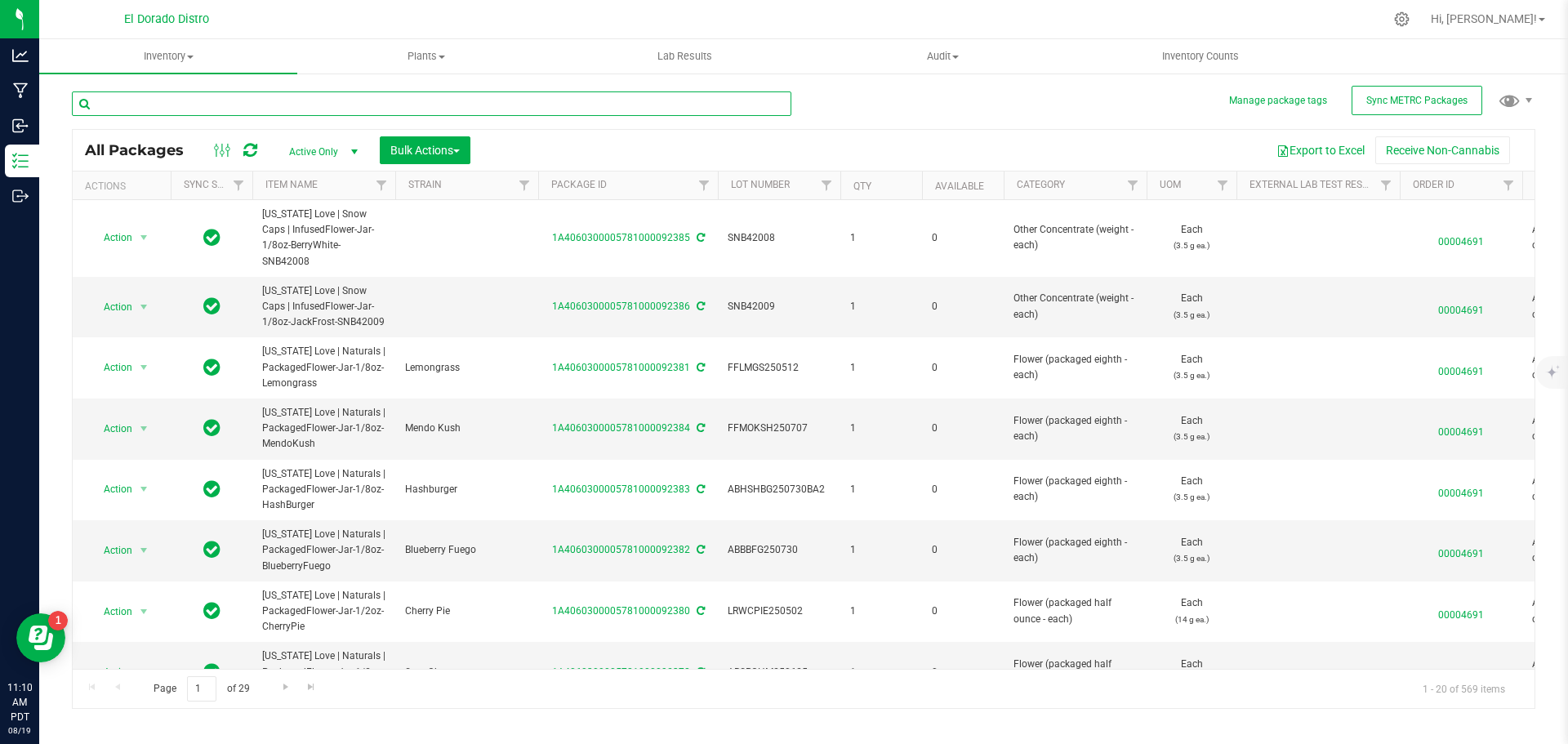
click at [209, 101] on input "text" at bounding box center [431, 104] width 719 height 24
type input "DRV420109"
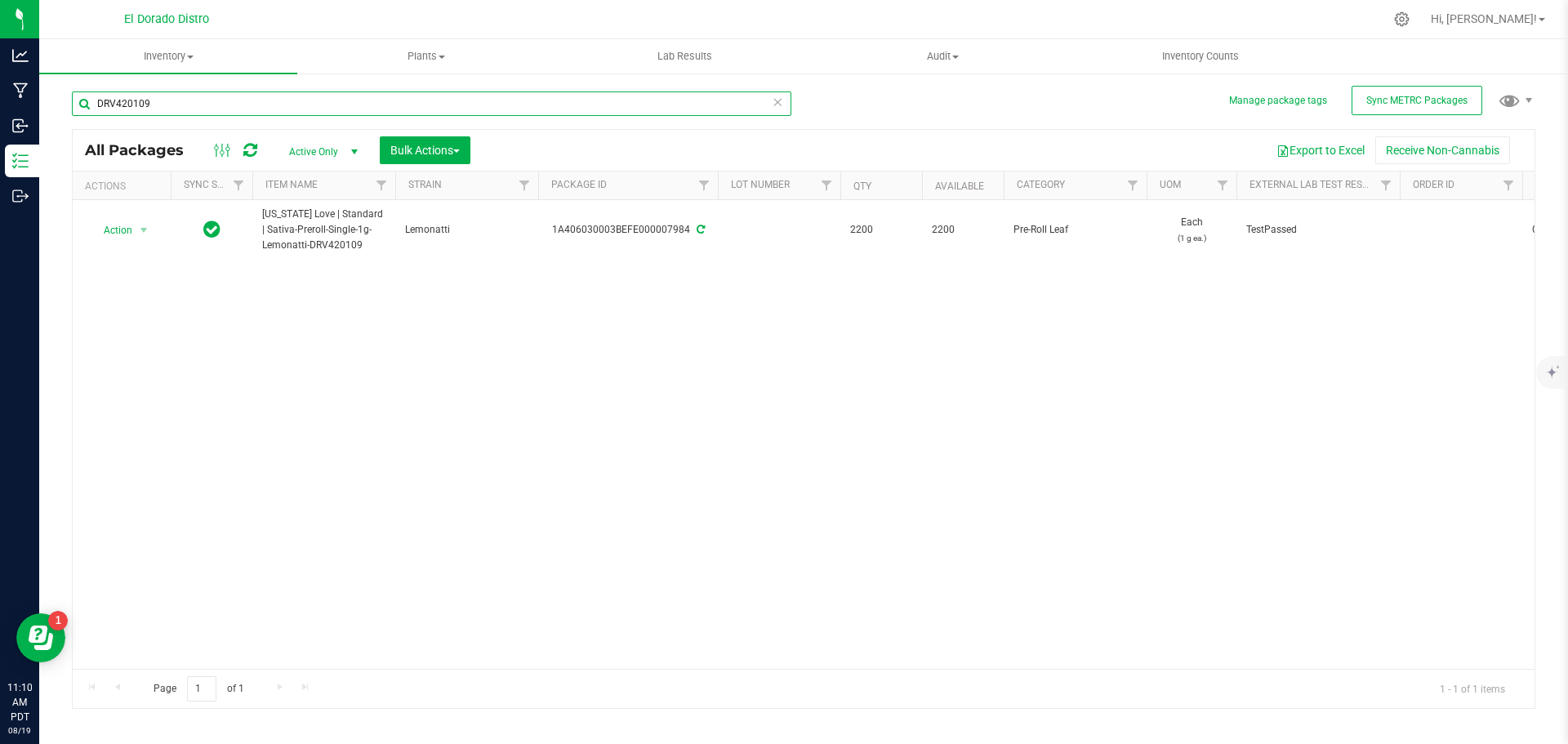
click at [142, 104] on input "DRV420109" at bounding box center [431, 104] width 719 height 24
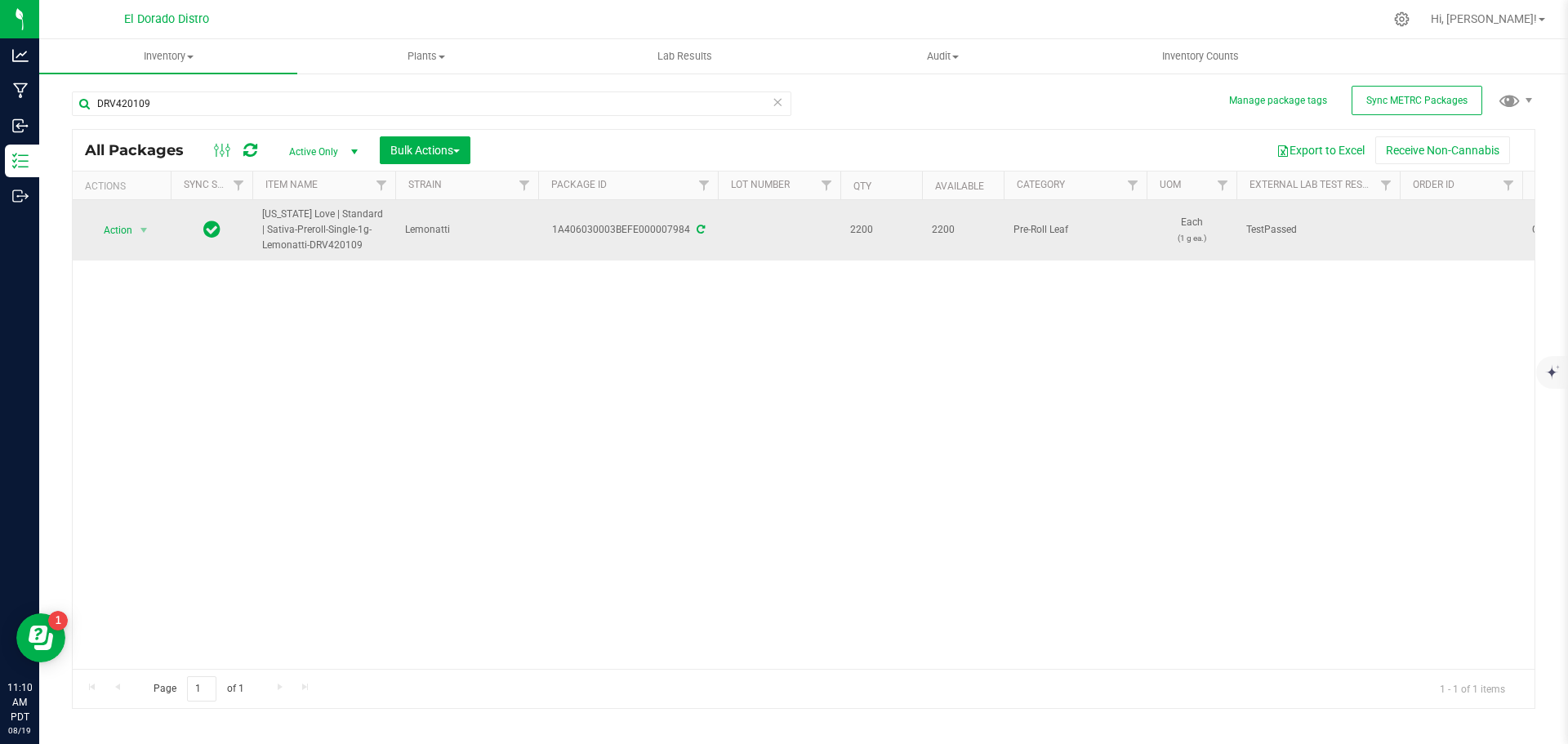
click at [761, 239] on td at bounding box center [778, 230] width 123 height 60
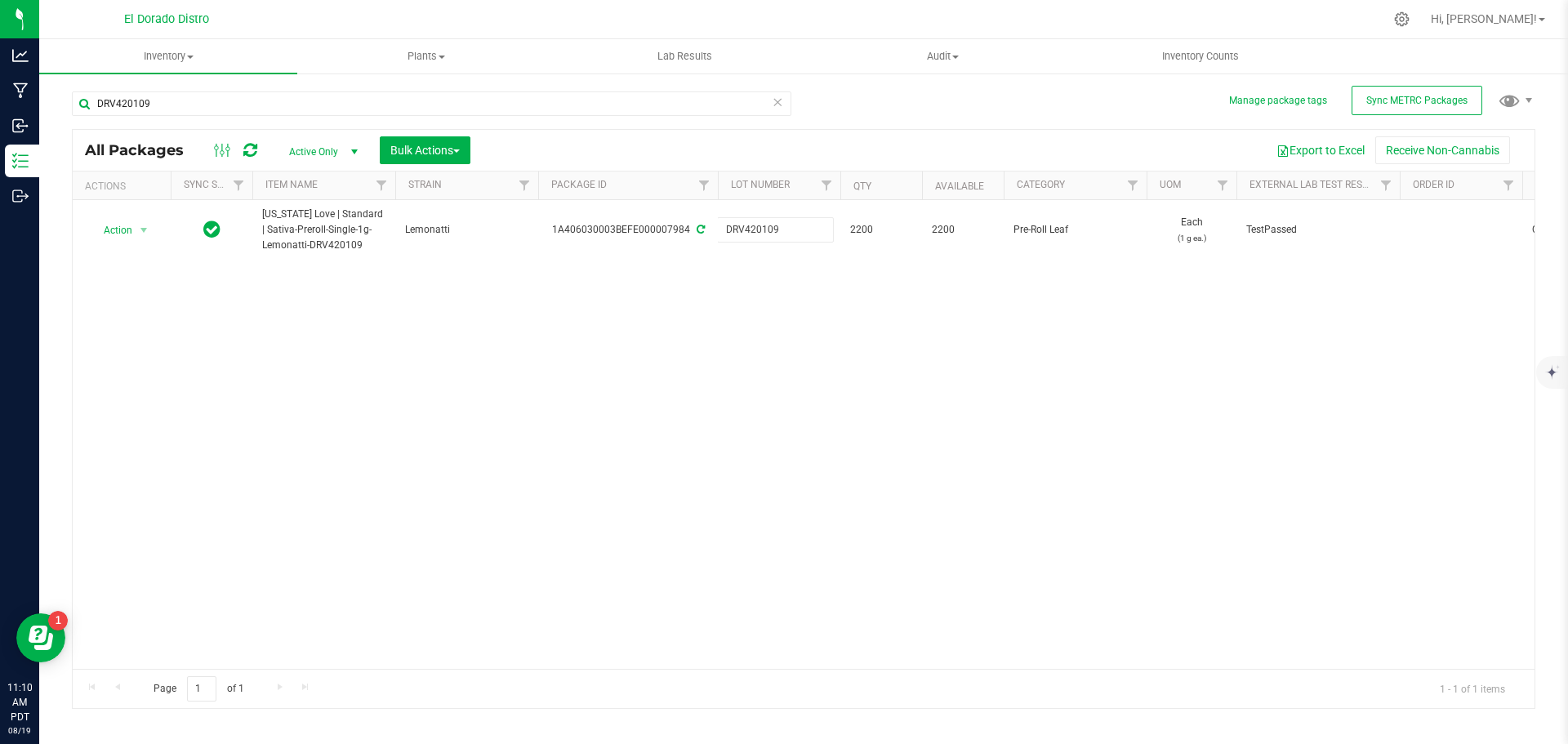
type input "DRV420109"
click at [769, 328] on div "All Packages Active Only Active Only Lab Samples Locked All External Internal B…" at bounding box center [804, 419] width 1463 height 580
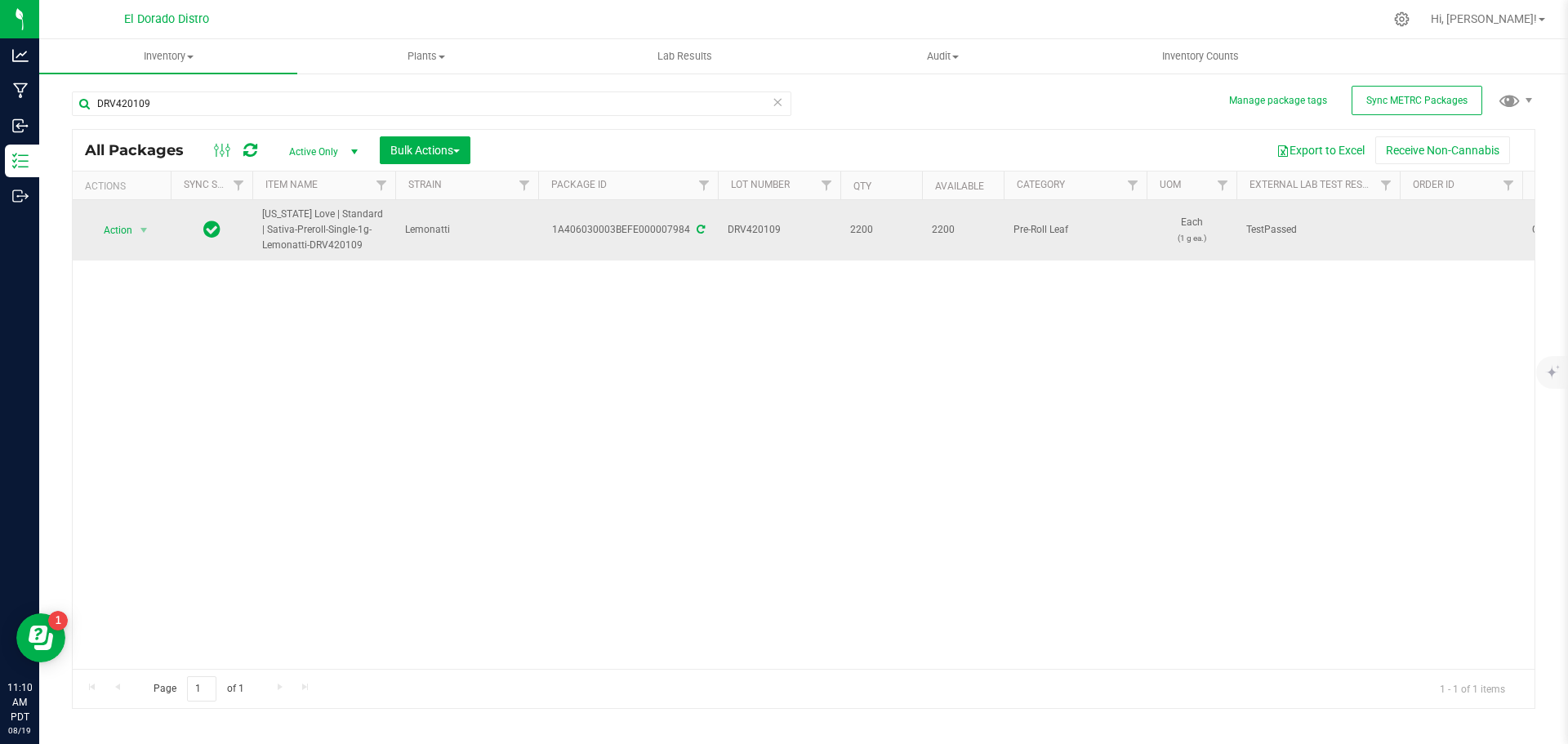
click at [699, 230] on icon at bounding box center [701, 229] width 8 height 9
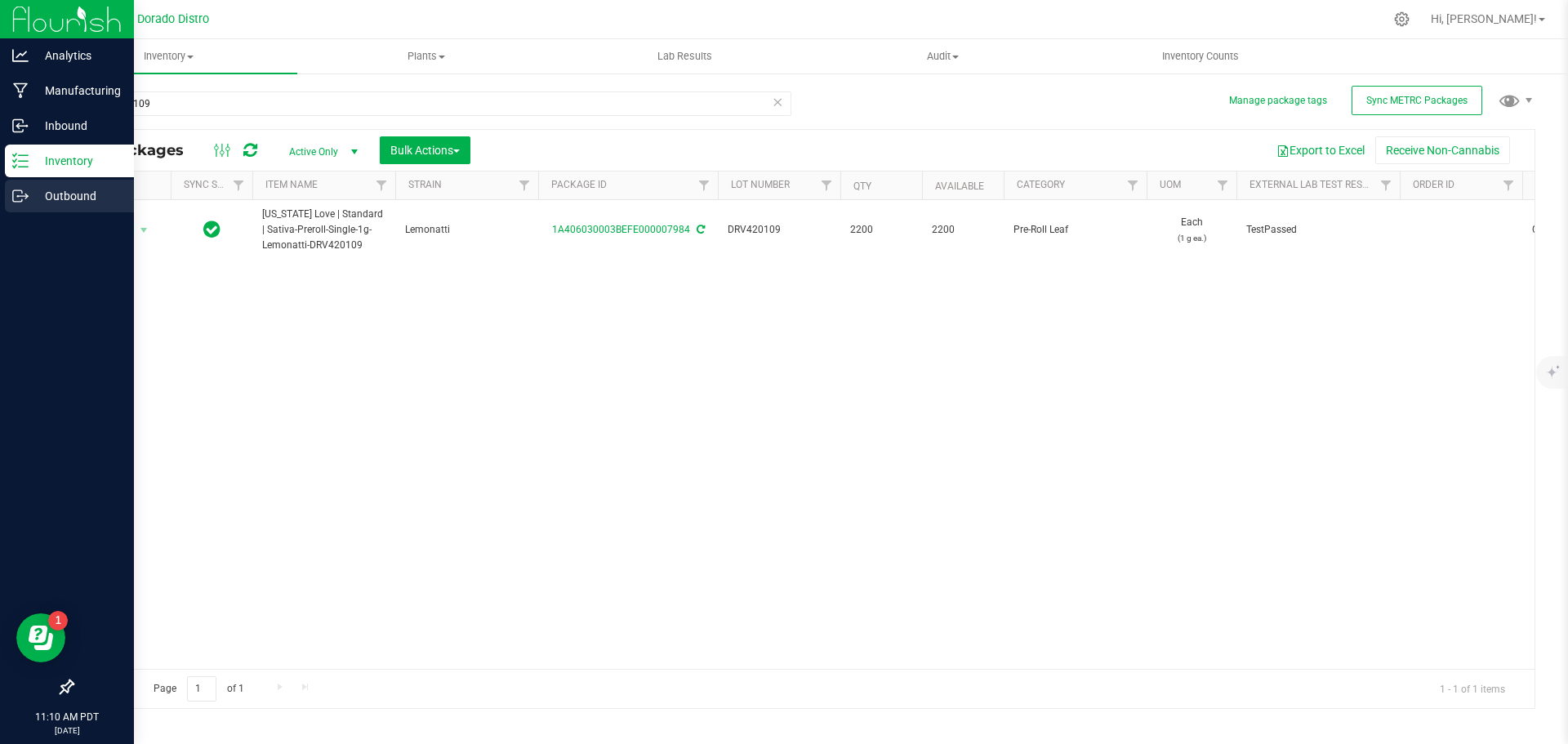
click at [53, 199] on p "Outbound" at bounding box center [77, 196] width 98 height 20
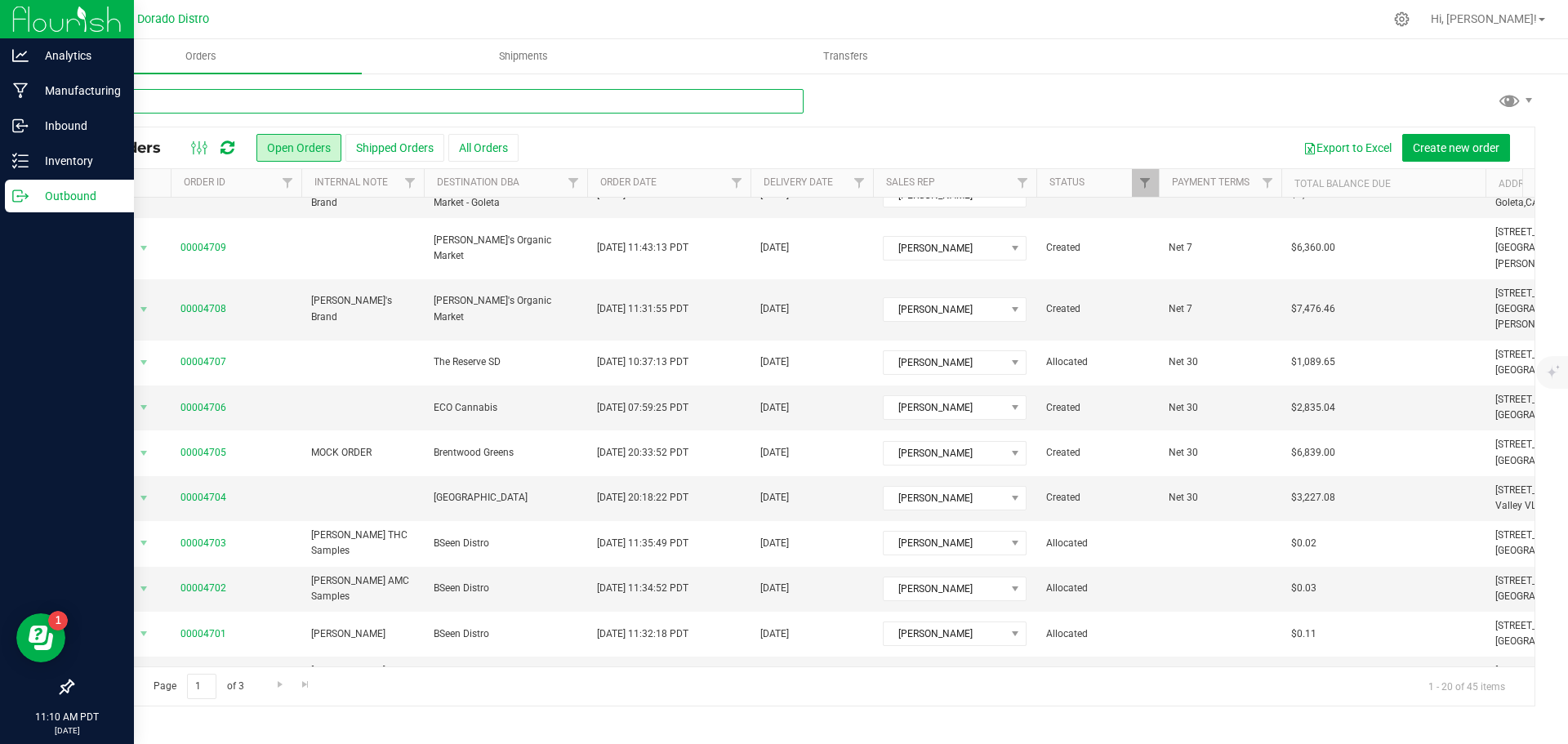
click at [249, 101] on input "text" at bounding box center [438, 101] width 731 height 24
type input "4691"
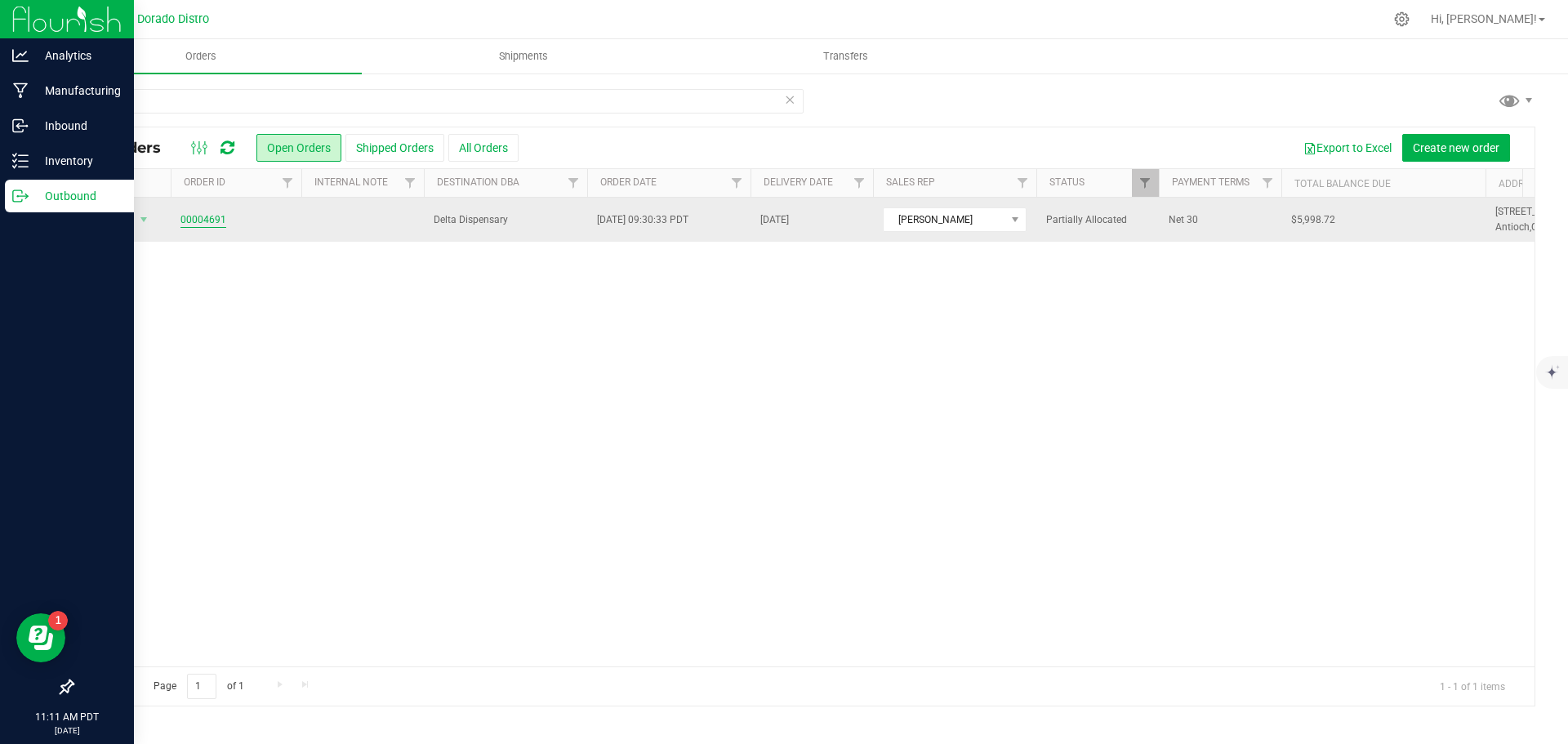
click at [199, 220] on link "00004691" at bounding box center [203, 220] width 46 height 16
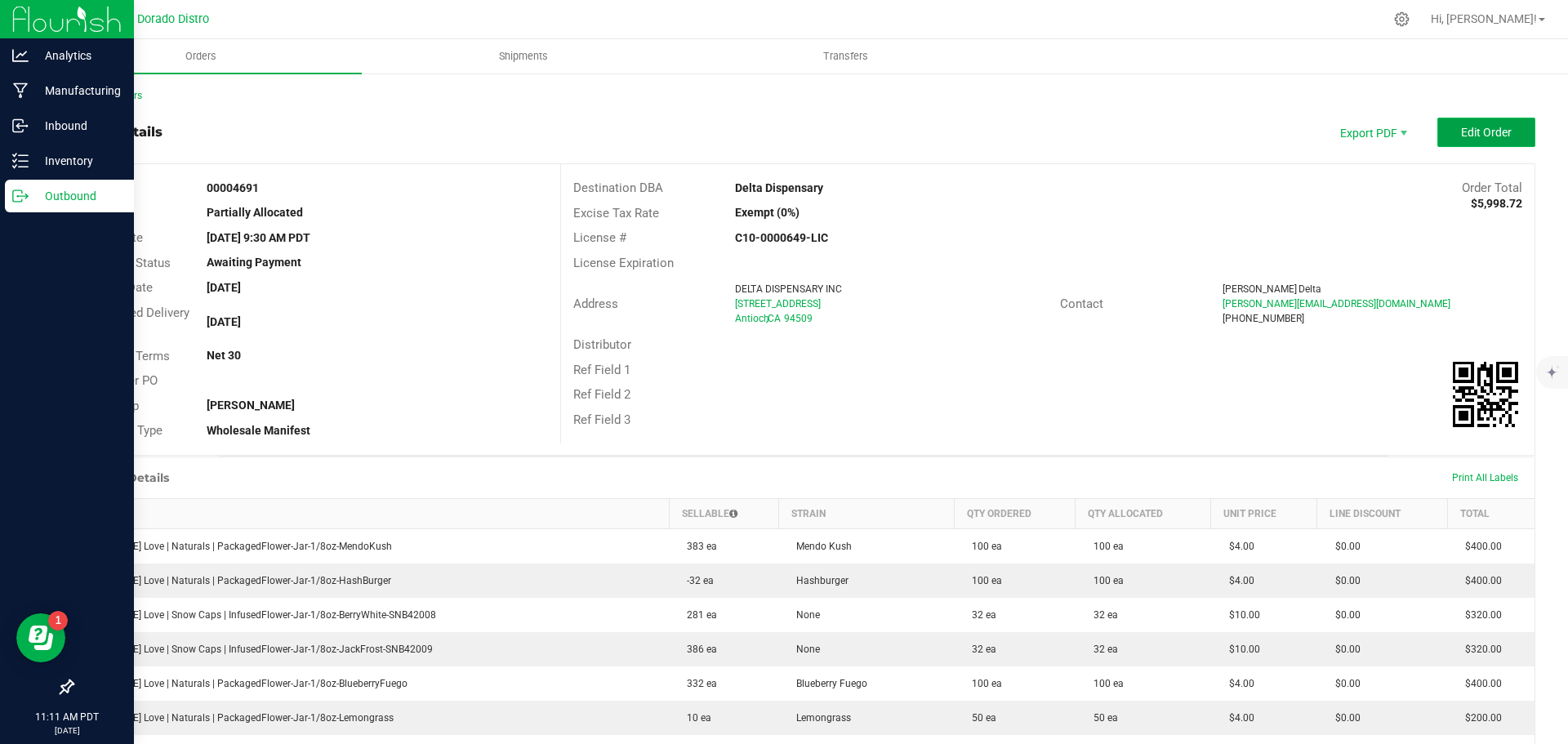
click at [1485, 135] on span "Edit Order" at bounding box center [1486, 132] width 51 height 13
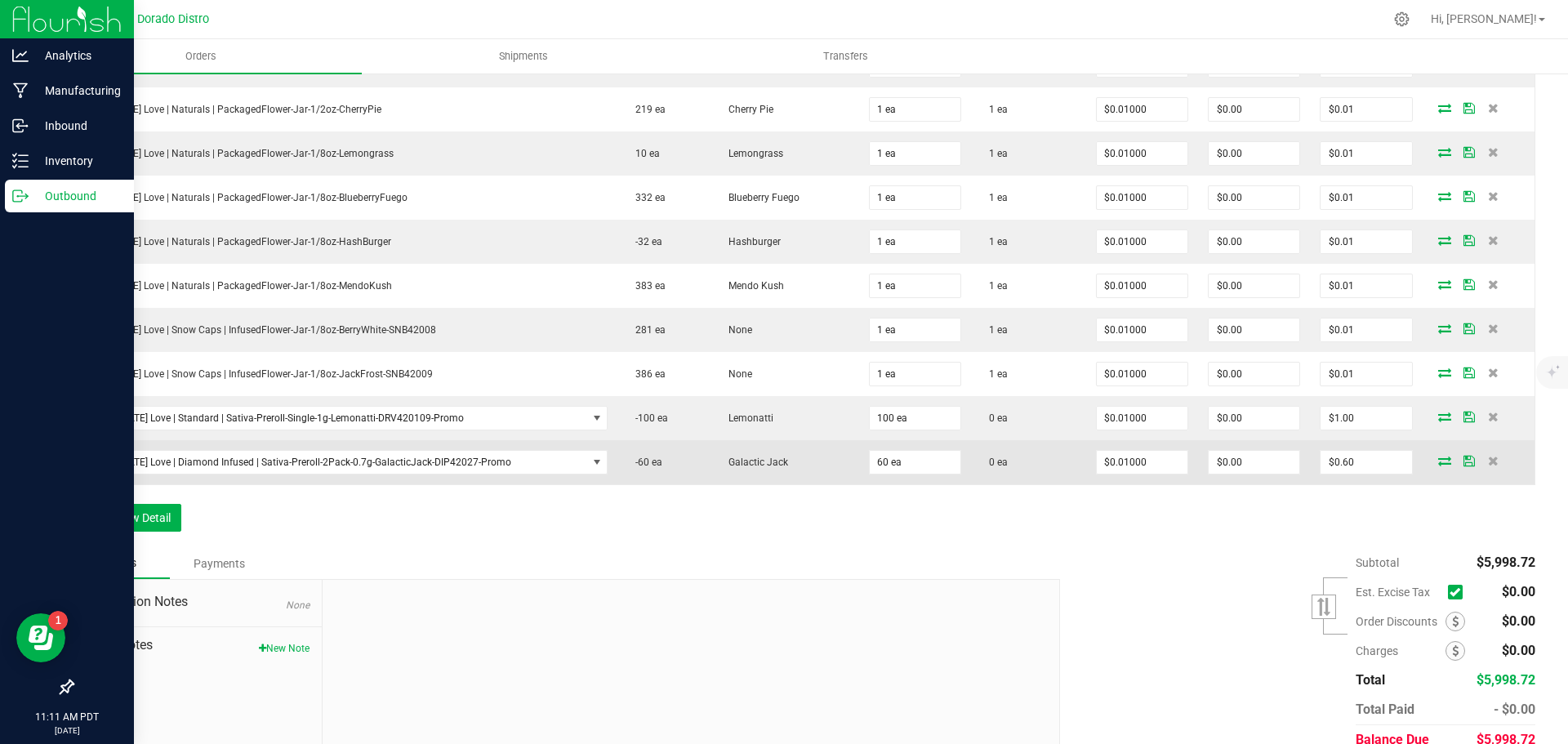
scroll to position [1441, 0]
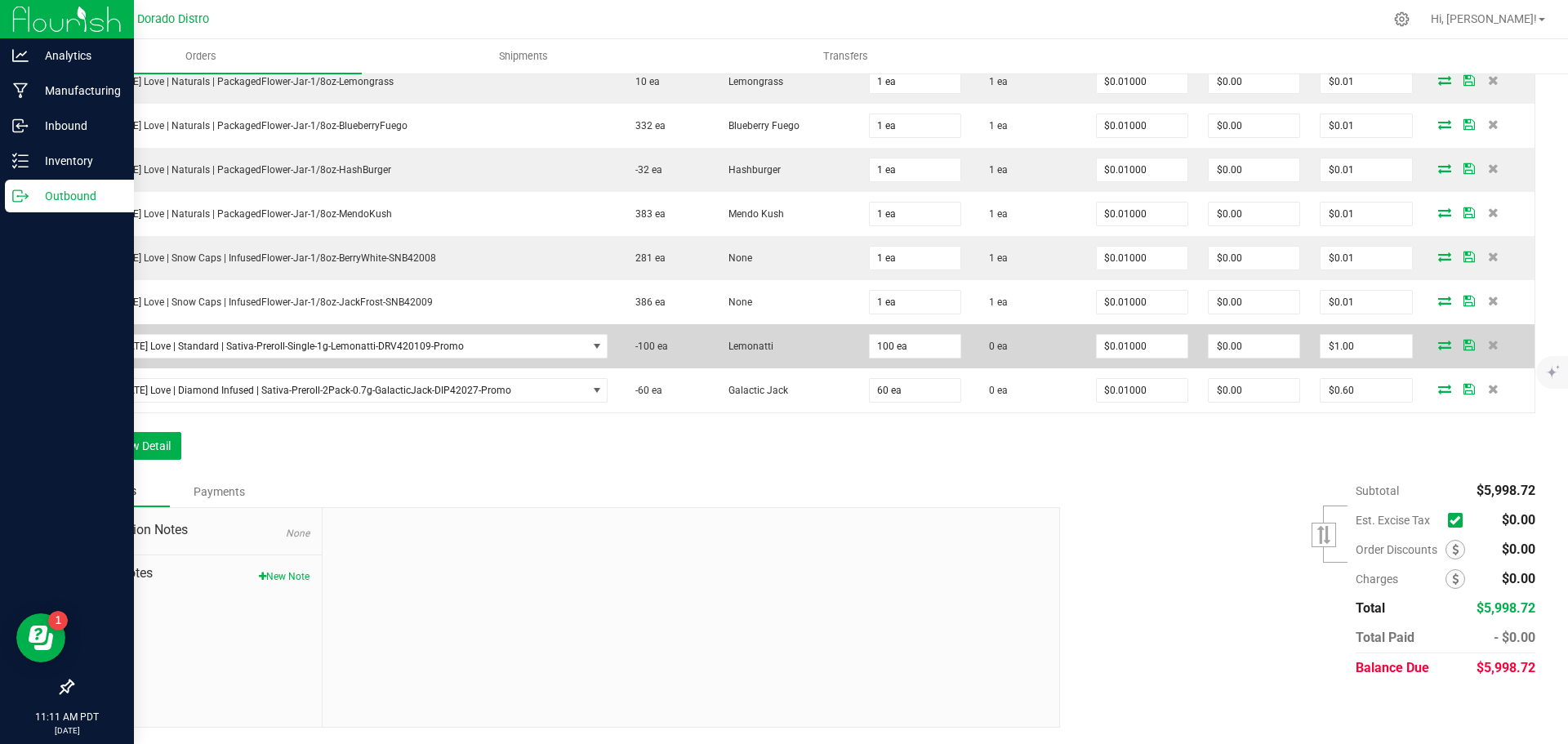
click at [1438, 343] on icon at bounding box center [1444, 344] width 13 height 9
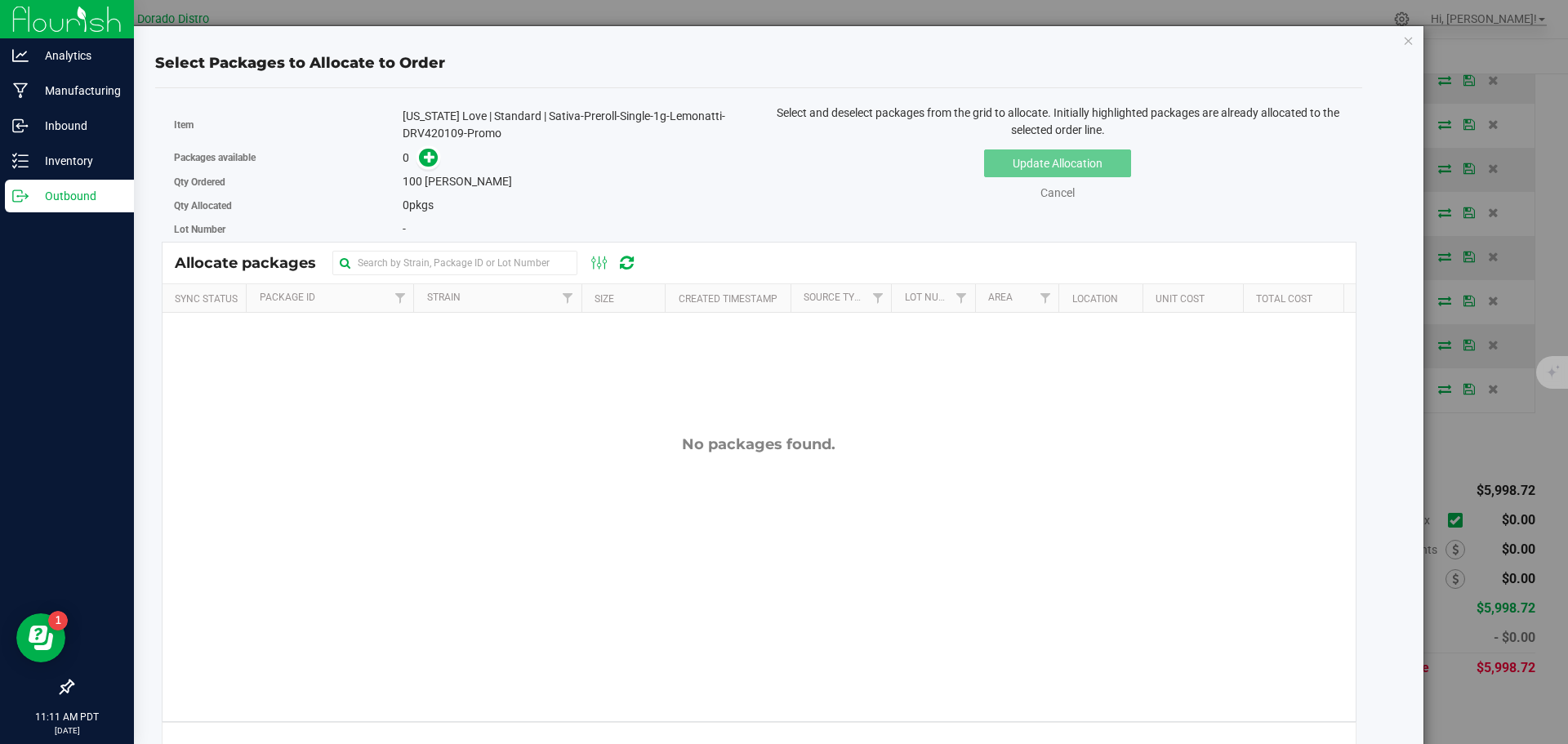
click at [450, 129] on div "[US_STATE] Love | Standard | Sativa-Preroll-Single-1g-Lemonatti-DRV420109-Promo" at bounding box center [574, 125] width 344 height 35
copy div "DRV420109"
click at [424, 151] on icon at bounding box center [430, 157] width 11 height 11
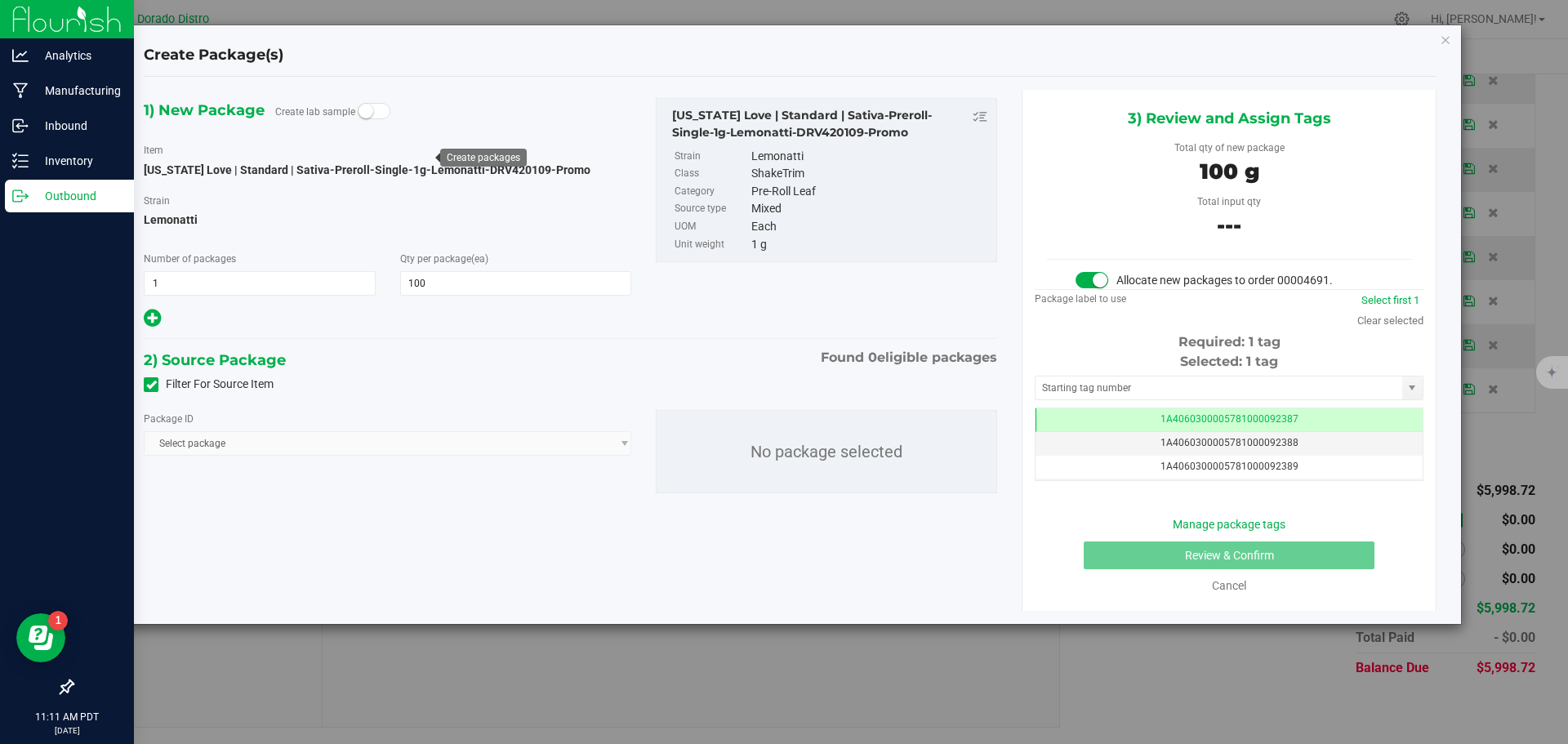
scroll to position [0, -1]
click at [146, 385] on icon at bounding box center [151, 385] width 10 height 0
click at [0, 0] on input "Filter For Source Item" at bounding box center [0, 0] width 0 height 0
click at [303, 436] on span "Select package" at bounding box center [377, 444] width 465 height 23
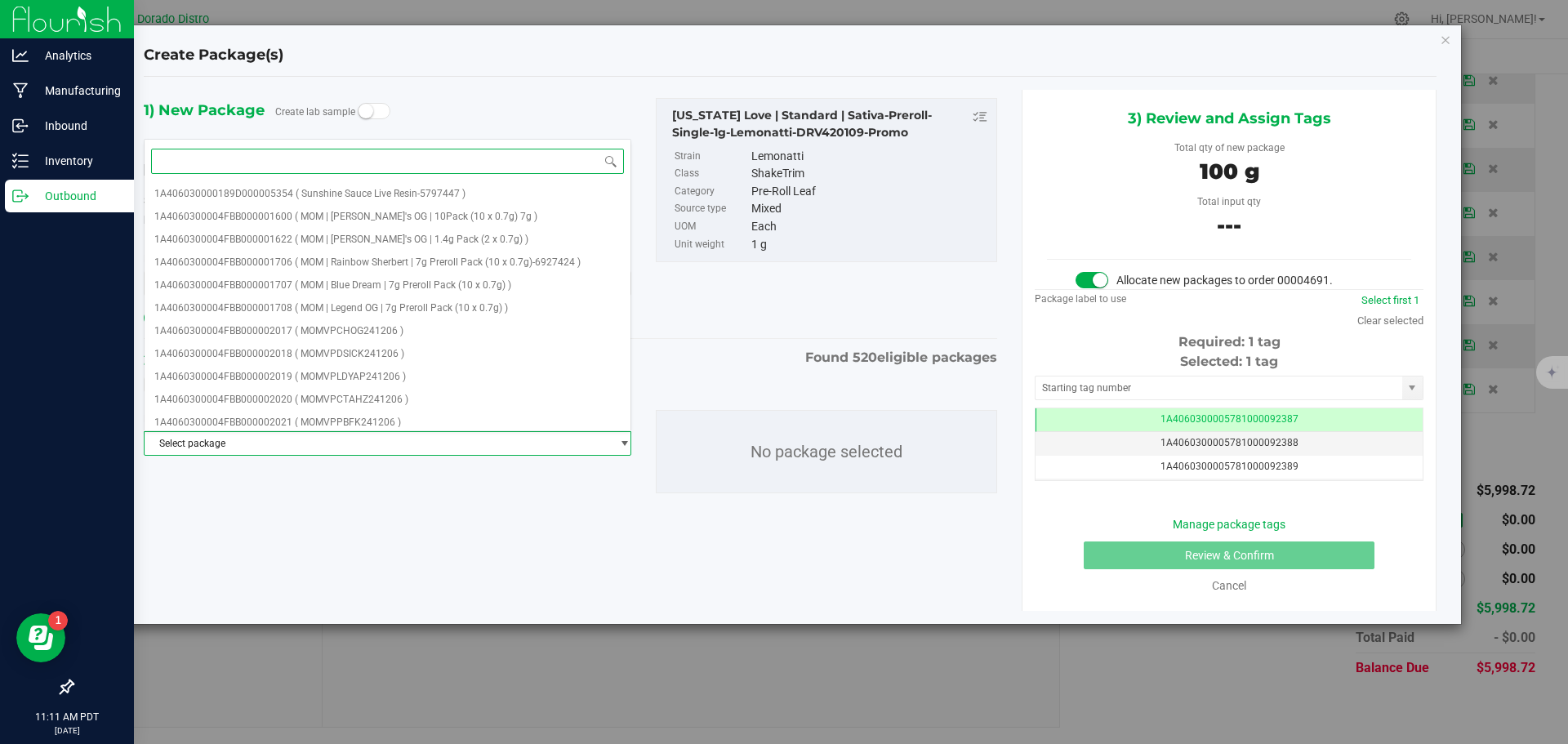
paste input "DRV420109"
type input "DRV420109"
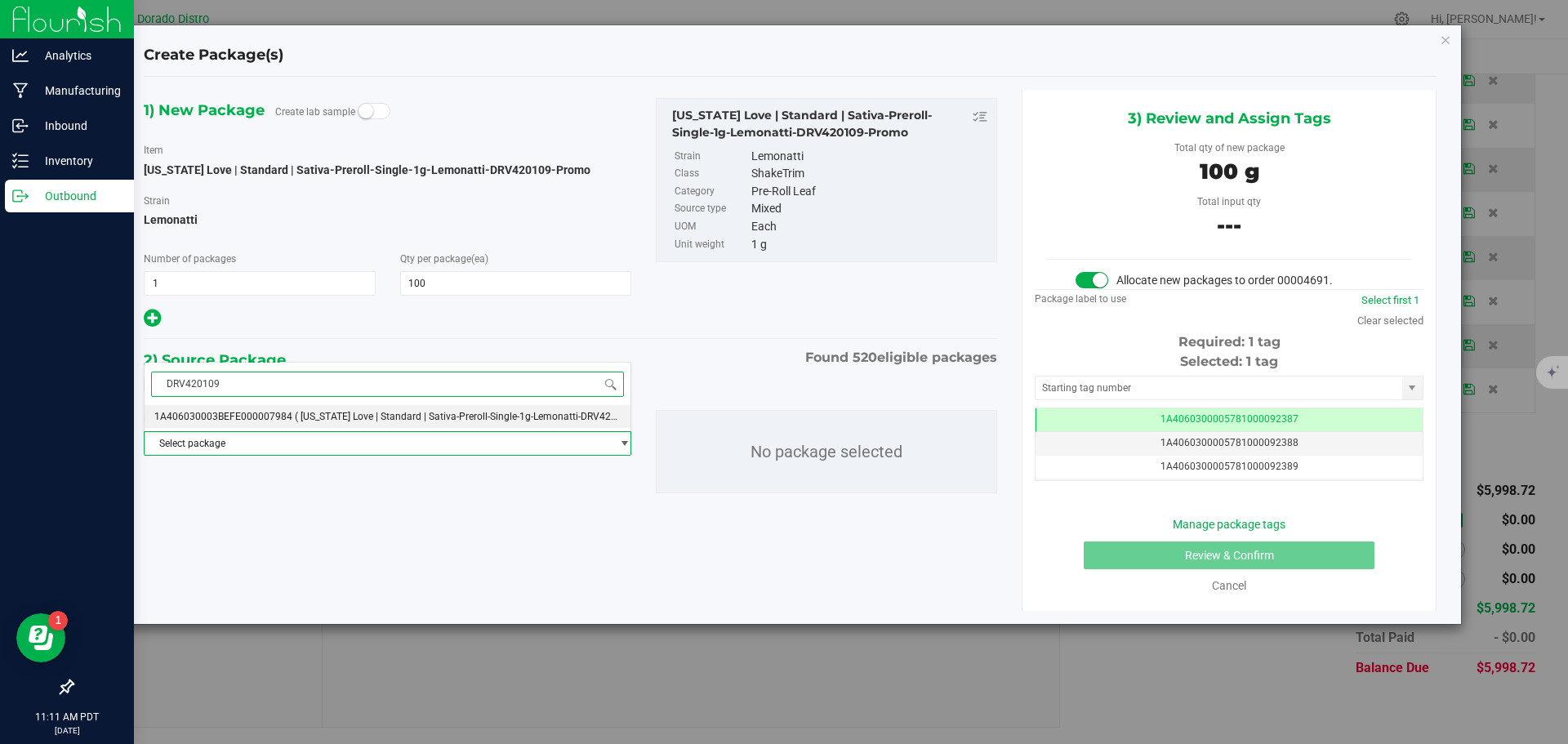
click at [309, 402] on span "DRV420109" at bounding box center [387, 384] width 486 height 38
click at [312, 413] on span "( [US_STATE] Love | Standard | Sativa-Preroll-Single-1g-Lemonatti-DRV420109 )" at bounding box center [466, 417] width 344 height 11
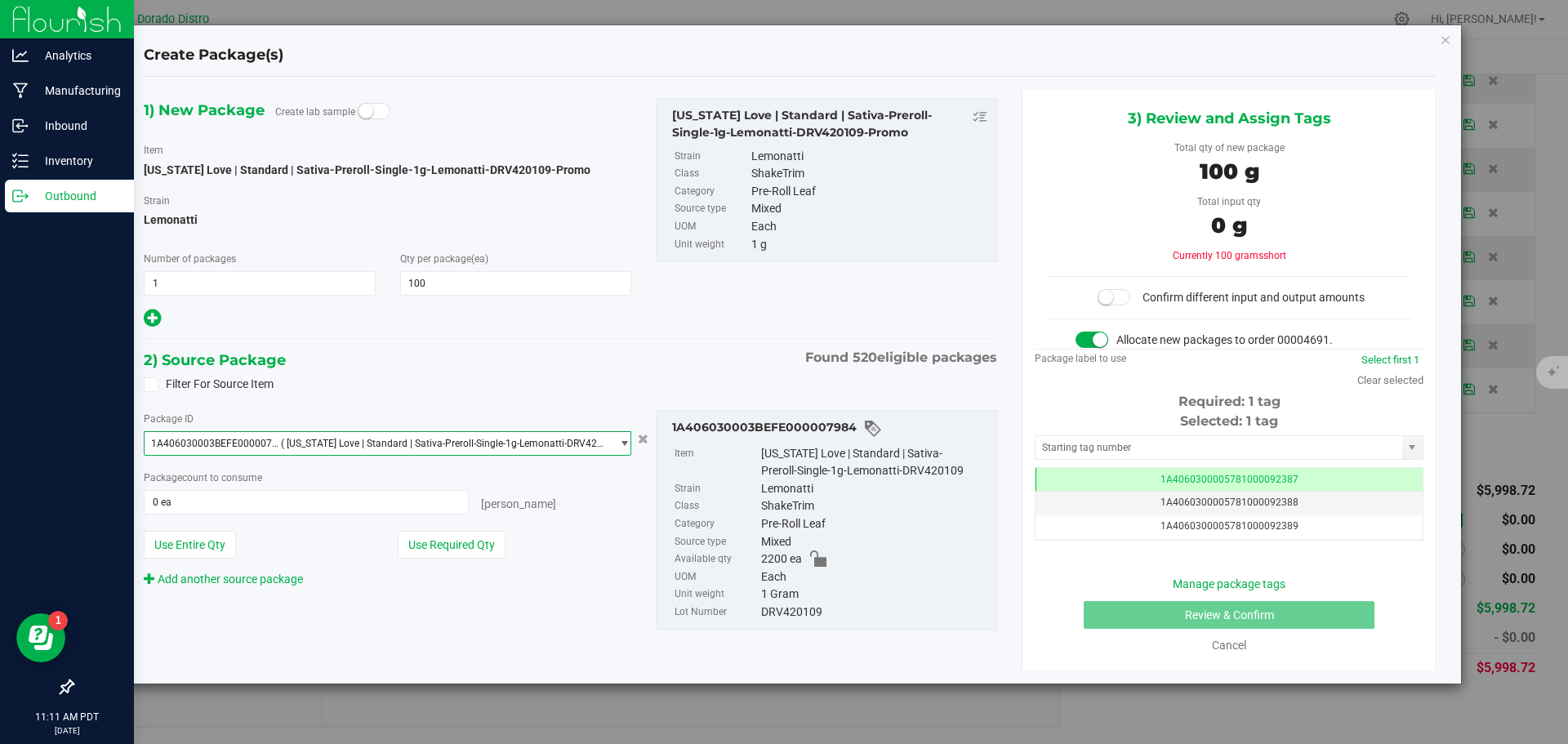
scroll to position [10797, 0]
click at [445, 538] on button "Use Required Qty" at bounding box center [451, 545] width 108 height 28
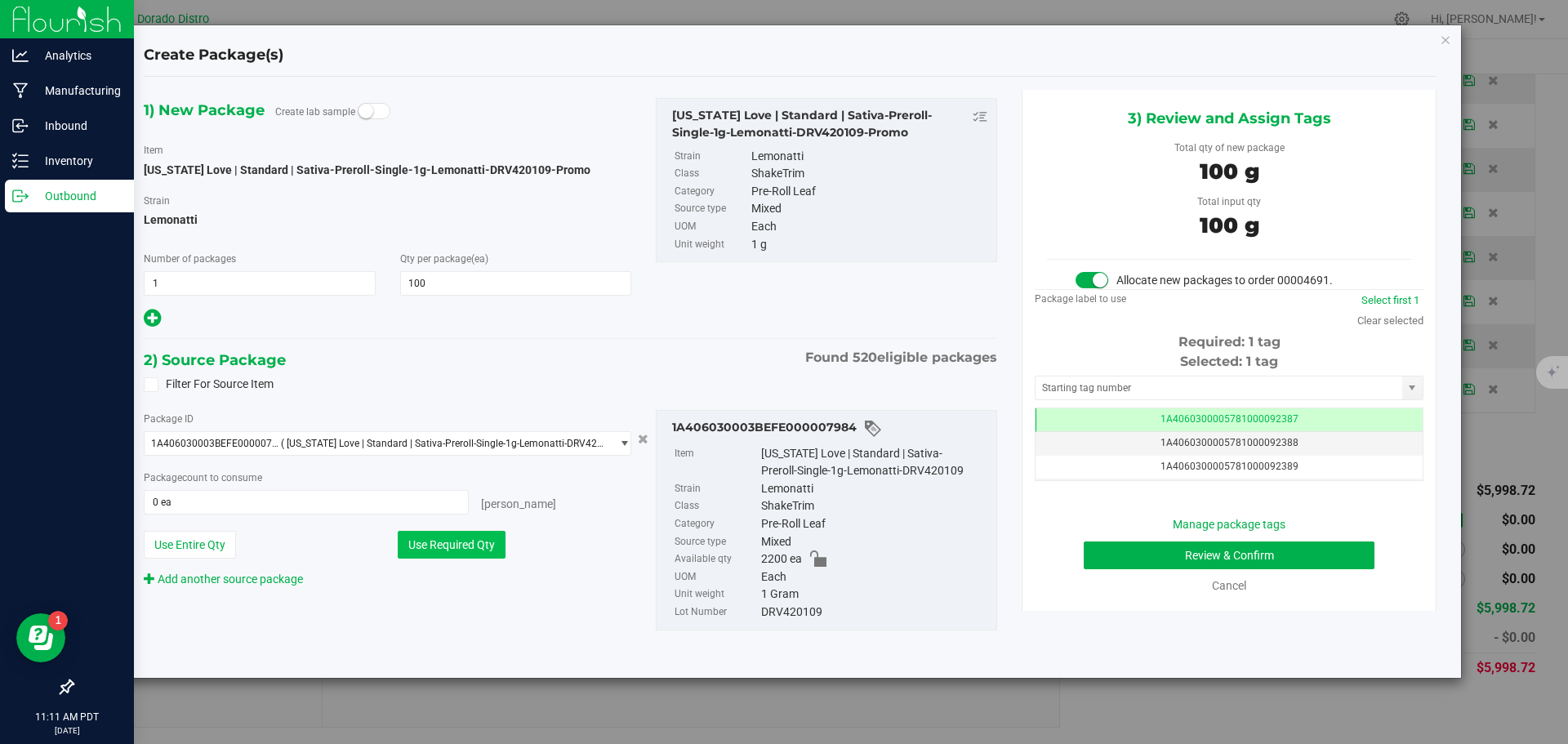
type input "100 ea"
click at [1119, 557] on button "Review & Confirm" at bounding box center [1229, 555] width 291 height 28
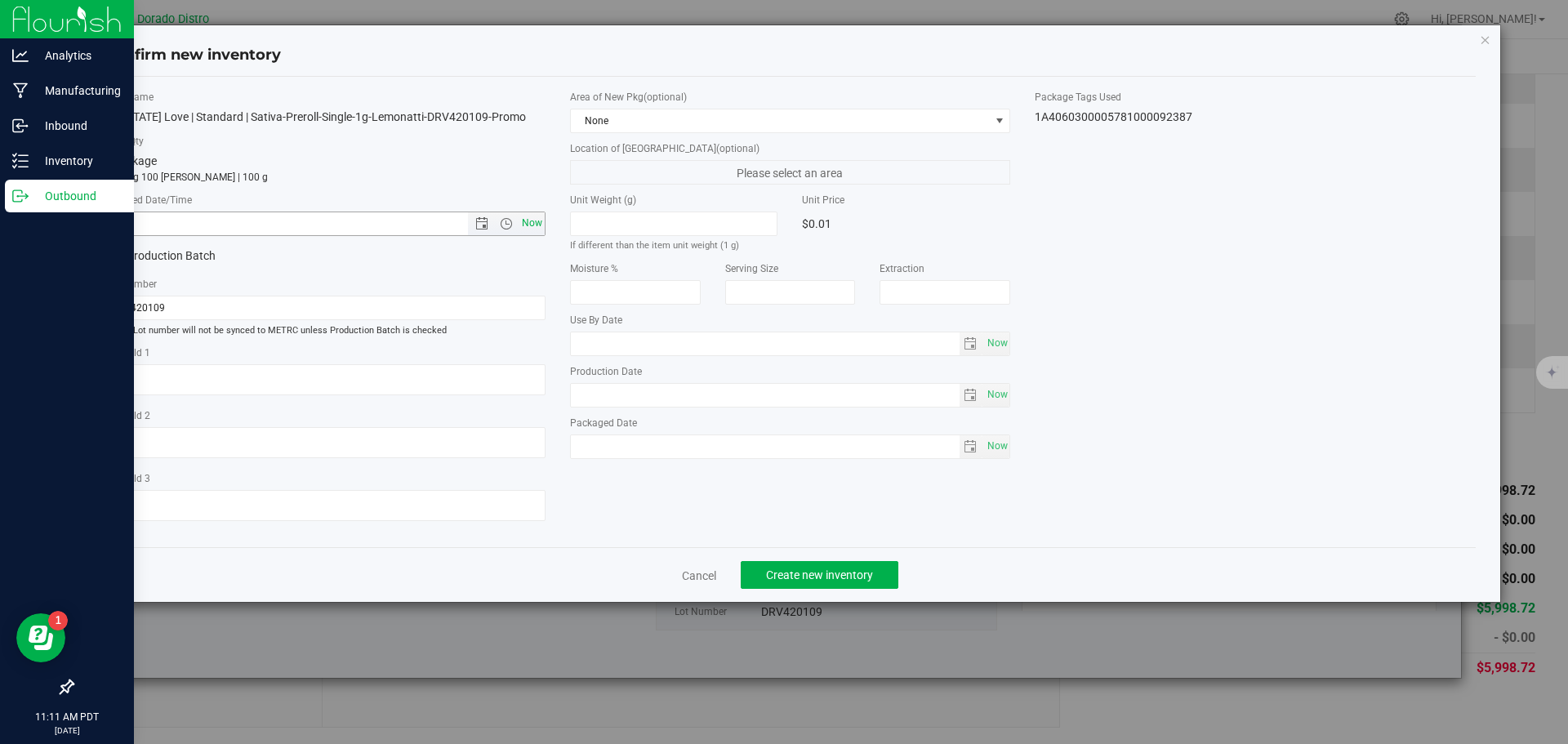
click at [538, 219] on span "Now" at bounding box center [532, 223] width 28 height 23
type input "[DATE] 11:11 AM"
click at [872, 581] on span "Create new inventory" at bounding box center [820, 575] width 107 height 13
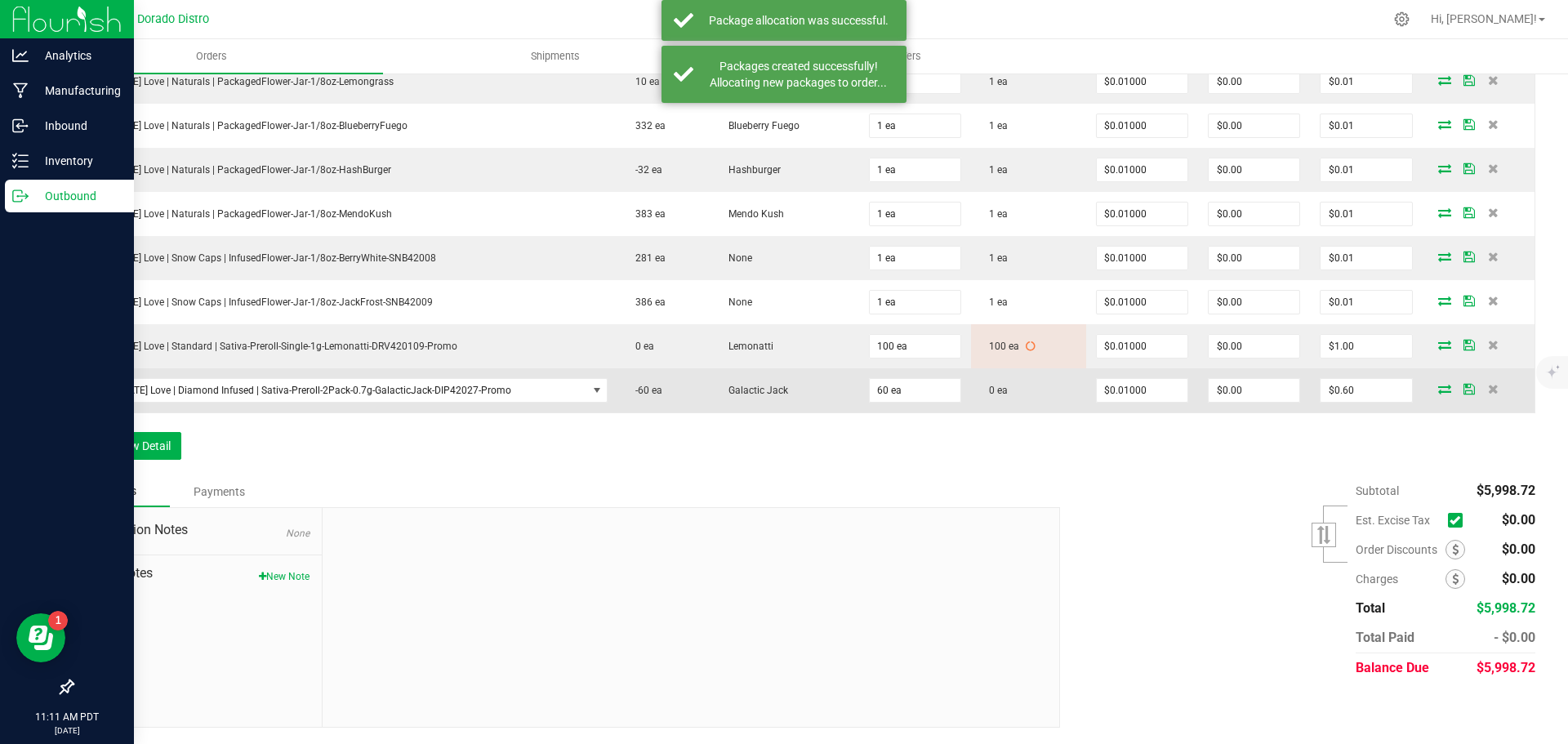
click at [1438, 388] on icon at bounding box center [1444, 388] width 13 height 9
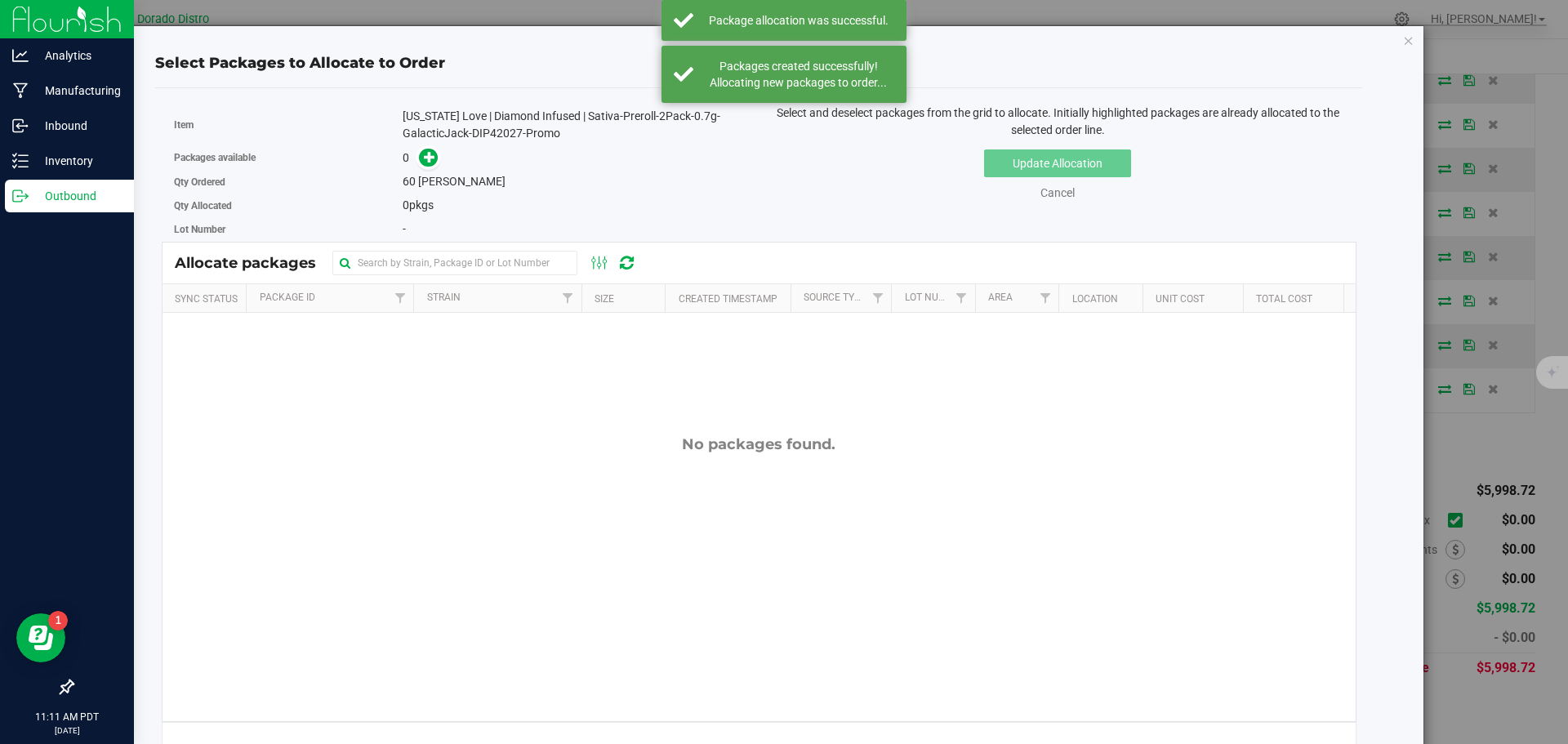
click at [495, 136] on div "[US_STATE] Love | Diamond Infused | Sativa-Preroll-2Pack-0.7g-GalacticJack-DIP4…" at bounding box center [574, 125] width 344 height 35
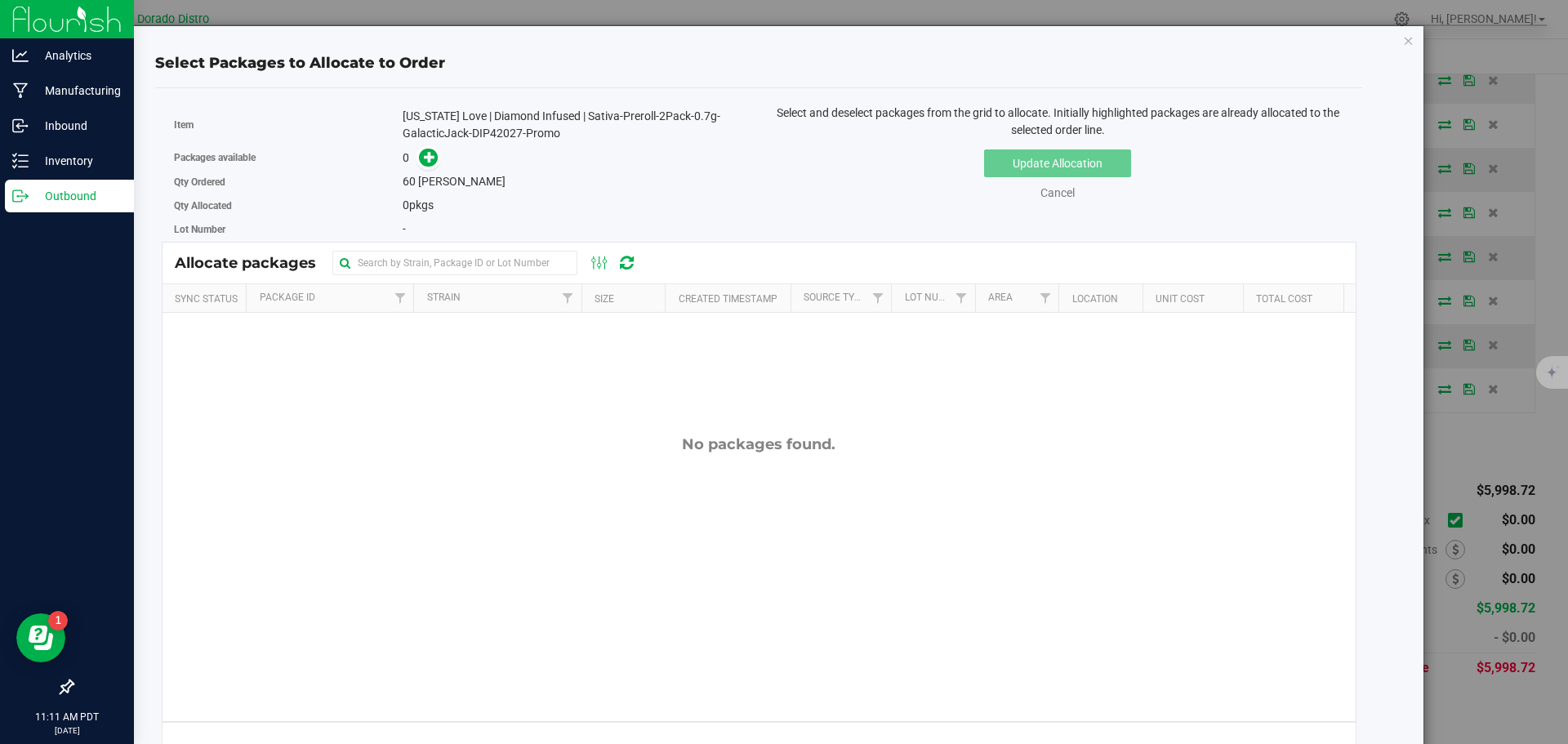
copy div "DIP42027"
click at [431, 154] on icon at bounding box center [430, 157] width 11 height 11
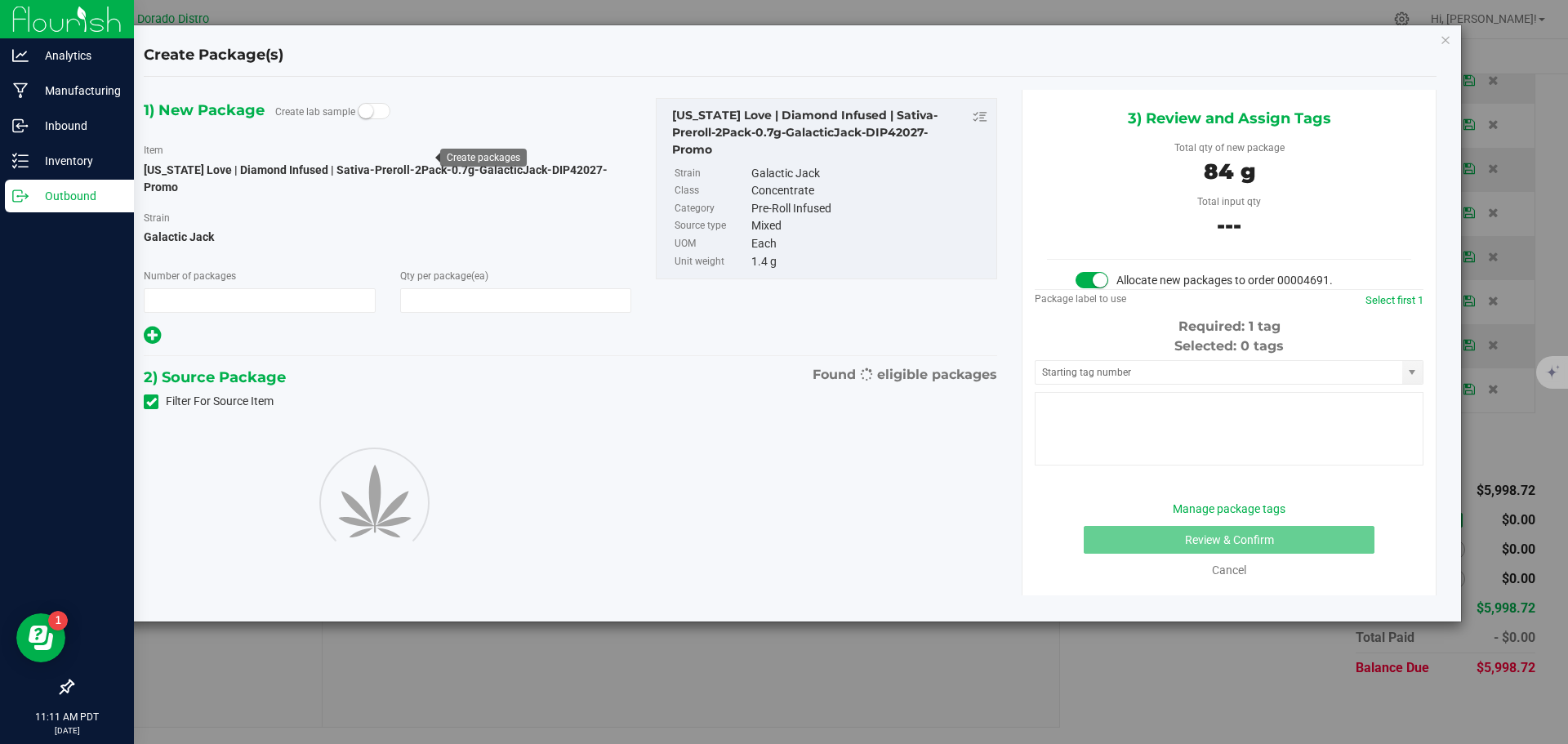
type input "1"
type input "60"
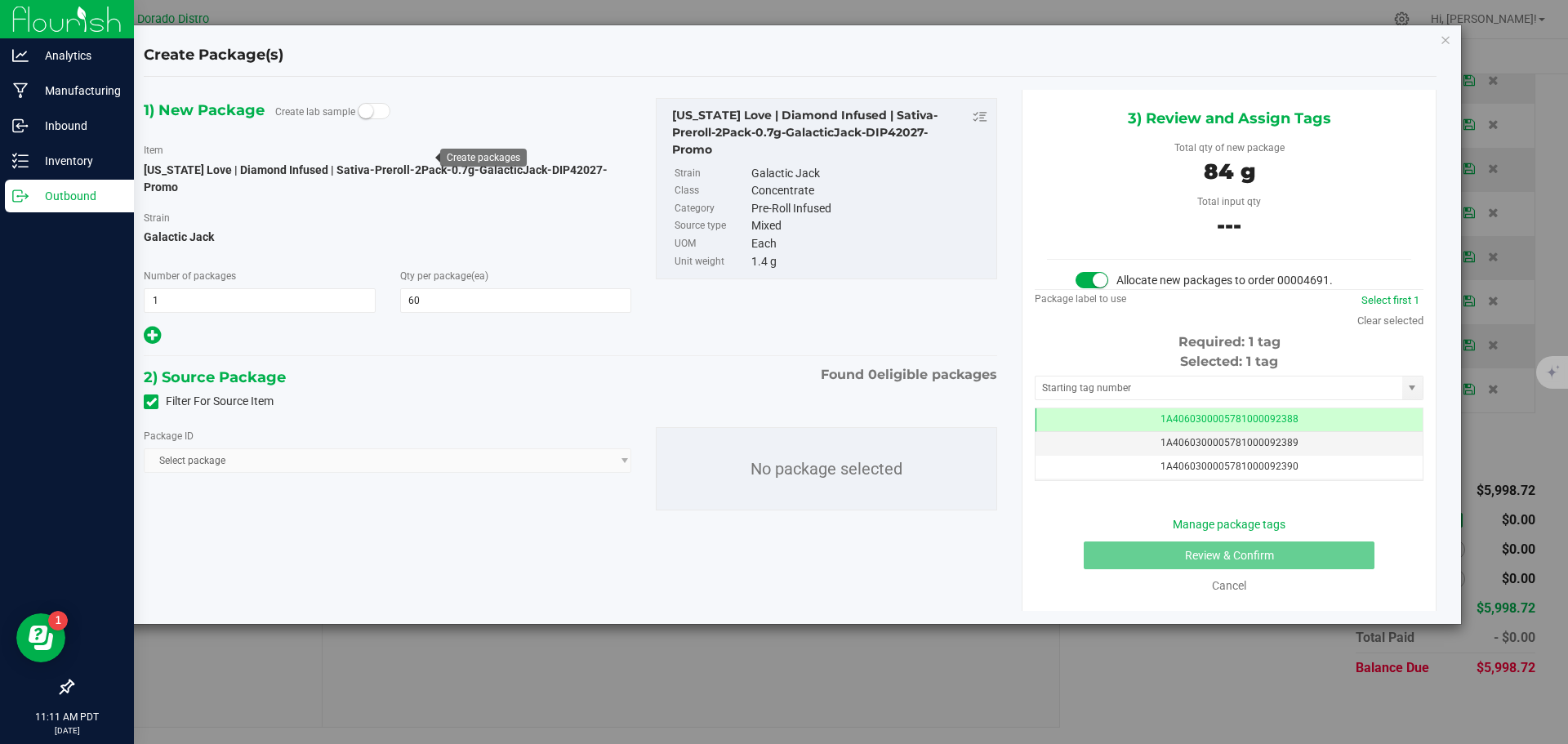
click at [151, 402] on icon at bounding box center [151, 402] width 10 height 0
click at [0, 0] on input "Filter For Source Item" at bounding box center [0, 0] width 0 height 0
click at [351, 449] on span "Select package" at bounding box center [377, 461] width 465 height 23
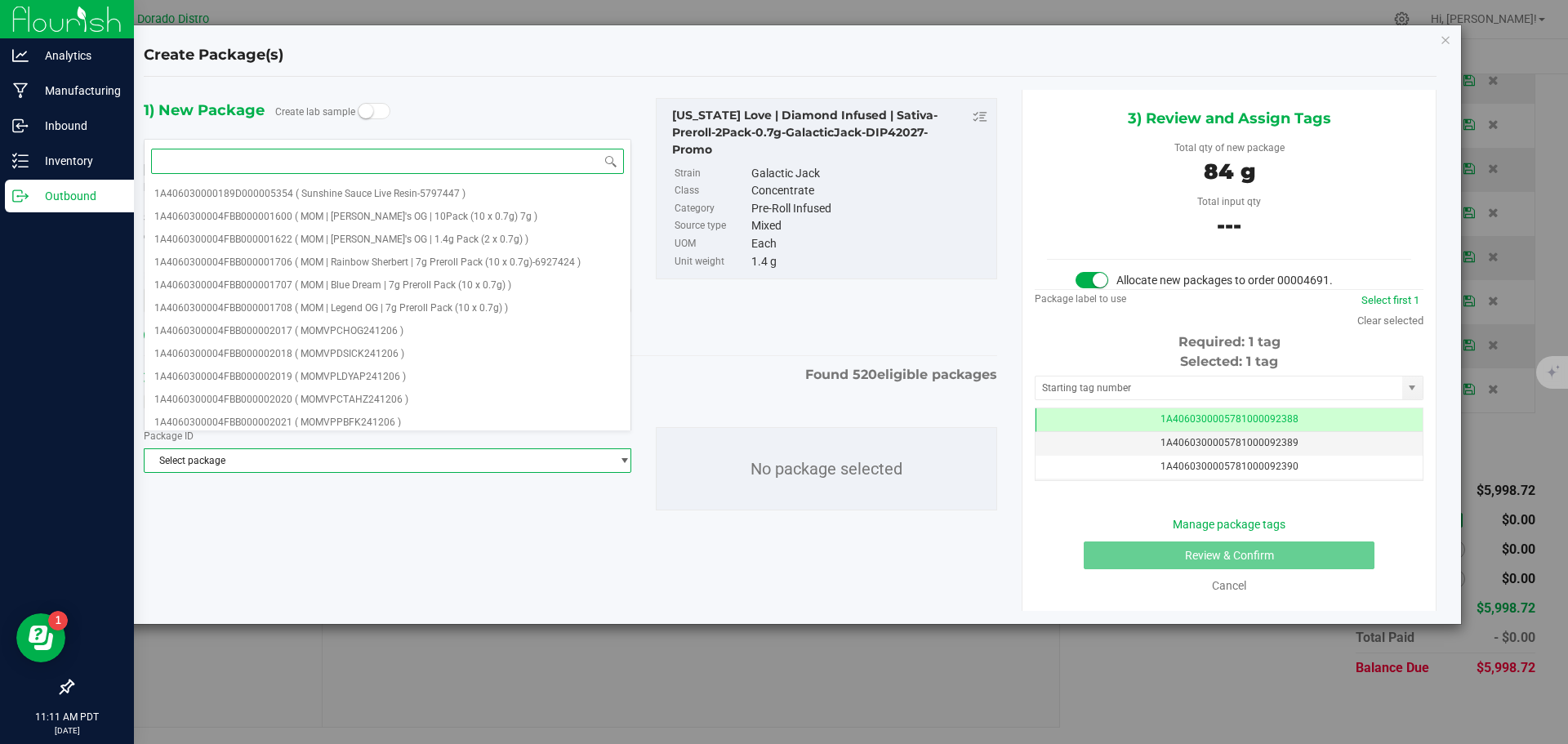
paste input "DIP42027"
type input "DIP42027"
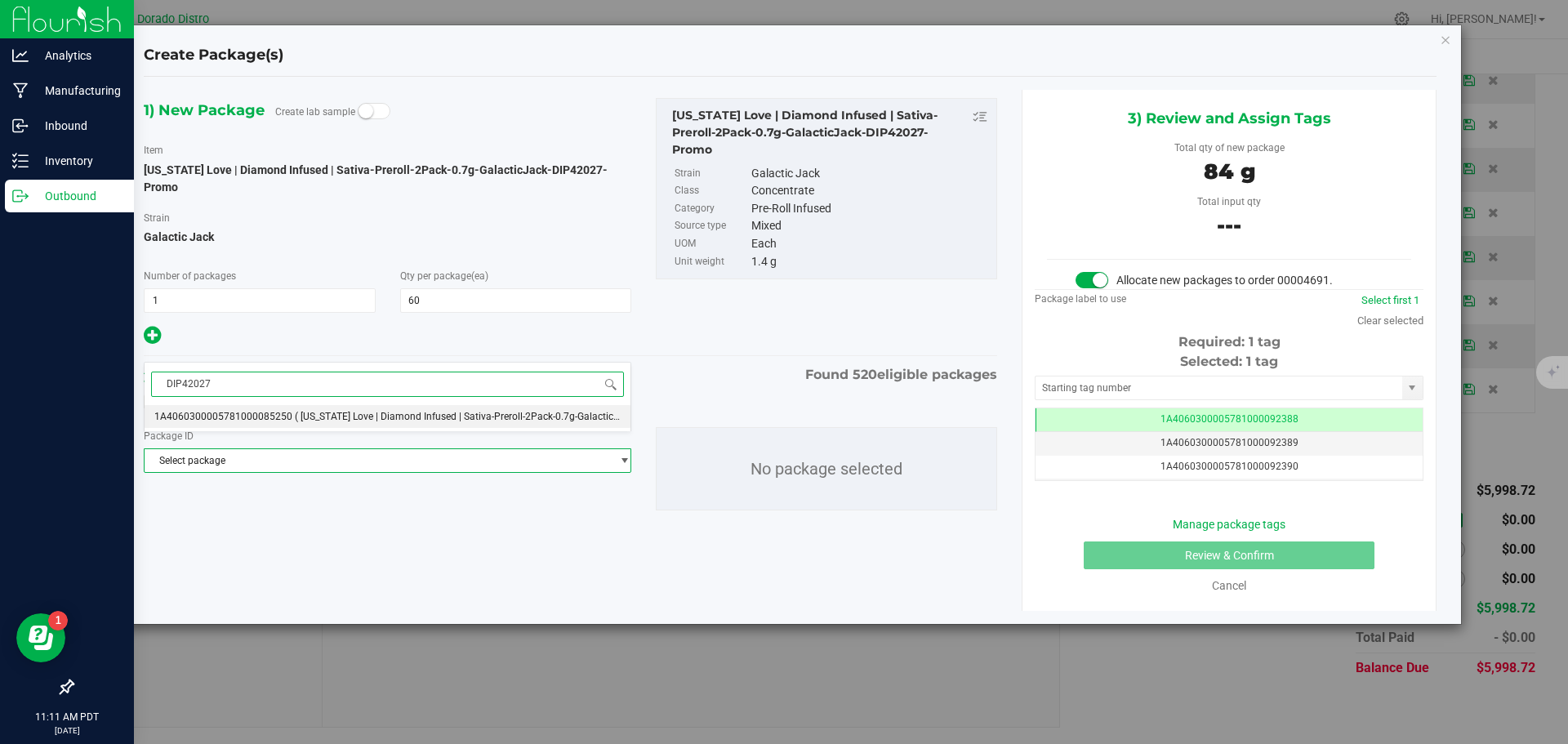
click at [349, 411] on li "1A4060300005781000085250 ( [US_STATE] Love | Diamond Infused | Sativa-Preroll-2…" at bounding box center [387, 417] width 486 height 23
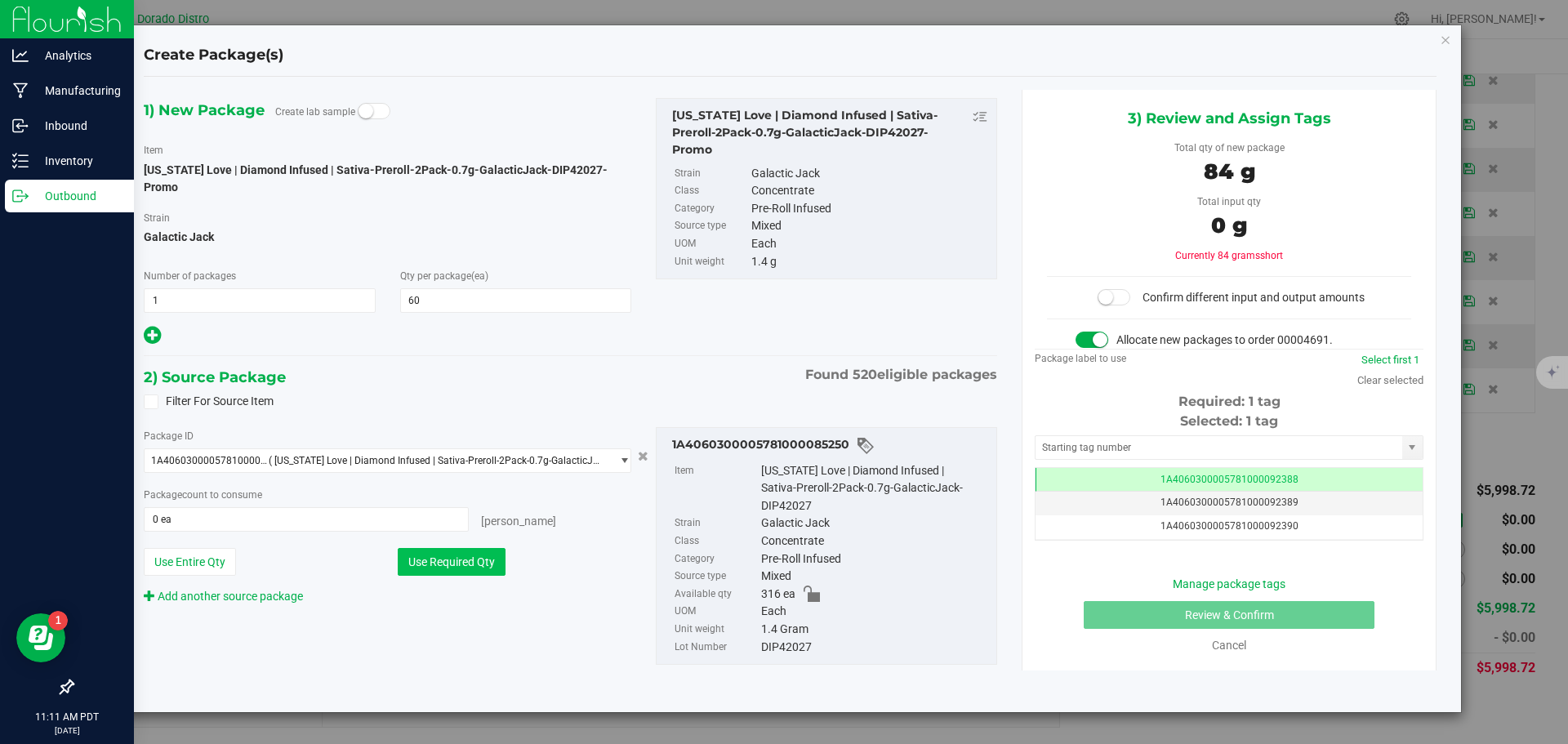
click at [481, 548] on button "Use Required Qty" at bounding box center [451, 562] width 108 height 28
type input "60 ea"
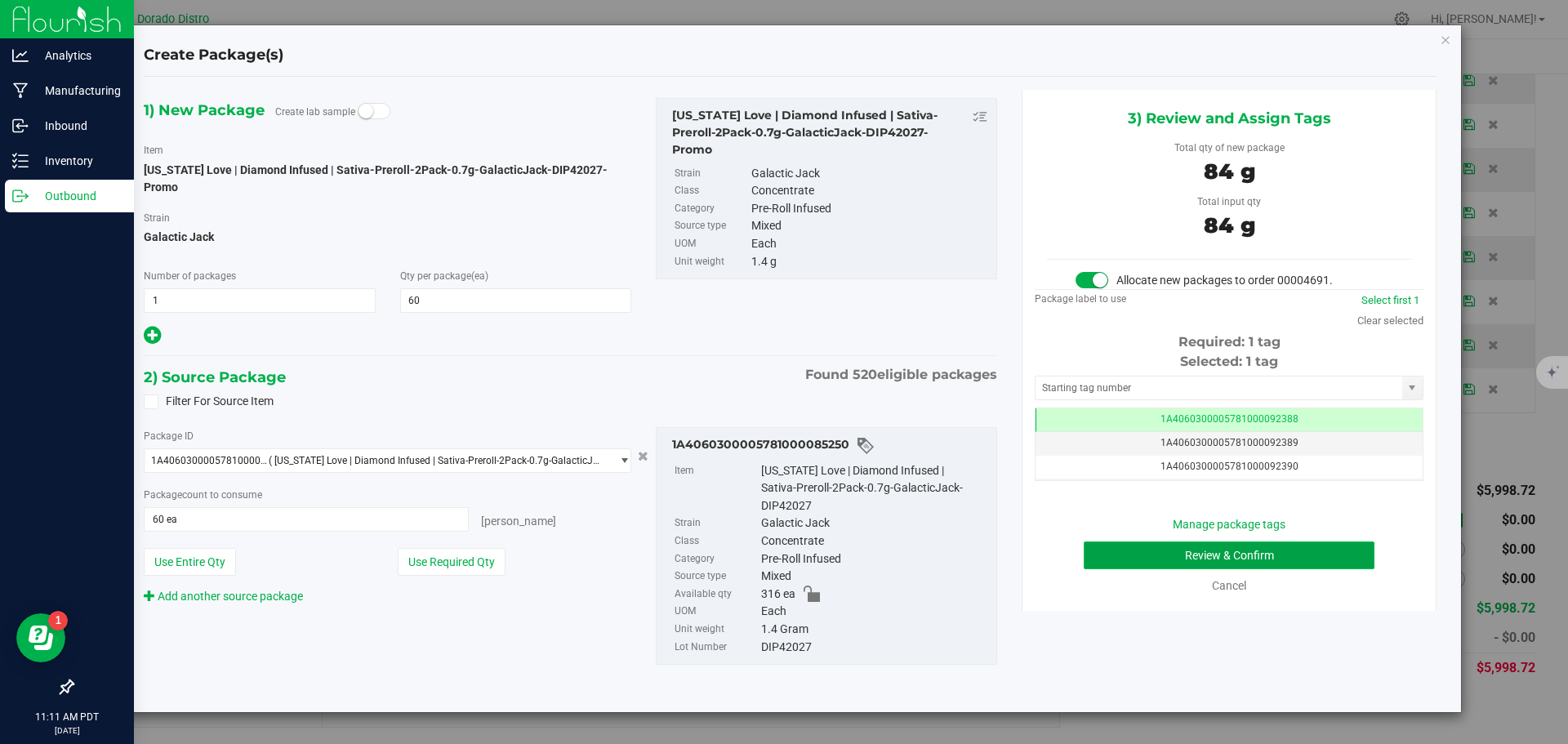
click at [1100, 558] on button "Review & Confirm" at bounding box center [1229, 555] width 291 height 28
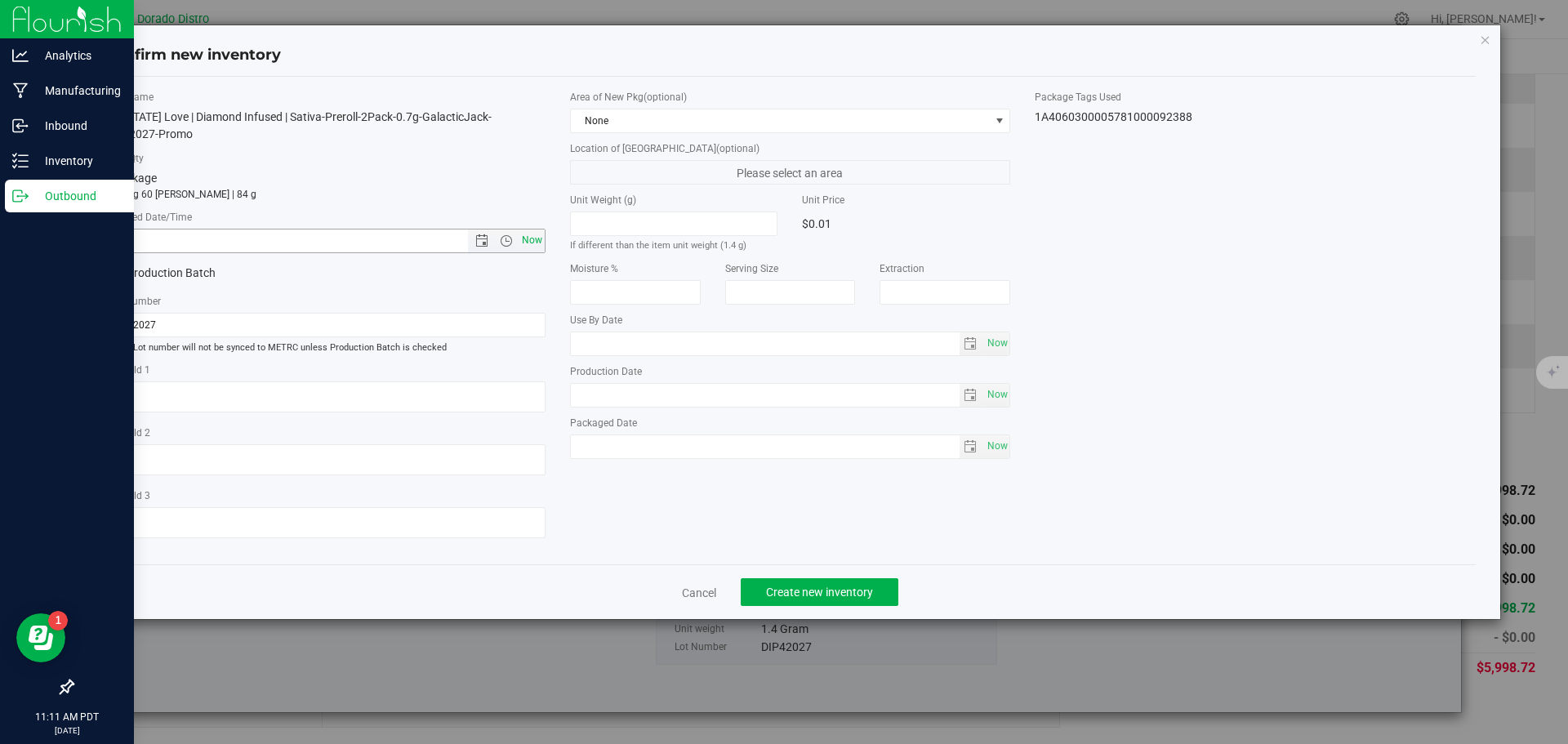
click at [534, 235] on span "Now" at bounding box center [532, 240] width 28 height 23
type input "[DATE] 11:11 AM"
click at [802, 589] on span "Create new inventory" at bounding box center [820, 592] width 107 height 13
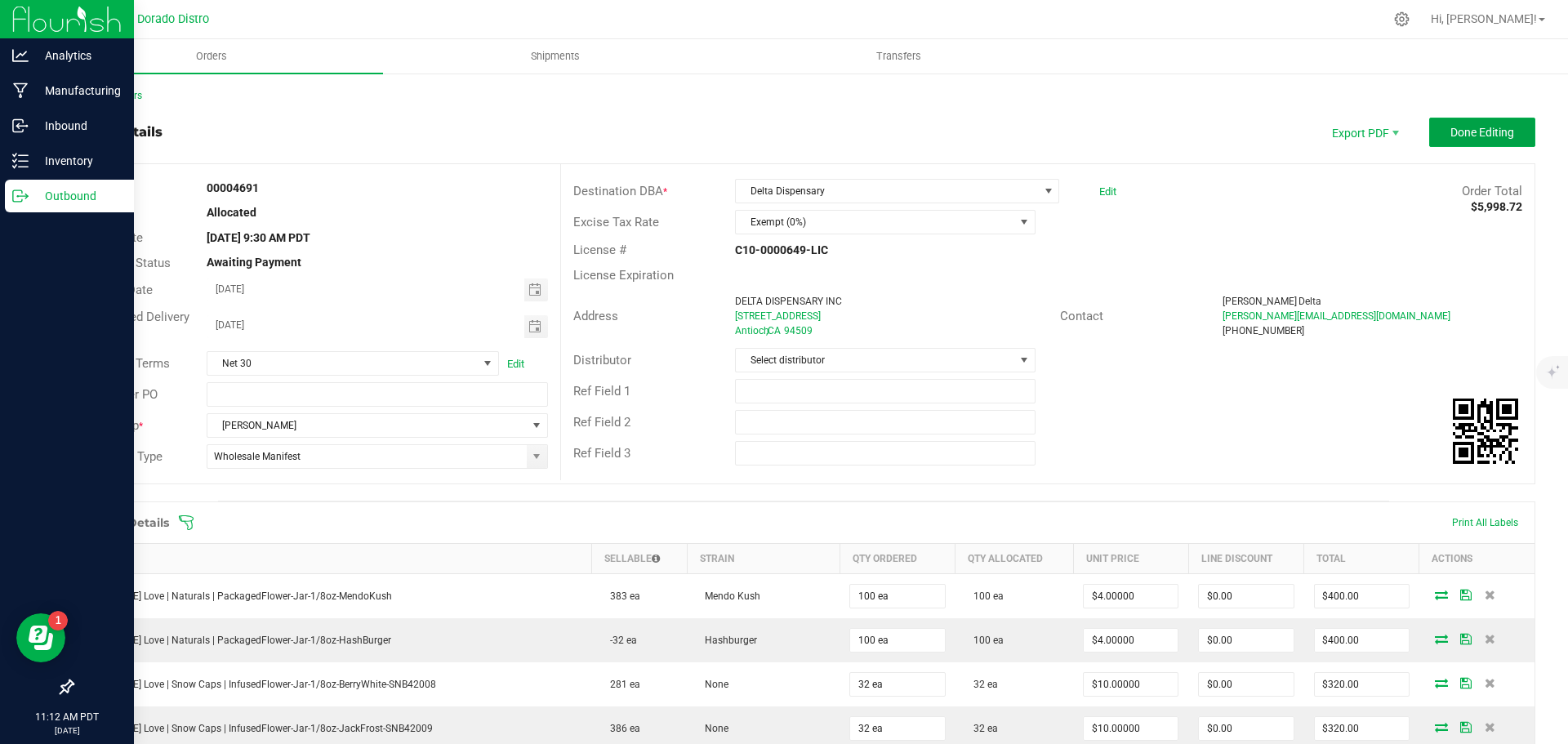
drag, startPoint x: 1425, startPoint y: 142, endPoint x: 1425, endPoint y: 152, distance: 10.0
click at [1429, 141] on button "Done Editing" at bounding box center [1482, 131] width 106 height 29
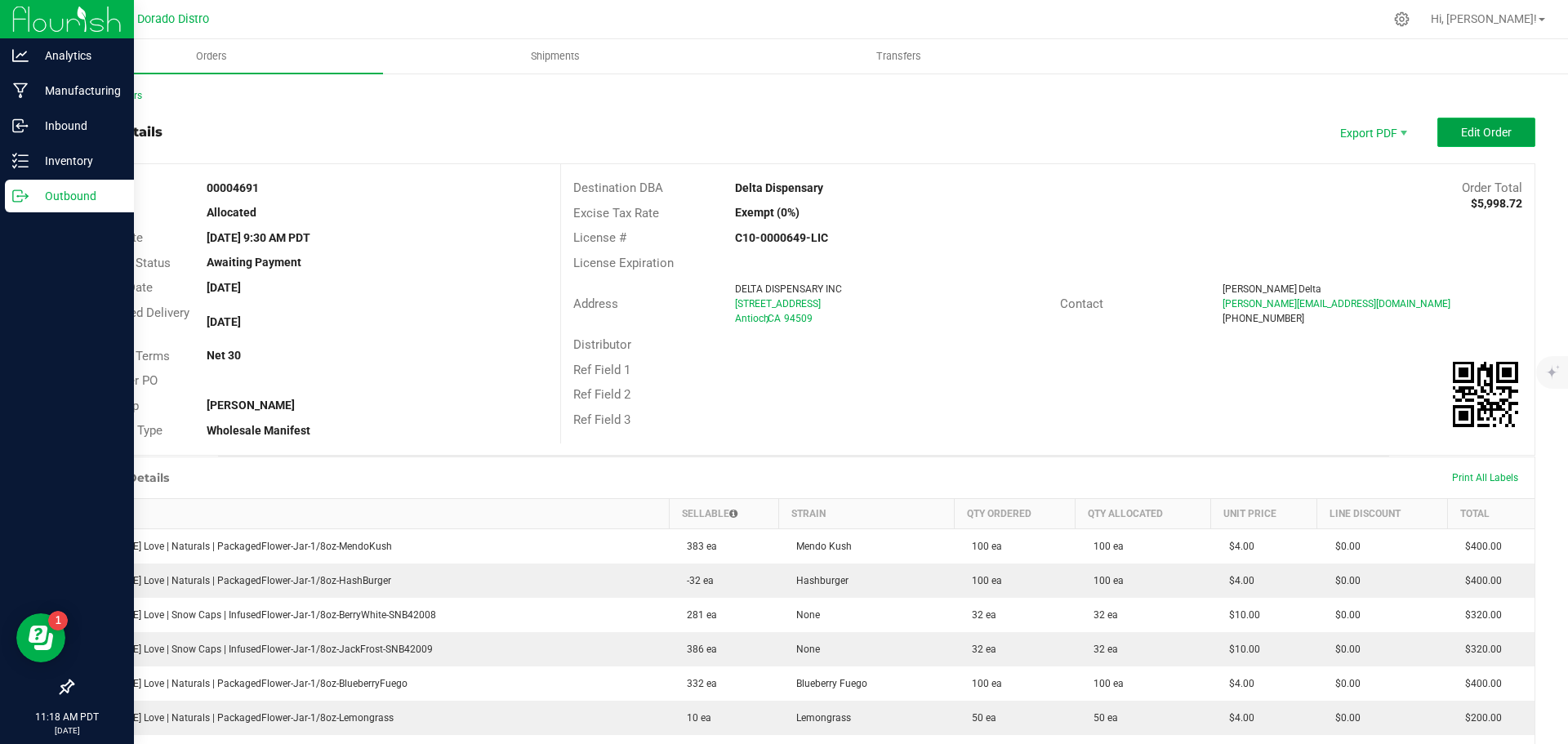
click at [1461, 138] on span "Edit Order" at bounding box center [1486, 132] width 51 height 13
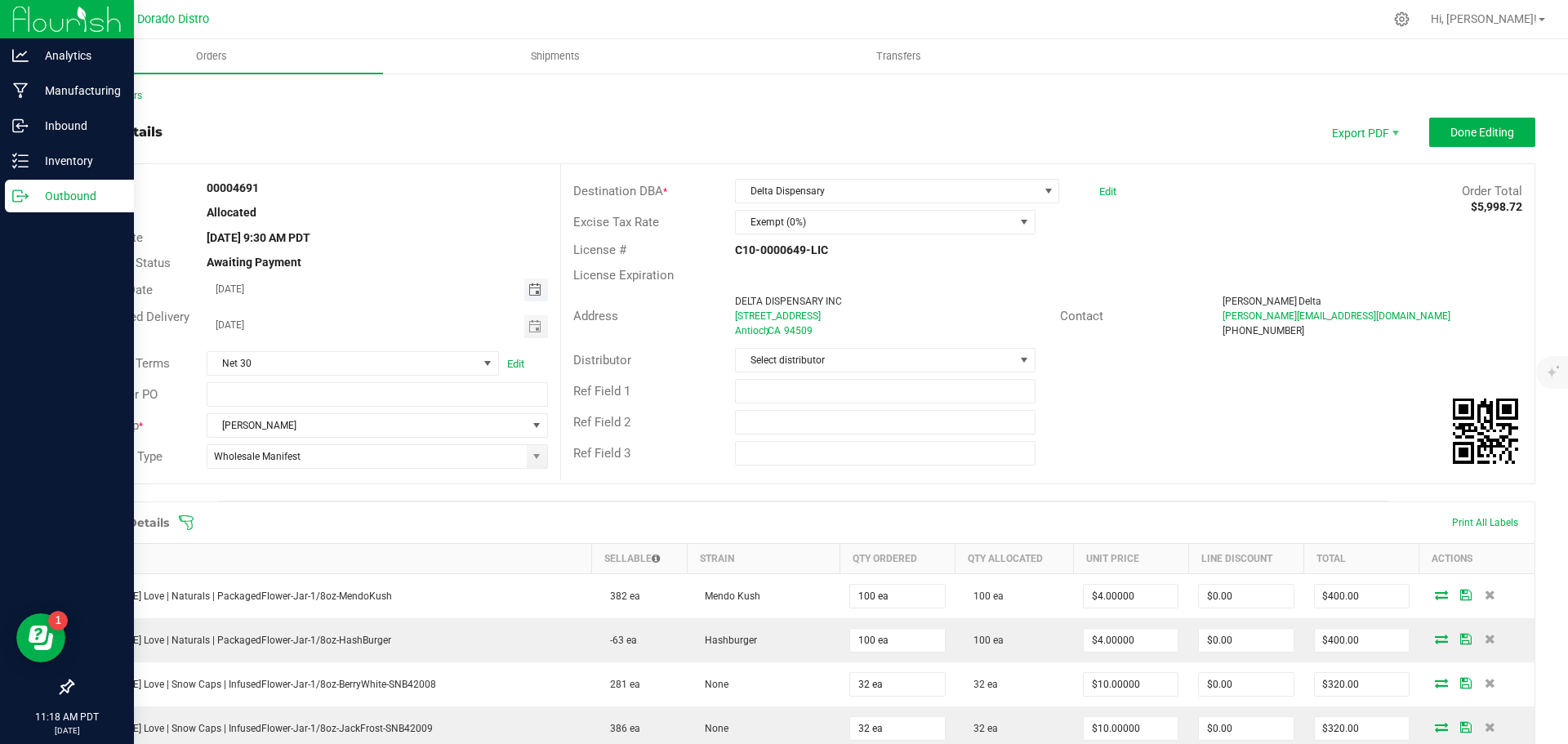
click at [531, 290] on span "Toggle calendar" at bounding box center [535, 290] width 13 height 13
click at [530, 294] on span "Toggle calendar" at bounding box center [535, 290] width 13 height 13
click at [354, 446] on span "20" at bounding box center [351, 451] width 23 height 25
type input "[DATE]"
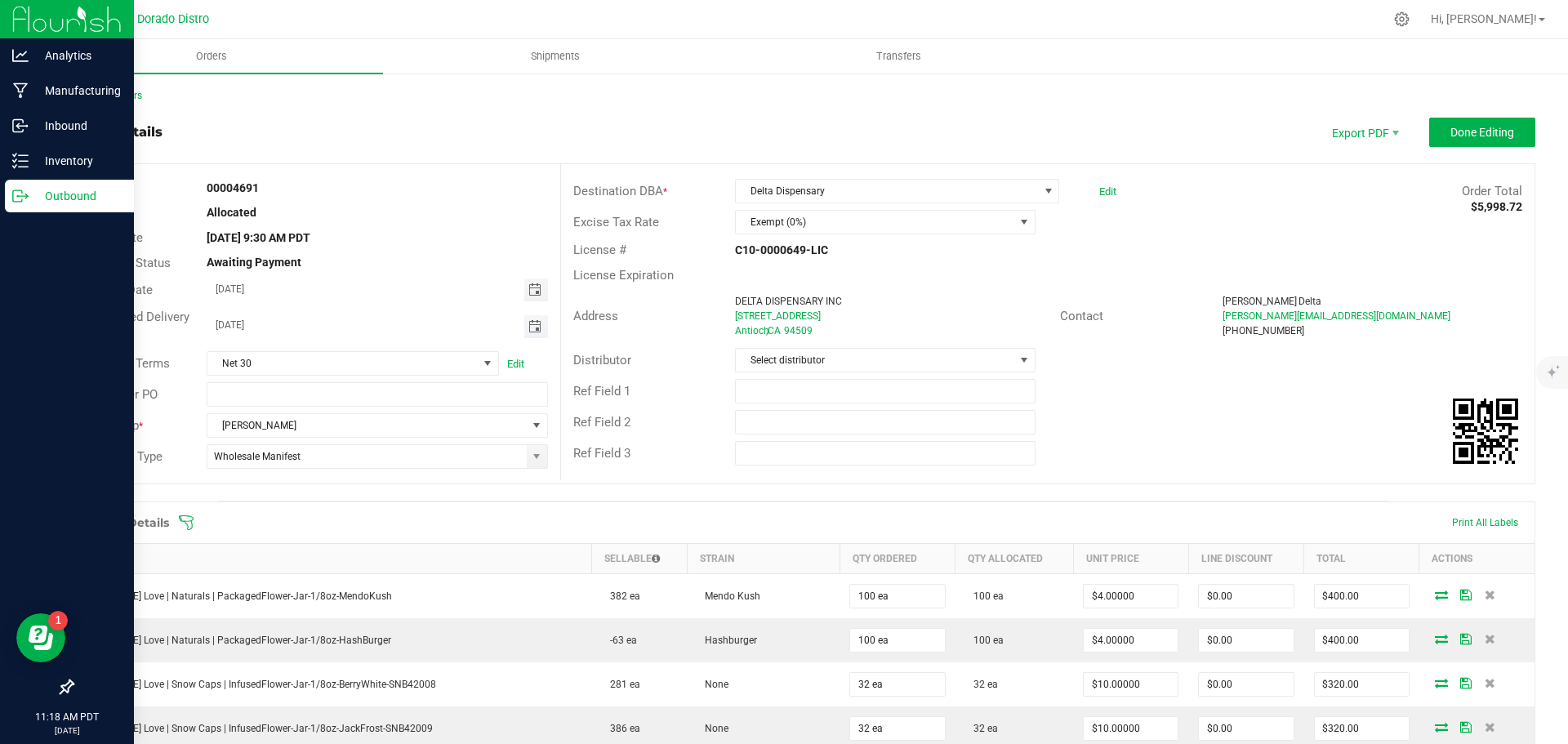
click at [528, 326] on span "Toggle calendar" at bounding box center [535, 326] width 13 height 13
click at [352, 478] on span "20" at bounding box center [351, 488] width 23 height 25
type input "[DATE]"
click at [1429, 133] on button "Done Editing" at bounding box center [1482, 131] width 106 height 29
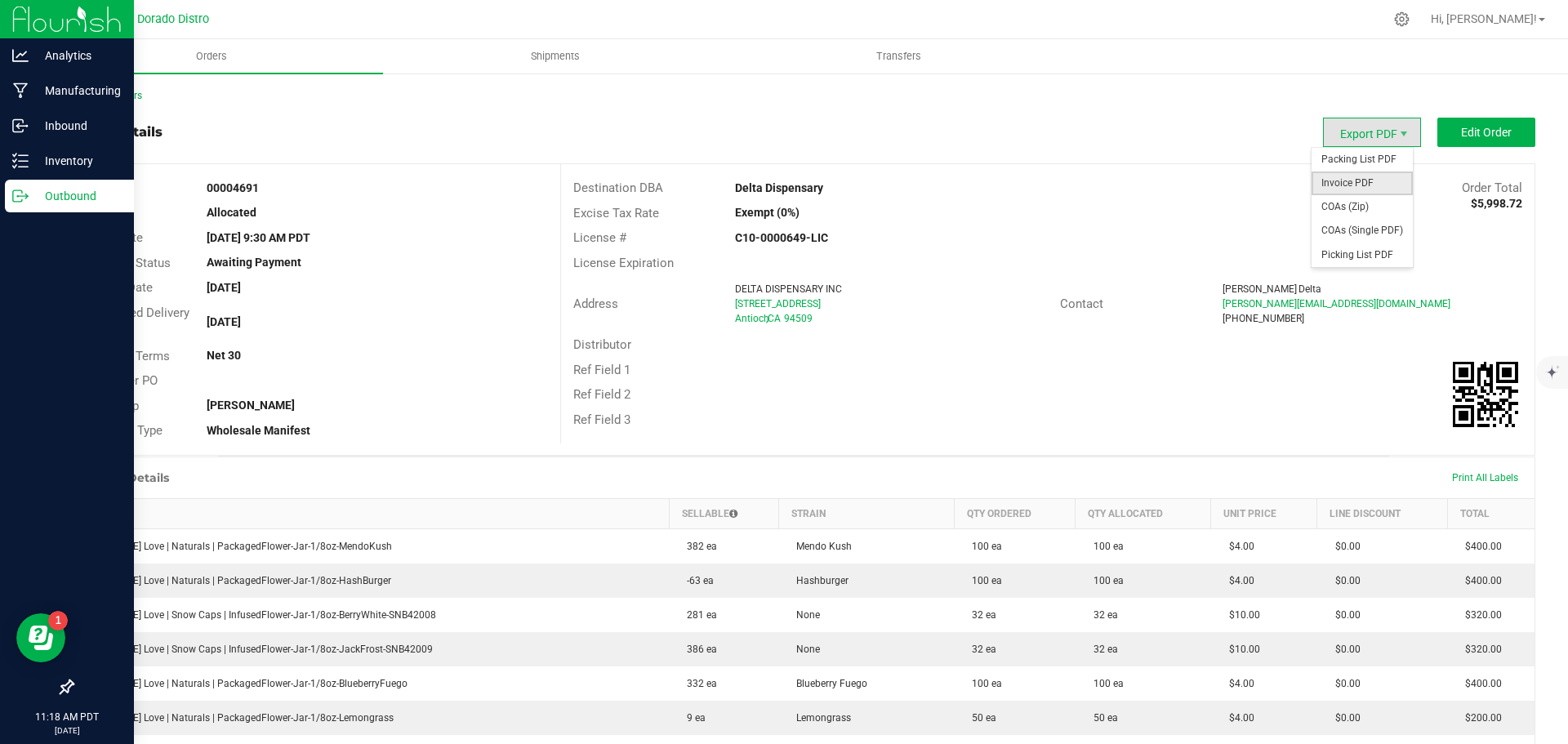
click at [1371, 176] on span "Invoice PDF" at bounding box center [1362, 183] width 101 height 23
click at [1364, 228] on span "COAs (Single PDF)" at bounding box center [1362, 230] width 101 height 23
click at [1389, 155] on span "Packing List PDF" at bounding box center [1362, 159] width 101 height 23
click at [1143, 140] on div "Order details Export PDF Edit Order" at bounding box center [804, 131] width 1463 height 29
